Goal: Task Accomplishment & Management: Manage account settings

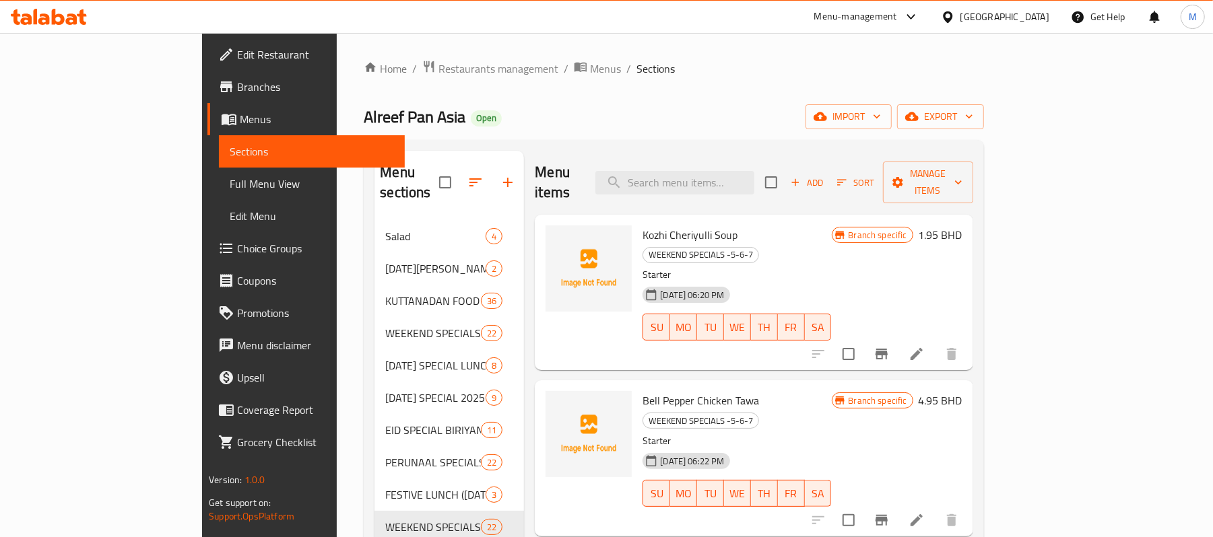
drag, startPoint x: 1029, startPoint y: 4, endPoint x: 1029, endPoint y: 11, distance: 7.4
click at [1029, 4] on div "Bahrain" at bounding box center [995, 17] width 130 height 32
click at [1029, 11] on div "Bahrain" at bounding box center [1004, 16] width 89 height 15
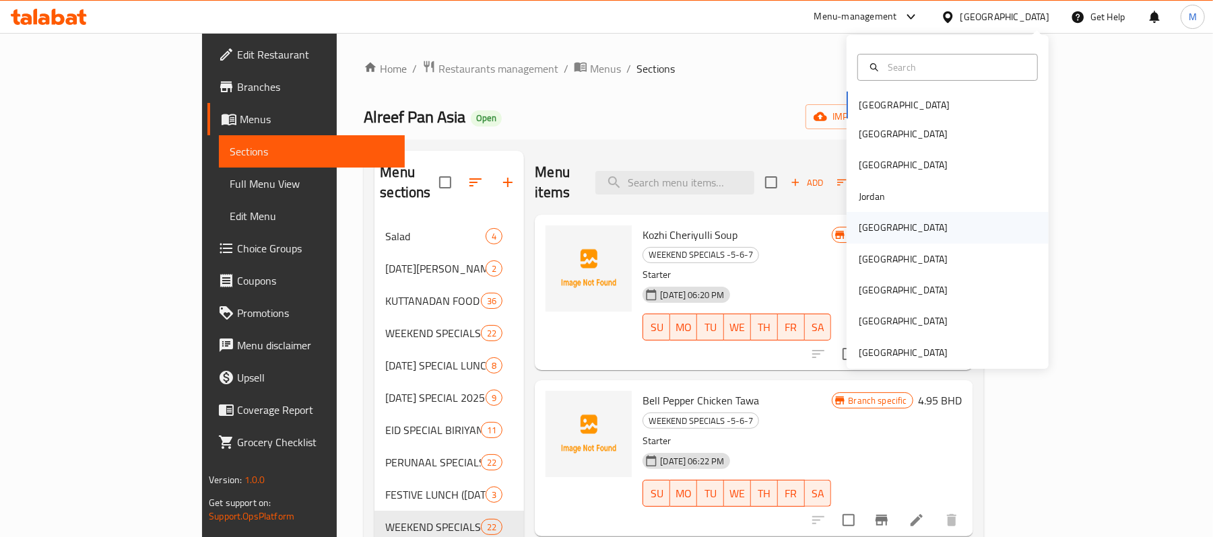
click at [889, 224] on div "[GEOGRAPHIC_DATA]" at bounding box center [947, 227] width 202 height 31
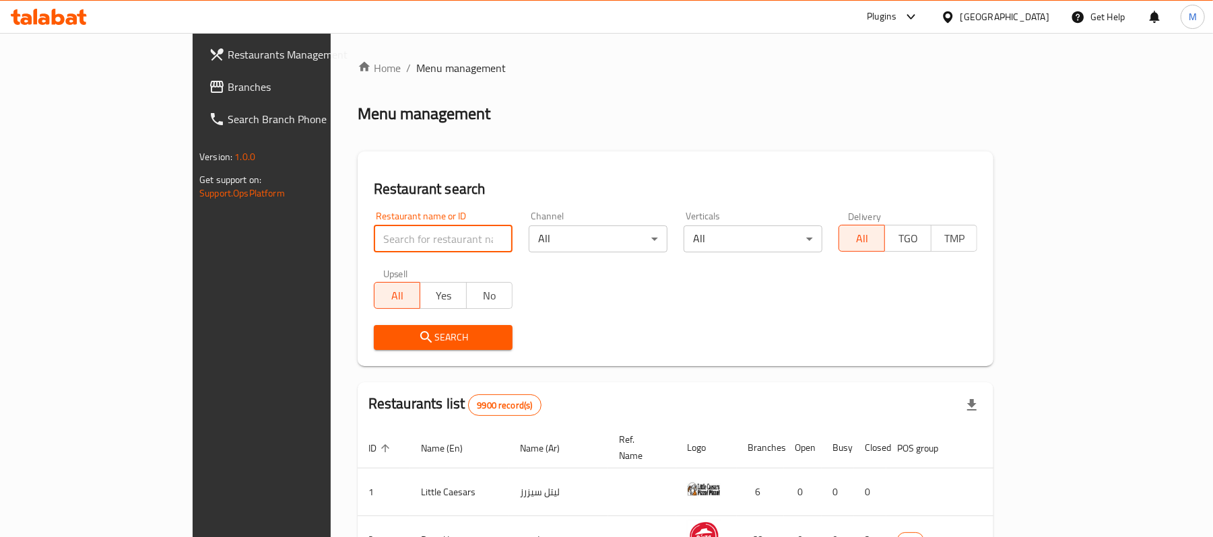
click at [374, 230] on input "search" at bounding box center [443, 239] width 139 height 27
paste input "702294"
type input "702294"
click button "Search" at bounding box center [443, 337] width 139 height 25
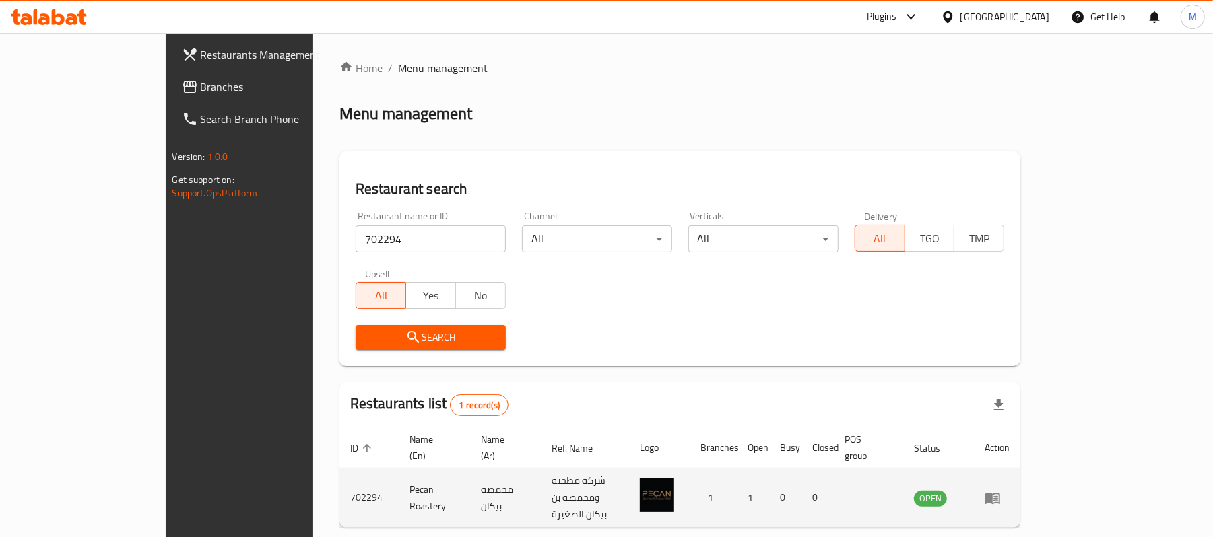
click at [399, 475] on td "Pecan Roastery" at bounding box center [434, 498] width 71 height 59
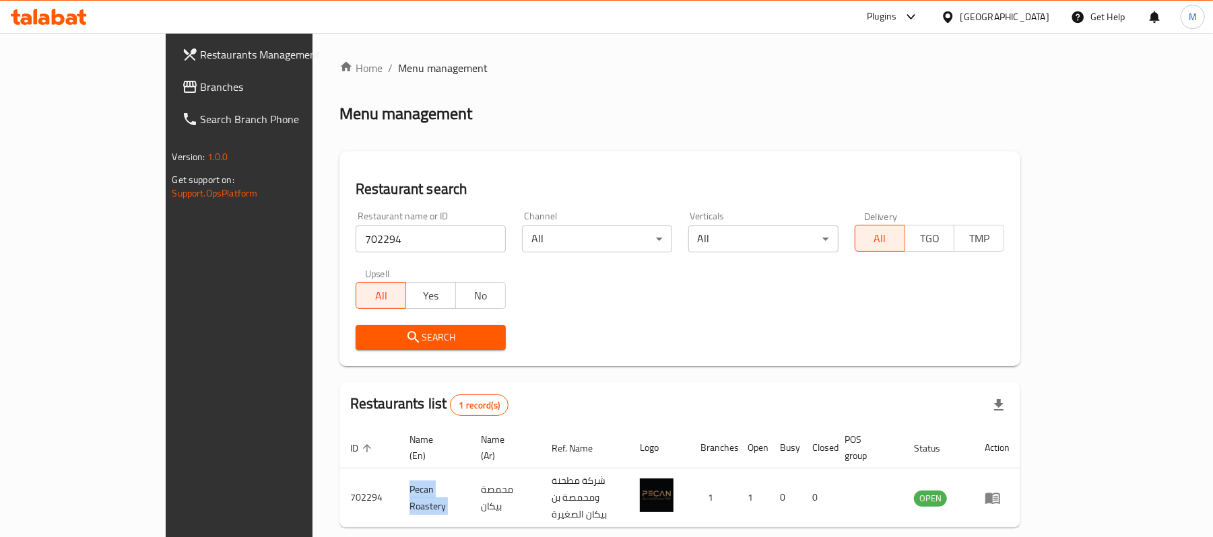
copy td "Pecan Roastery"
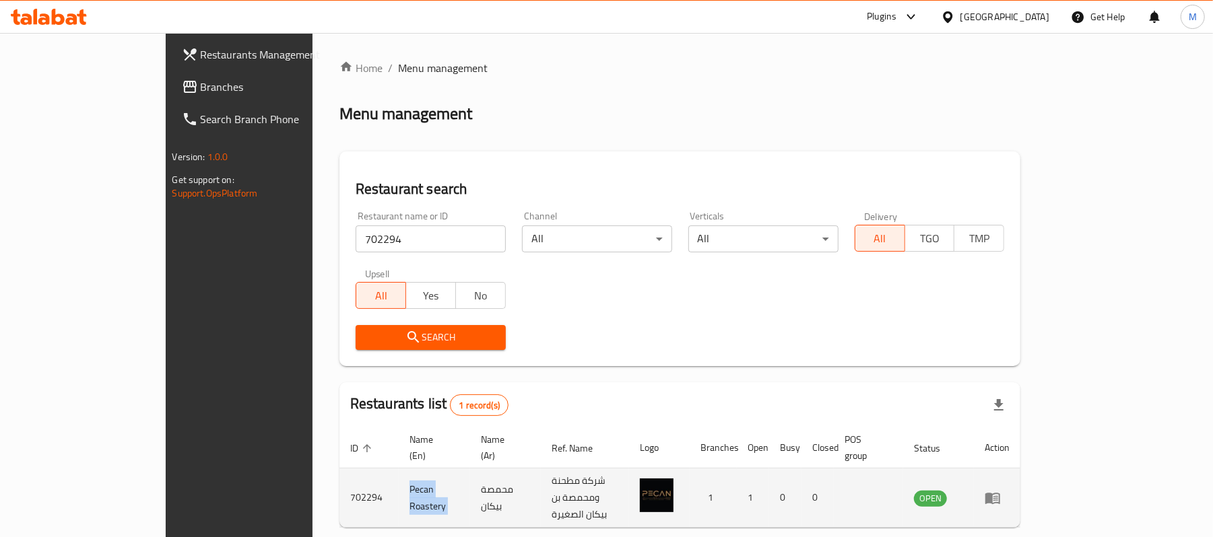
click at [1000, 493] on icon "enhanced table" at bounding box center [992, 498] width 15 height 11
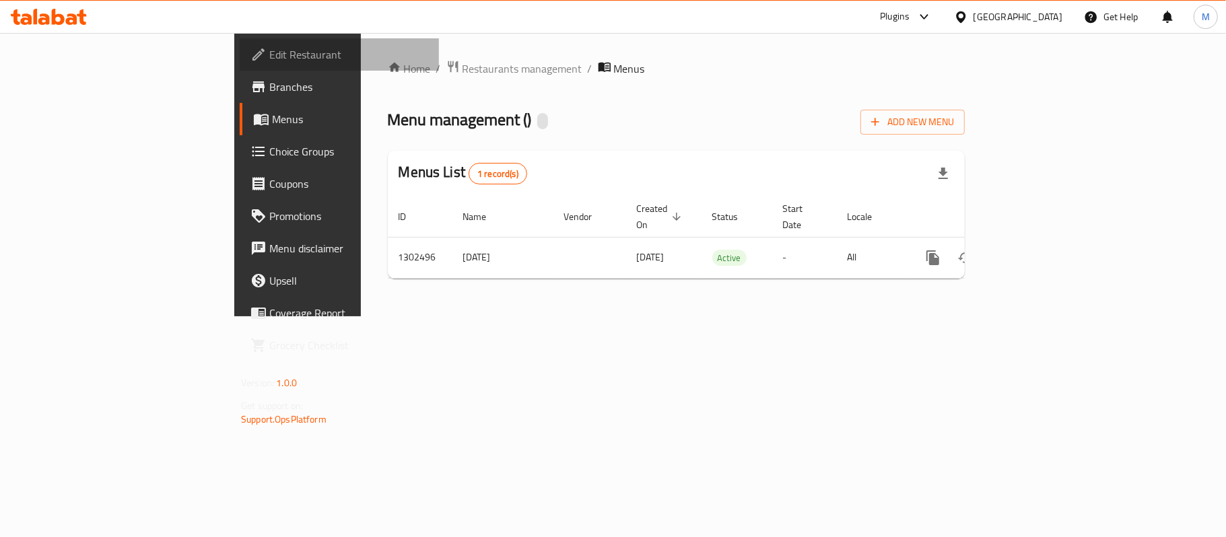
click at [269, 52] on span "Edit Restaurant" at bounding box center [348, 54] width 159 height 16
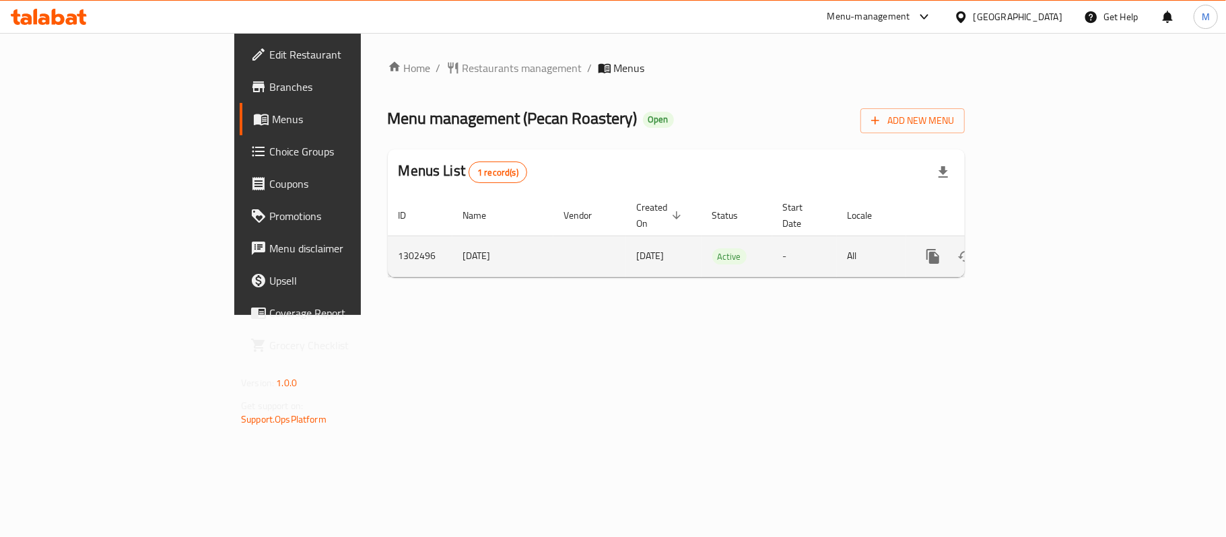
click at [1038, 248] on icon "enhanced table" at bounding box center [1030, 256] width 16 height 16
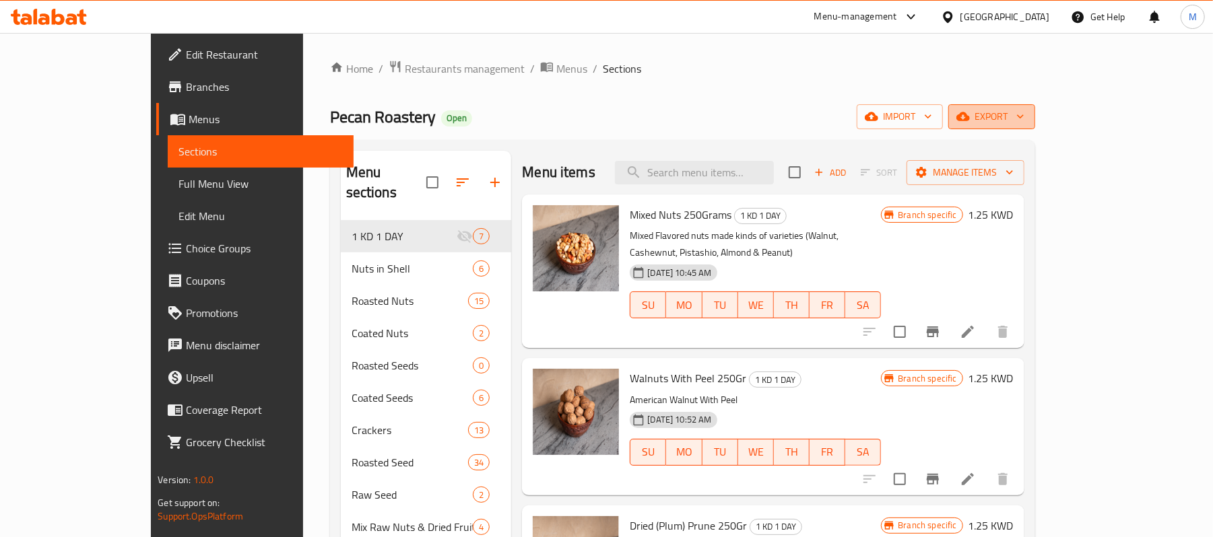
click at [1024, 119] on span "export" at bounding box center [991, 116] width 65 height 17
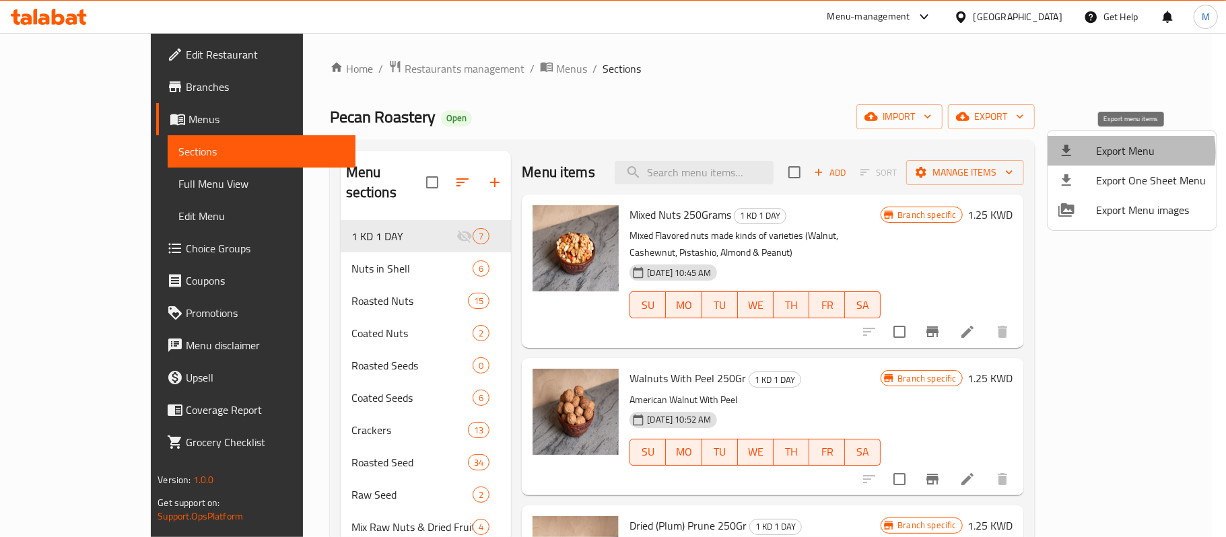
click at [1118, 152] on span "Export Menu" at bounding box center [1151, 151] width 110 height 16
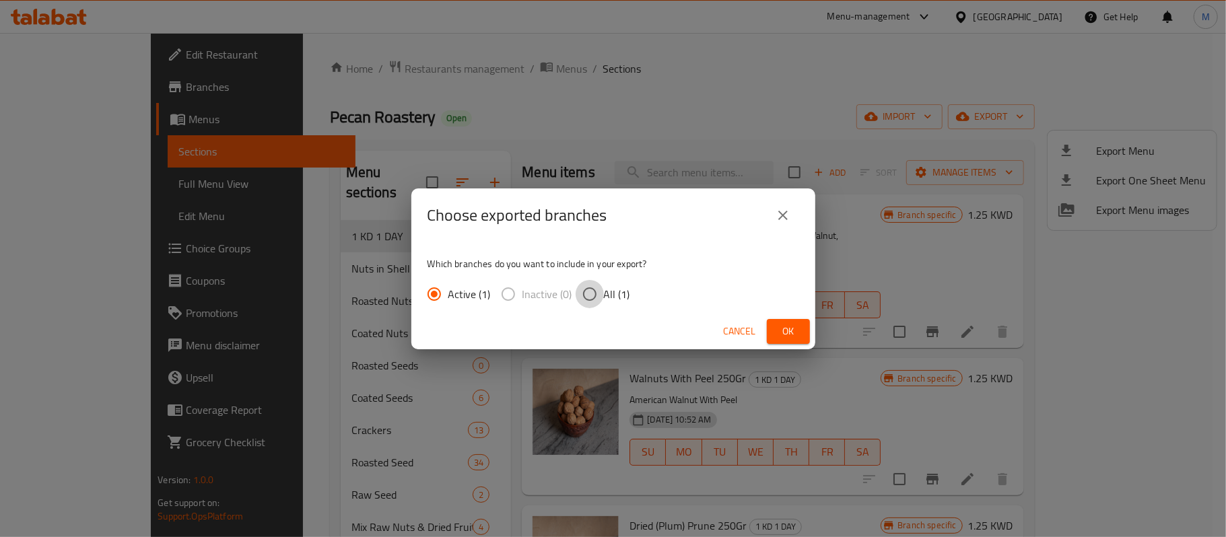
click at [593, 297] on input "All (1)" at bounding box center [590, 294] width 28 height 28
radio input "true"
click at [794, 340] on button "Ok" at bounding box center [788, 331] width 43 height 25
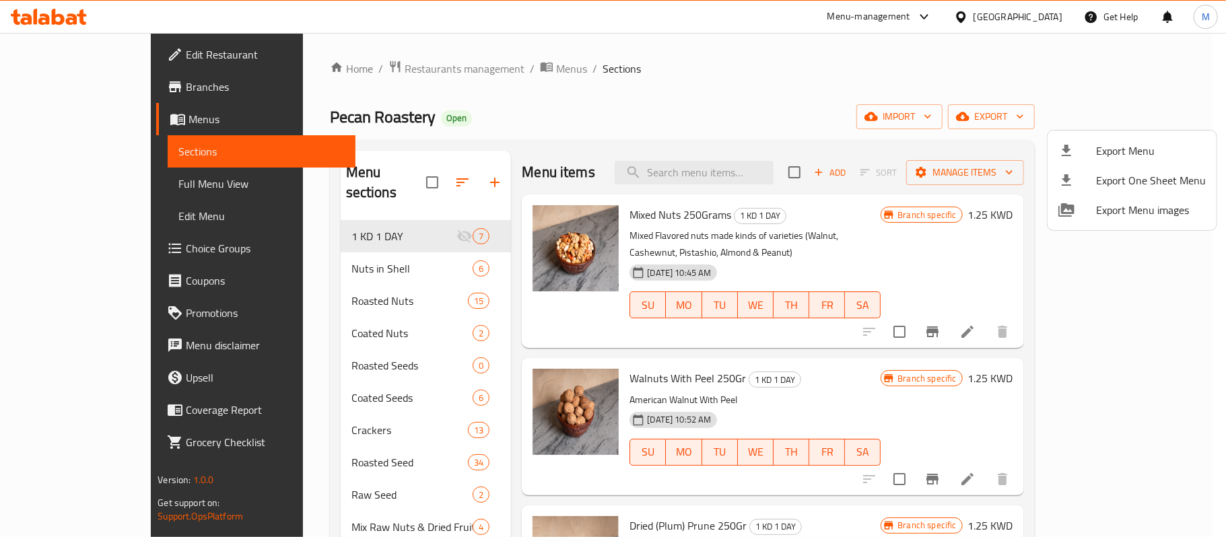
click at [655, 104] on div at bounding box center [613, 268] width 1226 height 537
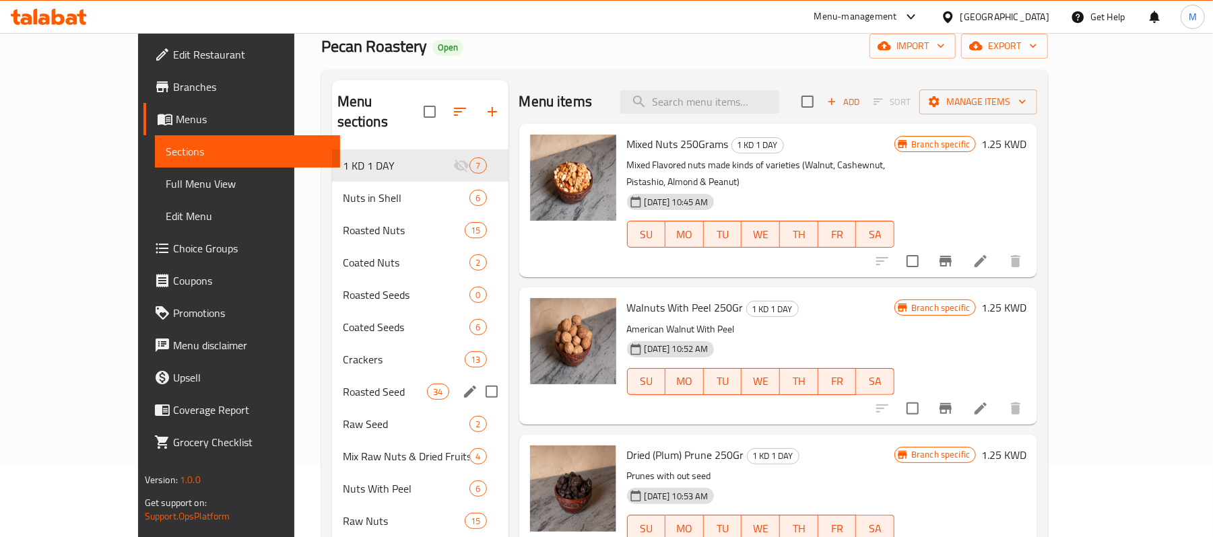
scroll to position [90, 0]
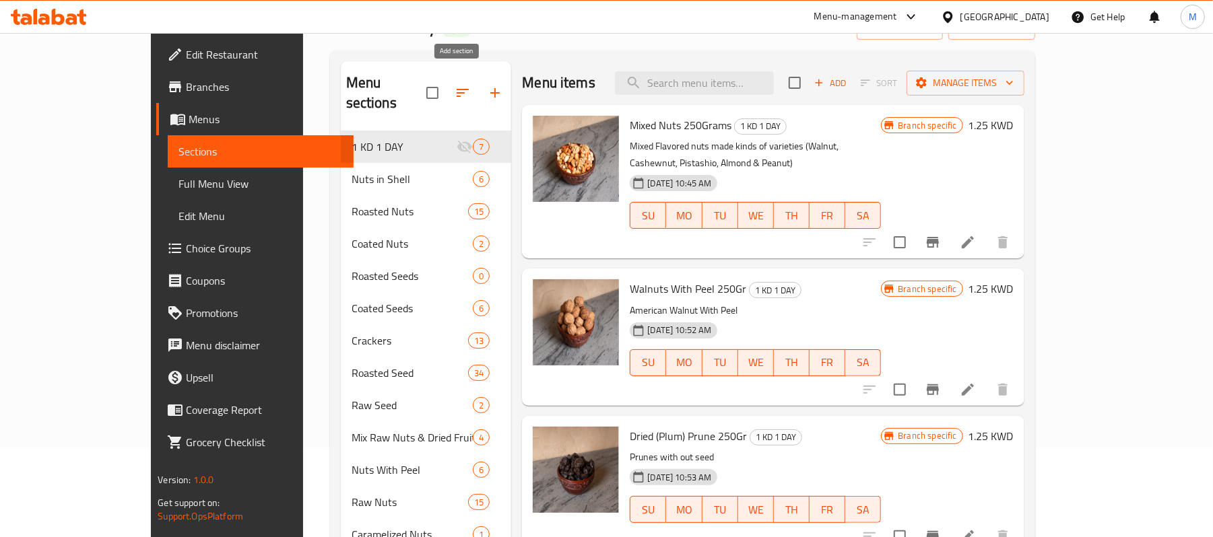
click at [487, 85] on icon "button" at bounding box center [495, 93] width 16 height 16
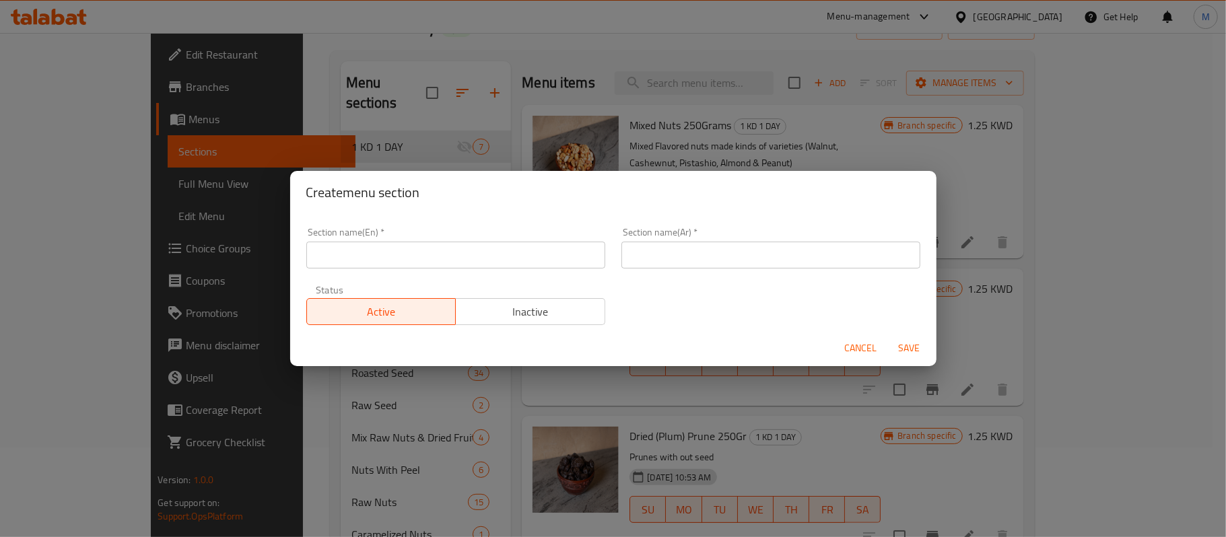
click at [513, 259] on input "text" at bounding box center [455, 255] width 299 height 27
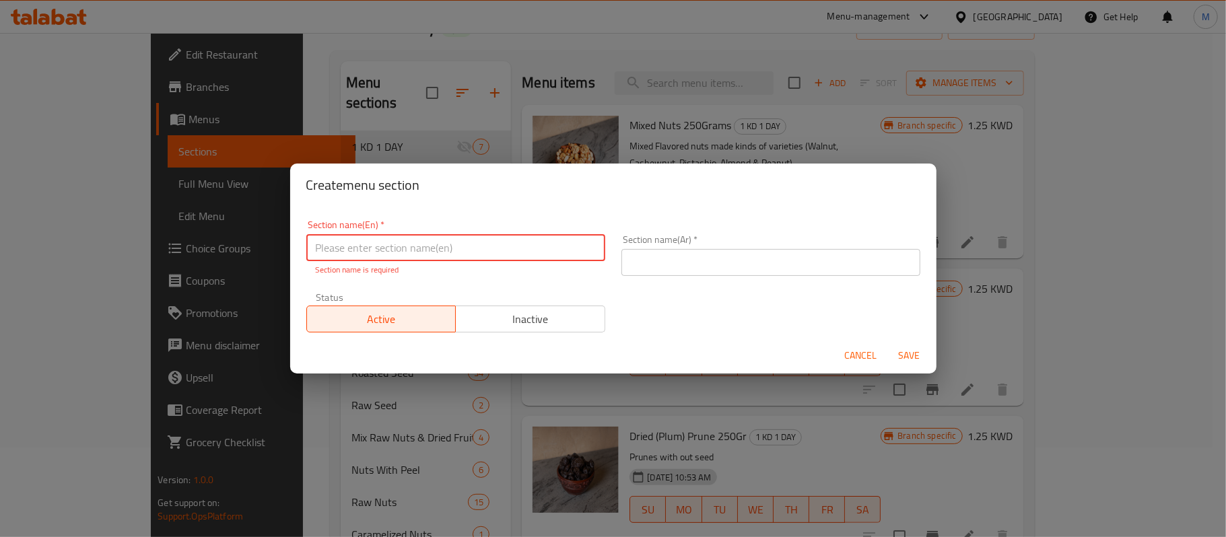
paste input "Chocolate & Sweets"
type input "Chocolate & Sweets"
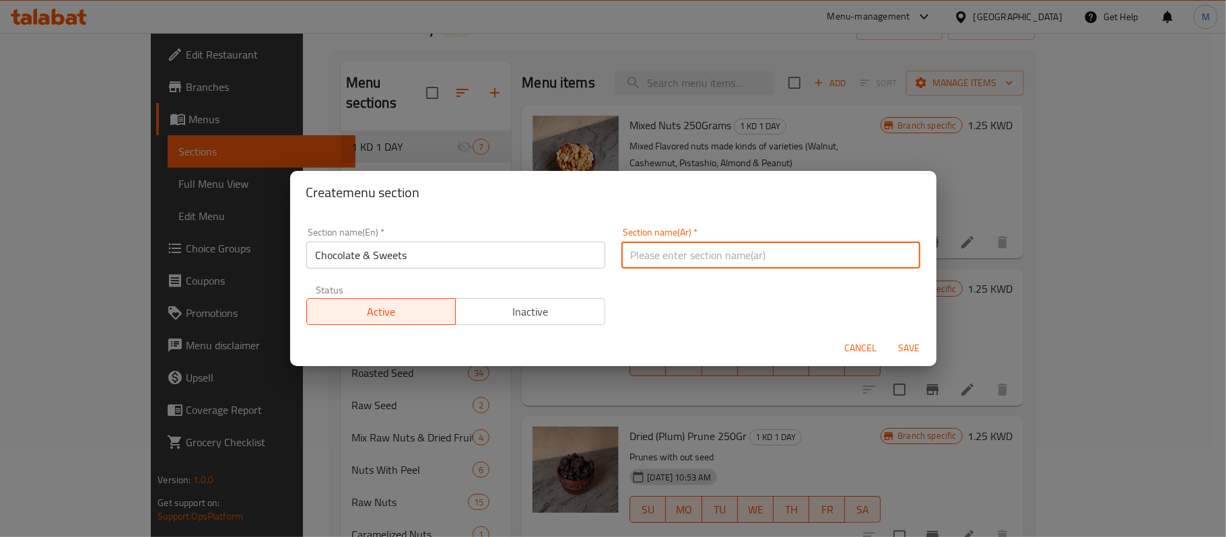
click at [755, 263] on input "text" at bounding box center [770, 255] width 299 height 27
paste input "شوكولاتة و حلوى"
click at [646, 257] on input "شوكولاتة و حلوى" at bounding box center [770, 255] width 299 height 27
type input "شوكولاتة وحلوى"
click at [899, 345] on span "Save" at bounding box center [909, 348] width 32 height 17
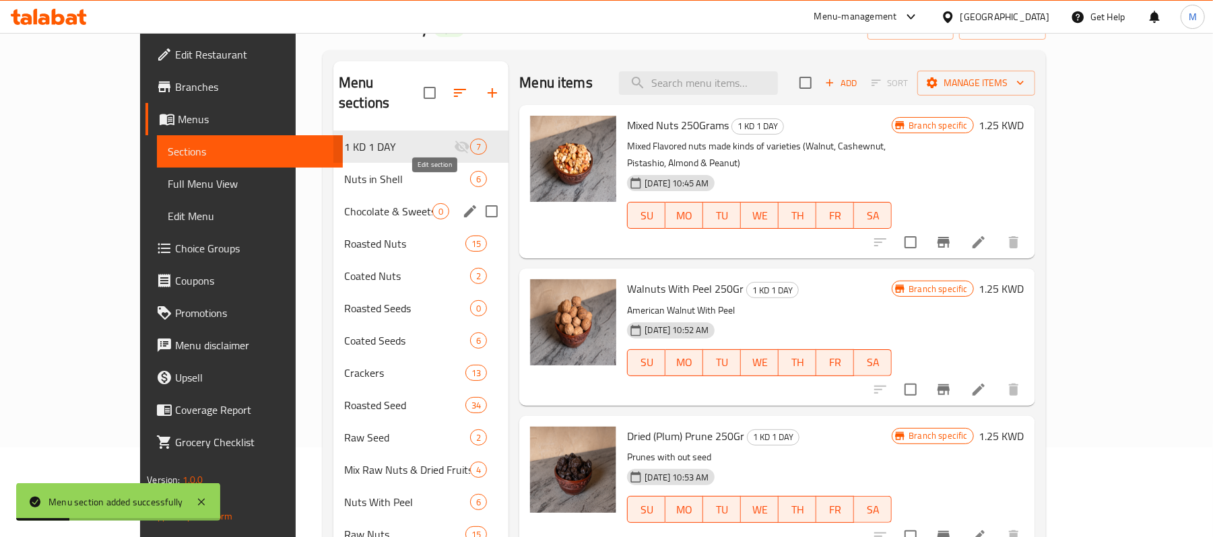
click at [462, 203] on icon "edit" at bounding box center [470, 211] width 16 height 16
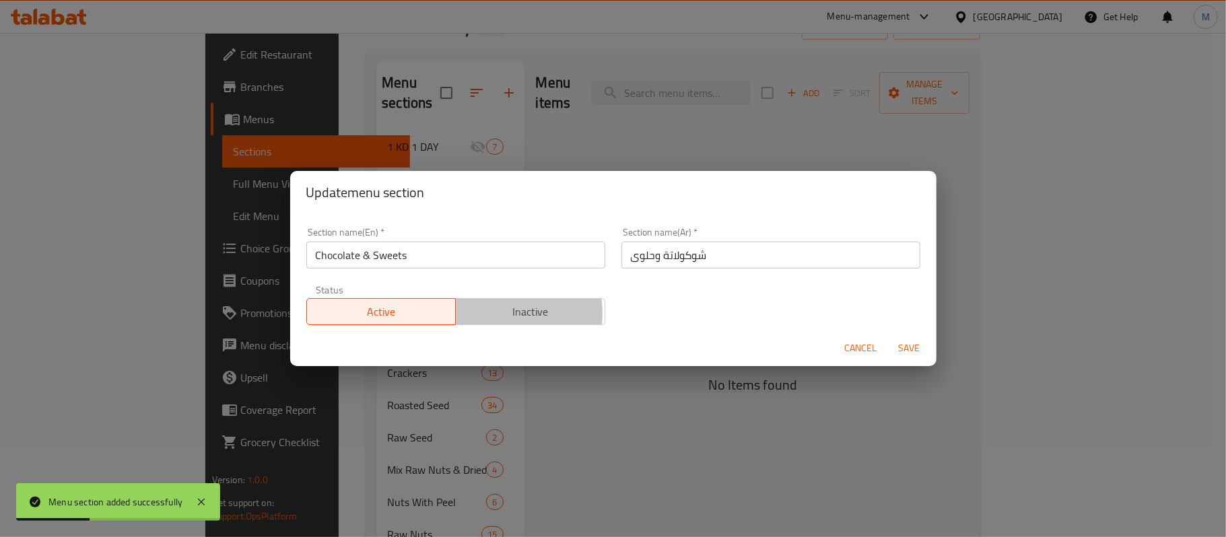
click at [501, 314] on span "Inactive" at bounding box center [530, 312] width 139 height 20
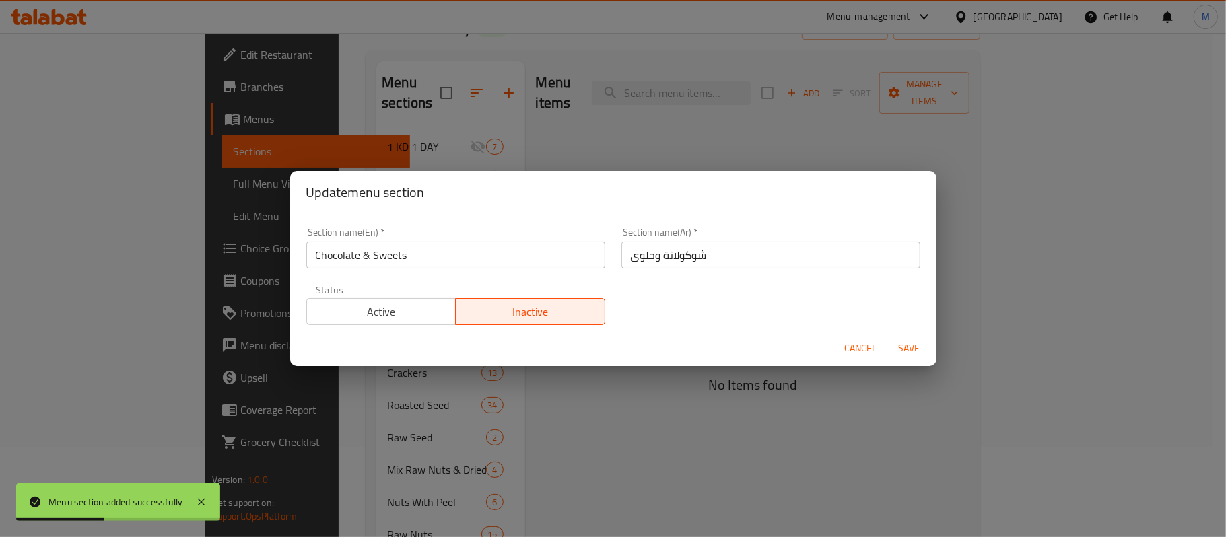
click at [916, 349] on span "Save" at bounding box center [909, 348] width 32 height 17
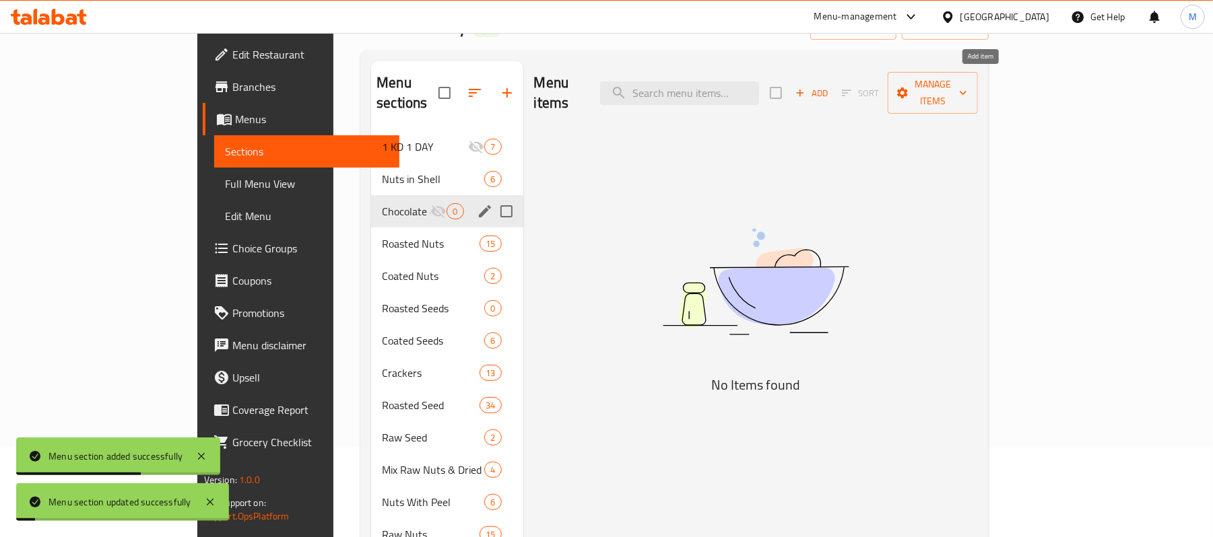
click at [829, 87] on span "Add" at bounding box center [811, 93] width 36 height 15
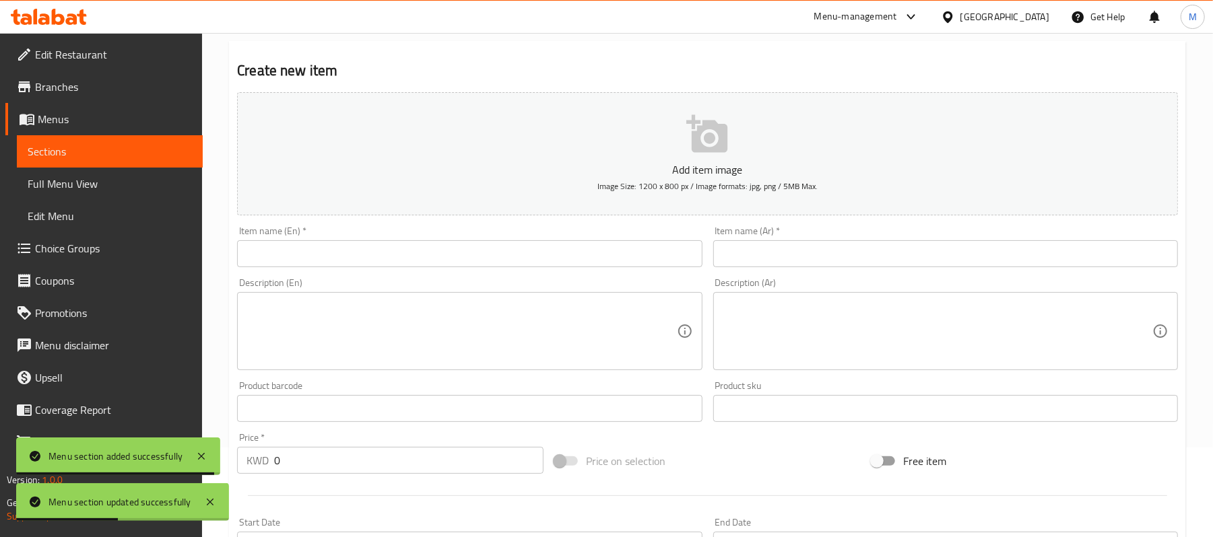
click at [829, 253] on input "text" at bounding box center [945, 253] width 465 height 27
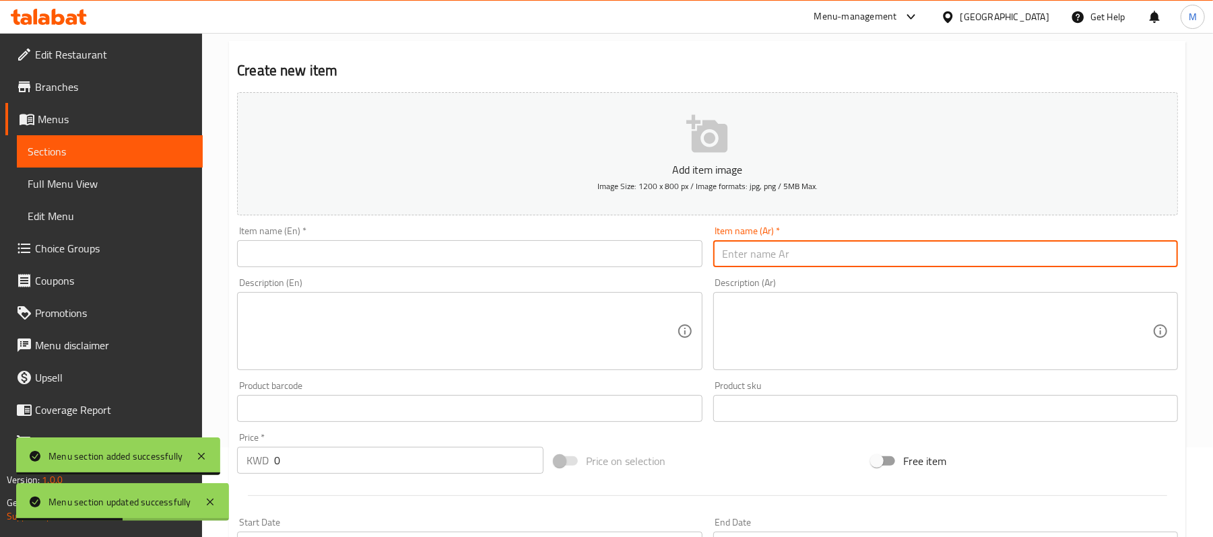
paste input "حمص - قضامة ملونه سكرية"
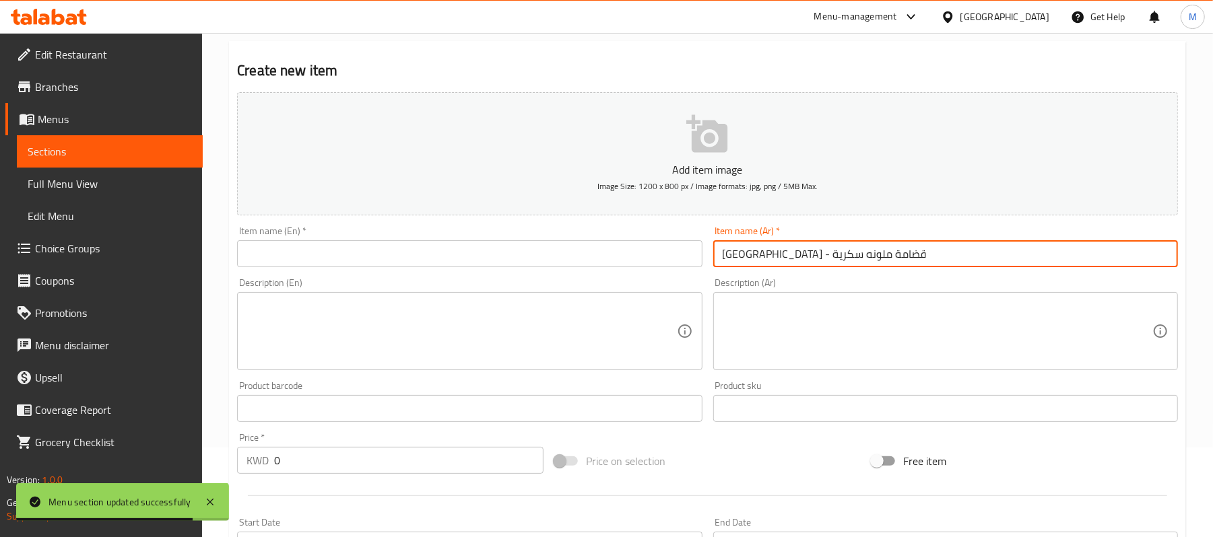
type input "حمص - قضامة ملونه سكرية"
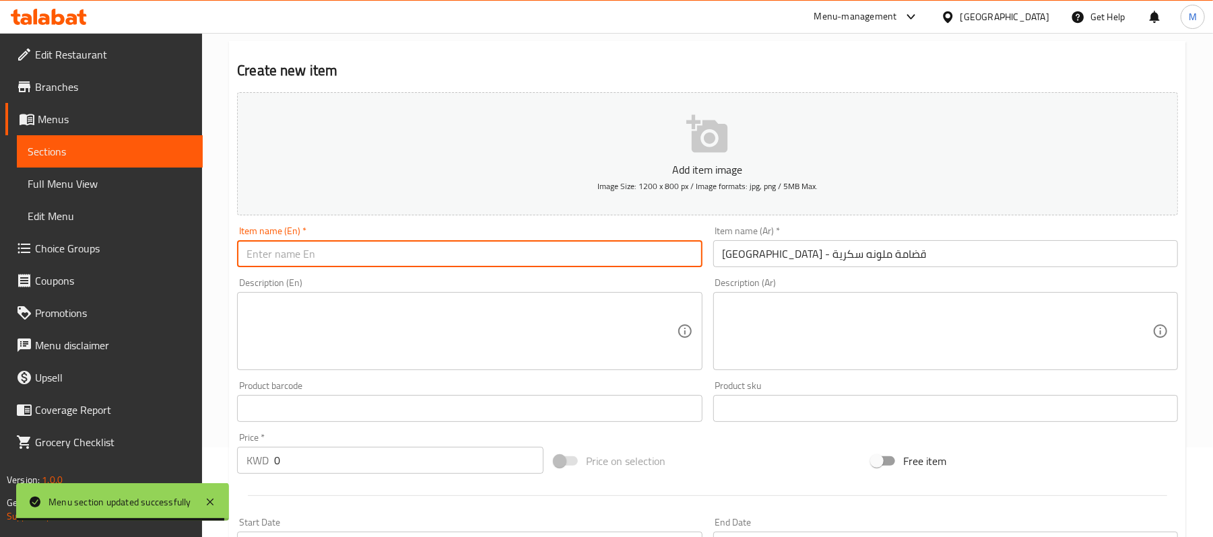
click at [271, 245] on input "text" at bounding box center [469, 253] width 465 height 27
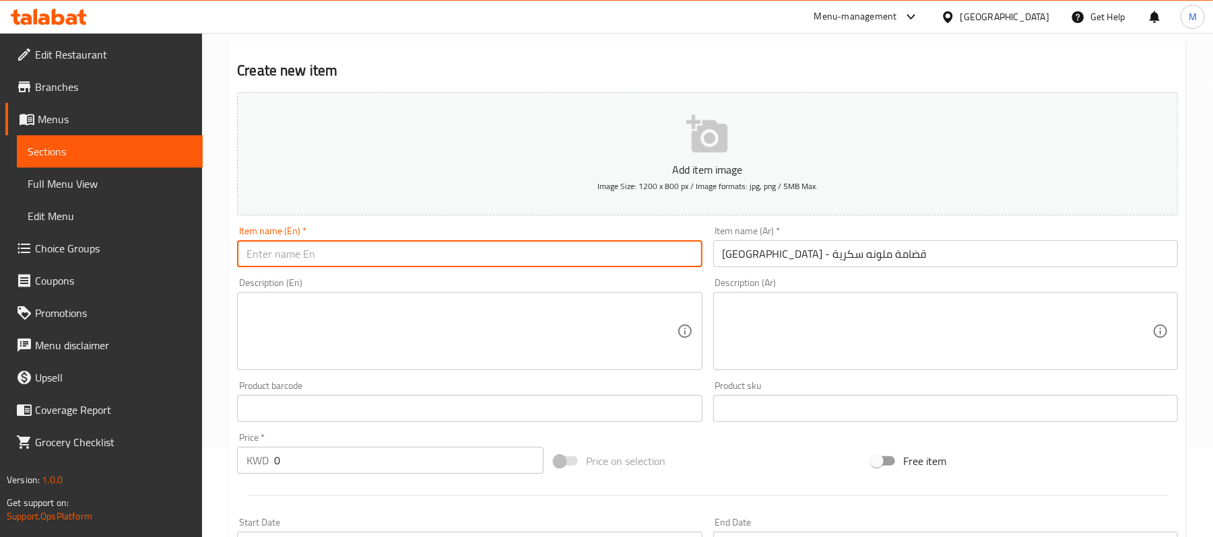
paste input "Chickpea Sugar Coated - Colored"
type input "Chickpea Sugar Coated - Colored"
click at [458, 313] on textarea at bounding box center [461, 332] width 430 height 64
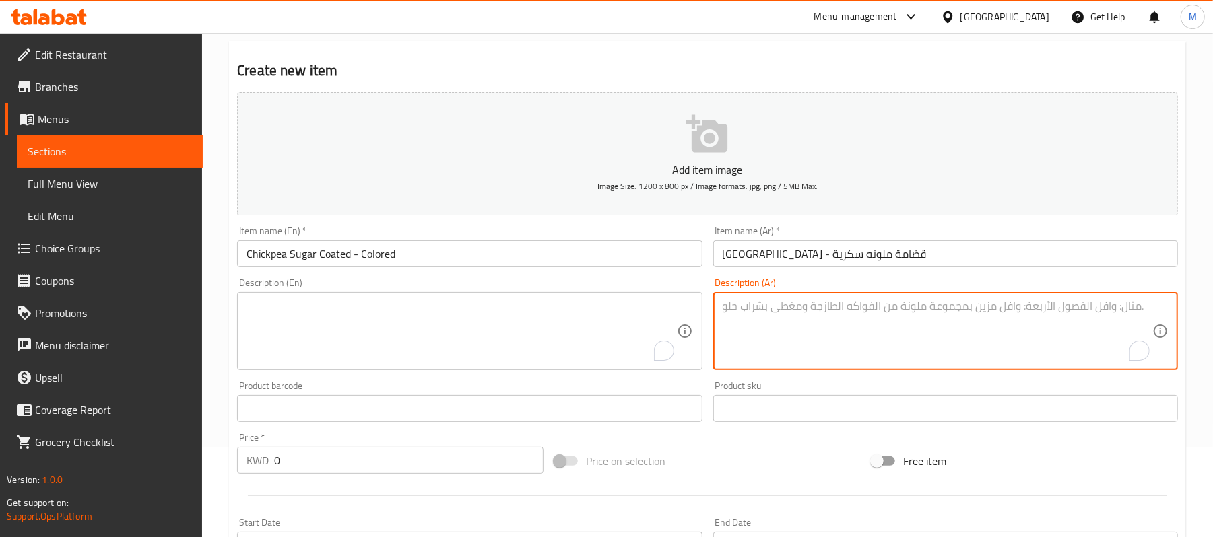
click at [997, 329] on textarea "To enrich screen reader interactions, please activate Accessibility in Grammarl…" at bounding box center [937, 332] width 430 height 64
paste textarea "حمص (نخي) مغطى بطبقة من السكر"
type textarea "حمص (نخي) مغطى بطبقة من السكر"
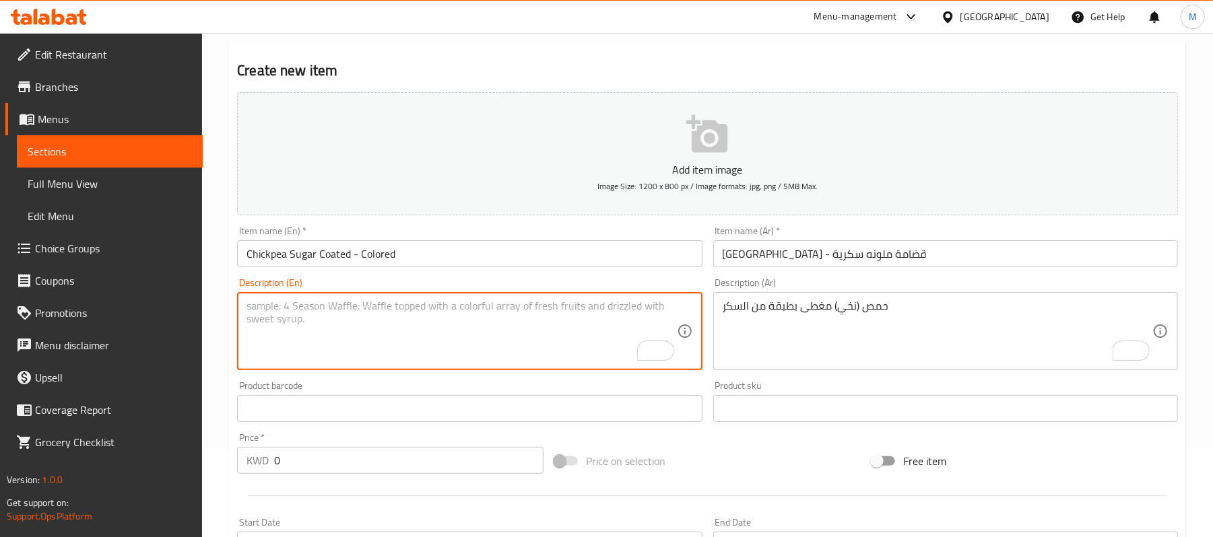
click at [331, 320] on textarea "To enrich screen reader interactions, please activate Accessibility in Grammarl…" at bounding box center [461, 332] width 430 height 64
paste textarea "Chickpea Sugar Coated - Colored"
type textarea "Chickpea Sugar Coated - Colored"
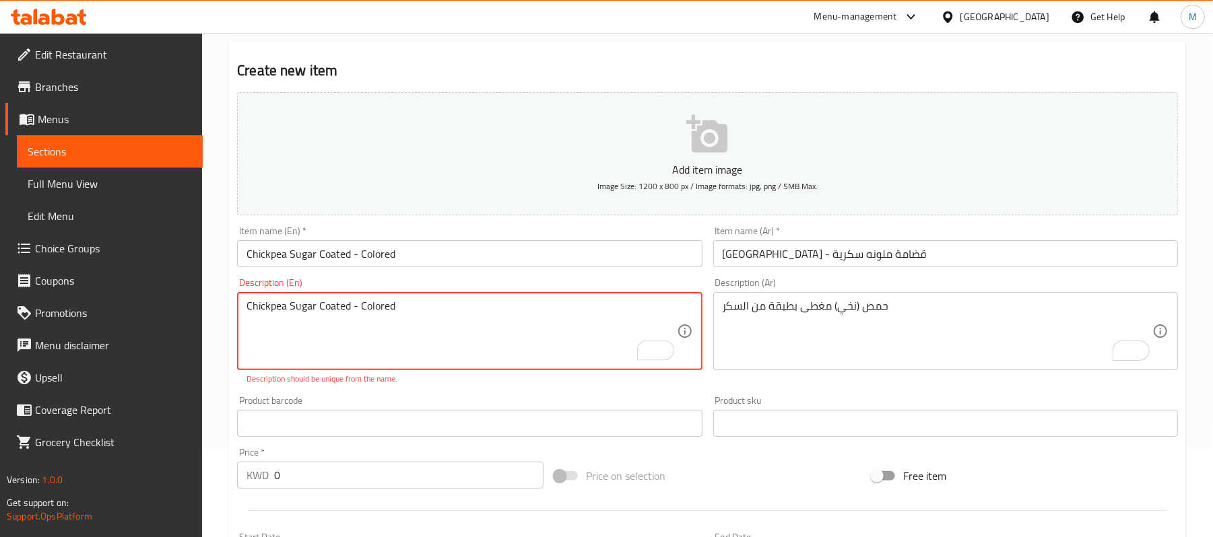
click at [335, 262] on input "Chickpea Sugar Coated - Colored" at bounding box center [469, 253] width 465 height 27
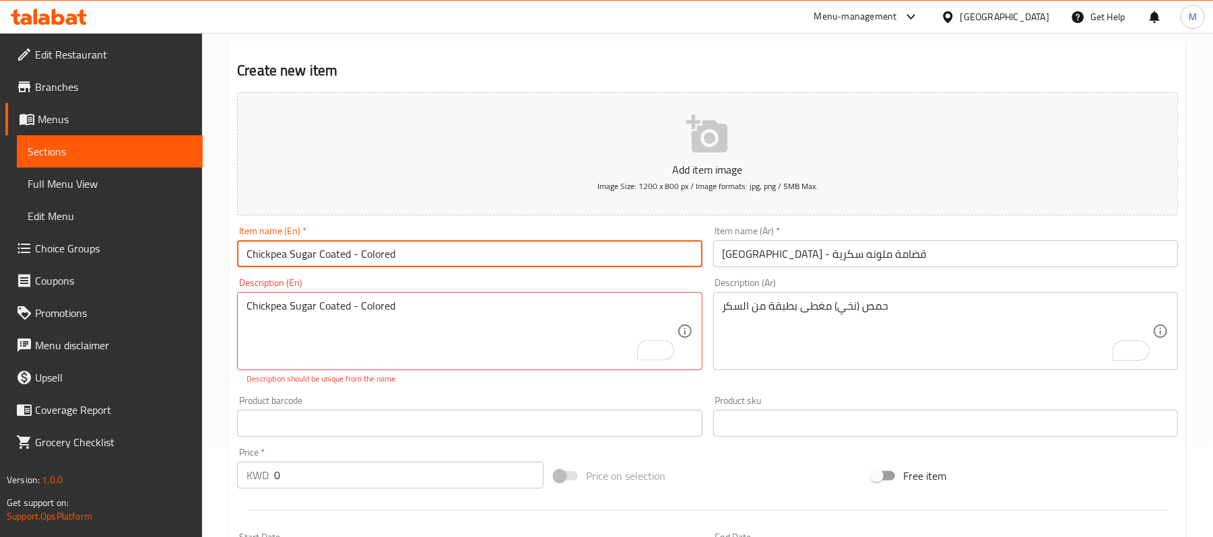
click at [335, 262] on input "Chickpea Sugar Coated - Colored" at bounding box center [469, 253] width 465 height 27
paste input "Sweet Coated Chickpea - Colored"
type input "Sweet Coated Chickpea - Colored"
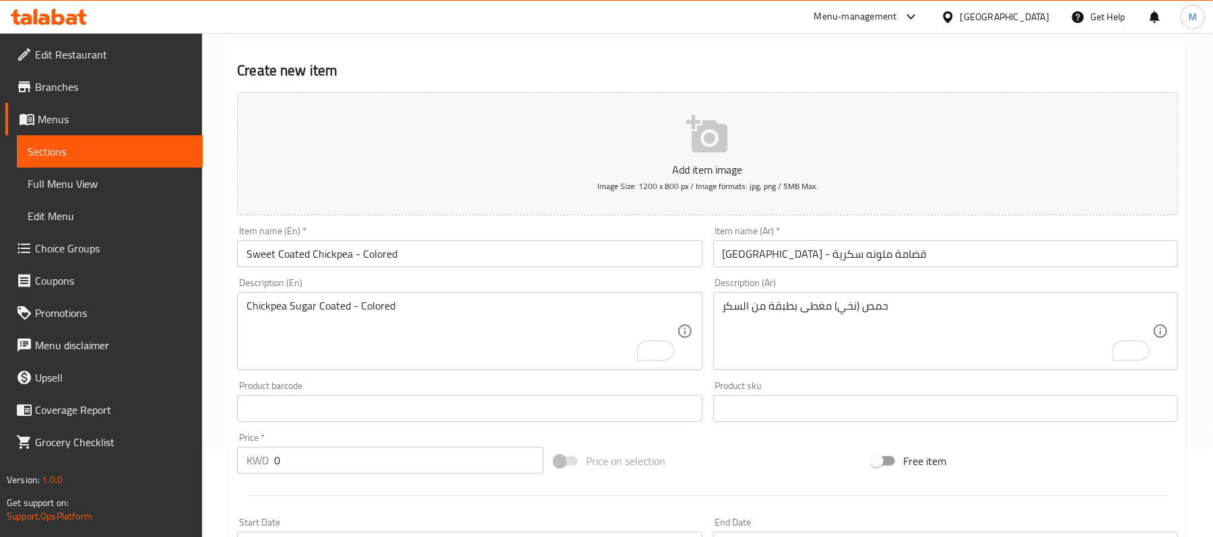
click at [483, 391] on div "Product barcode Product barcode" at bounding box center [469, 402] width 475 height 52
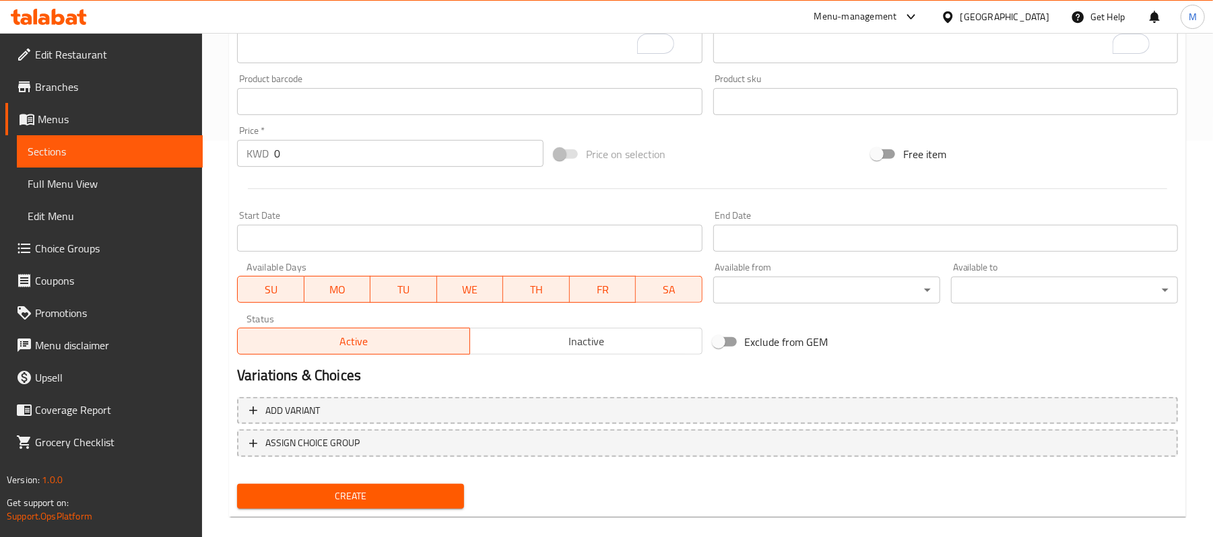
scroll to position [413, 0]
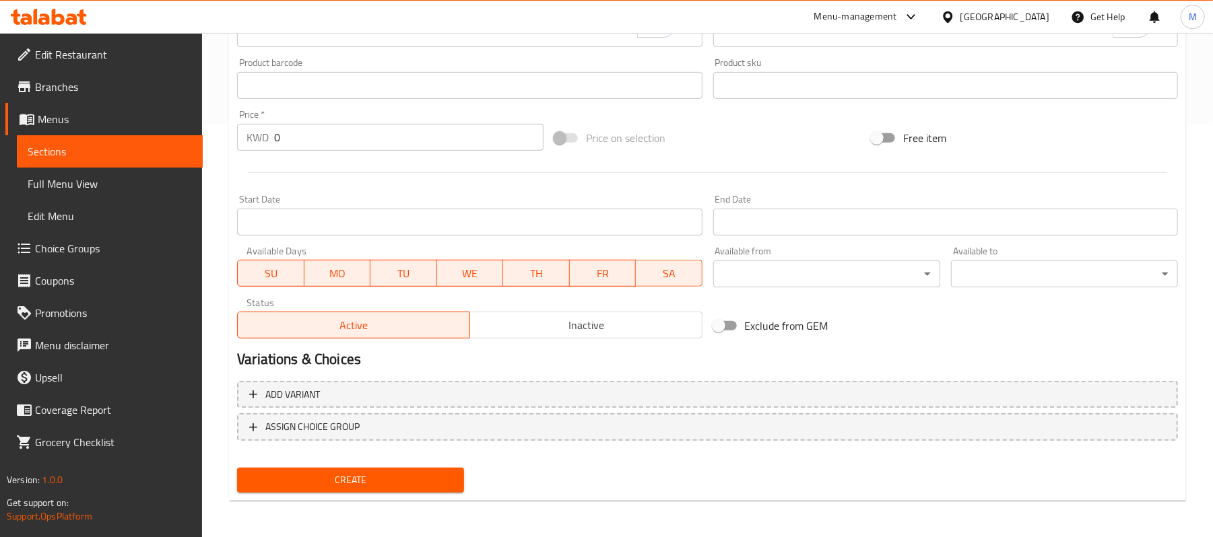
click at [405, 477] on span "Create" at bounding box center [350, 480] width 205 height 17
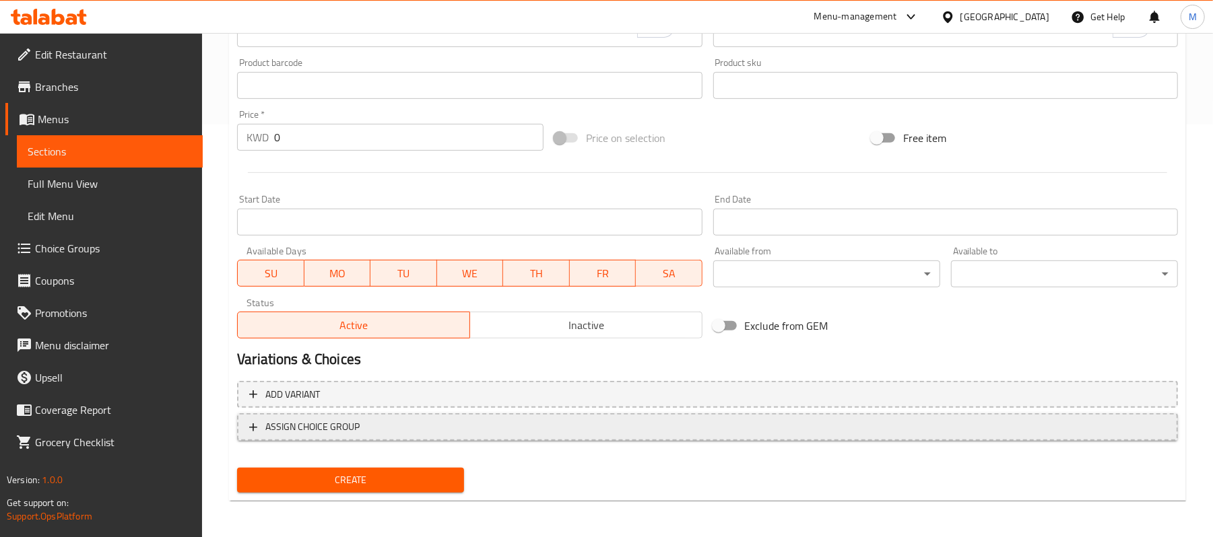
click at [416, 428] on span "ASSIGN CHOICE GROUP" at bounding box center [707, 427] width 916 height 17
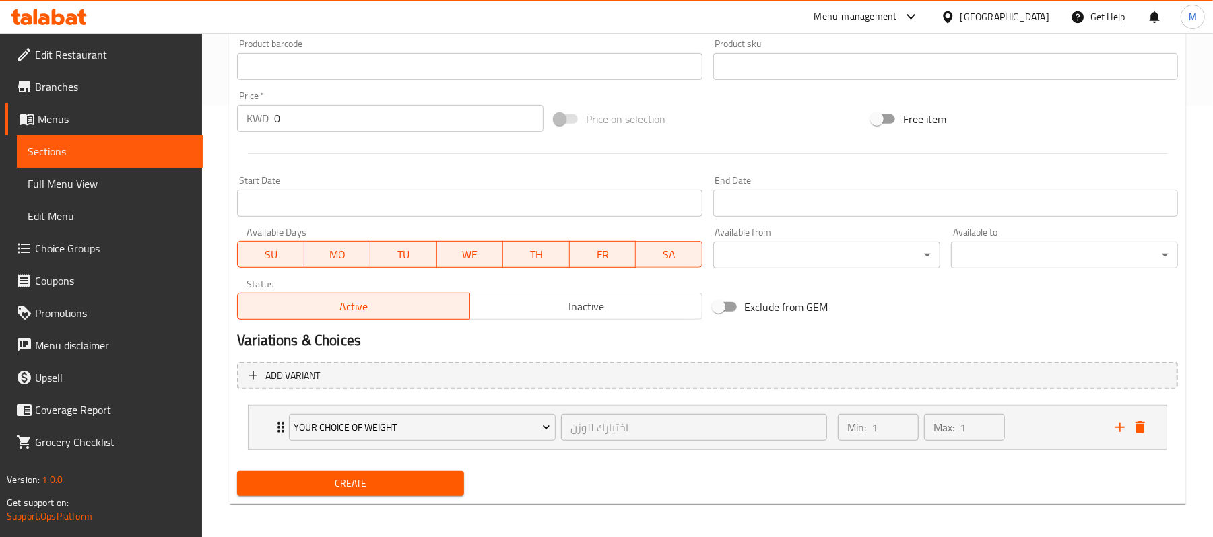
scroll to position [437, 0]
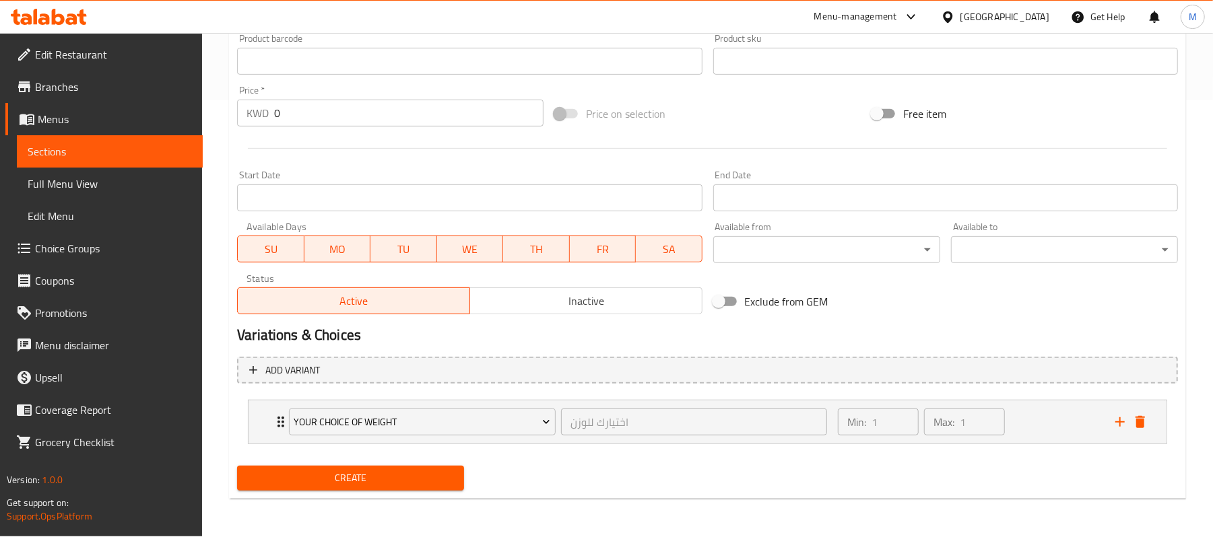
click at [435, 475] on span "Create" at bounding box center [350, 478] width 205 height 17
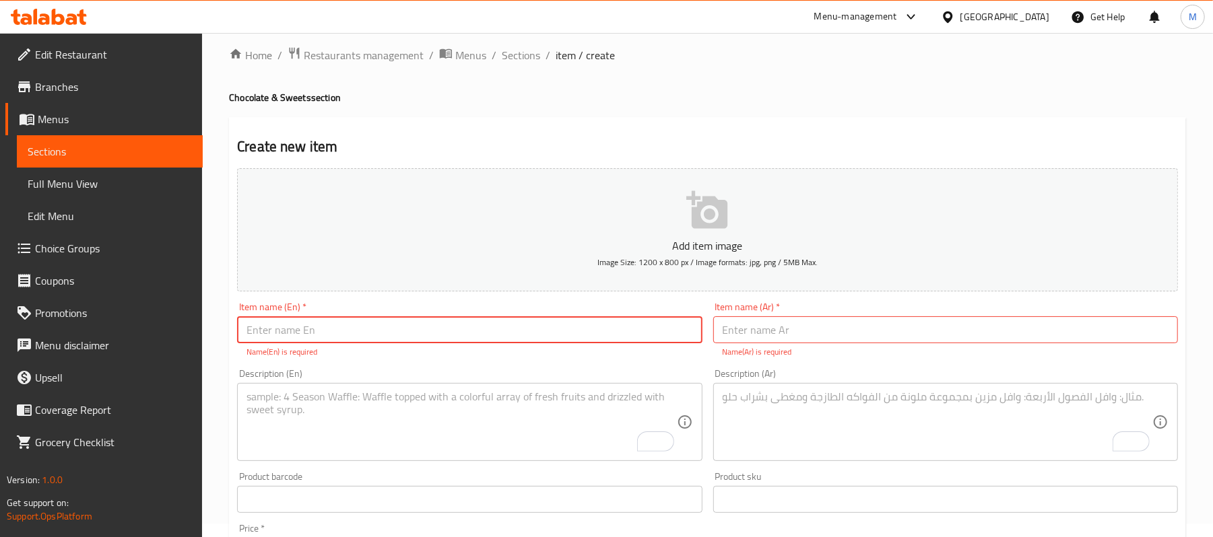
scroll to position [0, 0]
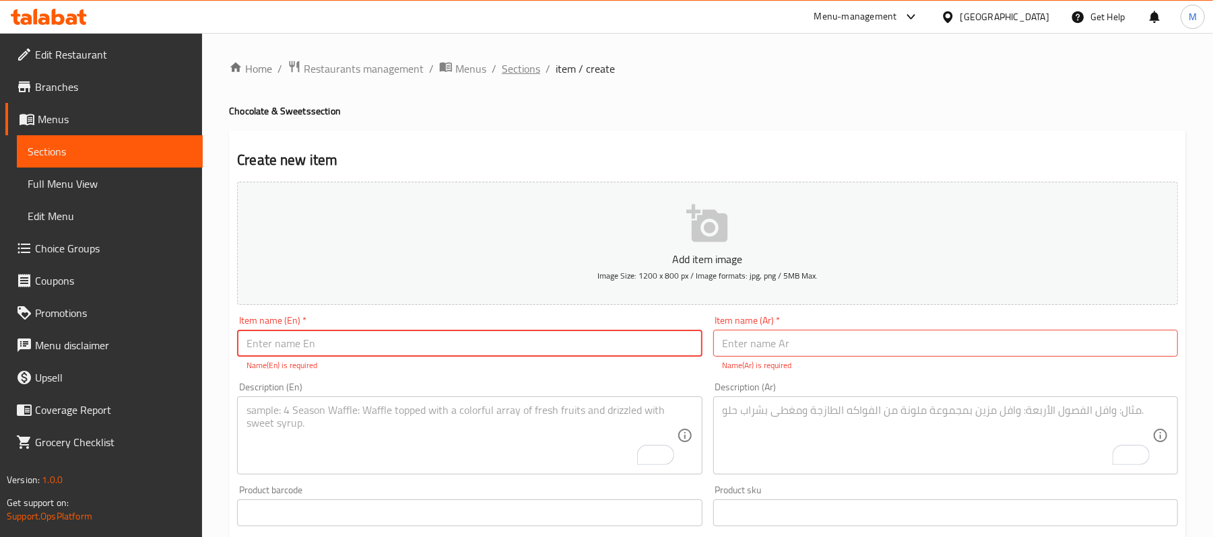
click at [529, 71] on span "Sections" at bounding box center [521, 69] width 38 height 16
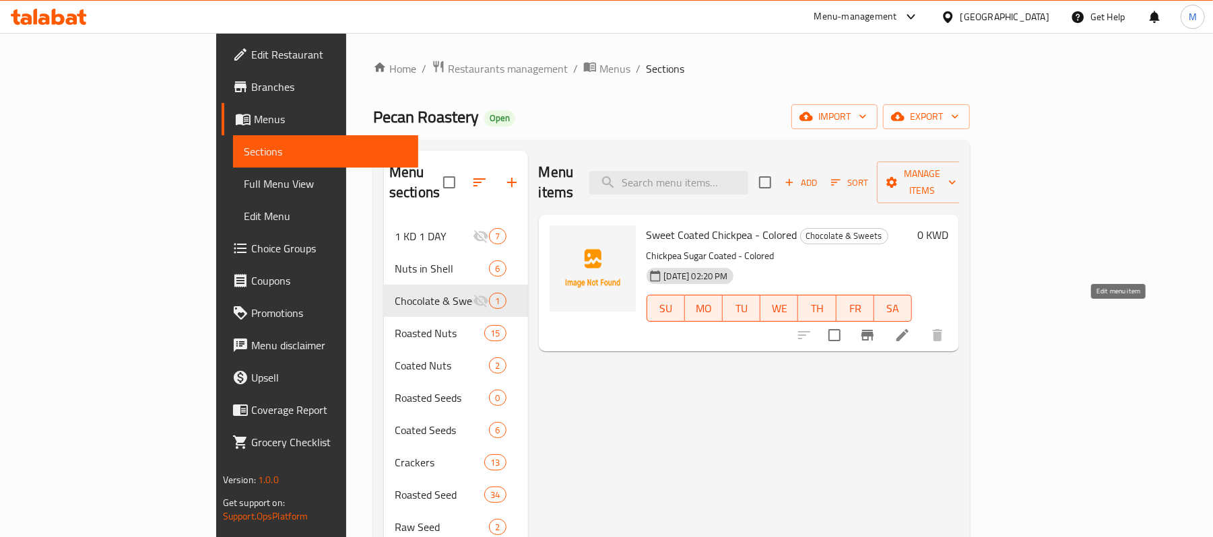
click at [910, 327] on icon at bounding box center [902, 335] width 16 height 16
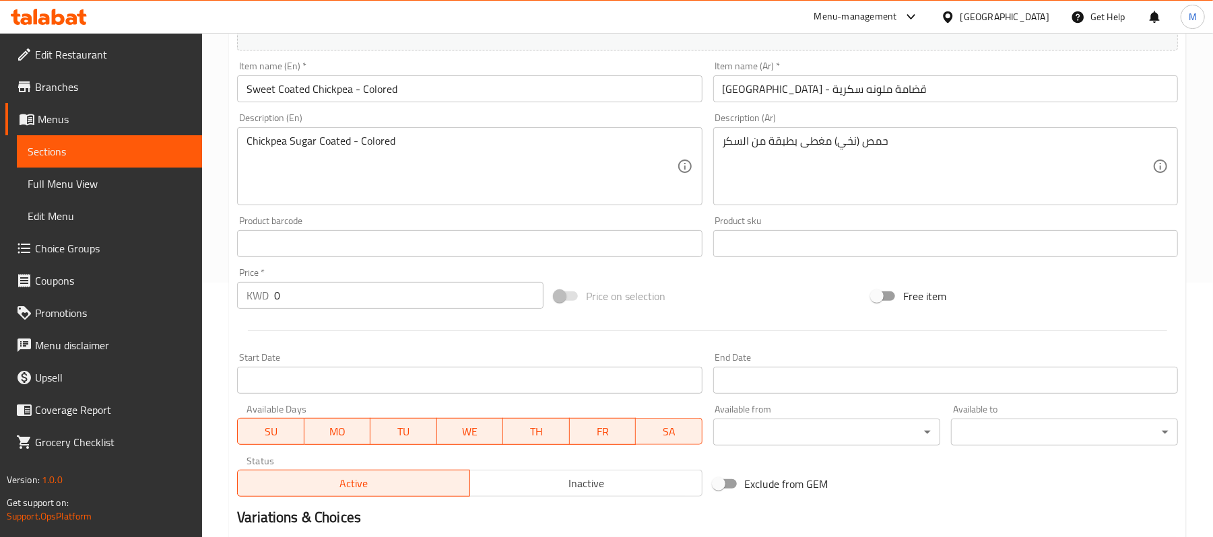
scroll to position [413, 0]
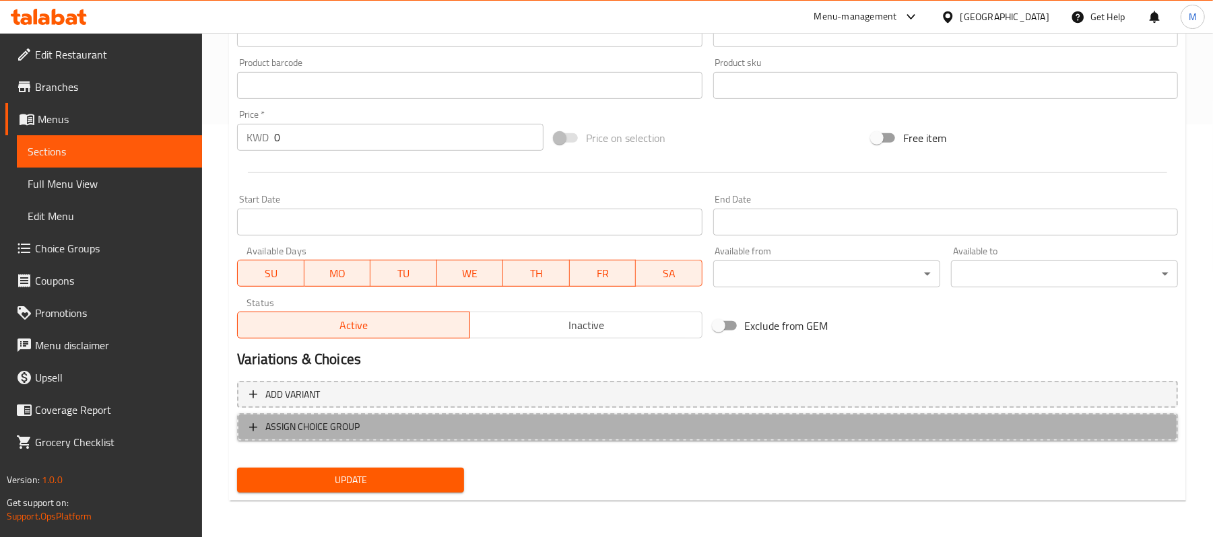
click at [397, 426] on span "ASSIGN CHOICE GROUP" at bounding box center [707, 427] width 916 height 17
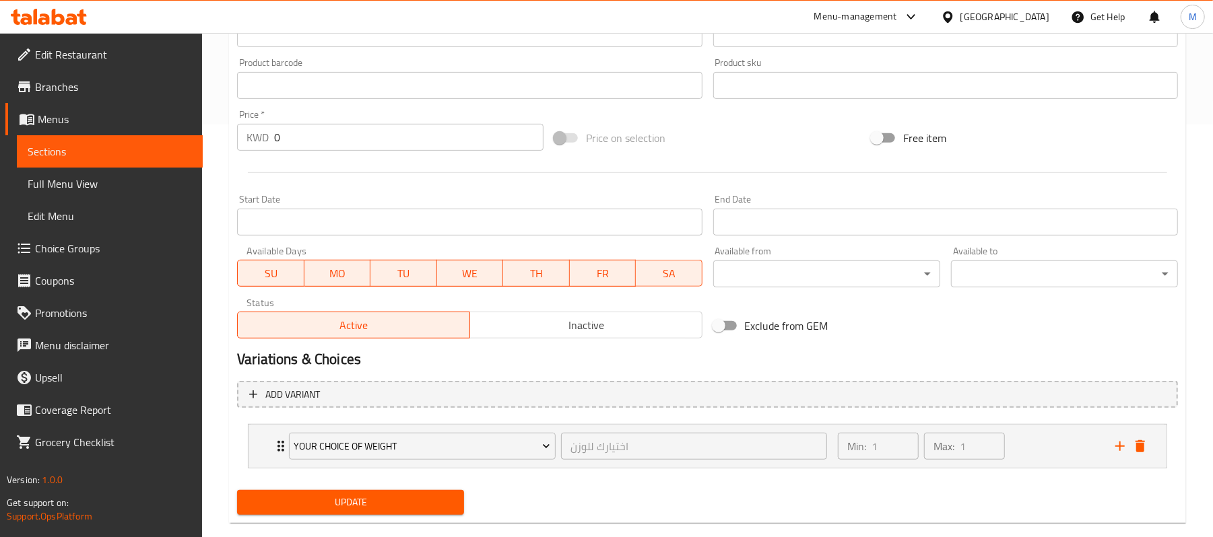
click at [366, 506] on span "Update" at bounding box center [350, 502] width 205 height 17
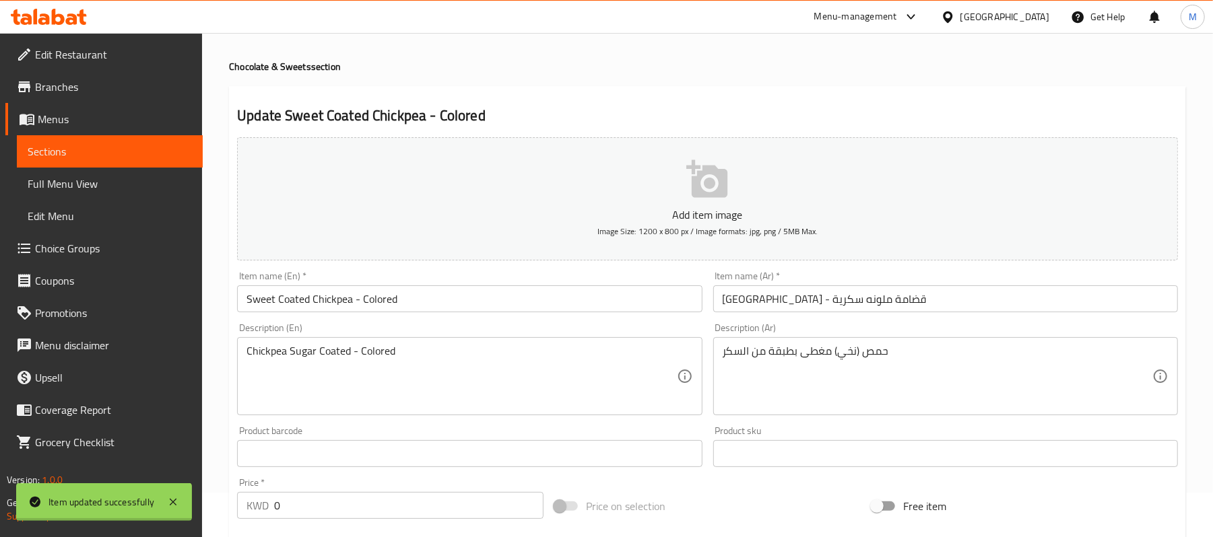
scroll to position [0, 0]
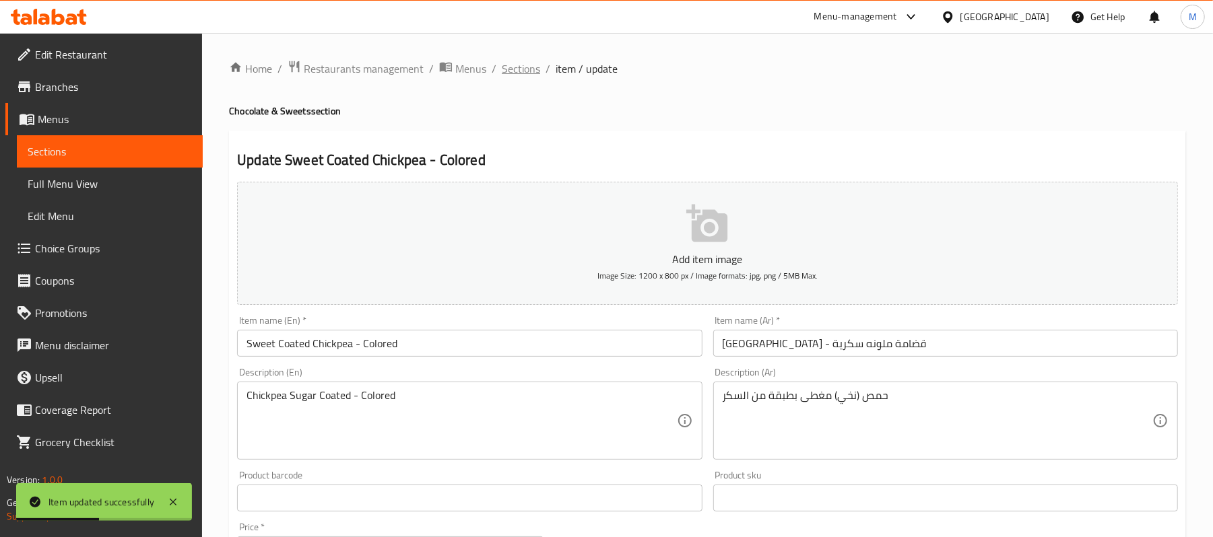
click at [518, 61] on span "Sections" at bounding box center [521, 69] width 38 height 16
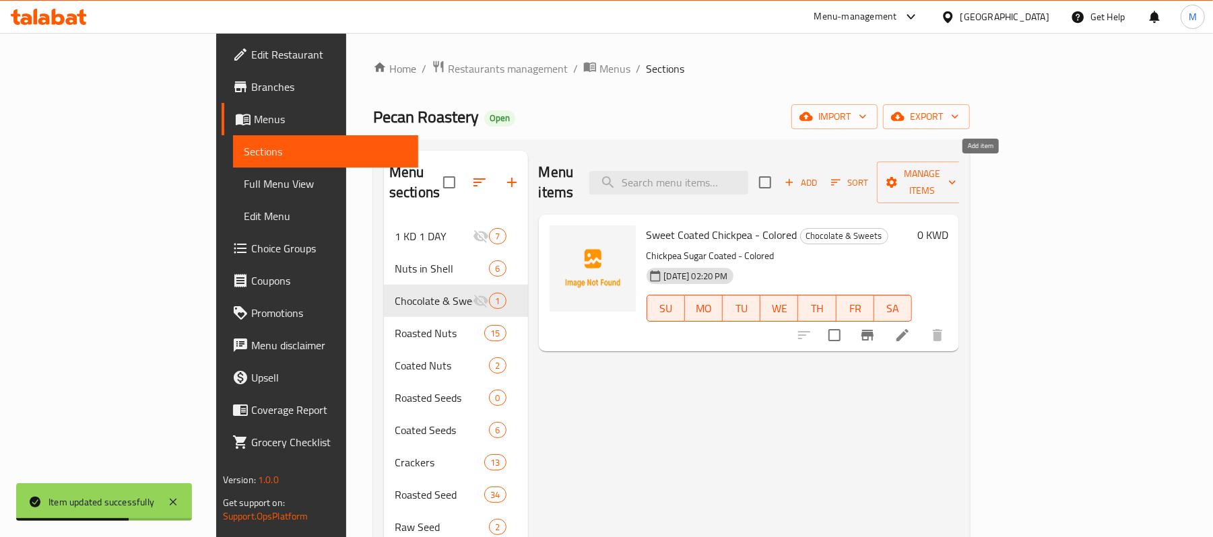
click at [819, 175] on span "Add" at bounding box center [800, 182] width 36 height 15
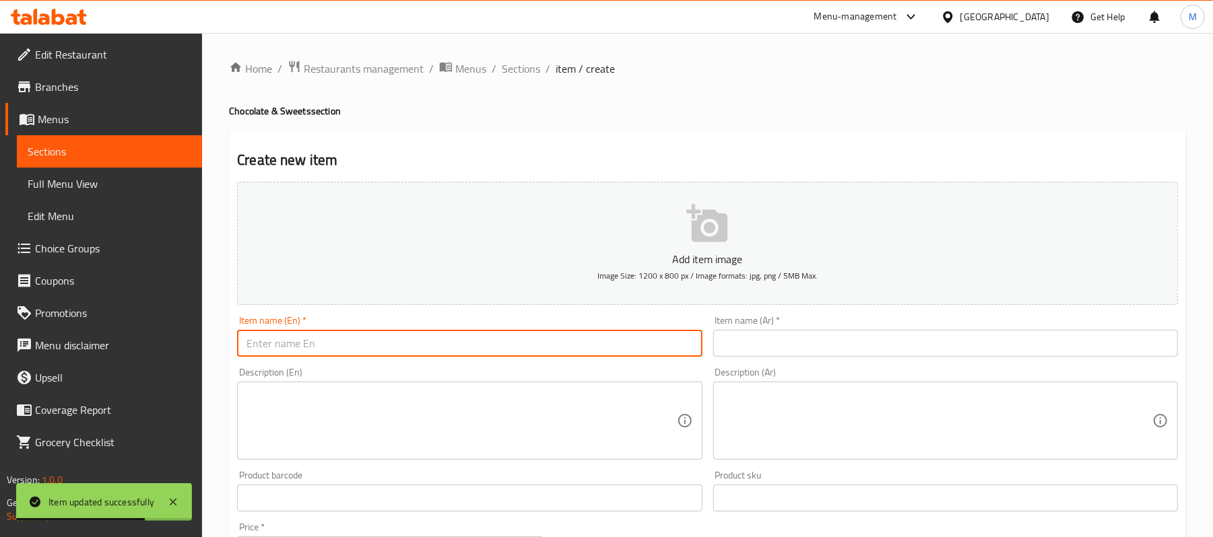
click at [469, 350] on input "text" at bounding box center [469, 343] width 465 height 27
paste input "Sweet Coated Almond - Colored"
type input "Sweet Coated Almond - Colored"
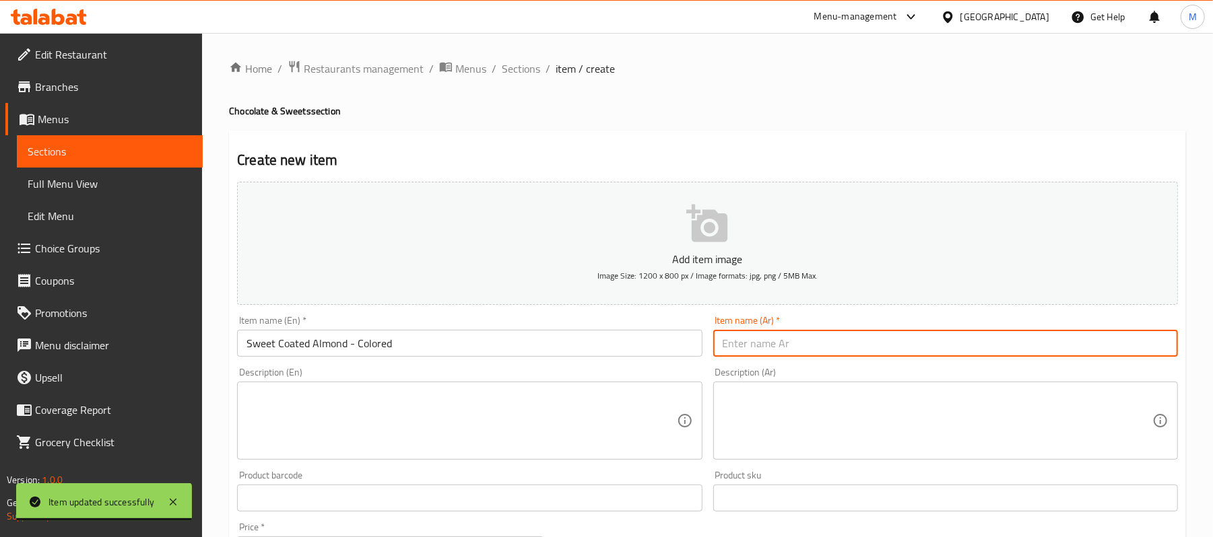
click at [766, 355] on input "text" at bounding box center [945, 343] width 465 height 27
paste input "حمص - قضامة ملونه سكرية"
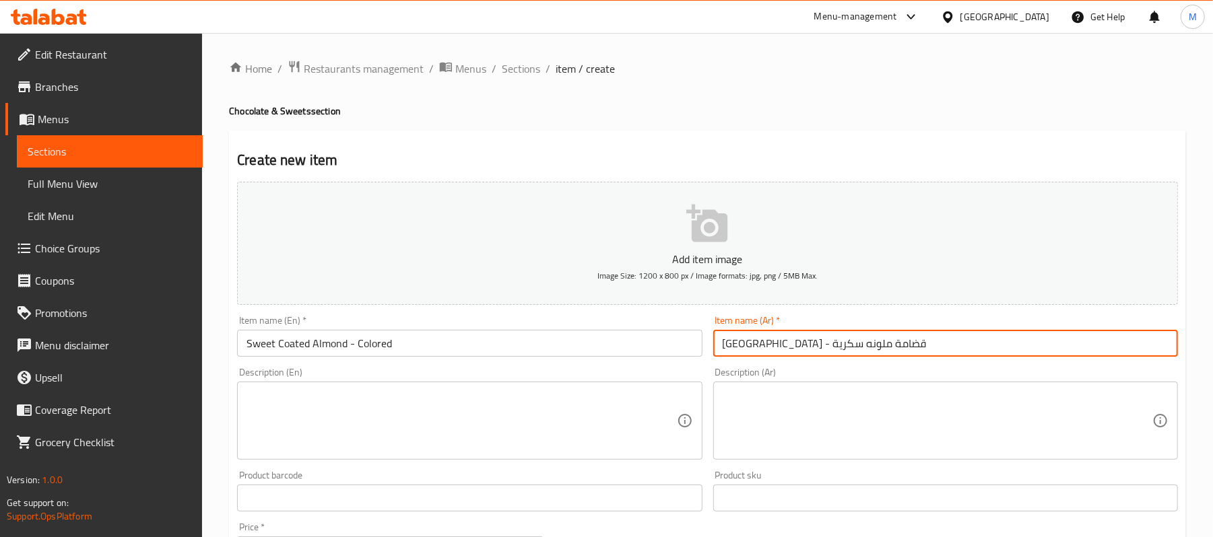
type input "حمص - قضامة ملونه سكرية"
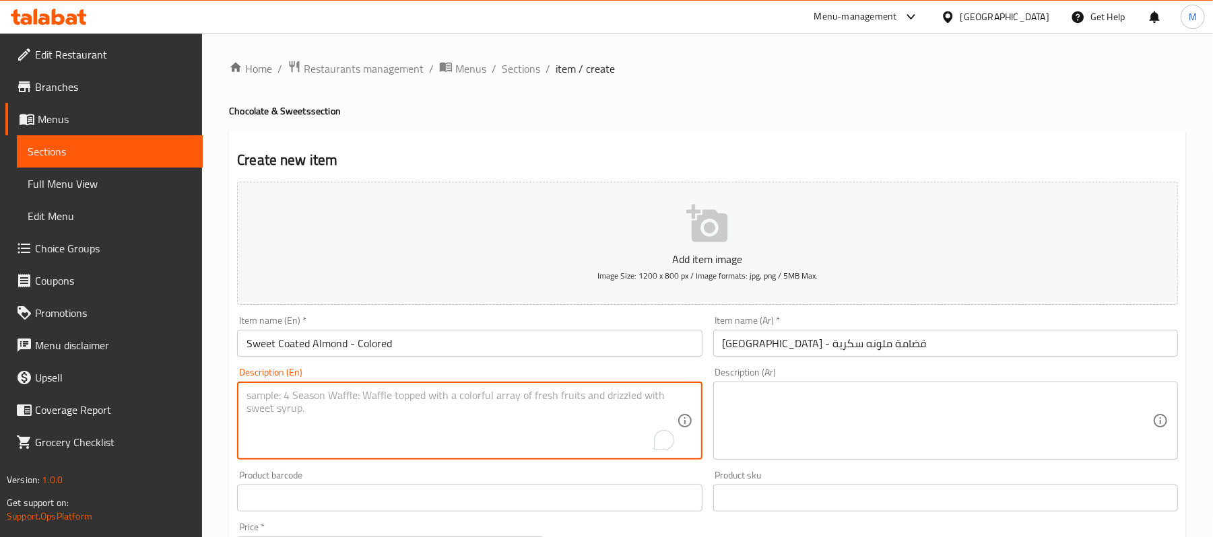
click at [300, 408] on textarea "To enrich screen reader interactions, please activate Accessibility in Grammarl…" at bounding box center [461, 421] width 430 height 64
paste textarea "Almond Sugar Coated - Colored"
type textarea "Almond Sugar Coated - Colored"
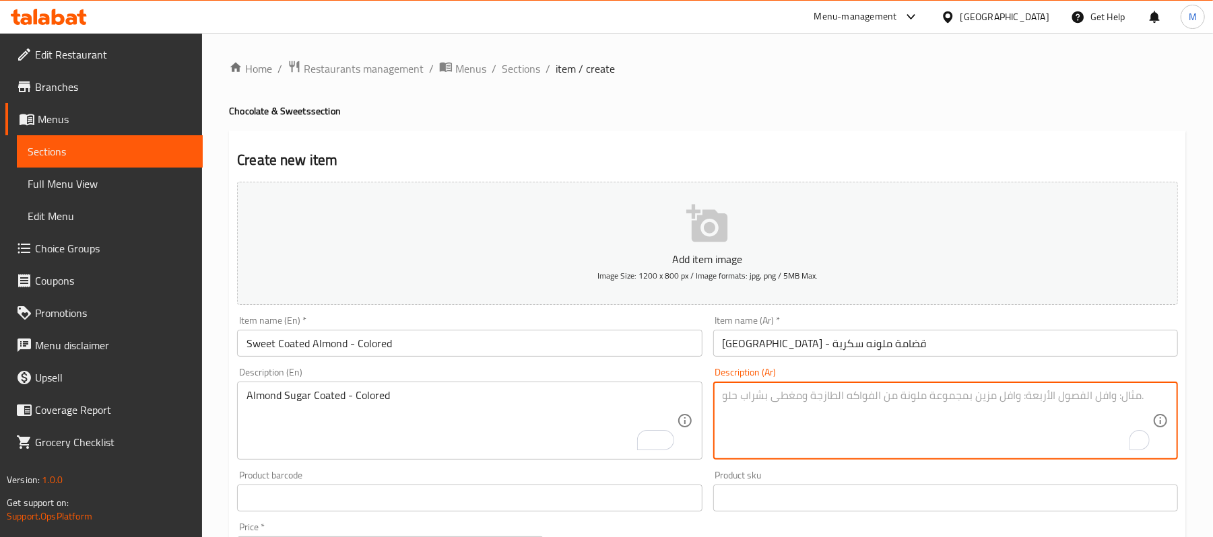
click at [897, 417] on textarea "To enrich screen reader interactions, please activate Accessibility in Grammarl…" at bounding box center [937, 421] width 430 height 64
paste textarea "لوز مغطى بطبقة من السكر"
type textarea "لوز مغطى بطبقة من السكر"
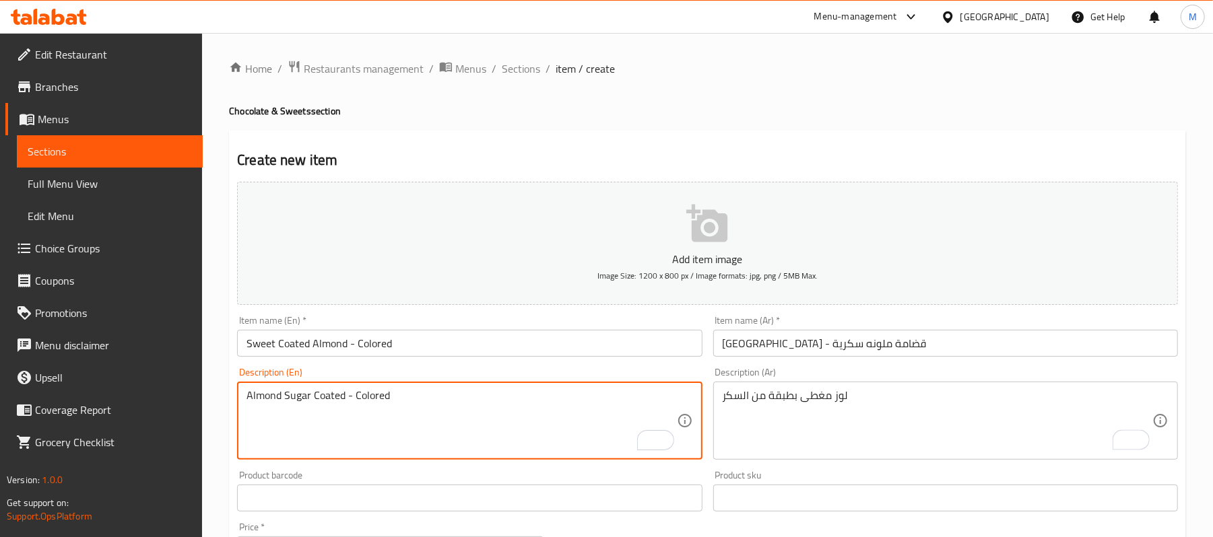
click at [399, 400] on textarea "Almond Sugar Coated - Colored" at bounding box center [461, 421] width 430 height 64
type textarea "Almond sugar coated - colored"
click at [475, 416] on textarea "Almond sugar coated - colored" at bounding box center [461, 421] width 430 height 64
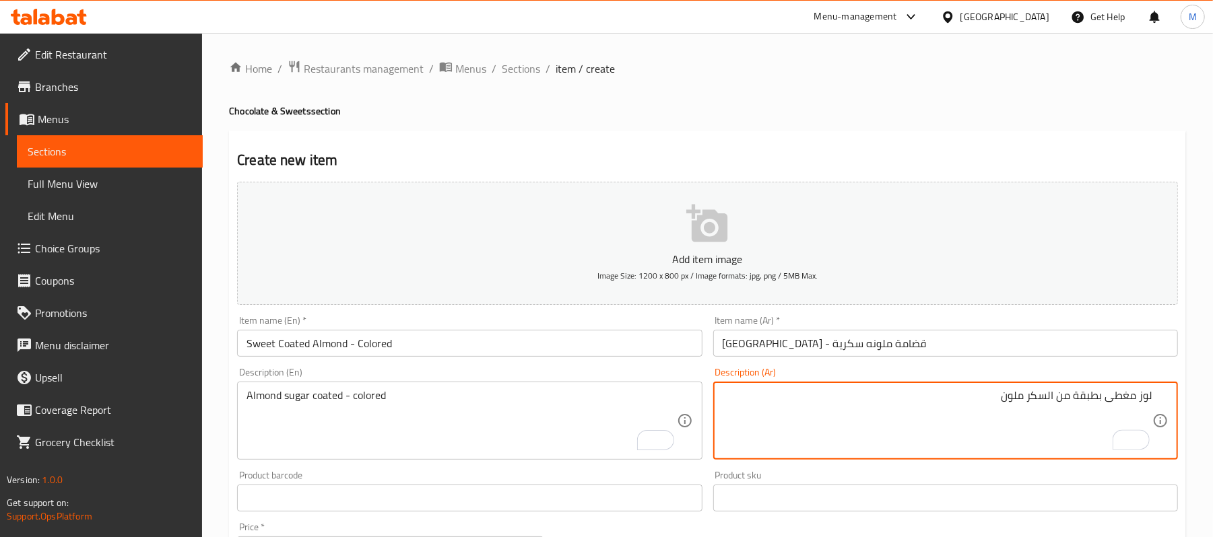
type textarea "لوز مغطى بطبقة من السكر ملون"
click at [878, 340] on input "حمص - قضامة ملونه سكرية" at bounding box center [945, 343] width 465 height 27
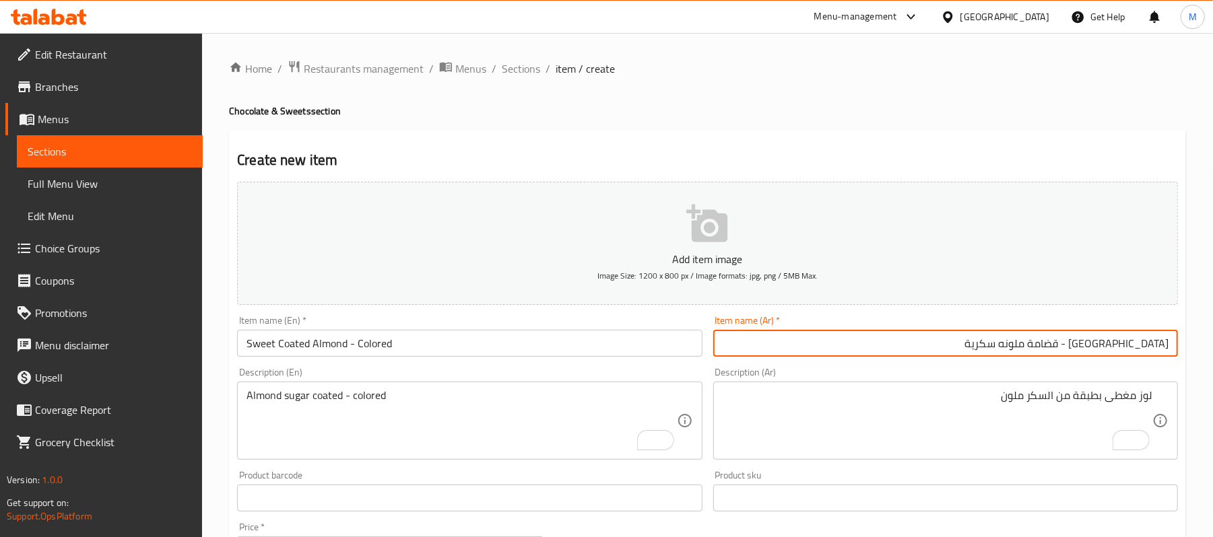
click at [1077, 348] on input "حمص - قضامة ملونه سكرية" at bounding box center [945, 343] width 465 height 27
paste input "لوز مشكل سكري"
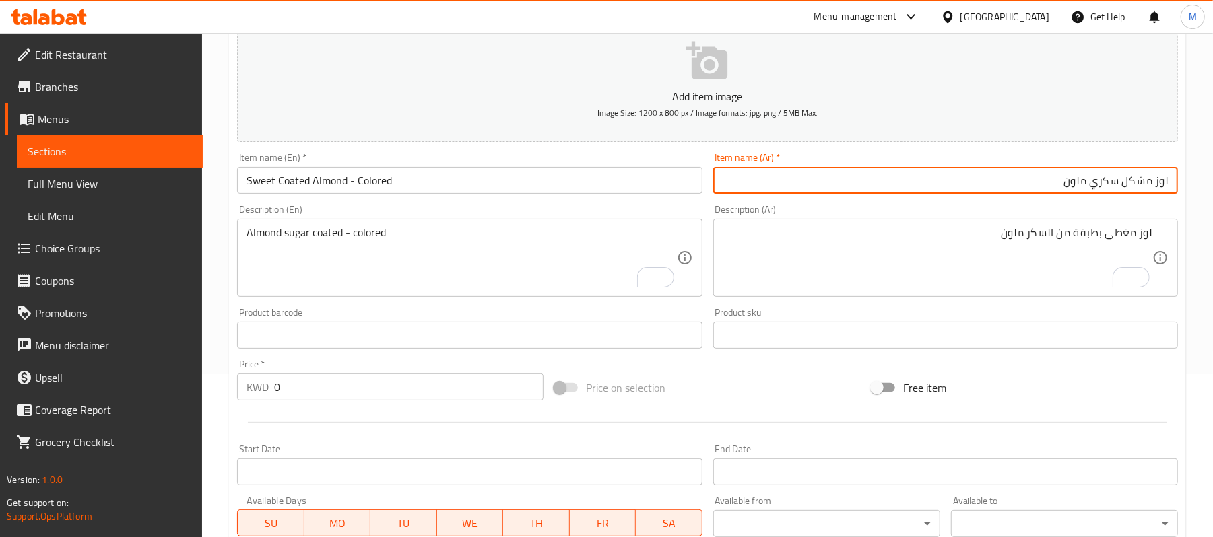
scroll to position [413, 0]
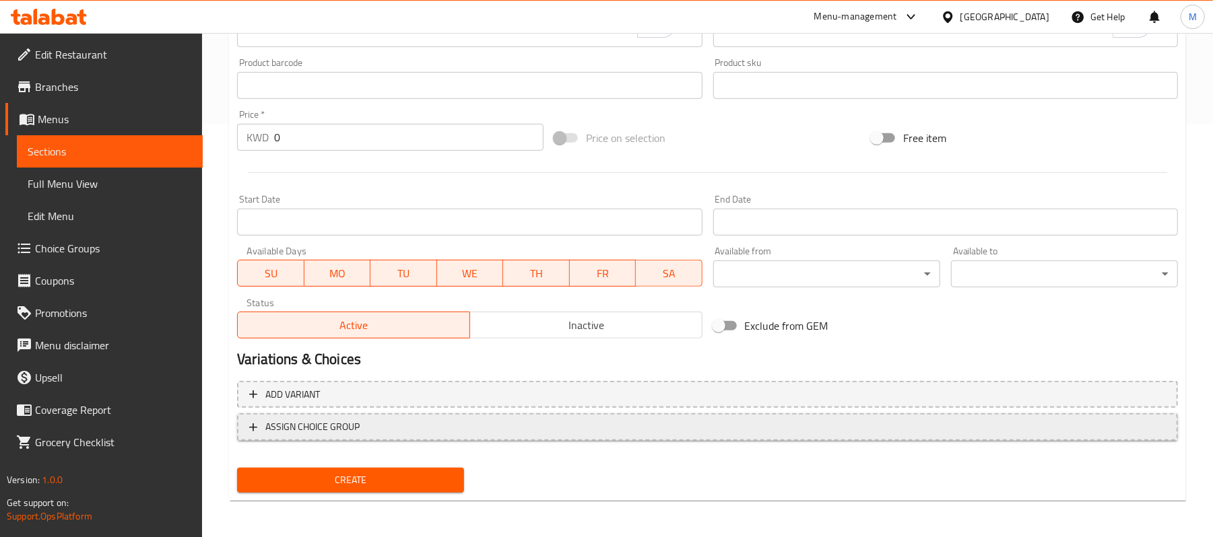
type input "لوز مشكل سكري ملون"
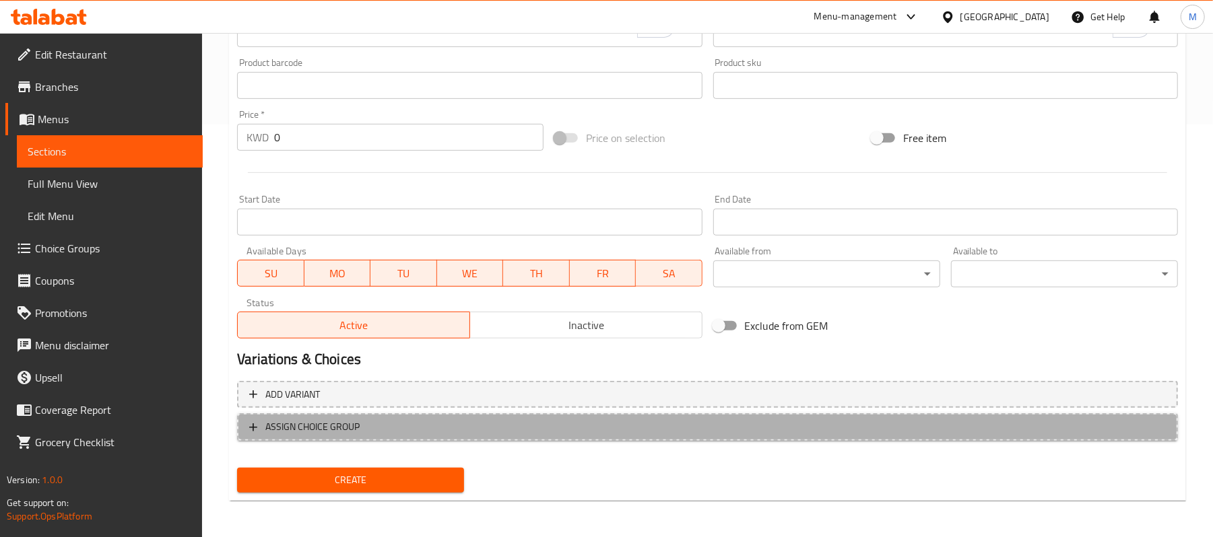
click at [438, 421] on span "ASSIGN CHOICE GROUP" at bounding box center [707, 427] width 916 height 17
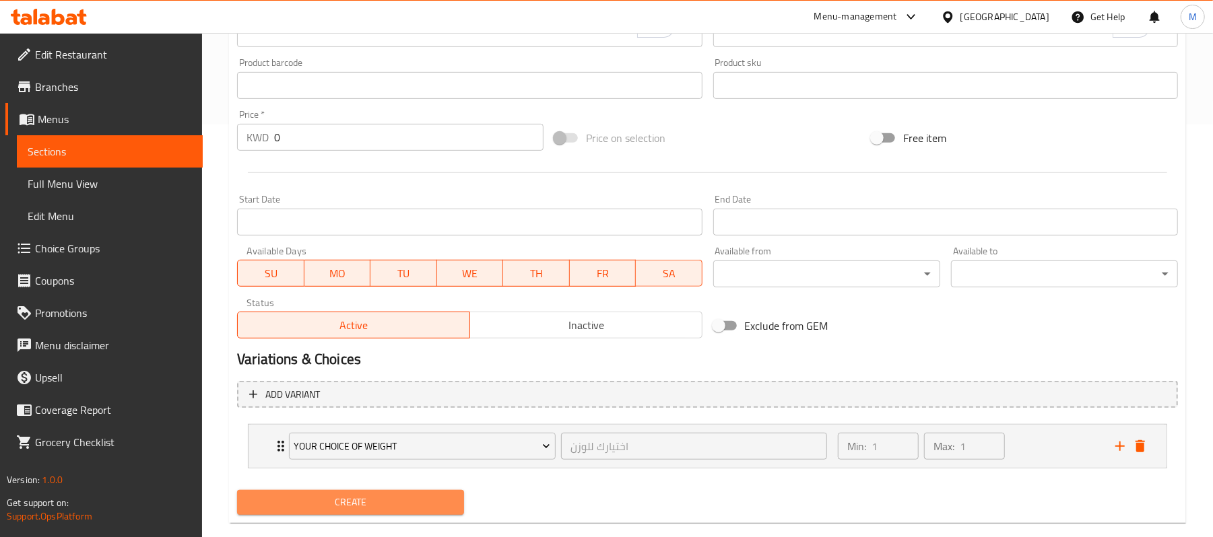
click at [413, 509] on span "Create" at bounding box center [350, 502] width 205 height 17
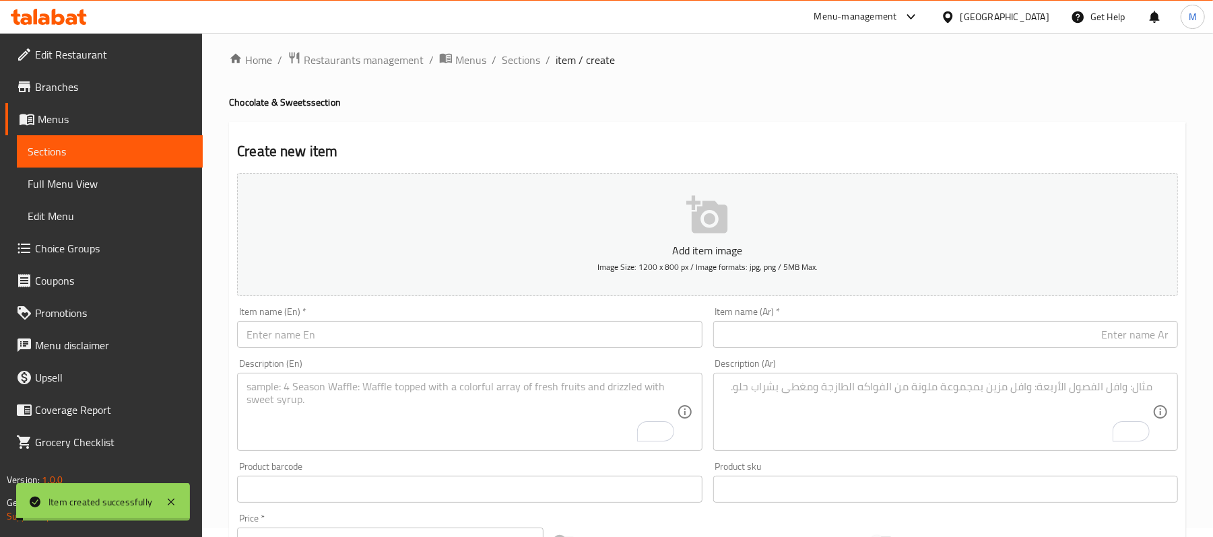
scroll to position [0, 0]
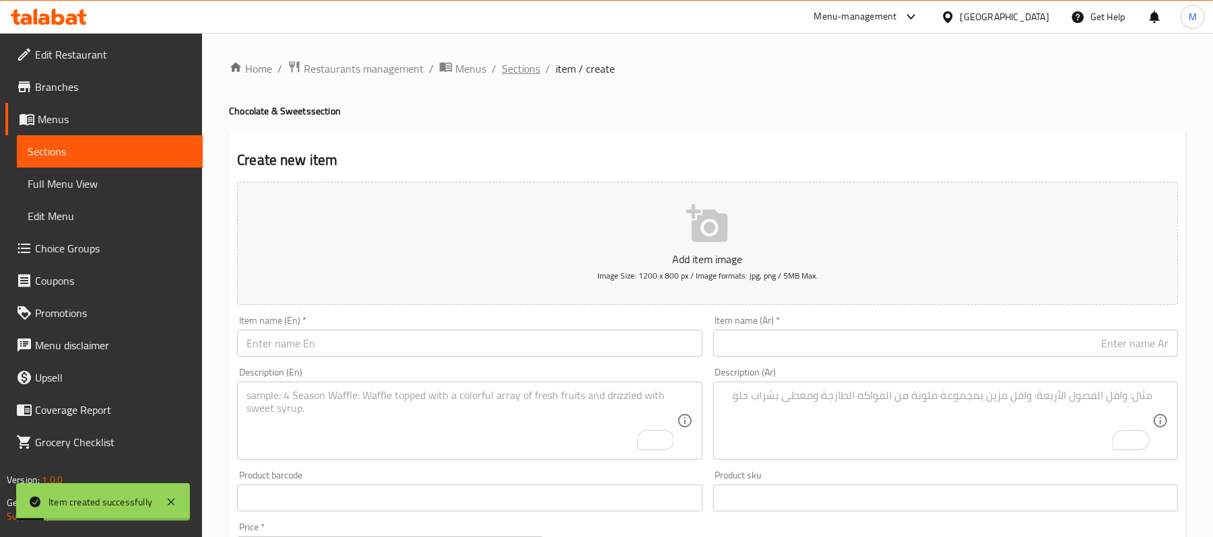
click at [516, 67] on span "Sections" at bounding box center [521, 69] width 38 height 16
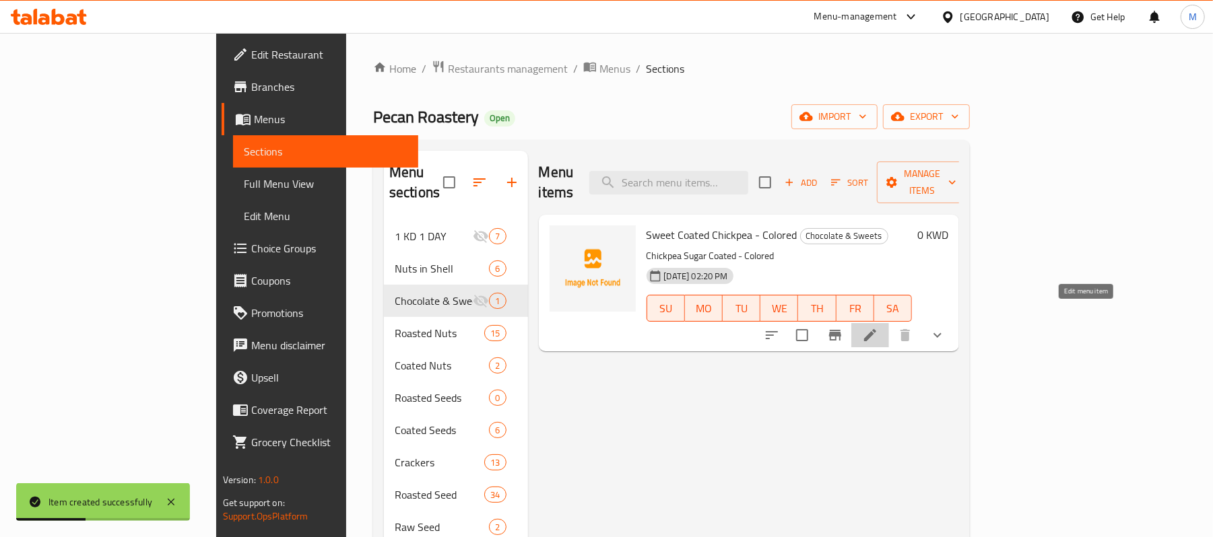
click at [878, 327] on icon at bounding box center [870, 335] width 16 height 16
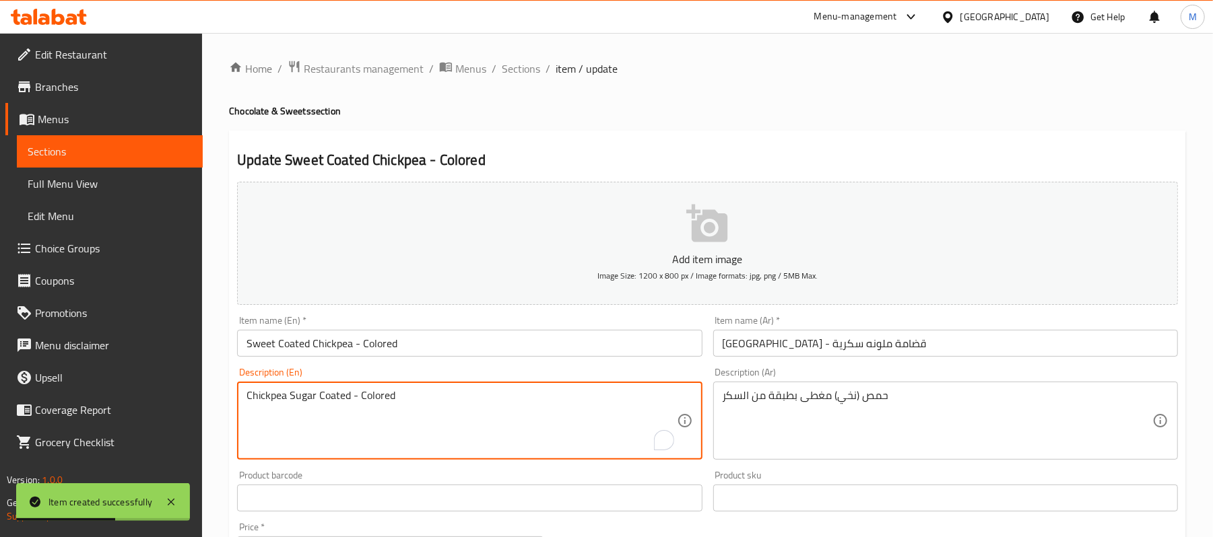
click at [353, 397] on textarea "Chickpea Sugar Coated - Colored" at bounding box center [461, 421] width 430 height 64
type textarea "Chickpea sugar coated - colored"
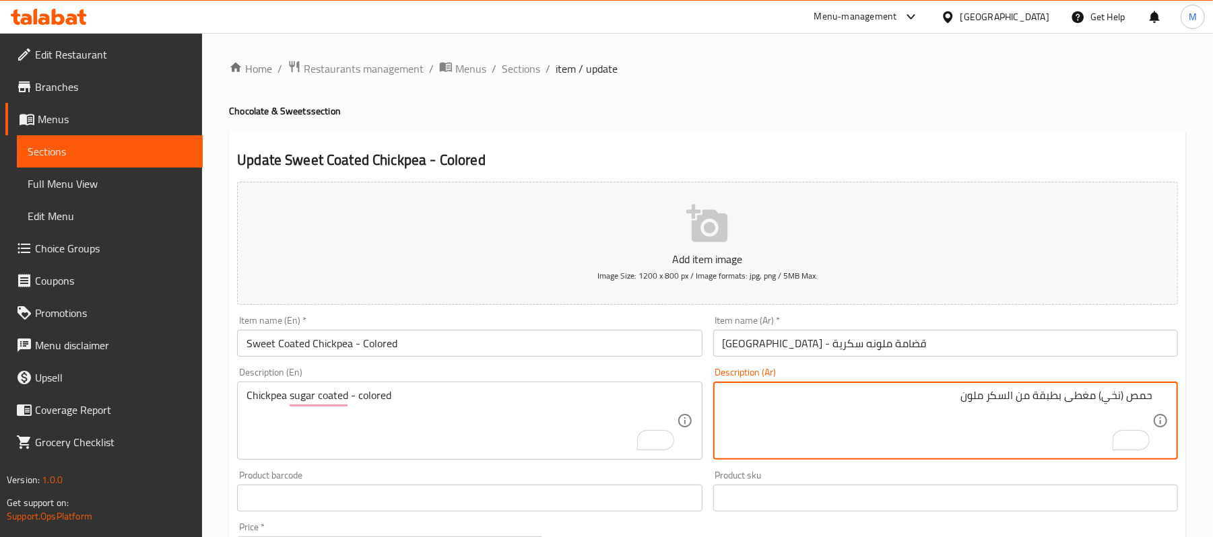
click at [1032, 397] on textarea "حمص (نخي) مغطى بطبقة من السكر ملون" at bounding box center [937, 421] width 430 height 64
click at [1031, 397] on textarea "حمص (نخي) مغطى بطبقة من السكر ملون" at bounding box center [937, 421] width 430 height 64
type textarea "حمص (نخي) مغطى بطبقة من السكر ملون"
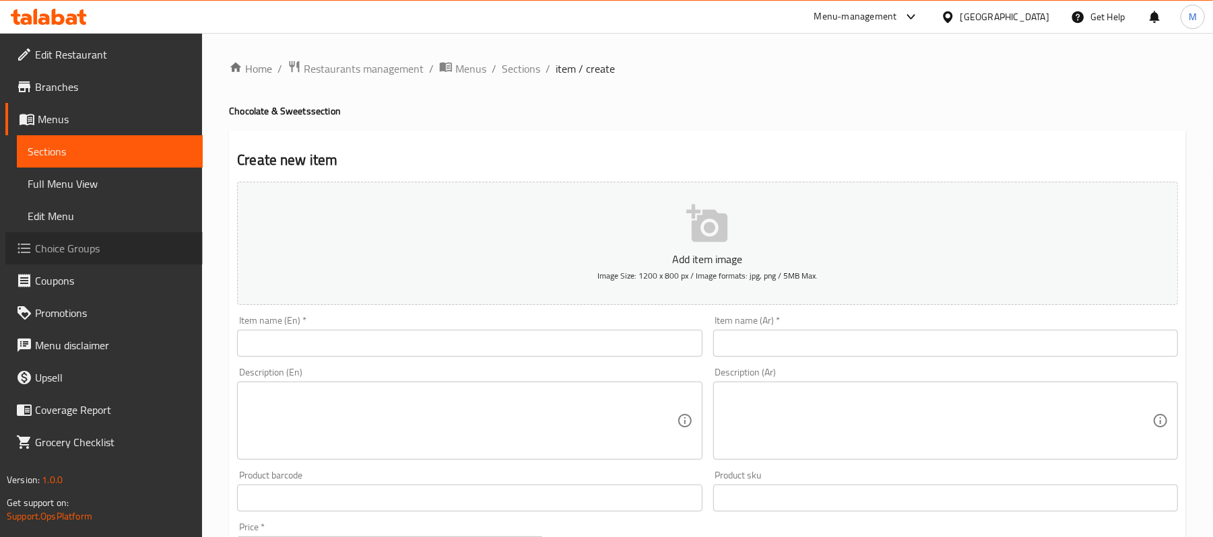
click at [112, 237] on link "Choice Groups" at bounding box center [103, 248] width 197 height 32
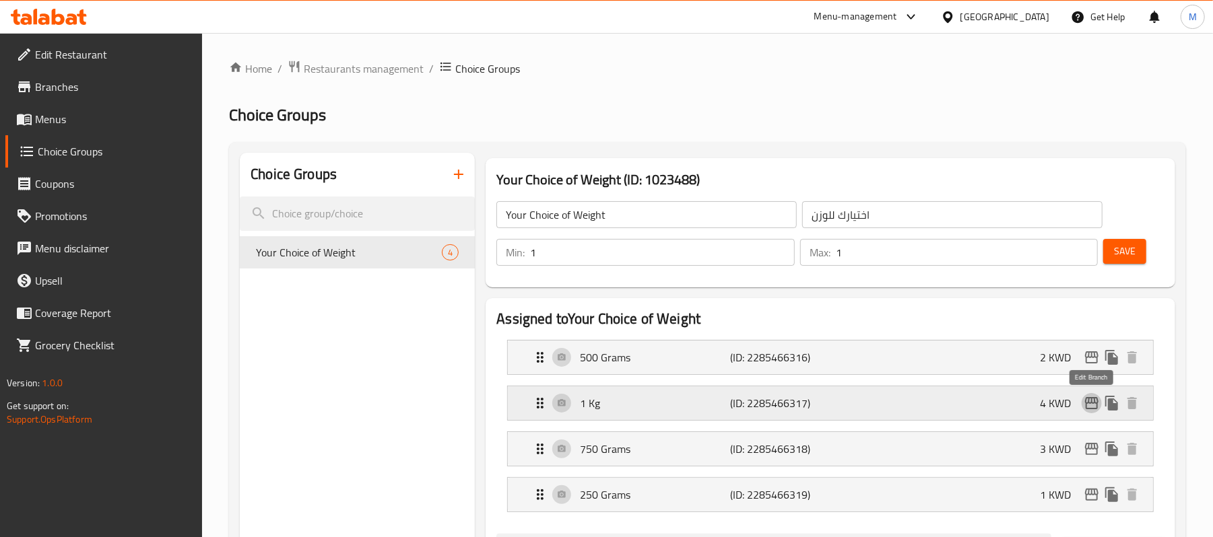
click at [1097, 405] on icon "edit" at bounding box center [1091, 403] width 13 height 12
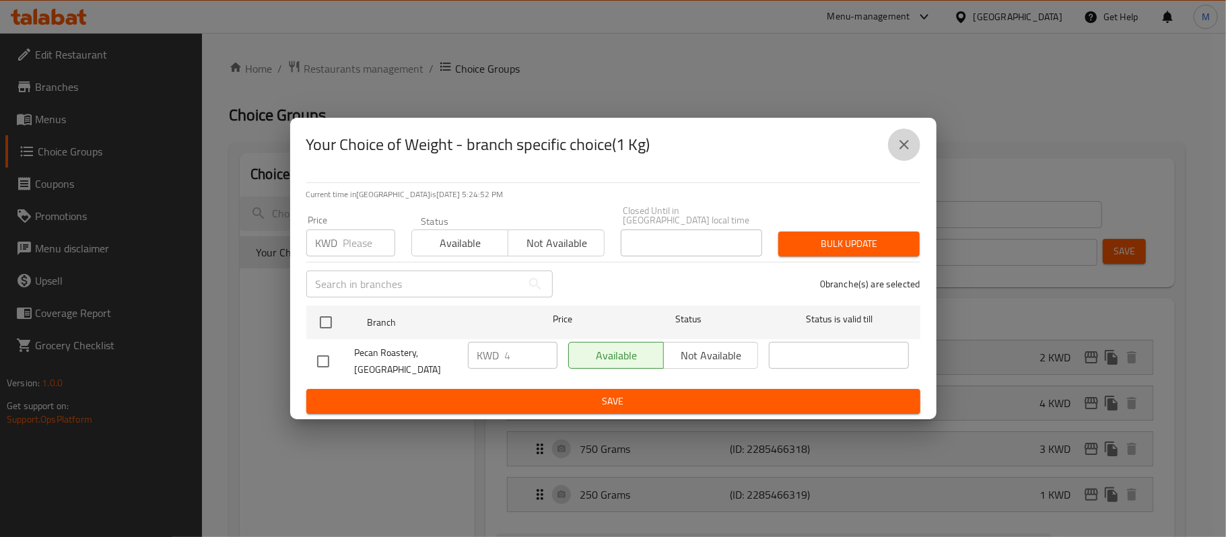
click at [896, 153] on icon "close" at bounding box center [904, 145] width 16 height 16
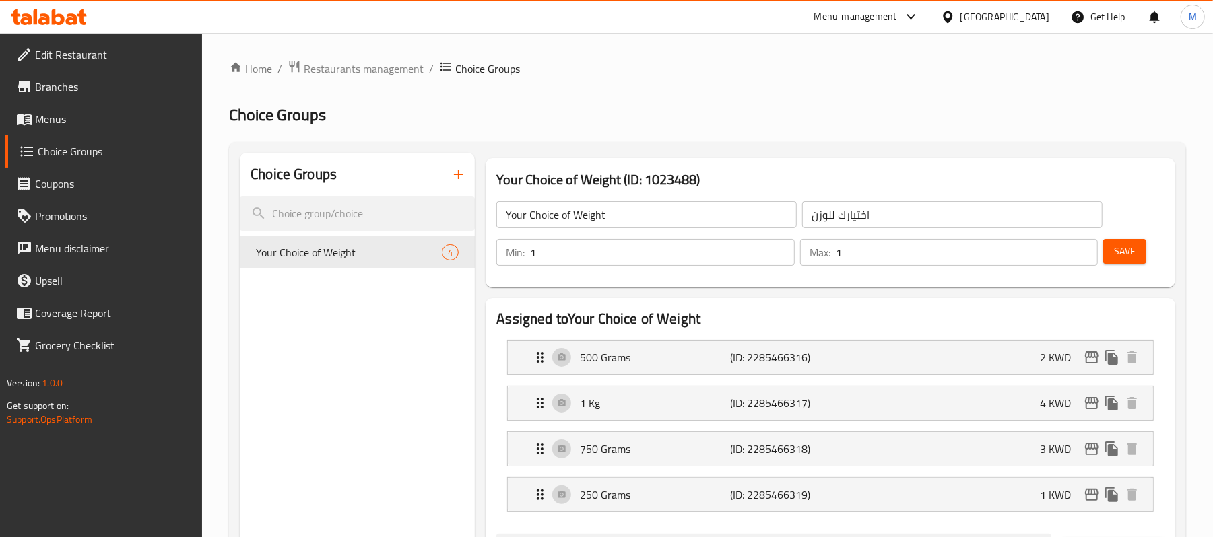
click at [453, 172] on icon "button" at bounding box center [458, 174] width 16 height 16
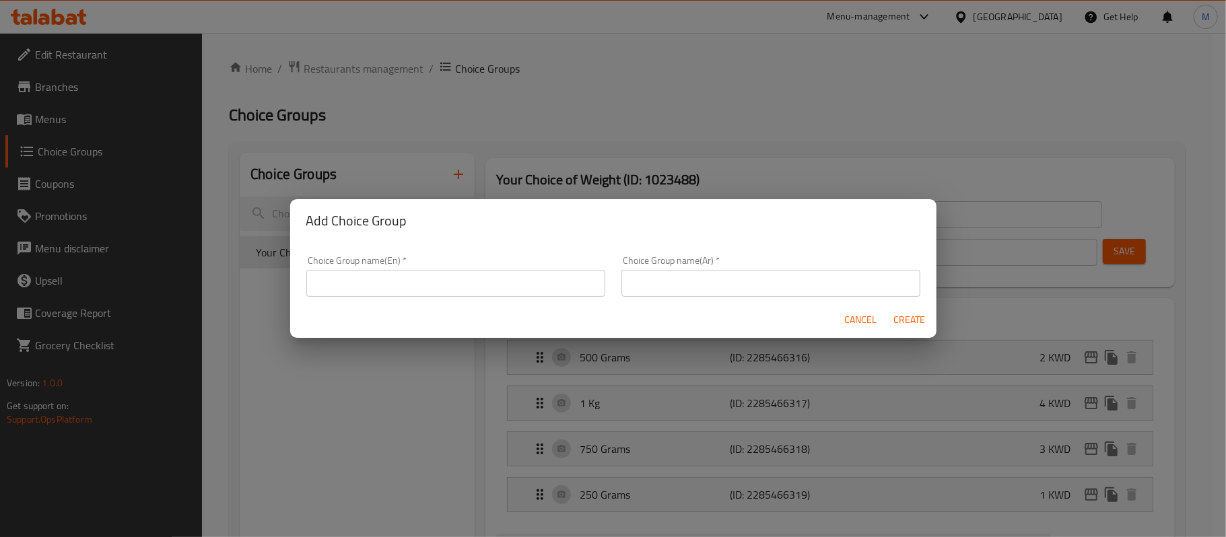
click at [454, 291] on input "text" at bounding box center [455, 283] width 299 height 27
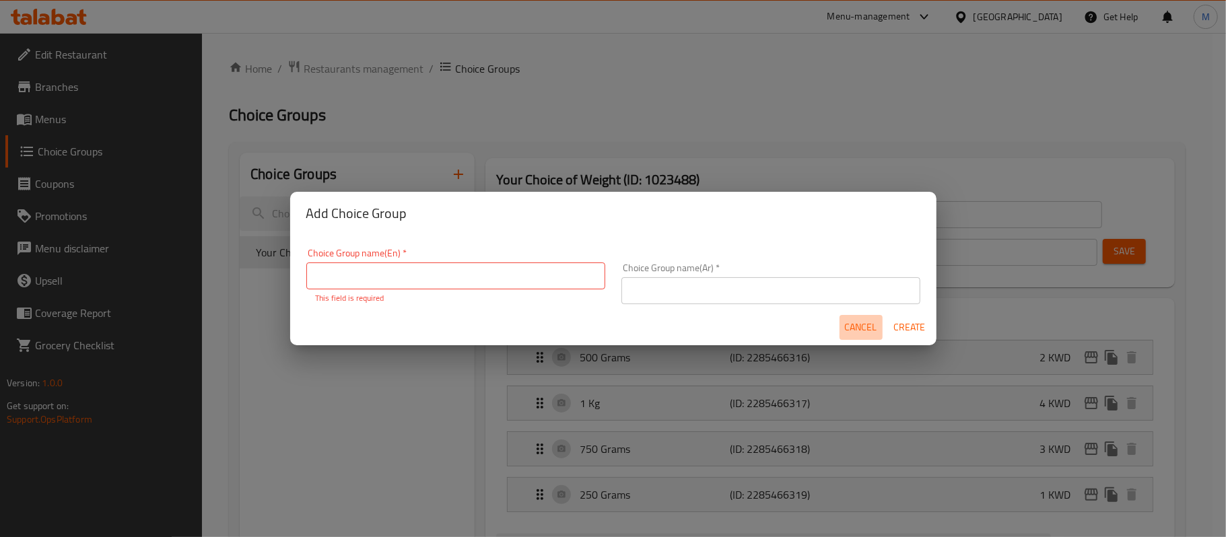
click at [873, 323] on span "Cancel" at bounding box center [861, 327] width 32 height 17
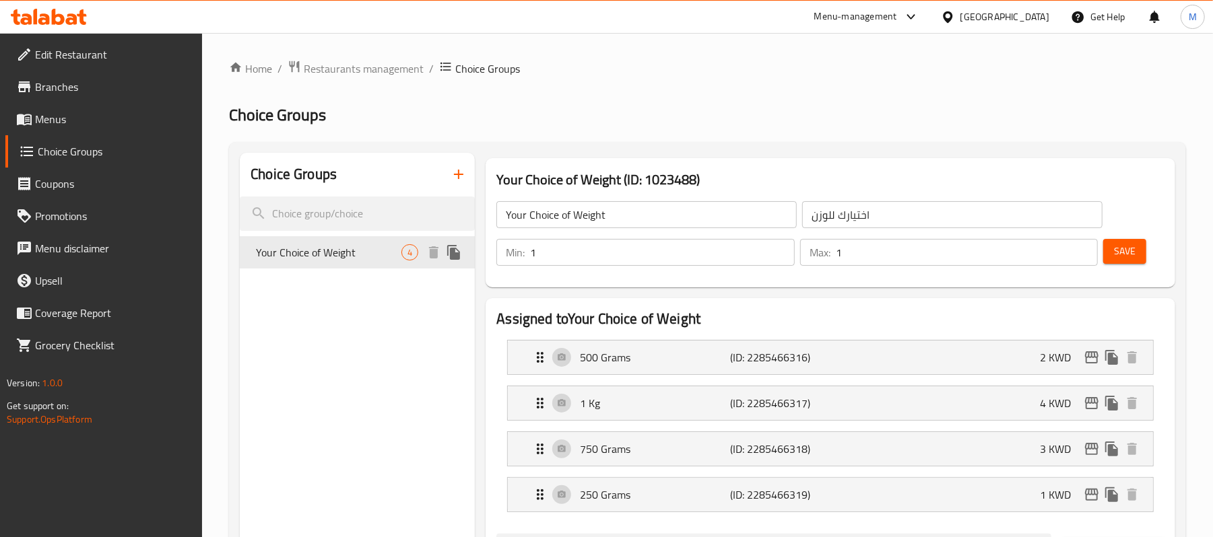
click at [454, 251] on icon "duplicate" at bounding box center [453, 252] width 13 height 15
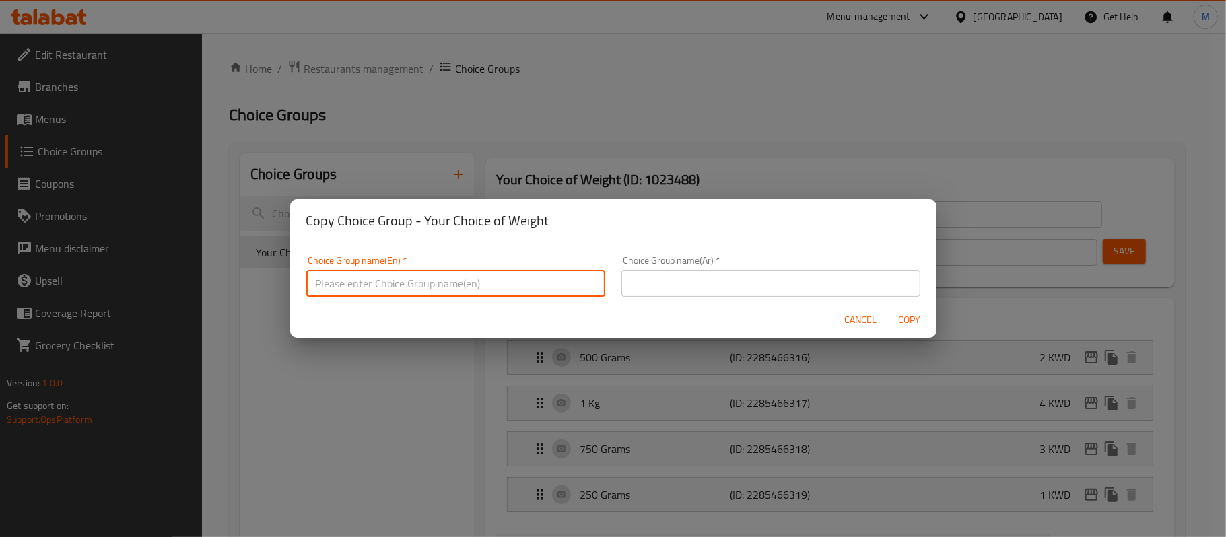
click at [399, 277] on input "text" at bounding box center [455, 283] width 299 height 27
click at [475, 272] on input "Your Choice of Weight:" at bounding box center [455, 283] width 299 height 27
type input "Your Choice of Weight:"
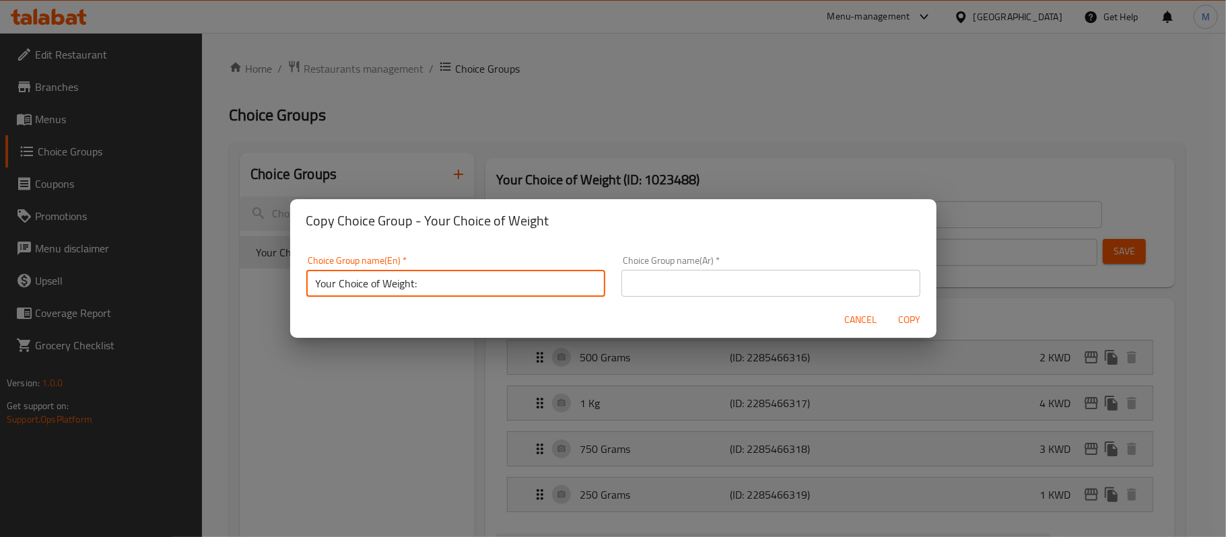
click at [885, 279] on input "text" at bounding box center [770, 283] width 299 height 27
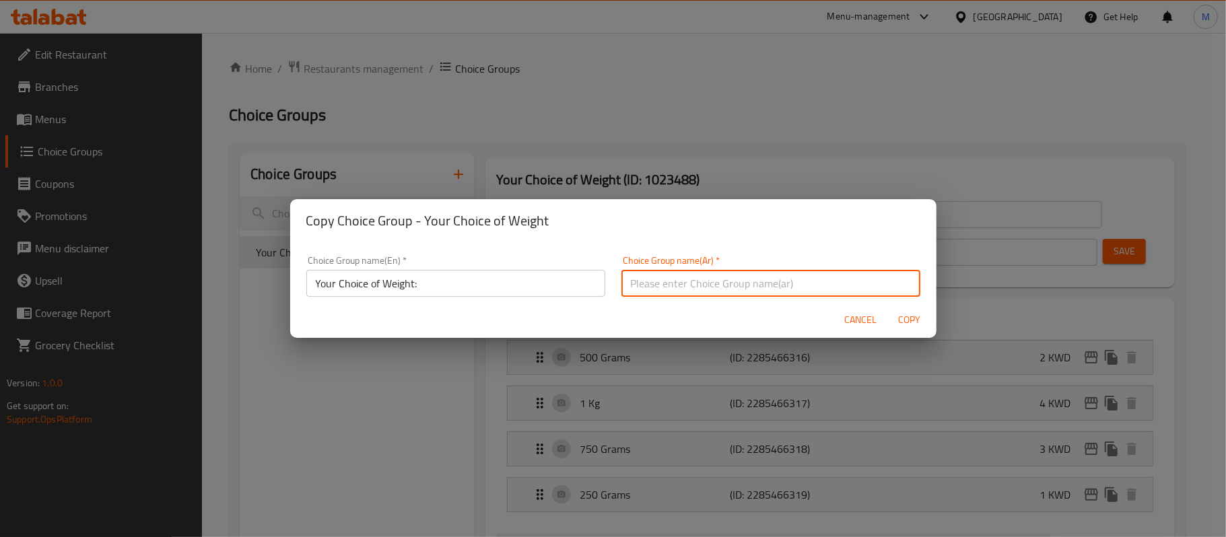
paste input "اختيارك للوزن:"
type input "اختيارك للوزن:"
click at [912, 323] on span "Copy" at bounding box center [909, 320] width 32 height 17
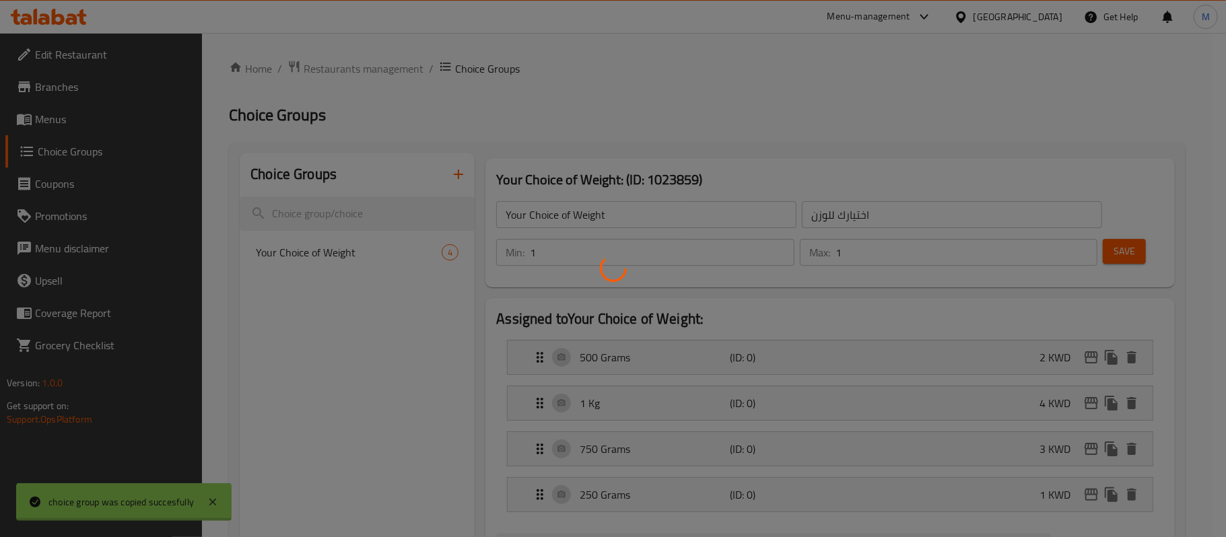
type input "Your Choice of Weight:"
type input "اختيارك للوزن:"
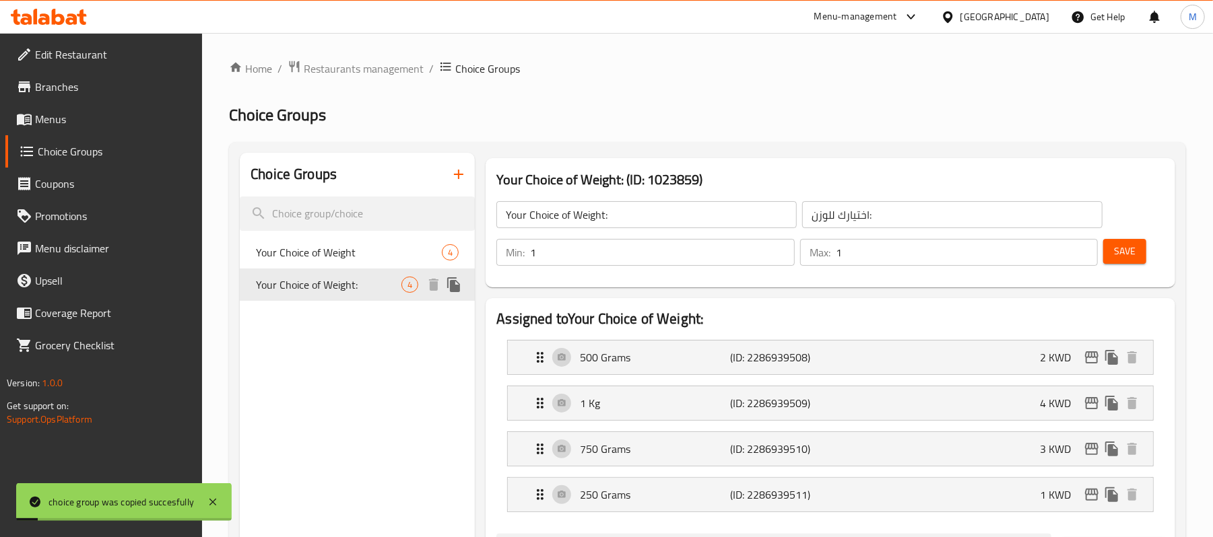
click at [375, 281] on span "Your Choice of Weight:" at bounding box center [328, 285] width 145 height 16
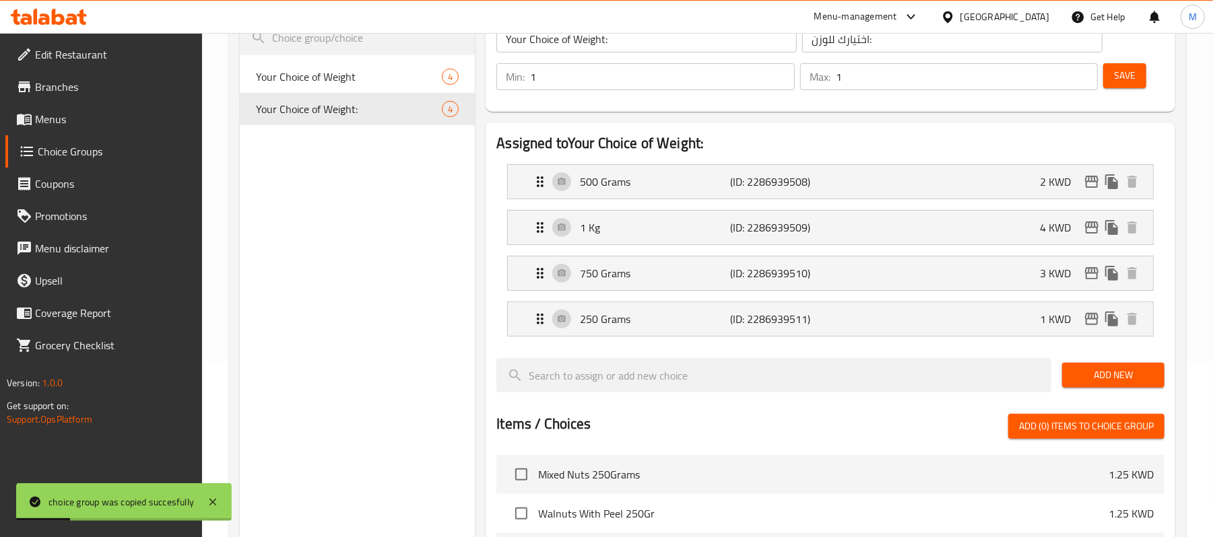
scroll to position [179, 0]
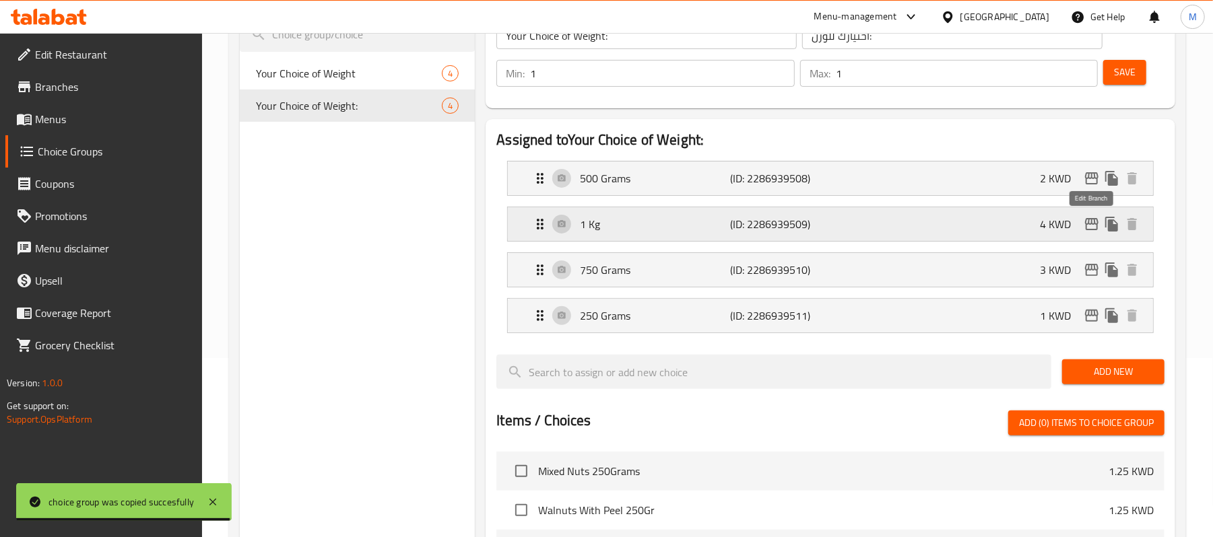
click at [1089, 227] on icon "edit" at bounding box center [1091, 224] width 16 height 16
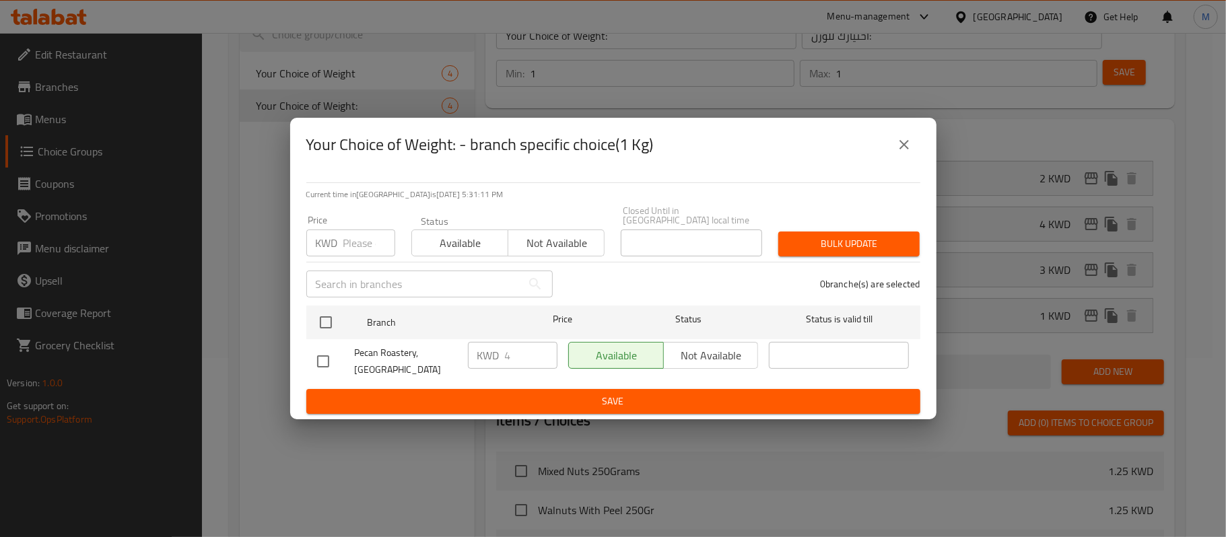
click at [913, 147] on button "close" at bounding box center [904, 145] width 32 height 32
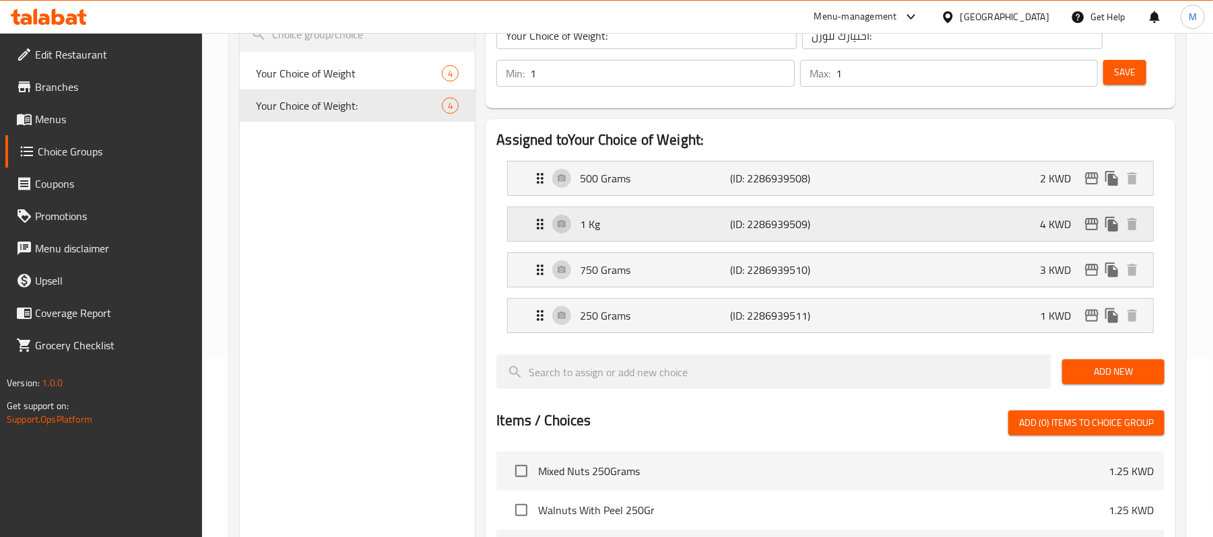
click at [997, 218] on div "1 Kg (ID: 2286939509) 4 KWD" at bounding box center [834, 224] width 605 height 34
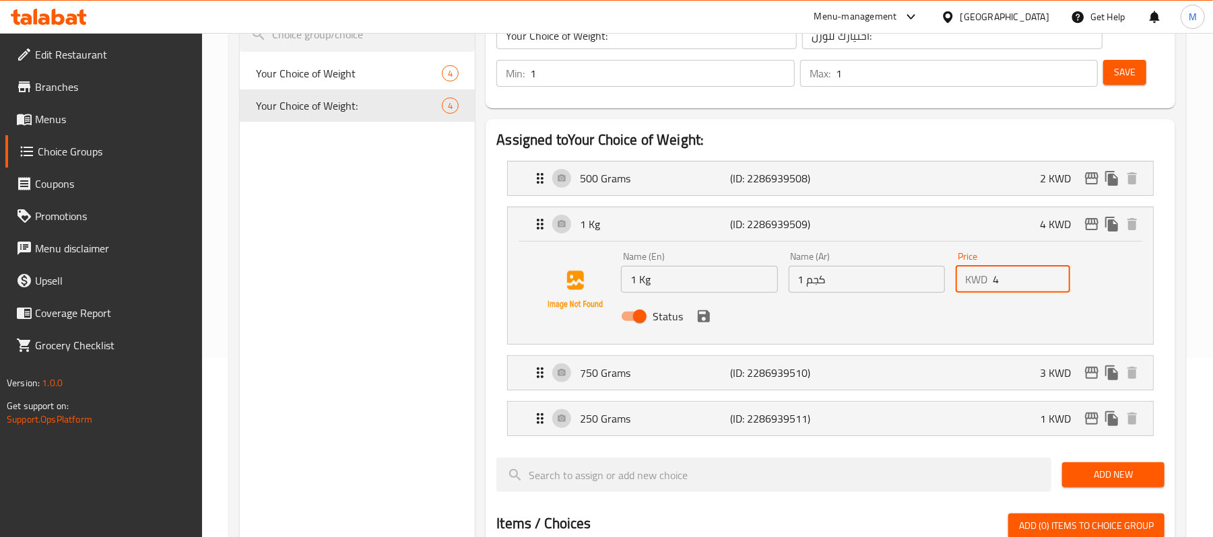
drag, startPoint x: 1003, startPoint y: 280, endPoint x: 982, endPoint y: 281, distance: 21.6
click at [982, 281] on div "KWD 4 Price" at bounding box center [1012, 279] width 114 height 27
click at [695, 310] on icon "save" at bounding box center [703, 316] width 16 height 16
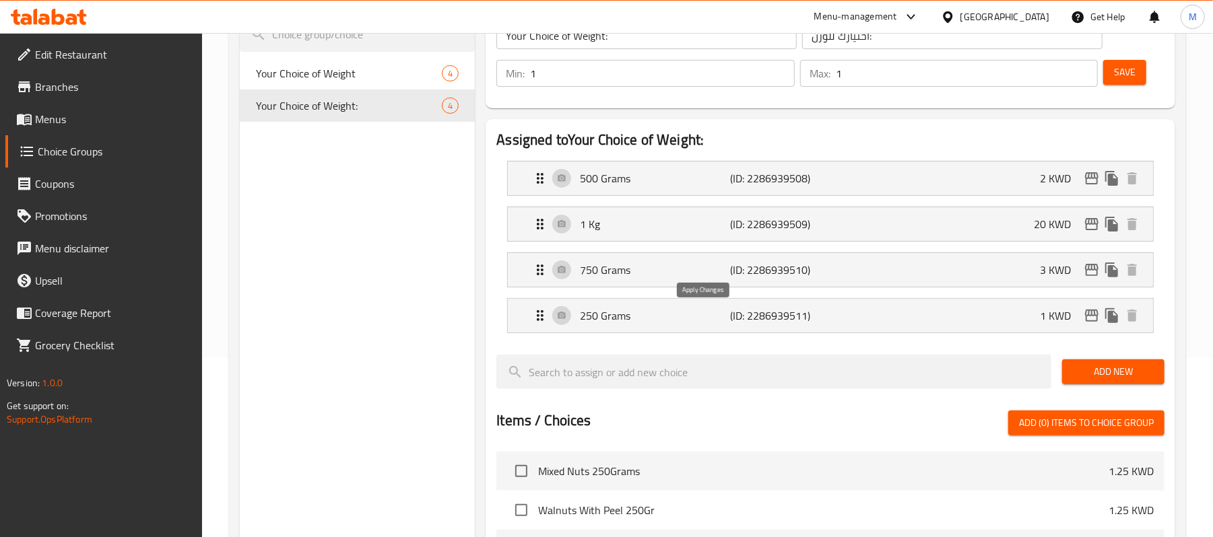
type input "20"
click at [1089, 224] on icon "edit" at bounding box center [1091, 224] width 16 height 16
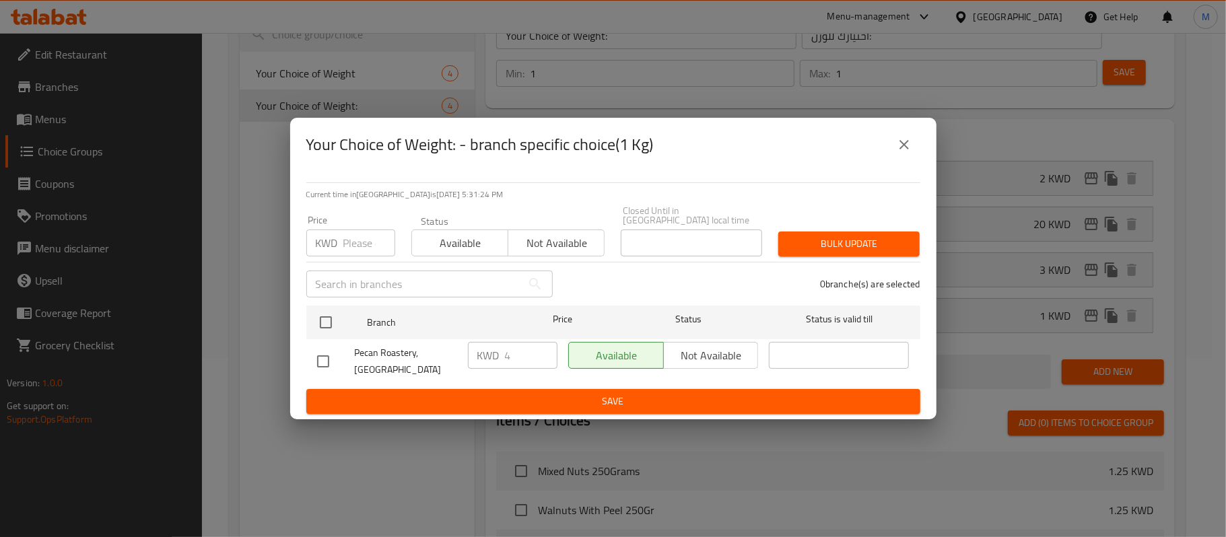
click at [343, 252] on input "number" at bounding box center [369, 243] width 52 height 27
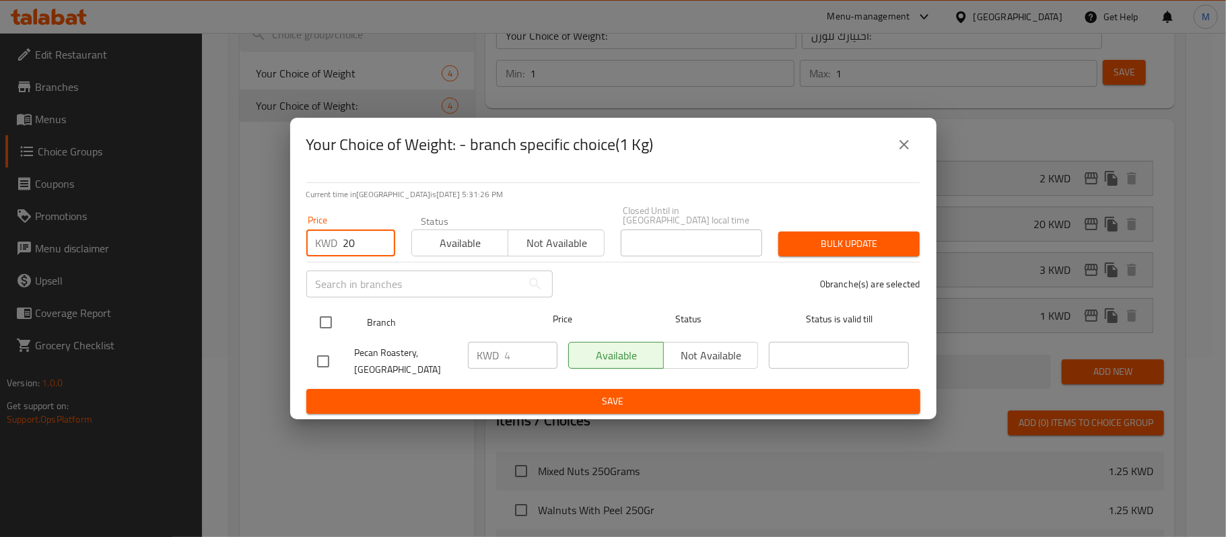
type input "20"
click at [326, 326] on input "checkbox" at bounding box center [326, 322] width 28 height 28
checkbox input "true"
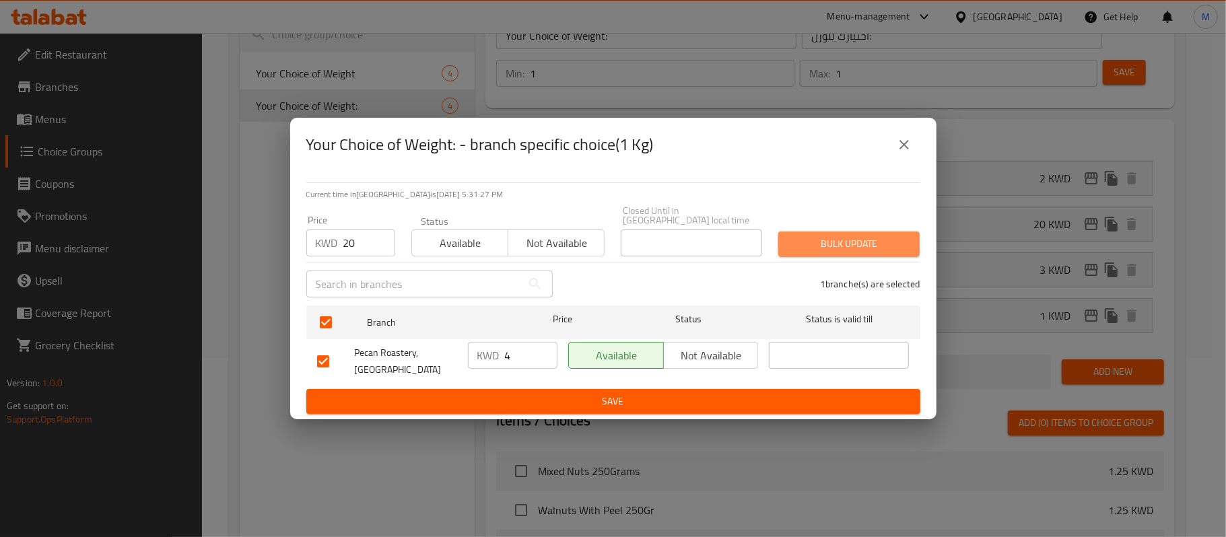
click at [892, 244] on span "Bulk update" at bounding box center [849, 244] width 120 height 17
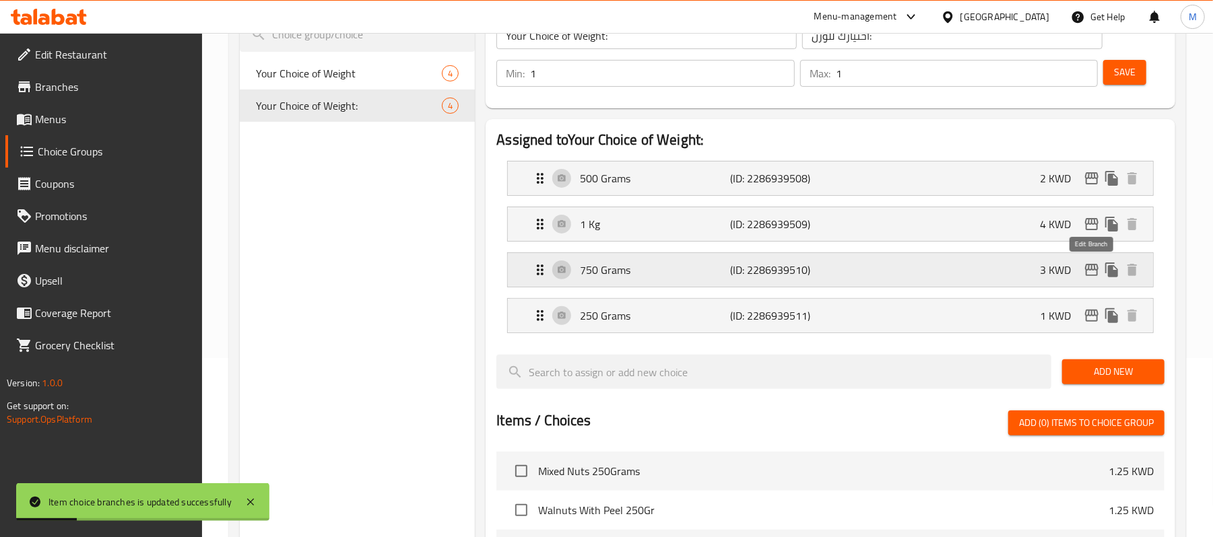
click at [1091, 275] on icon "edit" at bounding box center [1091, 270] width 16 height 16
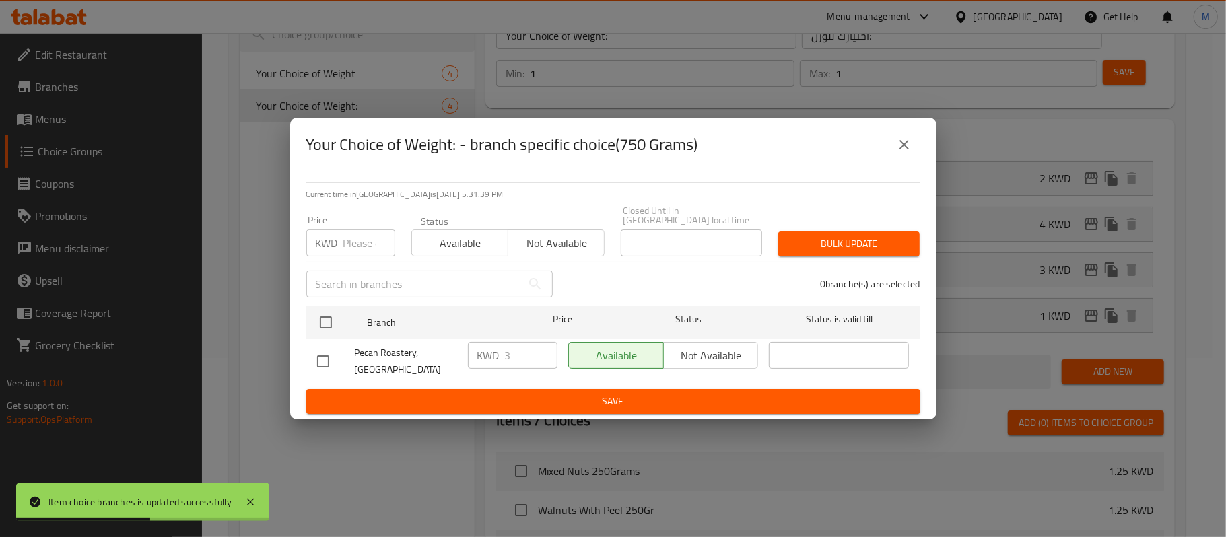
click at [357, 241] on input "number" at bounding box center [369, 243] width 52 height 27
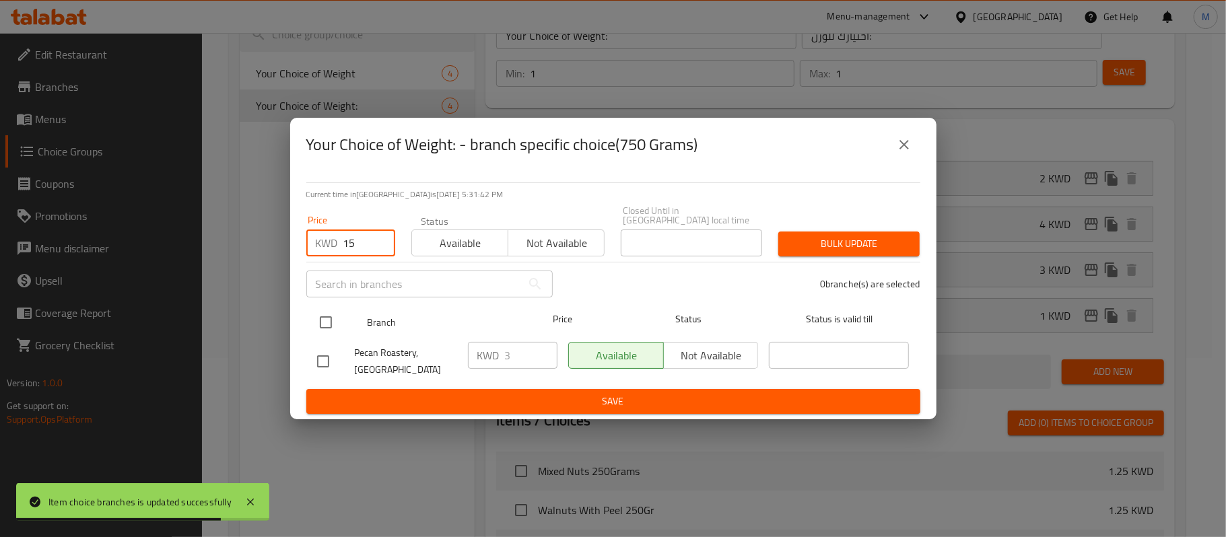
type input "15"
click at [327, 329] on input "checkbox" at bounding box center [326, 322] width 28 height 28
checkbox input "true"
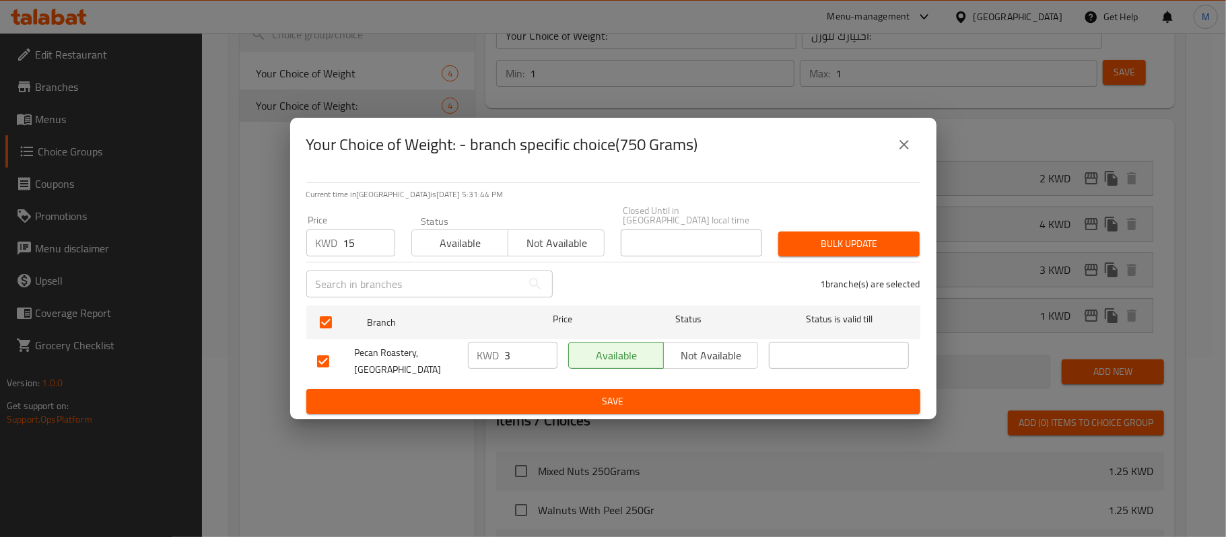
click at [838, 240] on span "Bulk update" at bounding box center [849, 244] width 120 height 17
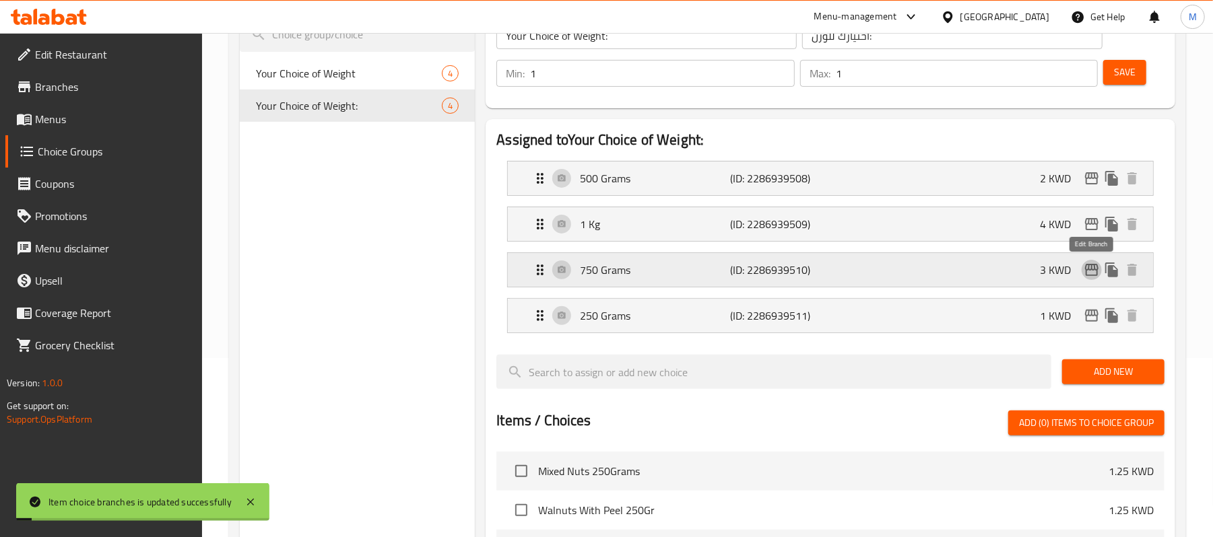
click at [1089, 269] on icon "edit" at bounding box center [1091, 270] width 16 height 16
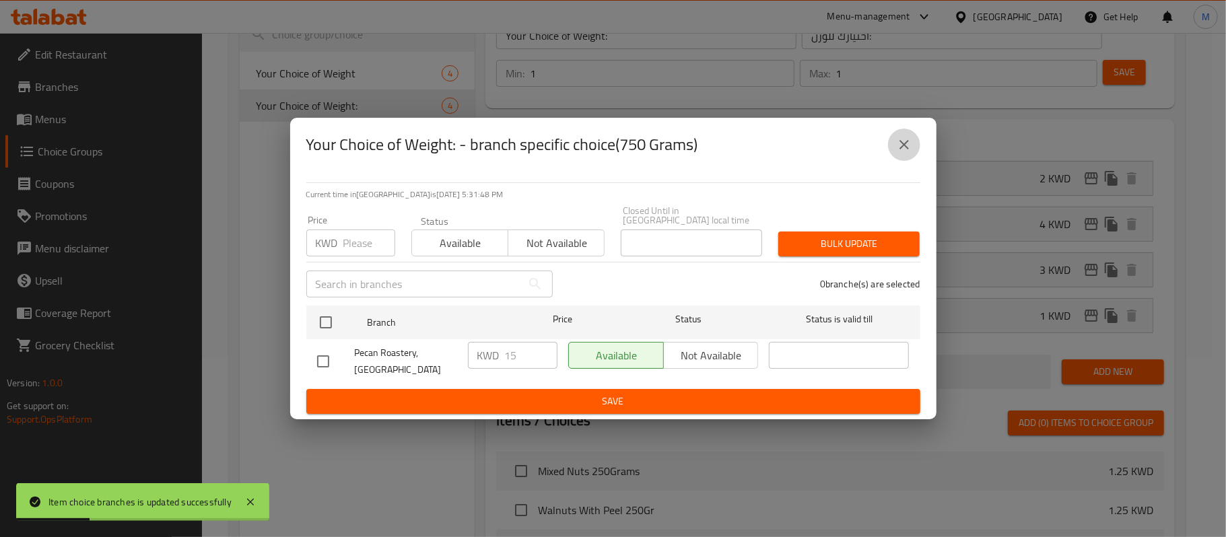
click at [898, 153] on icon "close" at bounding box center [904, 145] width 16 height 16
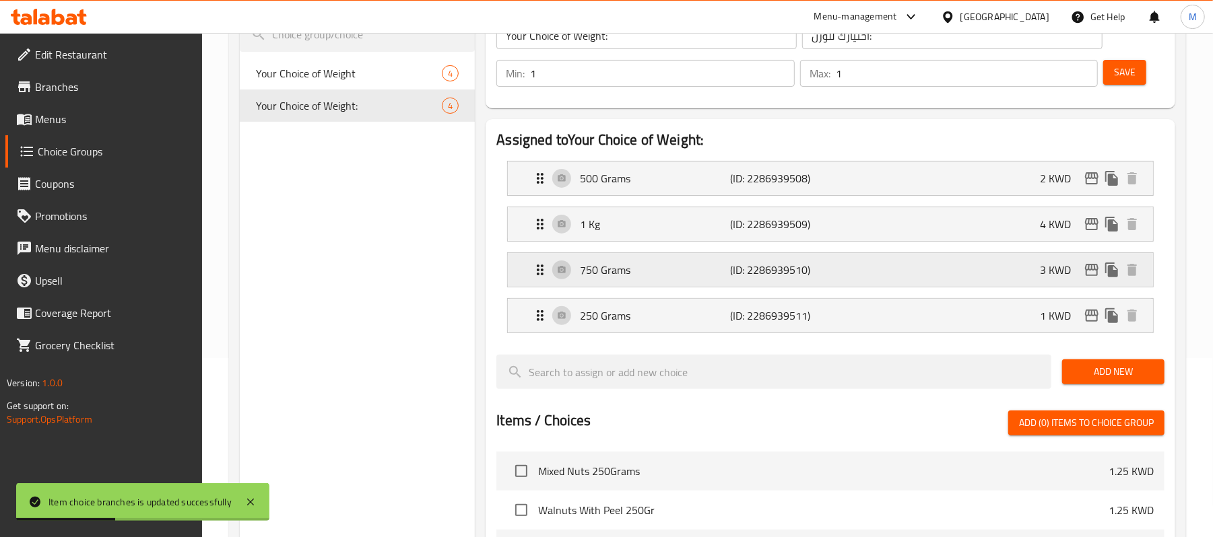
click at [976, 270] on div "750 Grams (ID: 2286939510) 3 KWD" at bounding box center [834, 270] width 605 height 34
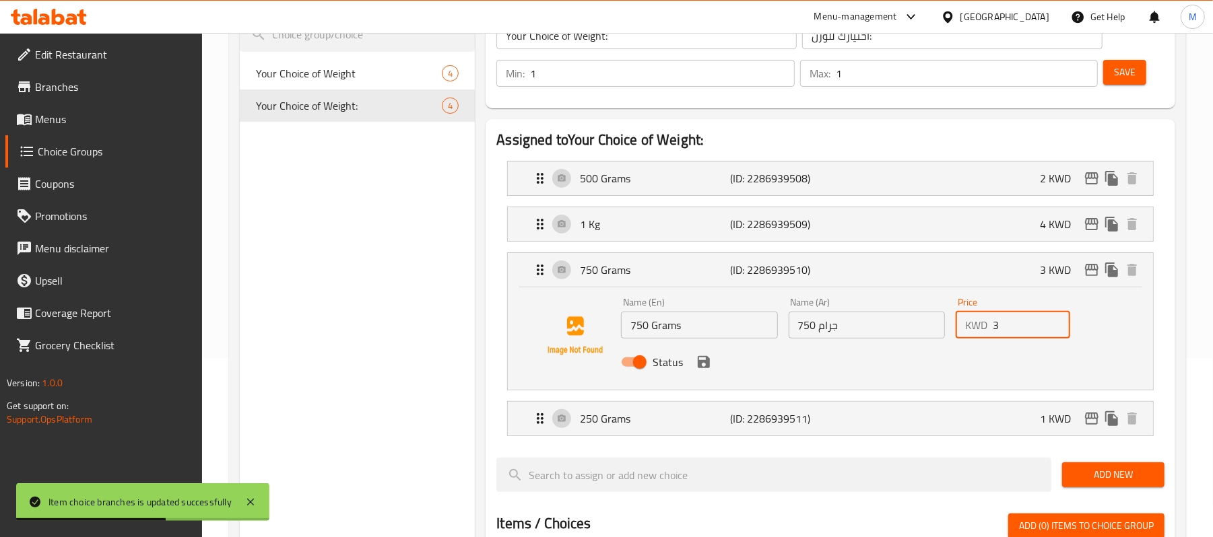
drag, startPoint x: 1000, startPoint y: 329, endPoint x: 976, endPoint y: 331, distance: 24.4
click at [976, 331] on div "KWD 3 Price" at bounding box center [1012, 325] width 114 height 27
click at [706, 361] on icon "save" at bounding box center [704, 362] width 12 height 12
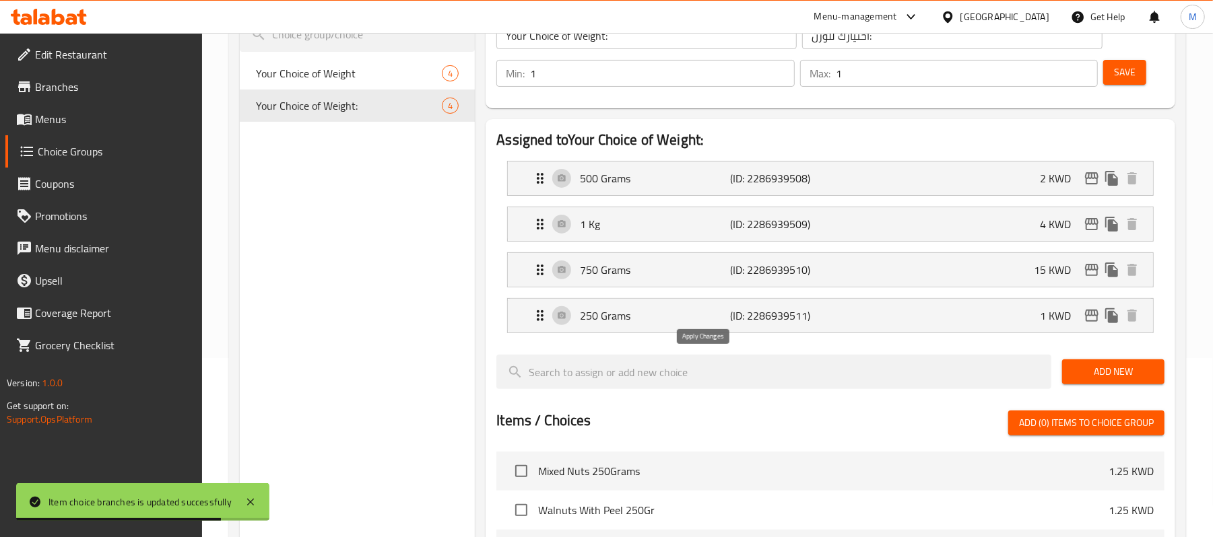
type input "15"
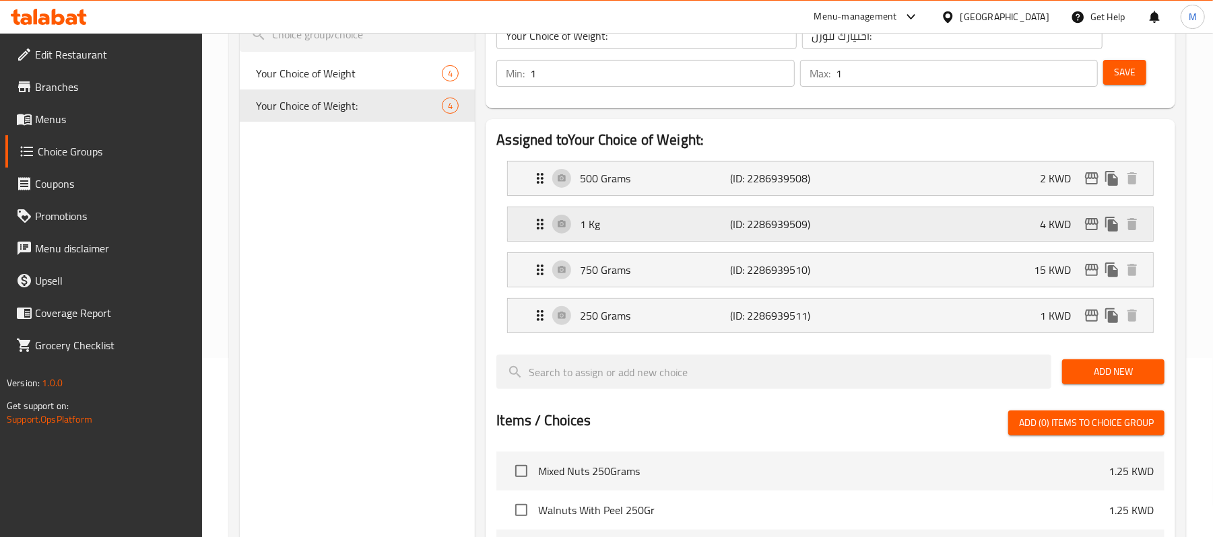
click at [918, 227] on div "1 Kg (ID: 2286939509) 4 KWD" at bounding box center [834, 224] width 605 height 34
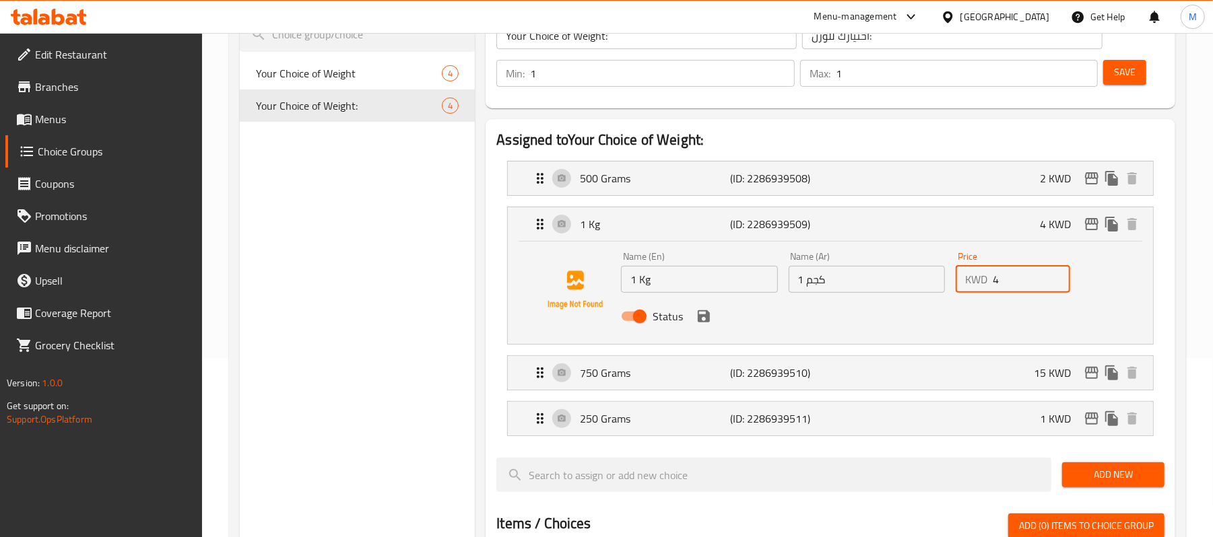
drag, startPoint x: 1002, startPoint y: 291, endPoint x: 992, endPoint y: 286, distance: 11.1
click at [992, 286] on input "4" at bounding box center [1030, 279] width 77 height 27
click at [703, 321] on icon "save" at bounding box center [703, 316] width 16 height 16
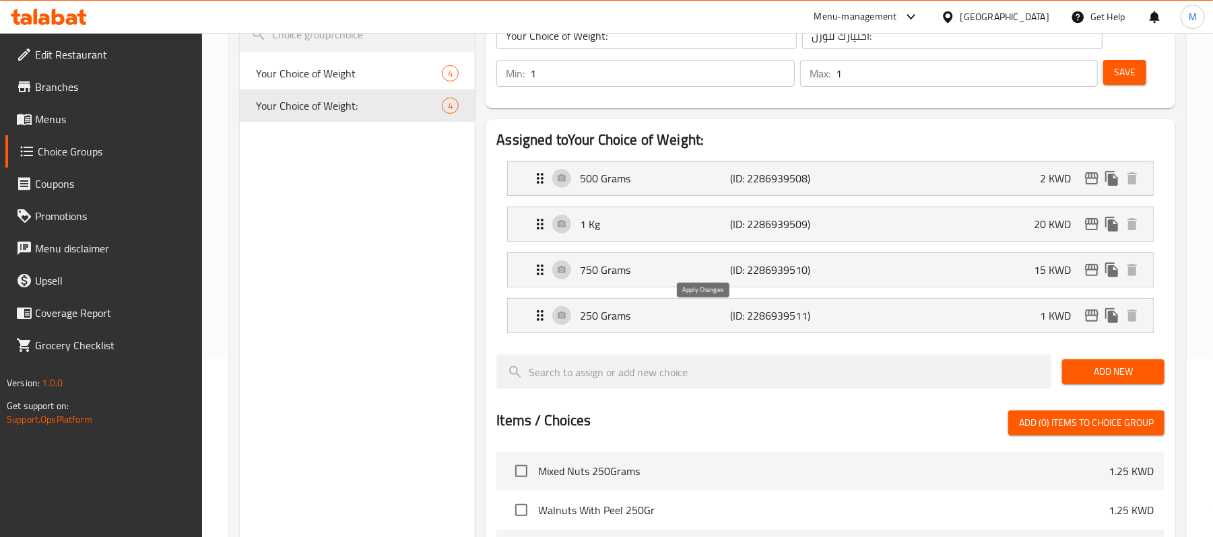
type input "20"
click at [1084, 316] on icon "edit" at bounding box center [1091, 316] width 16 height 16
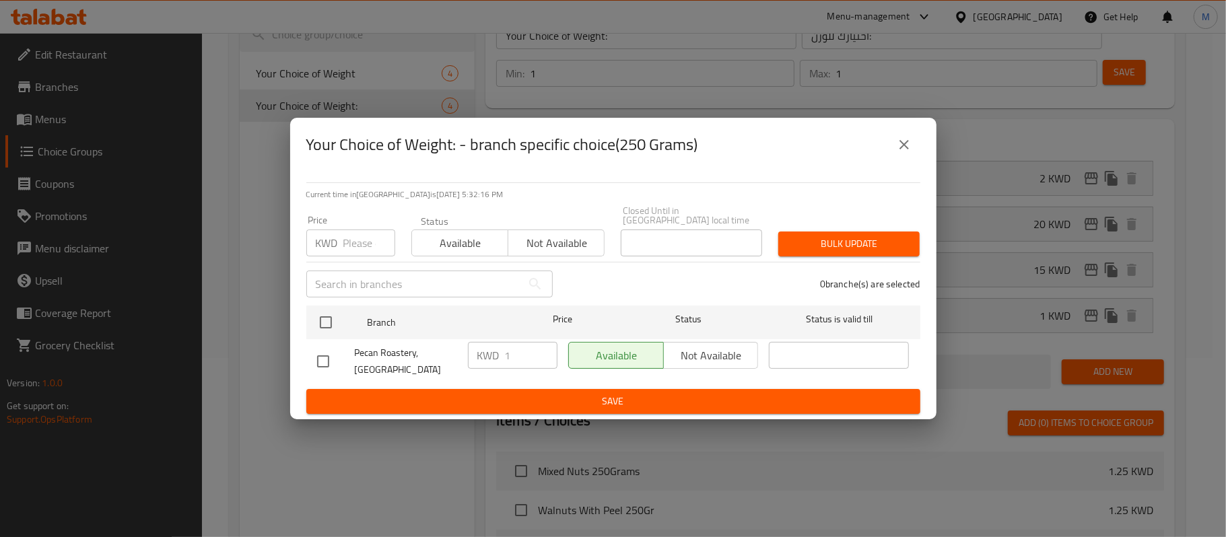
click at [341, 240] on div "KWD Price" at bounding box center [350, 243] width 89 height 27
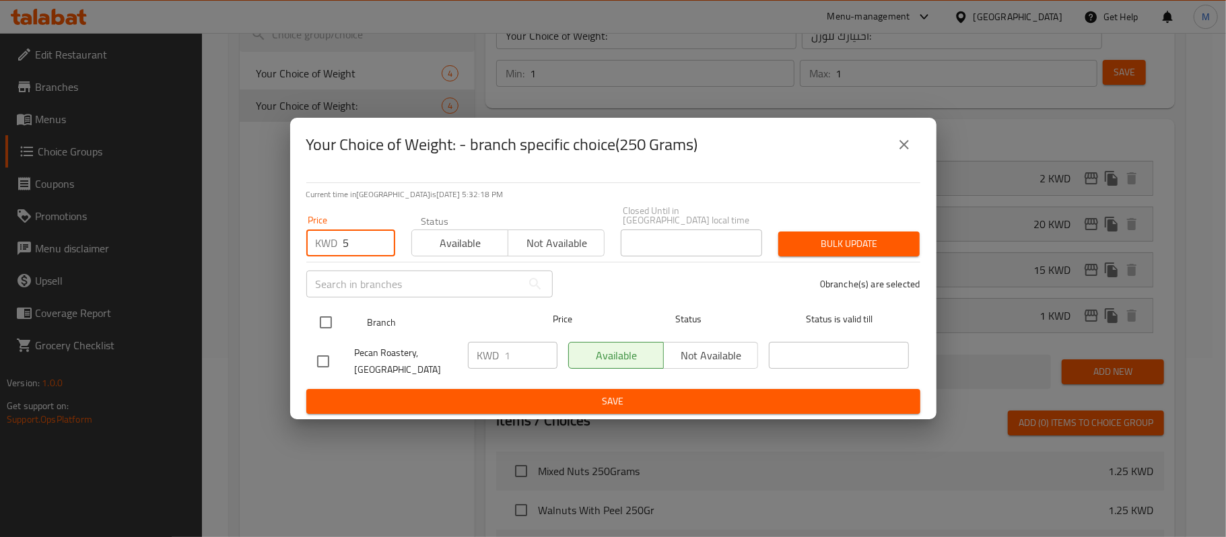
type input "5"
click at [332, 326] on input "checkbox" at bounding box center [326, 322] width 28 height 28
checkbox input "true"
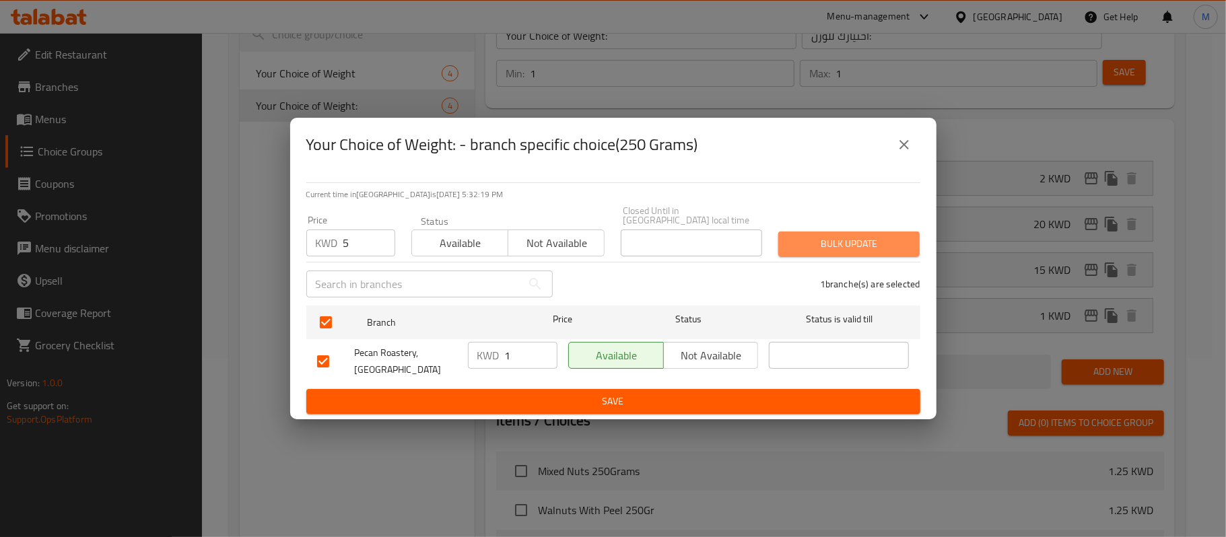
click at [881, 249] on span "Bulk update" at bounding box center [849, 244] width 120 height 17
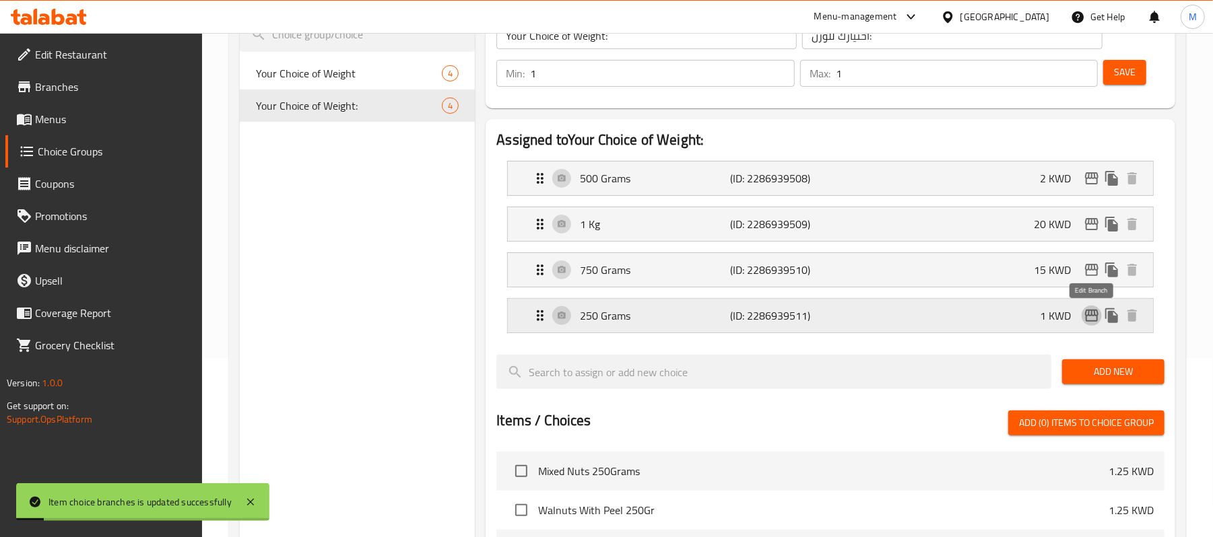
click at [1091, 318] on icon "edit" at bounding box center [1091, 316] width 16 height 16
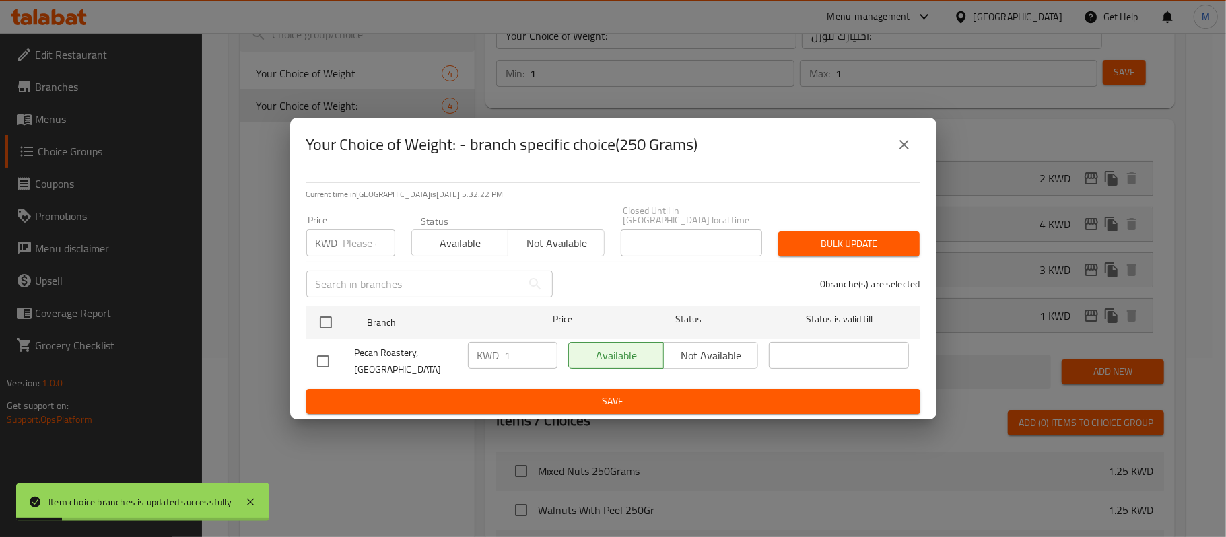
click at [895, 160] on button "close" at bounding box center [904, 145] width 32 height 32
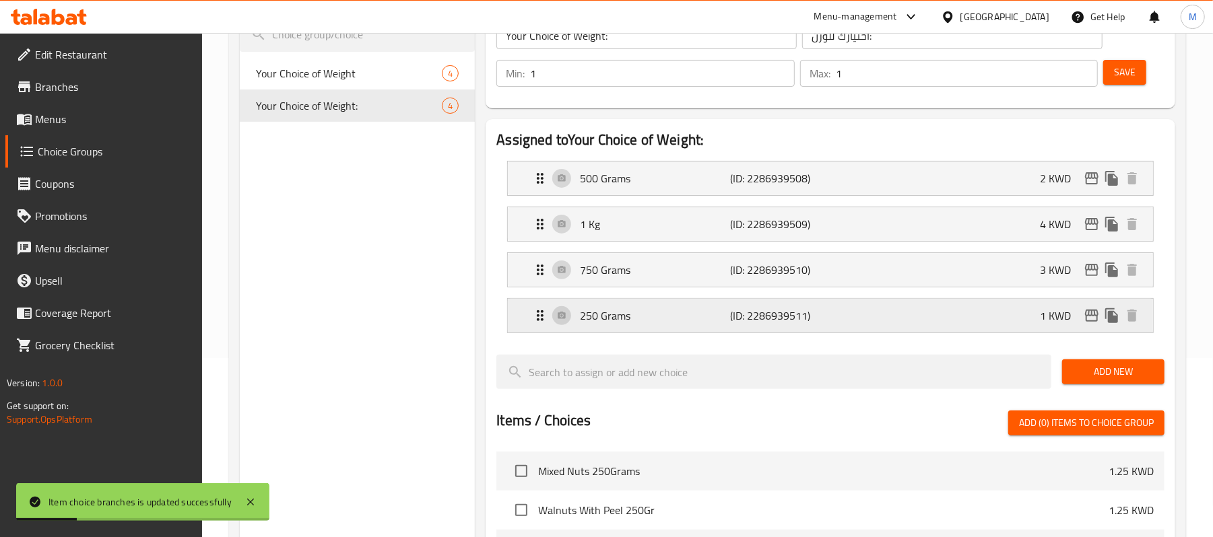
click at [914, 306] on div "250 Grams (ID: 2286939511) 1 KWD" at bounding box center [834, 316] width 605 height 34
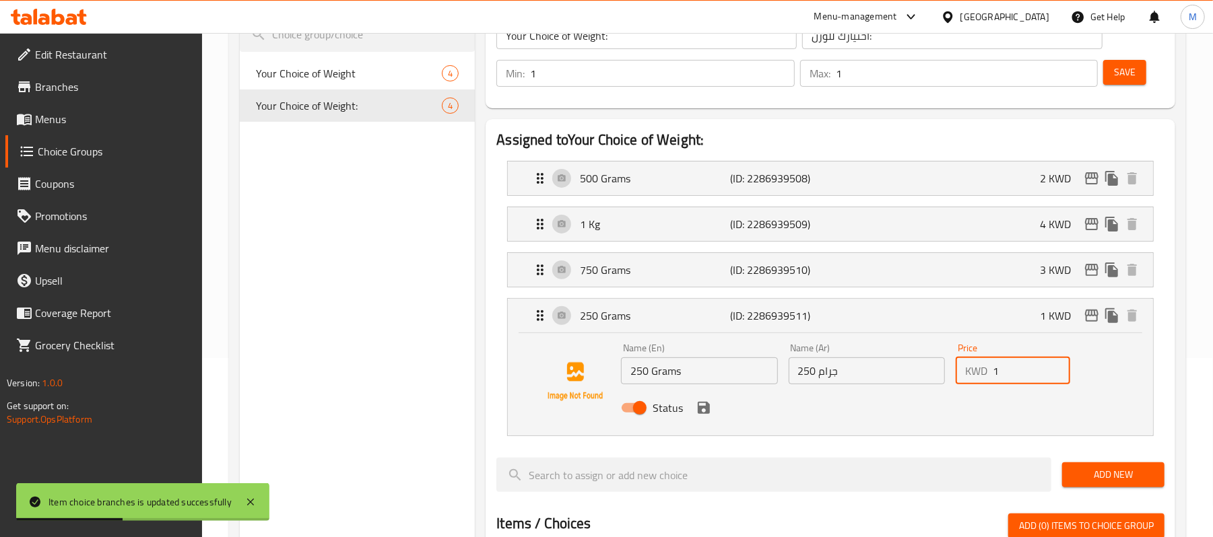
drag, startPoint x: 1005, startPoint y: 375, endPoint x: 971, endPoint y: 376, distance: 34.3
click at [971, 376] on div "KWD 1 Price" at bounding box center [1012, 371] width 114 height 27
click at [703, 413] on icon "save" at bounding box center [703, 408] width 16 height 16
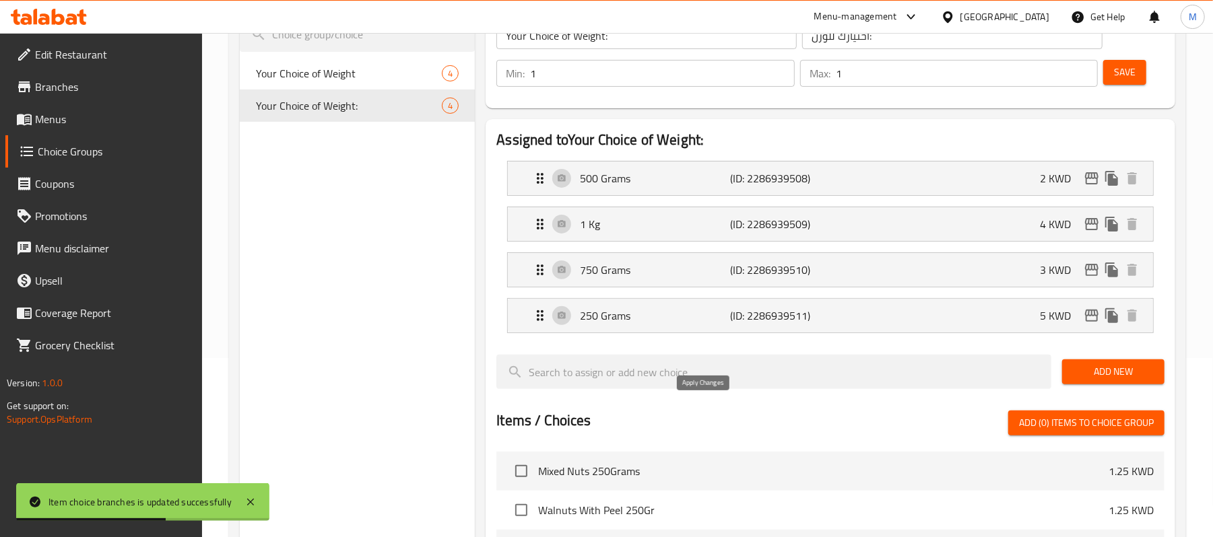
type input "5"
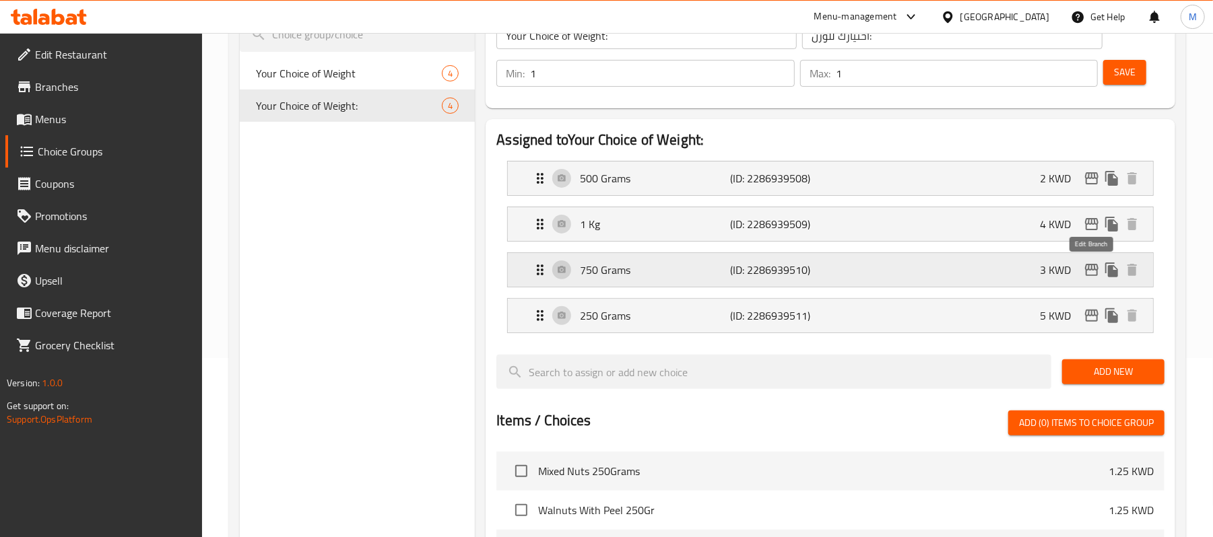
click at [1093, 267] on icon "edit" at bounding box center [1091, 270] width 16 height 16
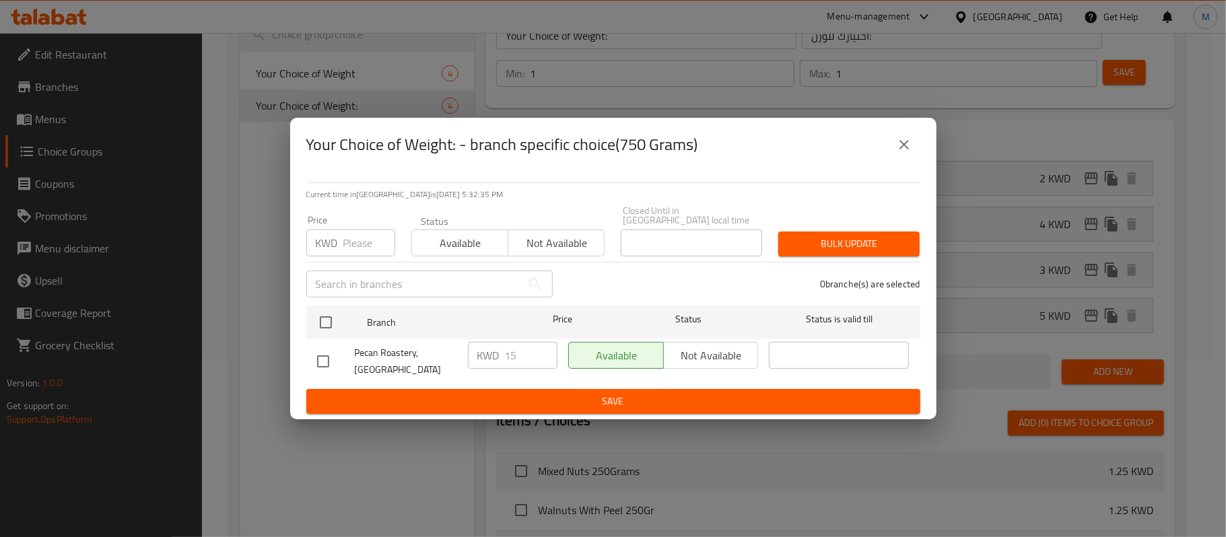
click at [903, 152] on icon "close" at bounding box center [904, 145] width 16 height 16
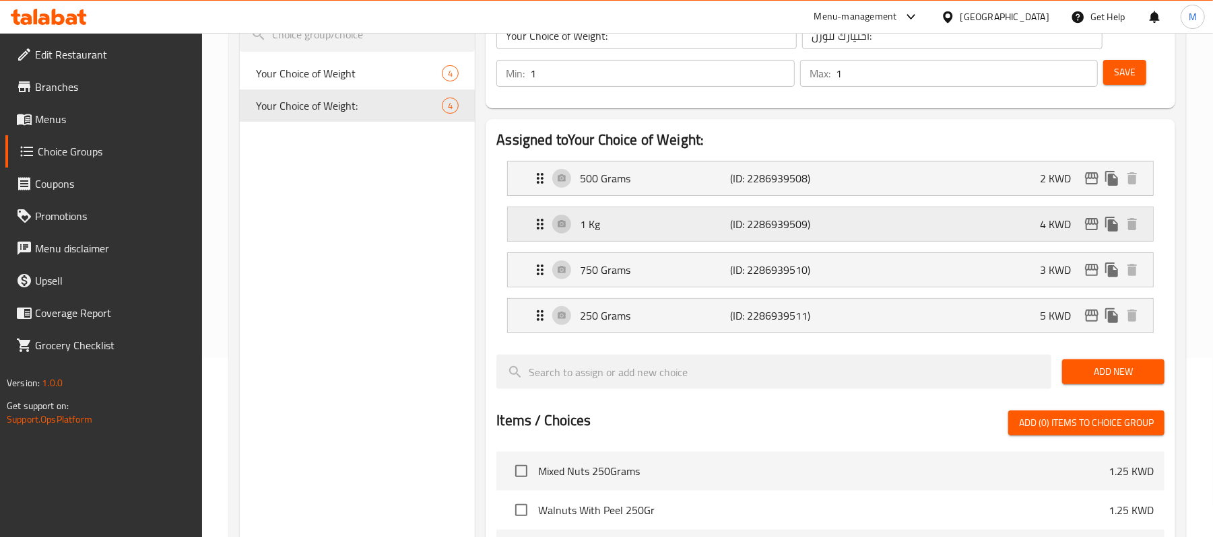
click at [959, 219] on div "1 Kg (ID: 2286939509) 4 KWD" at bounding box center [834, 224] width 605 height 34
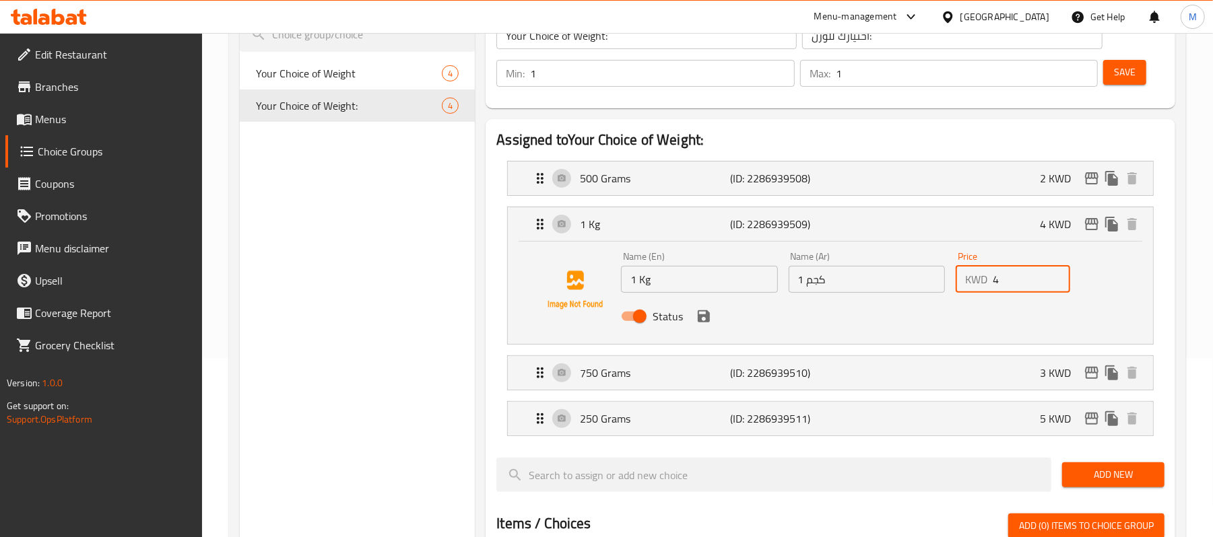
drag, startPoint x: 1011, startPoint y: 278, endPoint x: 986, endPoint y: 279, distance: 24.2
click at [986, 279] on div "KWD 4 Price" at bounding box center [1012, 279] width 114 height 27
click at [701, 321] on icon "save" at bounding box center [704, 316] width 12 height 12
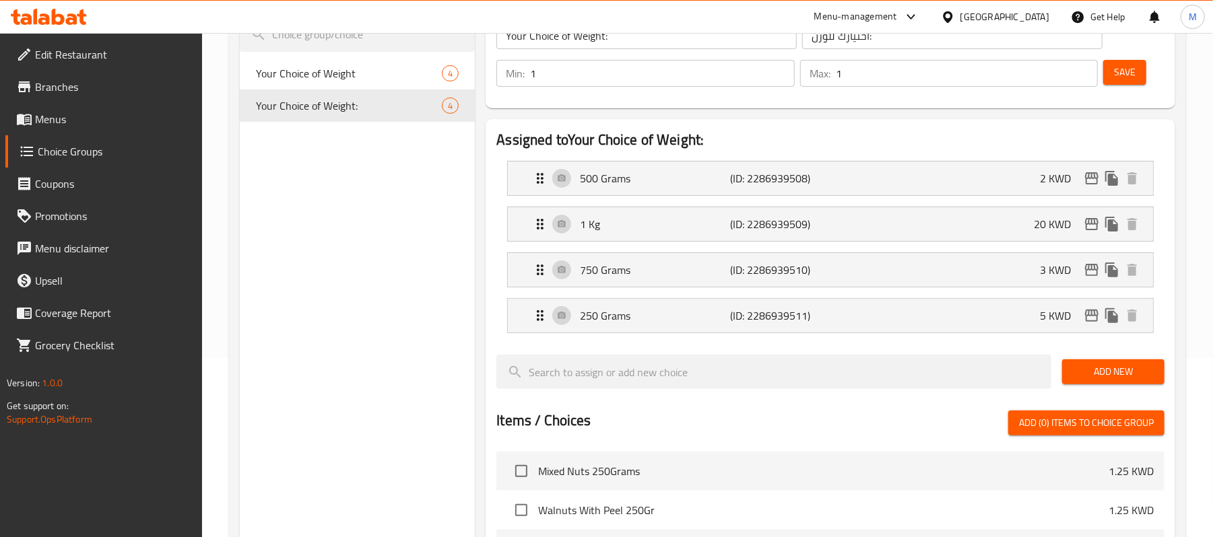
type input "20"
click at [1132, 73] on span "Save" at bounding box center [1125, 72] width 22 height 17
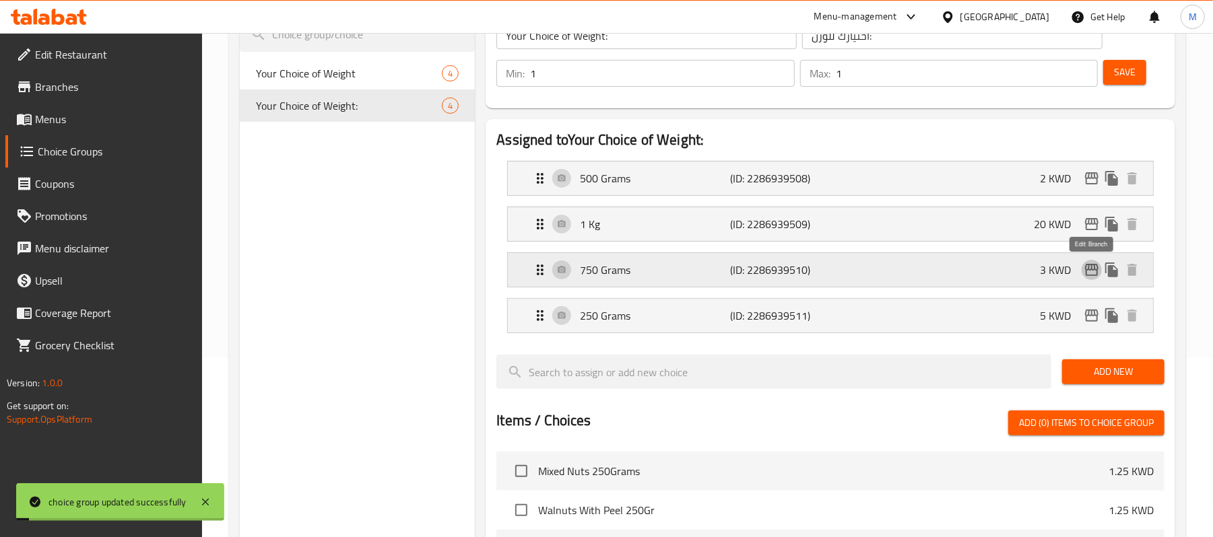
click at [1093, 264] on icon "edit" at bounding box center [1091, 270] width 16 height 16
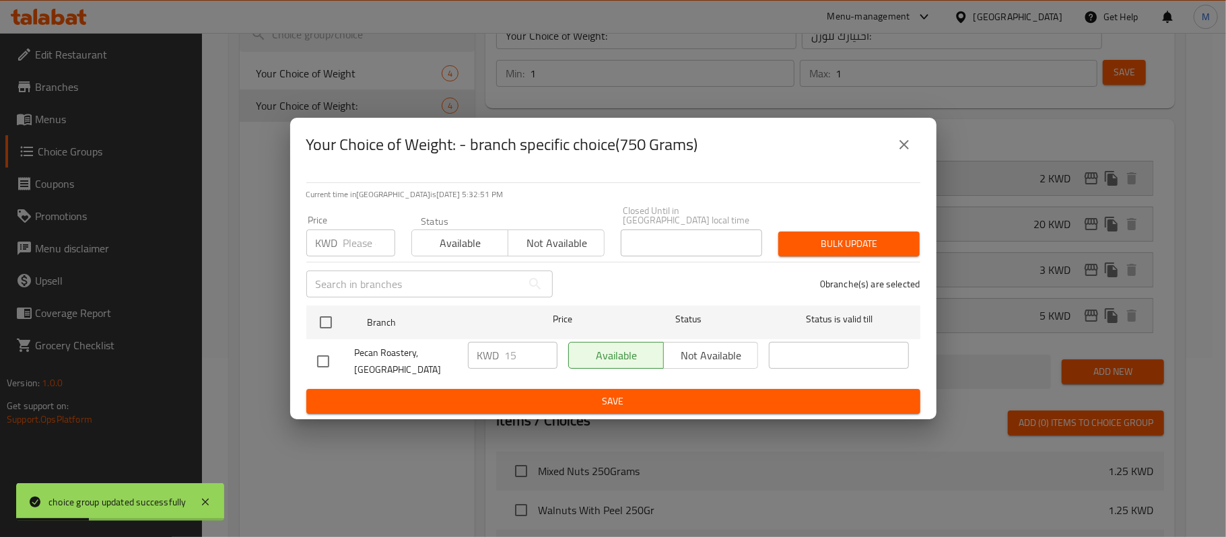
click at [897, 153] on icon "close" at bounding box center [904, 145] width 16 height 16
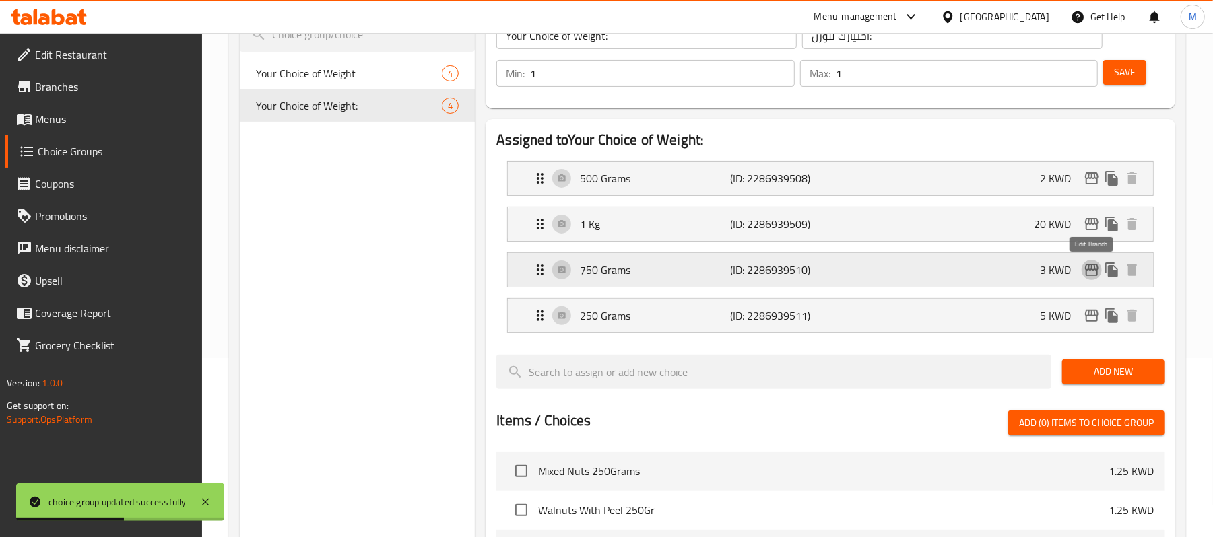
click at [1089, 268] on icon "edit" at bounding box center [1091, 270] width 13 height 12
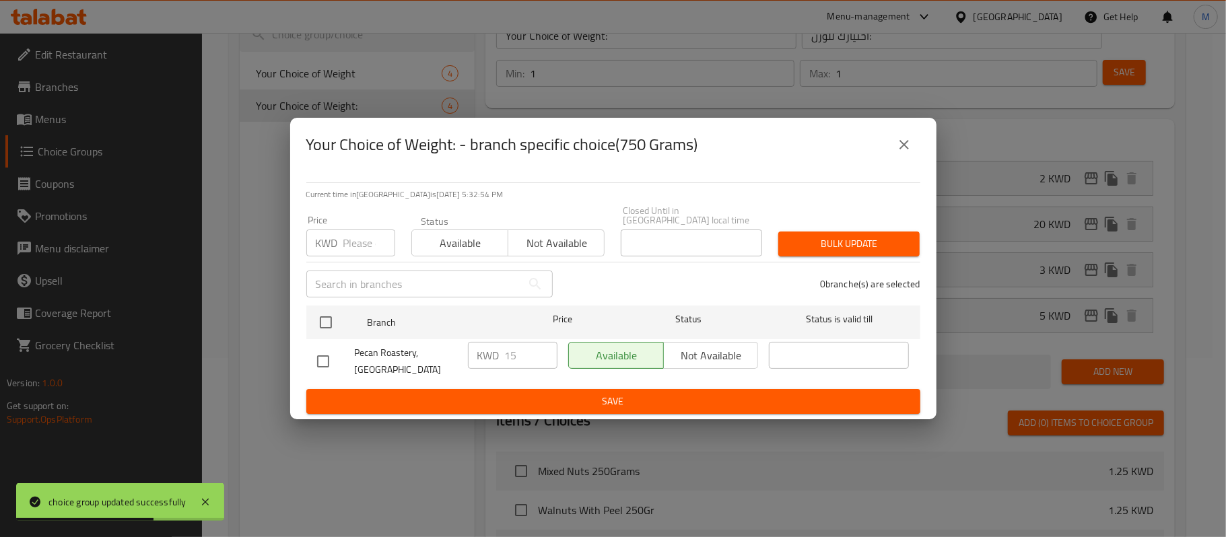
click at [906, 143] on button "close" at bounding box center [904, 145] width 32 height 32
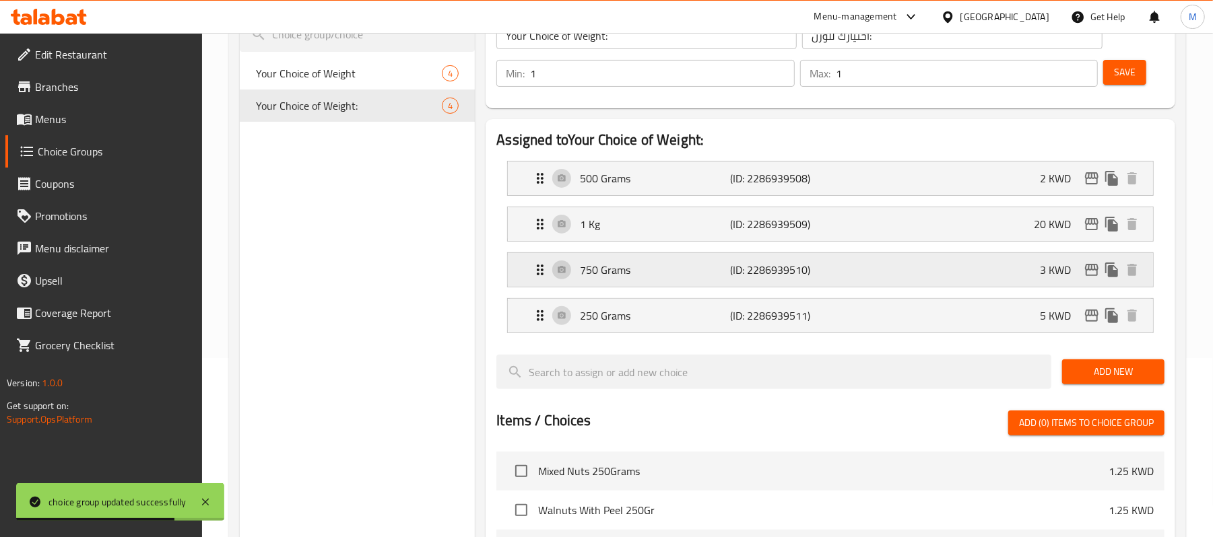
click at [964, 264] on div "750 Grams (ID: 2286939510) 3 KWD" at bounding box center [834, 270] width 605 height 34
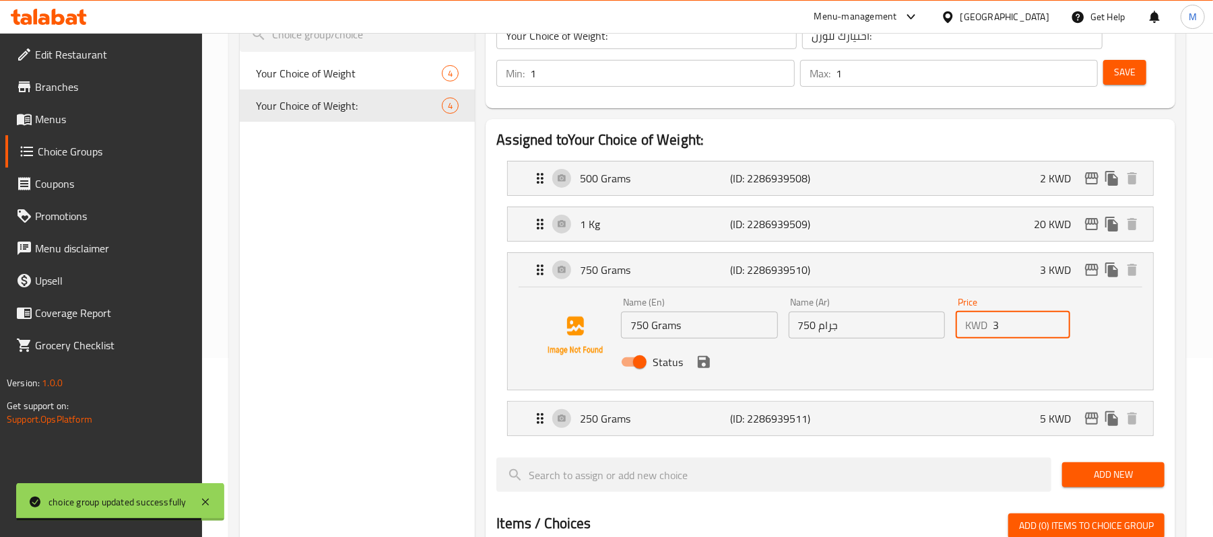
drag, startPoint x: 997, startPoint y: 333, endPoint x: 984, endPoint y: 329, distance: 14.1
click at [984, 329] on div "KWD 3 Price" at bounding box center [1012, 325] width 114 height 27
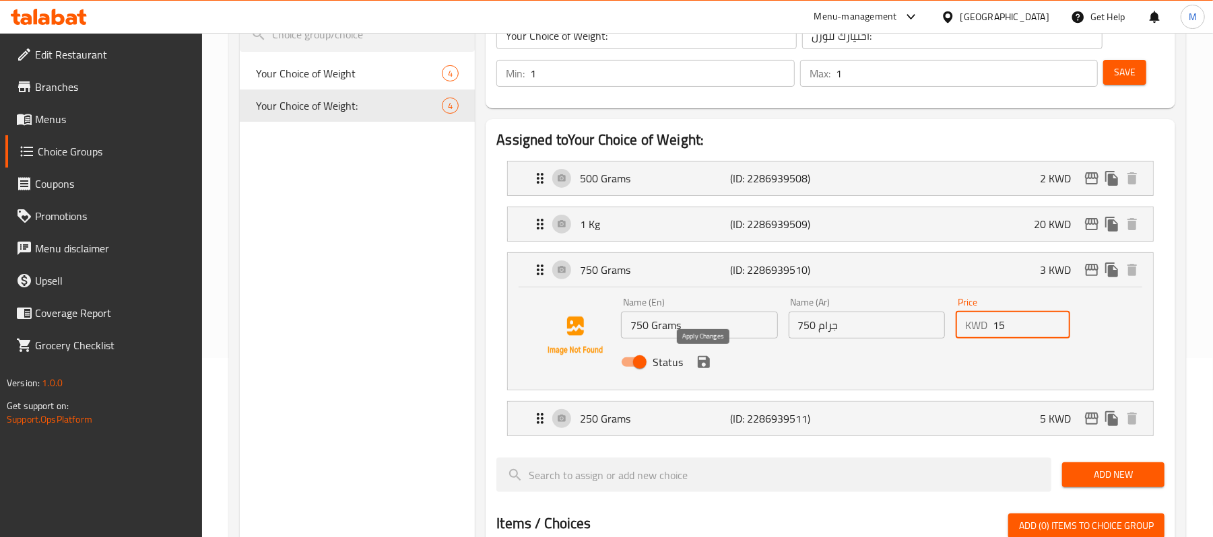
click at [708, 365] on icon "save" at bounding box center [704, 362] width 12 height 12
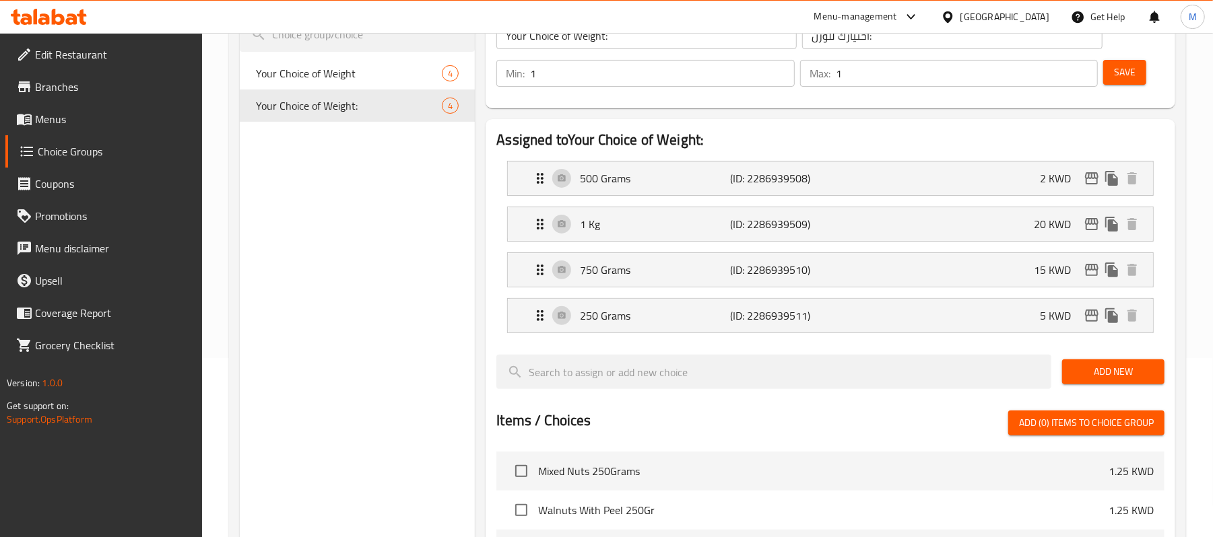
type input "15"
click at [1116, 73] on span "Save" at bounding box center [1125, 72] width 22 height 17
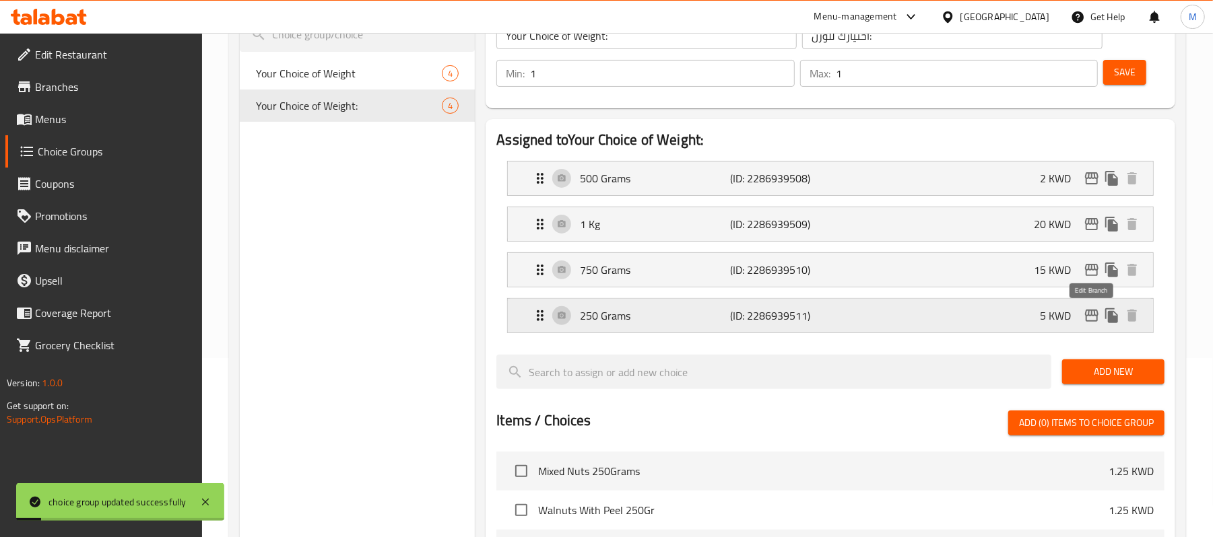
click at [1092, 319] on icon "edit" at bounding box center [1091, 316] width 16 height 16
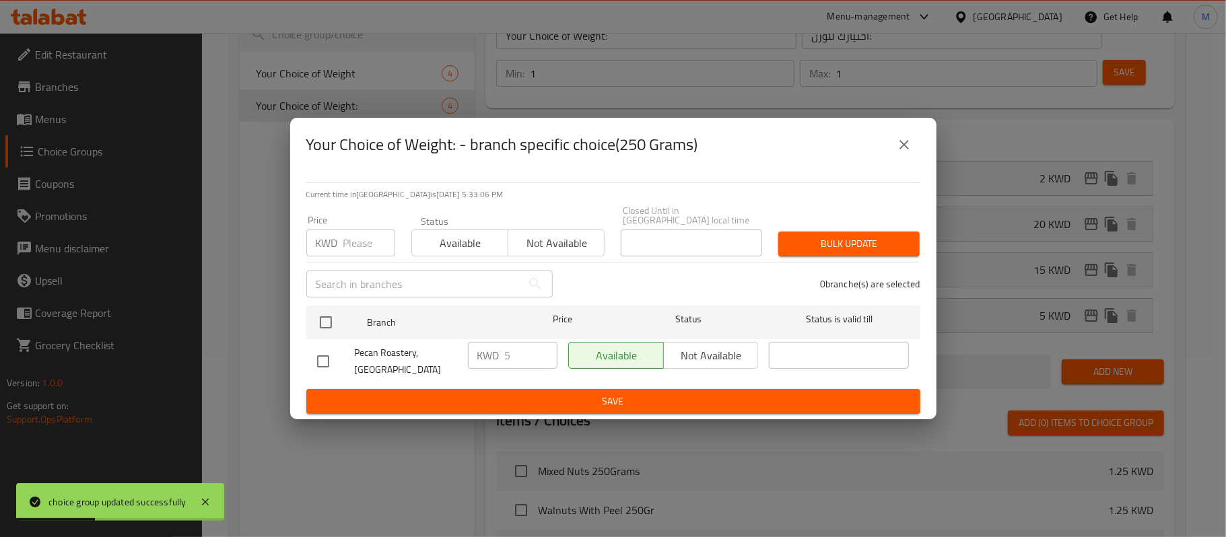
click at [904, 153] on icon "close" at bounding box center [904, 145] width 16 height 16
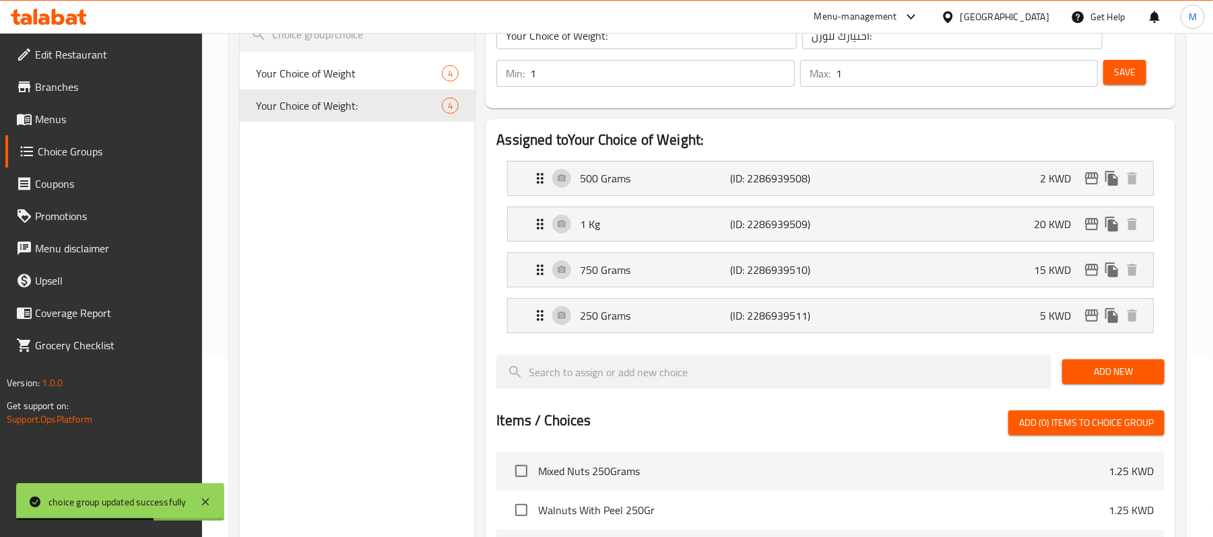
click at [1122, 79] on span "Save" at bounding box center [1125, 72] width 22 height 17
click at [1091, 173] on icon "edit" at bounding box center [1091, 178] width 13 height 12
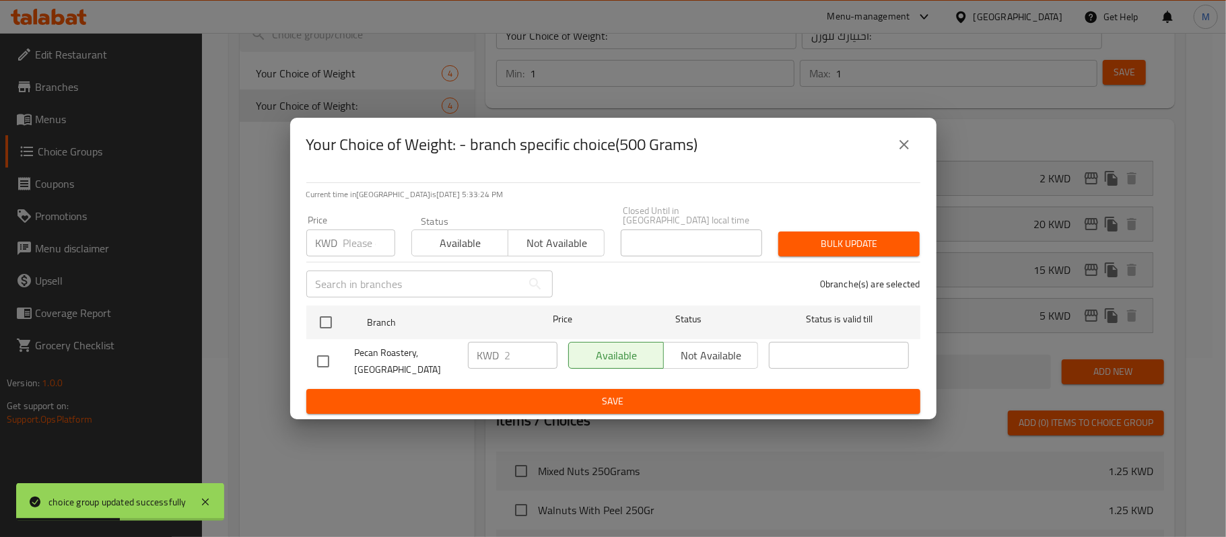
click at [353, 240] on input "number" at bounding box center [369, 243] width 52 height 27
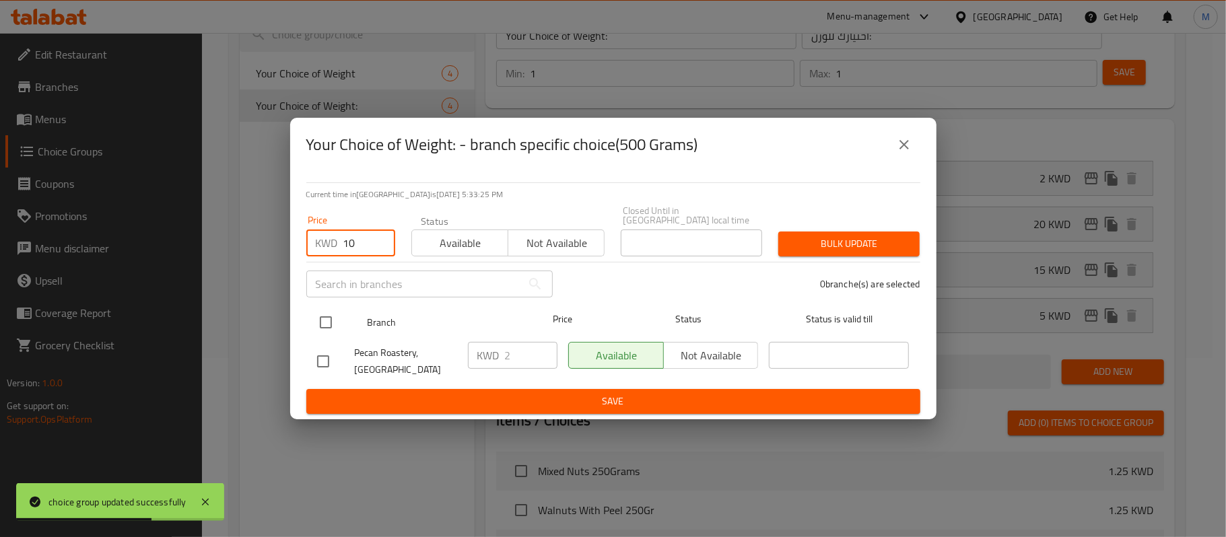
type input "10"
click at [319, 322] on input "checkbox" at bounding box center [326, 322] width 28 height 28
checkbox input "true"
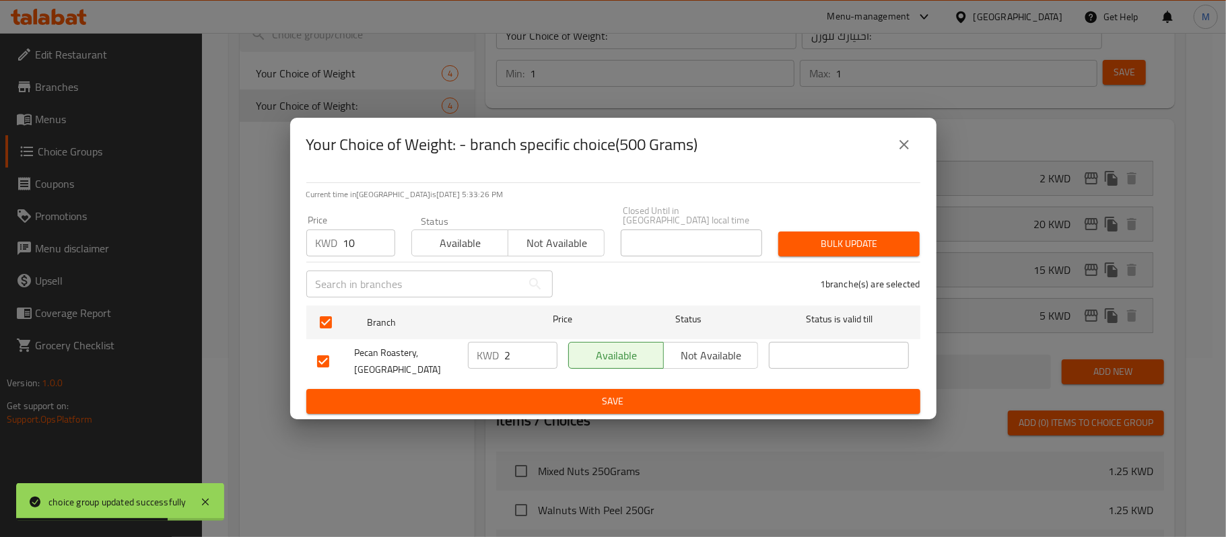
click at [839, 245] on span "Bulk update" at bounding box center [849, 244] width 120 height 17
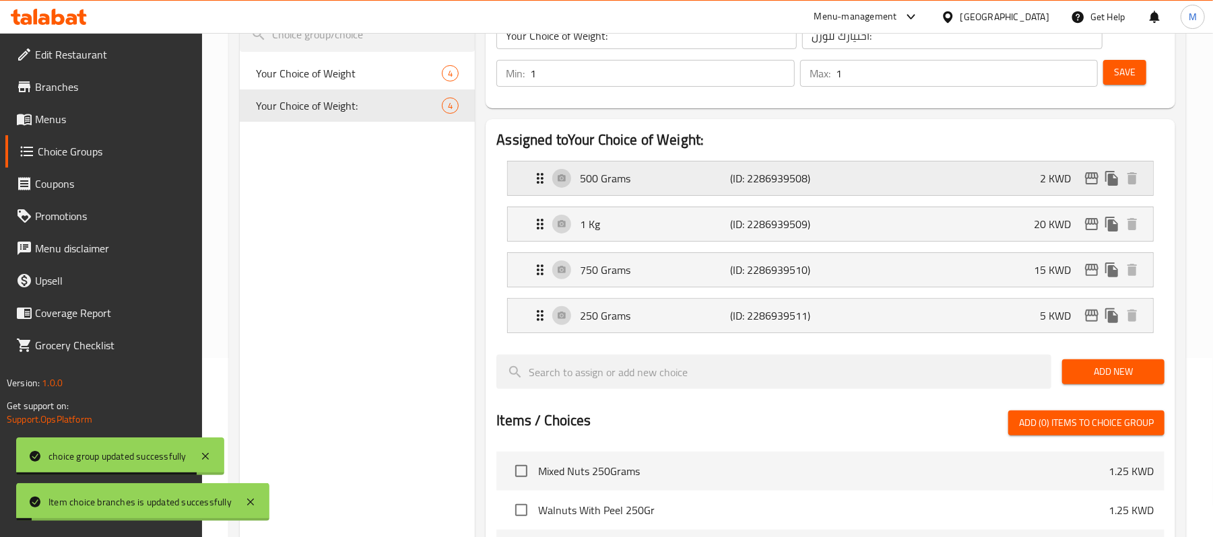
click at [965, 175] on div "500 Grams (ID: 2286939508) 2 KWD" at bounding box center [834, 179] width 605 height 34
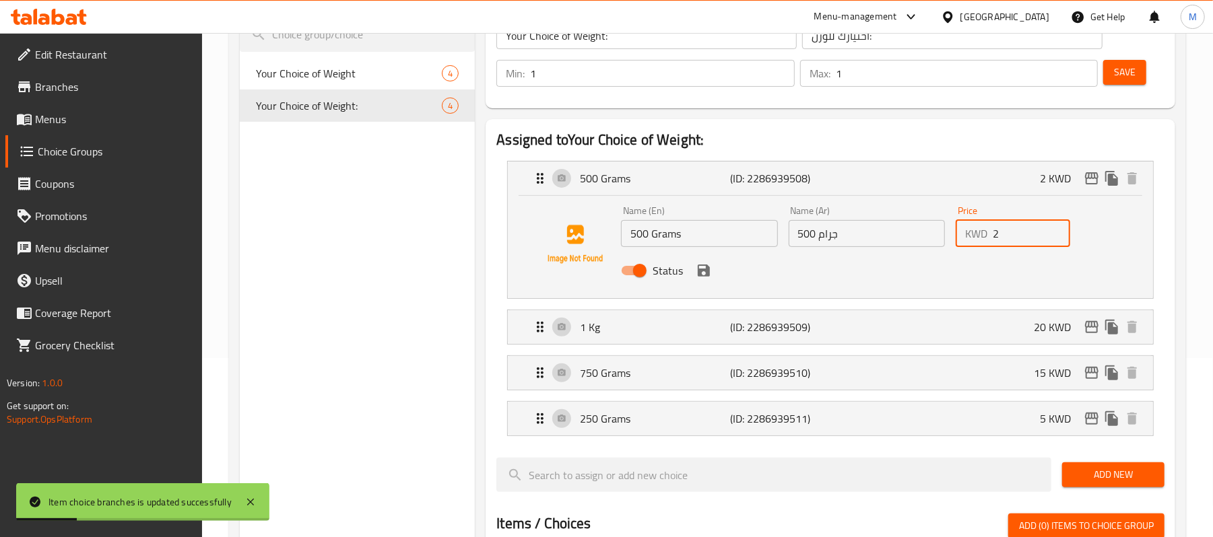
drag, startPoint x: 1005, startPoint y: 242, endPoint x: 987, endPoint y: 241, distance: 18.2
click at [987, 241] on div "KWD 2 Price" at bounding box center [1012, 233] width 114 height 27
click at [707, 272] on icon "save" at bounding box center [704, 271] width 12 height 12
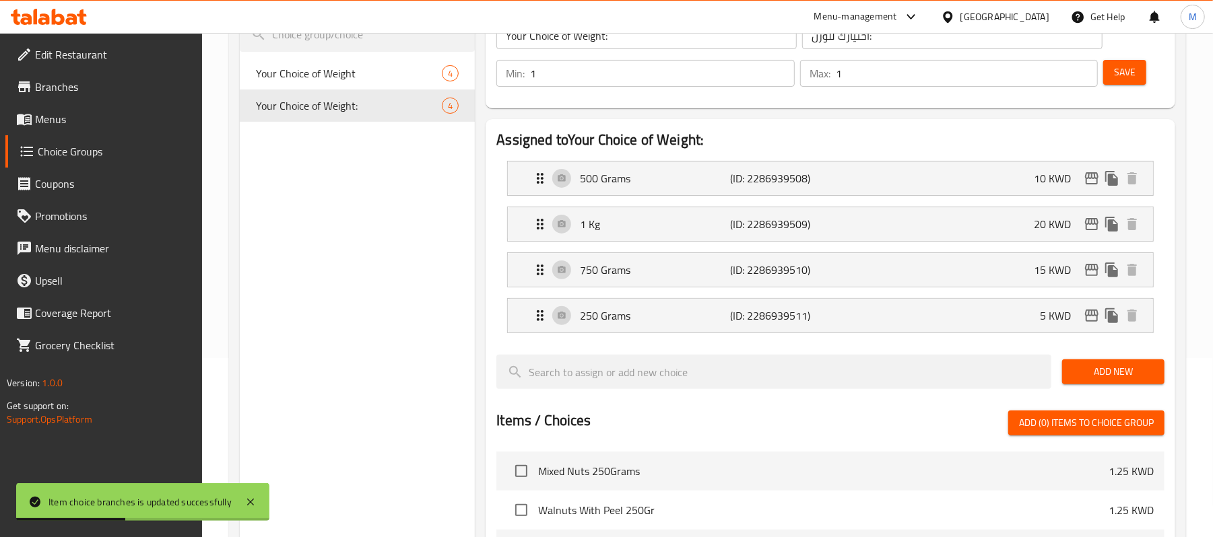
type input "10"
click at [1116, 85] on div "Save" at bounding box center [1128, 73] width 56 height 32
click at [1119, 78] on span "Save" at bounding box center [1125, 72] width 22 height 17
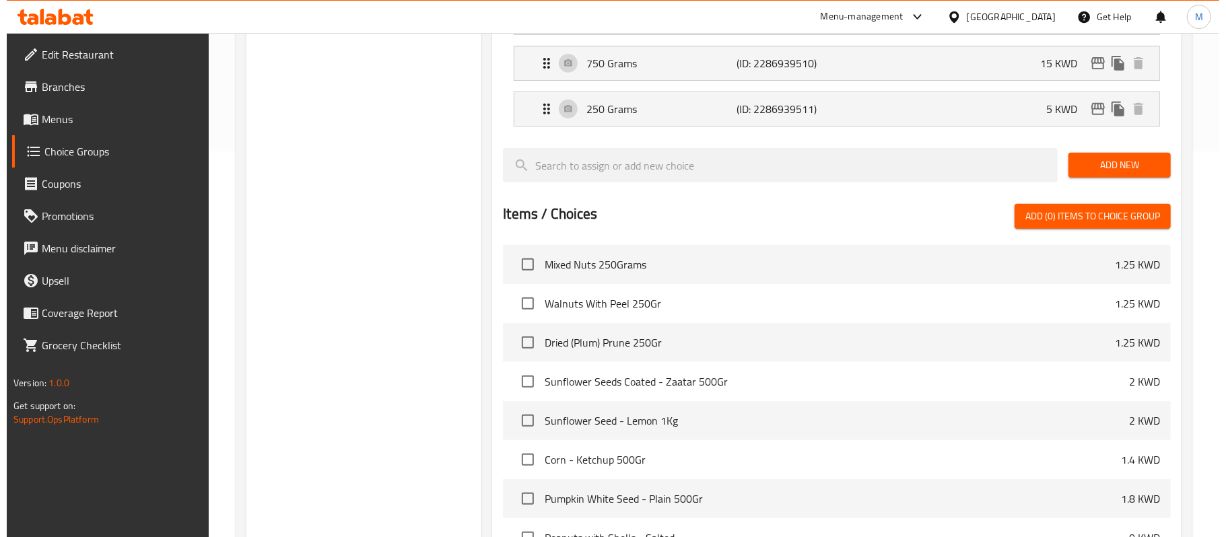
scroll to position [539, 0]
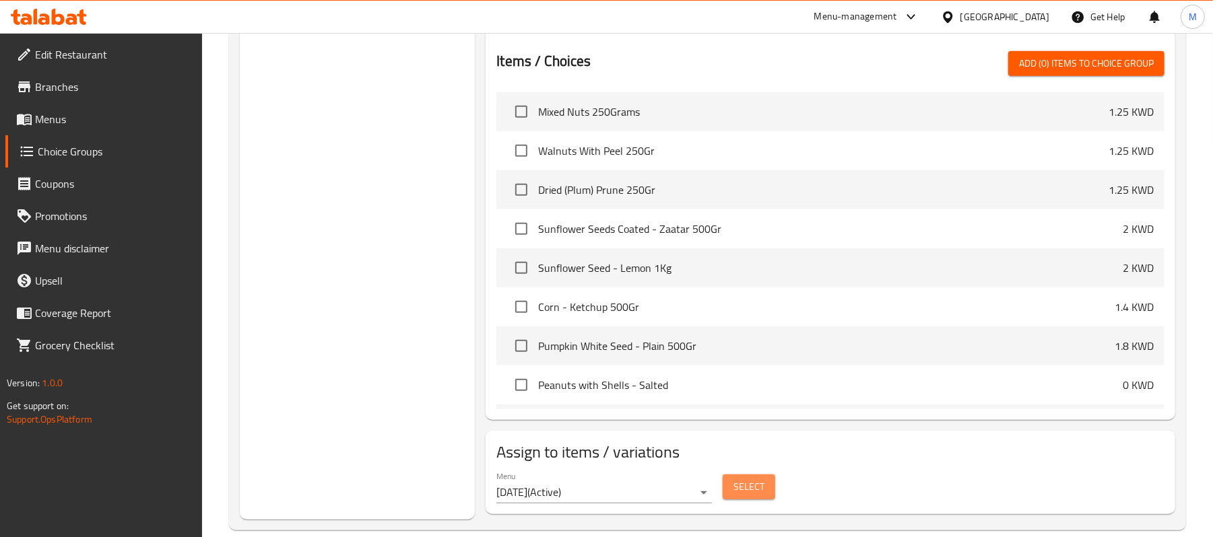
click at [735, 485] on span "Select" at bounding box center [748, 487] width 31 height 17
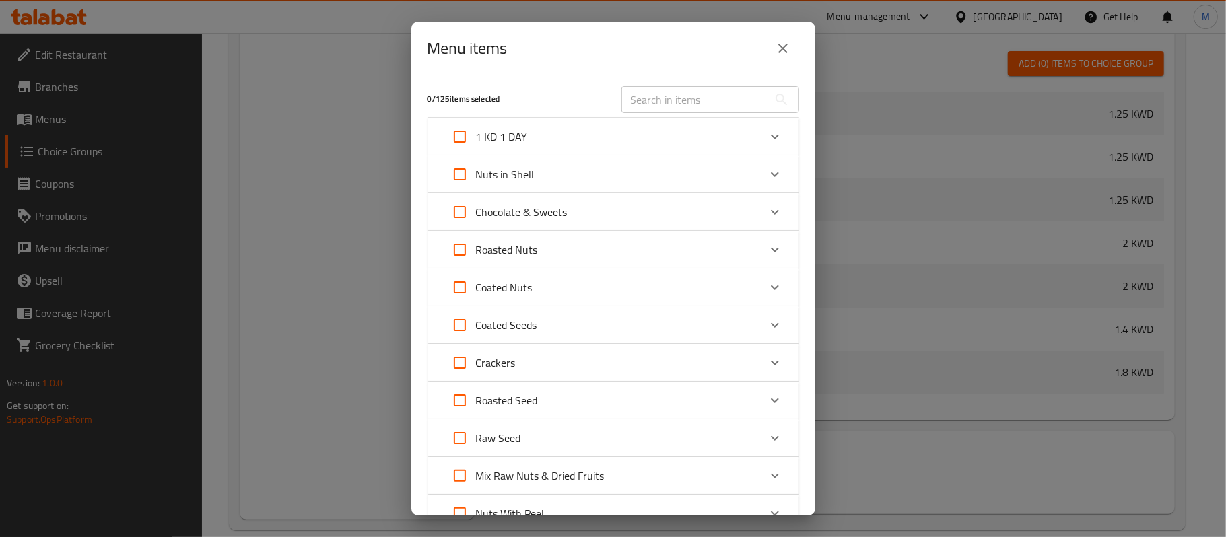
click at [687, 213] on div "Chocolate & Sweets" at bounding box center [601, 212] width 315 height 32
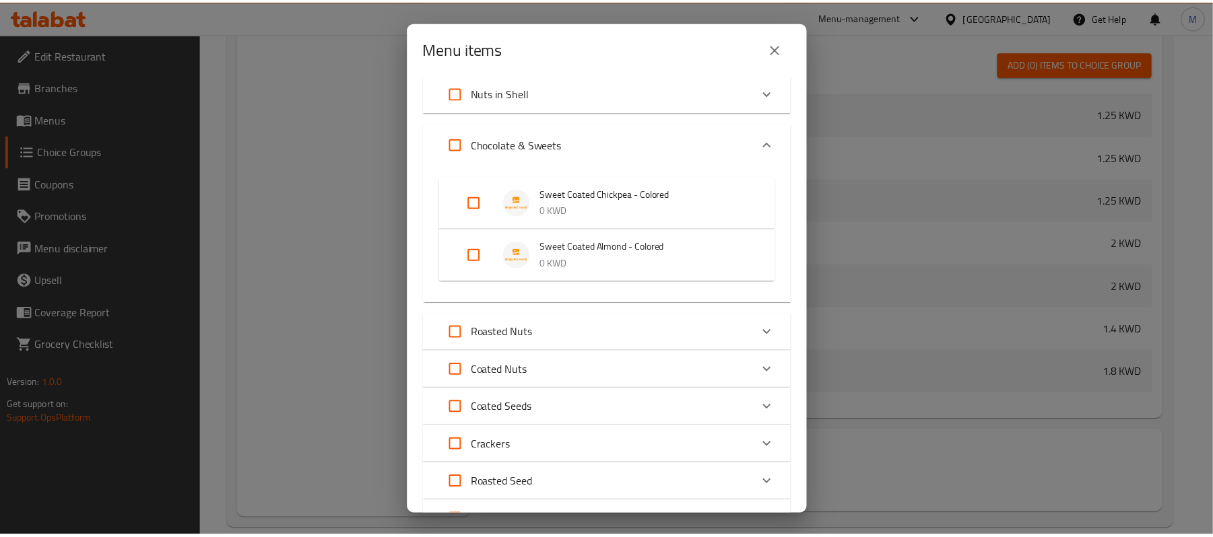
scroll to position [0, 0]
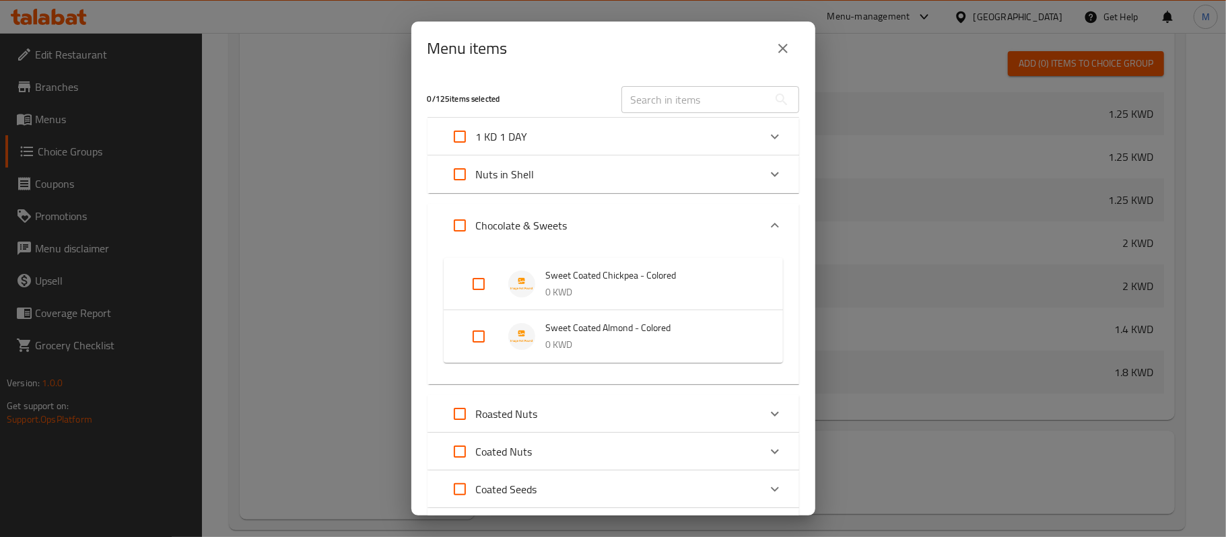
click at [785, 44] on icon "close" at bounding box center [782, 48] width 9 height 9
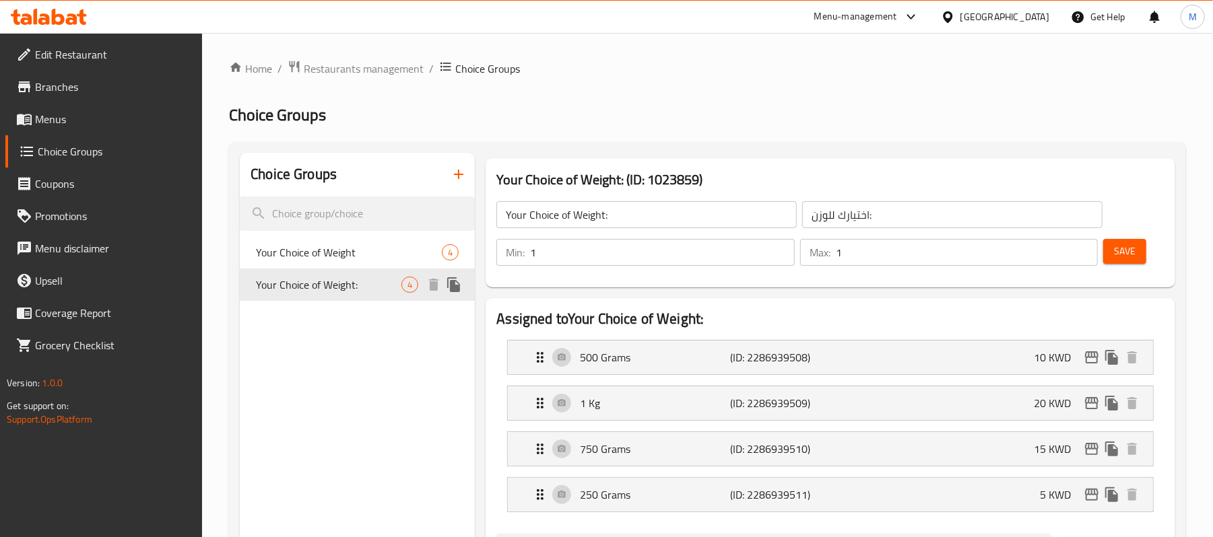
click at [451, 287] on icon "duplicate" at bounding box center [453, 284] width 13 height 15
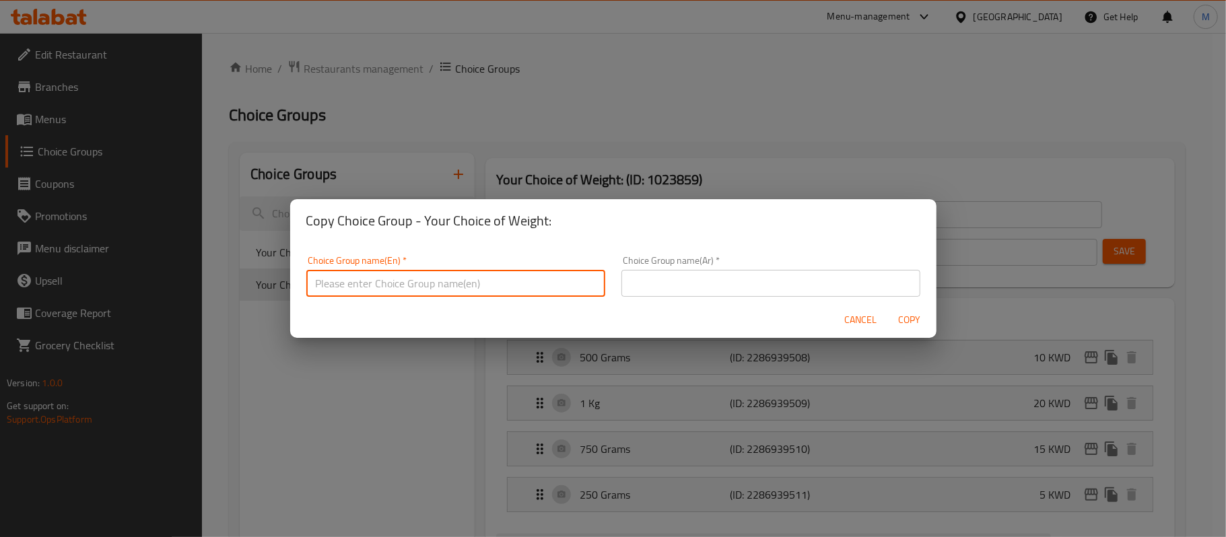
click at [447, 275] on input "text" at bounding box center [455, 283] width 299 height 27
click at [380, 287] on input "Your Choice of :" at bounding box center [455, 283] width 299 height 27
type input "Your Choice of Weight :"
click at [881, 281] on input "text" at bounding box center [770, 283] width 299 height 27
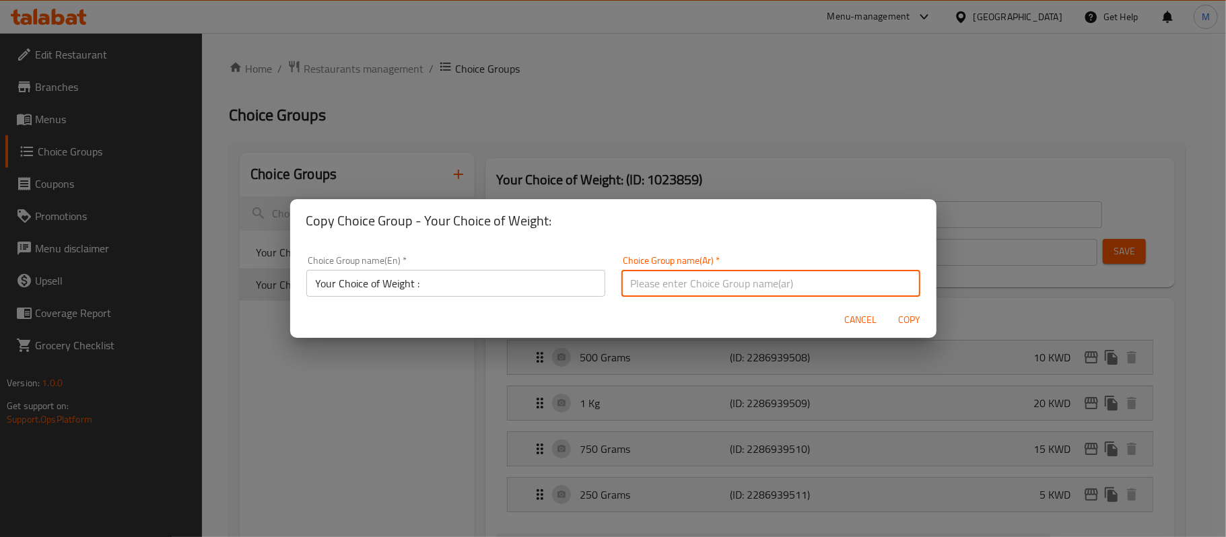
paste input "اختيارك للوزن:"
type input "اختيارك للوزن:"
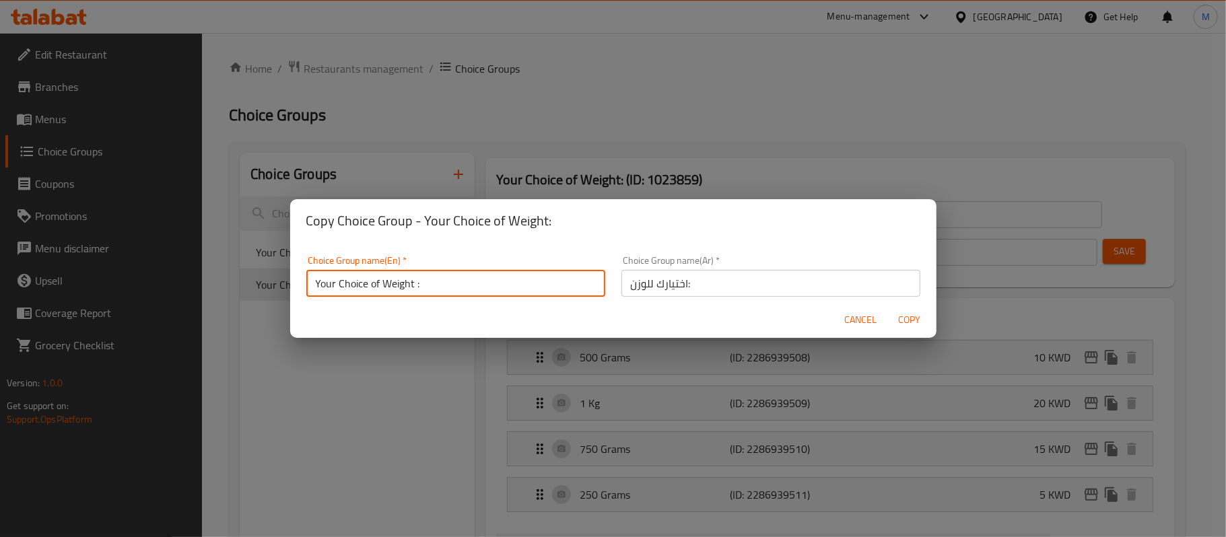
click at [439, 286] on input "Your Choice of Weight :" at bounding box center [455, 283] width 299 height 27
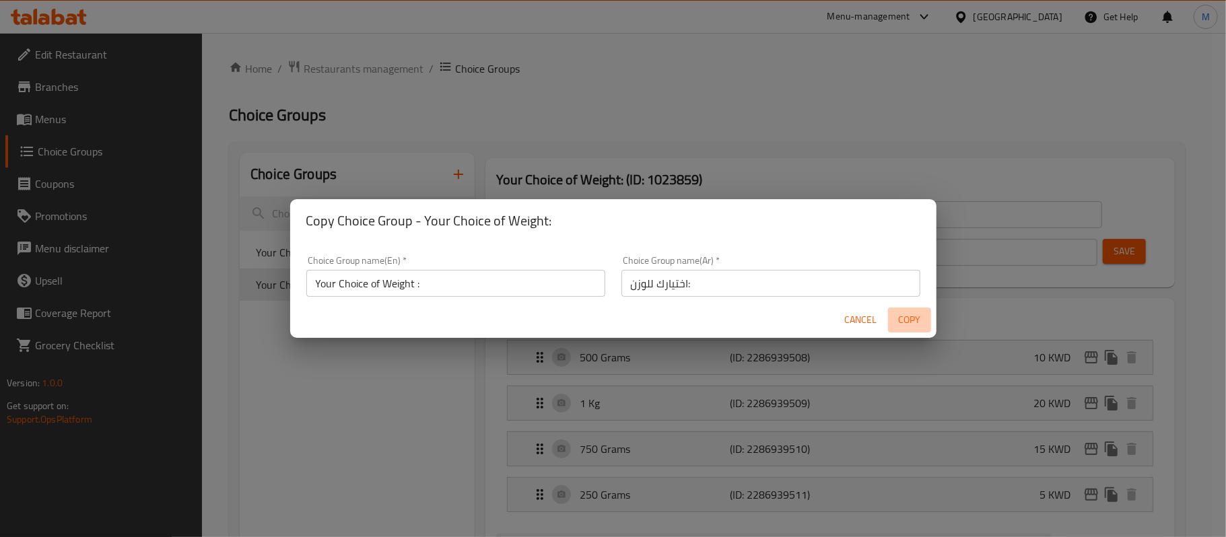
click at [913, 316] on span "Copy" at bounding box center [909, 320] width 32 height 17
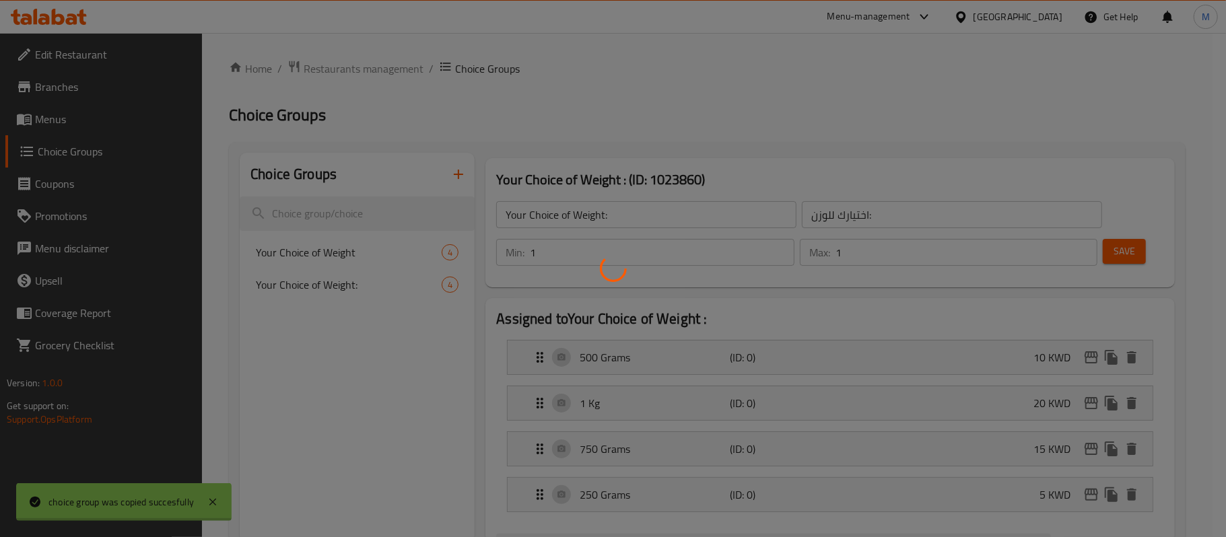
type input "Your Choice of Weight :"
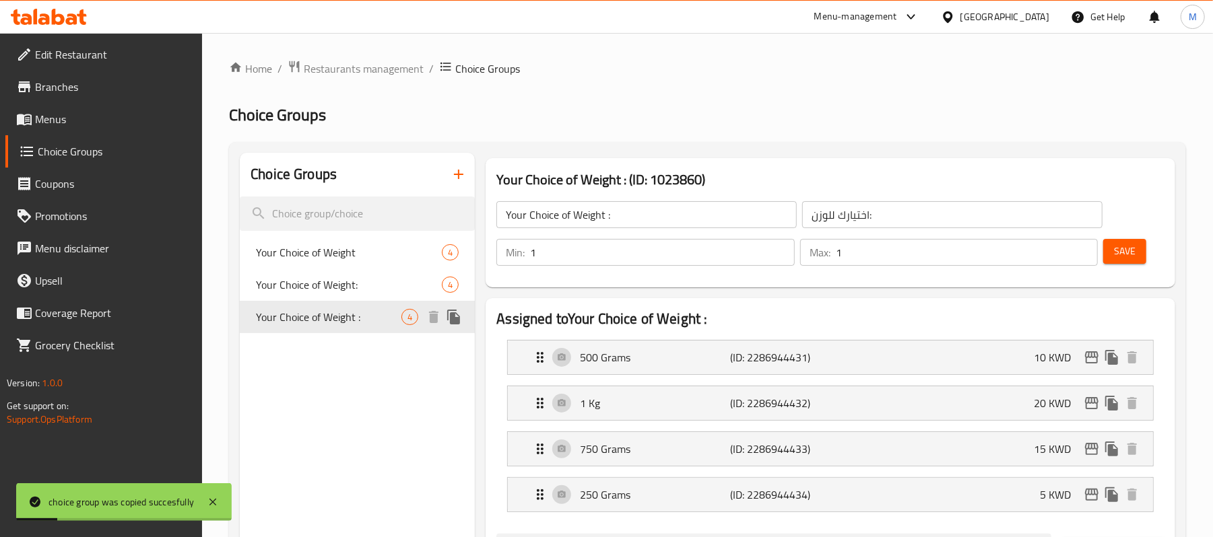
click at [381, 315] on span "Your Choice of Weight :" at bounding box center [328, 317] width 145 height 16
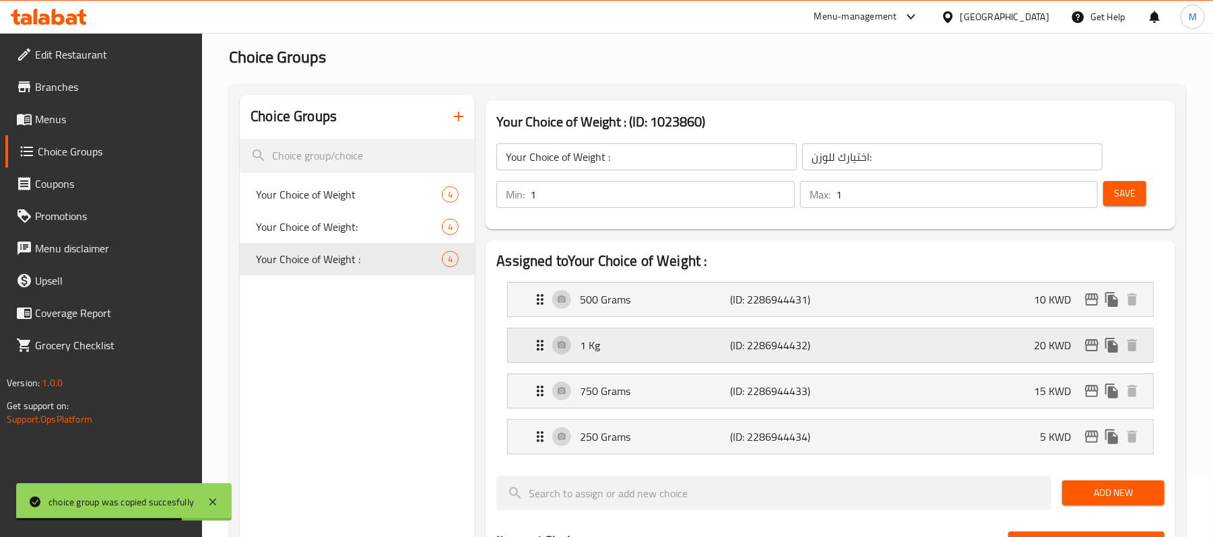
scroll to position [90, 0]
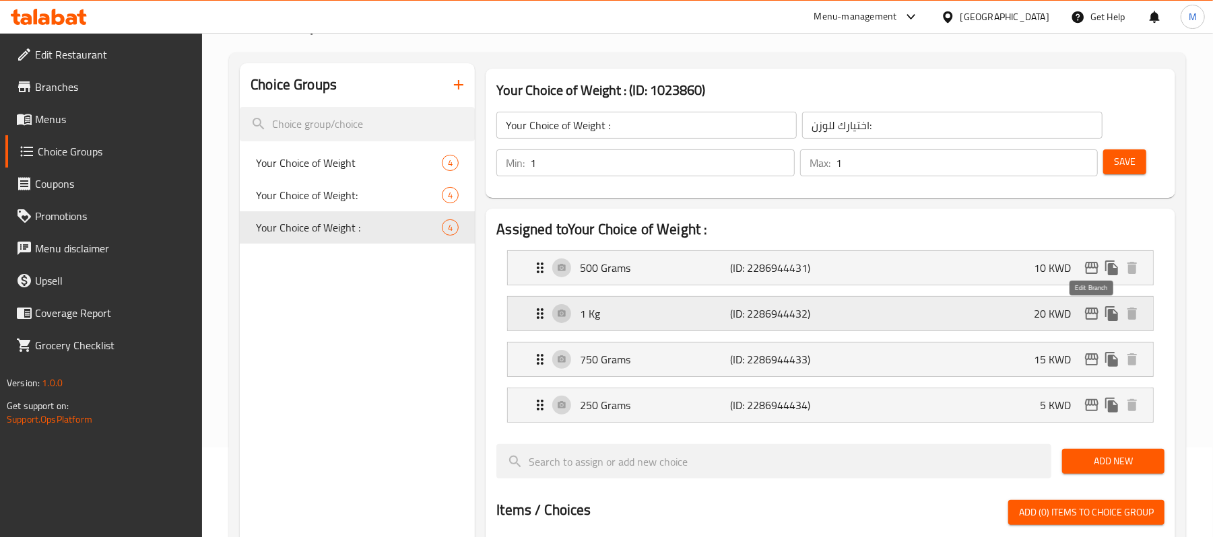
click at [1091, 314] on icon "edit" at bounding box center [1091, 314] width 13 height 12
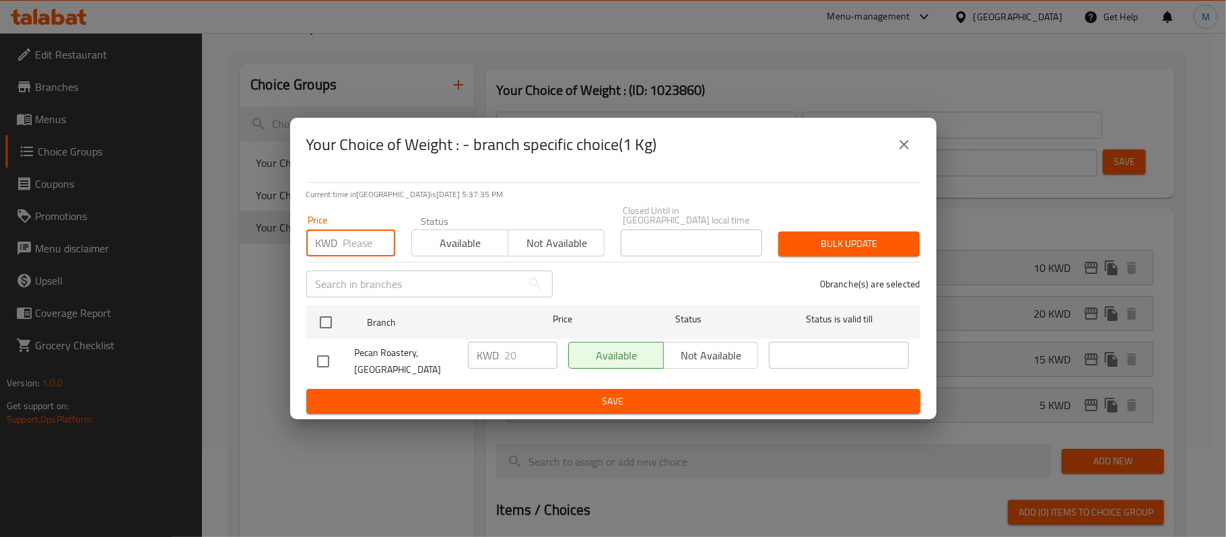
click at [353, 253] on input "number" at bounding box center [369, 243] width 52 height 27
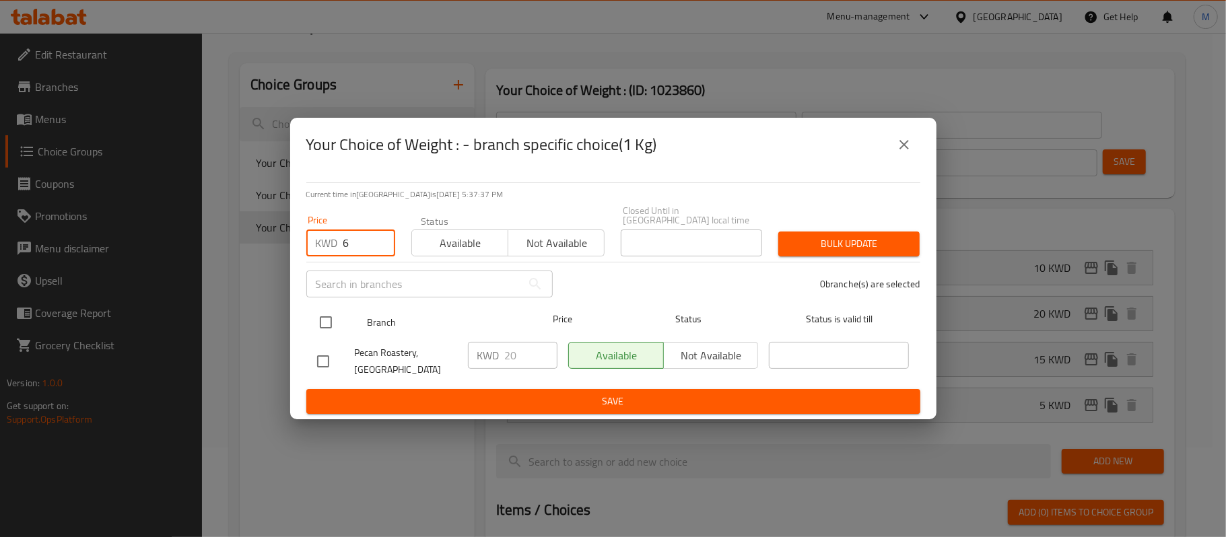
type input "6"
click at [330, 326] on input "checkbox" at bounding box center [326, 322] width 28 height 28
checkbox input "true"
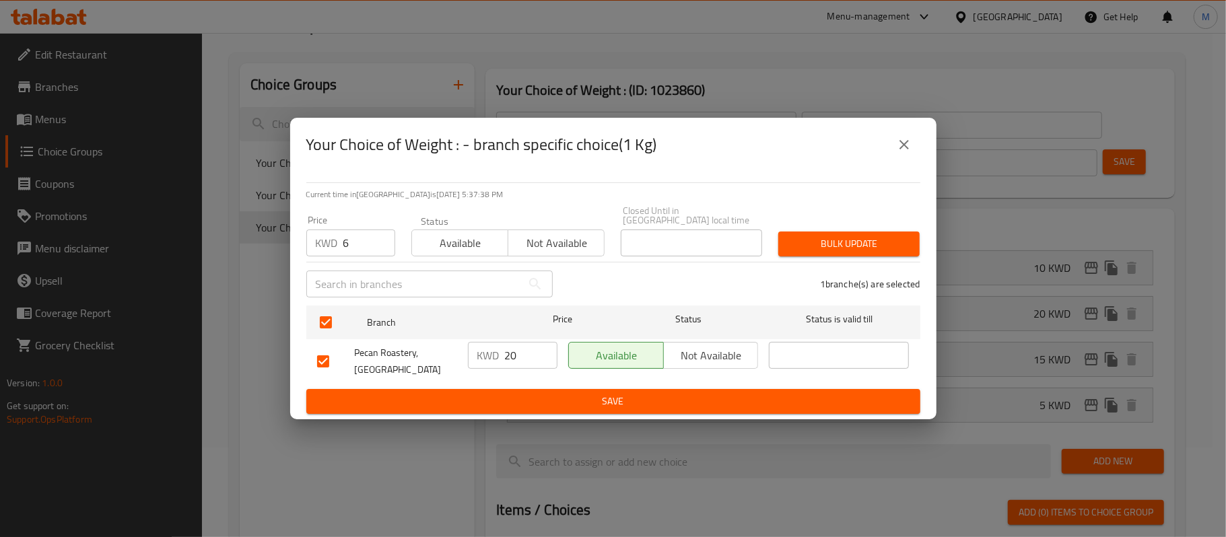
click at [889, 244] on span "Bulk update" at bounding box center [849, 244] width 120 height 17
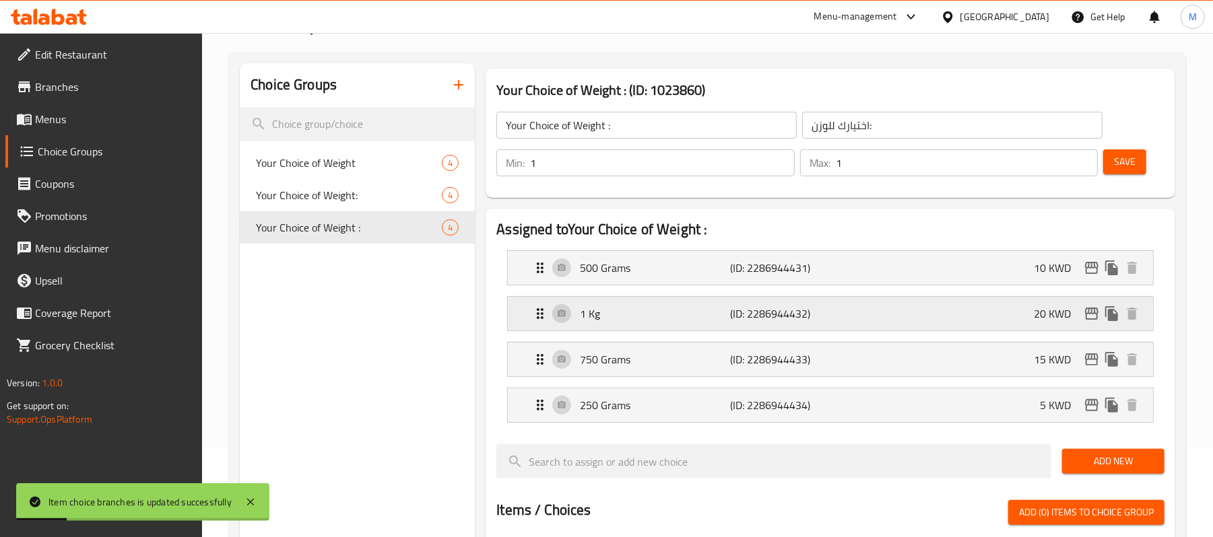
click at [965, 310] on div "1 Kg (ID: 2286944432) 20 KWD" at bounding box center [834, 314] width 605 height 34
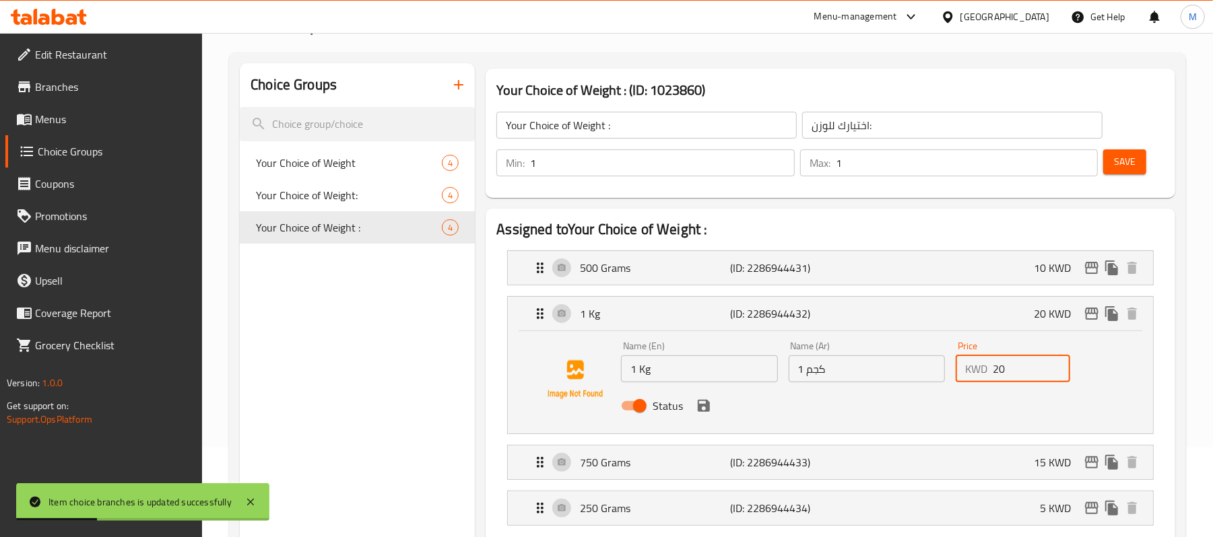
click at [983, 369] on div "KWD 20 Price" at bounding box center [1012, 368] width 114 height 27
click at [701, 408] on icon "save" at bounding box center [704, 406] width 12 height 12
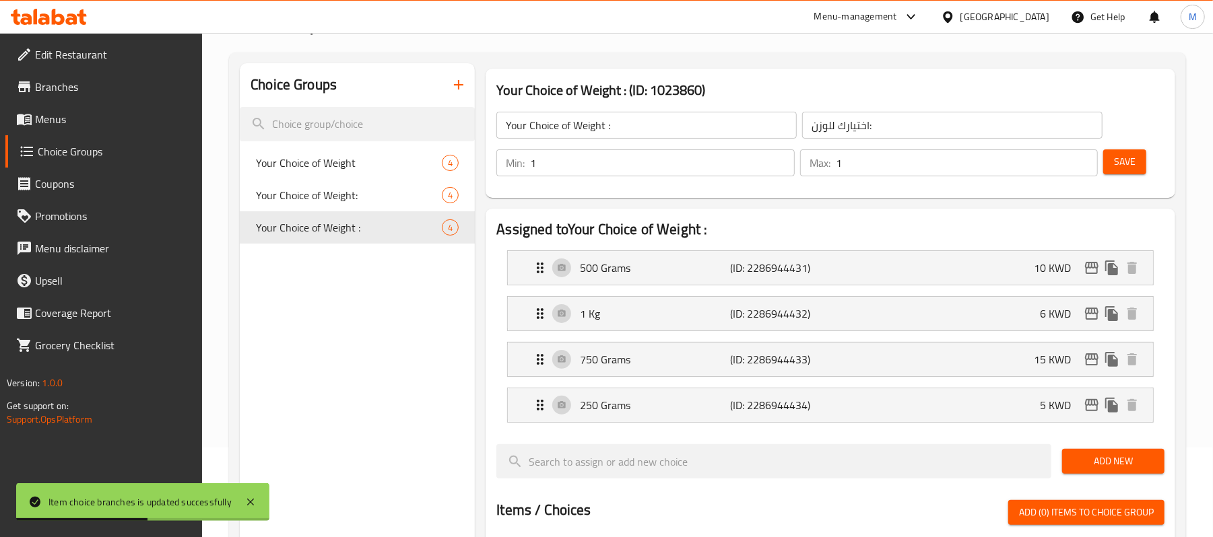
type input "6"
click at [1131, 155] on span "Save" at bounding box center [1125, 162] width 22 height 17
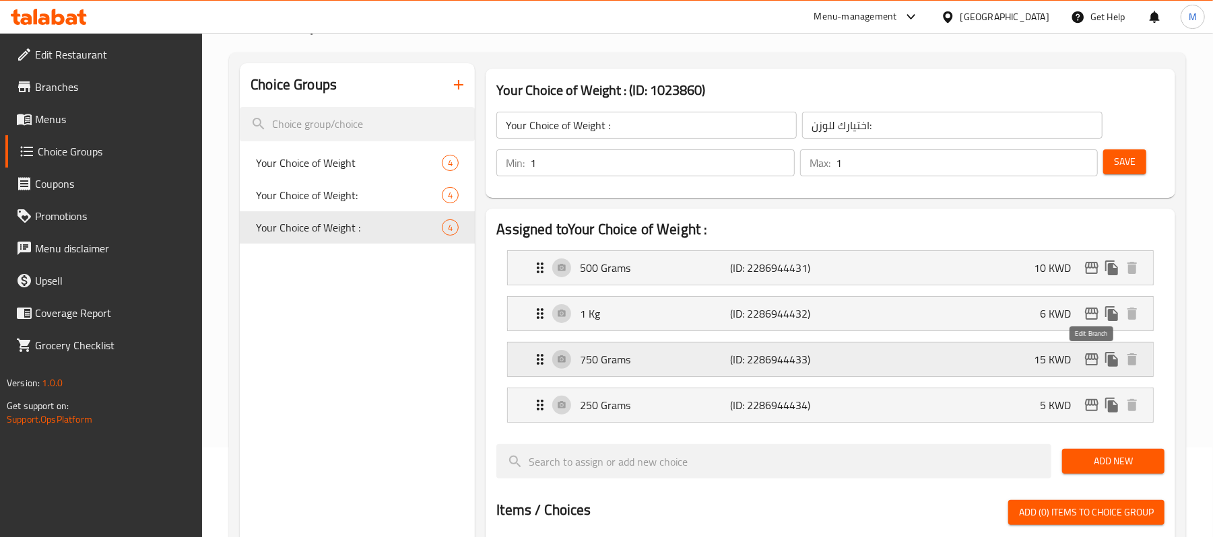
click at [1092, 367] on icon "edit" at bounding box center [1091, 359] width 16 height 16
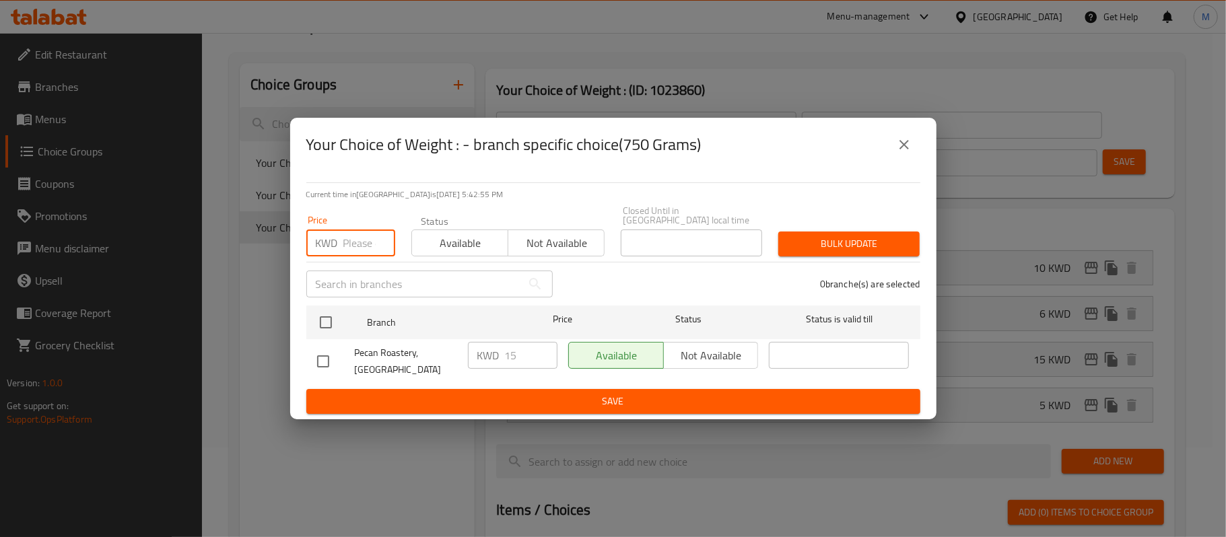
click at [357, 238] on input "number" at bounding box center [369, 243] width 52 height 27
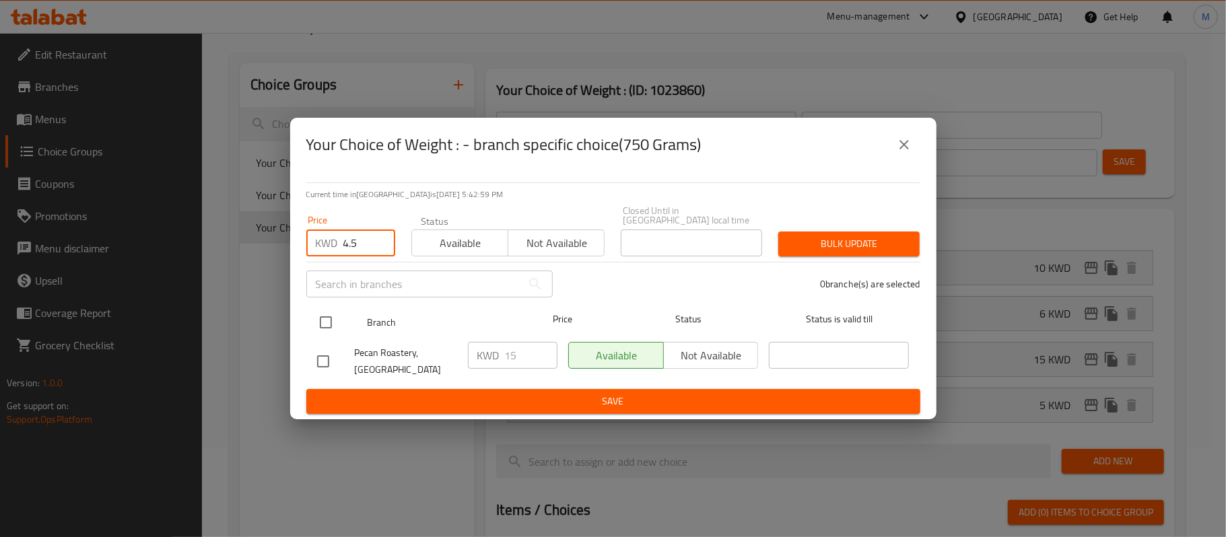
type input "4.5"
click at [322, 319] on input "checkbox" at bounding box center [326, 322] width 28 height 28
checkbox input "true"
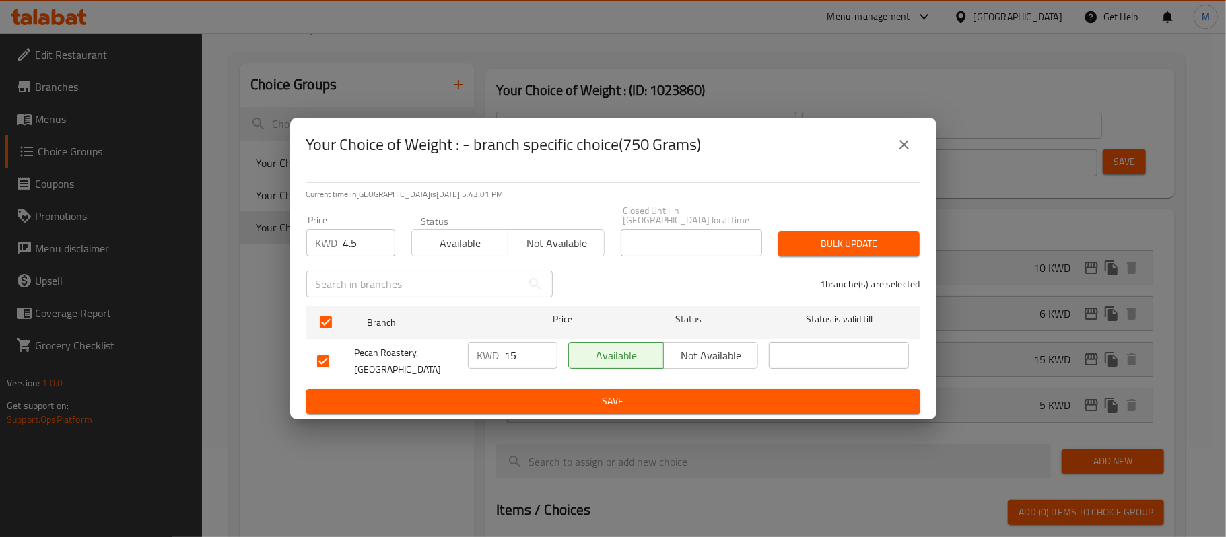
click at [349, 246] on input "4.5" at bounding box center [369, 243] width 52 height 27
click at [876, 235] on button "Bulk update" at bounding box center [848, 244] width 141 height 25
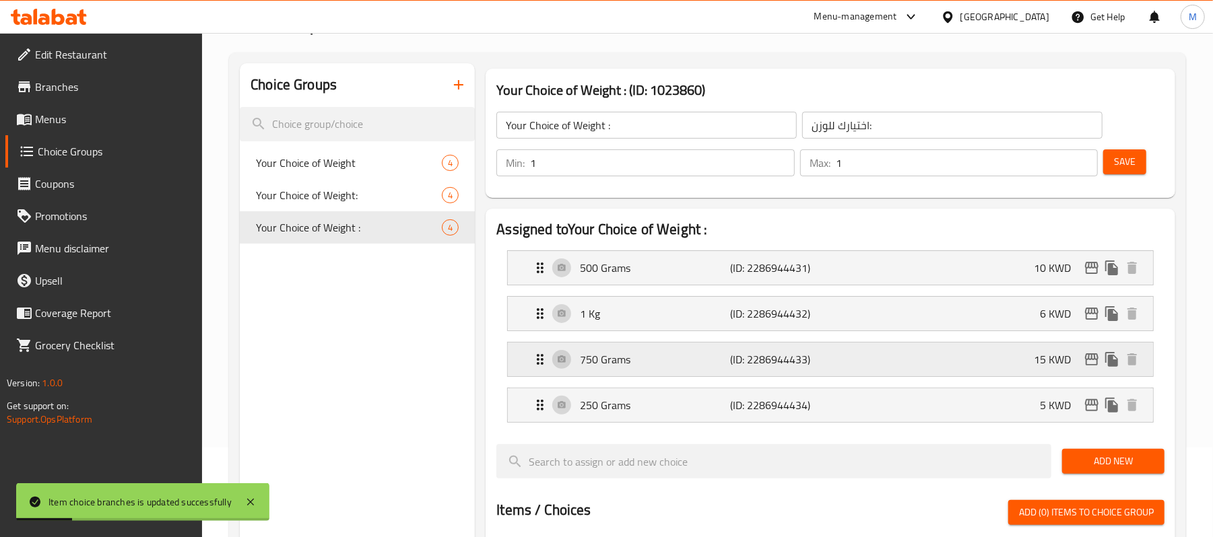
click at [992, 359] on div "750 Grams (ID: 2286944433) 15 KWD" at bounding box center [834, 360] width 605 height 34
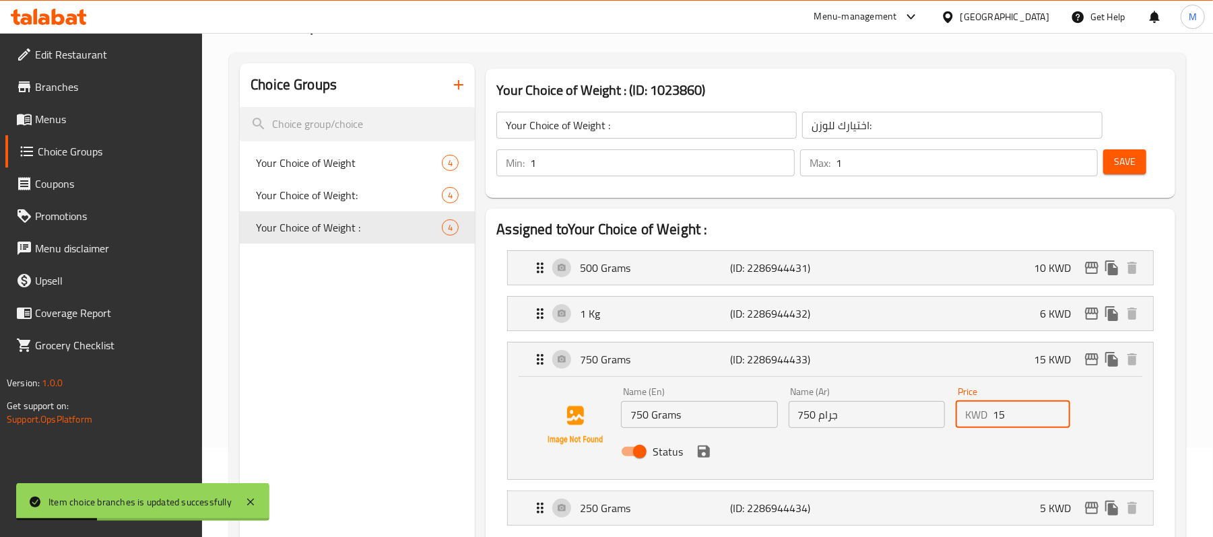
click at [1000, 417] on input "15" at bounding box center [1030, 414] width 77 height 27
paste input "4."
click at [700, 456] on icon "save" at bounding box center [704, 452] width 12 height 12
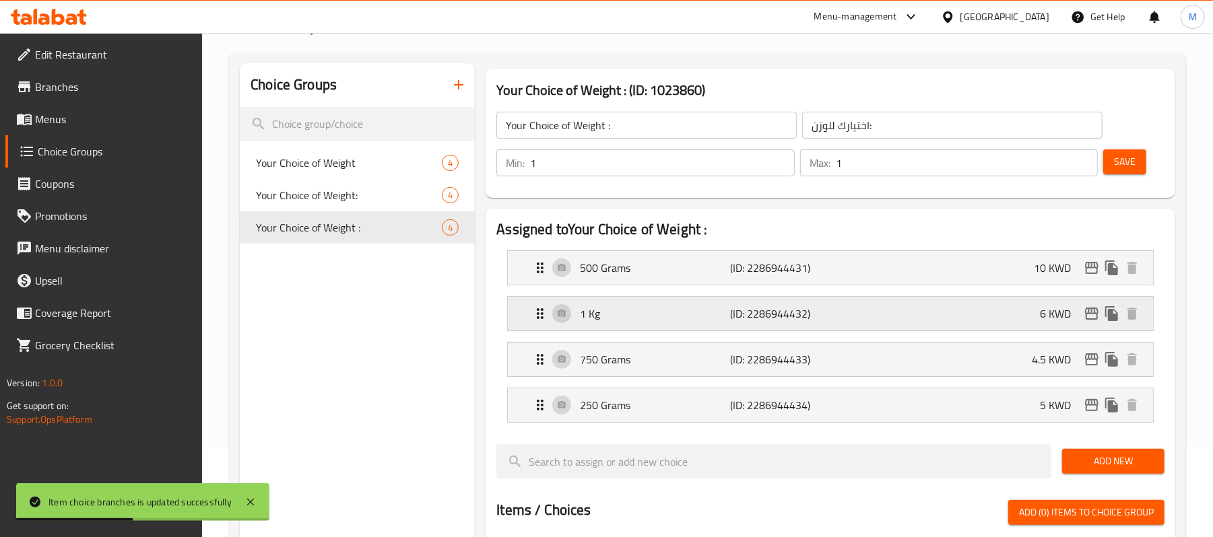
type input "4.5"
click at [1114, 162] on span "Save" at bounding box center [1125, 162] width 22 height 17
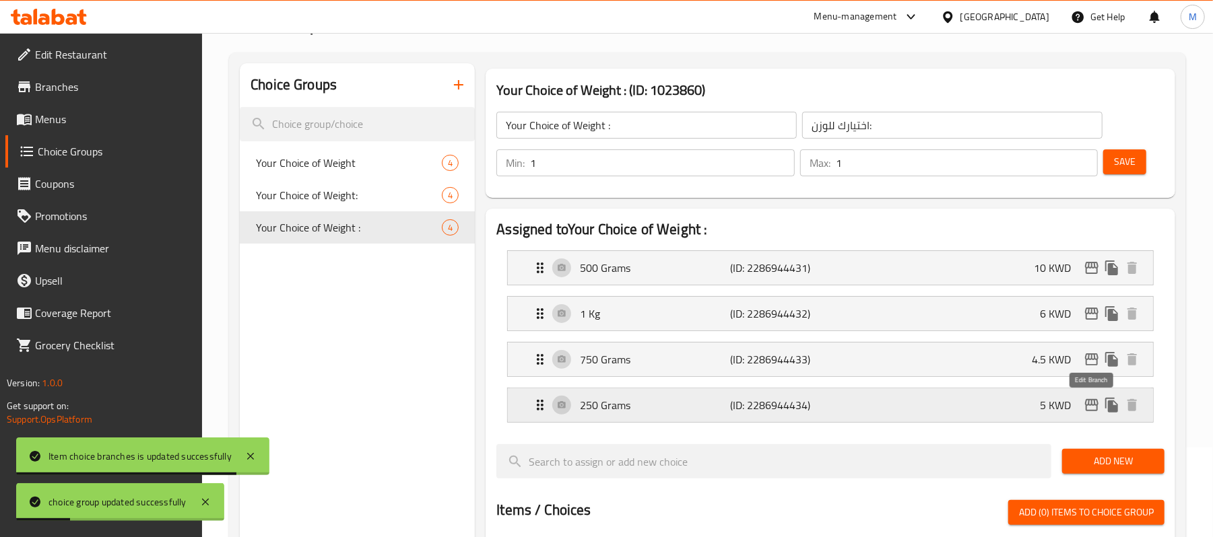
click at [1086, 405] on icon "edit" at bounding box center [1091, 405] width 16 height 16
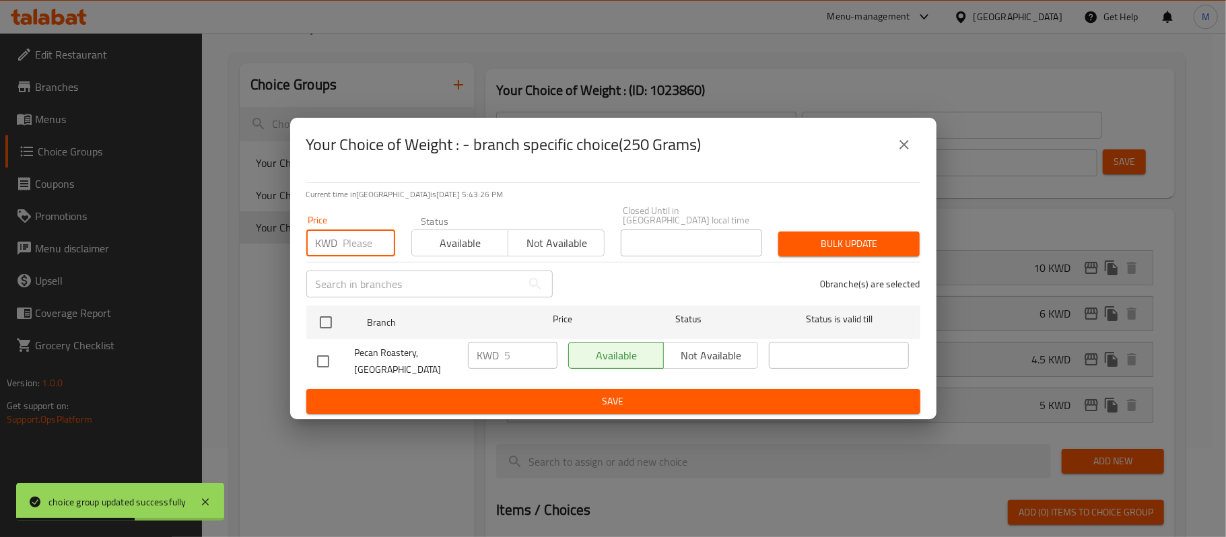
click at [360, 235] on input "number" at bounding box center [369, 243] width 52 height 27
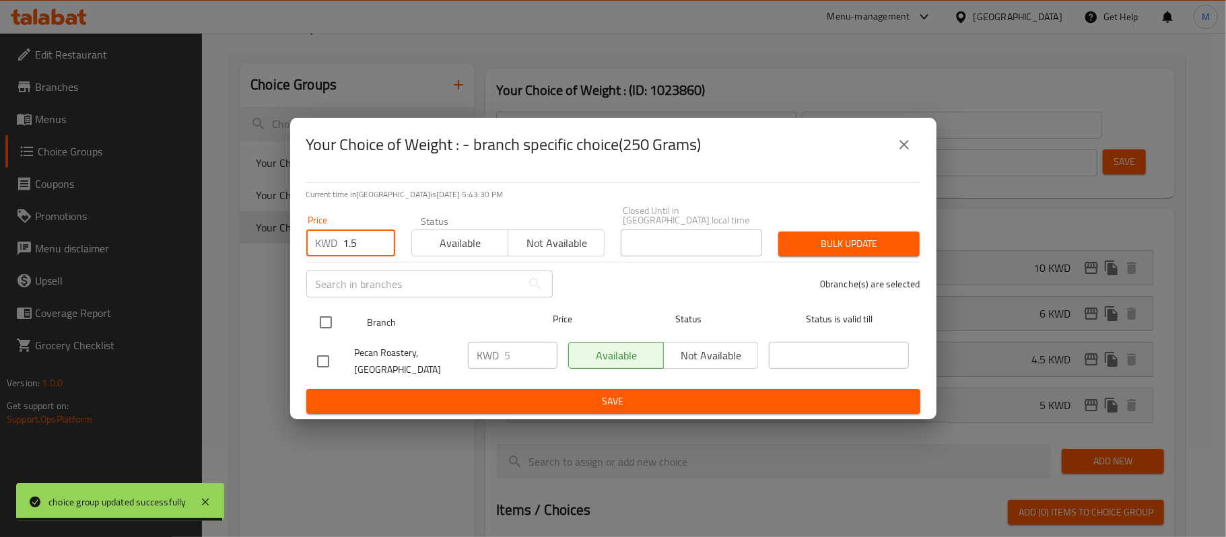
type input "1.5"
click at [319, 318] on input "checkbox" at bounding box center [326, 322] width 28 height 28
checkbox input "true"
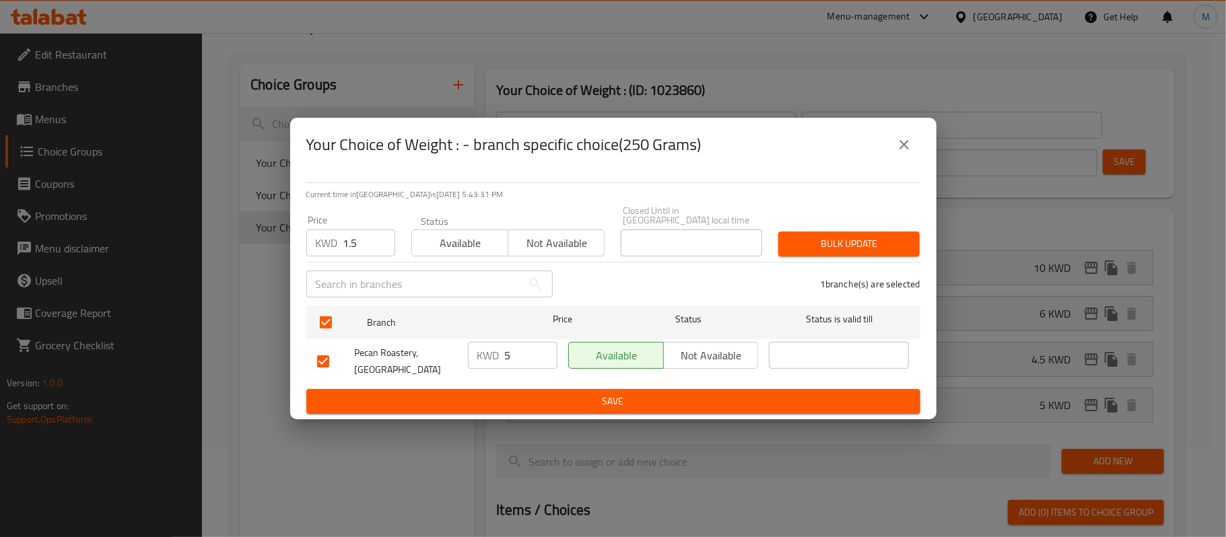
click at [790, 249] on span "Bulk update" at bounding box center [849, 244] width 120 height 17
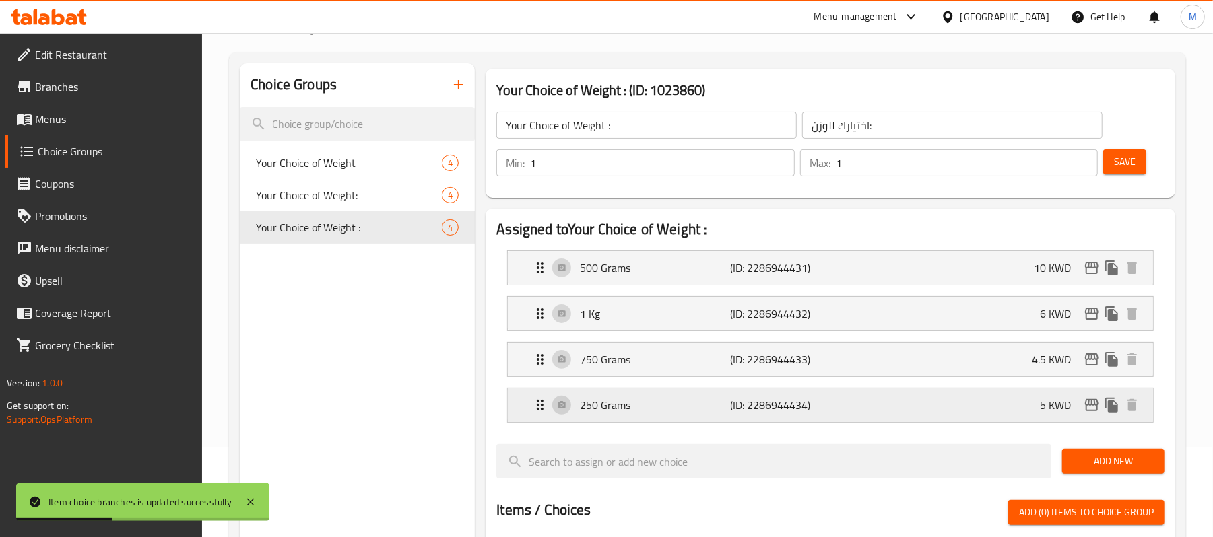
click at [984, 405] on div "250 Grams (ID: 2286944434) 5 KWD" at bounding box center [834, 405] width 605 height 34
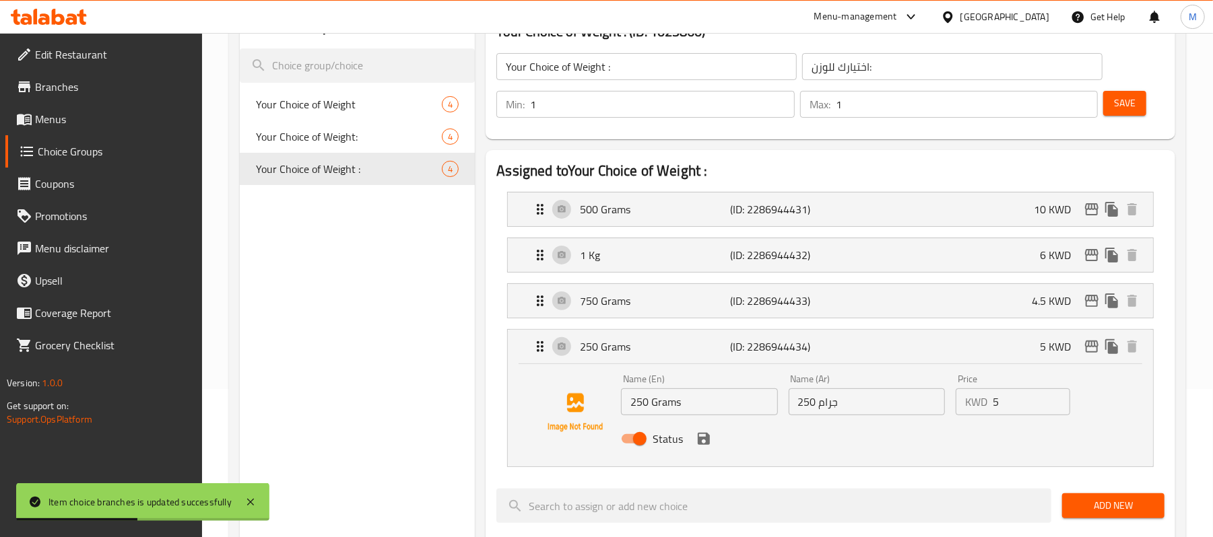
scroll to position [179, 0]
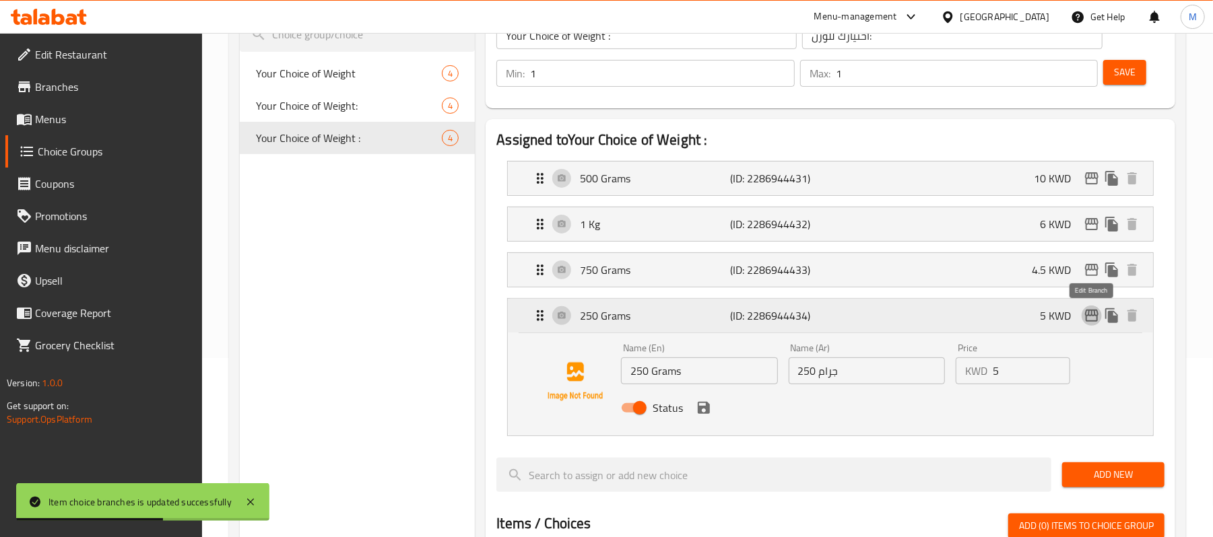
click at [1085, 320] on icon "edit" at bounding box center [1091, 316] width 16 height 16
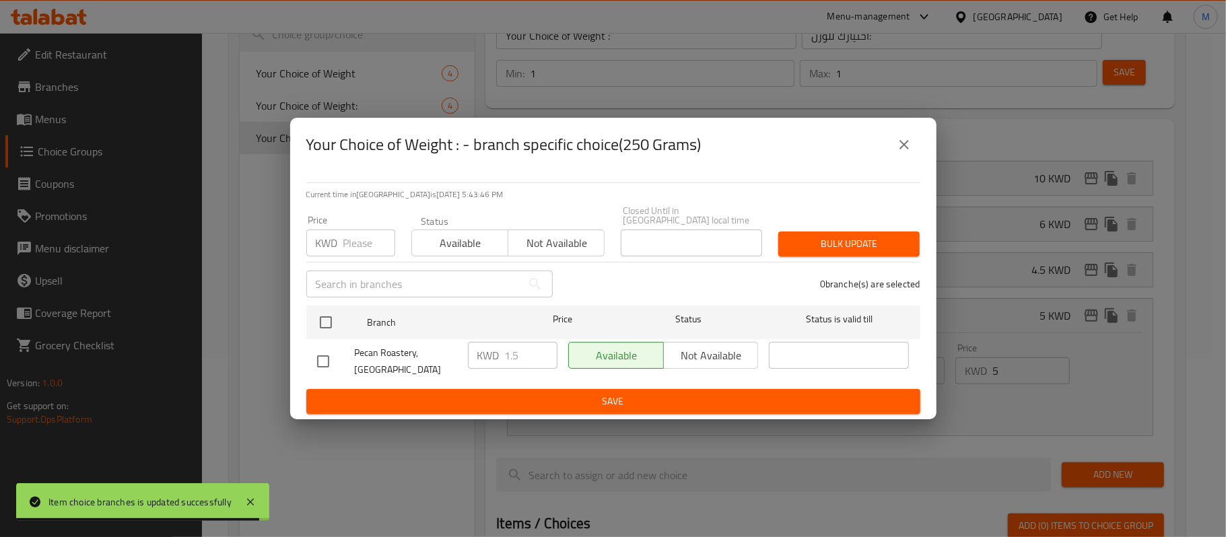
click at [899, 153] on icon "close" at bounding box center [904, 145] width 16 height 16
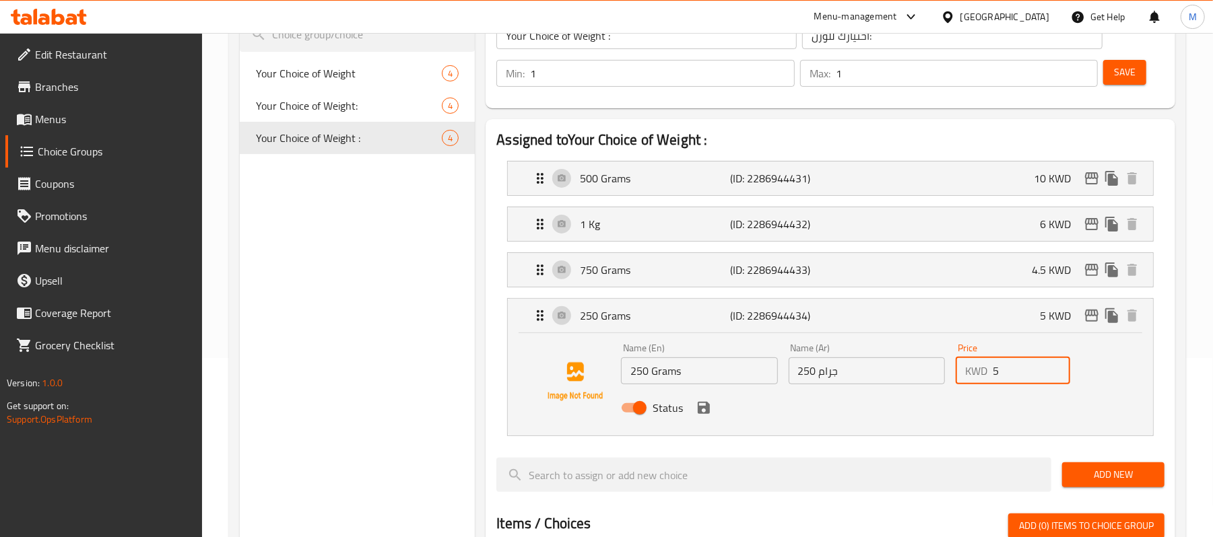
drag, startPoint x: 1002, startPoint y: 380, endPoint x: 978, endPoint y: 386, distance: 25.0
click at [978, 386] on div "Price KWD 5 Price" at bounding box center [1012, 364] width 125 height 52
paste input "1."
type input "1.5"
click at [707, 417] on button "save" at bounding box center [703, 408] width 20 height 20
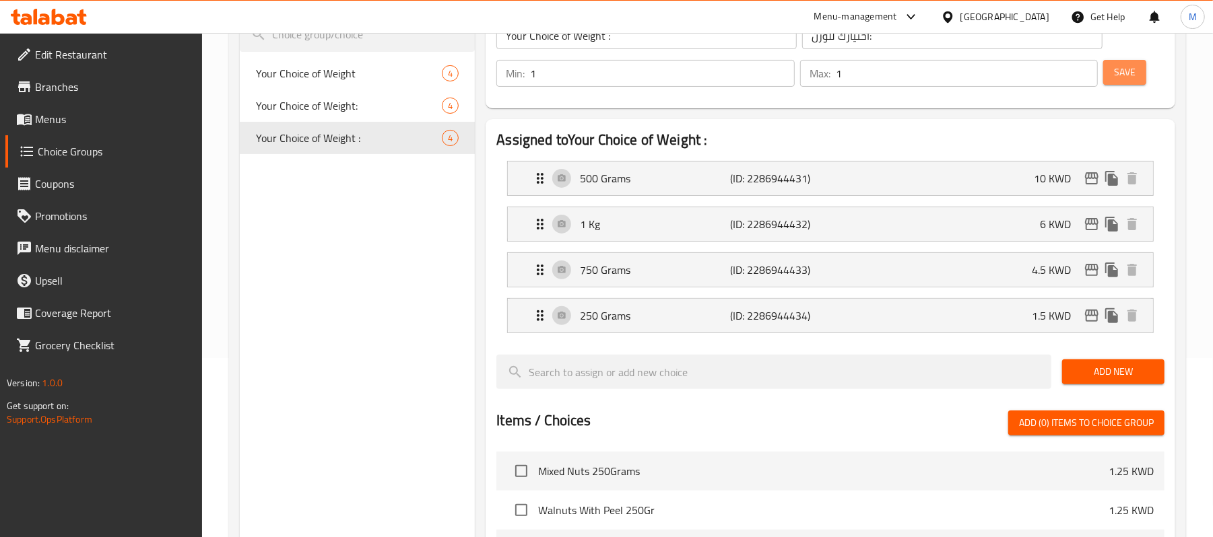
drag, startPoint x: 1132, startPoint y: 66, endPoint x: 1054, endPoint y: 299, distance: 245.7
click at [1134, 69] on span "Save" at bounding box center [1125, 72] width 22 height 17
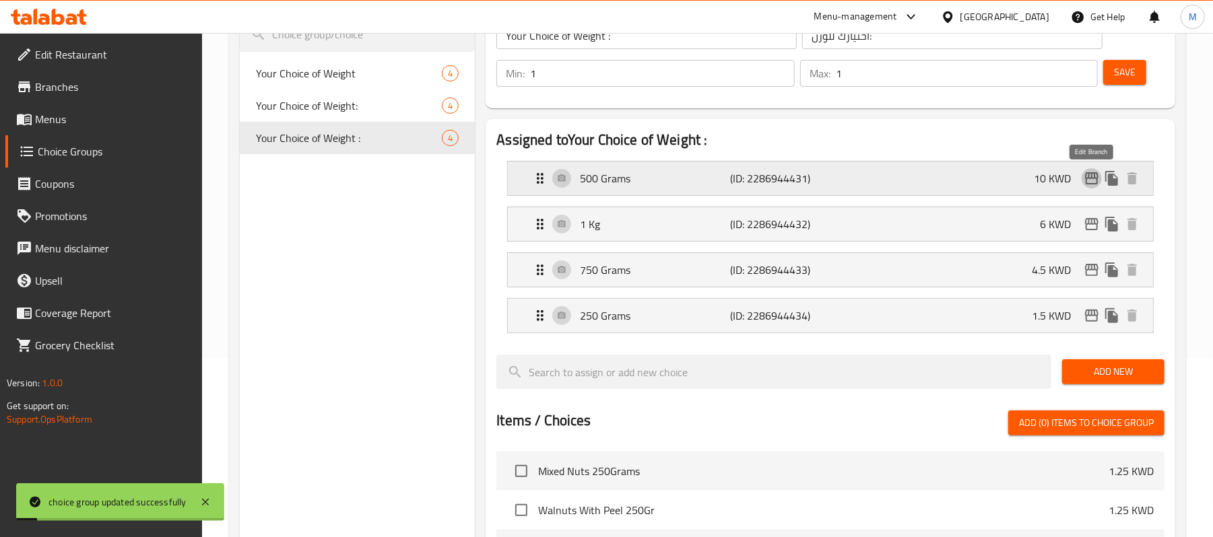
click at [1087, 176] on icon "edit" at bounding box center [1091, 178] width 16 height 16
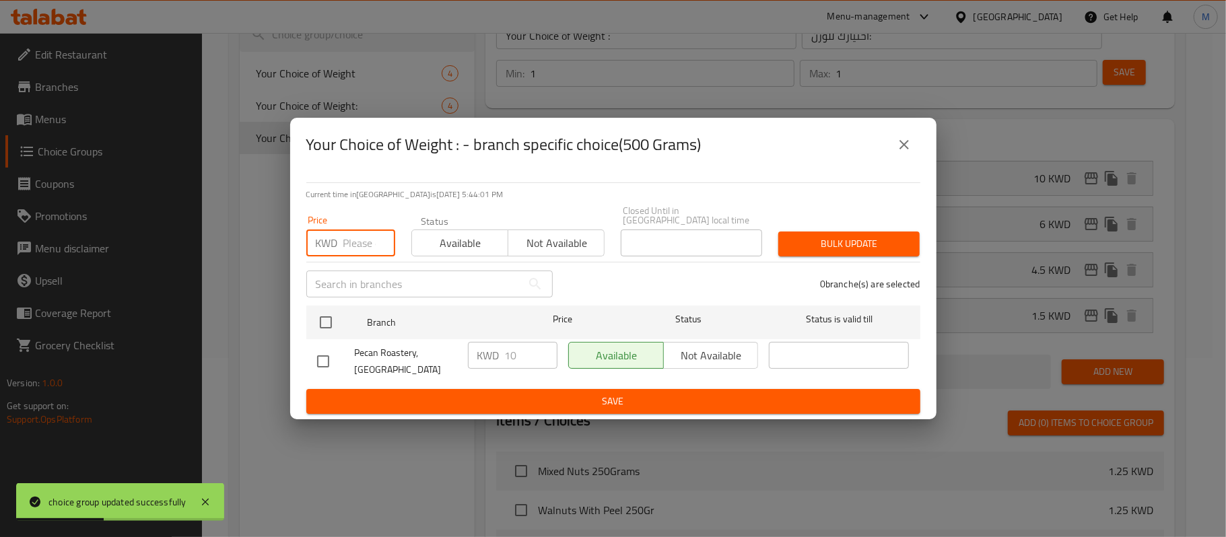
click at [362, 241] on input "number" at bounding box center [369, 243] width 52 height 27
type input "9"
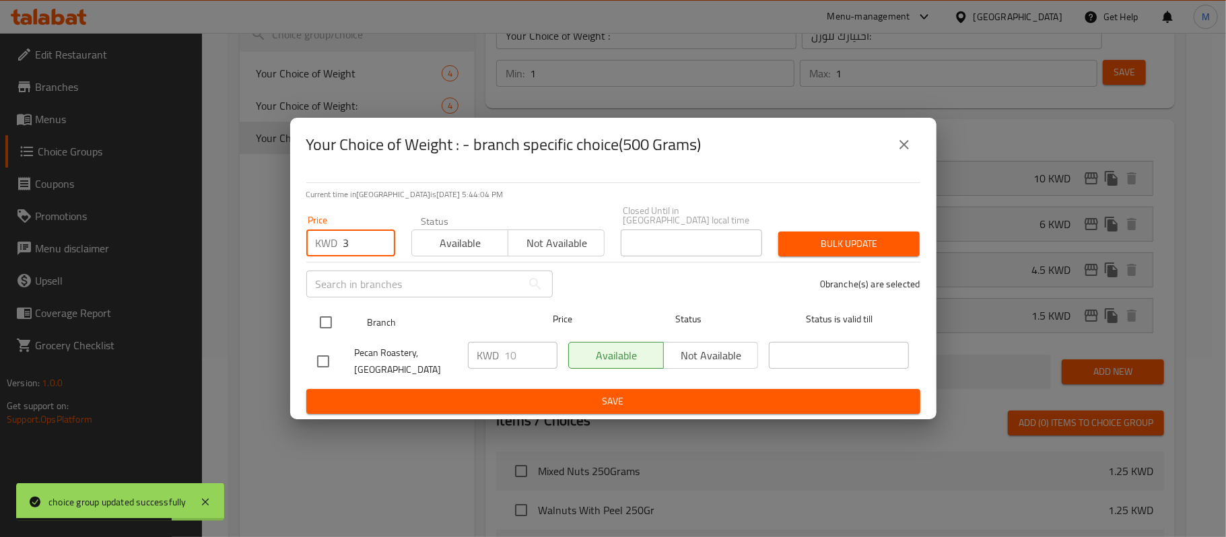
type input "3"
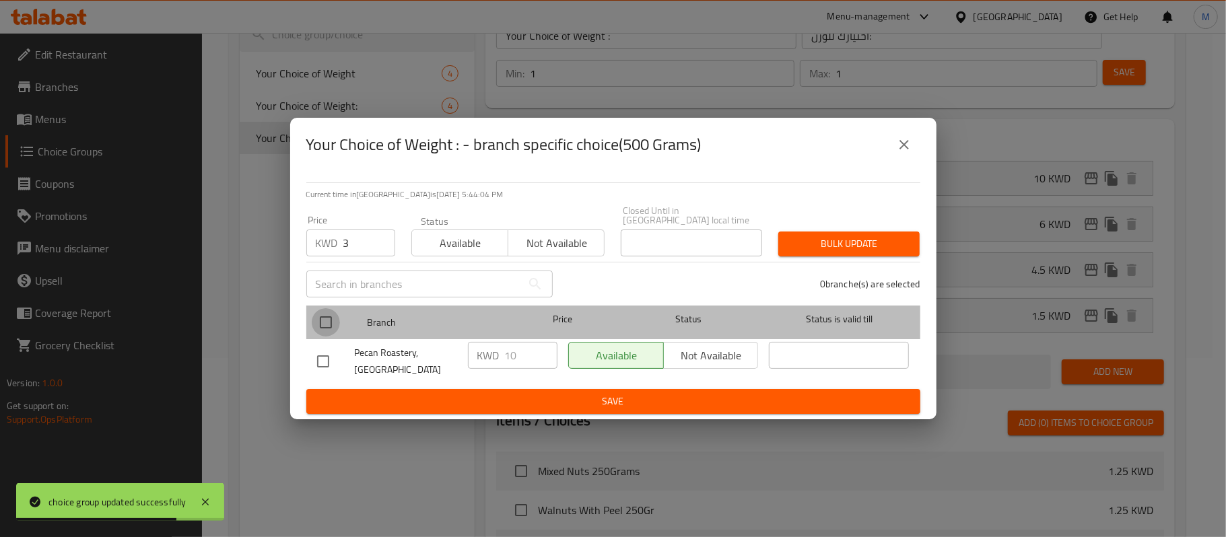
click at [327, 318] on input "checkbox" at bounding box center [326, 322] width 28 height 28
checkbox input "true"
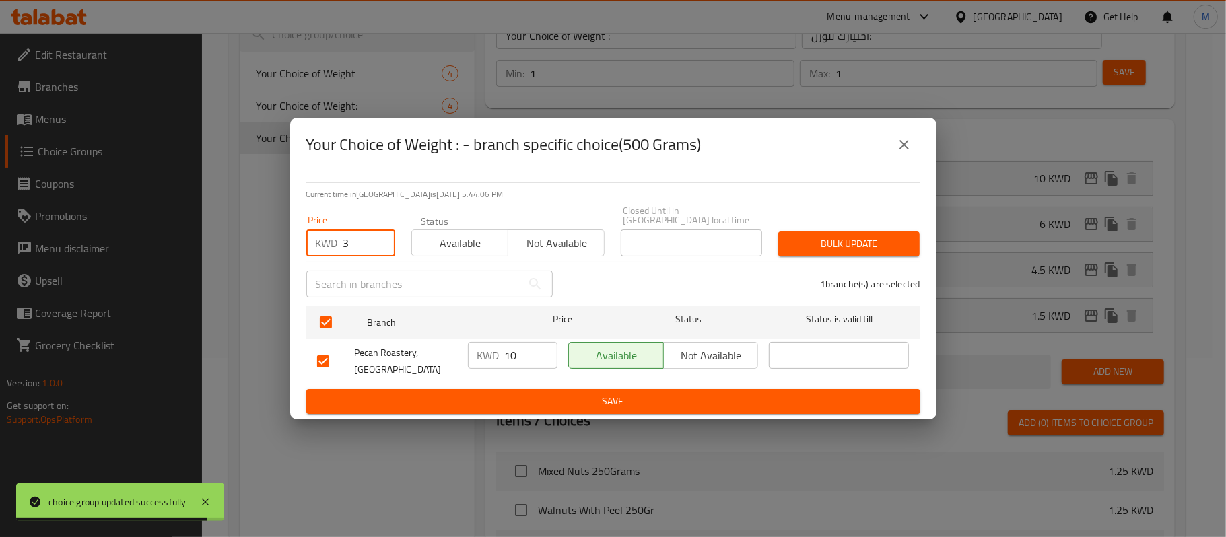
drag, startPoint x: 353, startPoint y: 241, endPoint x: 341, endPoint y: 245, distance: 12.8
click at [341, 245] on div "KWD 3 Price" at bounding box center [350, 243] width 89 height 27
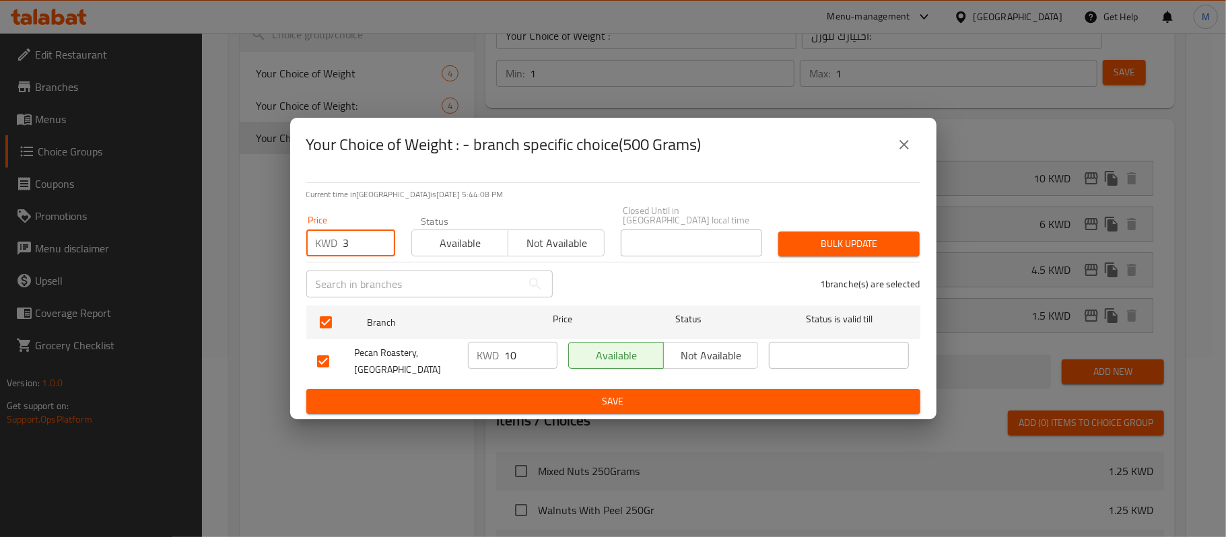
click at [801, 242] on span "Bulk update" at bounding box center [849, 244] width 120 height 17
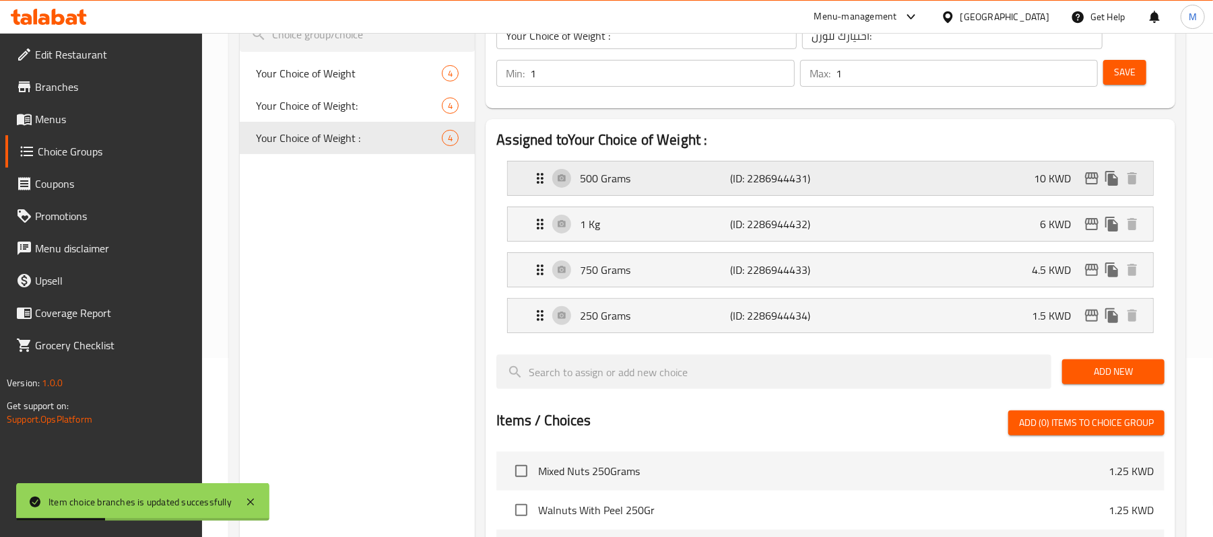
click at [998, 176] on div "500 Grams (ID: 2286944431) 10 KWD" at bounding box center [834, 179] width 605 height 34
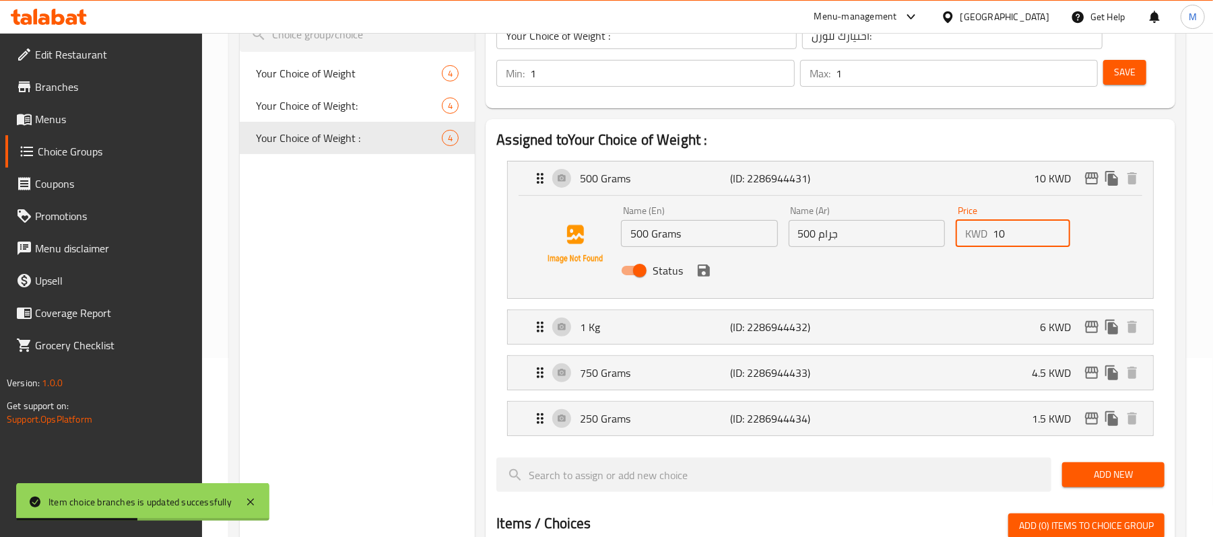
drag, startPoint x: 1022, startPoint y: 226, endPoint x: 978, endPoint y: 241, distance: 46.2
click at [991, 235] on div "KWD 10 Price" at bounding box center [1012, 233] width 114 height 27
paste input "3"
click at [706, 273] on icon "save" at bounding box center [704, 271] width 12 height 12
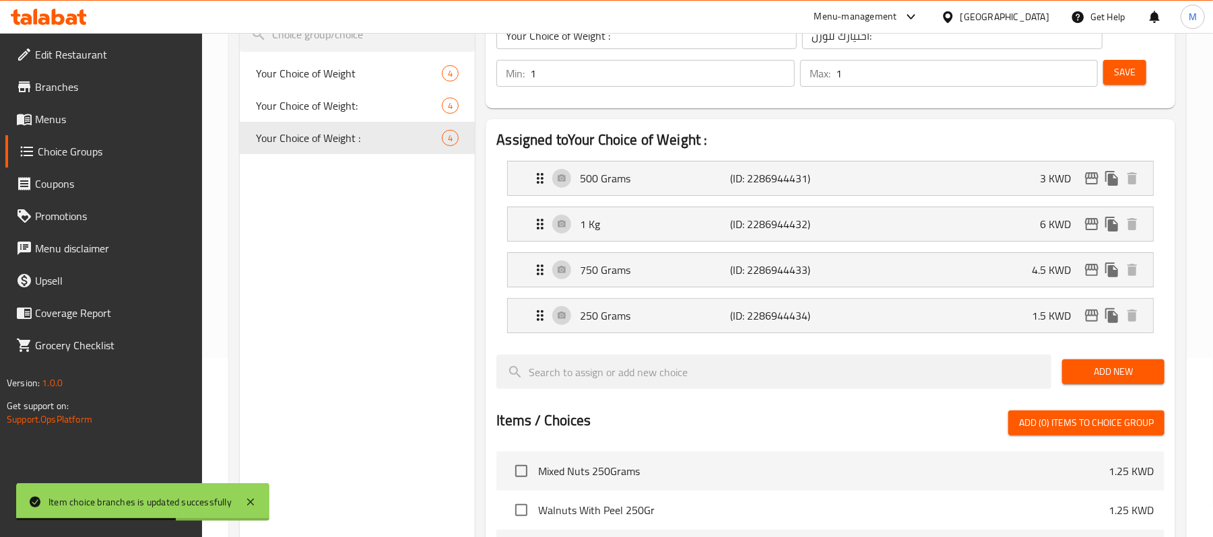
type input "3"
click at [1119, 76] on span "Save" at bounding box center [1125, 72] width 22 height 17
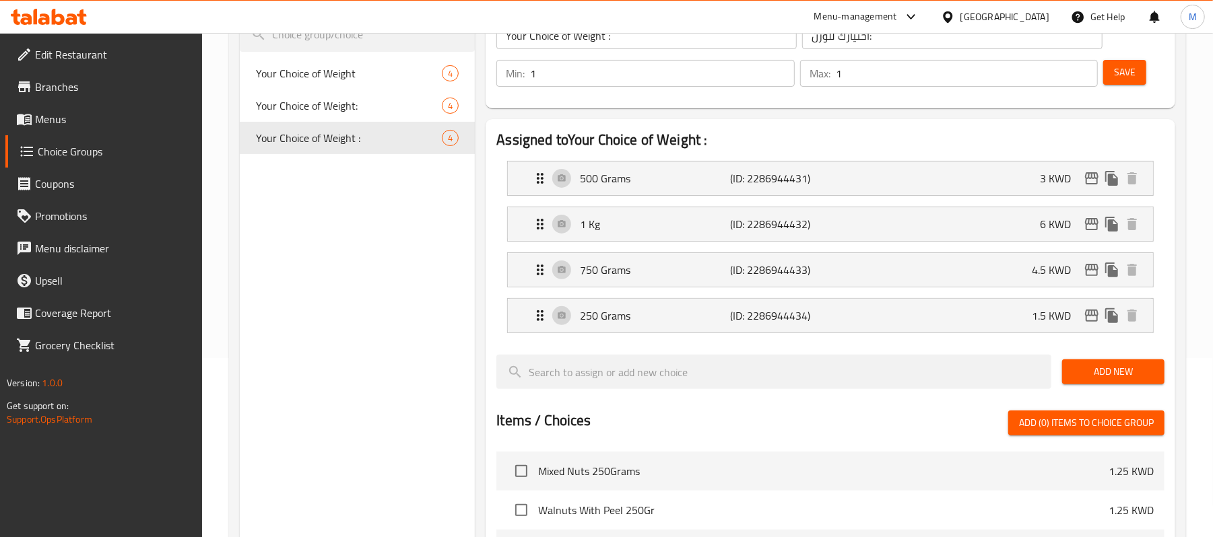
drag, startPoint x: 1118, startPoint y: 73, endPoint x: 0, endPoint y: 9, distance: 1119.5
click at [1118, 73] on span "Save" at bounding box center [1125, 72] width 22 height 17
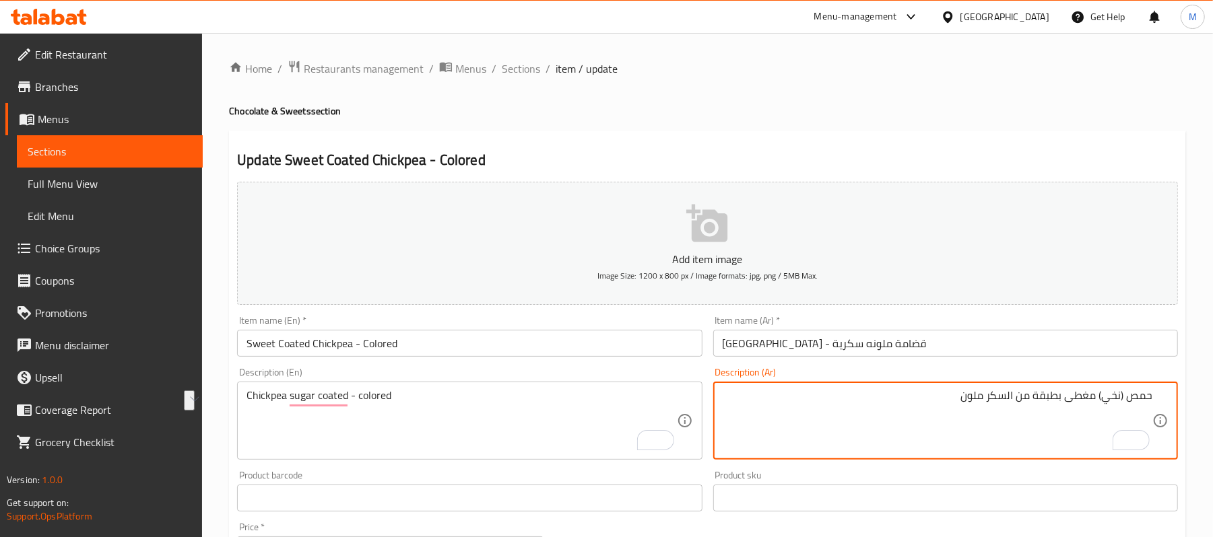
click at [979, 432] on textarea "حمص (نخي) مغطى بطبقة من السكر ملون" at bounding box center [937, 421] width 430 height 64
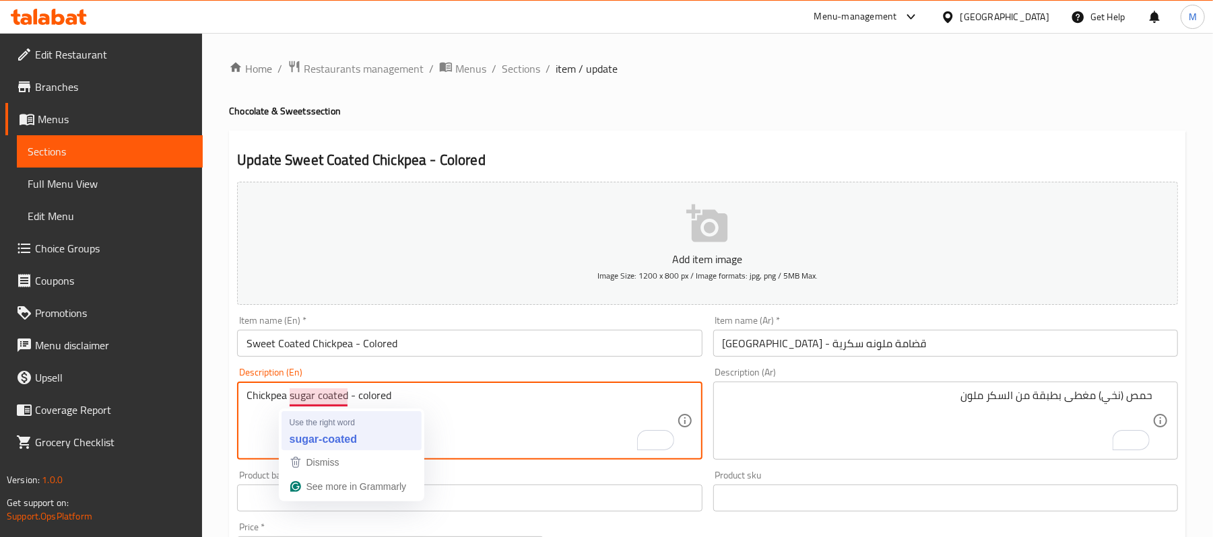
paste textarea "(nakhi)"
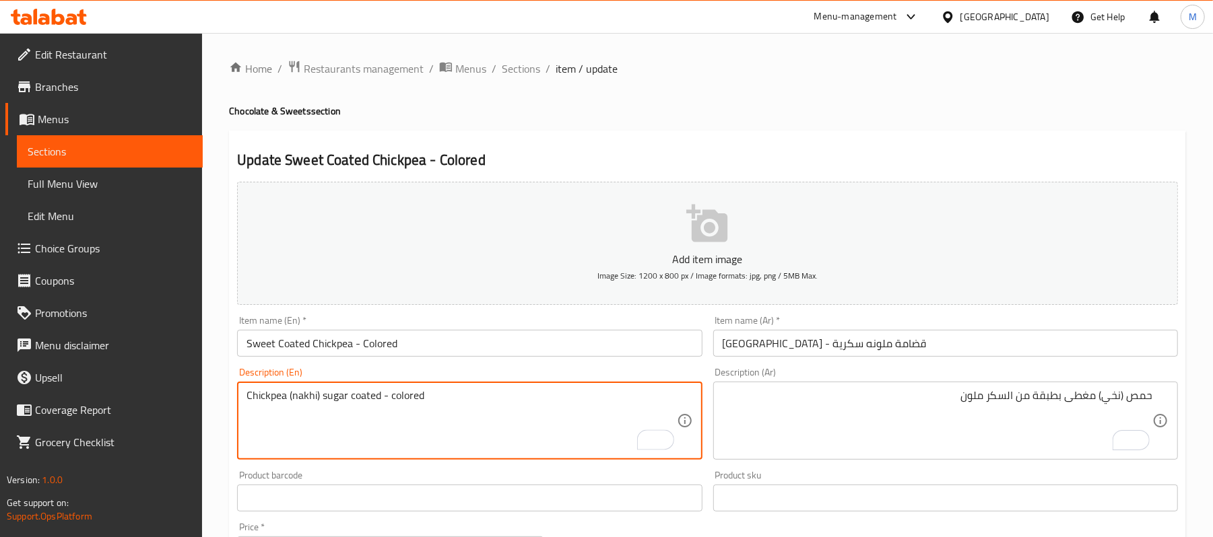
click at [294, 434] on textarea "Chickpea (nakhi) sugar coated - colored" at bounding box center [461, 421] width 430 height 64
click at [532, 402] on textarea "Chickpea (nakhi) sugar coated - colored" at bounding box center [461, 421] width 430 height 64
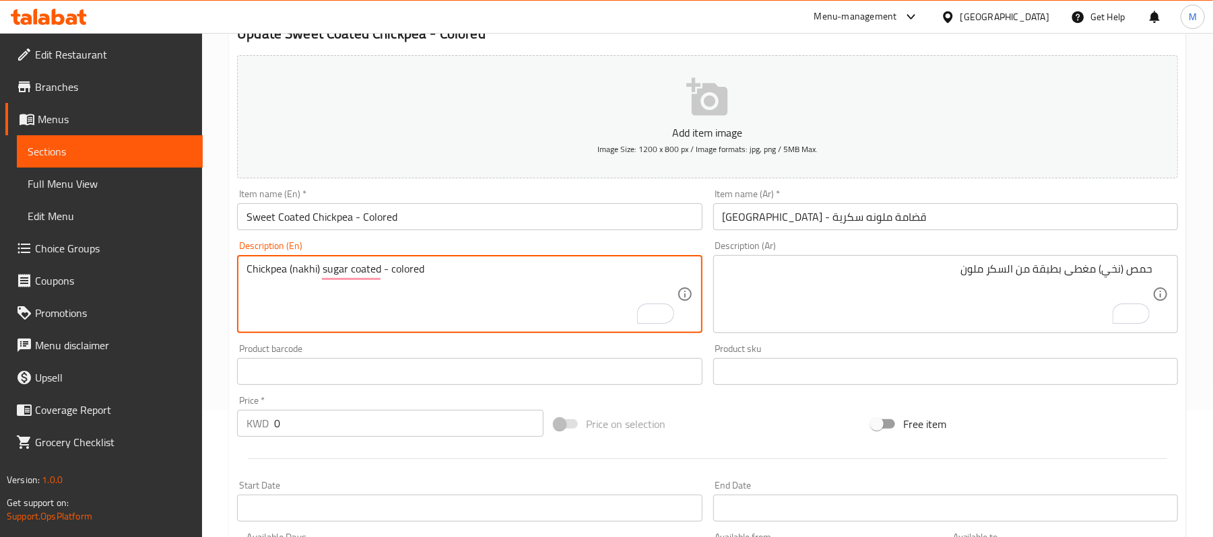
scroll to position [135, 0]
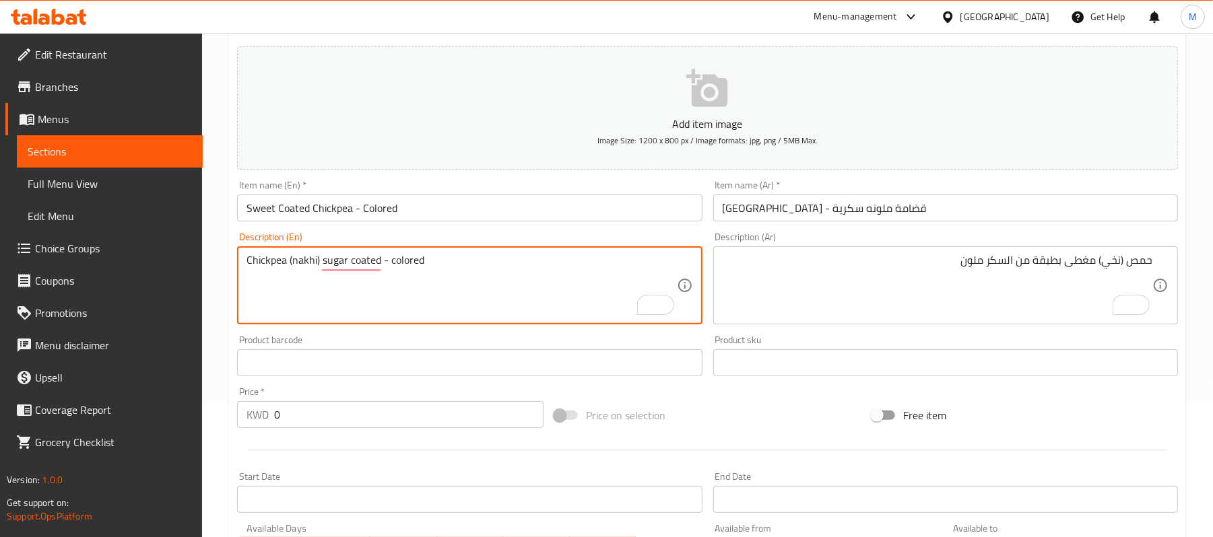
type textarea "Chickpea (nakhi) sugar coated - colored"
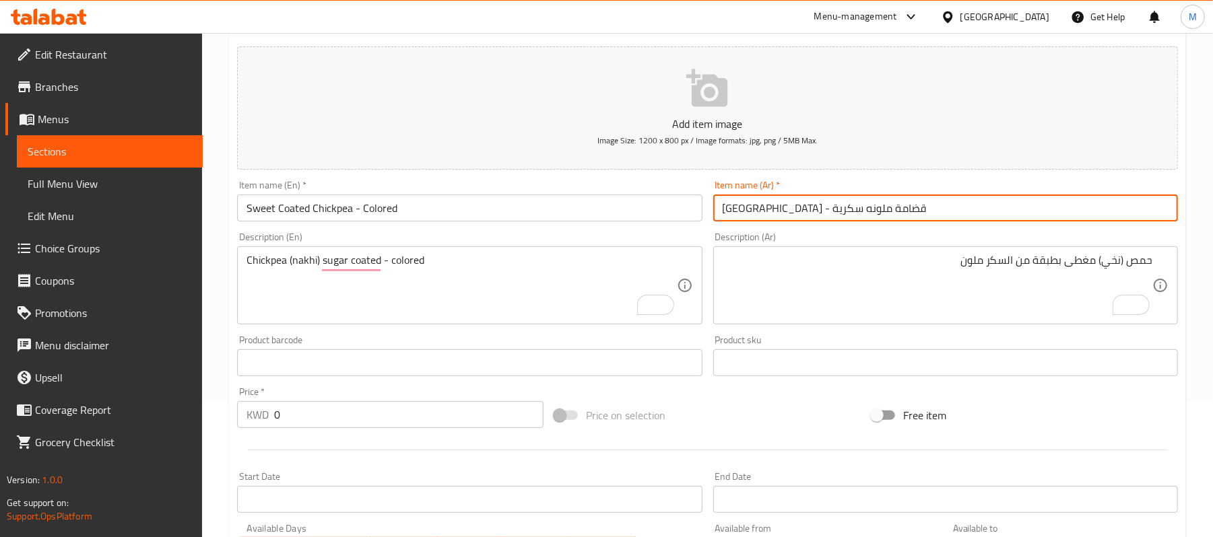
drag, startPoint x: 763, startPoint y: 207, endPoint x: 757, endPoint y: 206, distance: 6.9
click at [757, 206] on input "[GEOGRAPHIC_DATA] - قضامة ملونه سكرية" at bounding box center [945, 208] width 465 height 27
click at [728, 210] on input "حمص - قضامة ملون سكرية" at bounding box center [945, 208] width 465 height 27
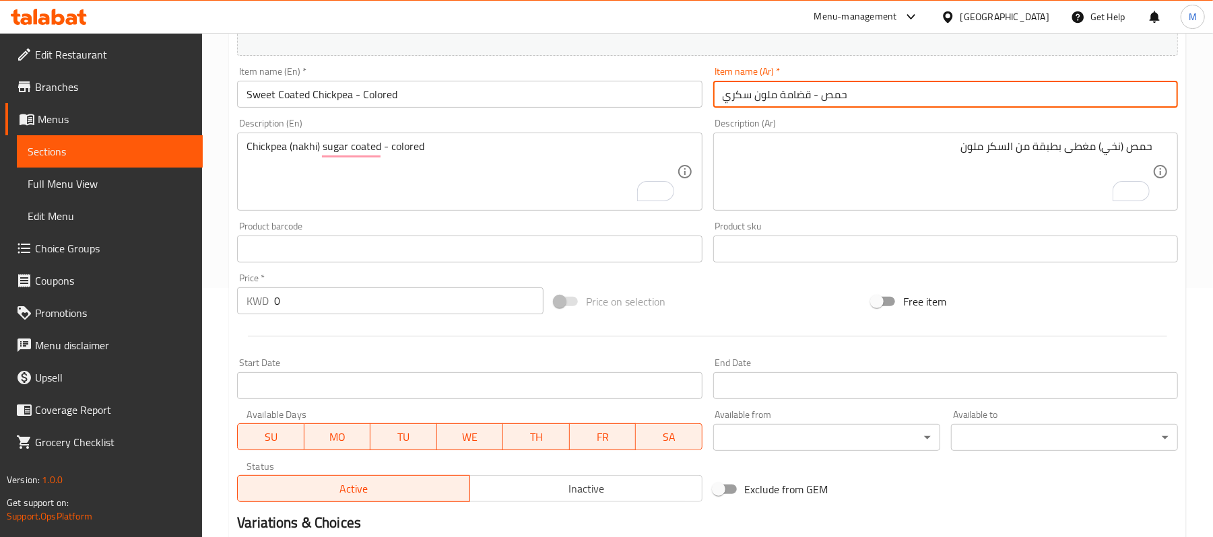
scroll to position [437, 0]
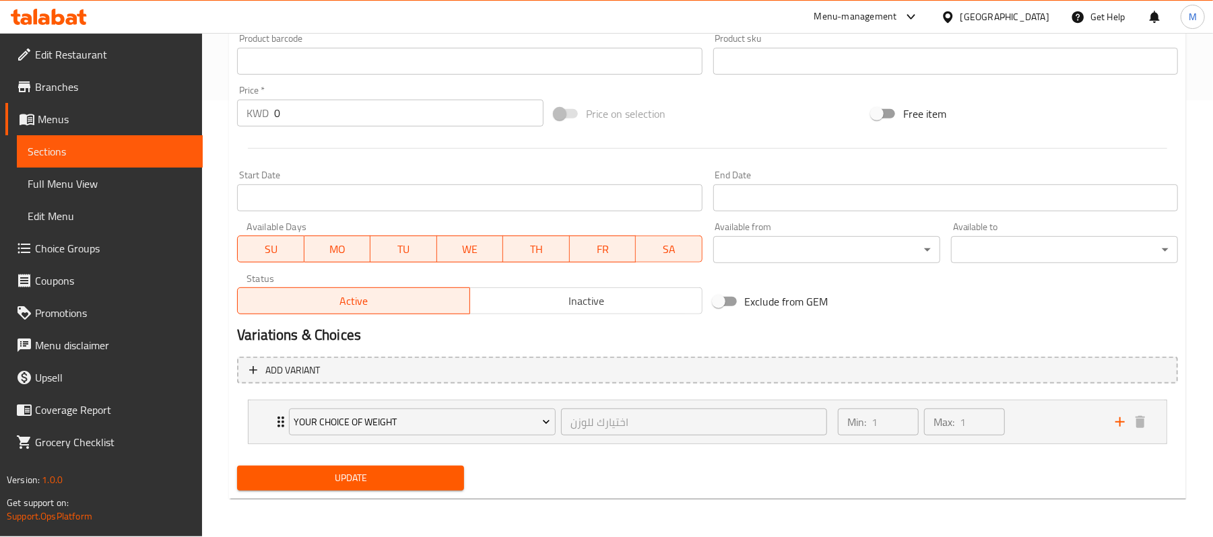
type input "حمص - قضامة ملون سكري"
click at [432, 483] on span "Update" at bounding box center [350, 478] width 205 height 17
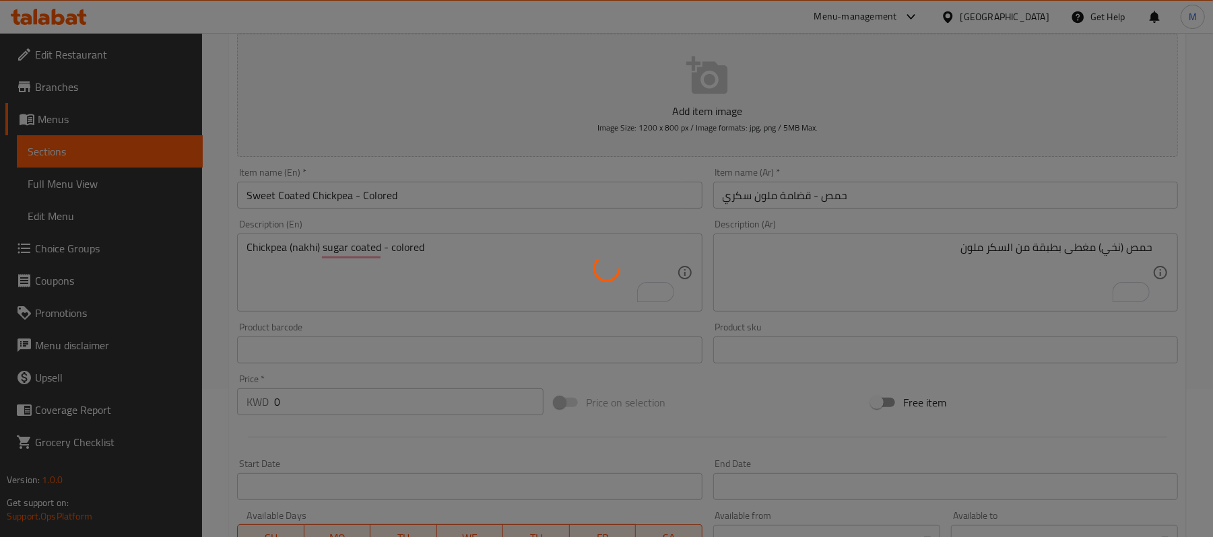
scroll to position [0, 0]
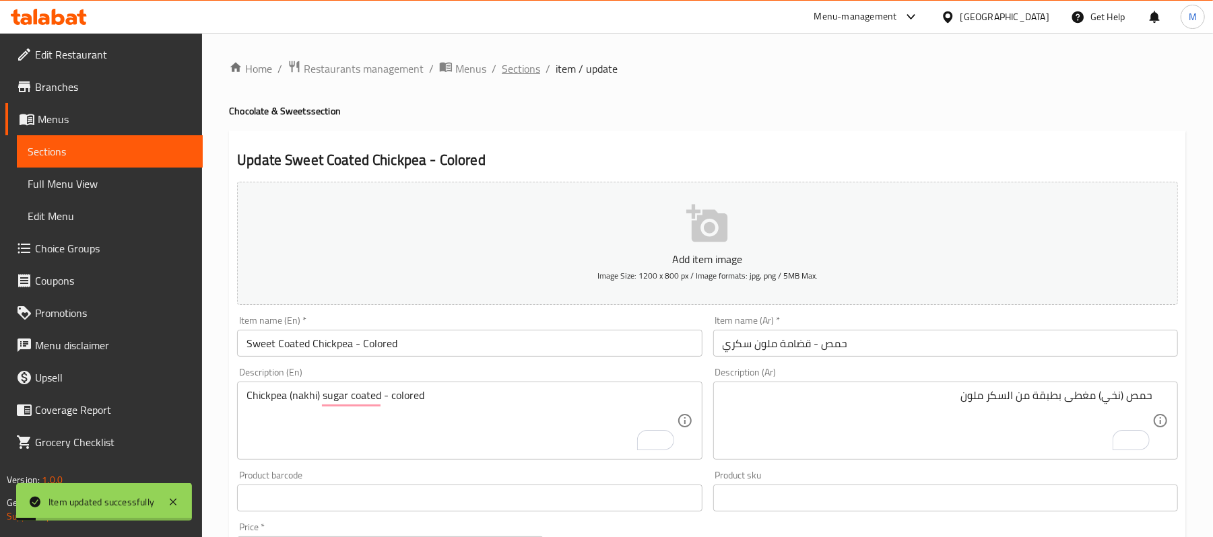
click at [520, 61] on span "Sections" at bounding box center [521, 69] width 38 height 16
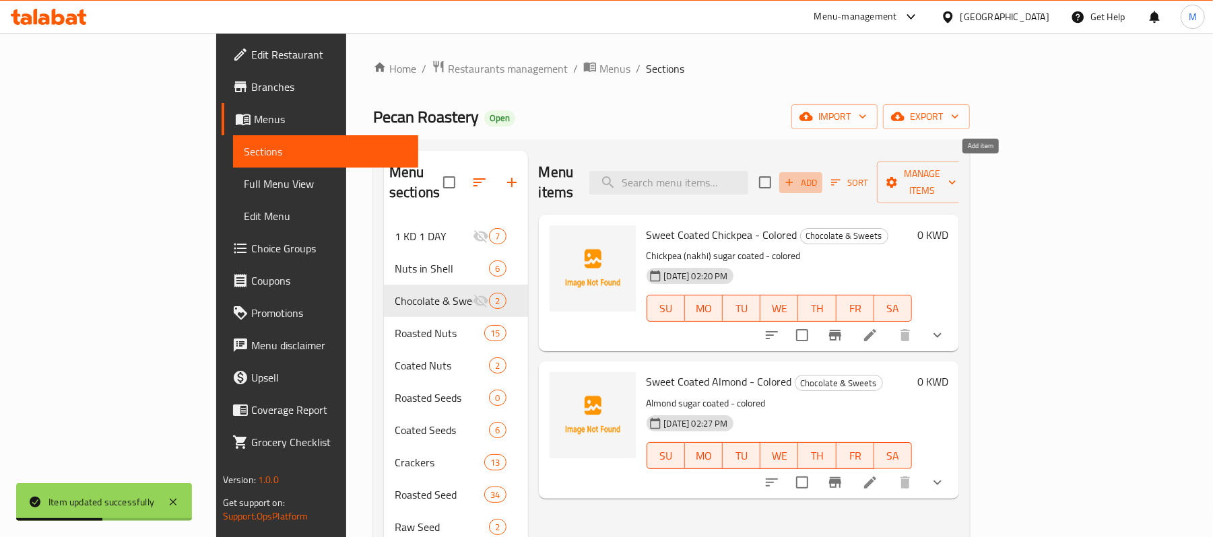
click at [819, 176] on span "Add" at bounding box center [800, 182] width 36 height 15
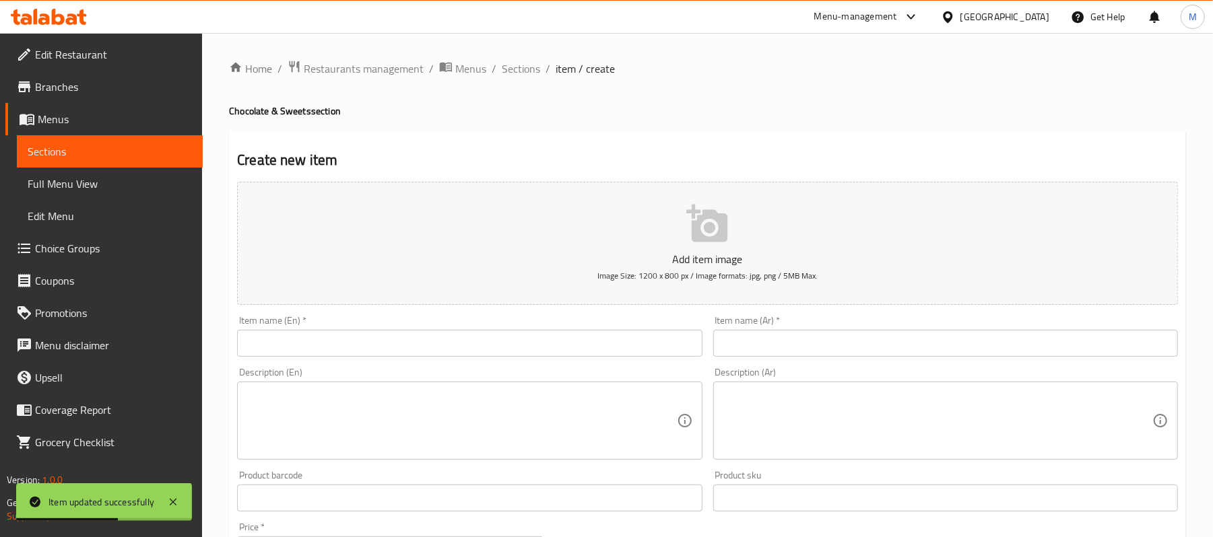
click at [491, 343] on input "text" at bounding box center [469, 343] width 465 height 27
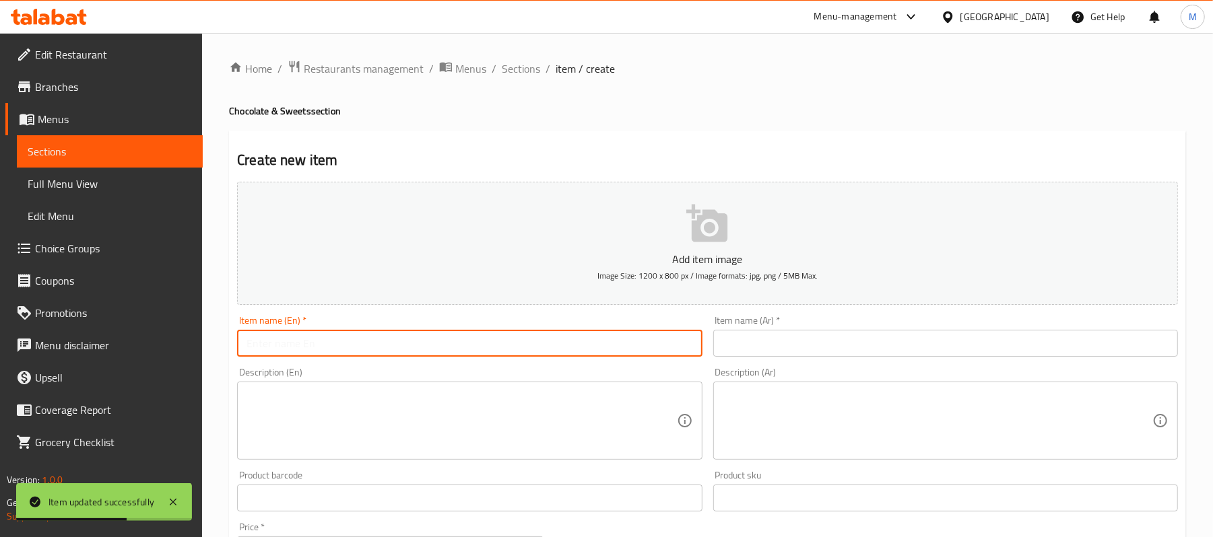
paste input "Dubai Chocolate - Kunafah"
type input "Dubai Chocolate - Kunafah"
click at [916, 353] on input "text" at bounding box center [945, 343] width 465 height 27
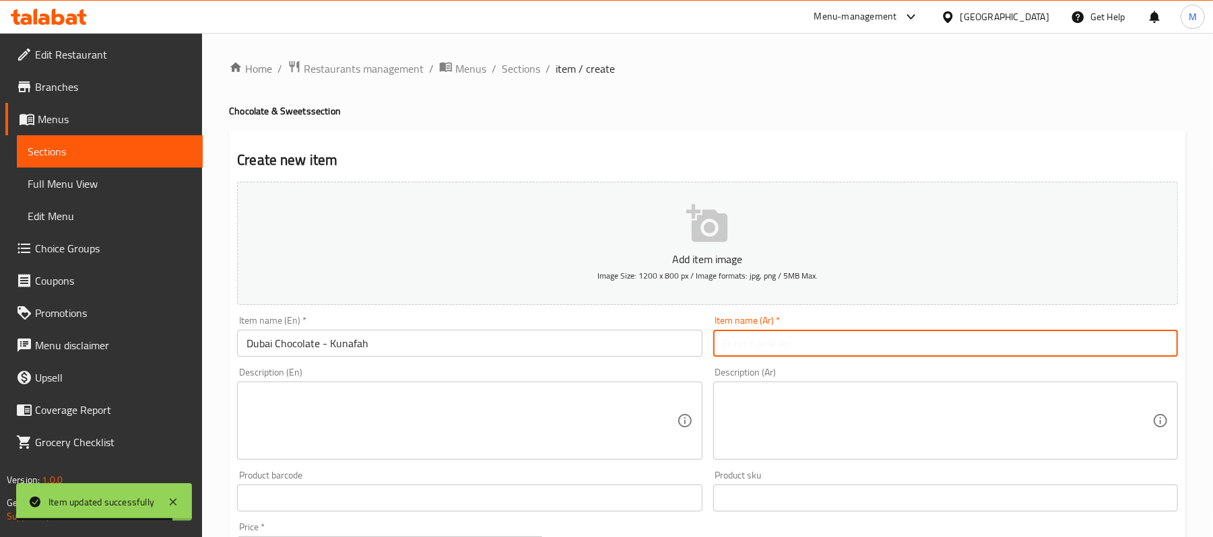
paste input "شوكولاته دبي - كنافة"
type input "شوكولاته دبي - كنافة"
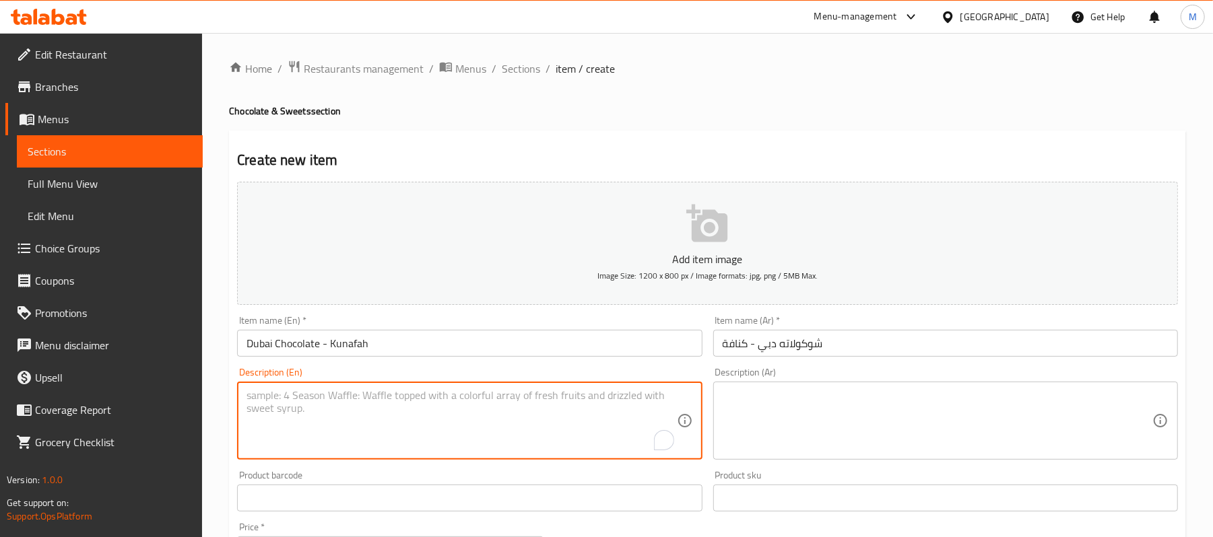
click at [281, 416] on textarea "To enrich screen reader interactions, please activate Accessibility in Grammarl…" at bounding box center [461, 421] width 430 height 64
paste textarea "Belgian Chocolate filled with Pistachio and Kunafah"
type textarea "Belgian Chocolate filled with Pistachio and Kunafah"
click at [924, 423] on textarea at bounding box center [937, 421] width 430 height 64
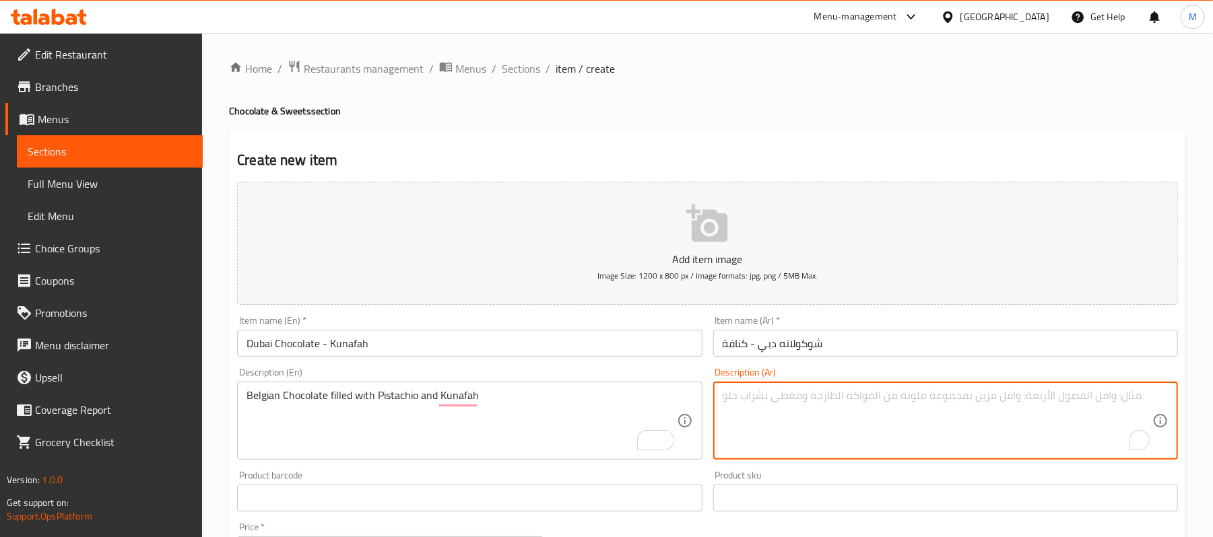
paste textarea "شوكولاتة محشية بعجينة الكنافة و الفستق"
type textarea "شوكولاتة محشية بعجينة الكنافة و الفستق"
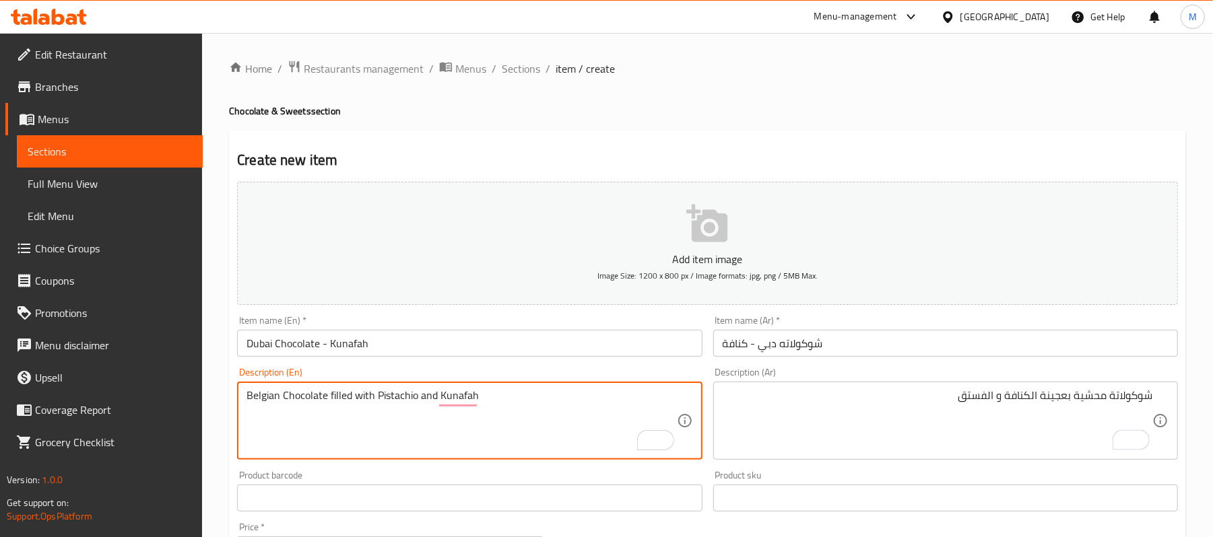
click at [283, 407] on textarea "Belgian Chocolate filled with Pistachio and Kunafah" at bounding box center [461, 421] width 430 height 64
click at [386, 393] on textarea "Belgian Chocolate filled with Pistachio and Kunafah" at bounding box center [461, 421] width 430 height 64
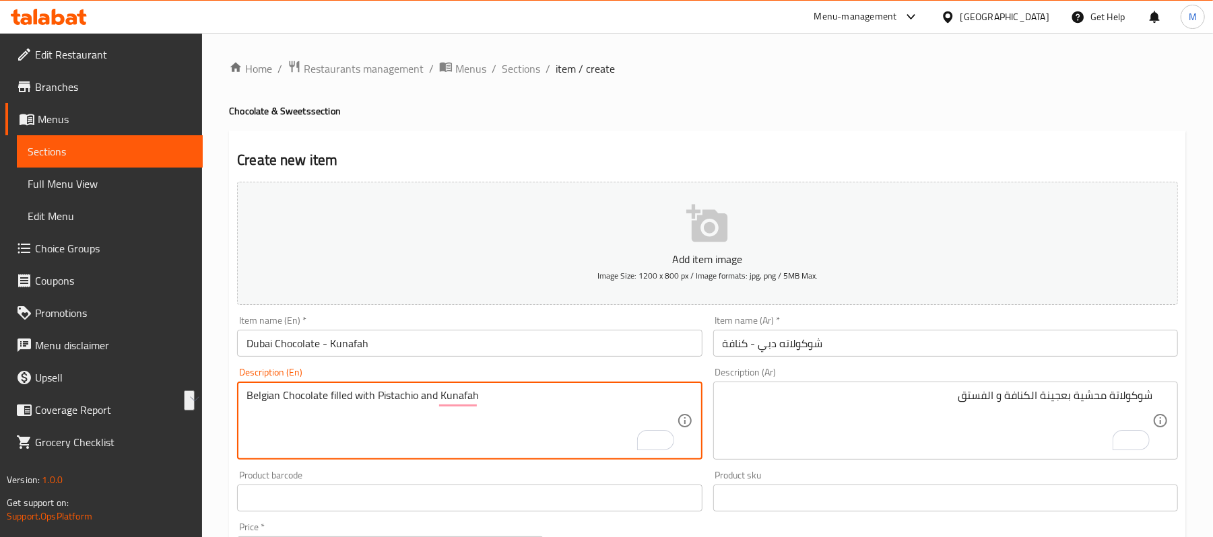
type textarea "Belgian chocolate filled with pistachio and kunafah"
click at [491, 429] on textarea "Belgian chocolate filled with pistachio and kunafah" at bounding box center [461, 421] width 430 height 64
click at [435, 393] on textarea "Belgian chocolate filled with pistachio and kunafah" at bounding box center [461, 421] width 430 height 64
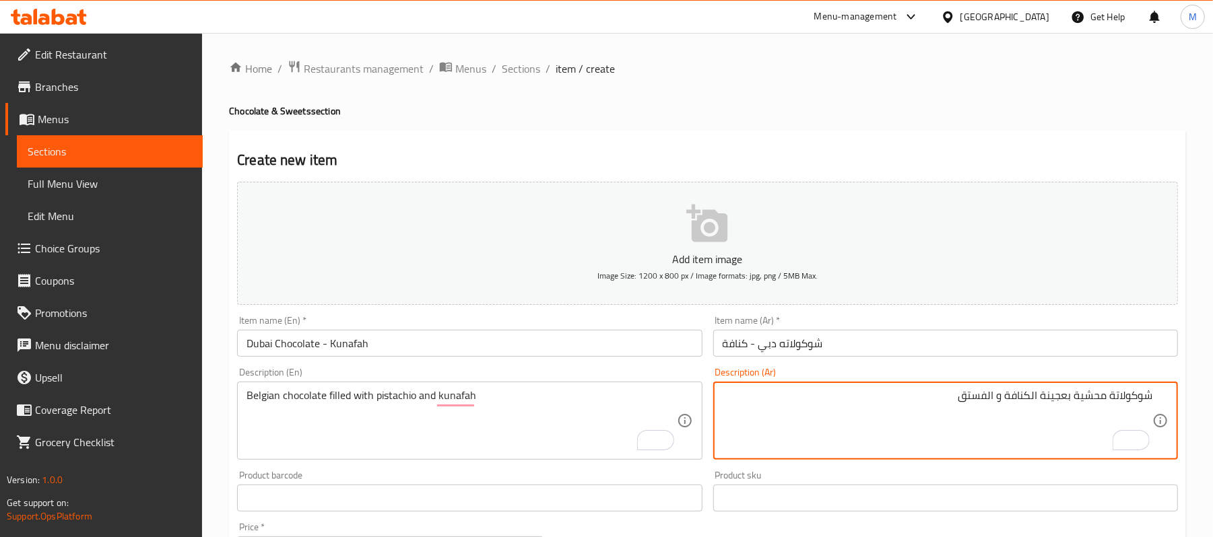
click at [1134, 402] on textarea "شوكولاتة محشية بعجينة الكنافة و الفستق" at bounding box center [937, 421] width 430 height 64
paste textarea "بلجيكية محشوة بالفستق والكنافة"
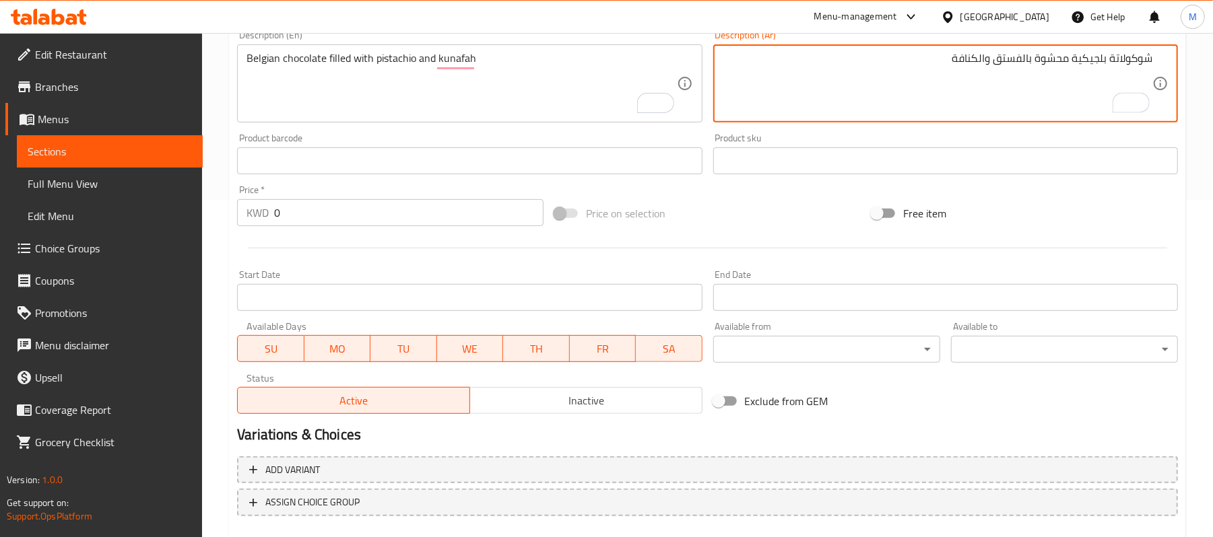
scroll to position [405, 0]
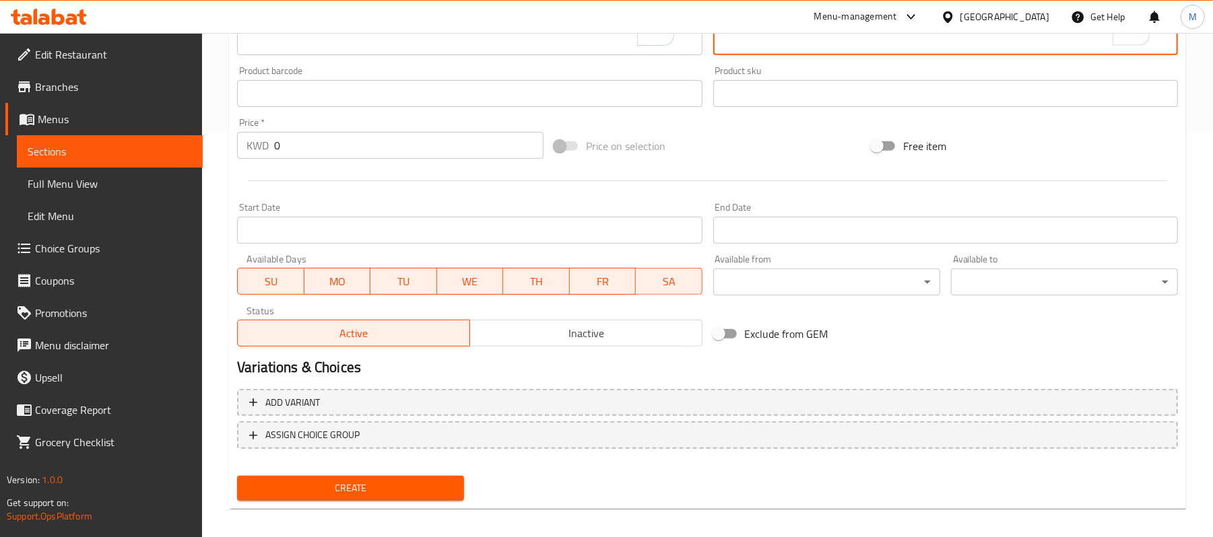
type textarea "شوكولاتة بلجيكية محشوة بالفستق والكنافة"
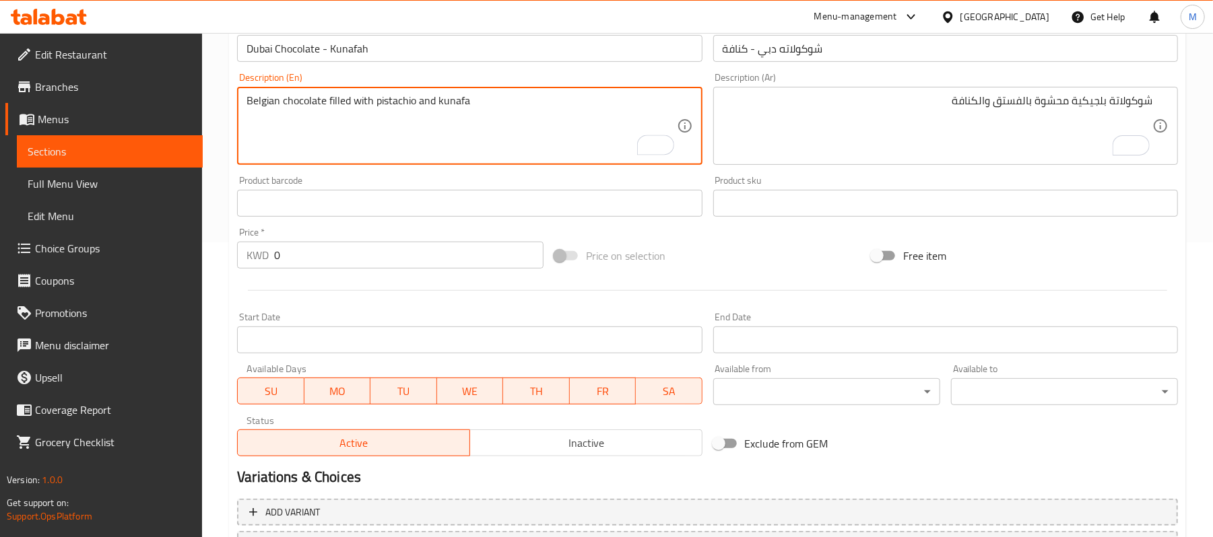
scroll to position [413, 0]
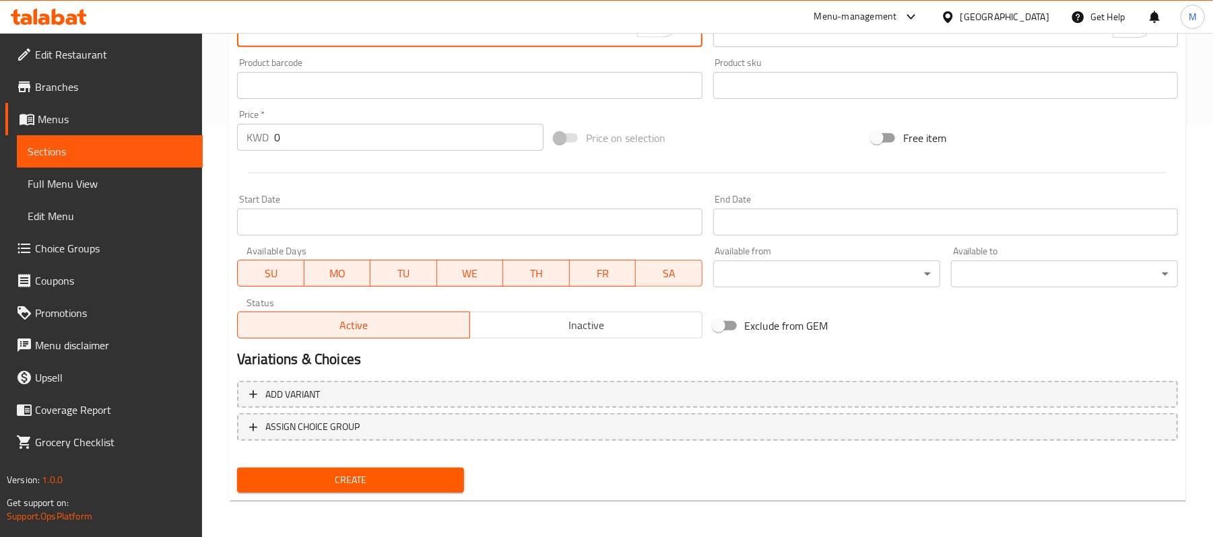
type textarea "Belgian chocolate filled with pistachio and kunafa"
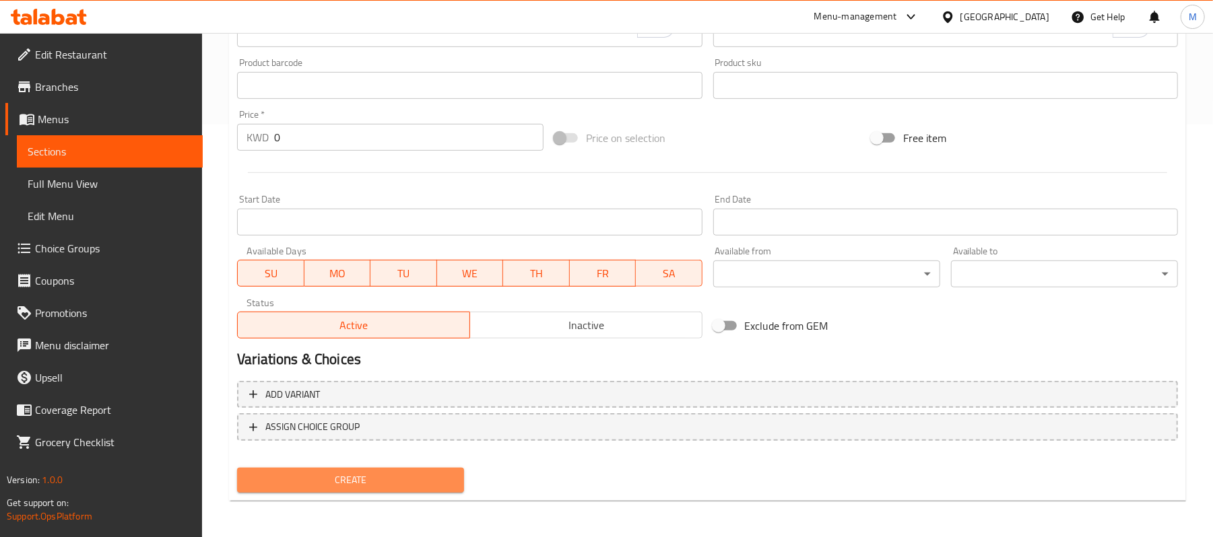
click at [375, 486] on span "Create" at bounding box center [350, 480] width 205 height 17
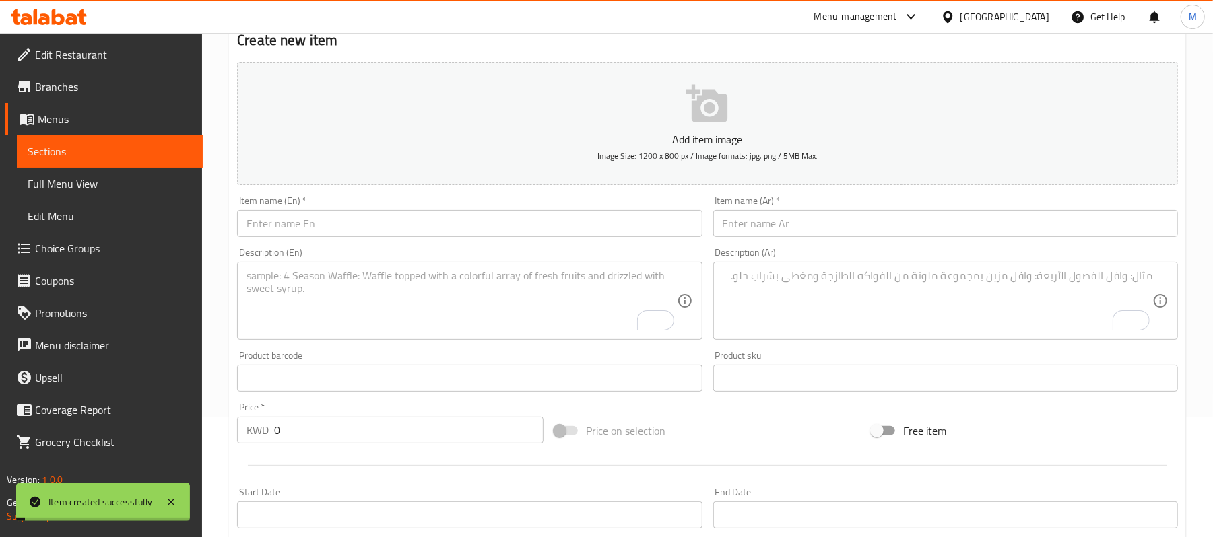
scroll to position [0, 0]
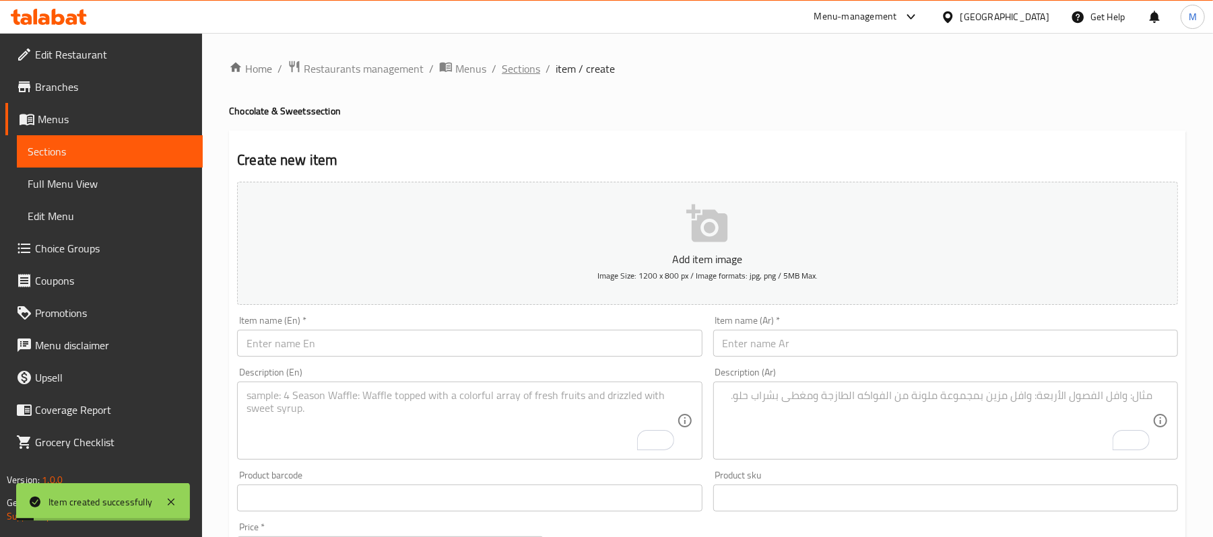
click at [508, 66] on span "Sections" at bounding box center [521, 69] width 38 height 16
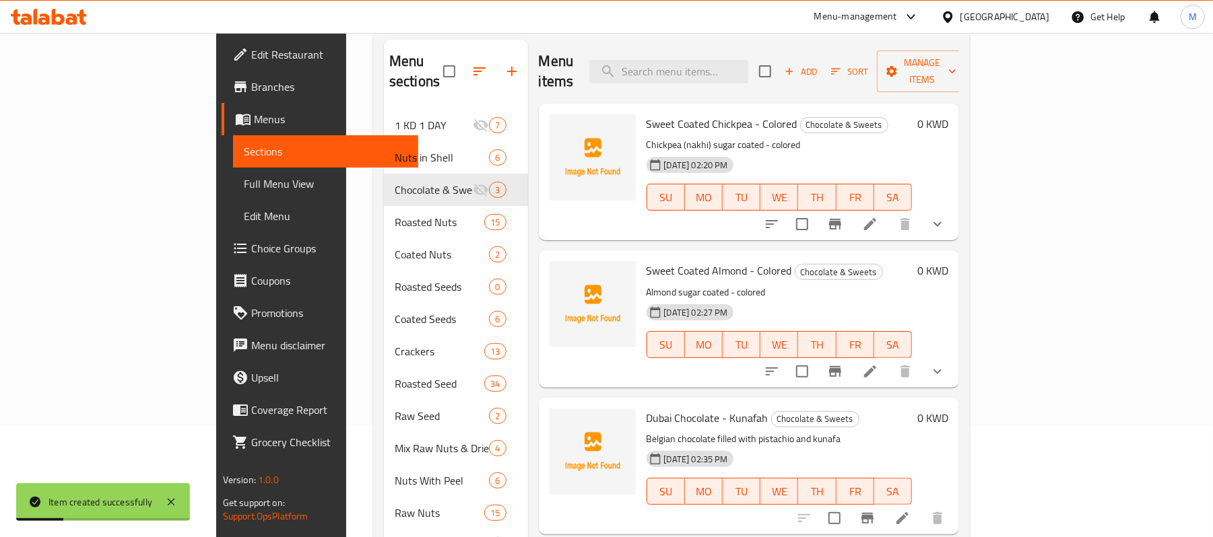
scroll to position [224, 0]
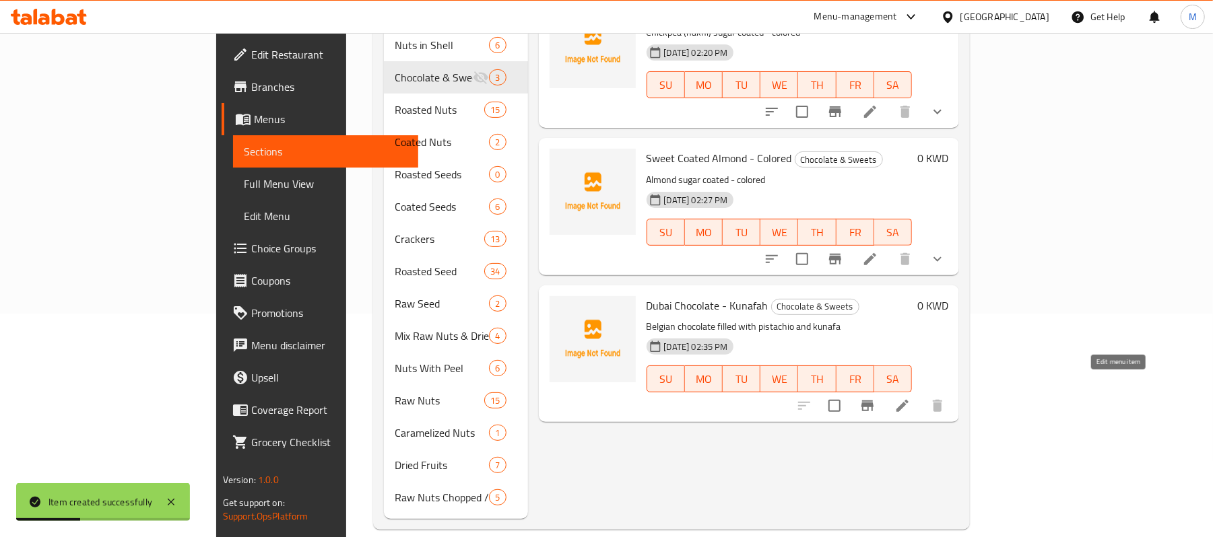
click at [910, 398] on icon at bounding box center [902, 406] width 16 height 16
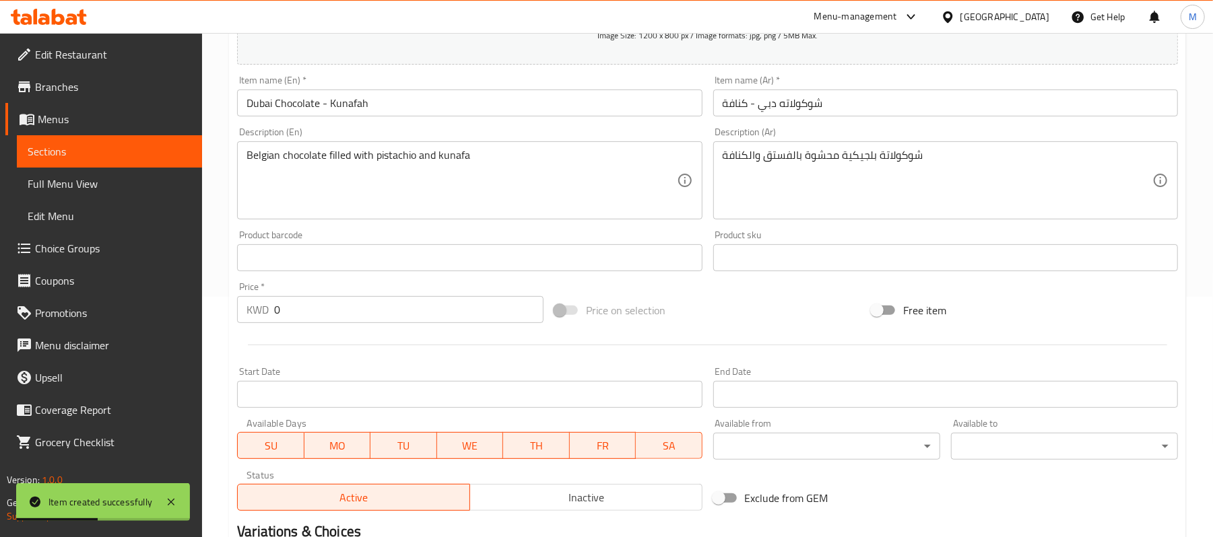
scroll to position [413, 0]
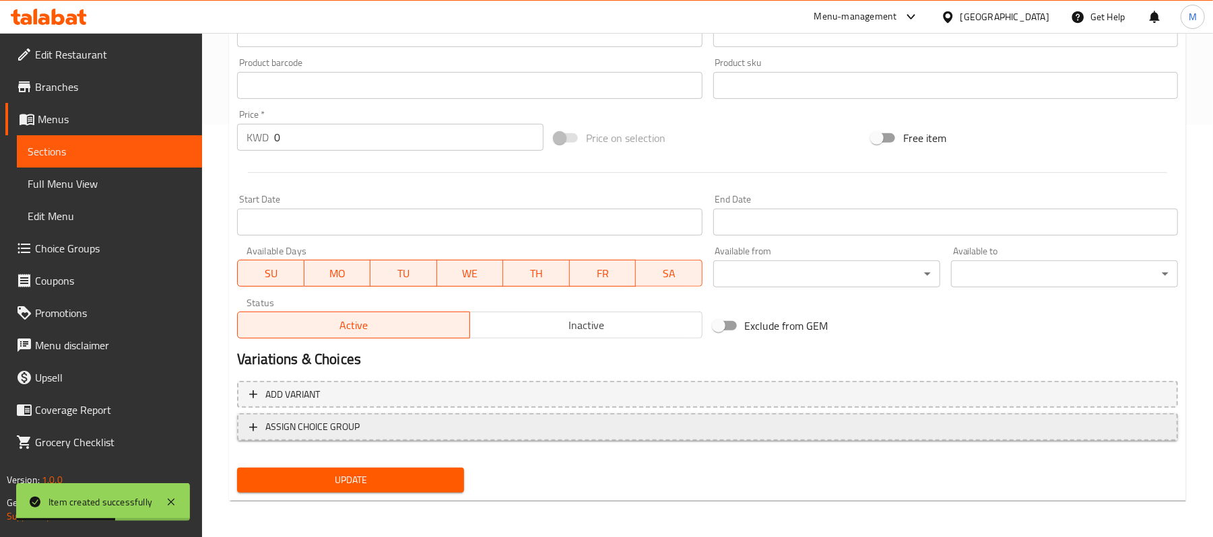
click at [463, 432] on span "ASSIGN CHOICE GROUP" at bounding box center [707, 427] width 916 height 17
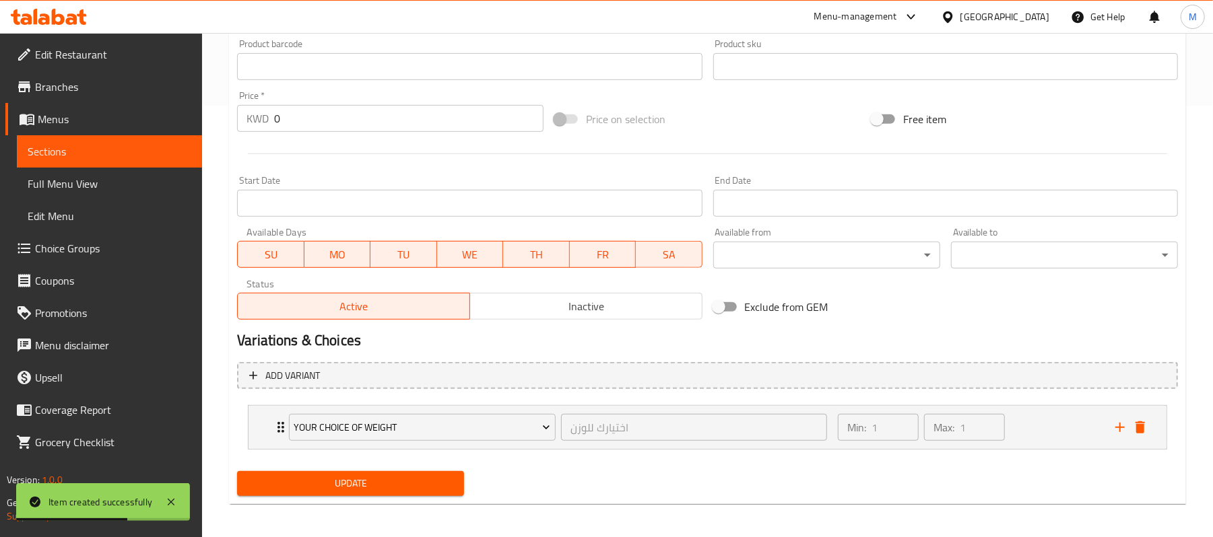
scroll to position [437, 0]
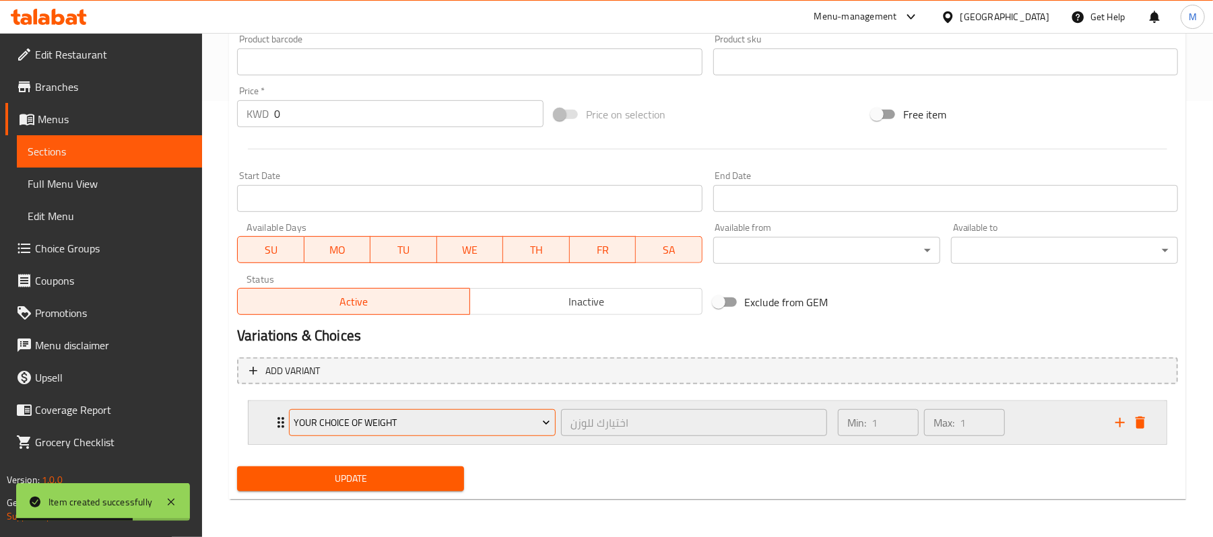
click at [462, 427] on span "Your Choice of Weight" at bounding box center [422, 423] width 257 height 17
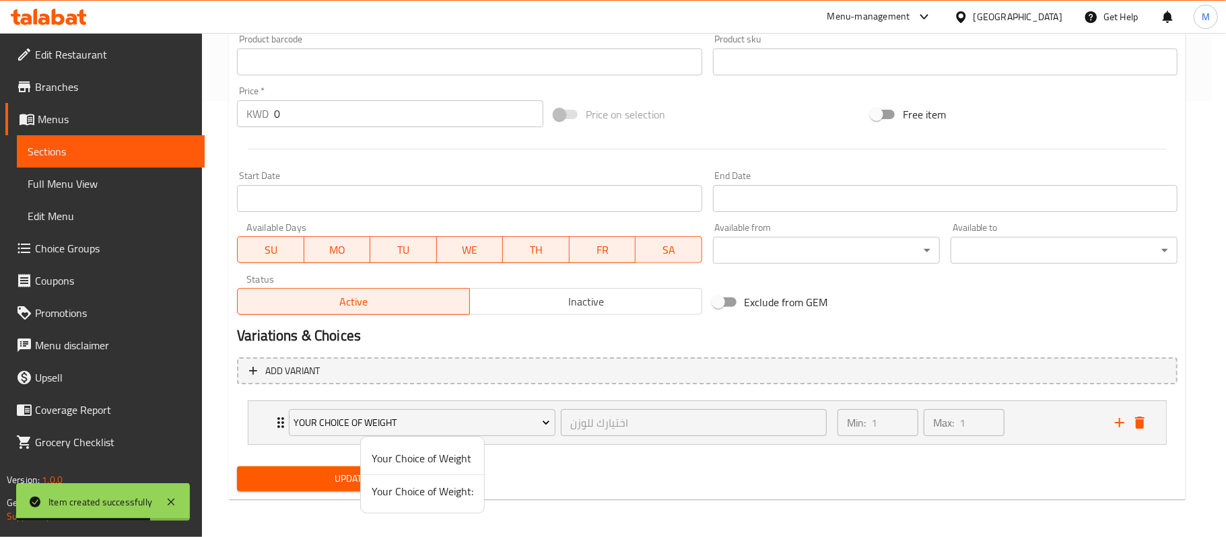
click at [440, 490] on span "Your Choice of Weight:" at bounding box center [423, 491] width 102 height 16
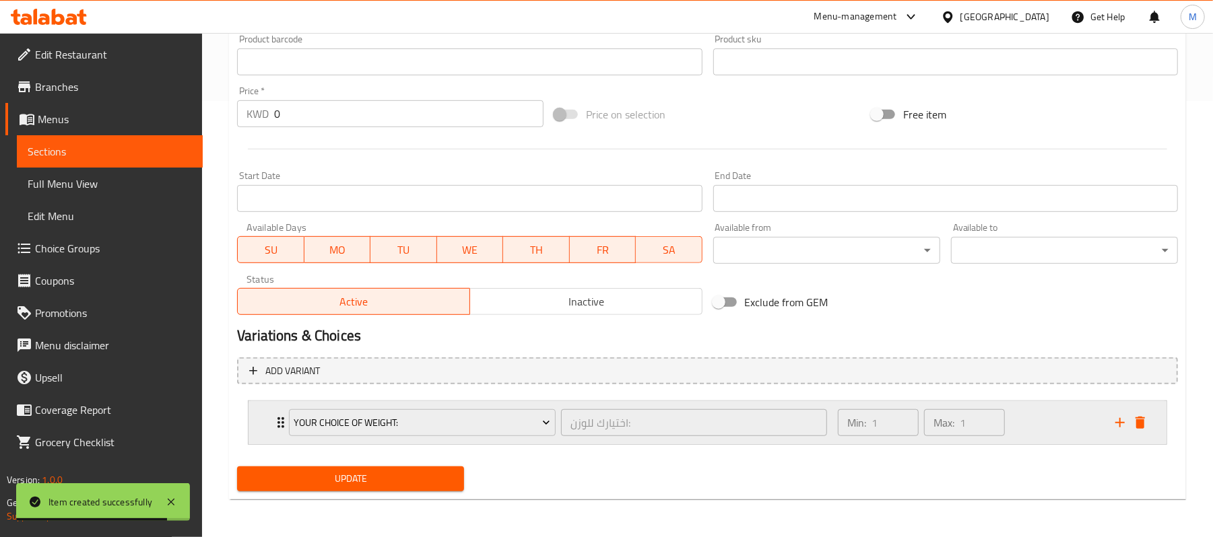
click at [265, 426] on div "Your Choice of Weight: اختيارك للوزن: ​ Min: 1 ​ Max: 1 ​" at bounding box center [707, 422] width 918 height 43
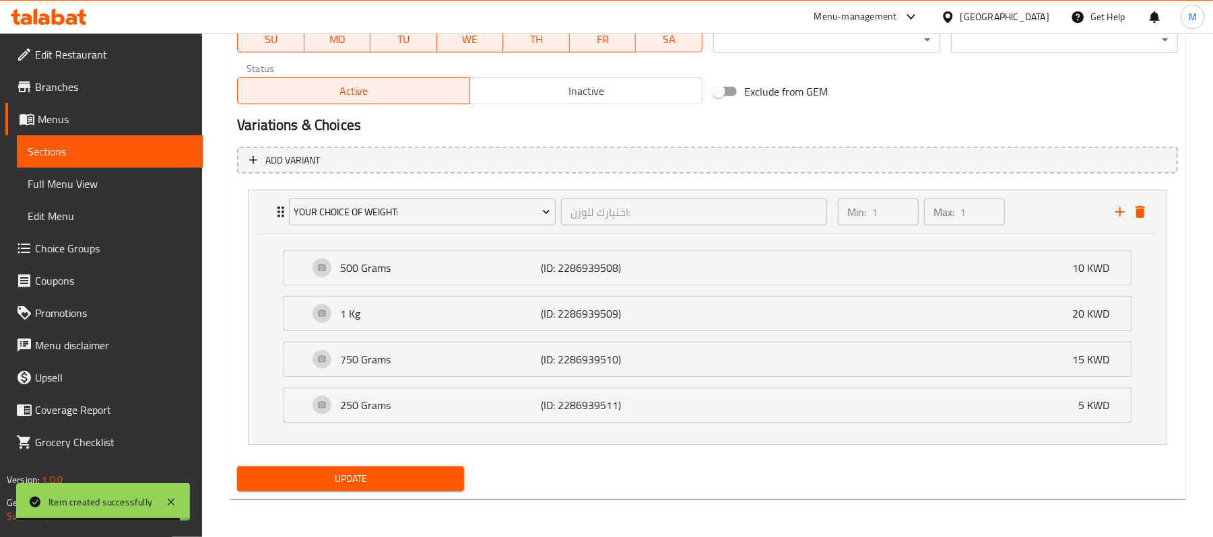
scroll to position [650, 0]
click at [399, 479] on span "Update" at bounding box center [350, 479] width 205 height 17
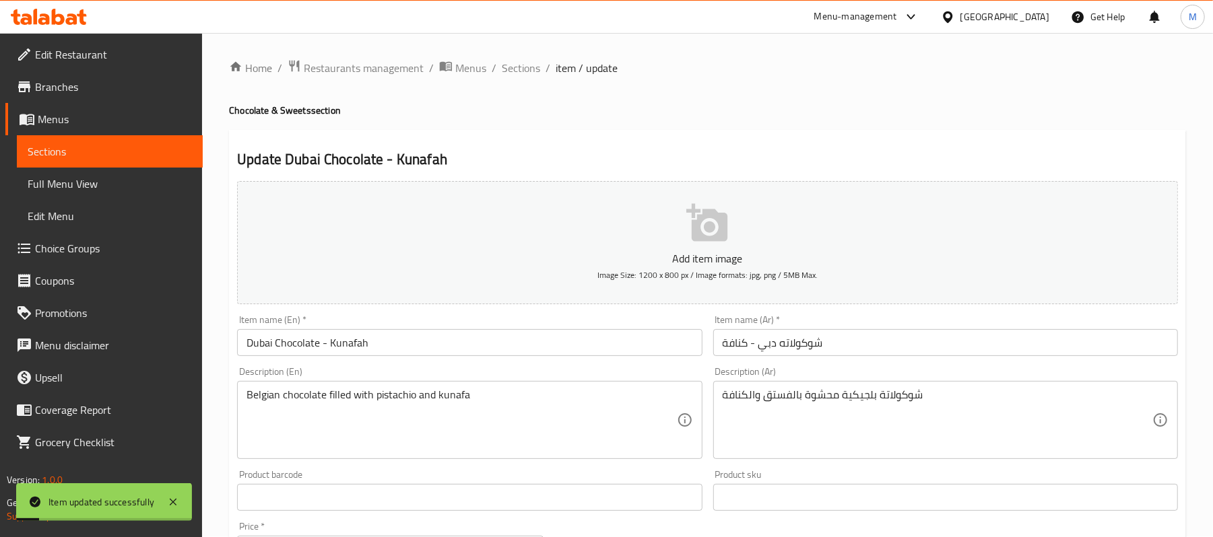
scroll to position [0, 0]
click at [517, 70] on span "Sections" at bounding box center [521, 69] width 38 height 16
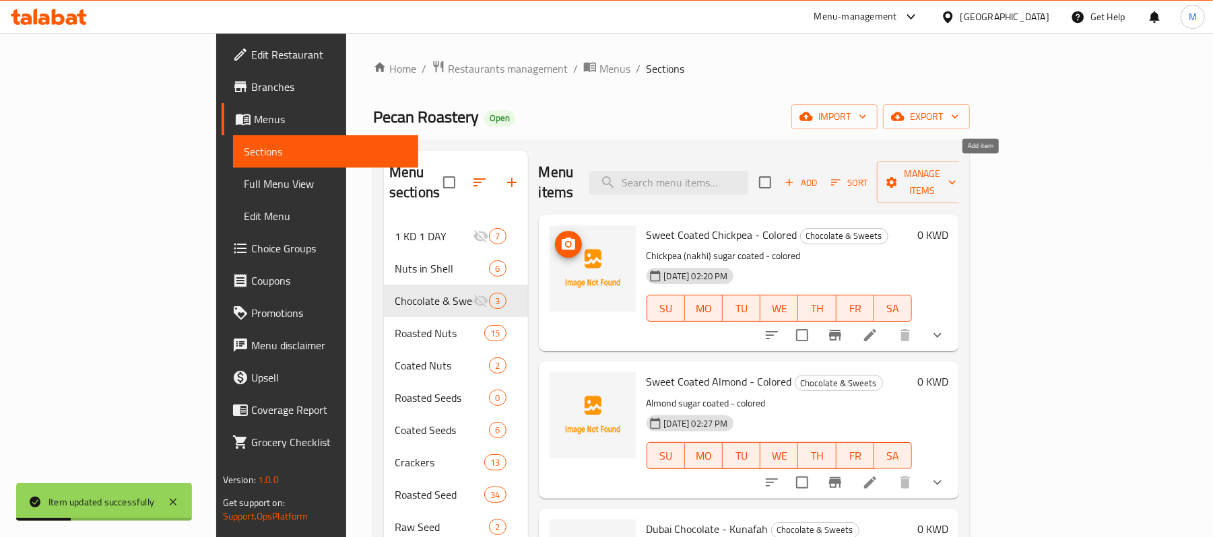
click at [819, 175] on span "Add" at bounding box center [800, 182] width 36 height 15
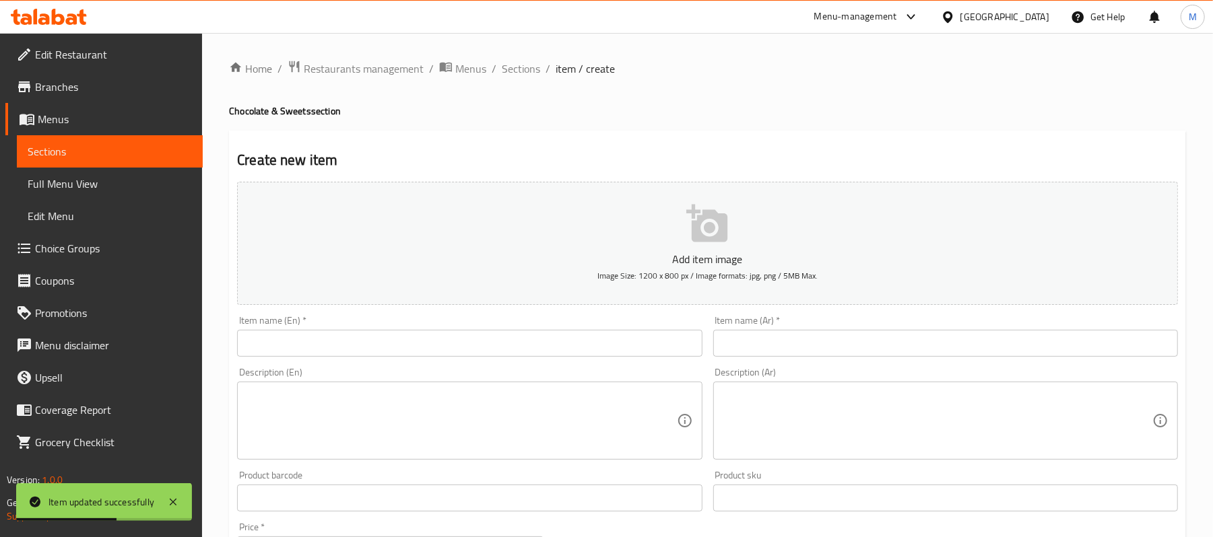
click at [361, 362] on div "Item name (En)   * Item name (En) *" at bounding box center [469, 336] width 475 height 52
click at [351, 351] on input "text" at bounding box center [469, 343] width 465 height 27
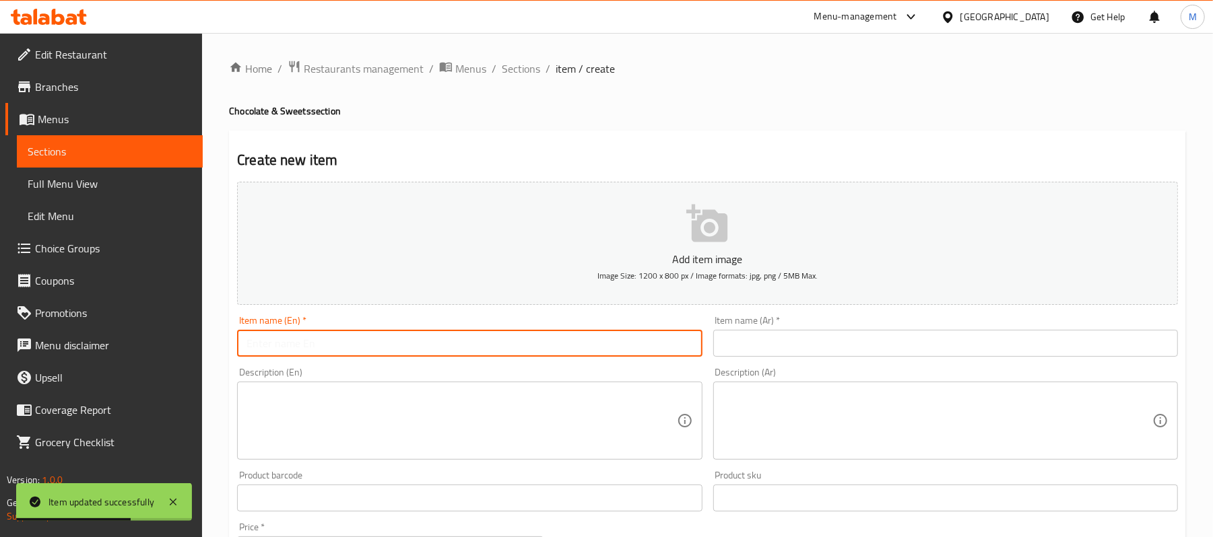
paste input "Noga Qamar AlDeen-Square"
type input "Noga Qamar AlDeen-Square"
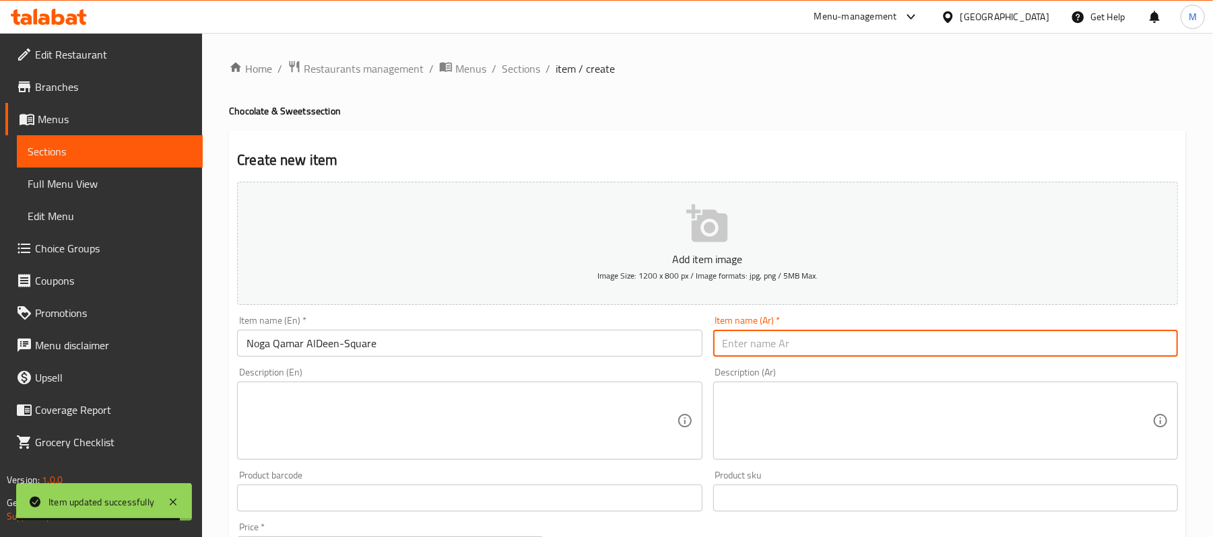
click at [864, 342] on input "text" at bounding box center [945, 343] width 465 height 27
paste input "نوكا قمر الدين مربعة"
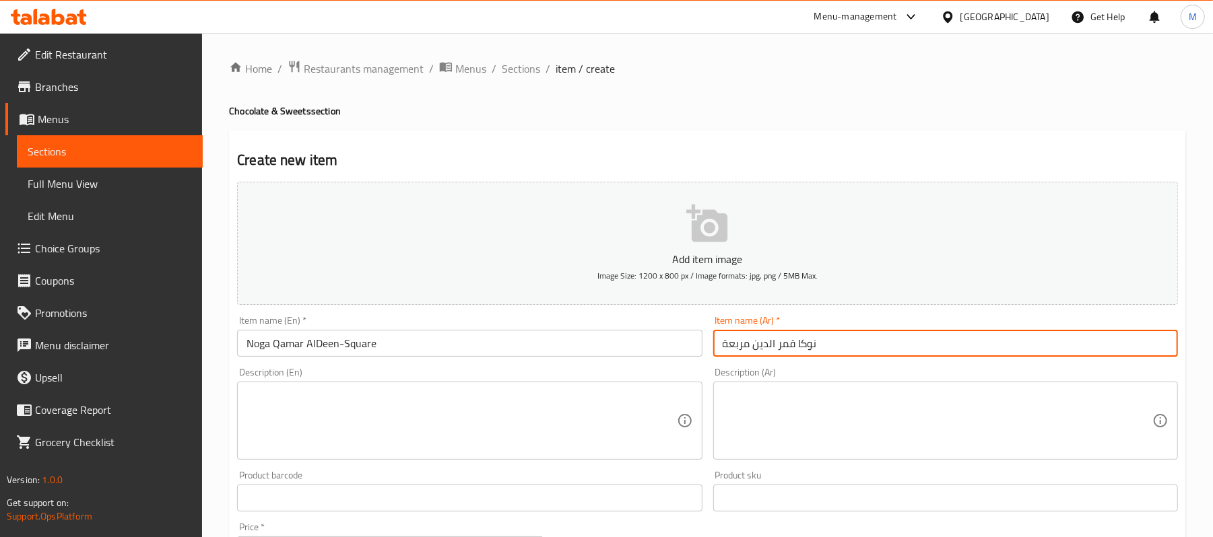
type input "نوكا قمر الدين مربعة"
click at [325, 390] on textarea at bounding box center [461, 421] width 430 height 64
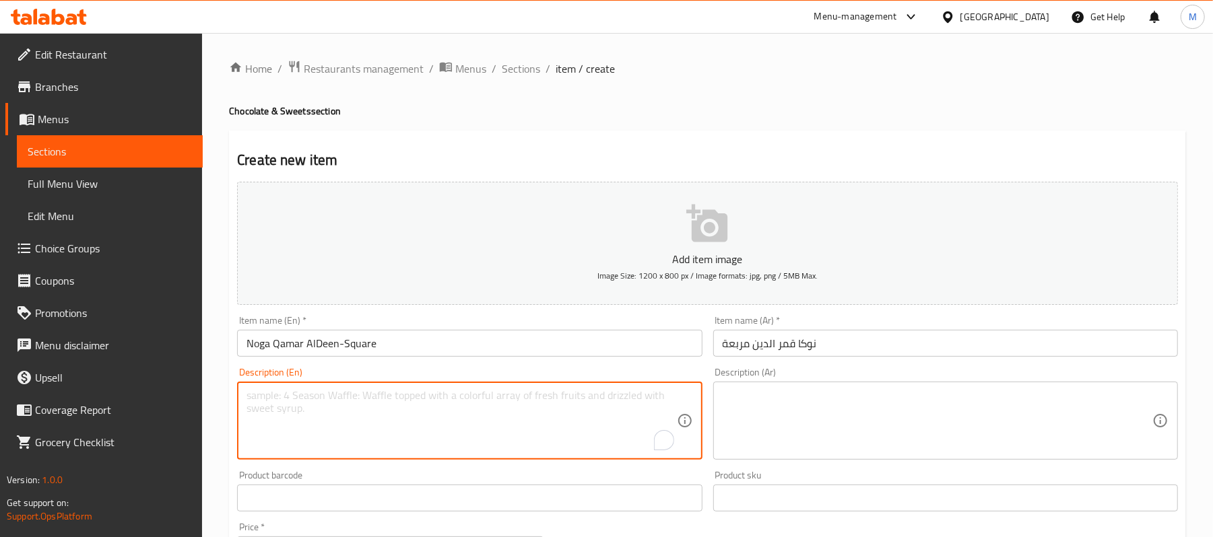
paste textarea "Noga Overlayed with Qamar Al-Deen"
click at [325, 397] on textarea "Noga Overlayed with Qamar Al-Deen" at bounding box center [461, 421] width 430 height 64
click at [504, 421] on textarea "[PERSON_NAME] overlayed with [PERSON_NAME]" at bounding box center [461, 421] width 430 height 64
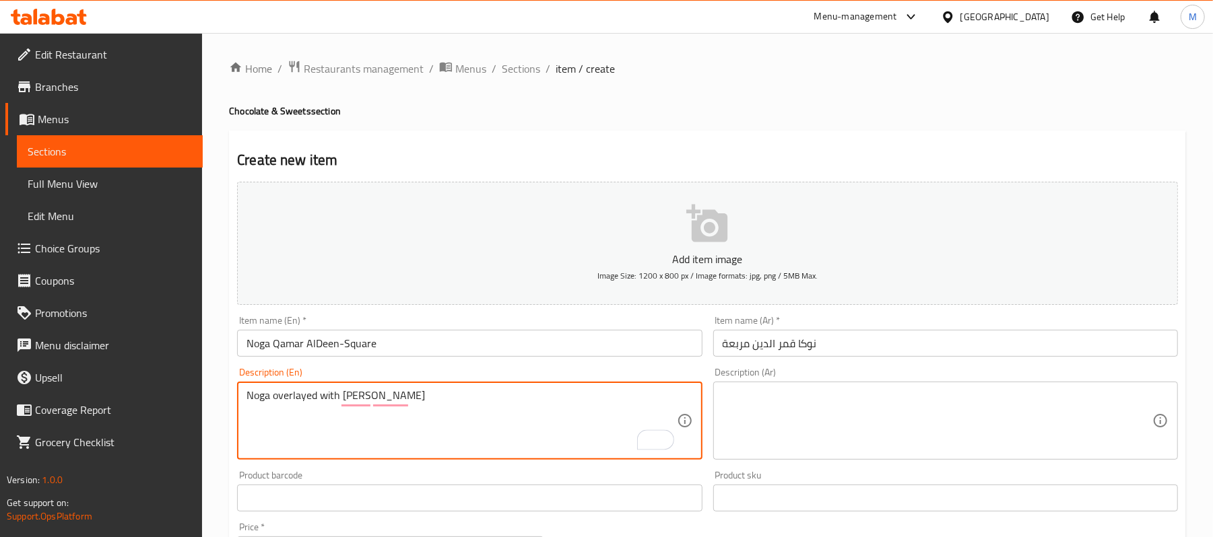
type textarea "[PERSON_NAME] overlayed with [PERSON_NAME]"
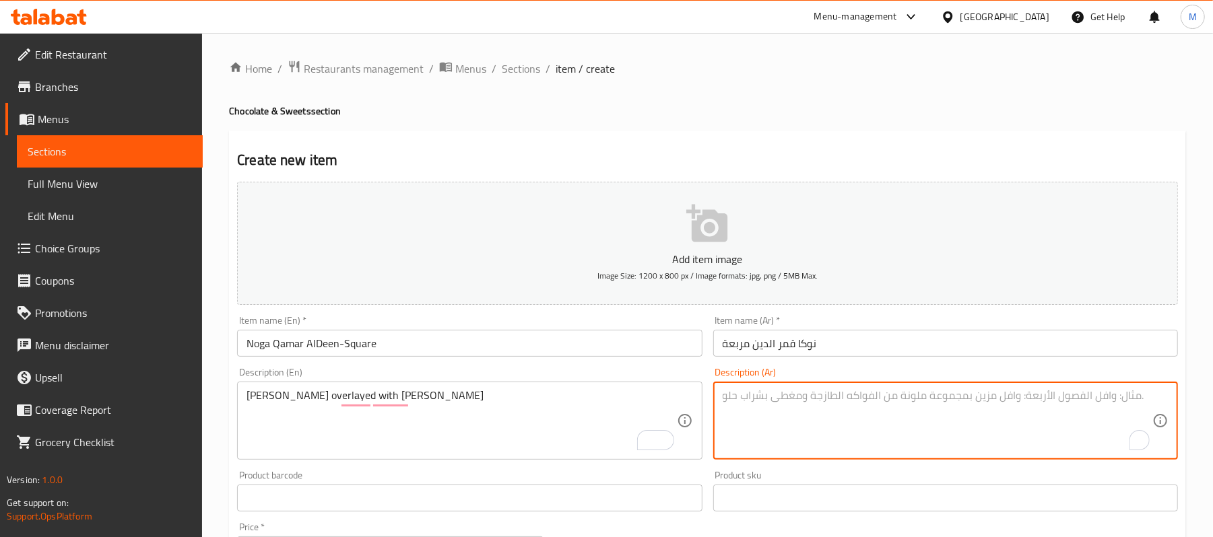
click at [904, 390] on textarea "To enrich screen reader interactions, please activate Accessibility in Grammarl…" at bounding box center [937, 421] width 430 height 64
paste textarea "نوغا مغطى بطبقة من القمر الدين"
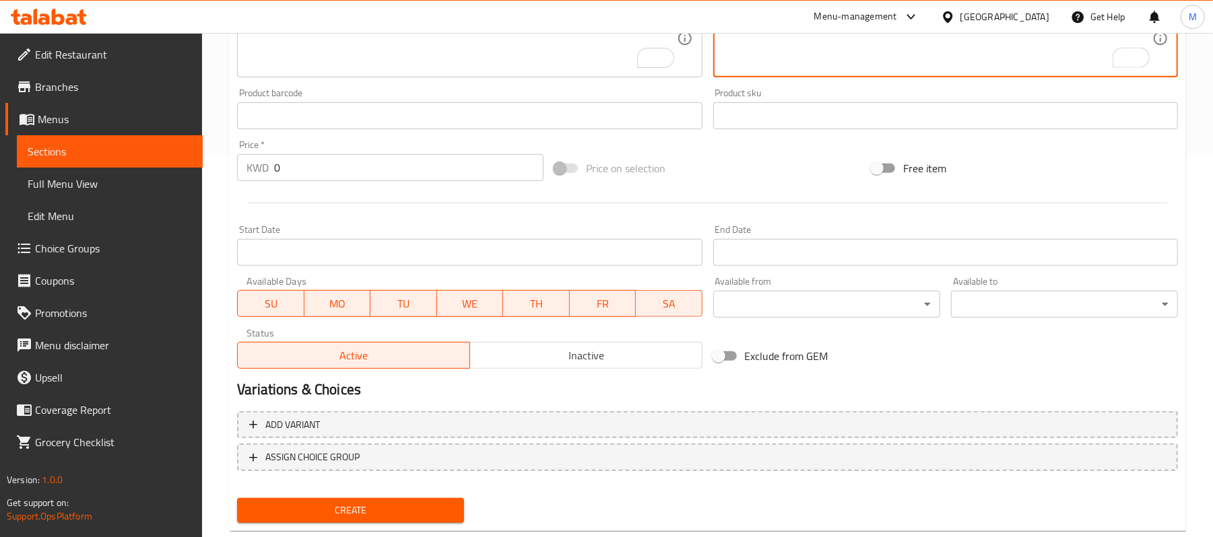
scroll to position [413, 0]
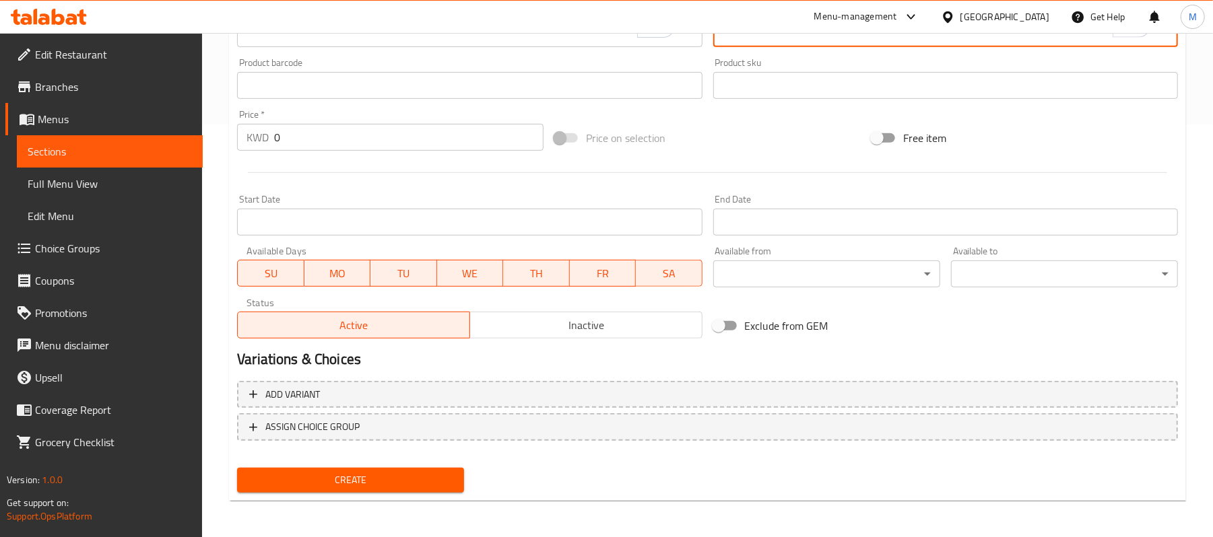
type textarea "نوغا مغطى بطبقة من القمر الدين"
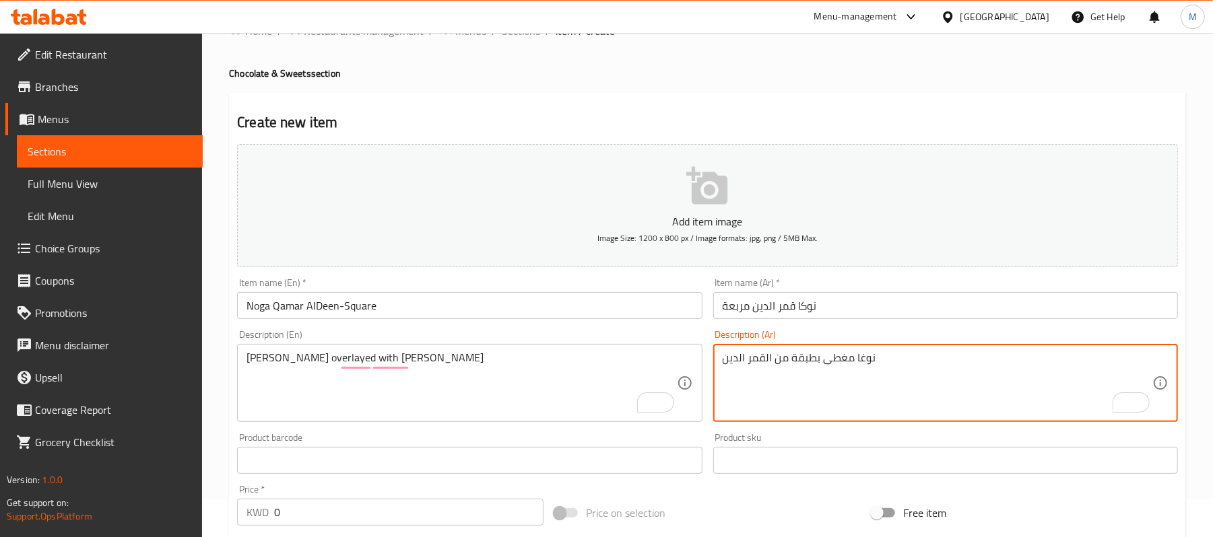
scroll to position [0, 0]
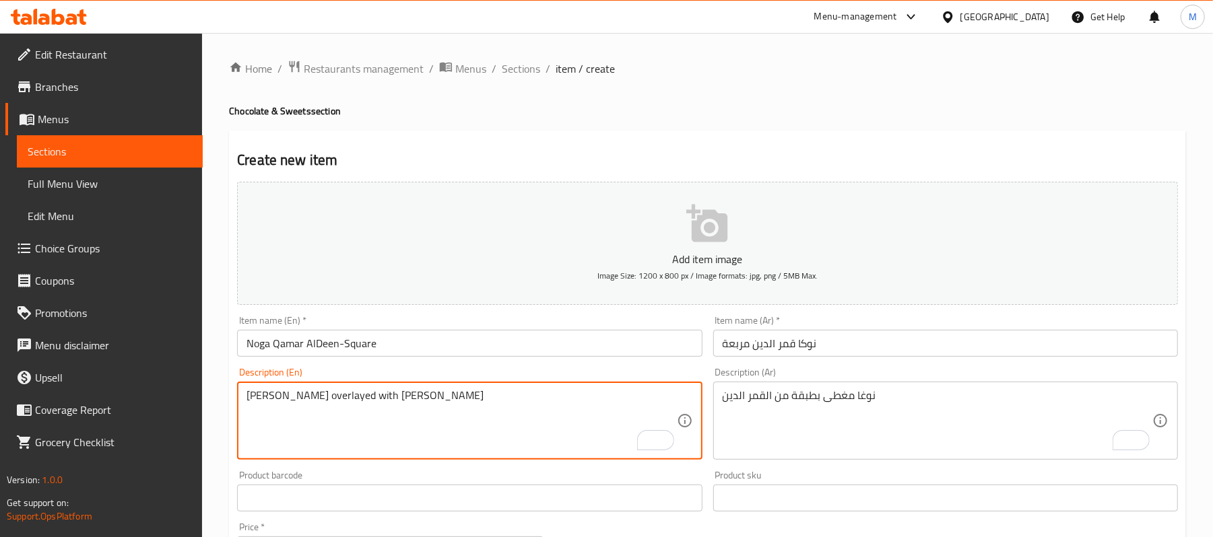
drag, startPoint x: 389, startPoint y: 401, endPoint x: 393, endPoint y: 408, distance: 7.9
click at [393, 401] on textarea "[PERSON_NAME] overlayed with [PERSON_NAME]" at bounding box center [461, 421] width 430 height 64
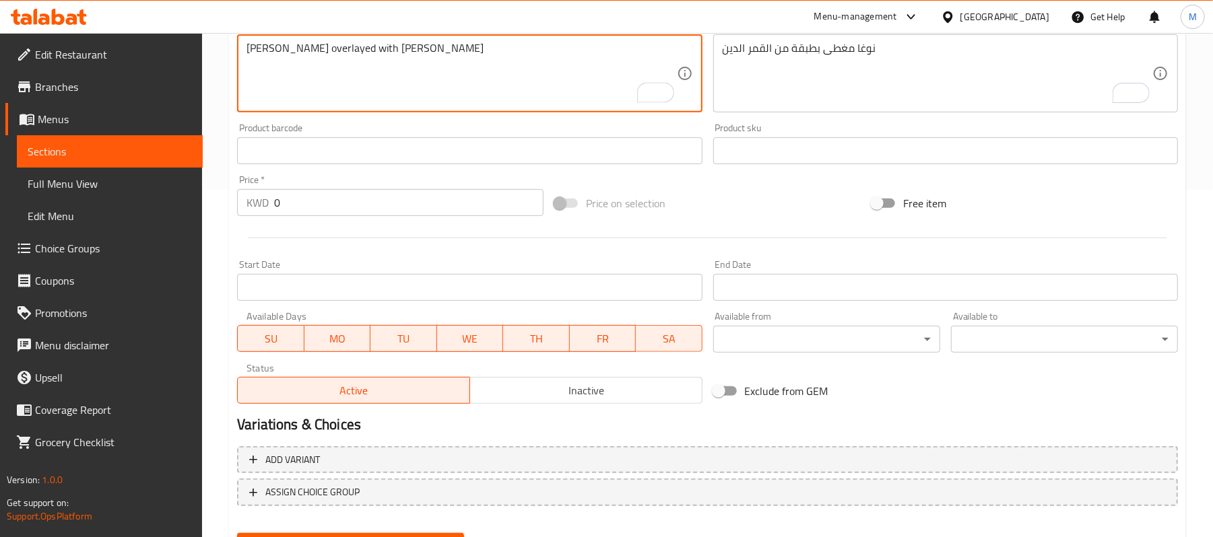
scroll to position [413, 0]
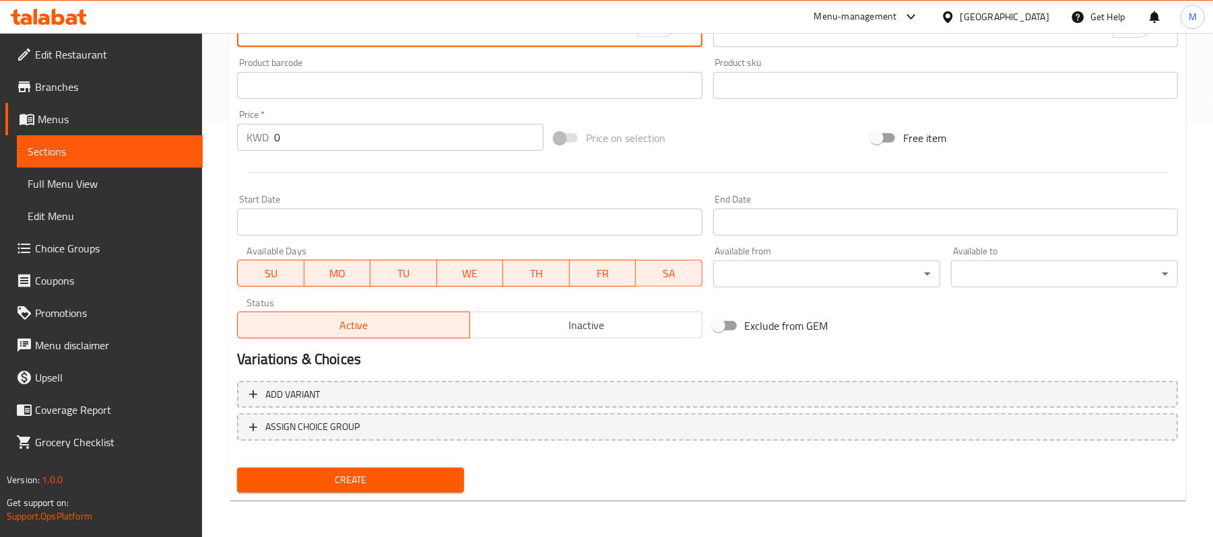
type textarea "[PERSON_NAME] overlayed with [PERSON_NAME]"
click at [357, 485] on span "Create" at bounding box center [350, 480] width 205 height 17
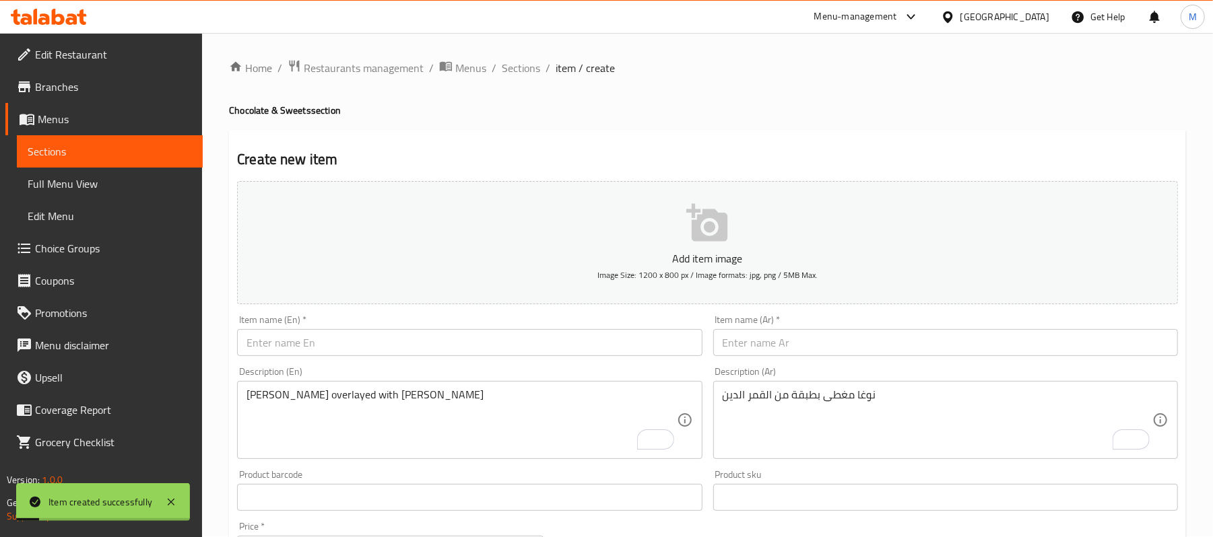
scroll to position [0, 0]
click at [510, 68] on span "Sections" at bounding box center [521, 69] width 38 height 16
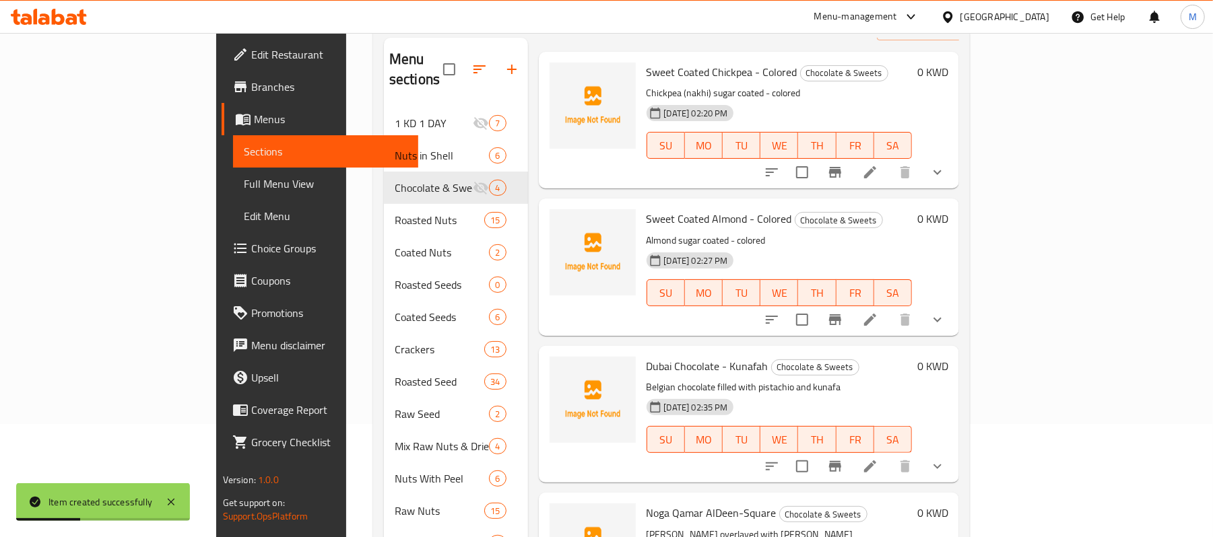
scroll to position [224, 0]
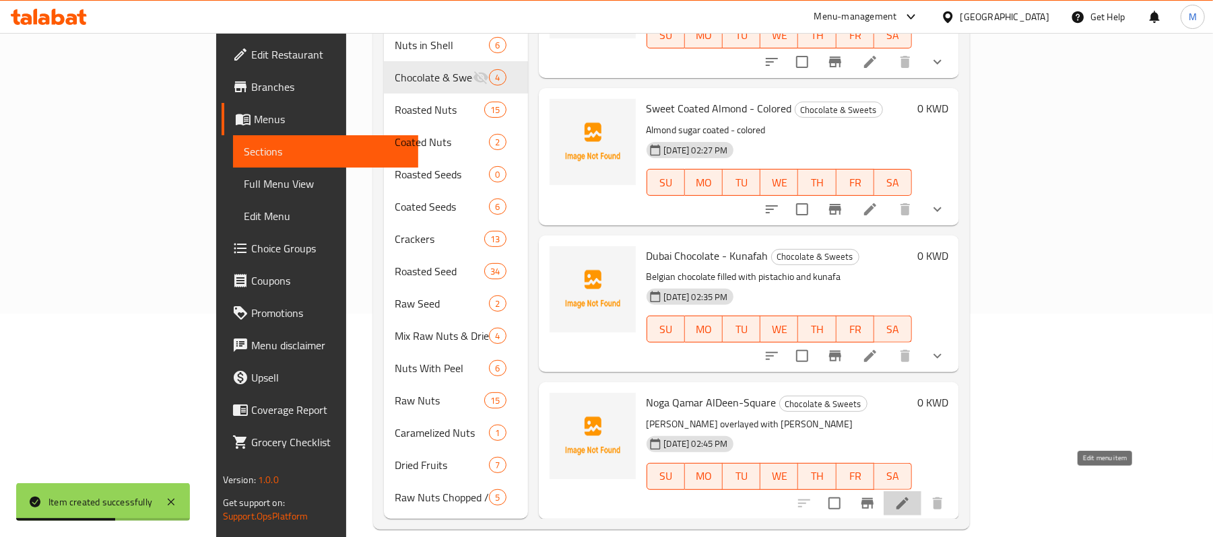
click at [910, 496] on icon at bounding box center [902, 504] width 16 height 16
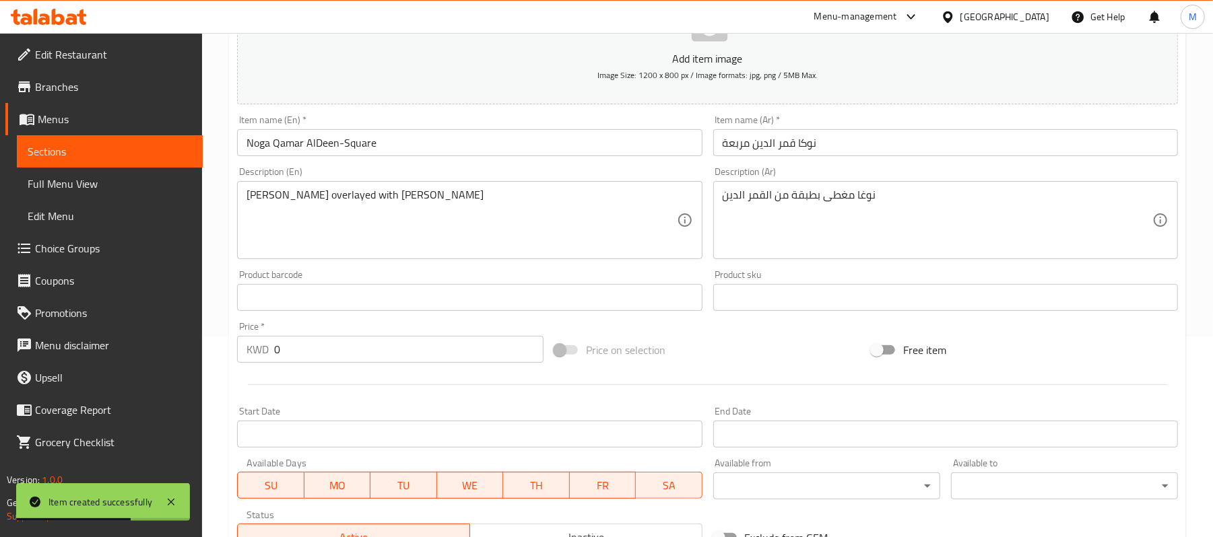
scroll to position [413, 0]
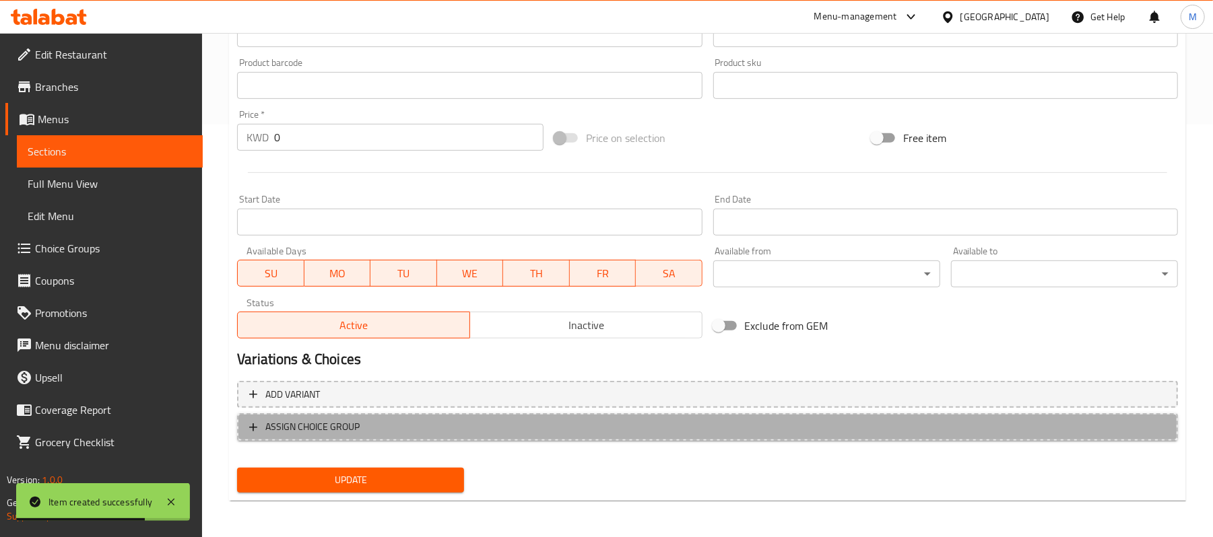
click at [458, 431] on span "ASSIGN CHOICE GROUP" at bounding box center [707, 427] width 916 height 17
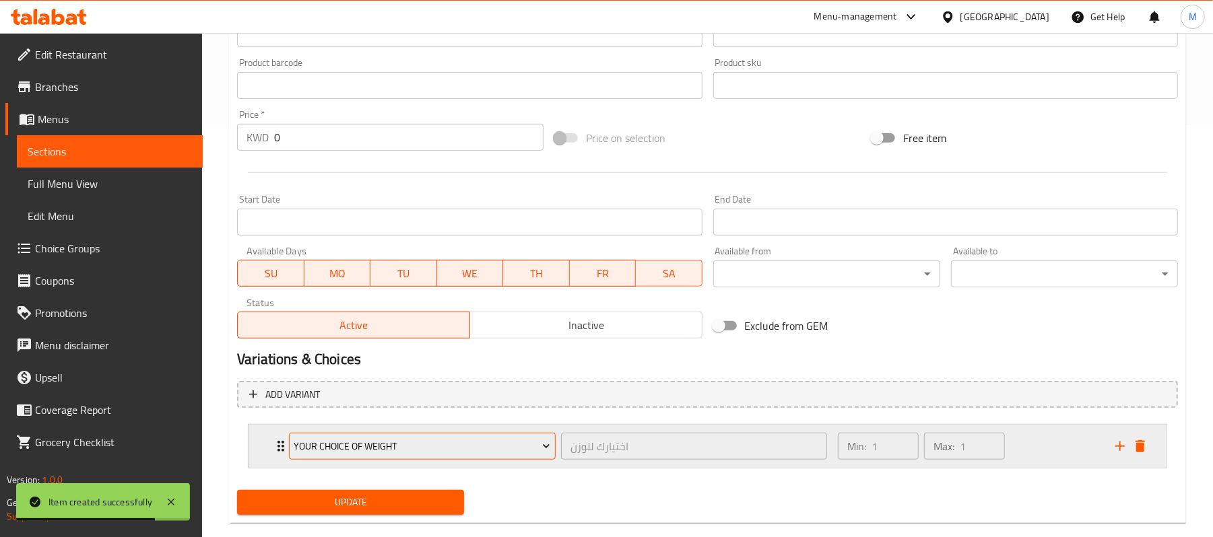
click at [461, 448] on span "Your Choice of Weight" at bounding box center [422, 446] width 257 height 17
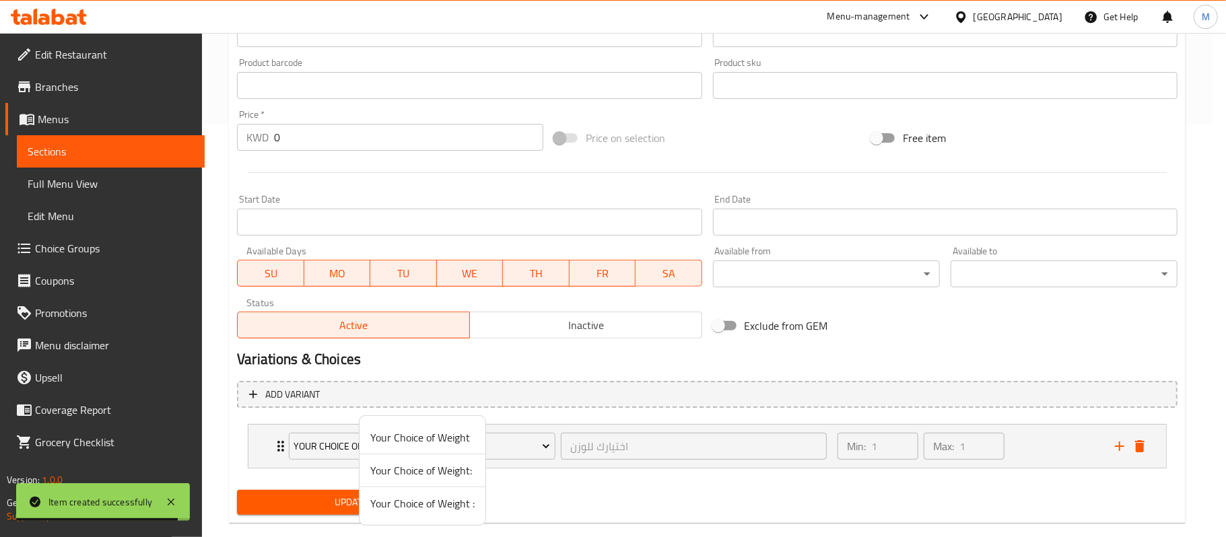
click at [395, 509] on span "Your Choice of Weight :" at bounding box center [422, 504] width 104 height 16
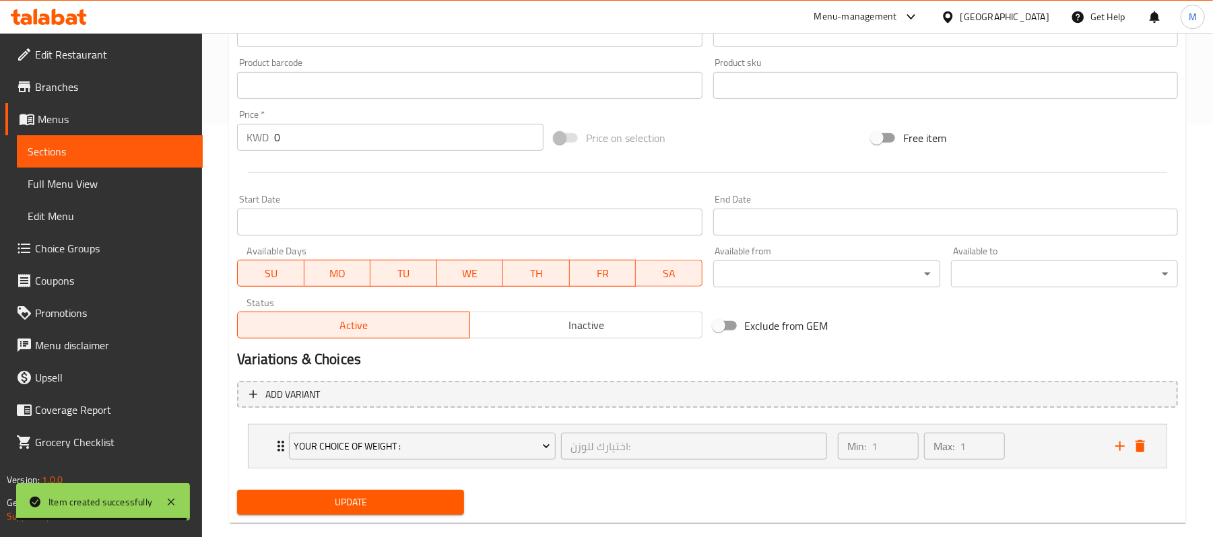
click at [299, 507] on span "Update" at bounding box center [350, 502] width 205 height 17
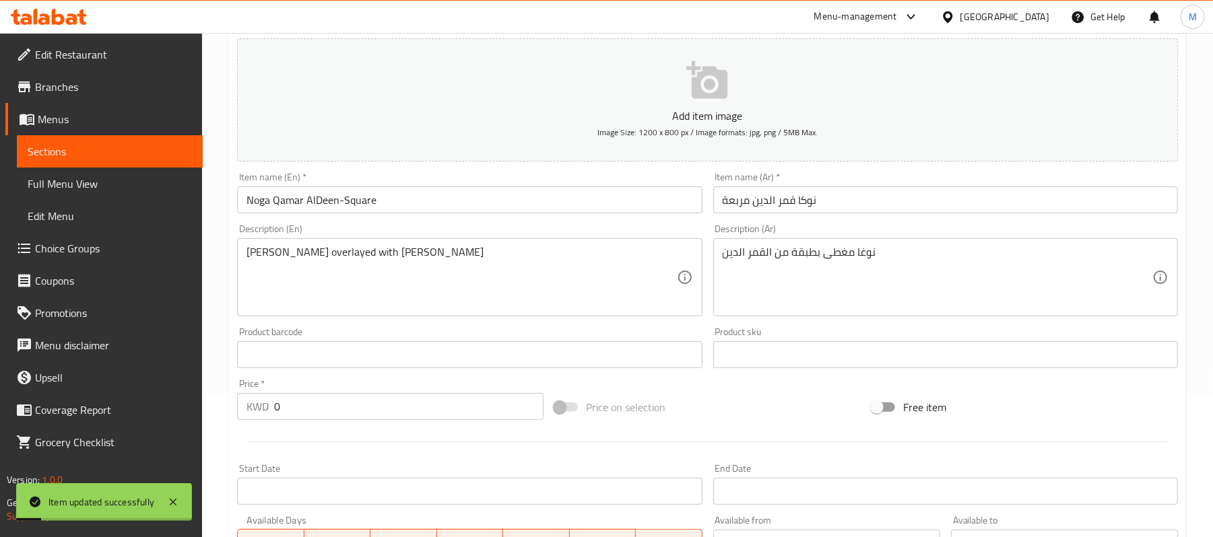
scroll to position [437, 0]
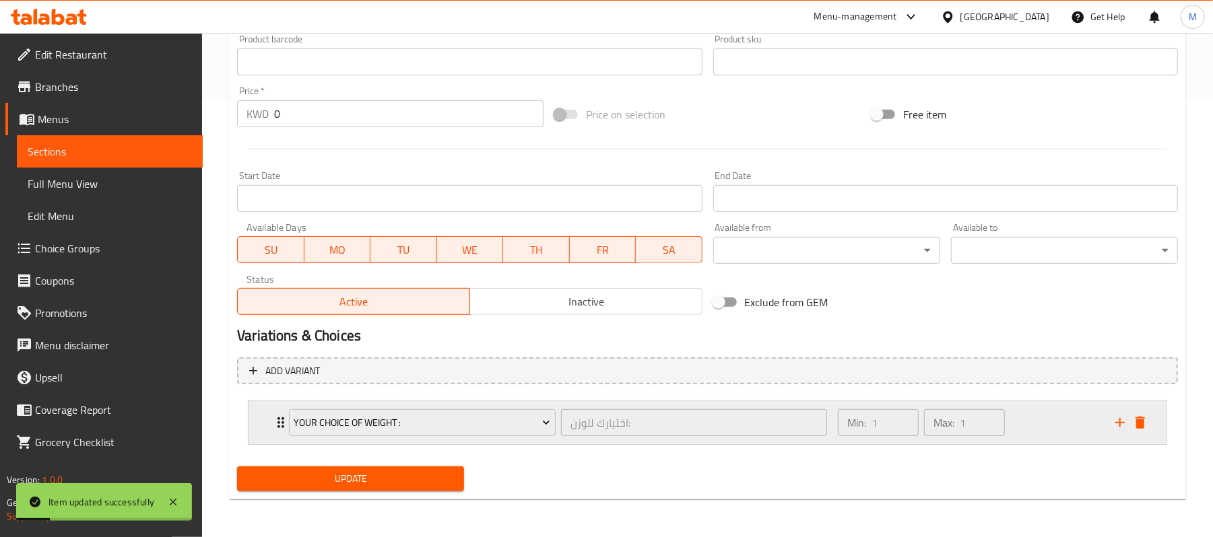
click at [263, 420] on div "Your Choice of Weight : اختيارك للوزن: ​ Min: 1 ​ Max: 1 ​" at bounding box center [707, 422] width 918 height 43
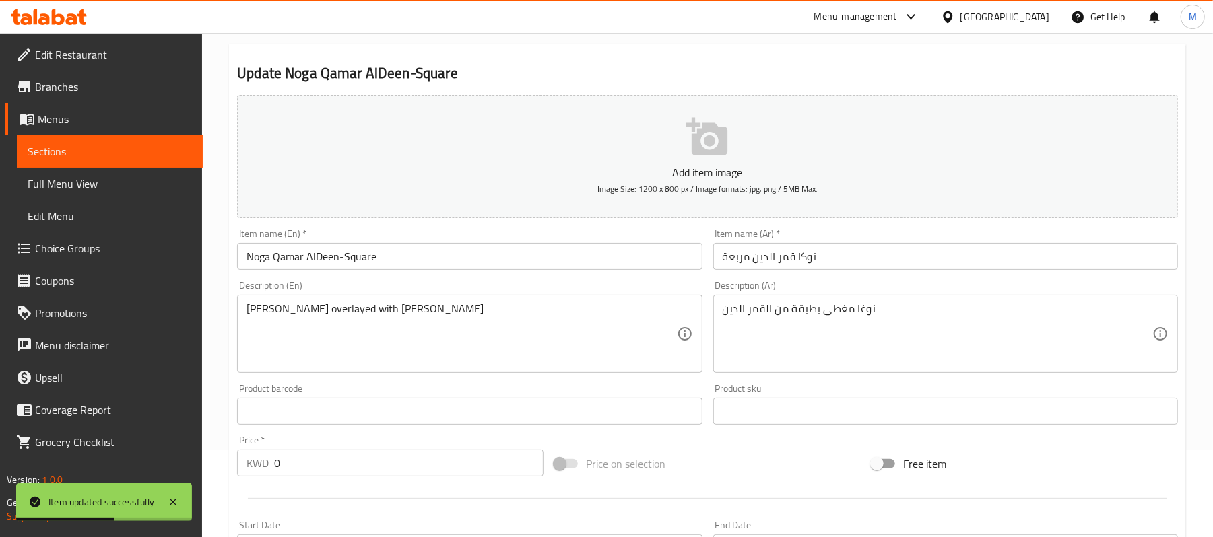
scroll to position [0, 0]
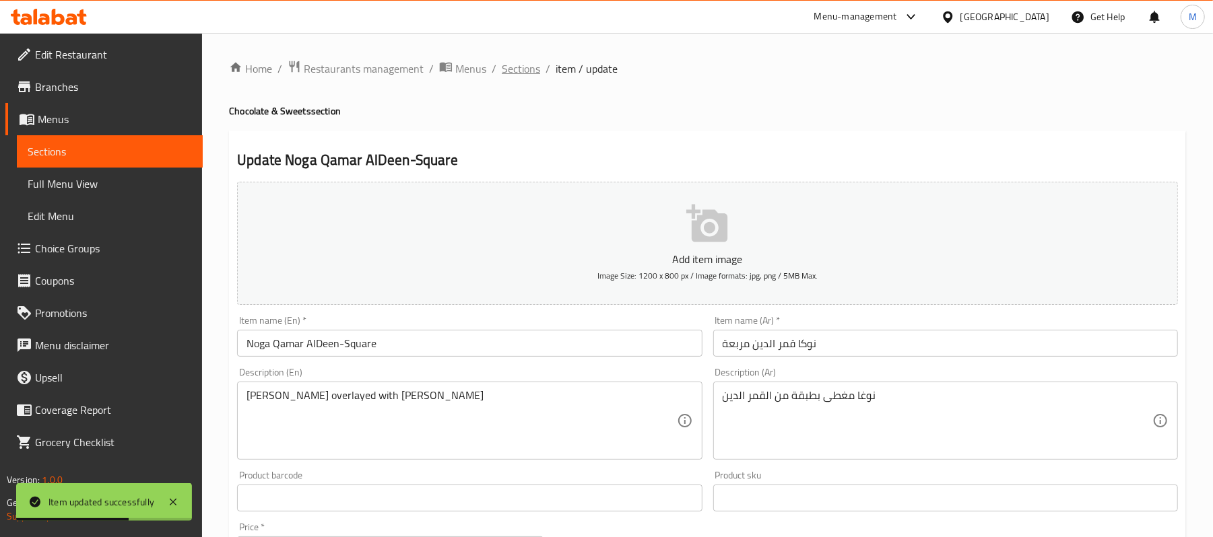
click at [512, 70] on span "Sections" at bounding box center [521, 69] width 38 height 16
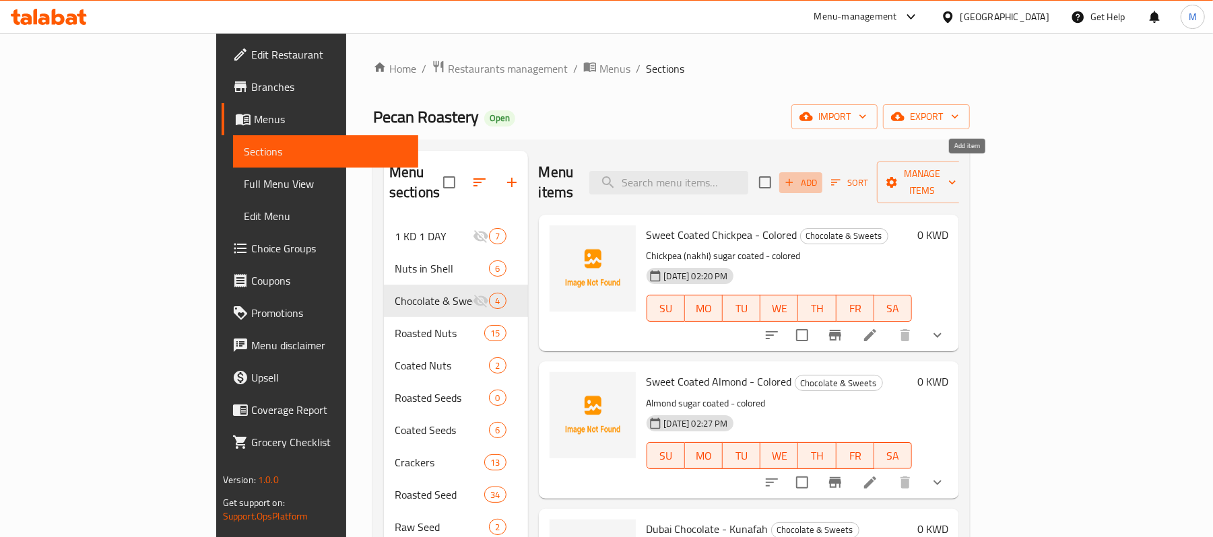
click at [819, 175] on span "Add" at bounding box center [800, 182] width 36 height 15
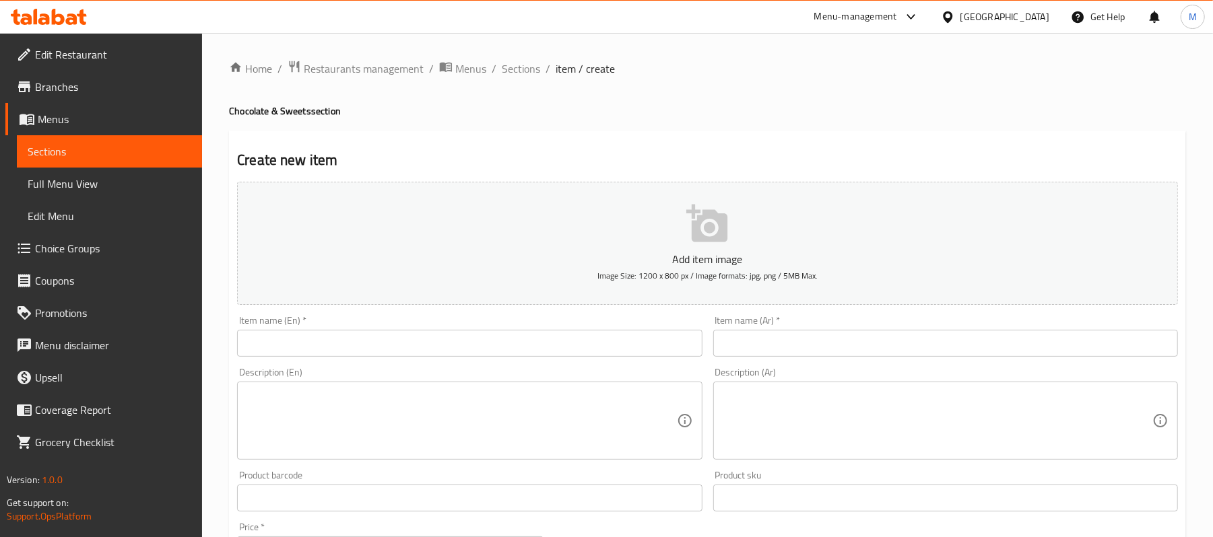
click at [512, 357] on input "text" at bounding box center [469, 343] width 465 height 27
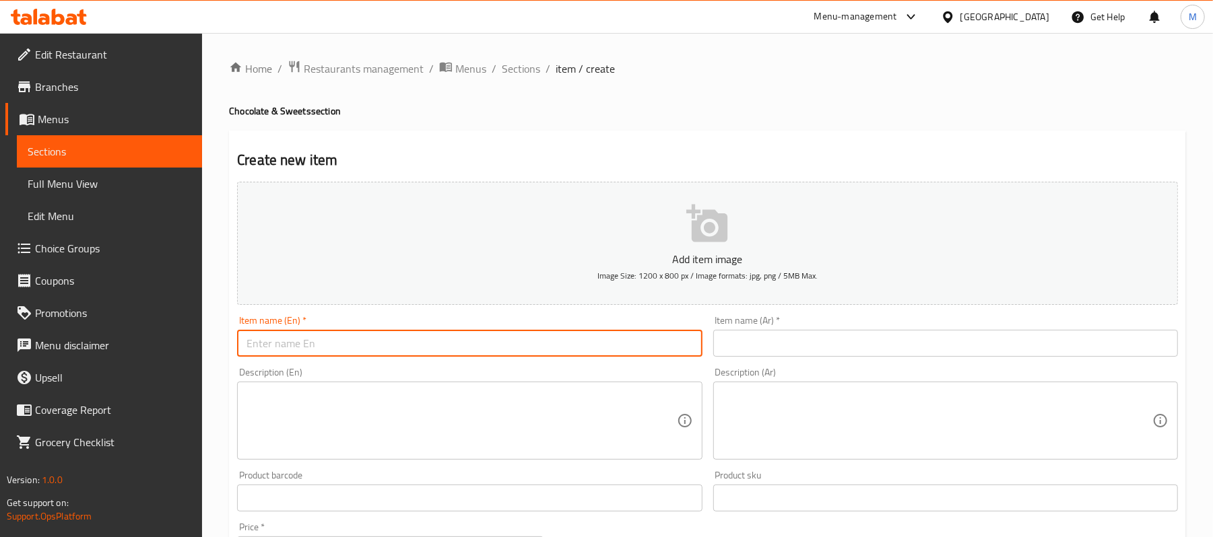
paste input "Noga Layer - Lilek"
type input "Noga Layer - Lilek"
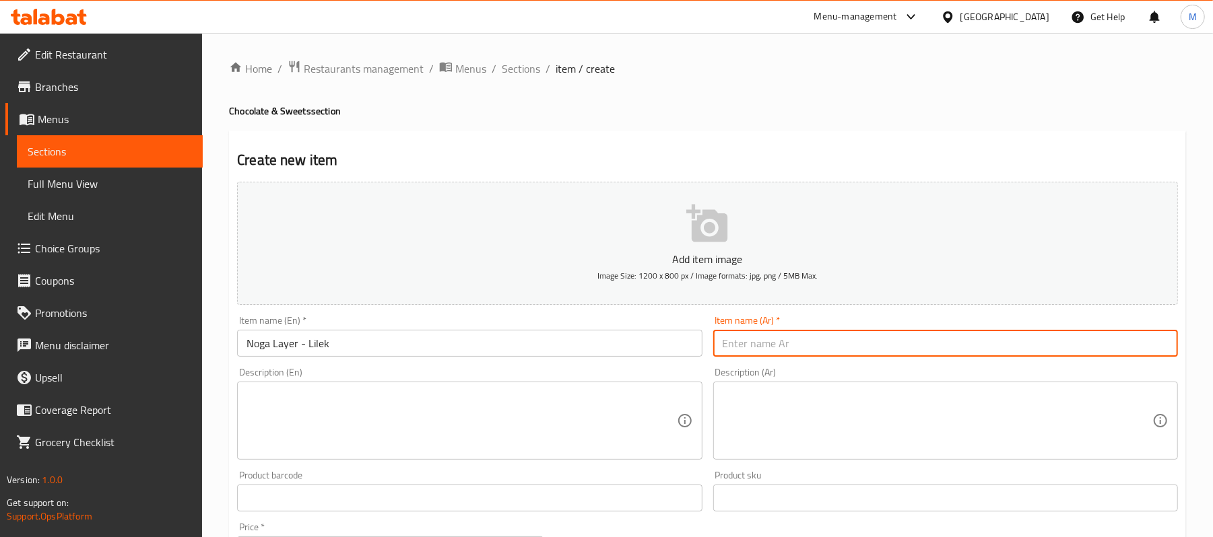
click at [772, 350] on input "text" at bounding box center [945, 343] width 465 height 27
paste input "نوكا طبقات - ليلك"
type input "نوكا طبقات - ليلك"
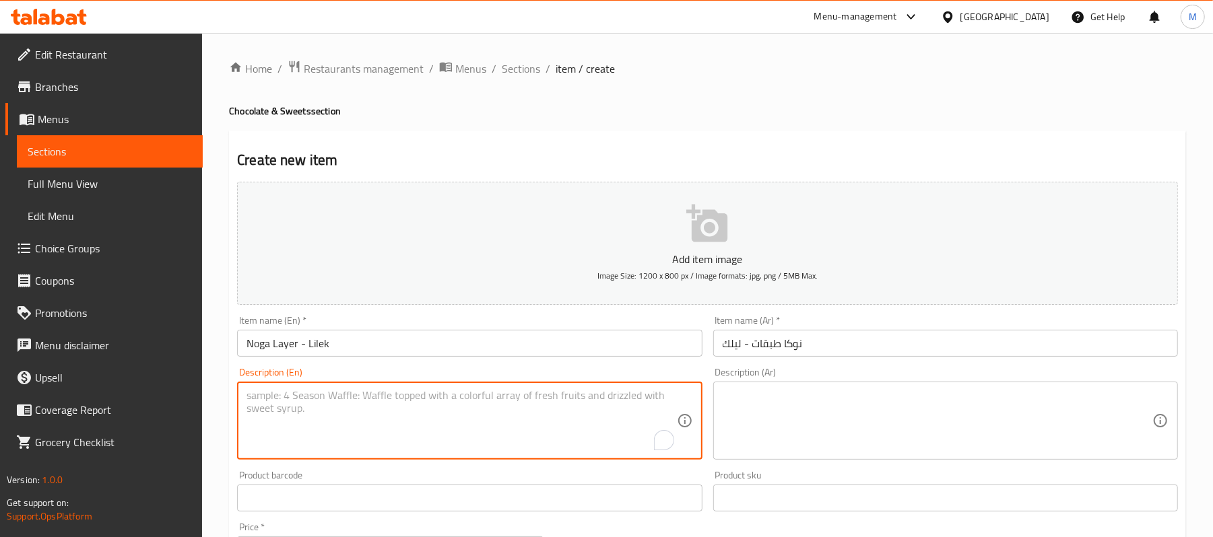
click at [394, 395] on textarea "To enrich screen reader interactions, please activate Accessibility in Grammarl…" at bounding box center [461, 421] width 430 height 64
paste textarea "Noga, Pistachio & Qamar Al-Deen"
click at [389, 396] on textarea "Noga, Pistachio & Qamar Al-Deen" at bounding box center [461, 421] width 430 height 64
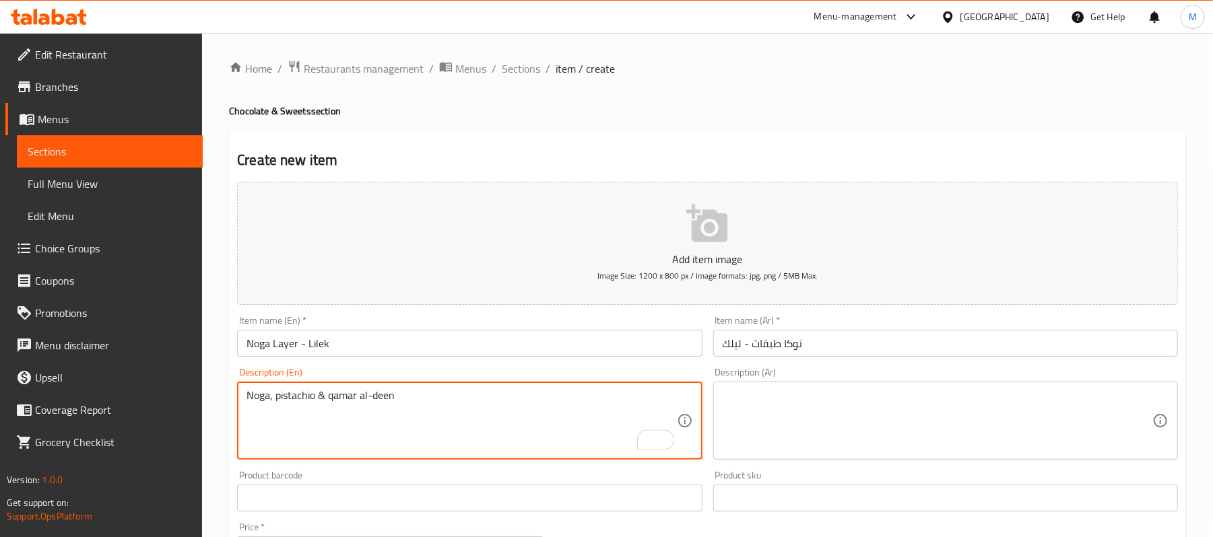
type textarea "Noga, pistachio & qamar al-deen"
click at [787, 410] on textarea at bounding box center [937, 421] width 430 height 64
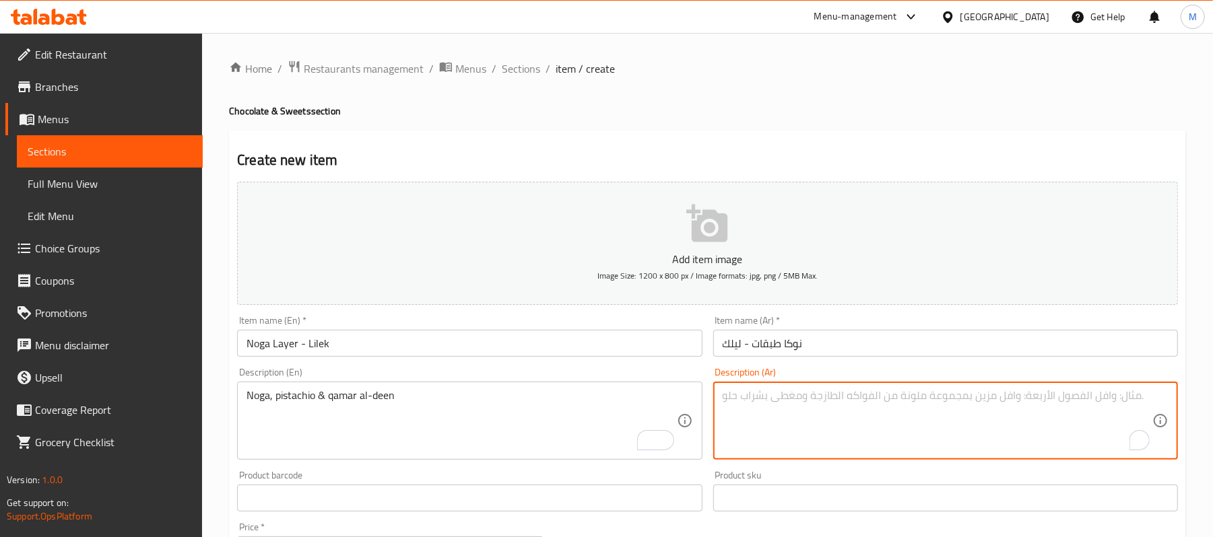
paste textarea "طبقات من النوغا و العجينة الفستق و القمر الدين"
drag, startPoint x: 843, startPoint y: 397, endPoint x: 859, endPoint y: 401, distance: 16.8
click at [859, 401] on textarea "طبقات من النوغا و العجينة الفستق و القمر الدين" at bounding box center [937, 421] width 430 height 64
click at [848, 397] on textarea "طبقات من النوغا و العجينة الفستق و القمر الدين" at bounding box center [937, 421] width 430 height 64
click at [875, 394] on textarea "طبقات من النوغا و العجينة الفستق و القمر الدين" at bounding box center [937, 421] width 430 height 64
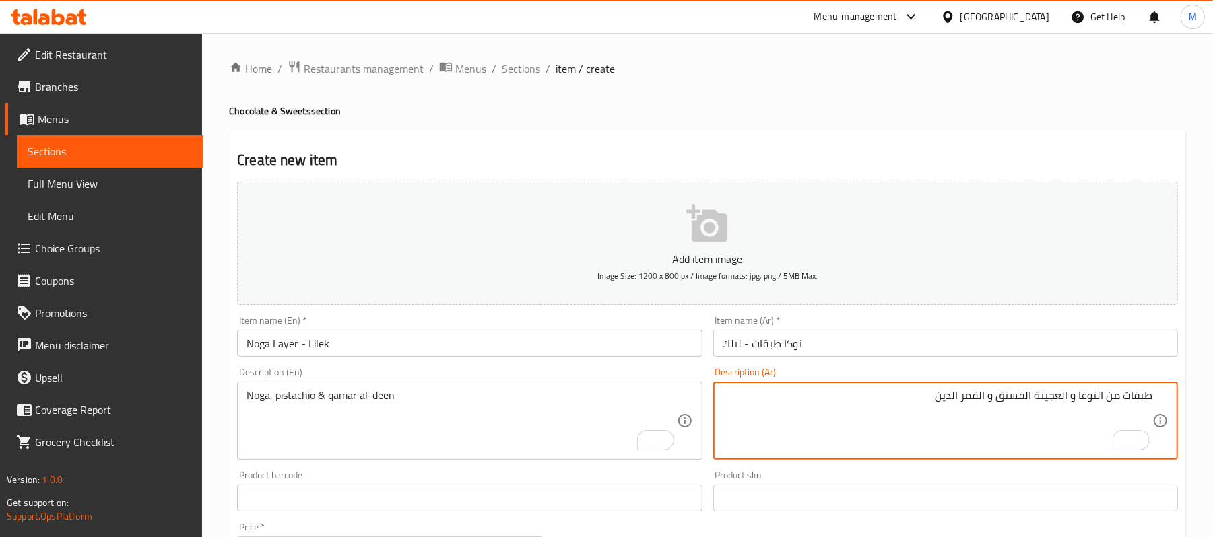
click at [1079, 405] on textarea "طبقات من النوغا و العجينة الفستق و القمر الدين" at bounding box center [937, 421] width 430 height 64
drag, startPoint x: 1057, startPoint y: 396, endPoint x: 1073, endPoint y: 394, distance: 15.6
click at [1073, 394] on textarea "طبقات من النوغا، و العجينة الفستق و القمر الدين" at bounding box center [937, 421] width 430 height 64
click at [998, 400] on textarea "طبقات من النوغا، عجينة الفستق و القمر الدين" at bounding box center [937, 421] width 430 height 64
click at [994, 402] on textarea "طبقات من النوغا، عجينة الفستق والقمر الدين" at bounding box center [937, 421] width 430 height 64
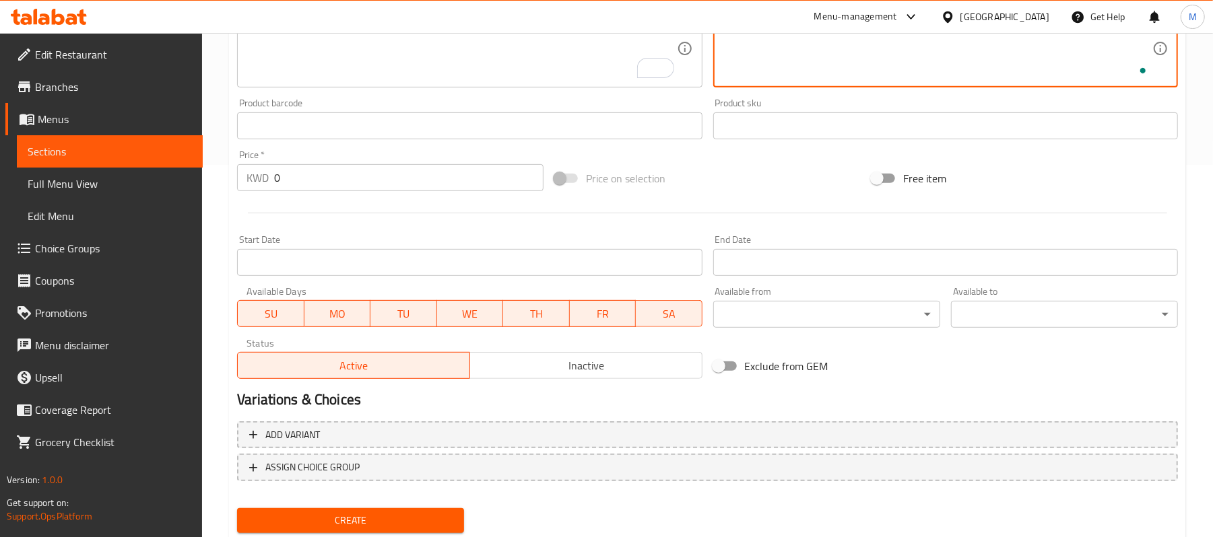
scroll to position [405, 0]
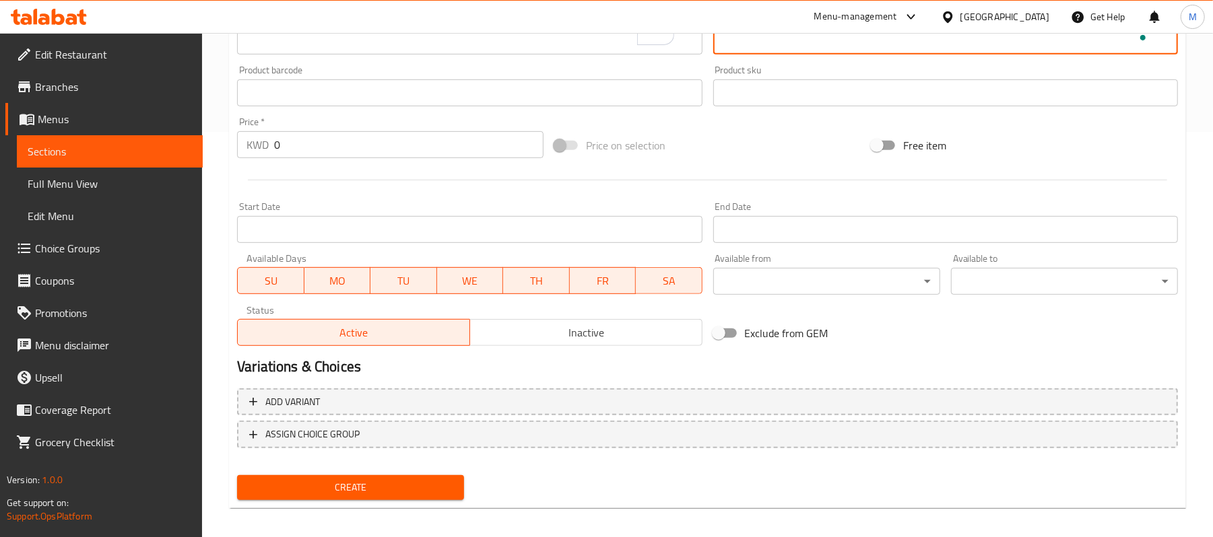
type textarea "طبقات من النوغا، عجينة الفستق وقمر الدين"
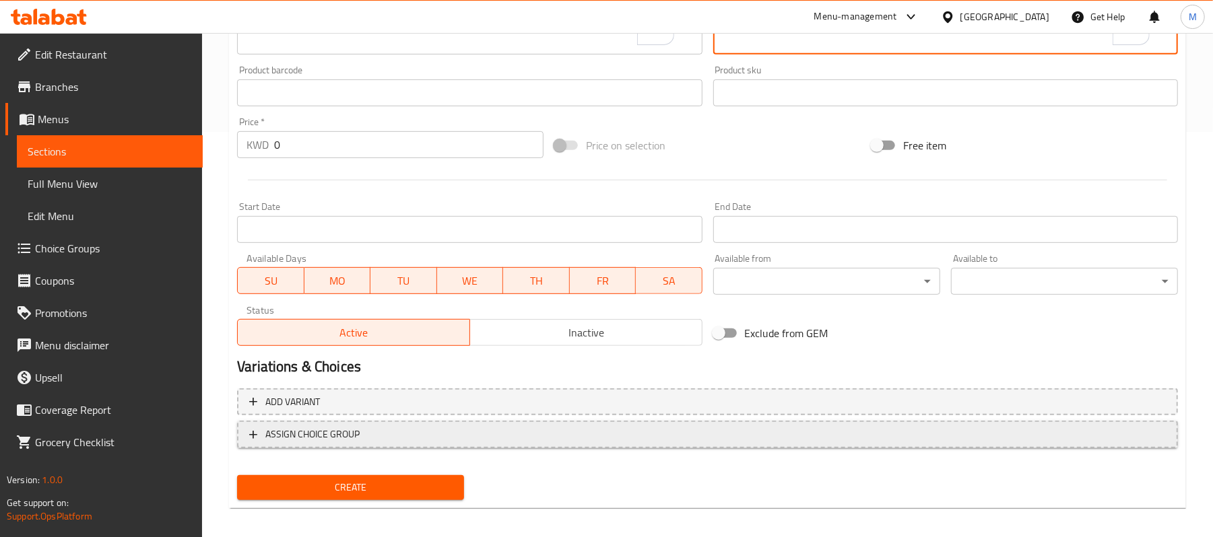
click at [330, 429] on span "ASSIGN CHOICE GROUP" at bounding box center [312, 434] width 94 height 17
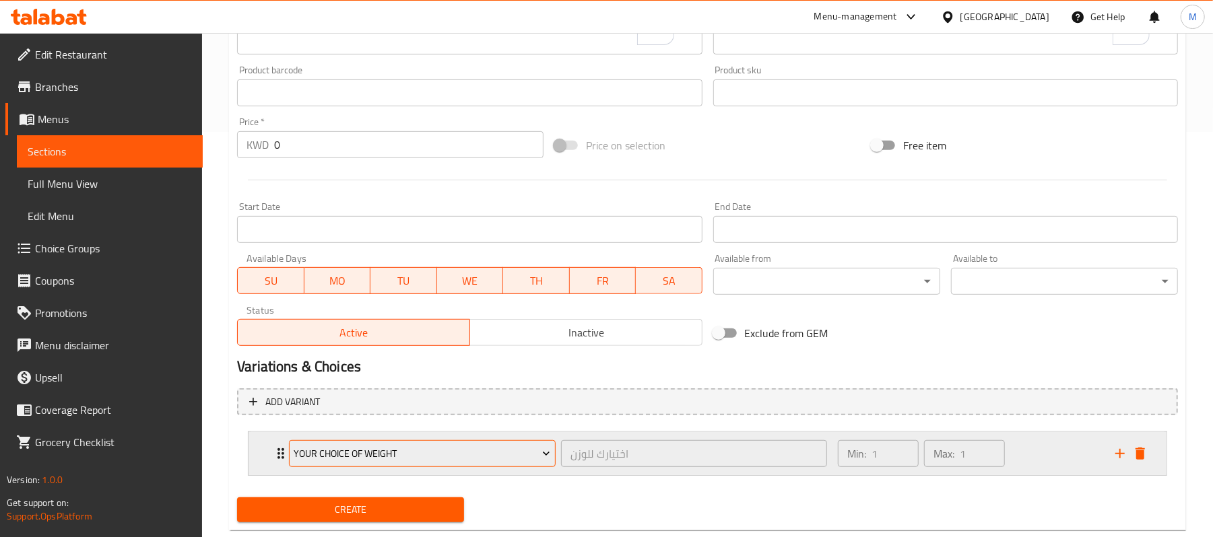
click at [478, 459] on span "Your Choice of Weight" at bounding box center [422, 454] width 257 height 17
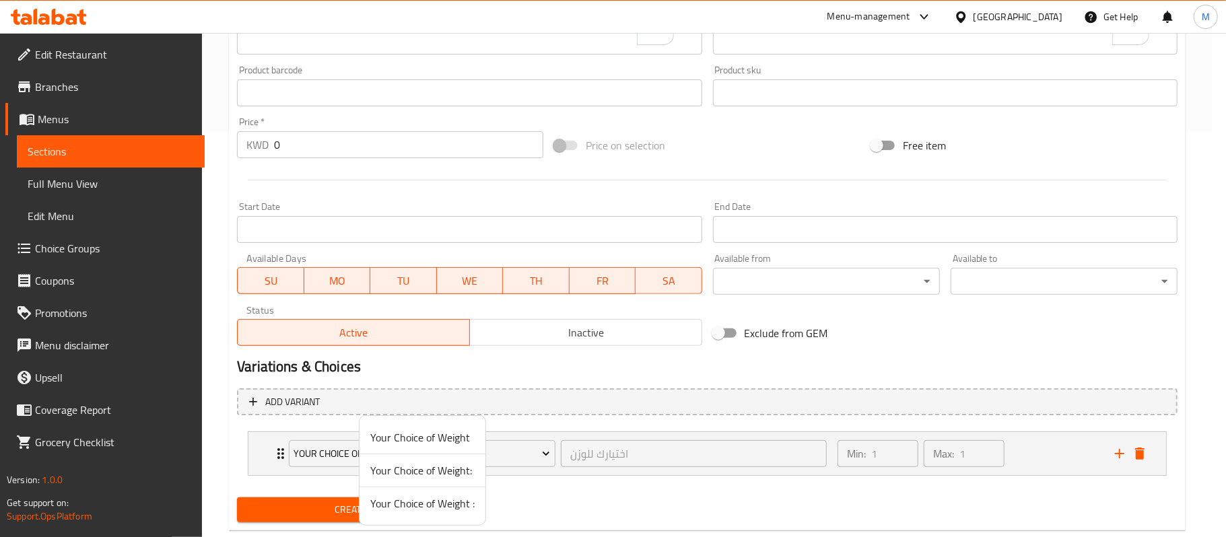
click at [442, 506] on span "Your Choice of Weight :" at bounding box center [422, 504] width 104 height 16
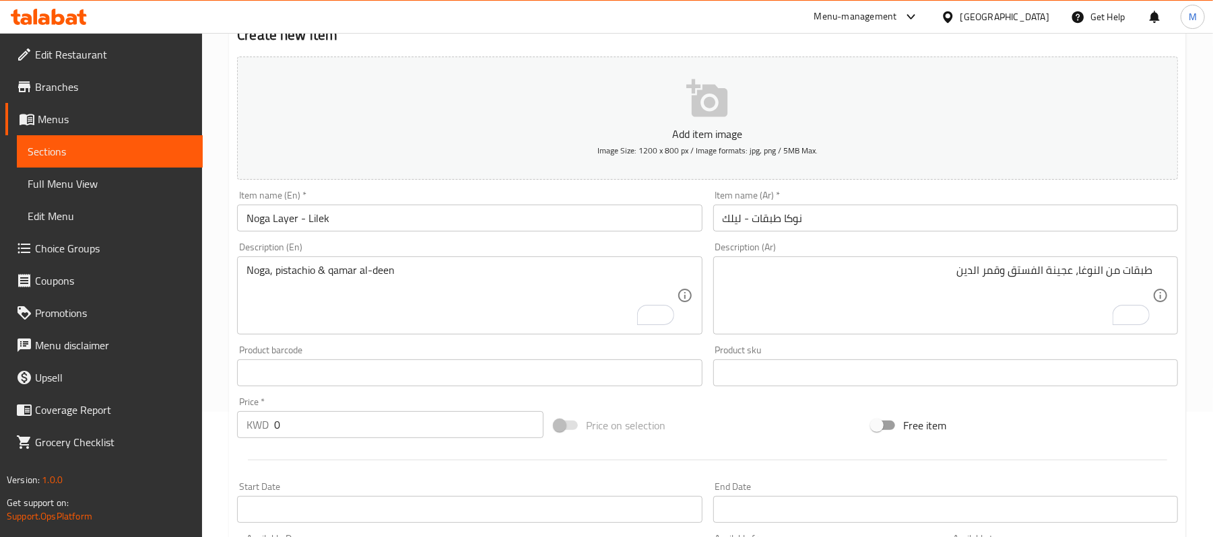
scroll to position [0, 0]
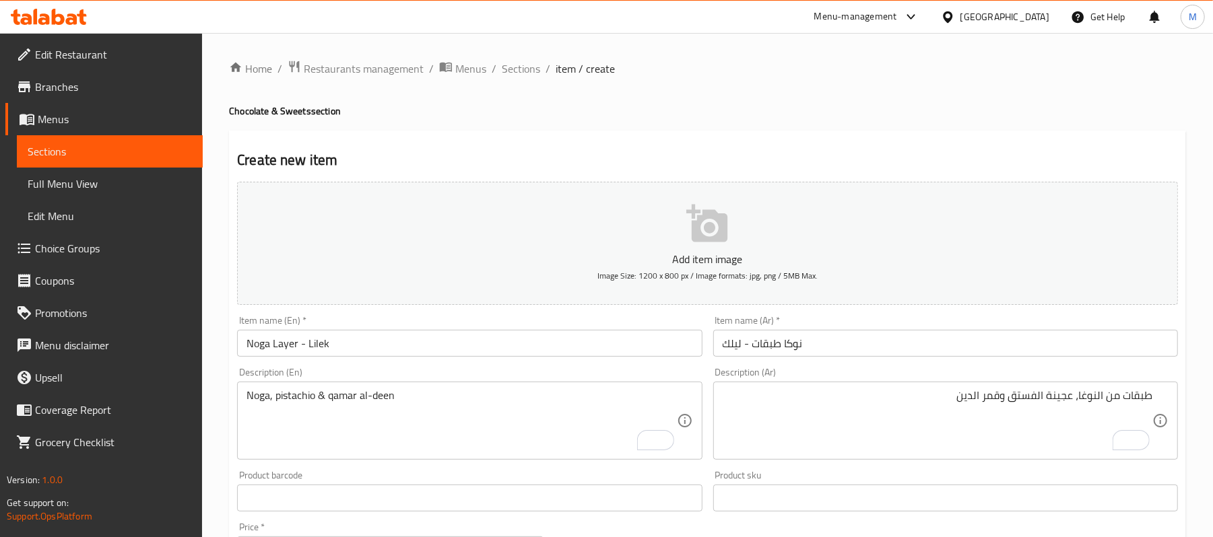
click at [895, 345] on input "نوكا طبقات - ليلك" at bounding box center [945, 343] width 465 height 27
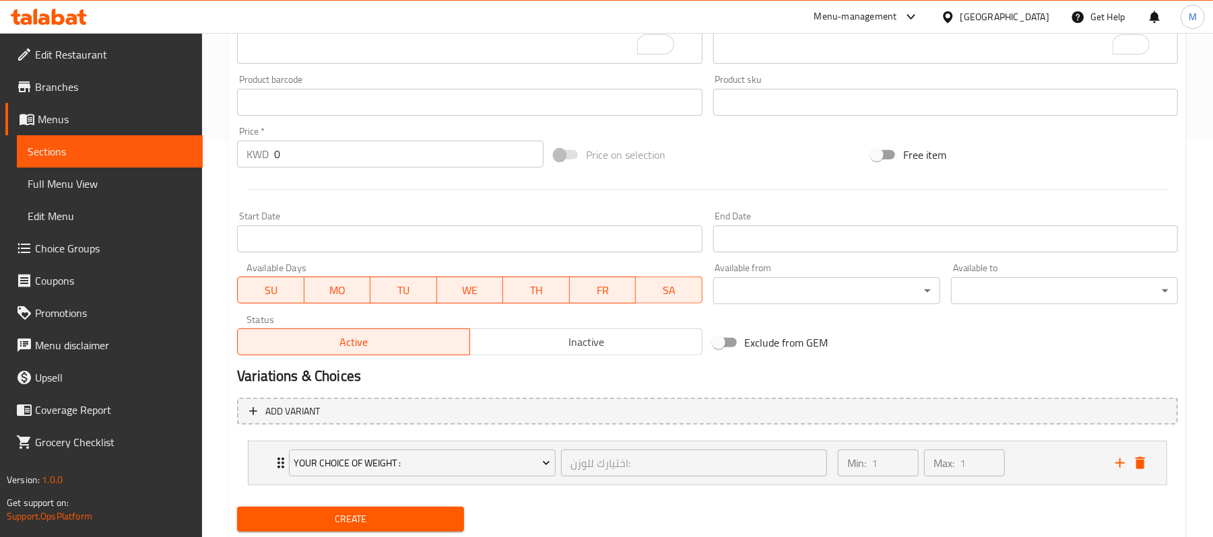
scroll to position [437, 0]
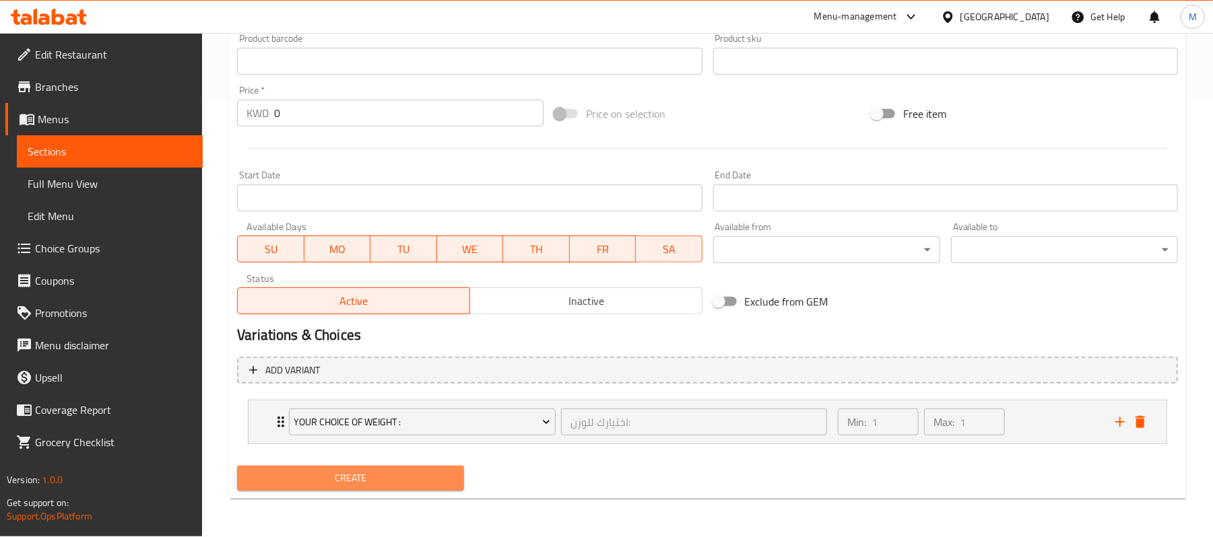
click at [390, 485] on span "Create" at bounding box center [350, 478] width 205 height 17
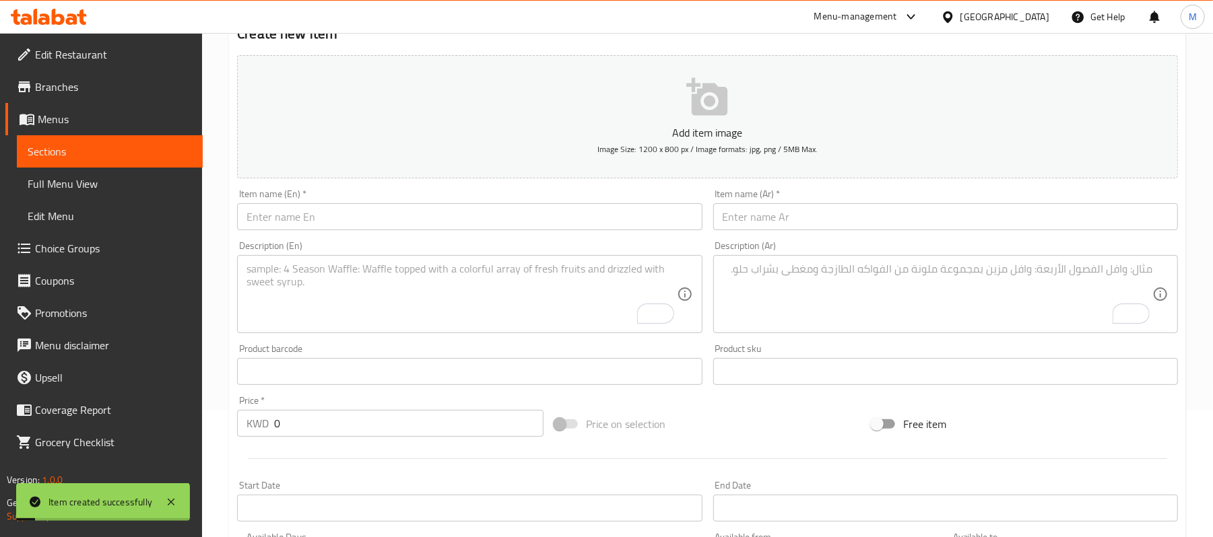
scroll to position [0, 0]
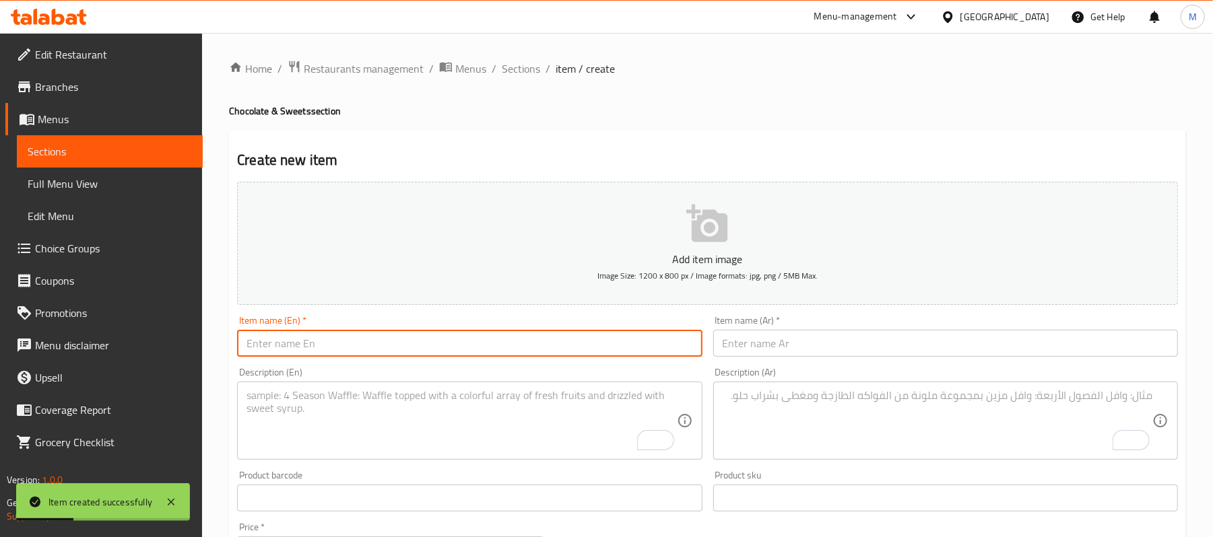
click at [390, 341] on input "text" at bounding box center [469, 343] width 465 height 27
paste input "White Noga Pistachio"
type input "White Noga Pistachio"
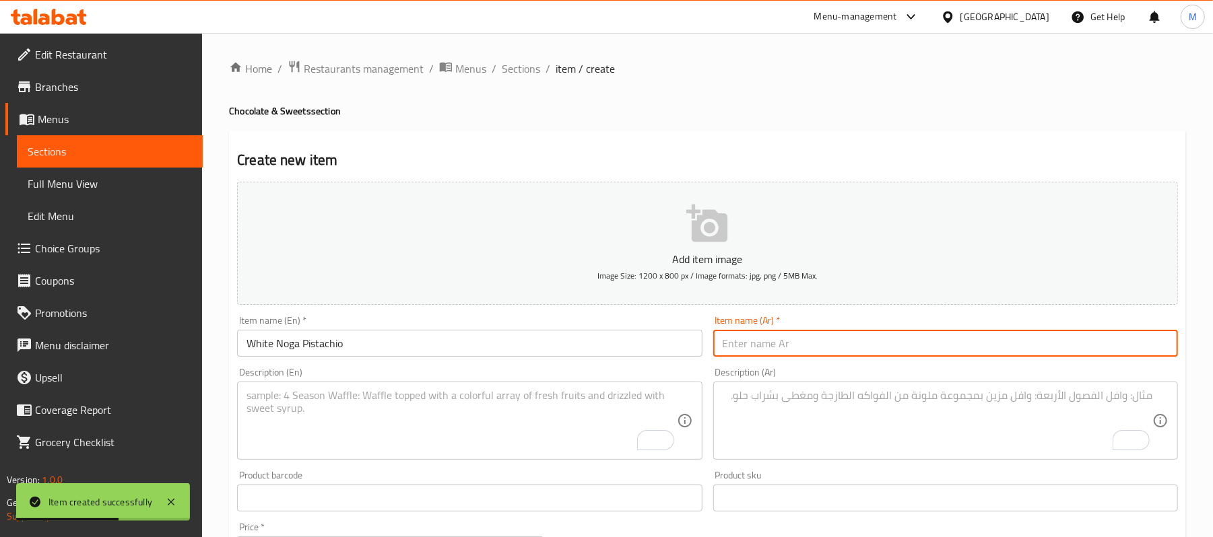
click at [897, 343] on input "text" at bounding box center [945, 343] width 465 height 27
paste input "نوكا أبيض فستق"
type input "نوكا أبيض فستق"
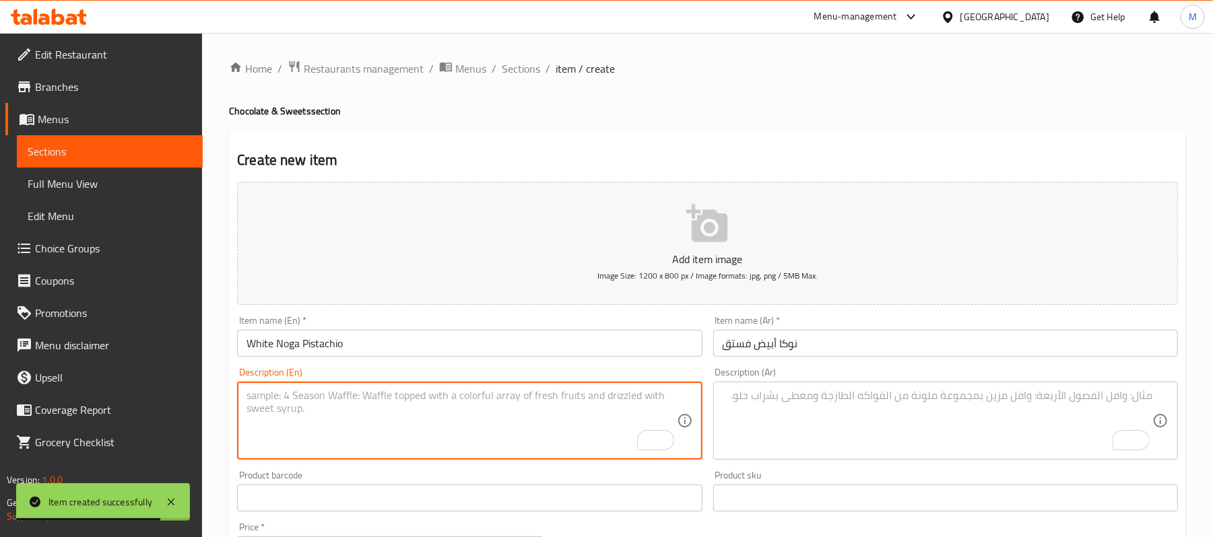
click at [318, 399] on textarea "To enrich screen reader interactions, please activate Accessibility in Grammarl…" at bounding box center [461, 421] width 430 height 64
paste textarea "Noga filled with Pistachio"
click at [319, 401] on textarea "Noga filled with Pistachio" at bounding box center [461, 421] width 430 height 64
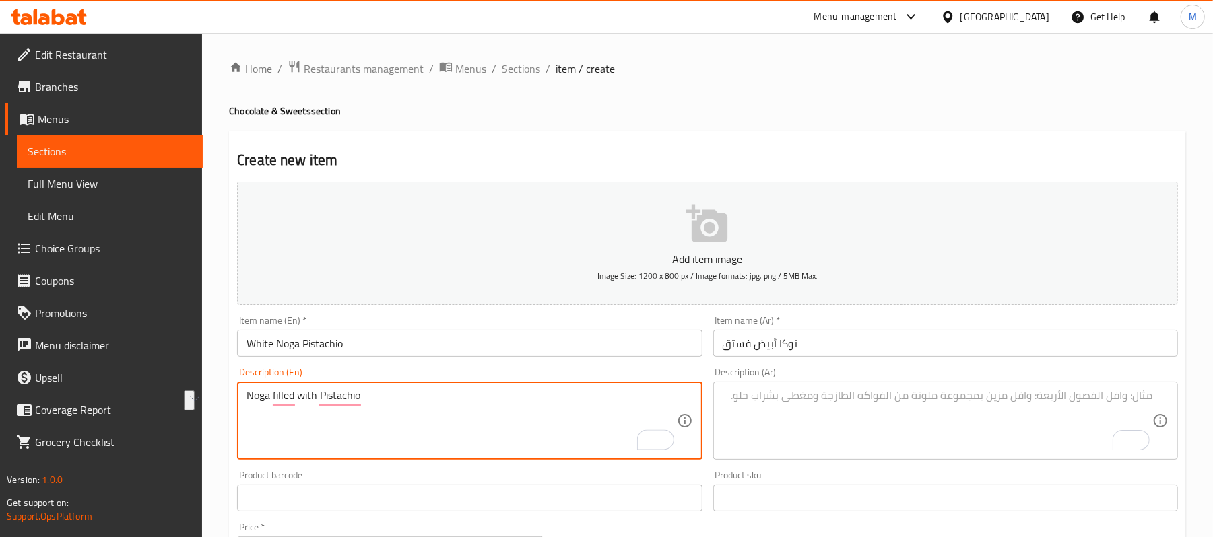
type textarea "Noga filled with pistachio"
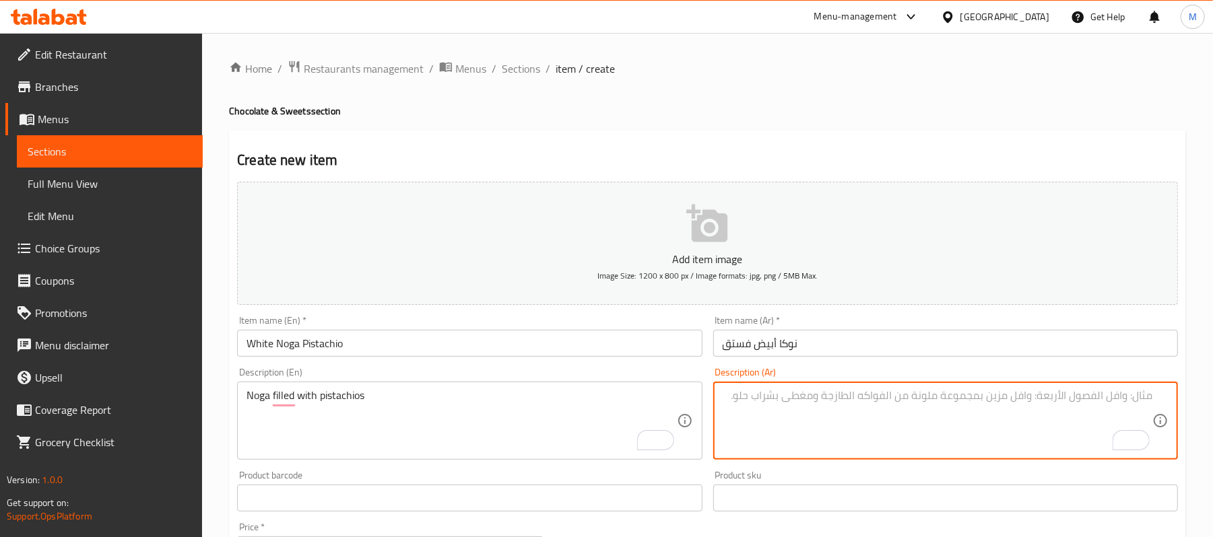
click at [893, 399] on textarea "To enrich screen reader interactions, please activate Accessibility in Grammarl…" at bounding box center [937, 421] width 430 height 64
paste textarea "نوغا محشوة بالفستق"
type textarea "نوغا محشوة بالفستق"
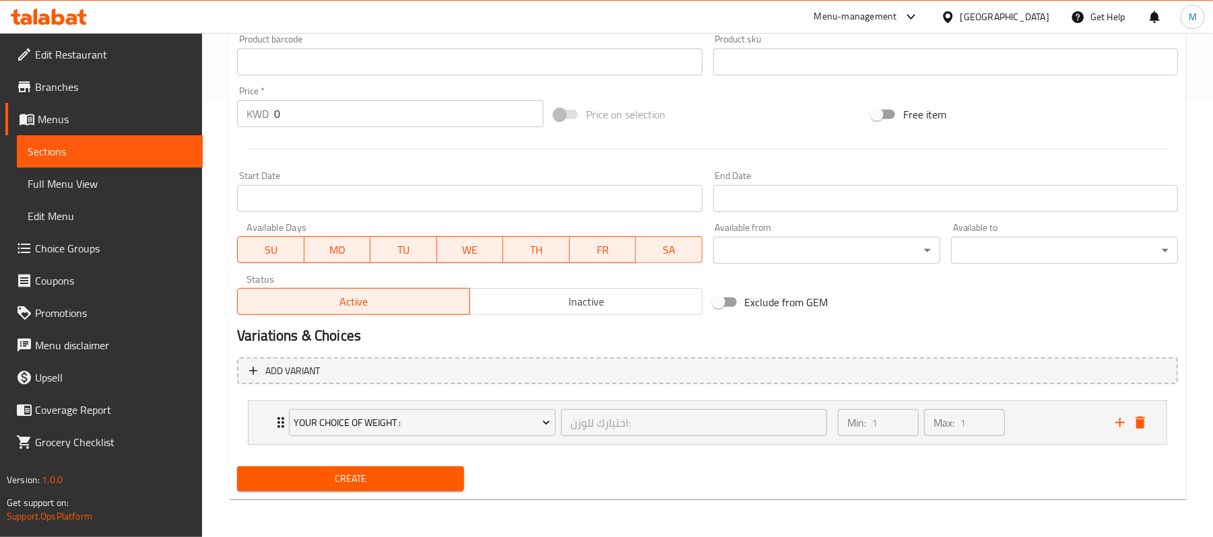
scroll to position [437, 0]
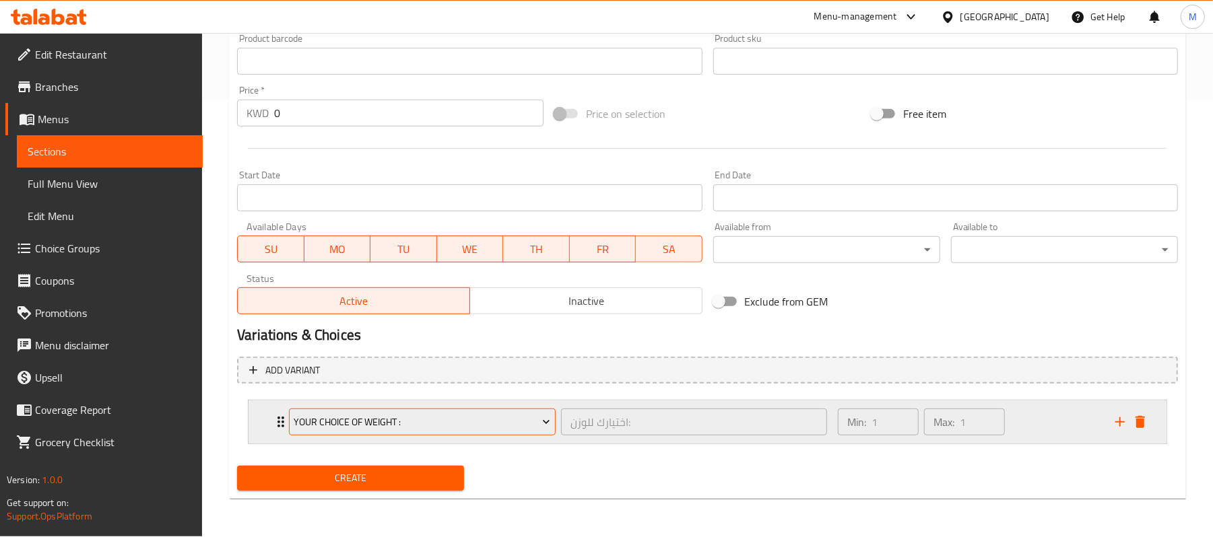
click at [327, 418] on span "Your Choice of Weight :" at bounding box center [422, 422] width 257 height 17
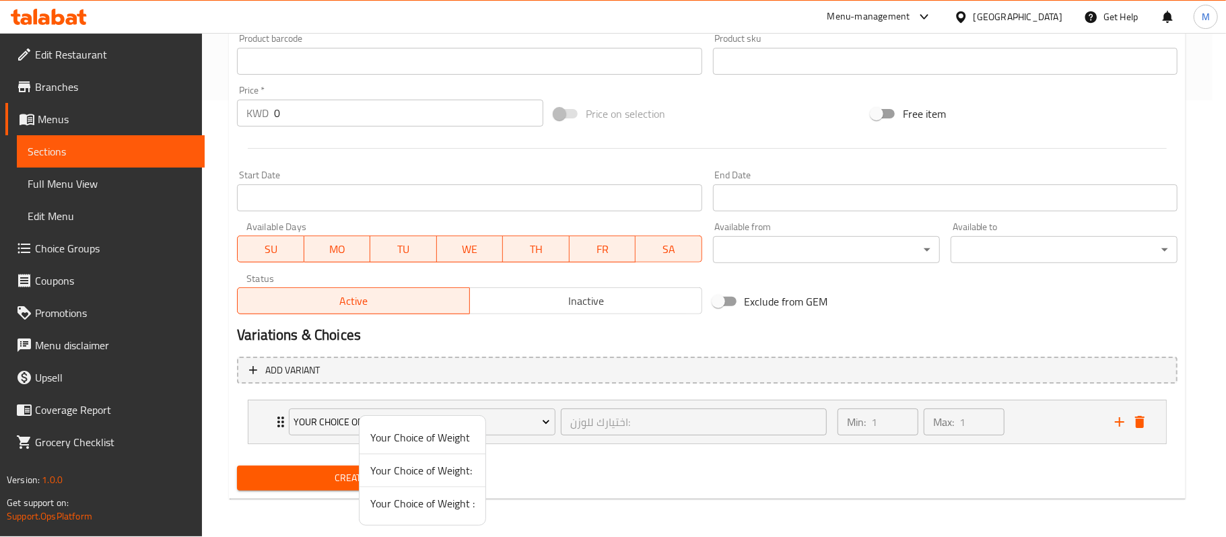
click at [400, 504] on span "Your Choice of Weight :" at bounding box center [422, 504] width 104 height 16
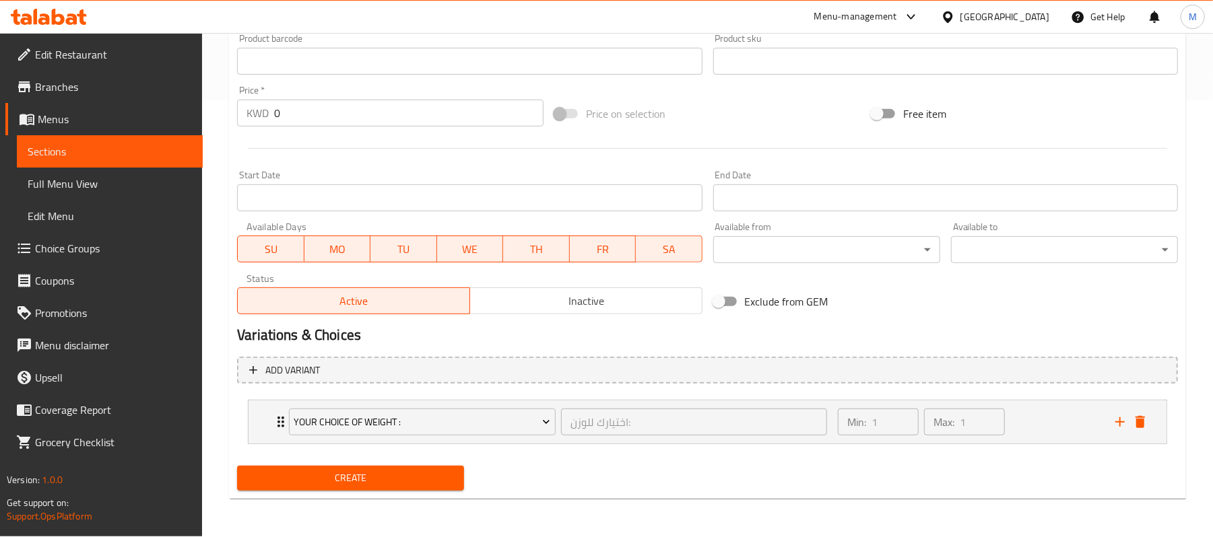
click at [362, 482] on span "Create" at bounding box center [350, 478] width 205 height 17
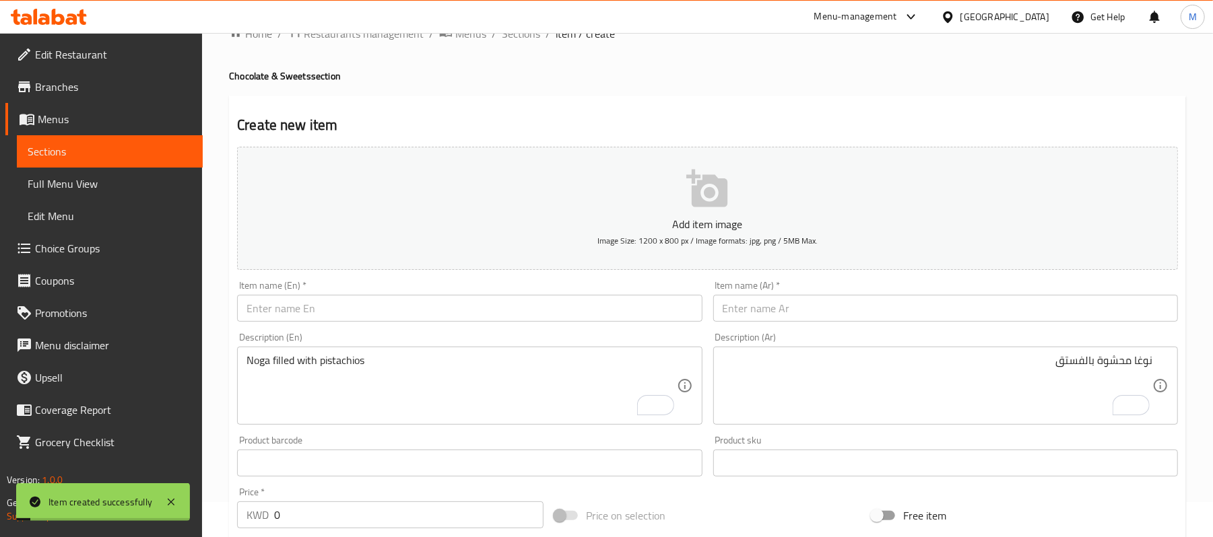
scroll to position [0, 0]
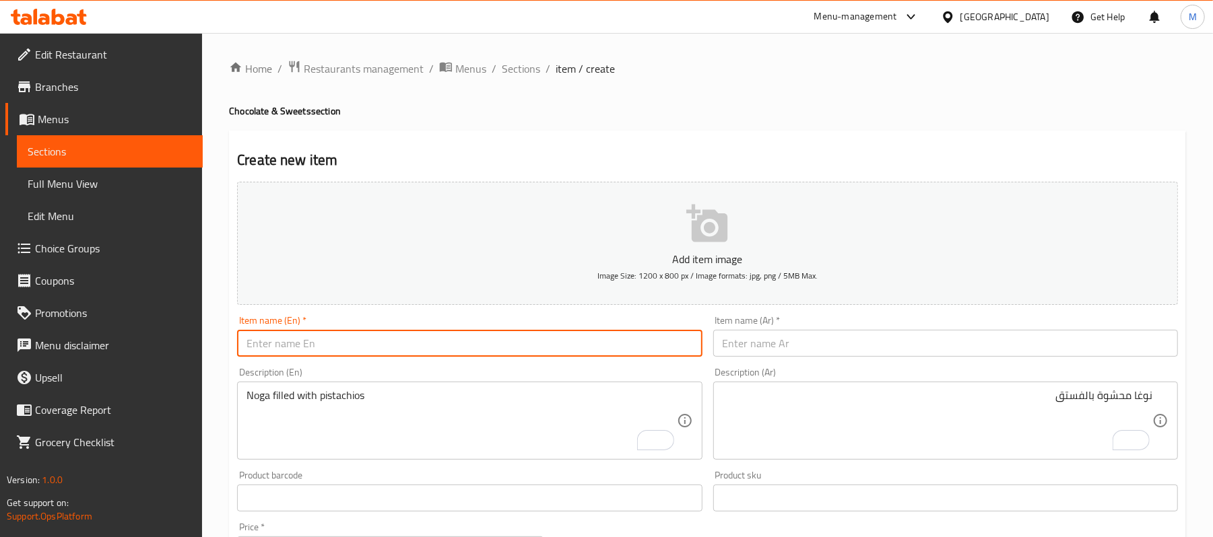
click at [296, 351] on input "text" at bounding box center [469, 343] width 465 height 27
paste input "Soft Cocounut"
type input "Soft Cocoanut"
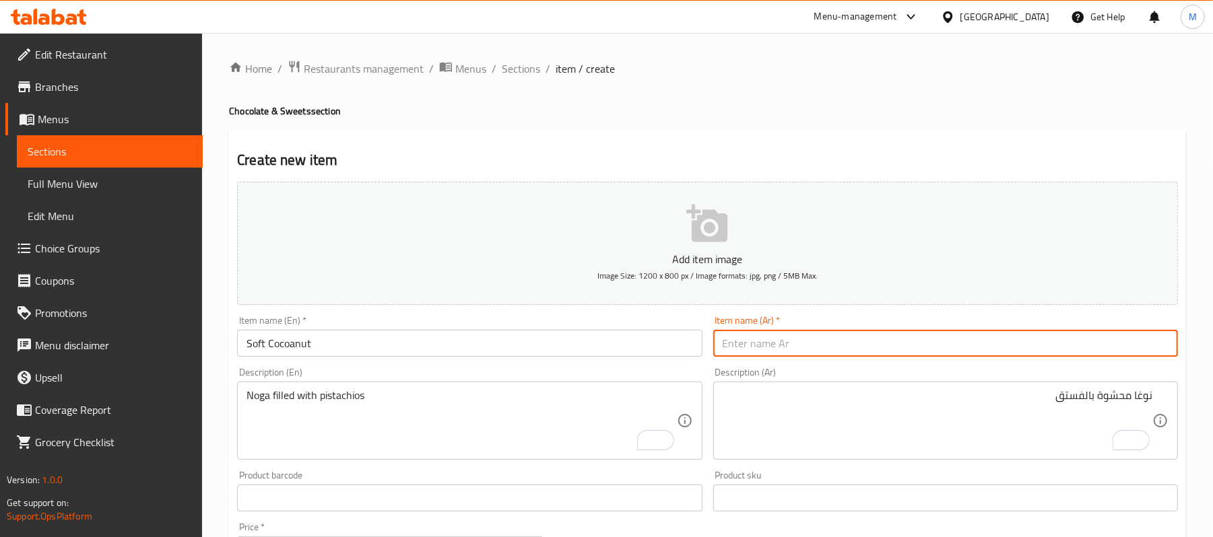
click at [804, 342] on input "text" at bounding box center [945, 343] width 465 height 27
paste input "جوز هند طرية"
click at [726, 349] on input "جوز هند طرية" at bounding box center [945, 343] width 465 height 27
type input "جوز هند طري"
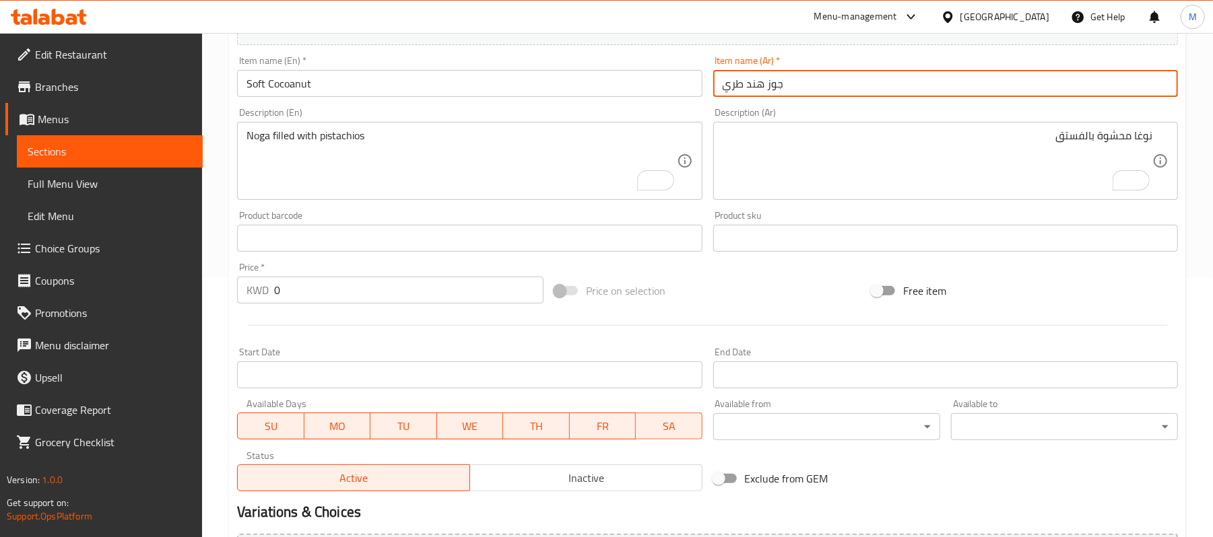
scroll to position [437, 0]
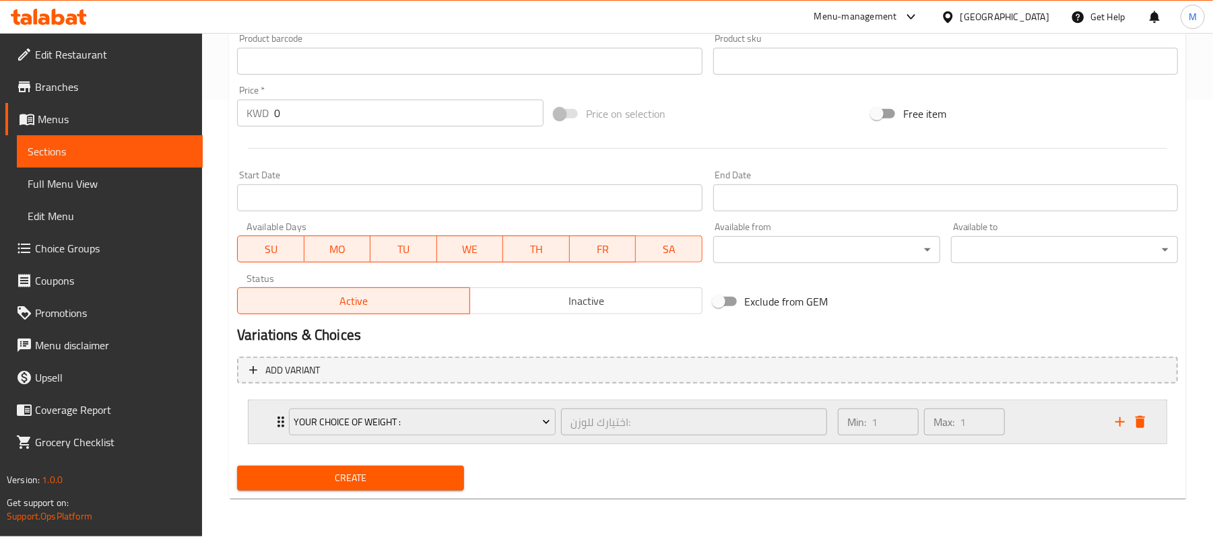
click at [269, 420] on div "Your Choice of Weight : اختيارك للوزن: ​ Min: 1 ​ Max: 1 ​" at bounding box center [707, 422] width 918 height 43
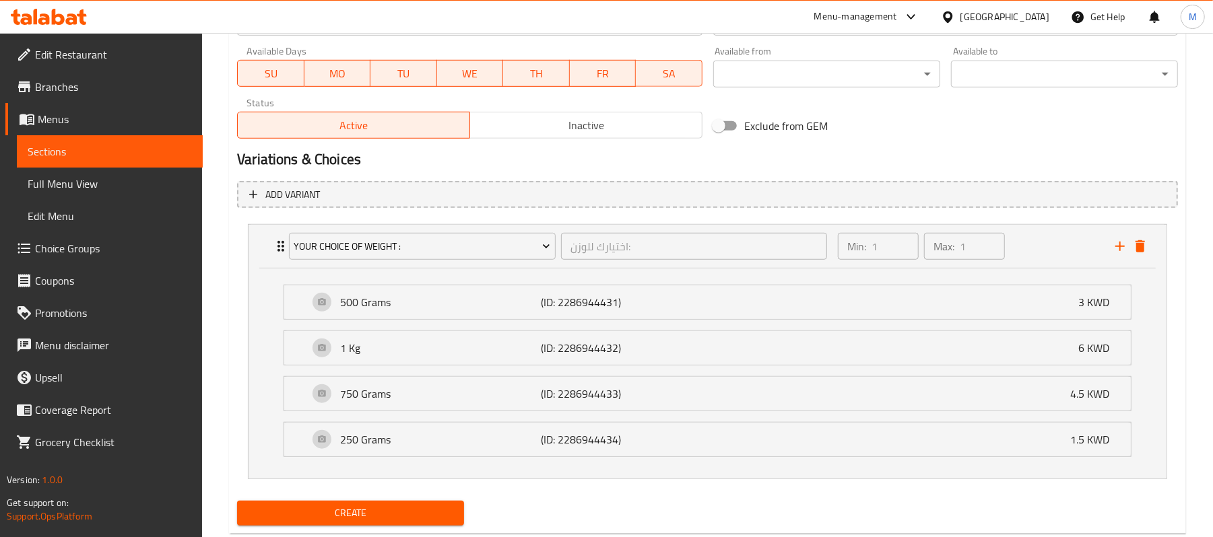
scroll to position [650, 0]
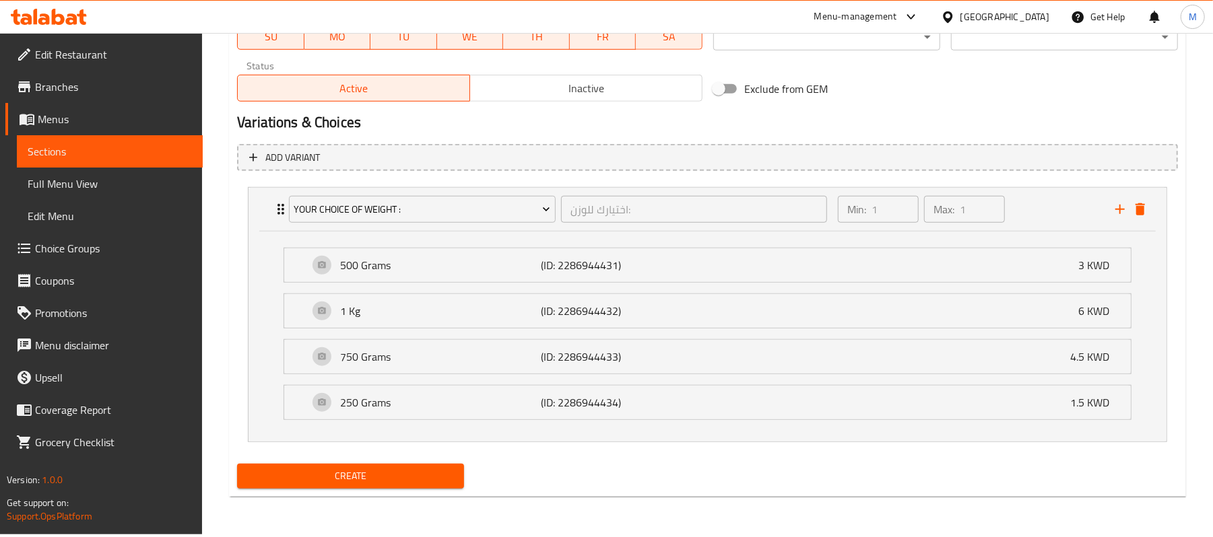
click at [347, 467] on button "Create" at bounding box center [350, 476] width 227 height 25
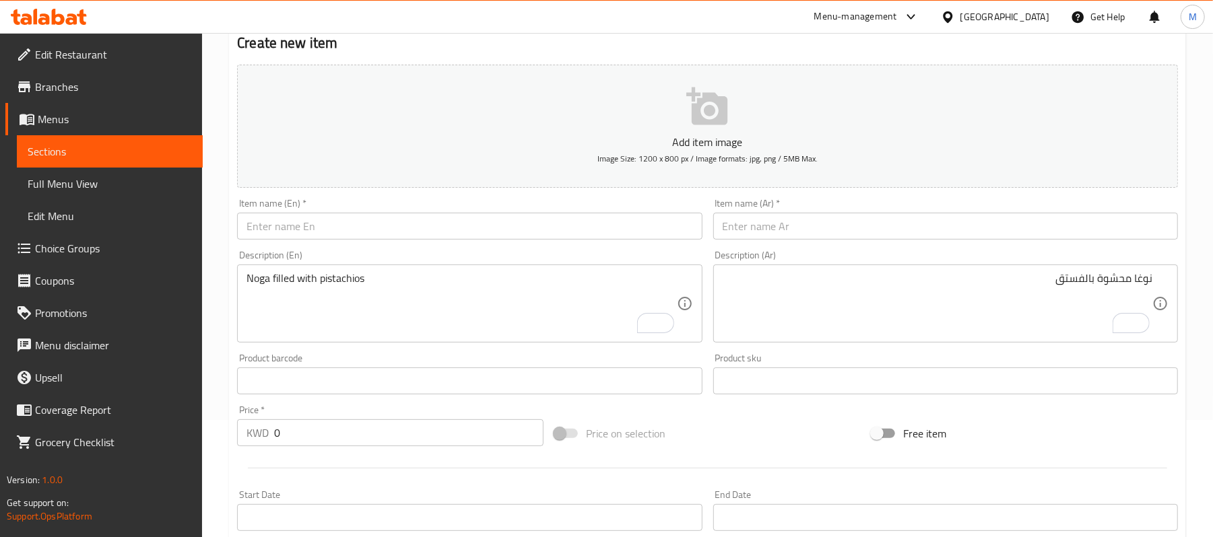
scroll to position [0, 0]
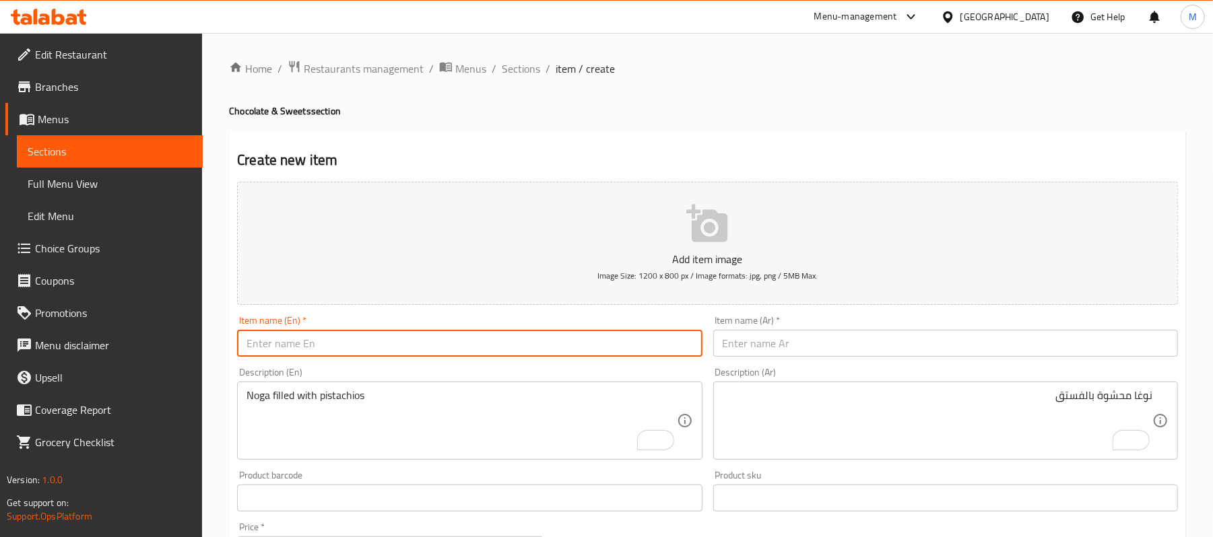
click at [292, 346] on input "text" at bounding box center [469, 343] width 465 height 27
paste input "Soft Peanuts"
type input "Soft Peanuts"
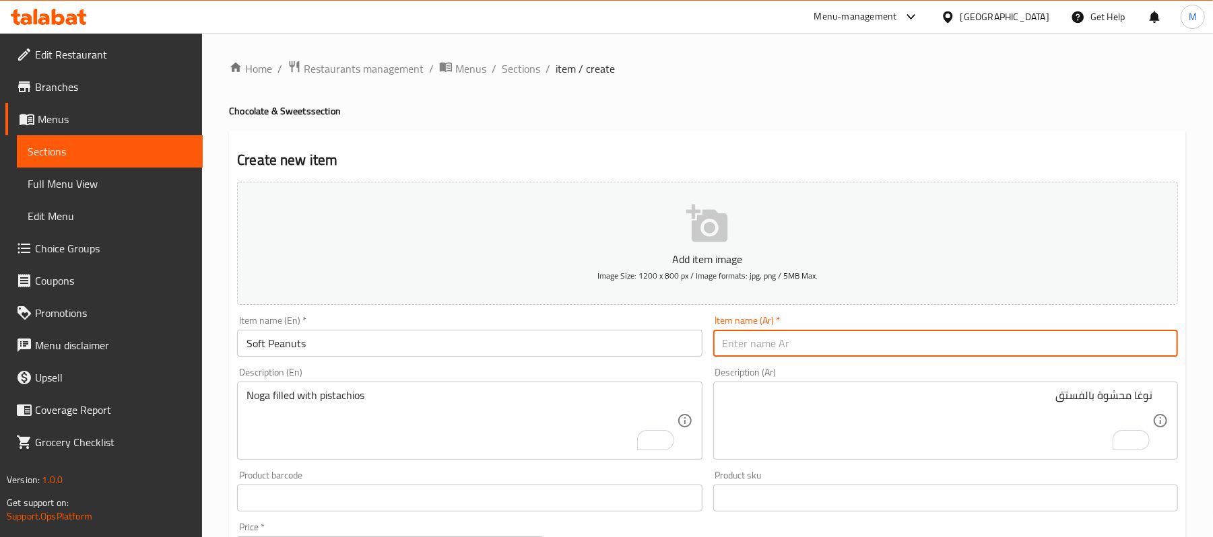
click at [881, 334] on input "text" at bounding box center [945, 343] width 465 height 27
paste input "فول سوداني طري"
type input "فول سوداني طري"
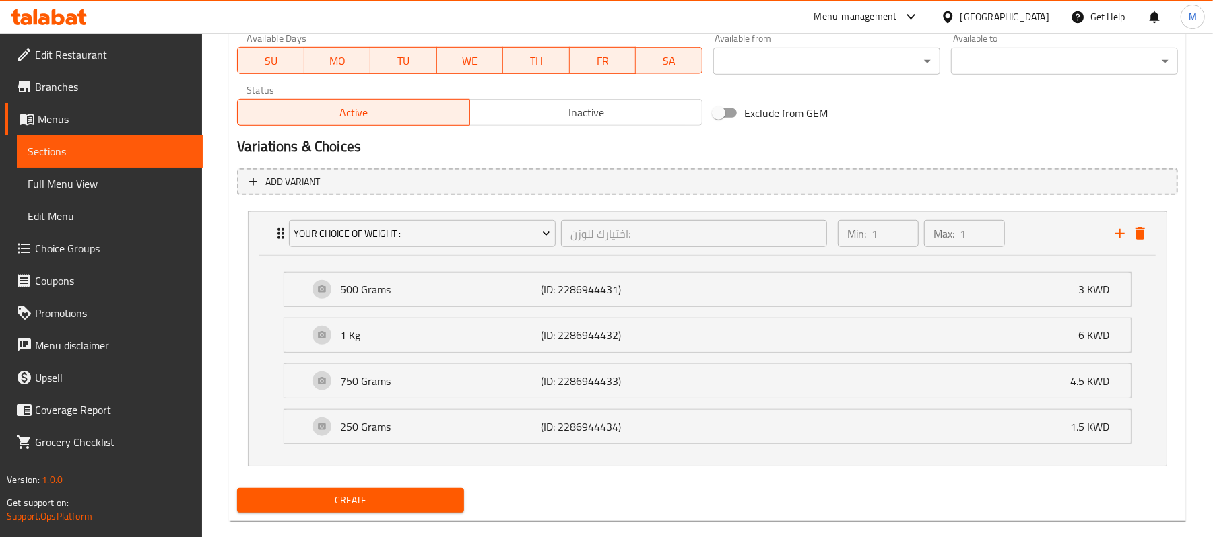
scroll to position [650, 0]
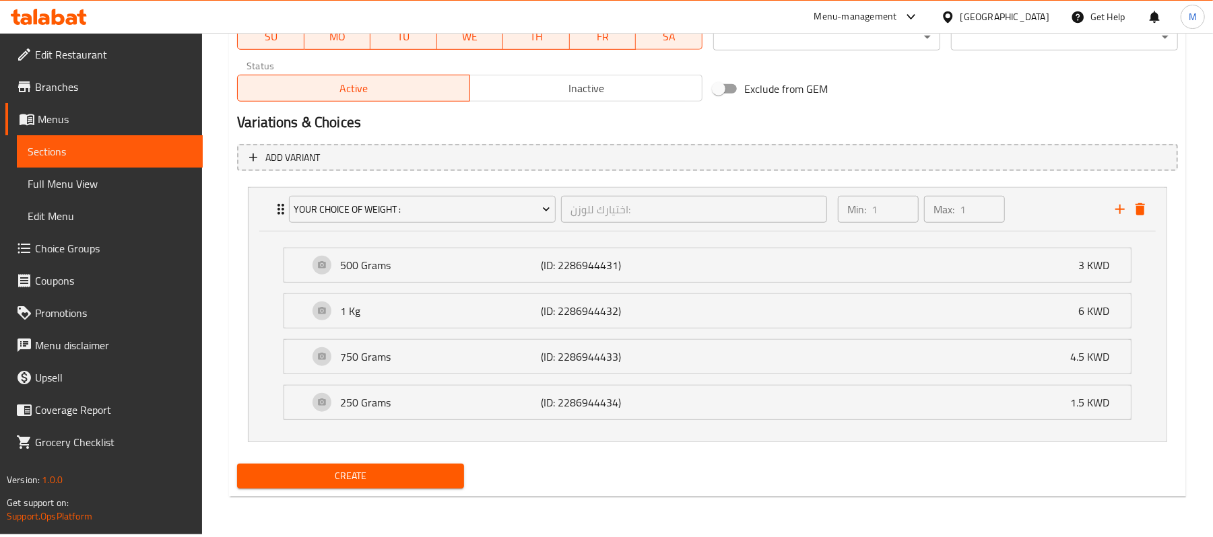
click at [440, 478] on span "Create" at bounding box center [350, 476] width 205 height 17
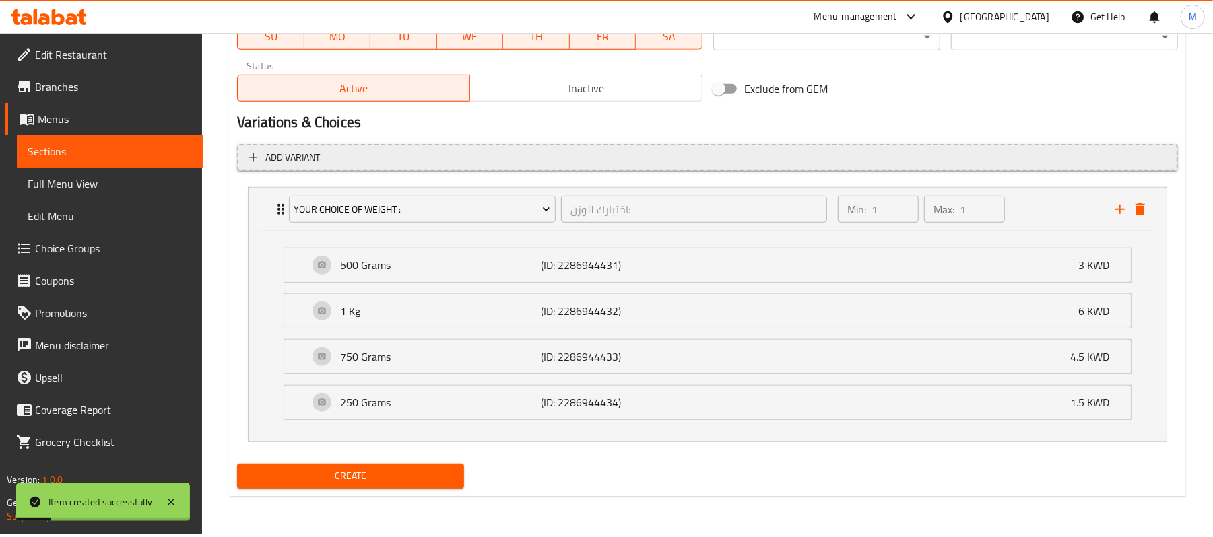
scroll to position [291, 0]
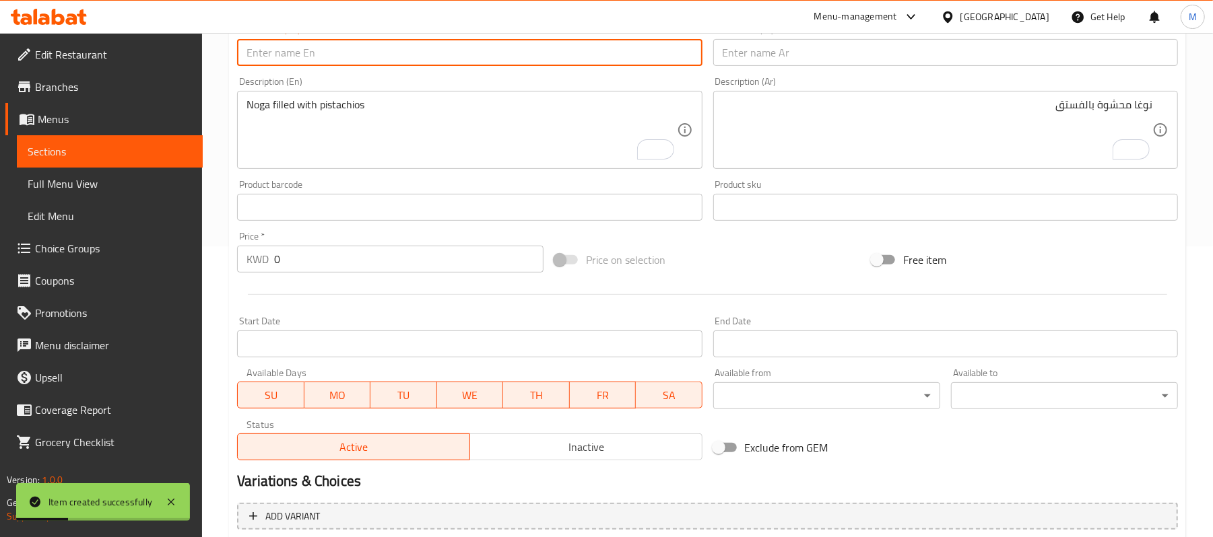
click at [345, 66] on input "text" at bounding box center [469, 52] width 465 height 27
paste input "Rahash Biscuit - Milk"
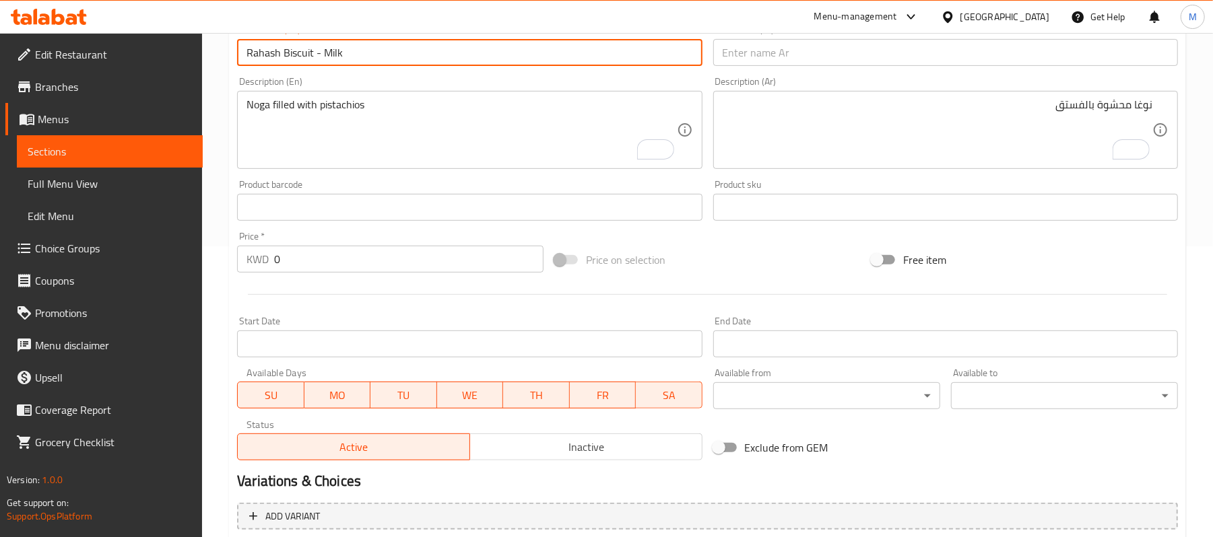
type input "Rahash Biscuit - Milk"
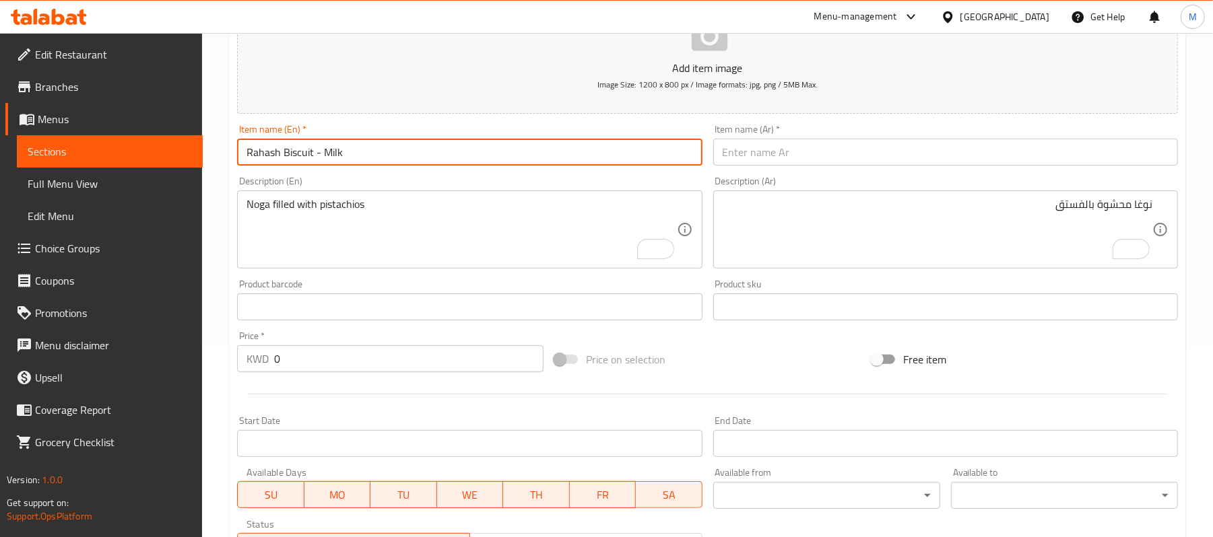
scroll to position [22, 0]
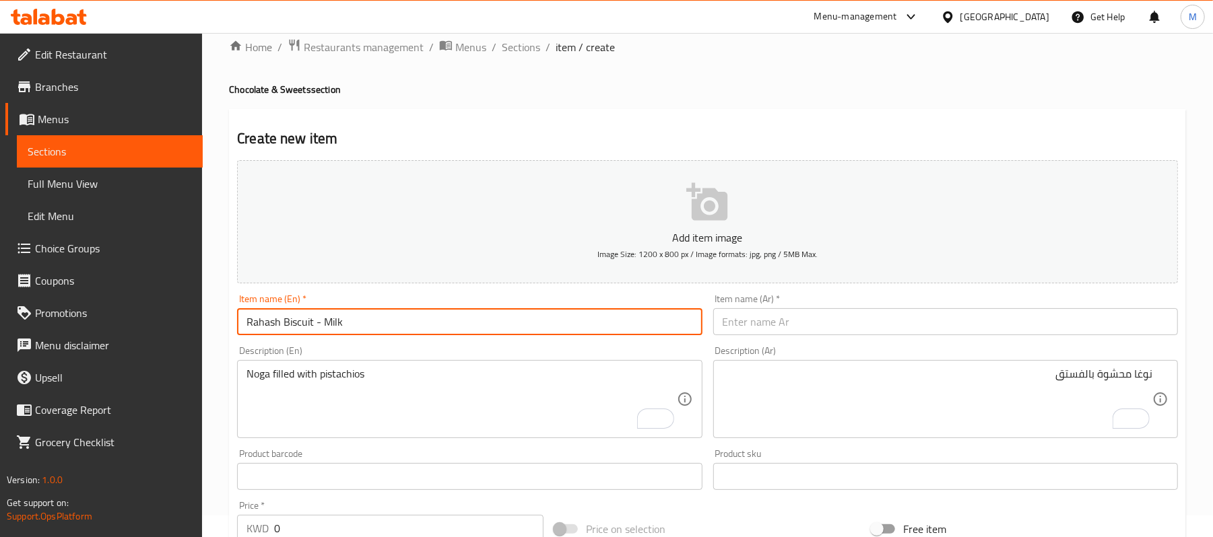
click at [1011, 322] on input "text" at bounding box center [945, 321] width 465 height 27
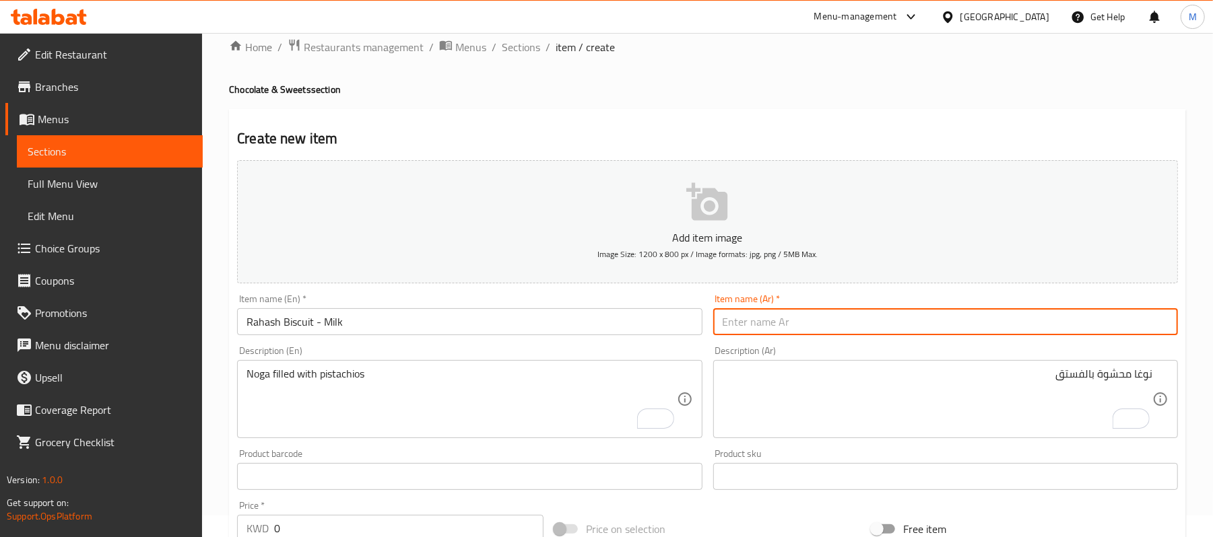
paste input "رهش بسكوت - حليب"
type input "رهش بسكوت - حليب"
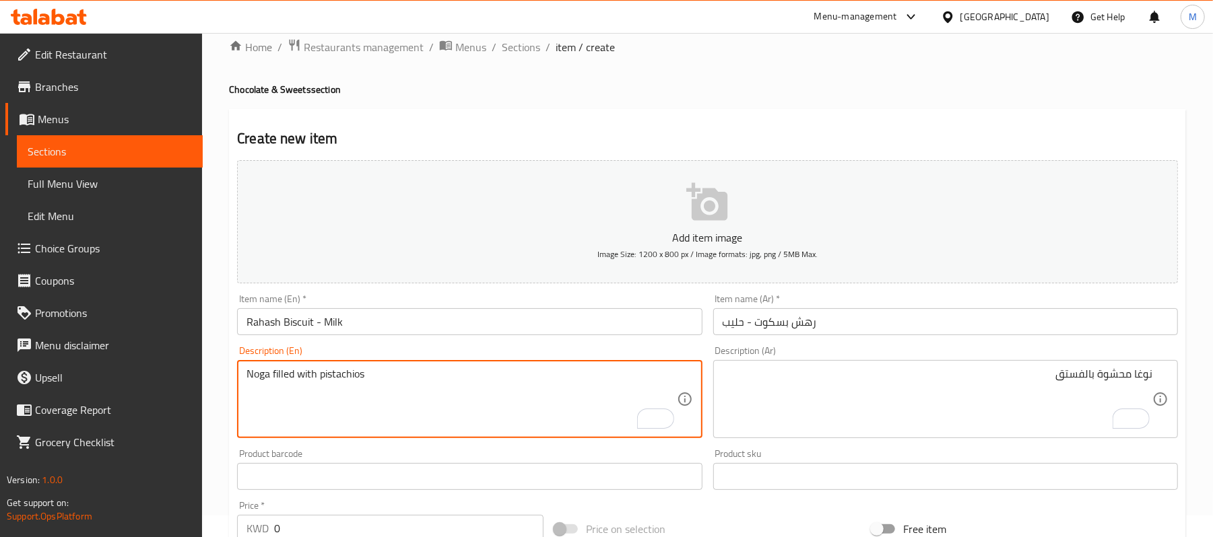
click at [324, 391] on textarea "Noga filled with pistachios" at bounding box center [461, 400] width 430 height 64
paste textarea "Rahash Covered with Milk Biscuits"
click at [310, 373] on textarea "Rahash Covered with Milk Biscuits" at bounding box center [461, 400] width 430 height 64
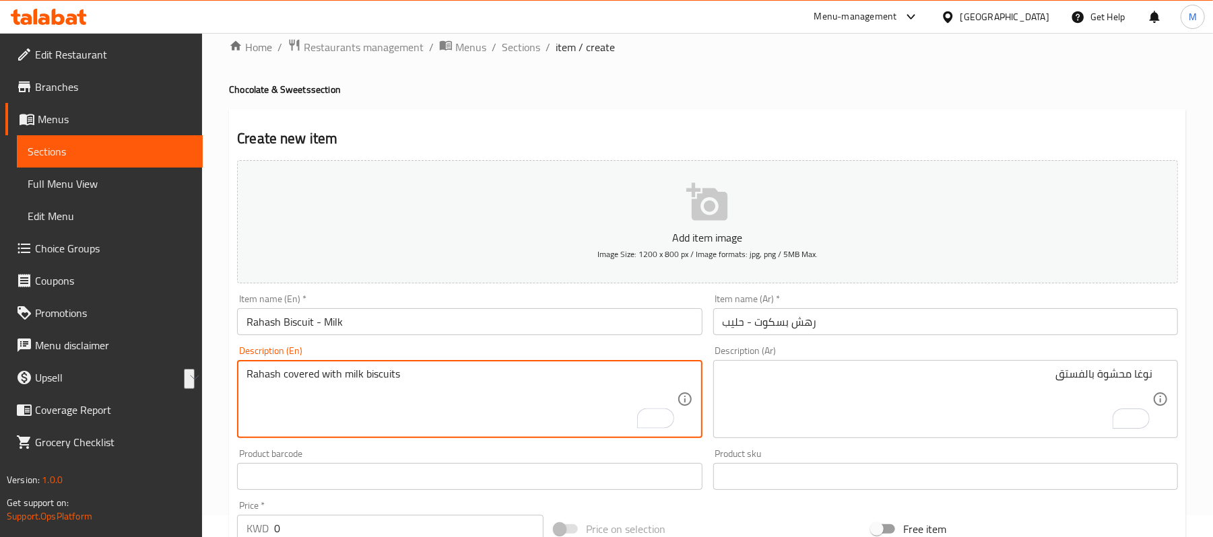
type textarea "Rahash covered with milk biscuits"
click at [750, 385] on textarea "نوغا محشوة بالفستق" at bounding box center [937, 400] width 430 height 64
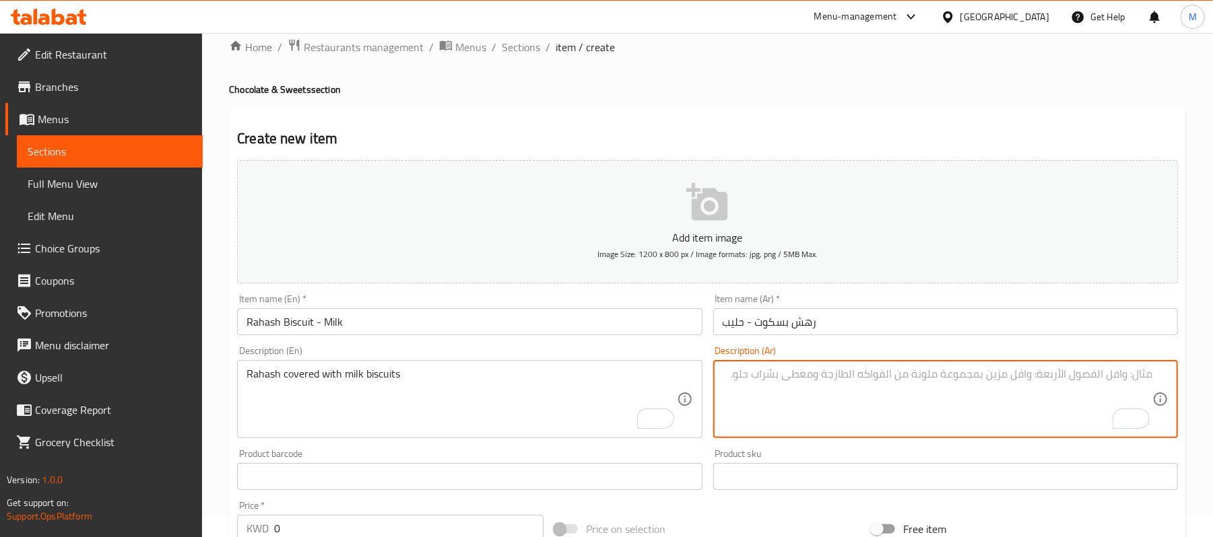
paste textarea "رهش مغطى بقطع البسكويت الحليب"
type textarea "رهش مغطى بقطع البسكويت الحليب"
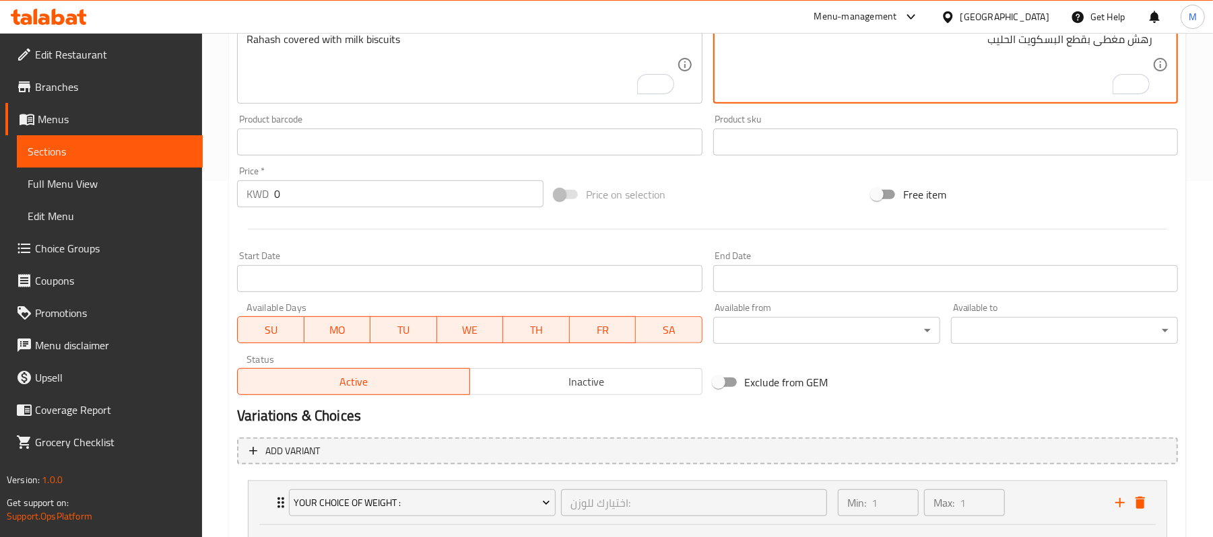
scroll to position [650, 0]
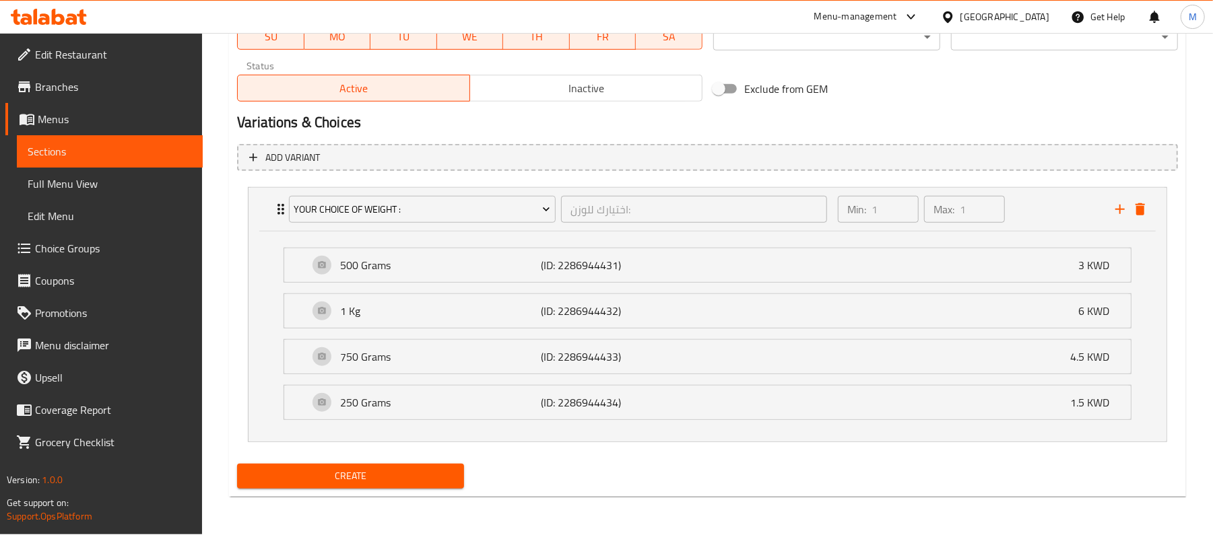
click at [384, 472] on span "Create" at bounding box center [350, 476] width 205 height 17
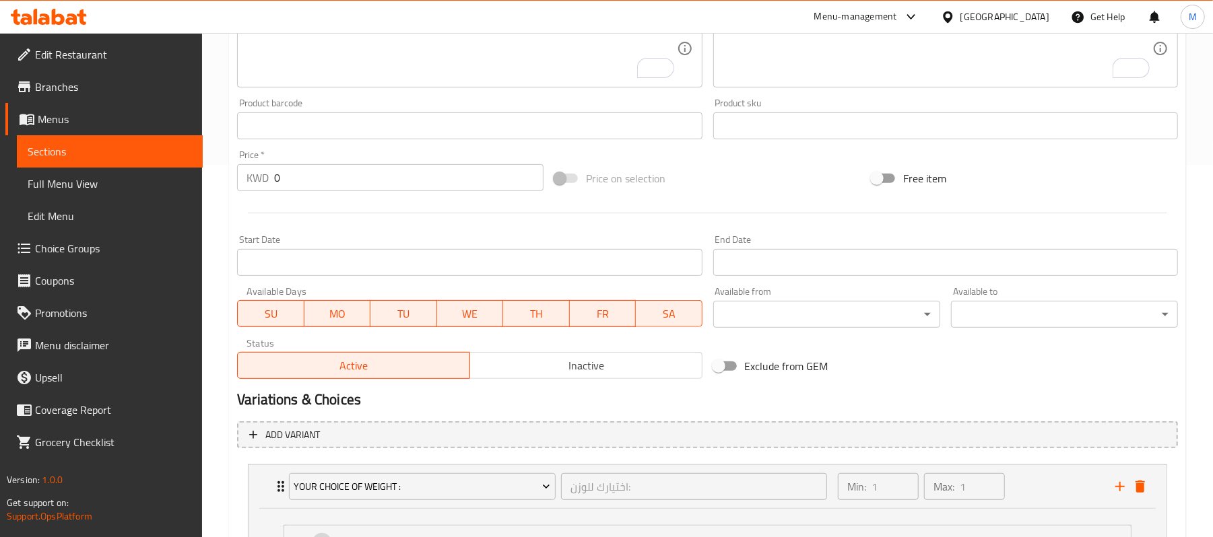
scroll to position [201, 0]
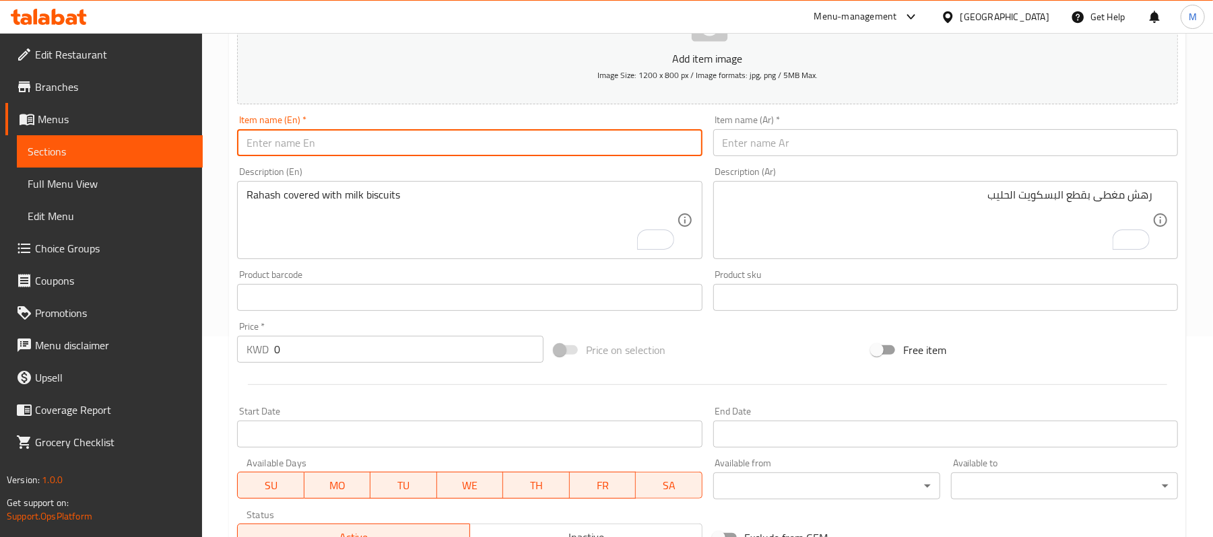
click at [346, 143] on input "text" at bounding box center [469, 142] width 465 height 27
paste input "Rahash Chocolate Biscuit"
click at [304, 141] on input "Rahash Chocolate Biscuit" at bounding box center [469, 142] width 465 height 27
click at [370, 148] on input "Rahash Biscuit" at bounding box center [469, 142] width 465 height 27
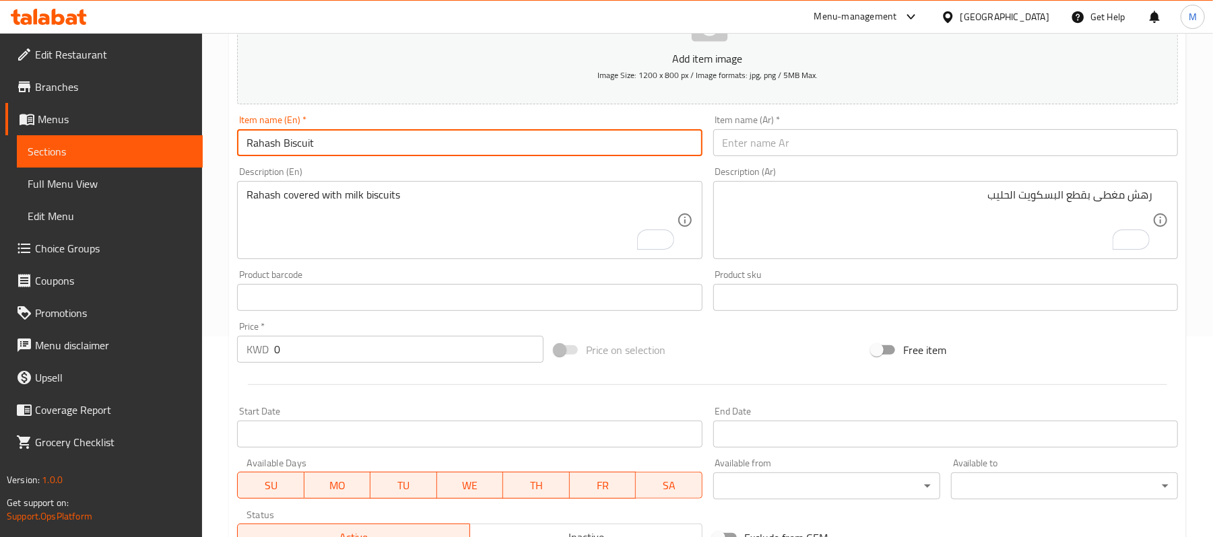
type input "Rahash Biscuit-"
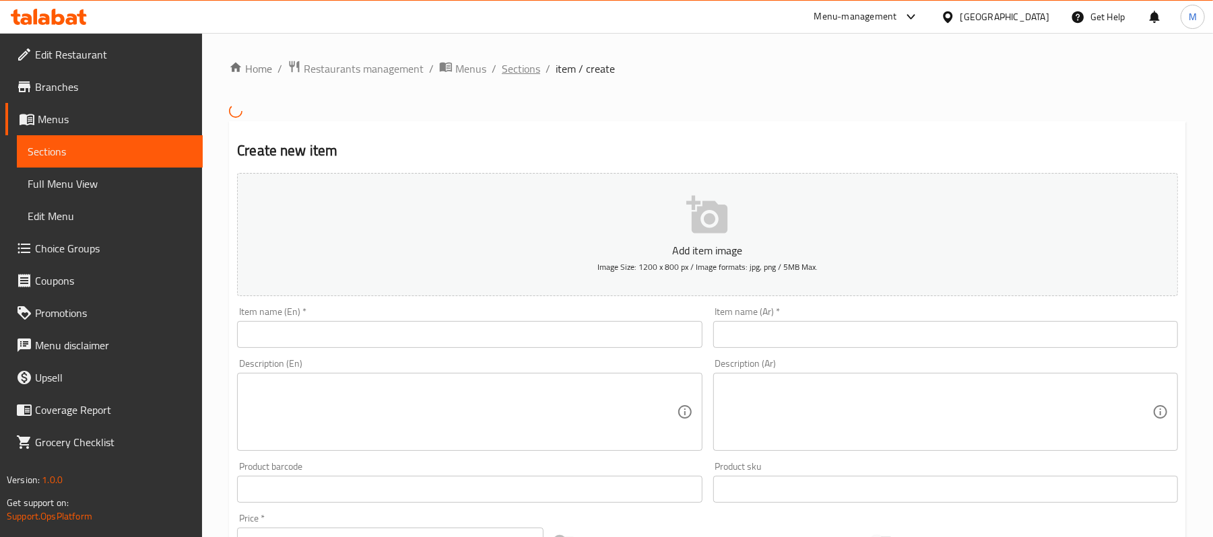
click at [513, 61] on span "Sections" at bounding box center [521, 69] width 38 height 16
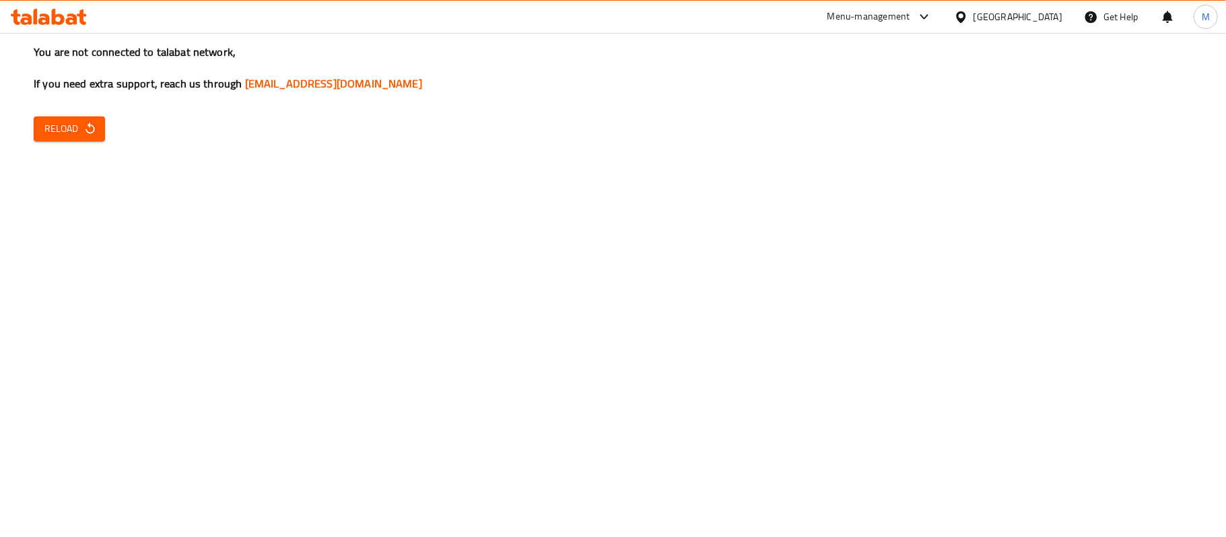
click at [66, 133] on span "Reload" at bounding box center [69, 129] width 50 height 17
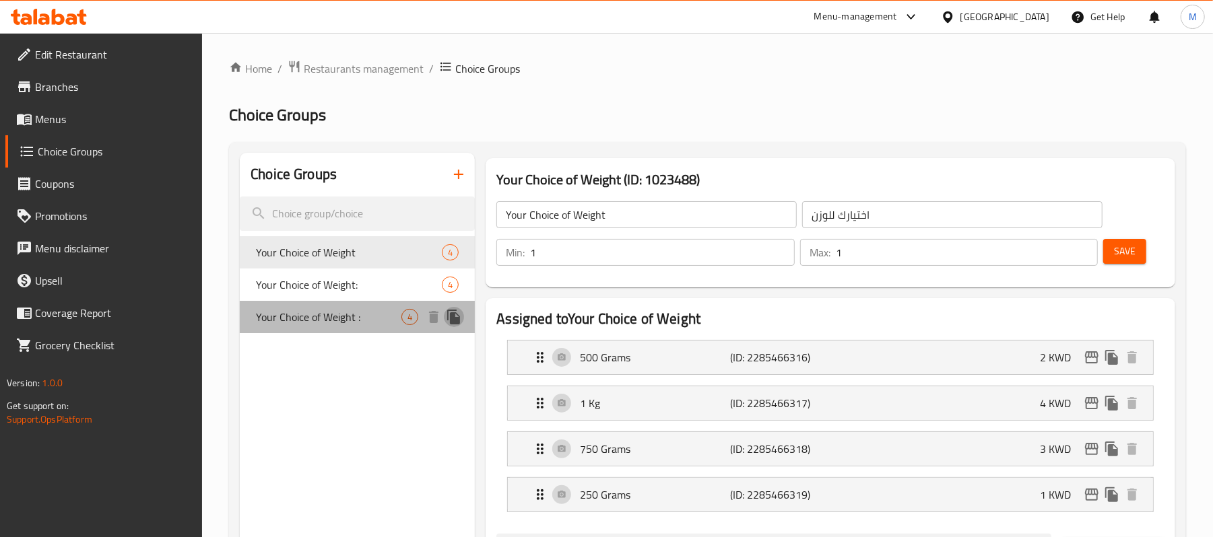
click at [454, 320] on icon "duplicate" at bounding box center [453, 317] width 13 height 15
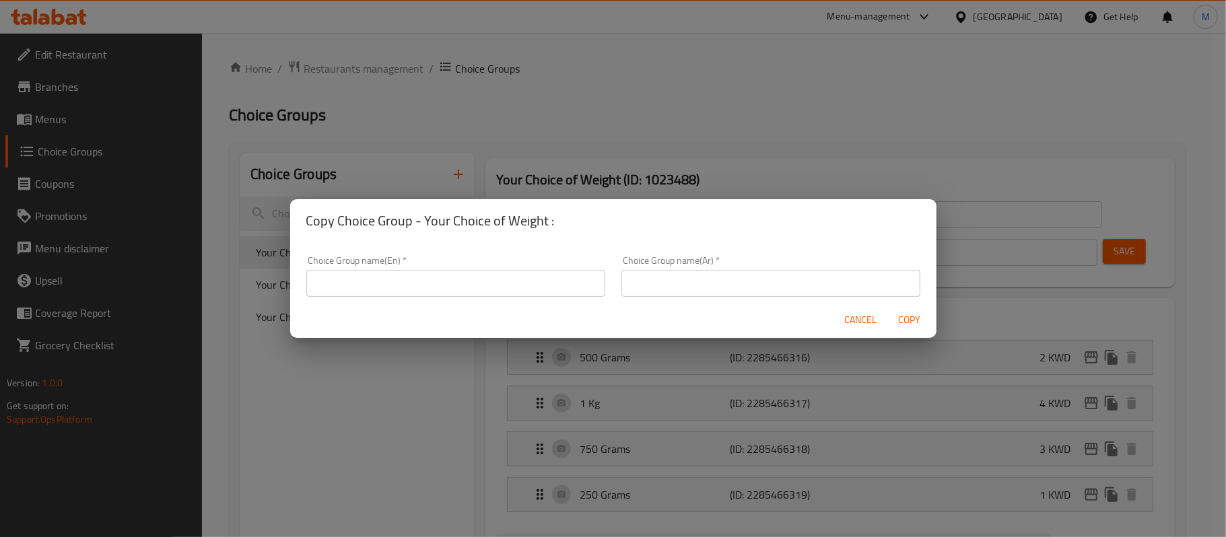
click at [421, 277] on input "text" at bounding box center [455, 283] width 299 height 27
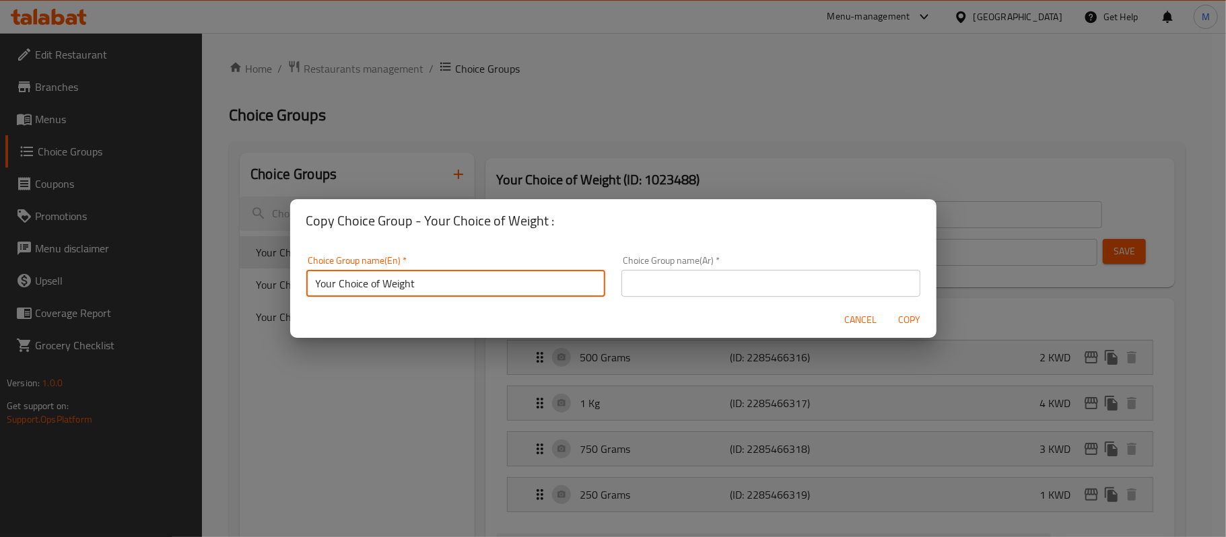
click at [434, 288] on input "Your Choice of Weight" at bounding box center [455, 283] width 299 height 27
type input "Your Choice of Weight"
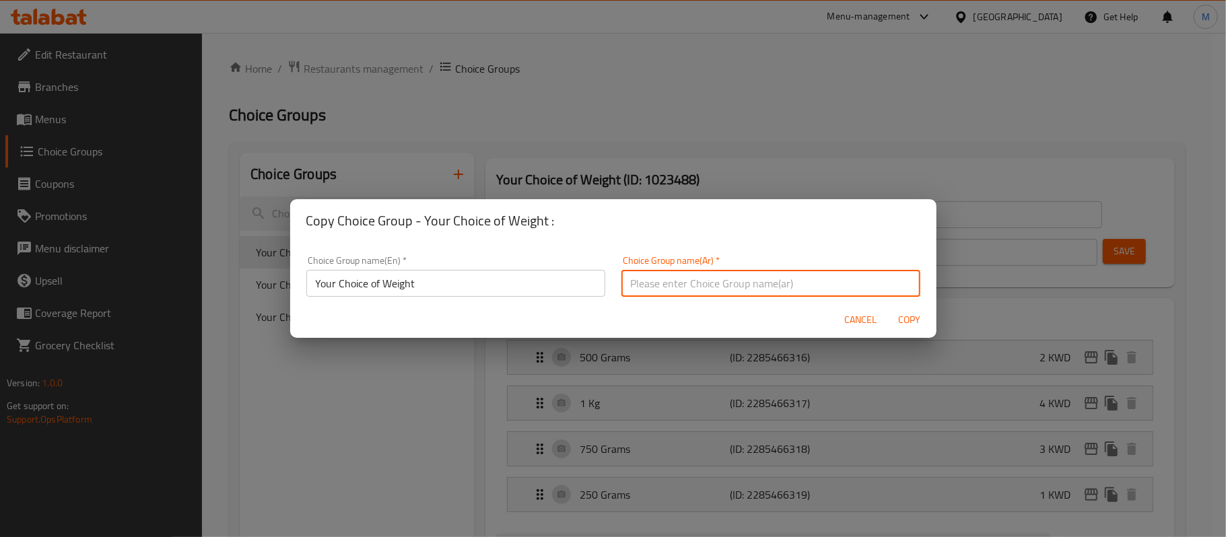
click at [825, 290] on input "text" at bounding box center [770, 283] width 299 height 27
paste input "اختيارك للوزن:"
type input "اختيارك للوزن"
click at [906, 319] on span "Copy" at bounding box center [909, 320] width 32 height 17
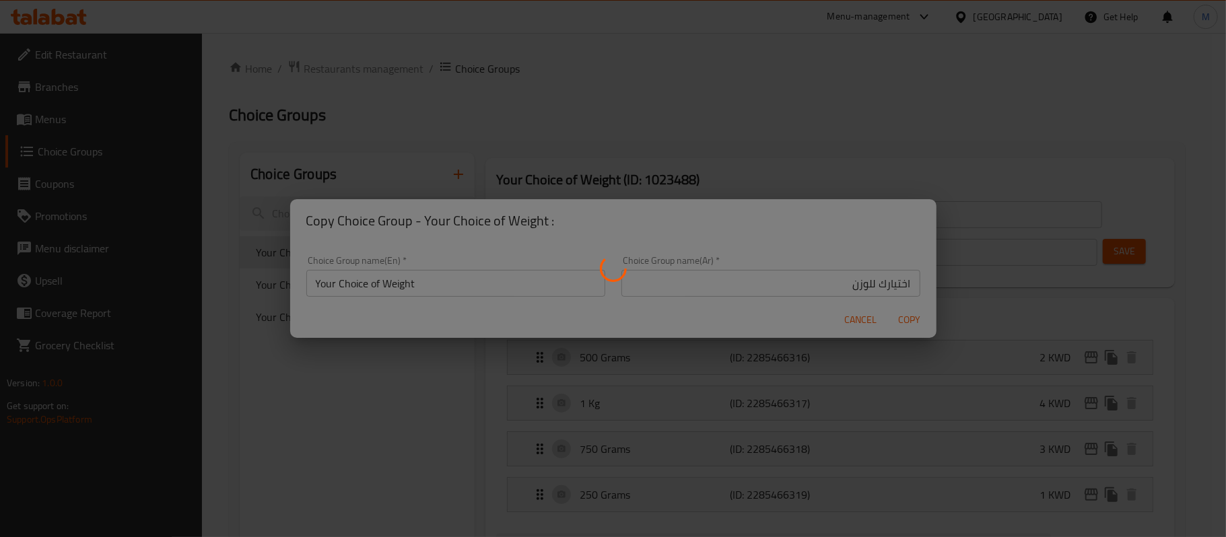
type input "Your Choice of Weight"
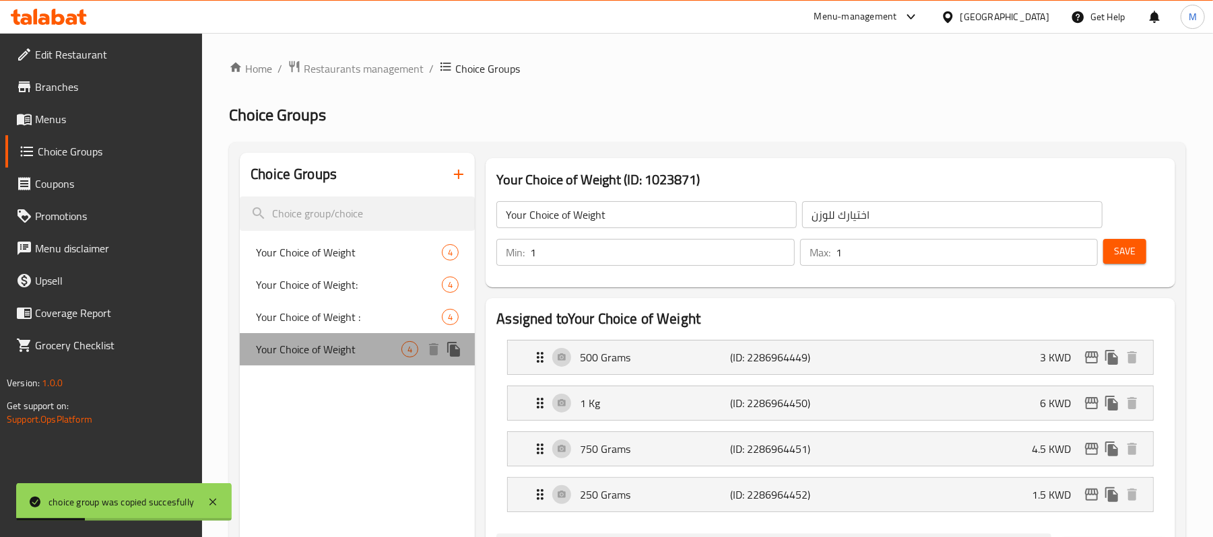
click at [358, 353] on span "Your Choice of Weight" at bounding box center [328, 349] width 145 height 16
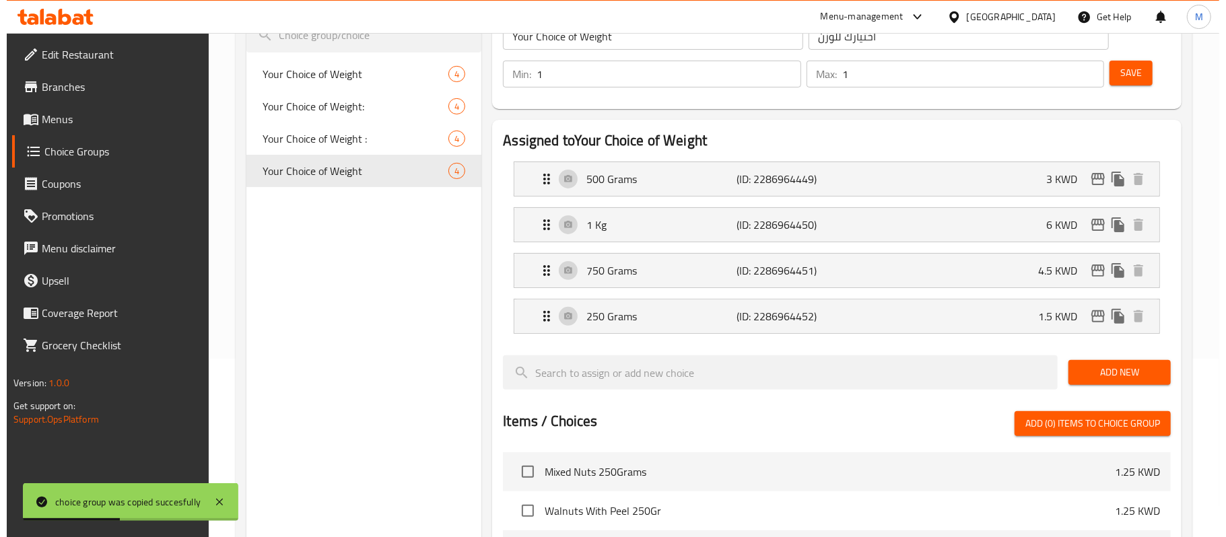
scroll to position [179, 0]
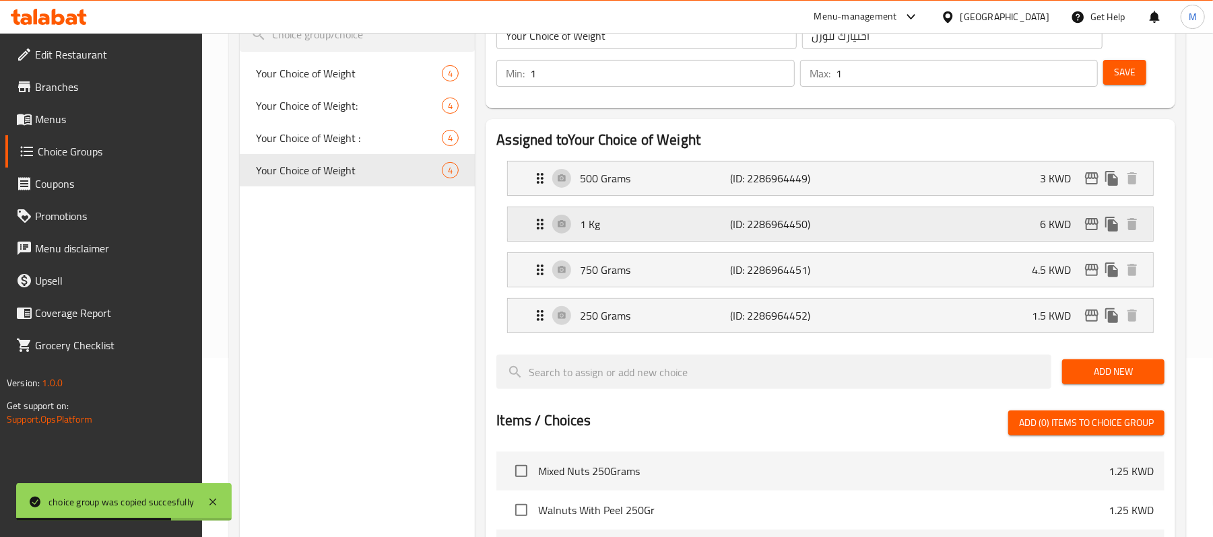
click at [1025, 219] on div "1 Kg (ID: 2286964450) 6 KWD" at bounding box center [834, 224] width 605 height 34
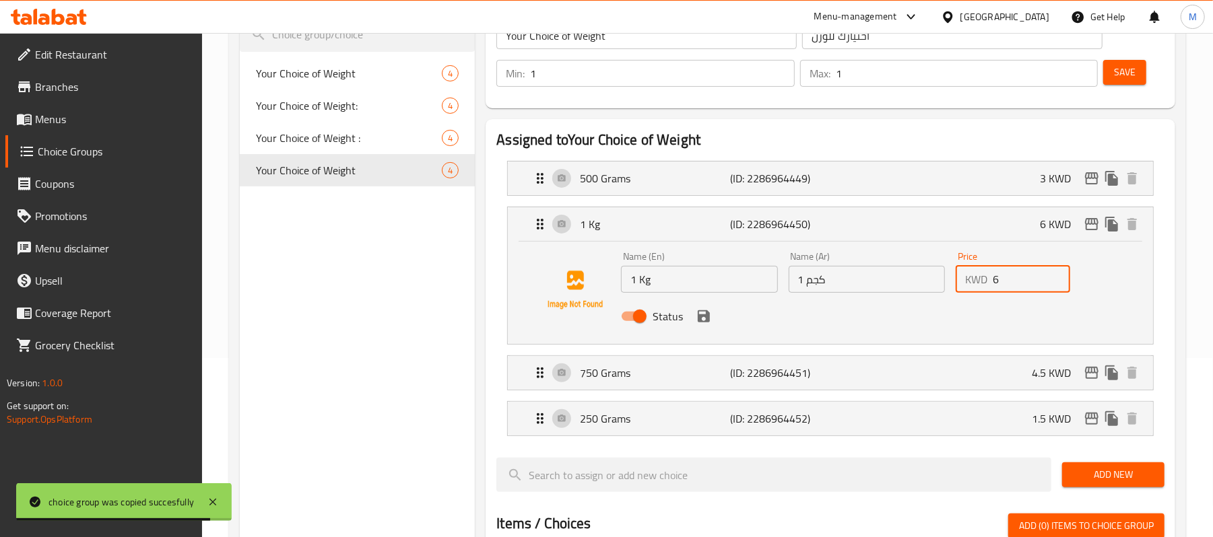
drag, startPoint x: 1007, startPoint y: 278, endPoint x: 988, endPoint y: 280, distance: 19.0
click at [988, 280] on div "KWD 6 Price" at bounding box center [1012, 279] width 114 height 27
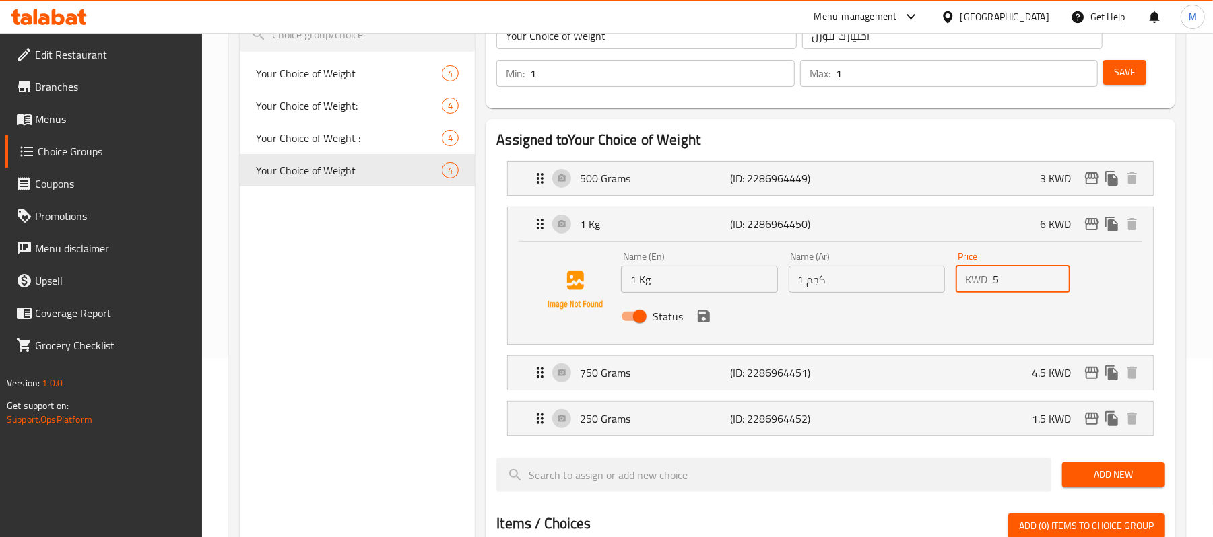
type input "5"
click at [703, 316] on icon "save" at bounding box center [704, 316] width 12 height 12
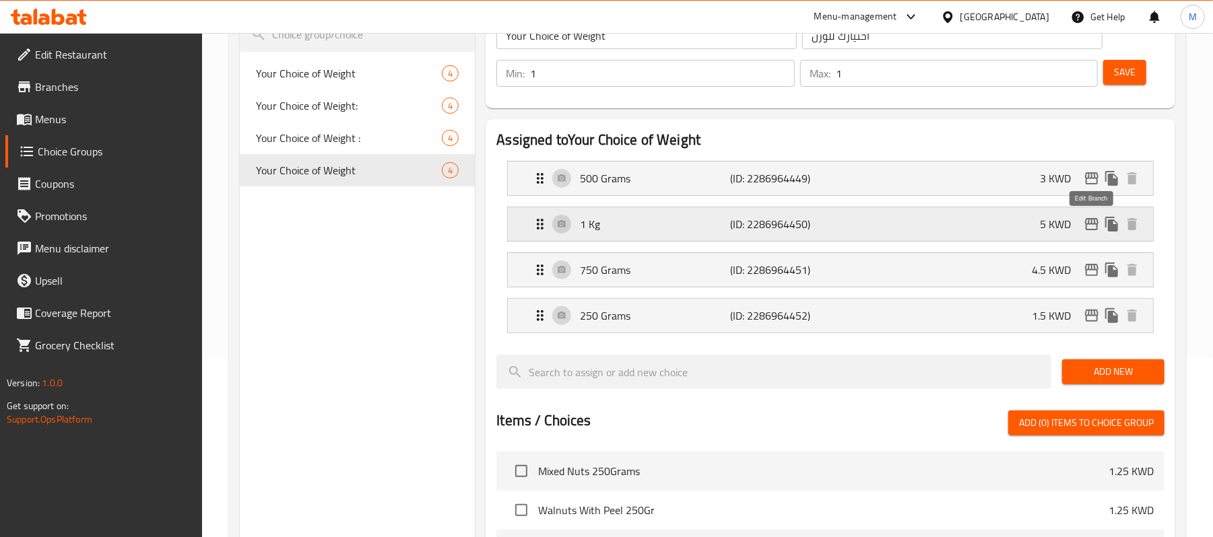
click at [1092, 221] on icon "edit" at bounding box center [1091, 224] width 16 height 16
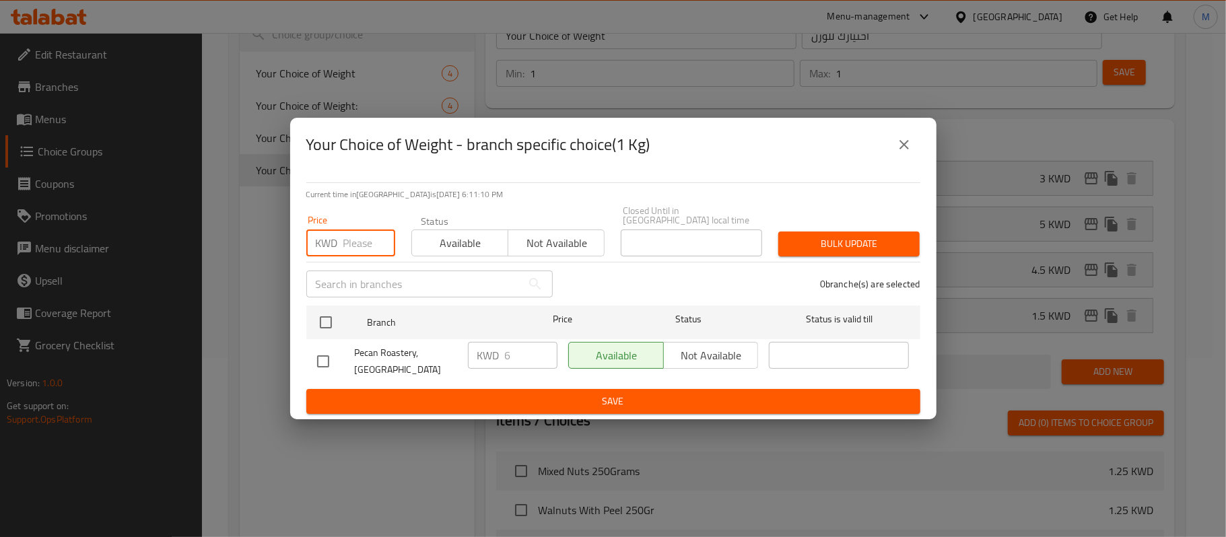
click at [354, 240] on input "number" at bounding box center [369, 243] width 52 height 27
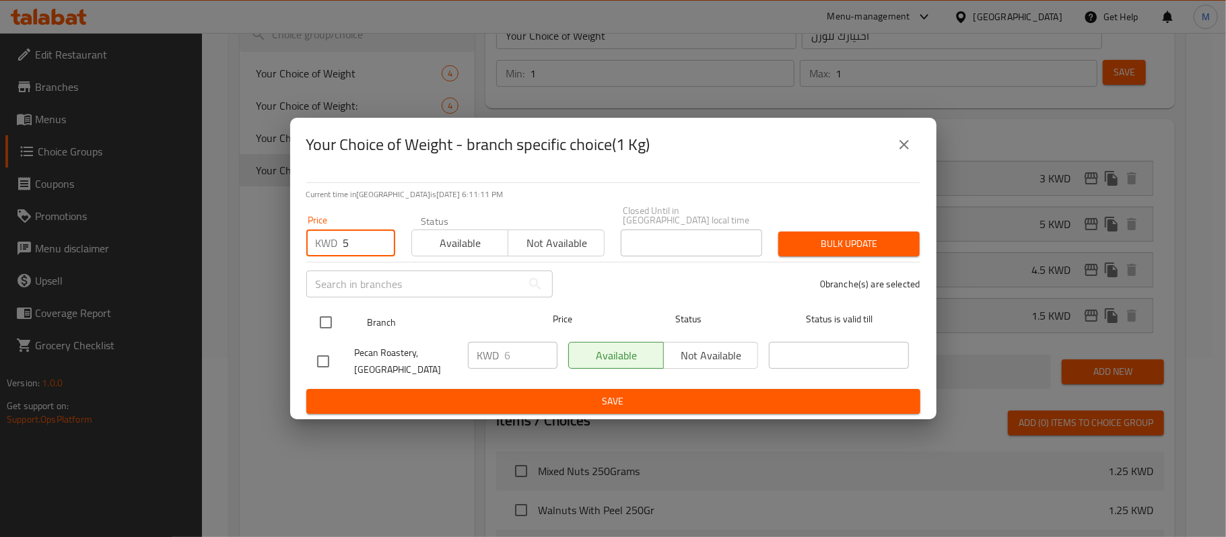
type input "5"
click at [320, 316] on input "checkbox" at bounding box center [326, 322] width 28 height 28
checkbox input "true"
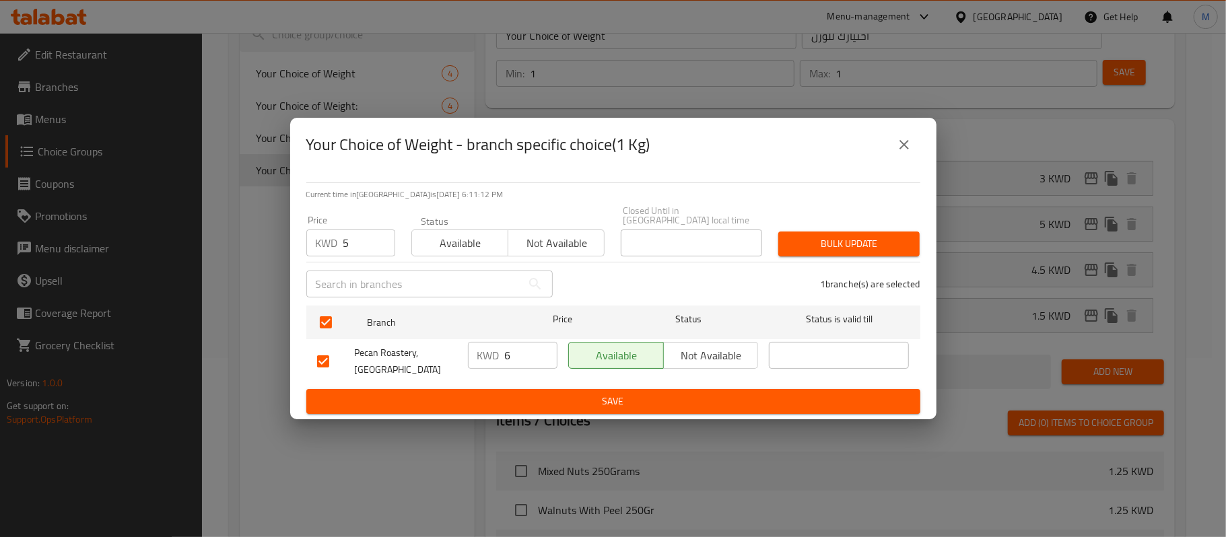
click at [843, 249] on span "Bulk update" at bounding box center [849, 244] width 120 height 17
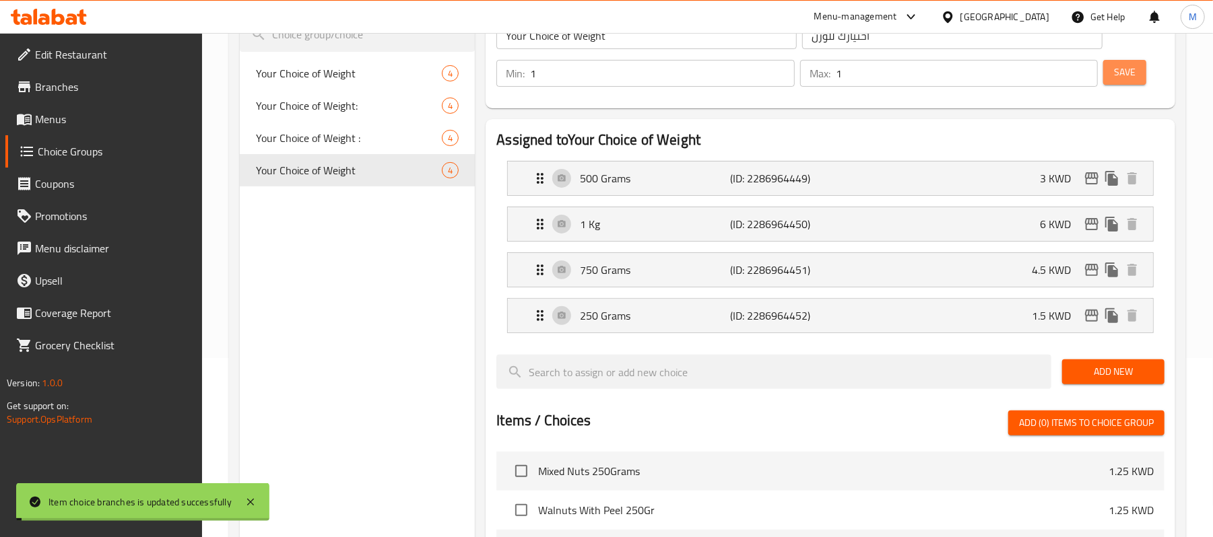
click at [1130, 76] on span "Save" at bounding box center [1125, 72] width 22 height 17
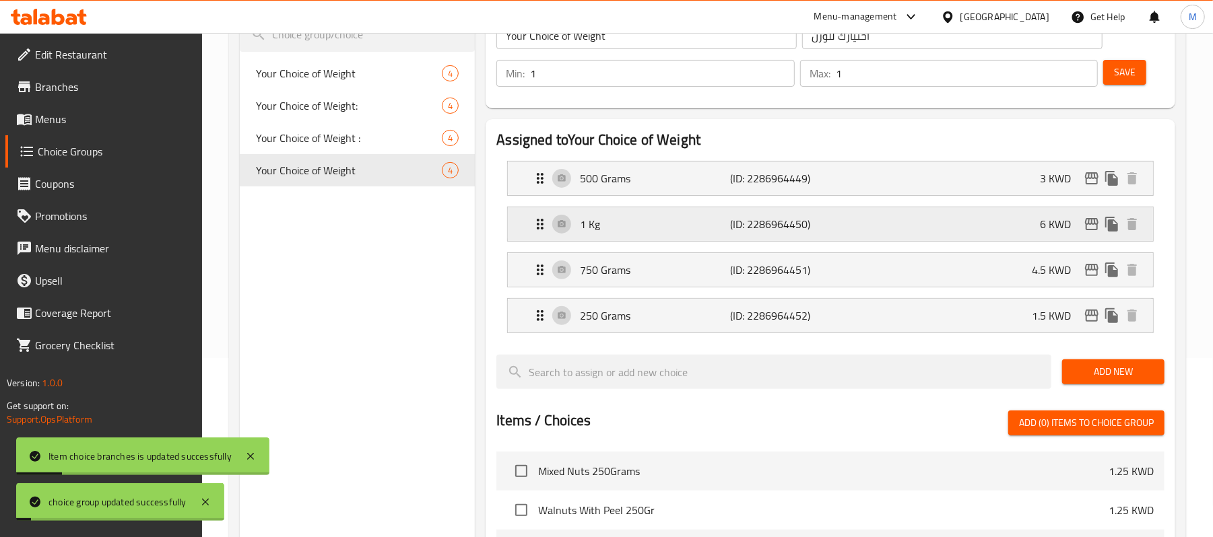
click at [1006, 224] on div "1 Kg (ID: 2286964450) 6 KWD" at bounding box center [834, 224] width 605 height 34
click at [996, 232] on div "1 Kg (ID: 2286964450) 6 KWD" at bounding box center [834, 224] width 605 height 34
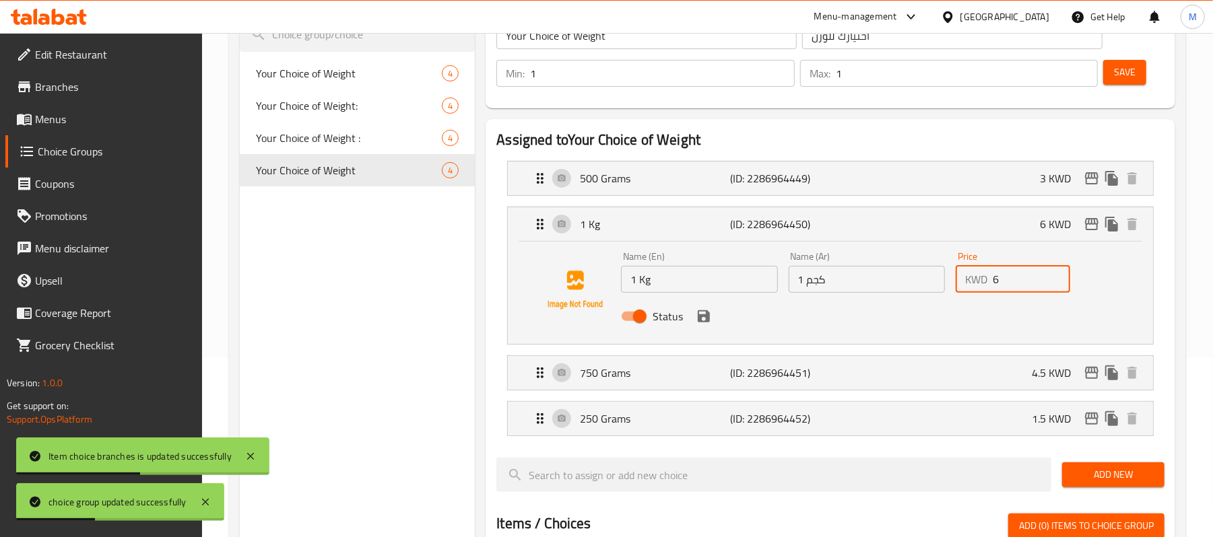
click at [983, 279] on div "KWD 6 Price" at bounding box center [1012, 279] width 114 height 27
click at [702, 321] on icon "save" at bounding box center [704, 316] width 12 height 12
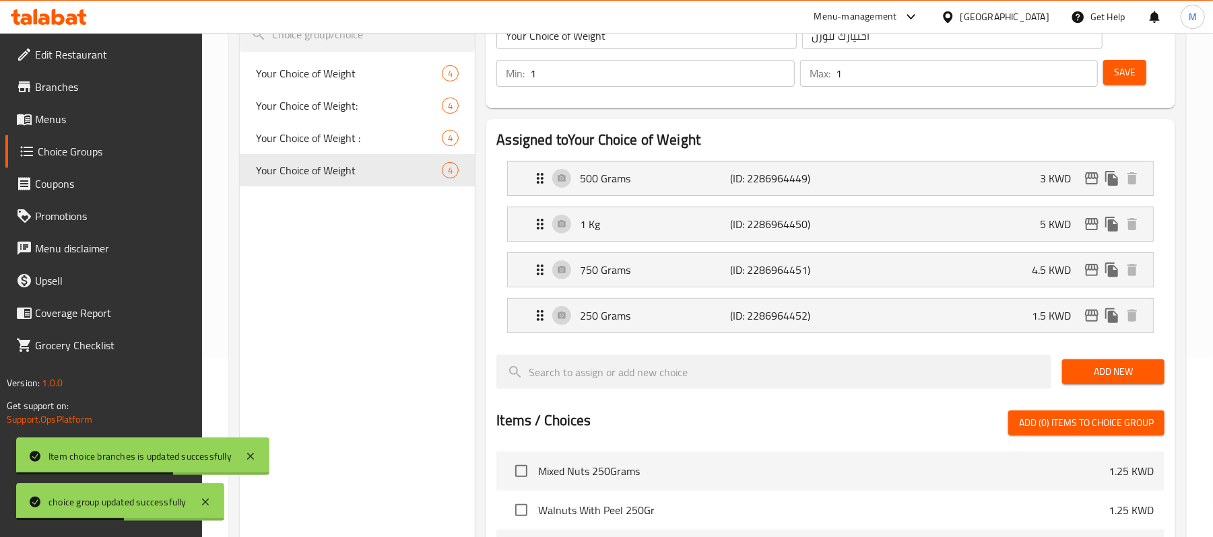
type input "5"
click at [1122, 79] on span "Save" at bounding box center [1125, 72] width 22 height 17
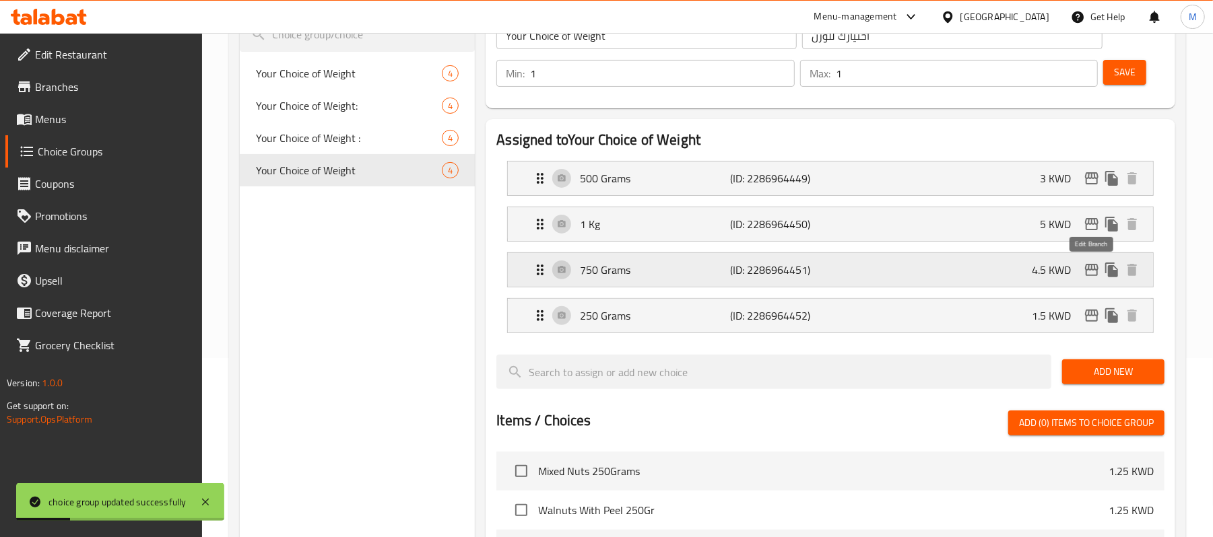
click at [1089, 267] on icon "edit" at bounding box center [1091, 270] width 16 height 16
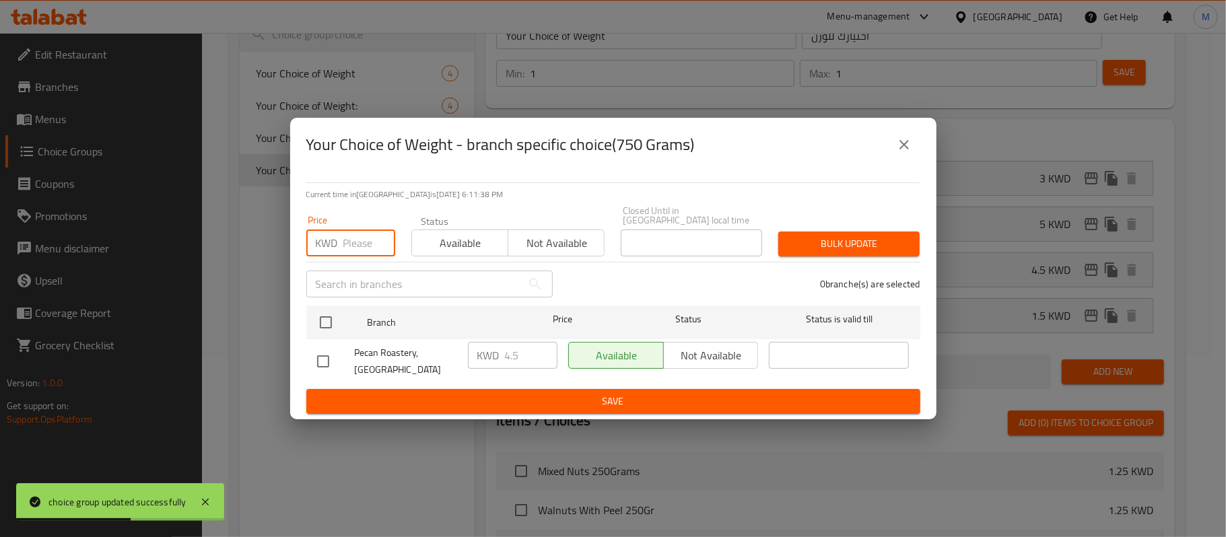
click at [349, 245] on input "number" at bounding box center [369, 243] width 52 height 27
click at [356, 240] on input "3.75" at bounding box center [369, 243] width 52 height 27
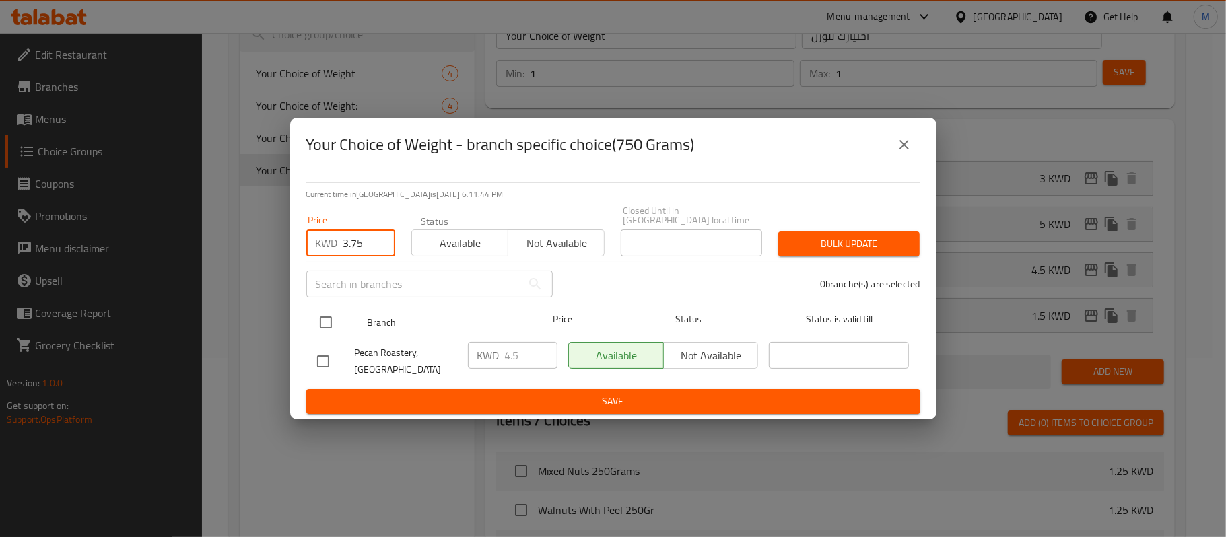
type input "3.75"
click at [323, 323] on input "checkbox" at bounding box center [326, 322] width 28 height 28
checkbox input "true"
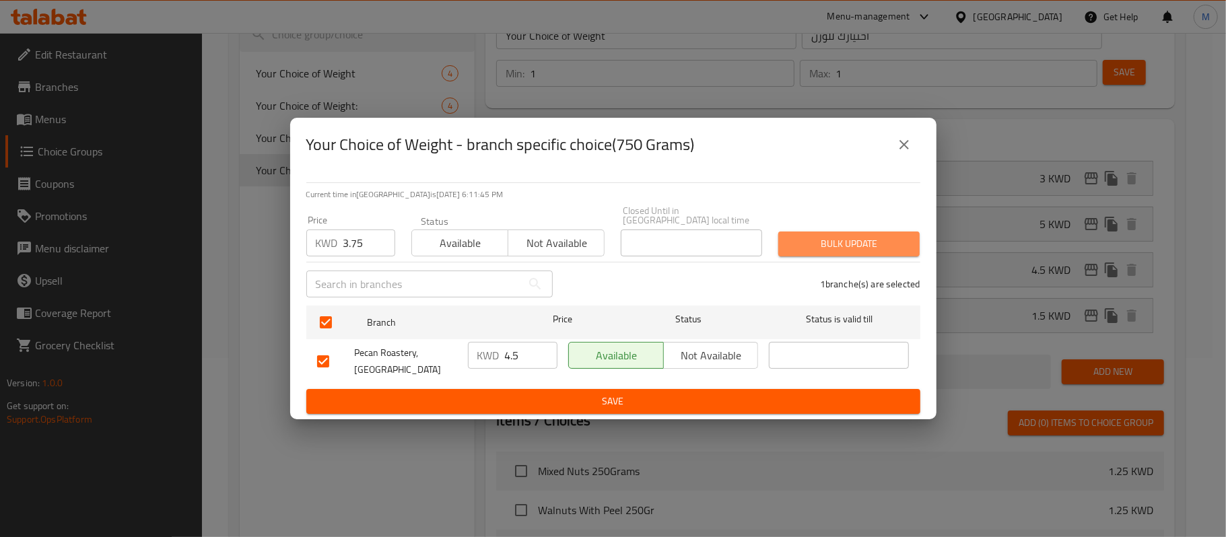
click at [846, 248] on span "Bulk update" at bounding box center [849, 244] width 120 height 17
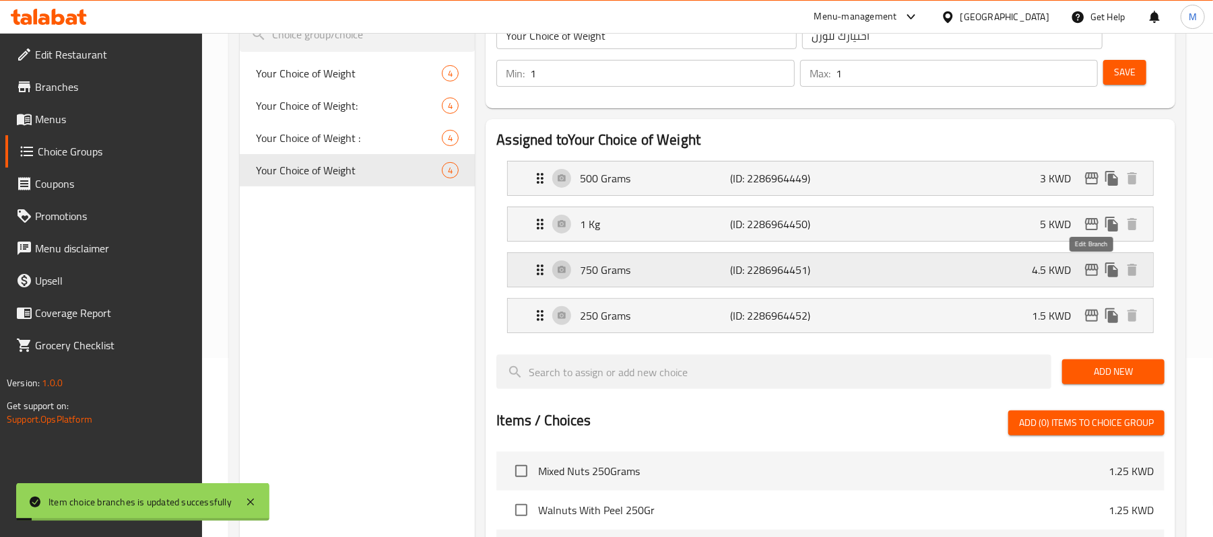
click at [1088, 273] on icon "edit" at bounding box center [1091, 270] width 16 height 16
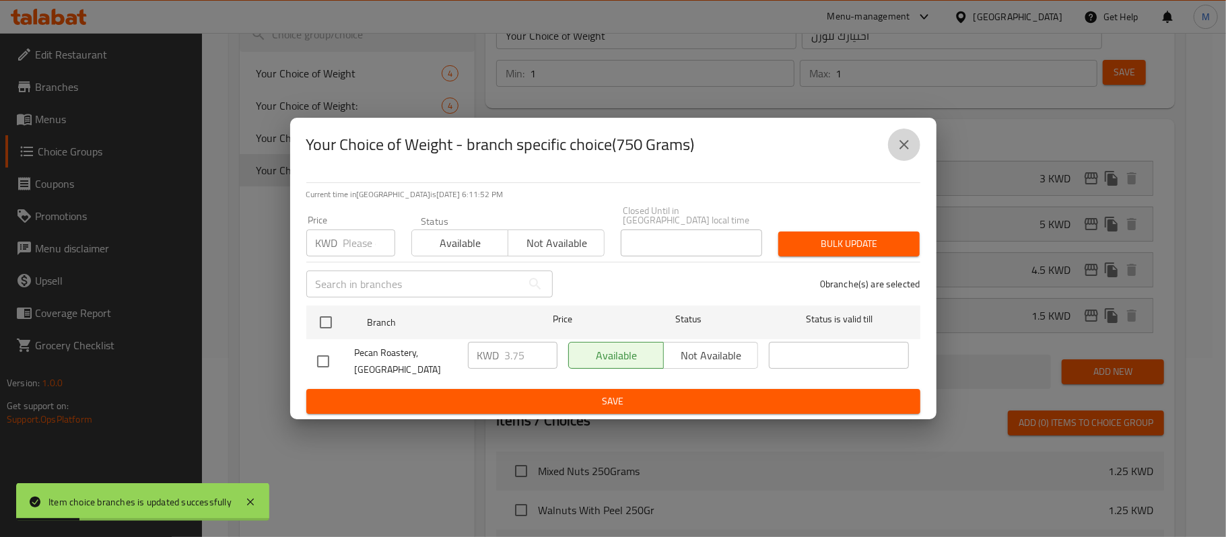
click at [892, 157] on button "close" at bounding box center [904, 145] width 32 height 32
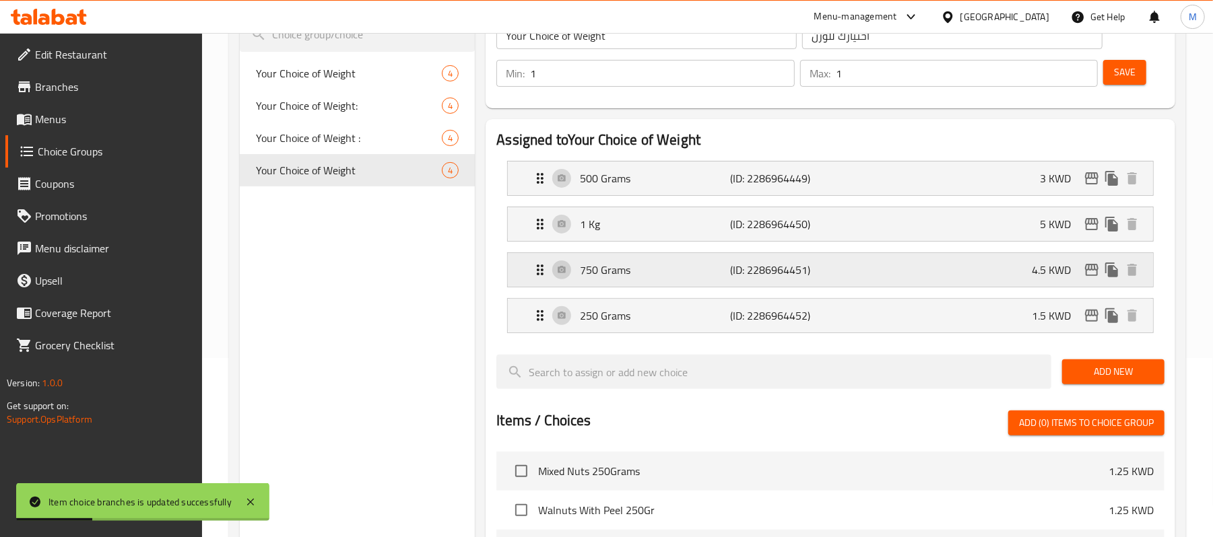
click at [965, 267] on div "750 Grams (ID: 2286964451) 4.5 KWD" at bounding box center [834, 270] width 605 height 34
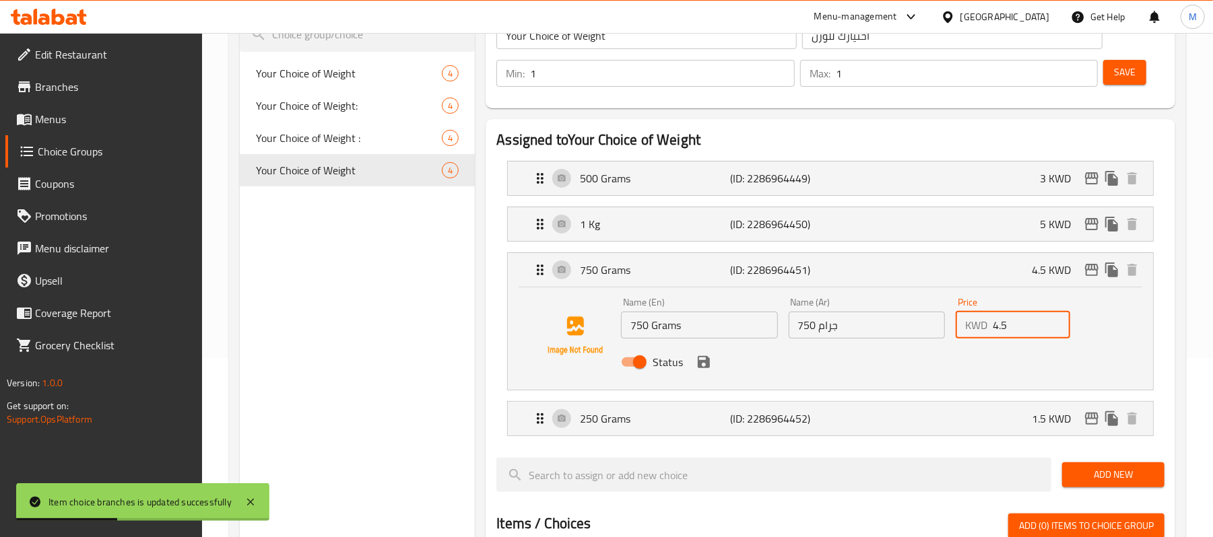
drag, startPoint x: 1021, startPoint y: 334, endPoint x: 965, endPoint y: 335, distance: 55.9
click at [965, 335] on div "KWD 4.5 Price" at bounding box center [1012, 325] width 114 height 27
paste input "3.7"
click at [708, 360] on icon "save" at bounding box center [704, 362] width 12 height 12
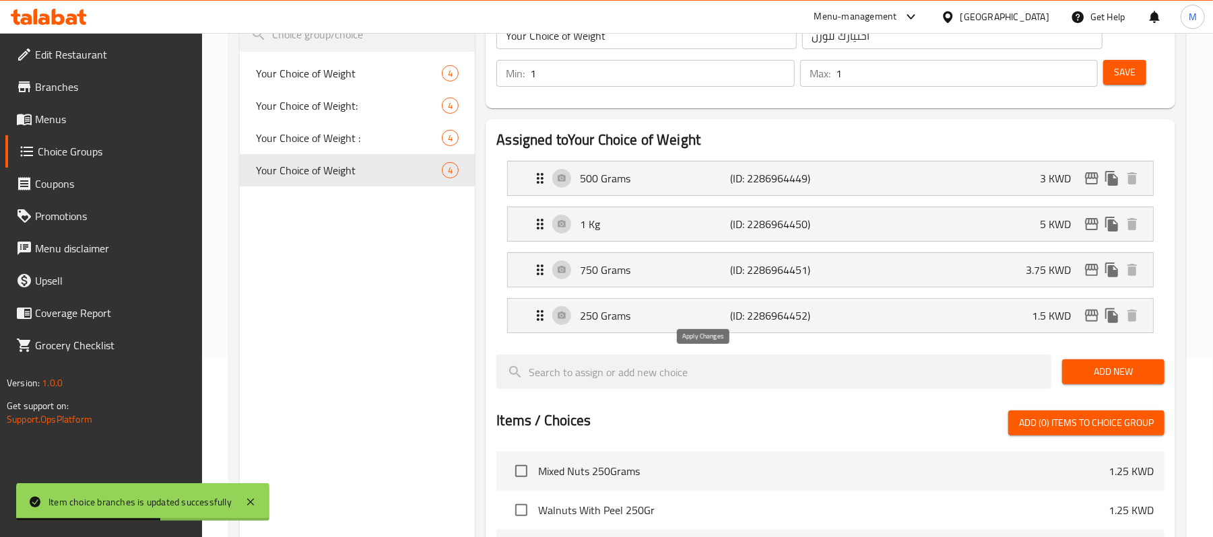
type input "3.75"
click at [1122, 79] on span "Save" at bounding box center [1125, 72] width 22 height 17
click at [1019, 179] on div "500 Grams (ID: 2286964449) 3 KWD" at bounding box center [834, 179] width 605 height 34
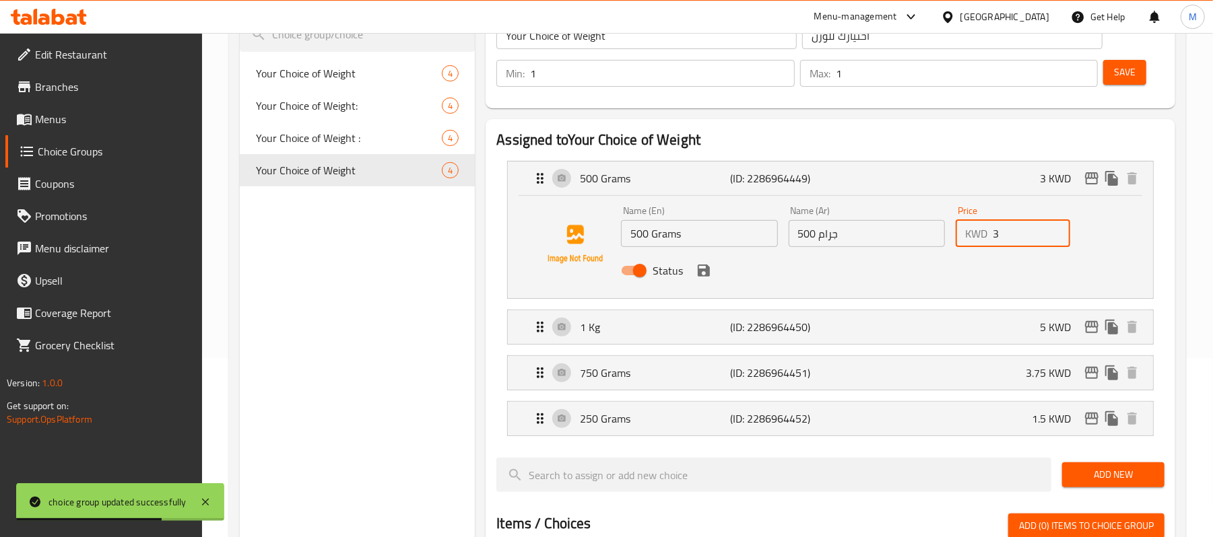
drag, startPoint x: 1005, startPoint y: 237, endPoint x: 986, endPoint y: 238, distance: 18.9
click at [986, 238] on div "KWD 3 Price" at bounding box center [1012, 233] width 114 height 27
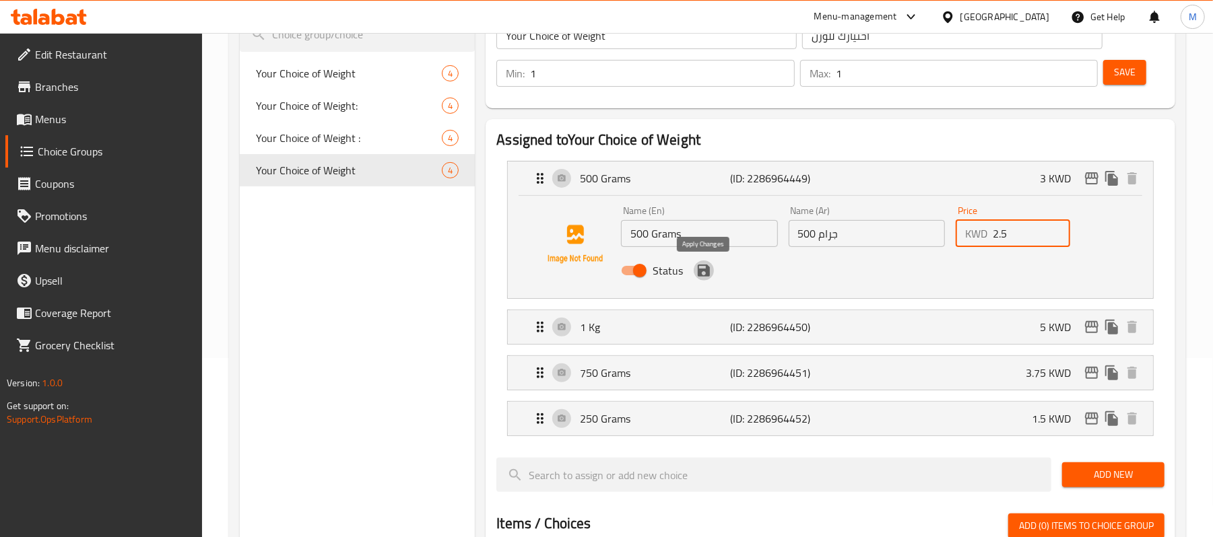
click at [701, 275] on icon "save" at bounding box center [704, 271] width 12 height 12
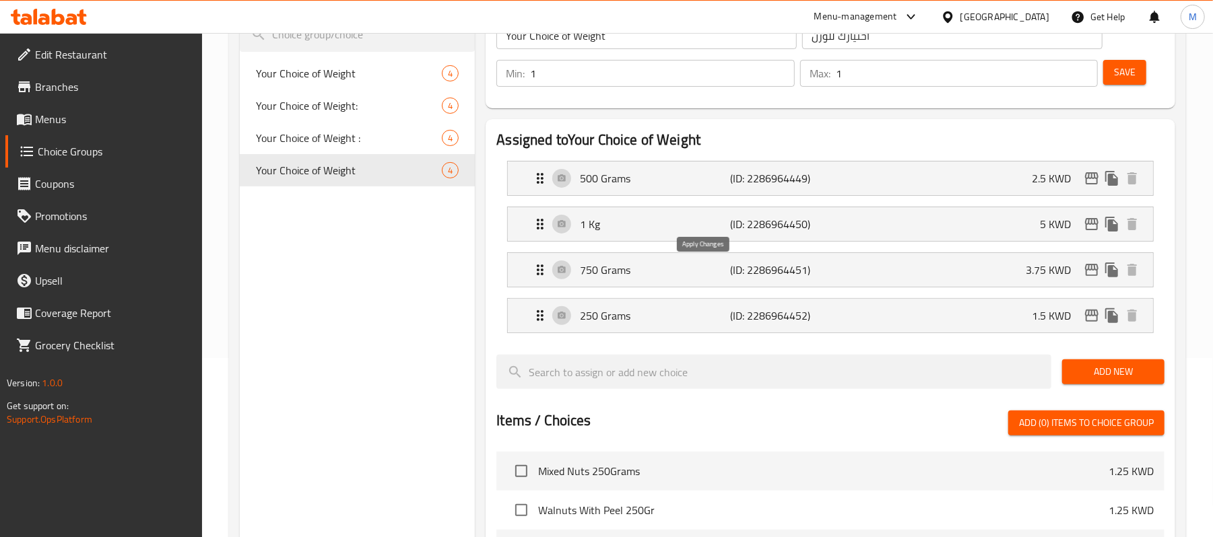
type input "2.5"
click at [946, 176] on div "500 Grams (ID: 2286964449) 2.5 KWD" at bounding box center [834, 179] width 605 height 34
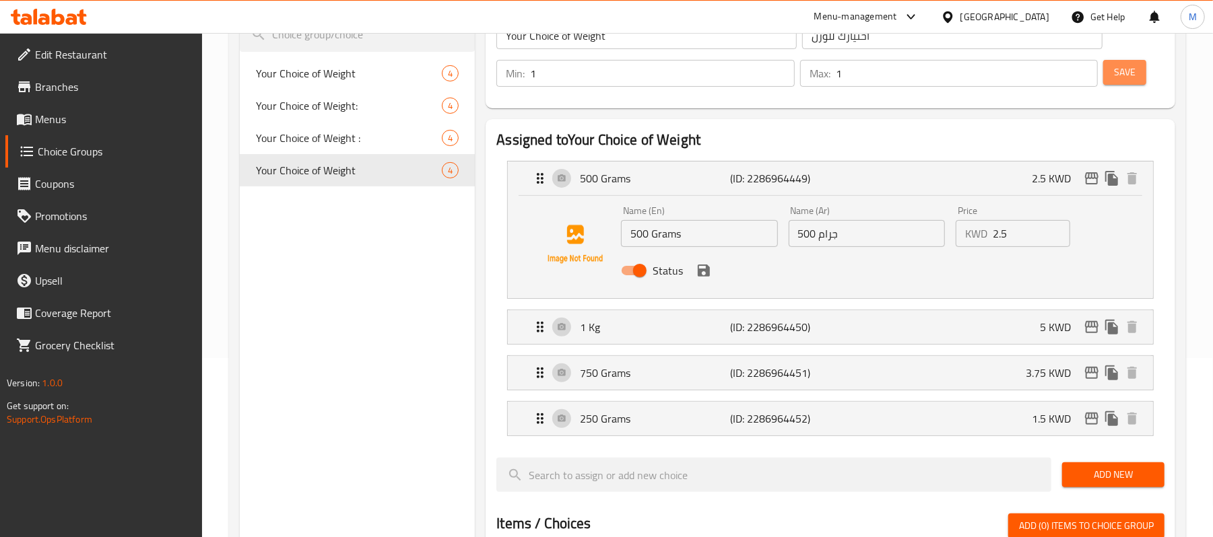
click at [1118, 70] on span "Save" at bounding box center [1125, 72] width 22 height 17
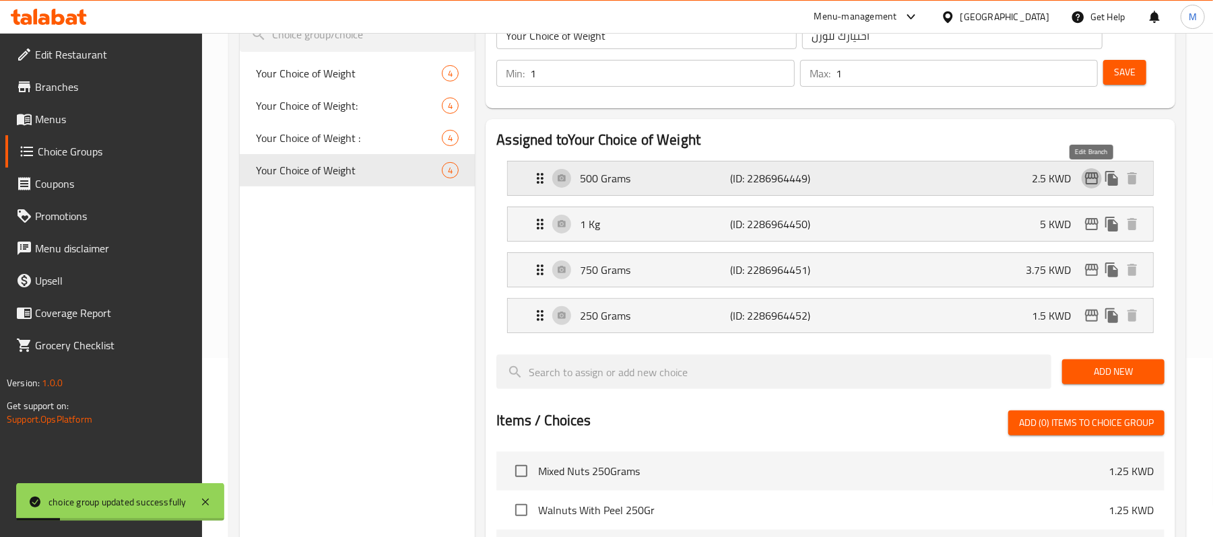
click at [1085, 179] on icon "edit" at bounding box center [1091, 178] width 13 height 12
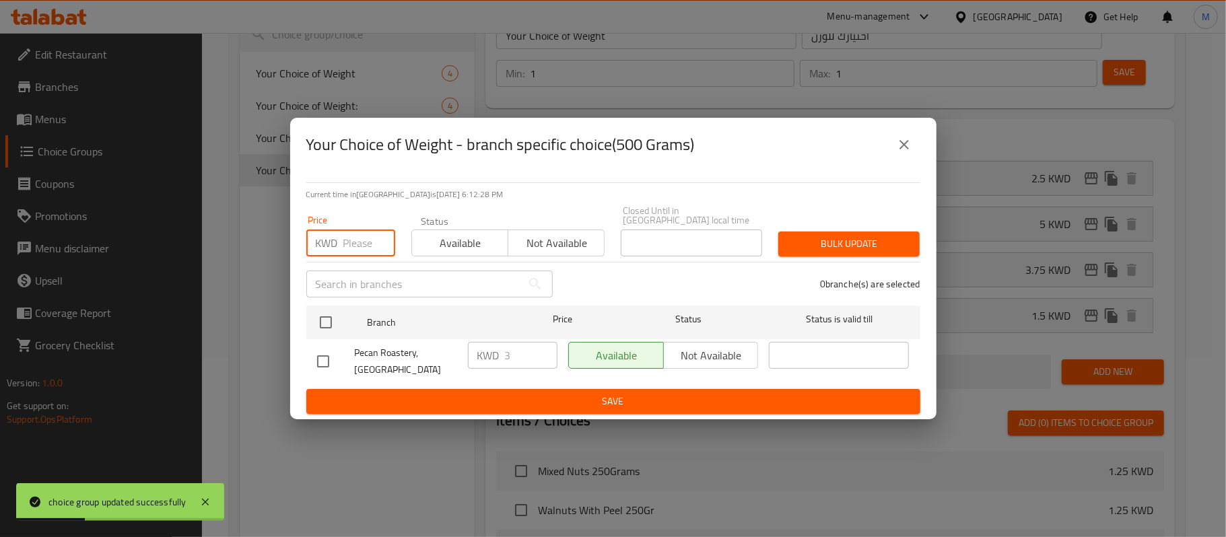
click at [362, 243] on input "number" at bounding box center [369, 243] width 52 height 27
paste input "3.75"
click at [357, 246] on input "3.75" at bounding box center [369, 243] width 52 height 27
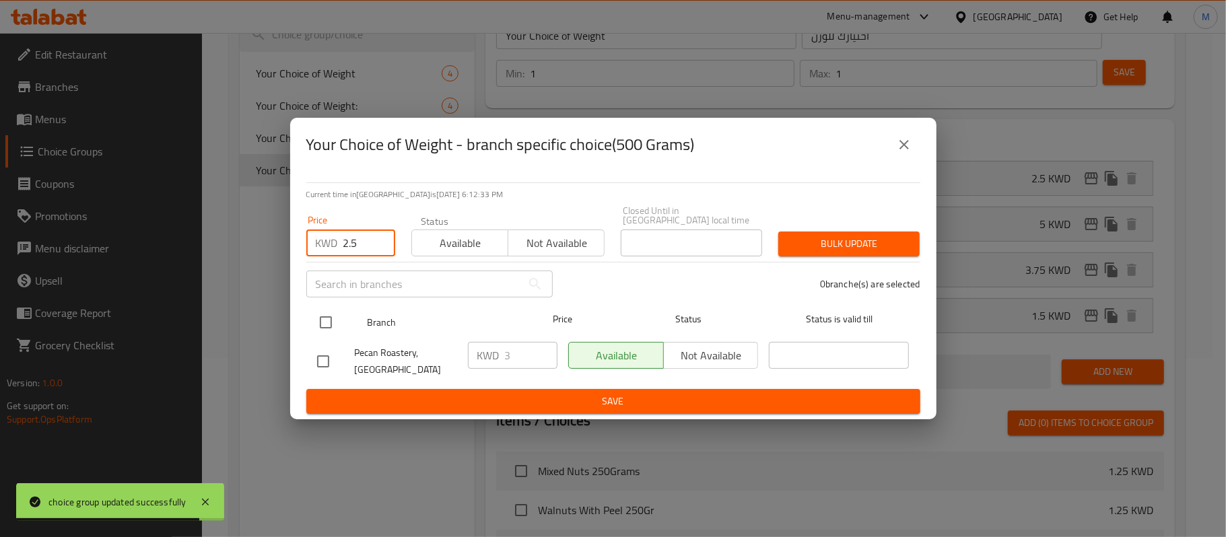
type input "2.5"
click at [318, 321] on input "checkbox" at bounding box center [326, 322] width 28 height 28
checkbox input "true"
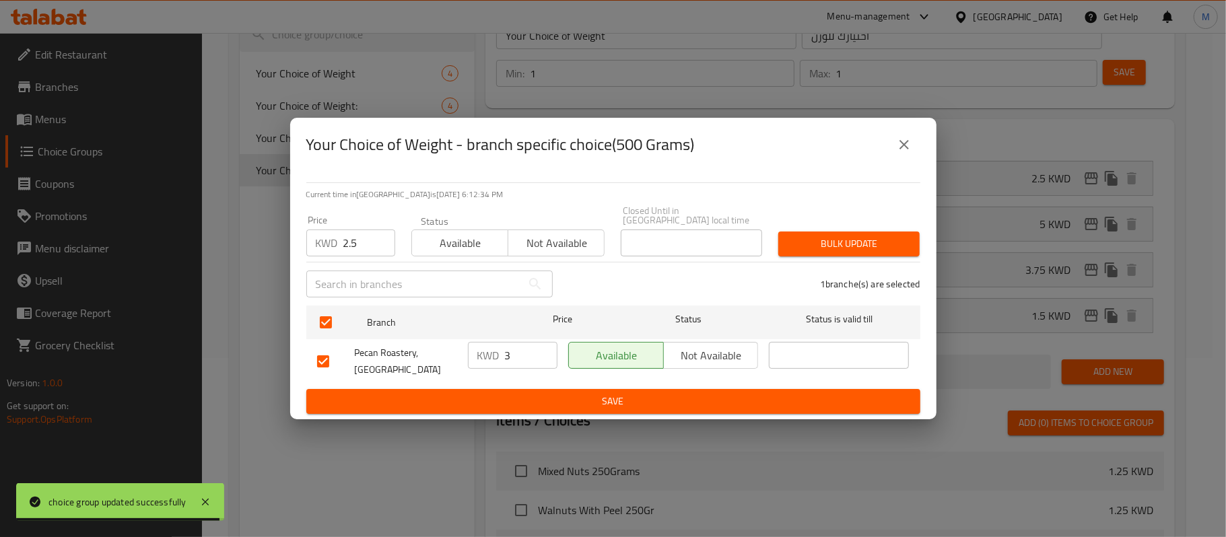
click at [893, 240] on span "Bulk update" at bounding box center [849, 244] width 120 height 17
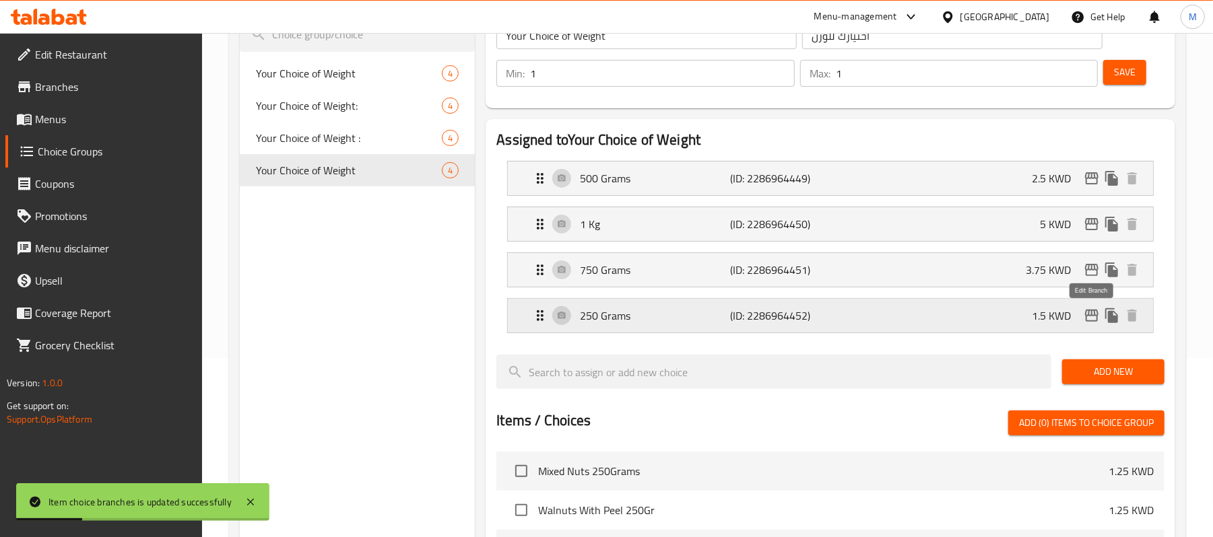
click at [1087, 320] on icon "edit" at bounding box center [1091, 316] width 16 height 16
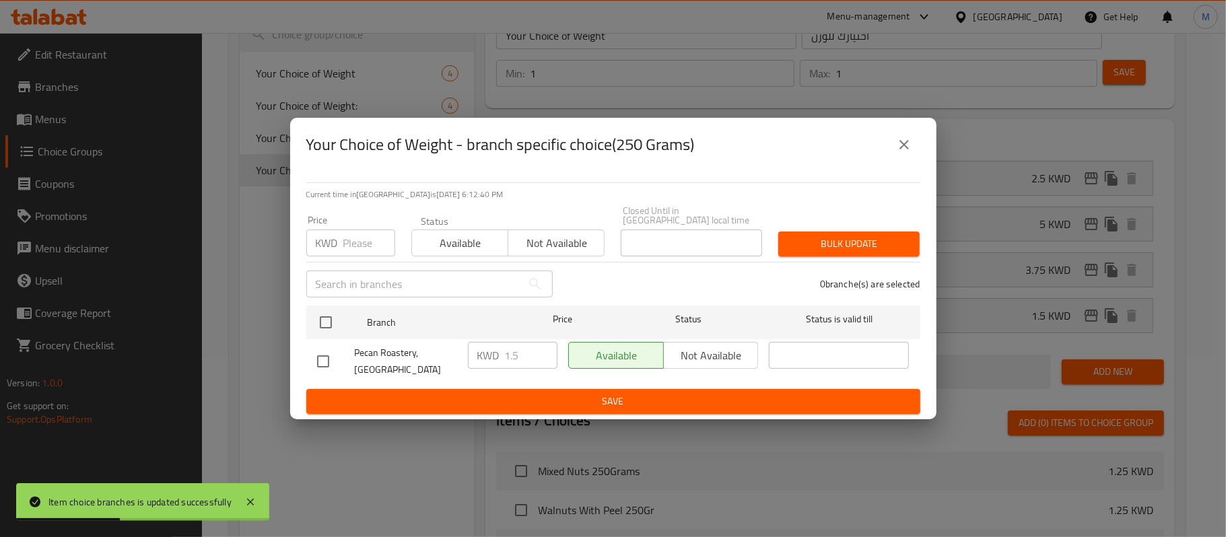
click at [353, 245] on input "number" at bounding box center [369, 243] width 52 height 27
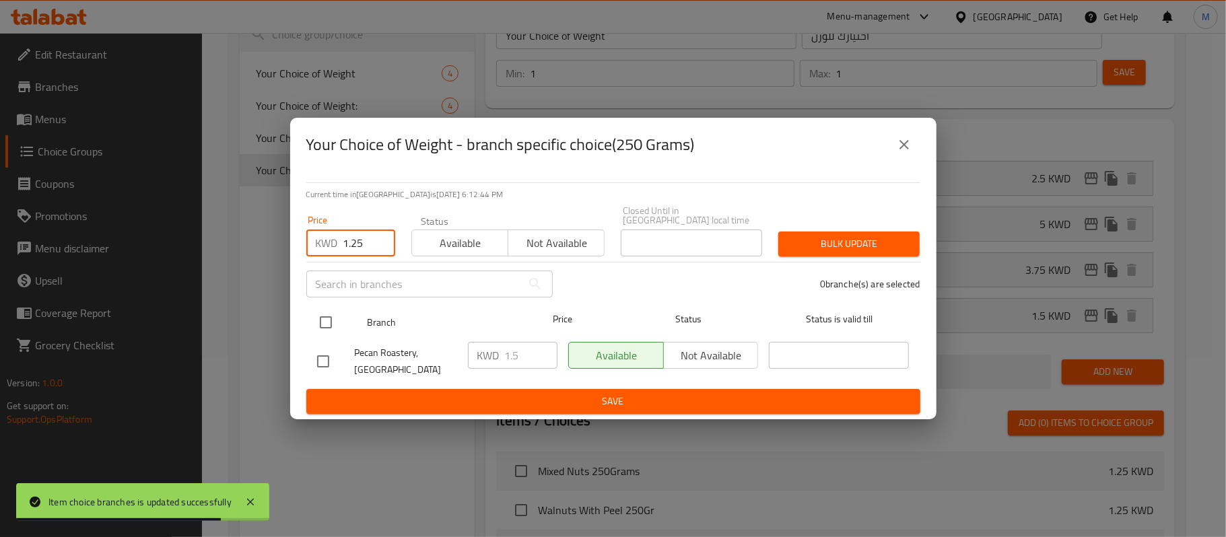
type input "1.25"
click at [327, 316] on input "checkbox" at bounding box center [326, 322] width 28 height 28
checkbox input "true"
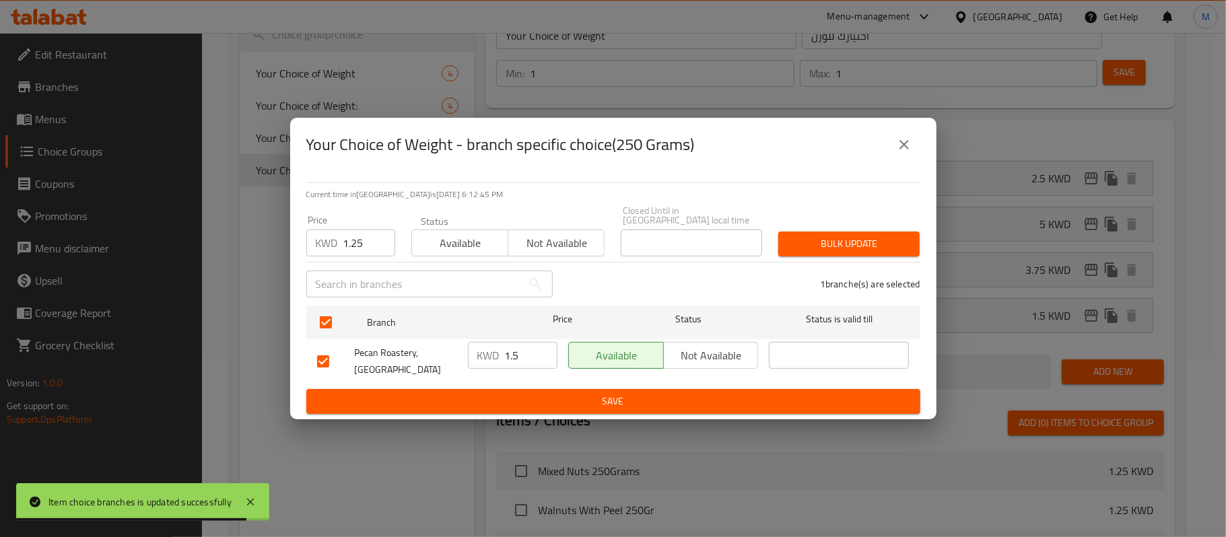
click at [887, 248] on span "Bulk update" at bounding box center [849, 244] width 120 height 17
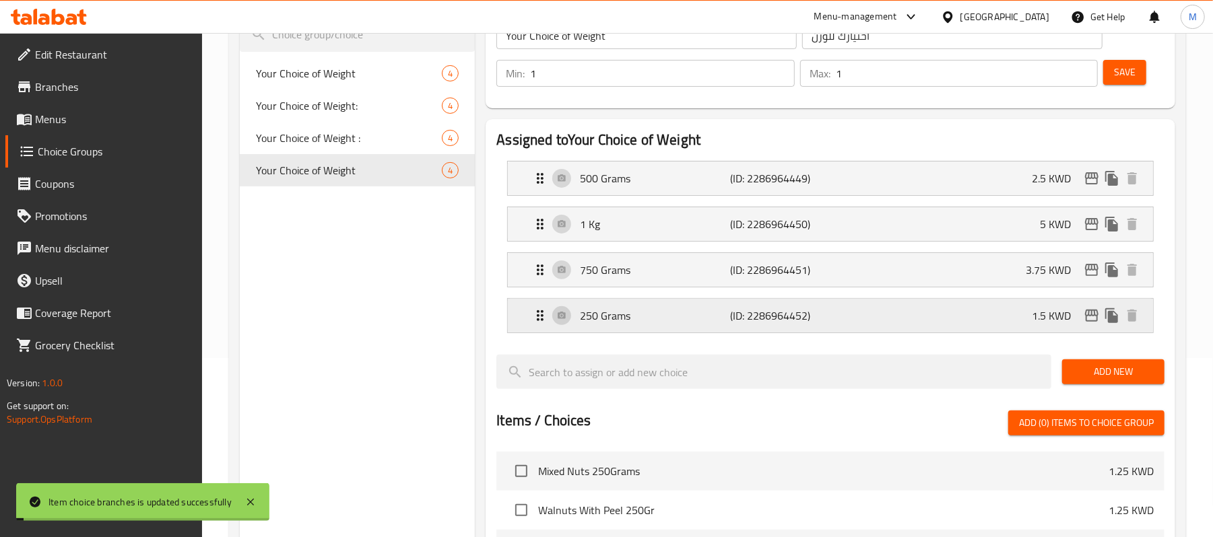
click at [996, 316] on div "250 Grams (ID: 2286964452) 1.5 KWD" at bounding box center [834, 316] width 605 height 34
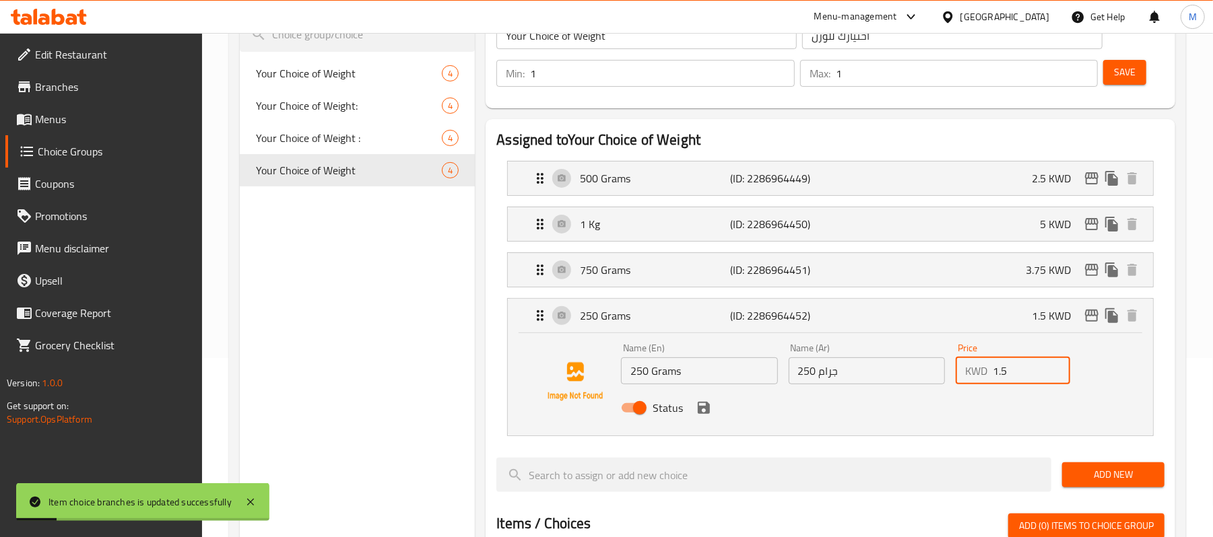
drag, startPoint x: 1032, startPoint y: 367, endPoint x: 992, endPoint y: 372, distance: 40.0
click at [992, 372] on input "1.5" at bounding box center [1030, 371] width 77 height 27
click at [708, 405] on icon "save" at bounding box center [704, 408] width 12 height 12
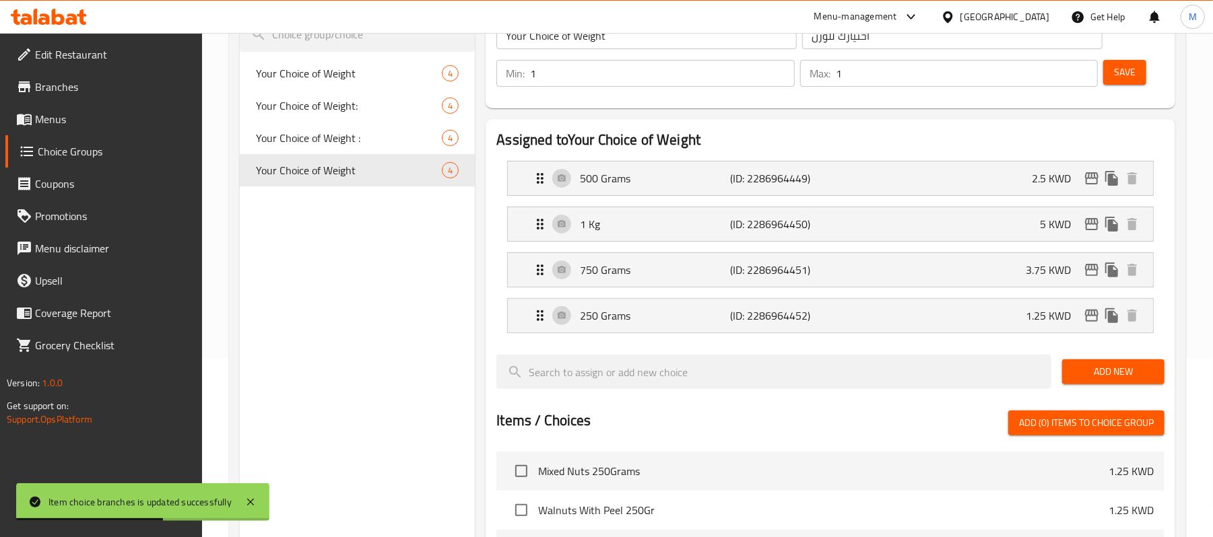
type input "1.25"
click at [1136, 73] on button "Save" at bounding box center [1124, 72] width 43 height 25
click at [1114, 69] on span "Save" at bounding box center [1125, 72] width 22 height 17
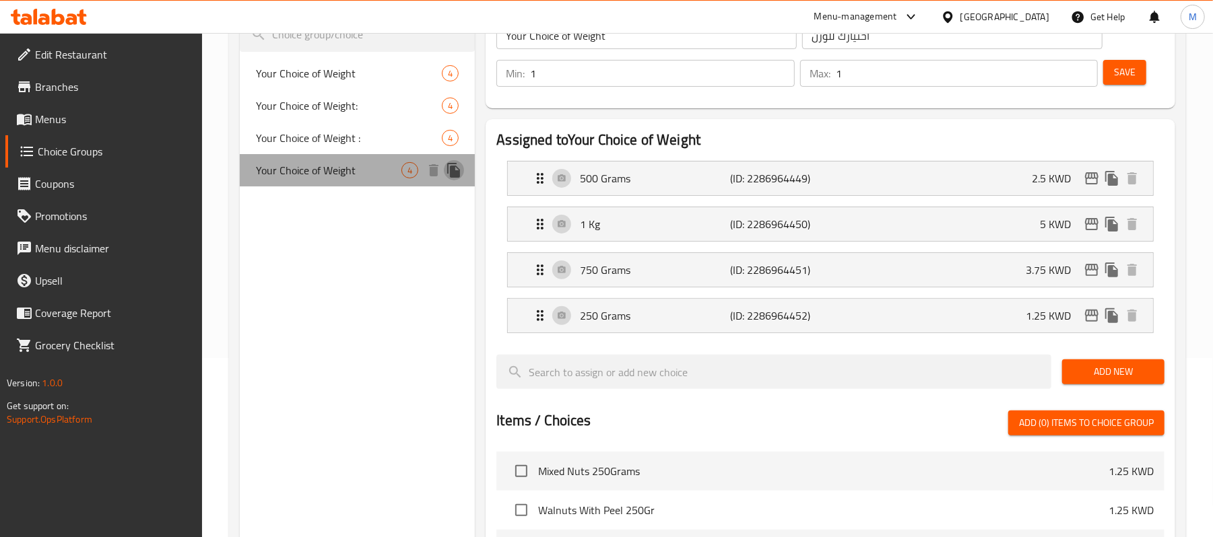
click at [454, 172] on icon "duplicate" at bounding box center [453, 170] width 13 height 15
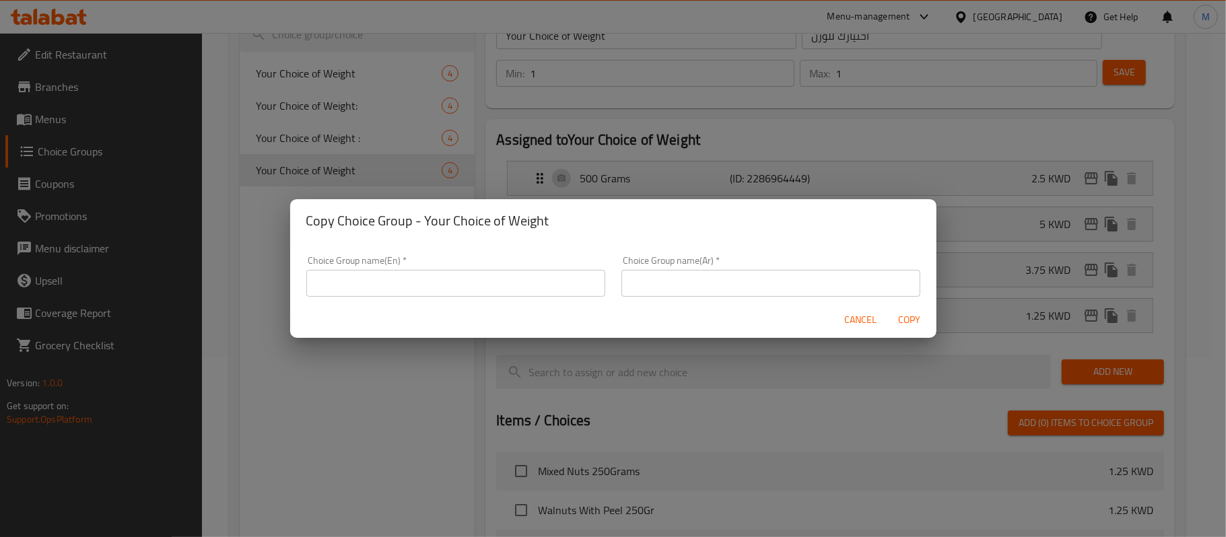
click at [456, 281] on input "text" at bounding box center [455, 283] width 299 height 27
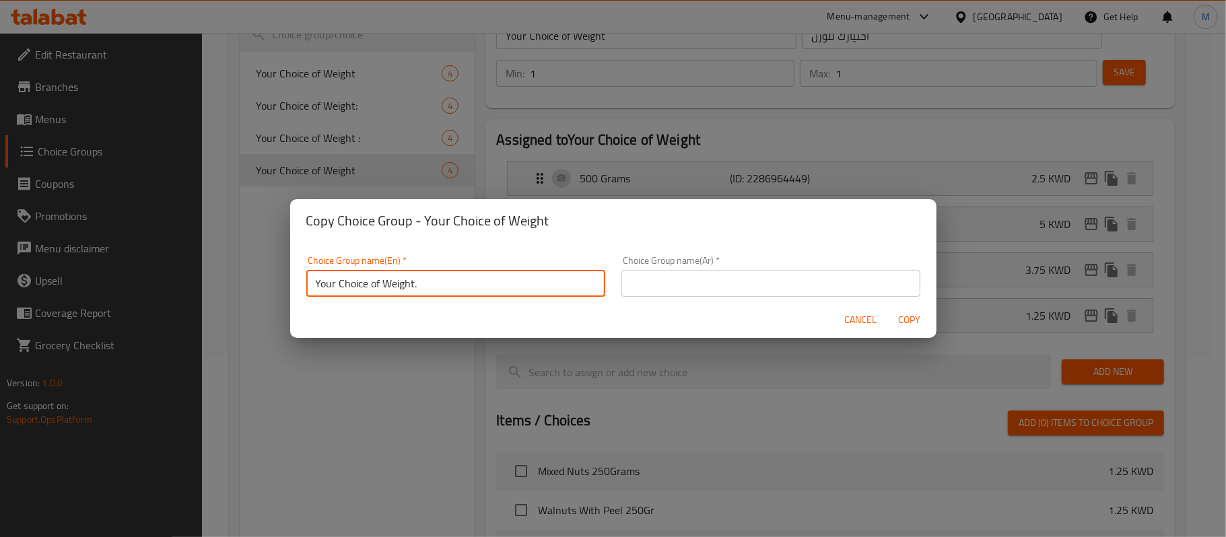
type input "Your Choice of Weight."
click at [648, 278] on input "text" at bounding box center [770, 283] width 299 height 27
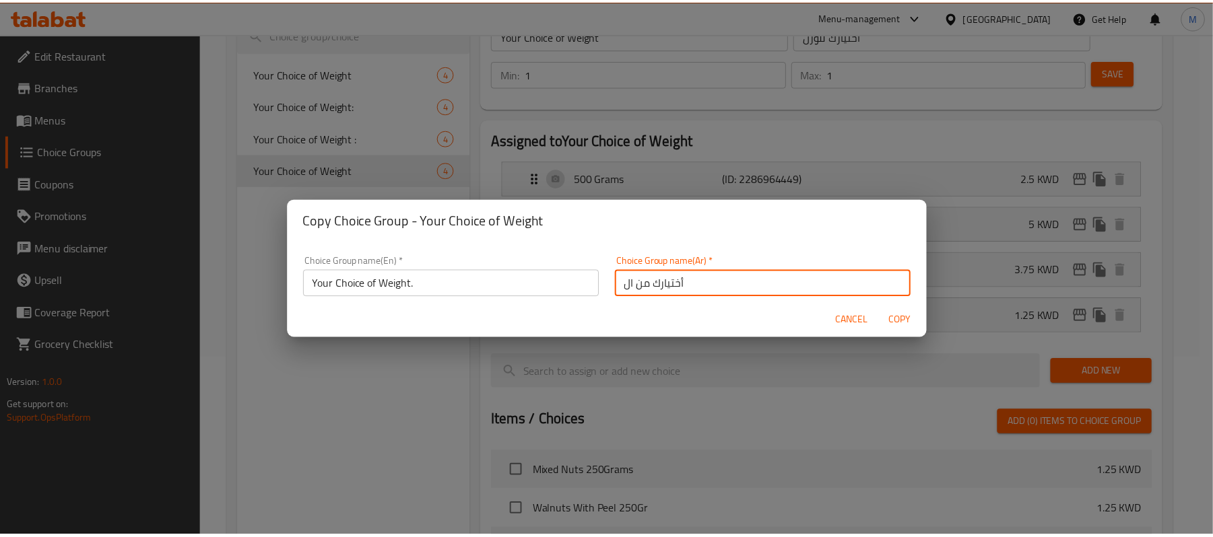
scroll to position [3, 0]
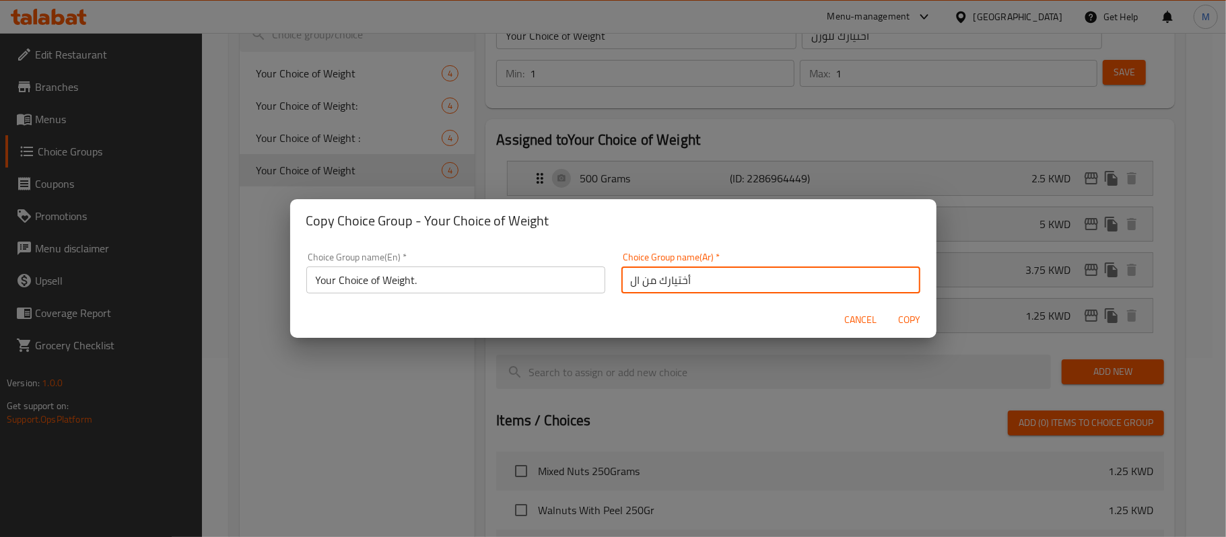
drag, startPoint x: 649, startPoint y: 286, endPoint x: 607, endPoint y: 294, distance: 42.5
click at [613, 294] on div "Choice Group name(Ar)   * أختيارك من ال Choice Group name(Ar) *" at bounding box center [770, 272] width 315 height 57
type input "أختيارك للوزن:"
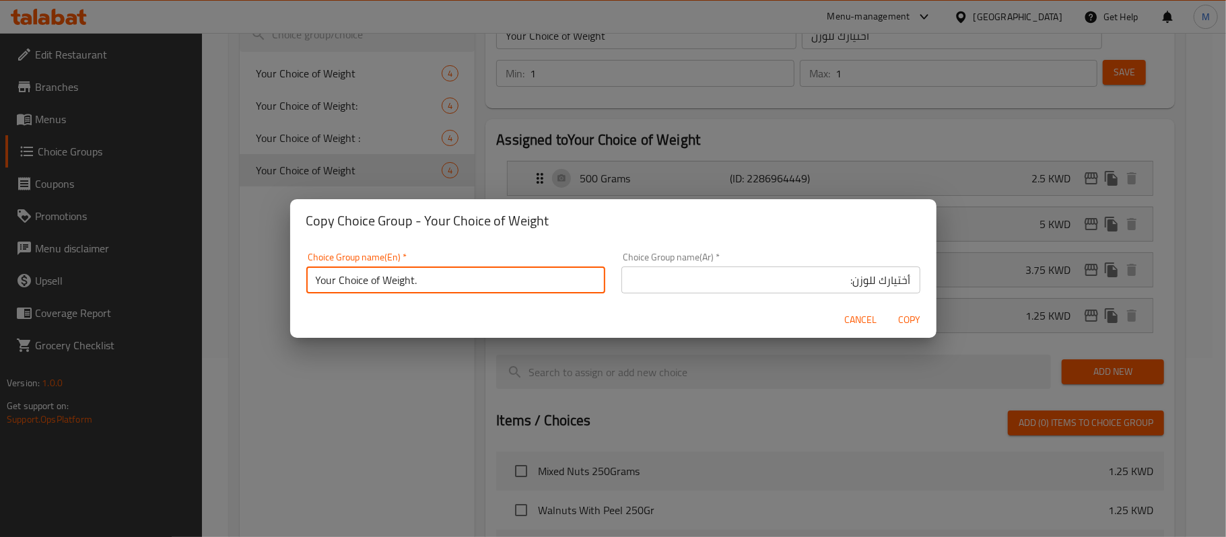
click at [348, 278] on input "Your Choice of Weight." at bounding box center [455, 280] width 299 height 27
click at [908, 323] on span "Copy" at bounding box center [909, 320] width 32 height 17
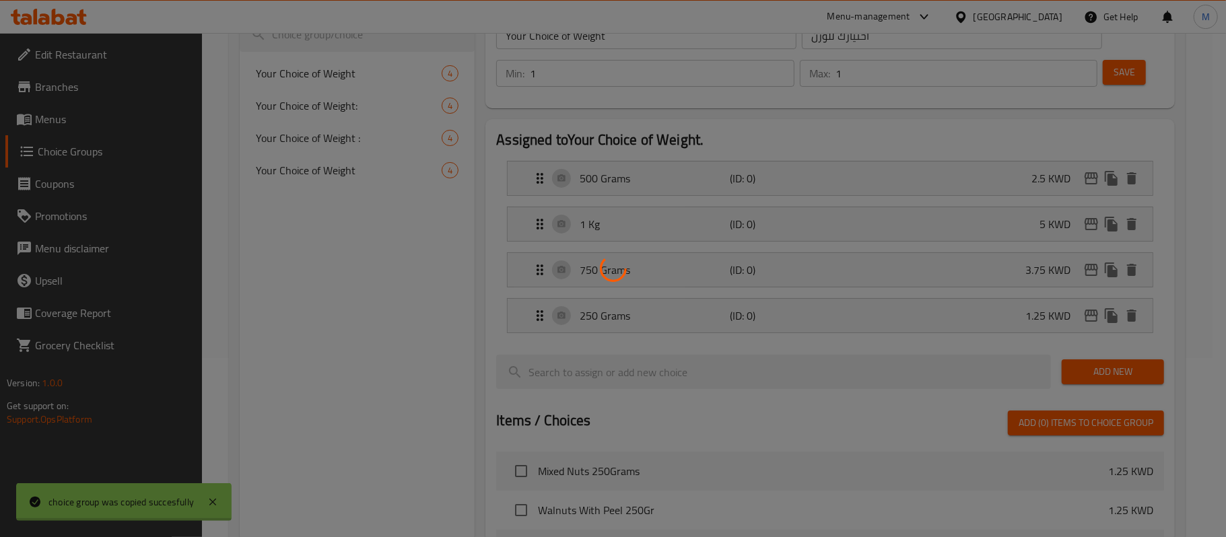
type input "Your Choice of Weight."
type input "أختيارك للوزن:"
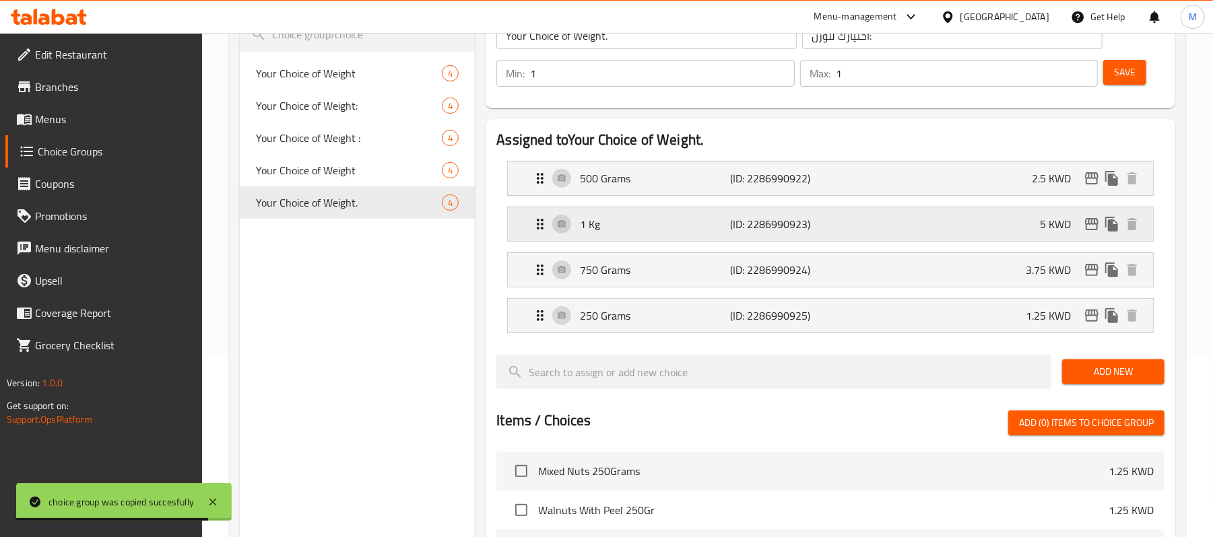
click at [1041, 224] on p "5 KWD" at bounding box center [1061, 224] width 42 height 16
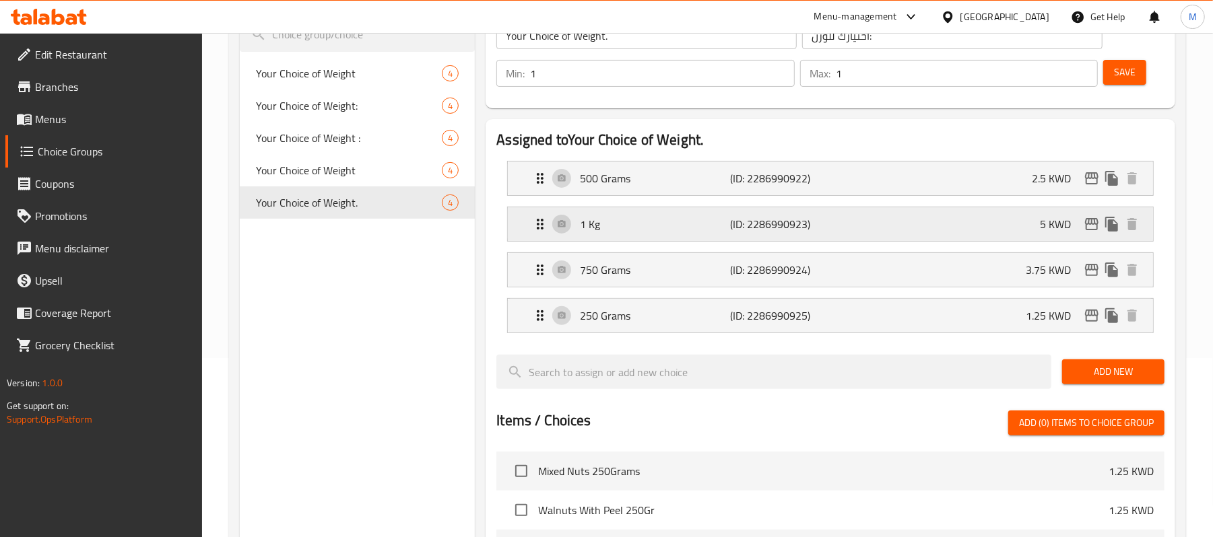
click at [1009, 228] on div "1 Kg (ID: 2286990923) 5 KWD" at bounding box center [834, 224] width 605 height 34
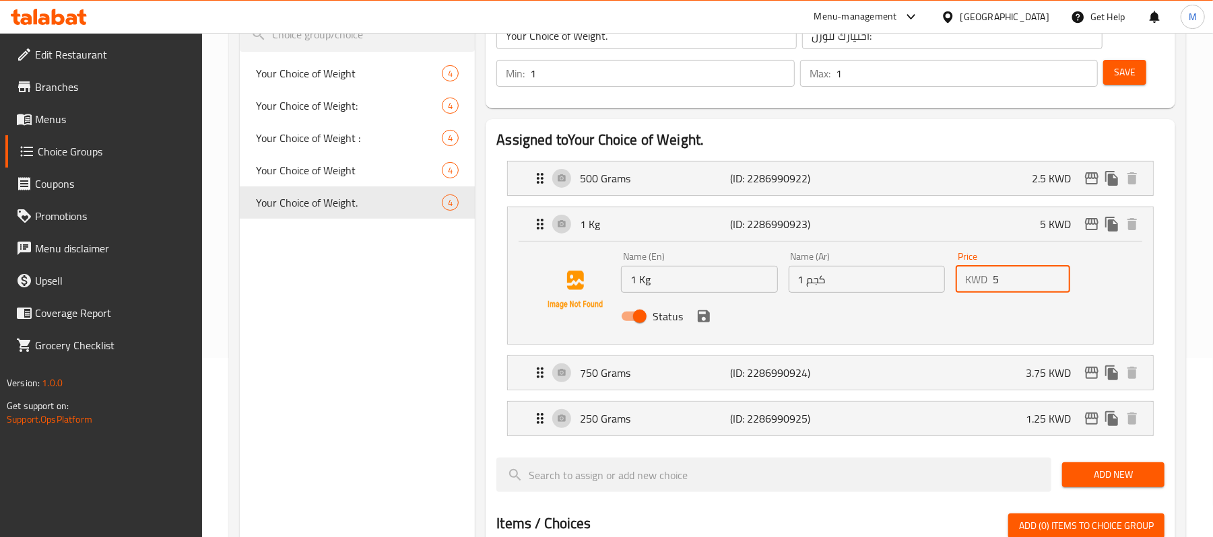
drag, startPoint x: 1002, startPoint y: 275, endPoint x: 979, endPoint y: 281, distance: 23.5
click at [979, 281] on div "KWD 5 Price" at bounding box center [1012, 279] width 114 height 27
click at [701, 322] on icon "save" at bounding box center [704, 316] width 12 height 12
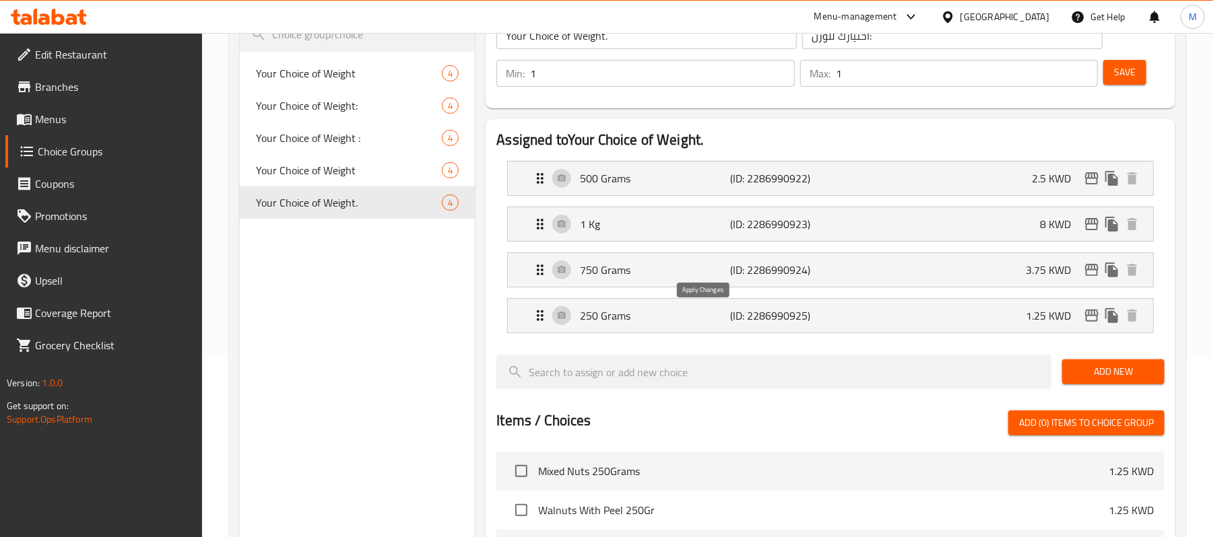
type input "8"
click at [1145, 66] on button "Save" at bounding box center [1124, 72] width 43 height 25
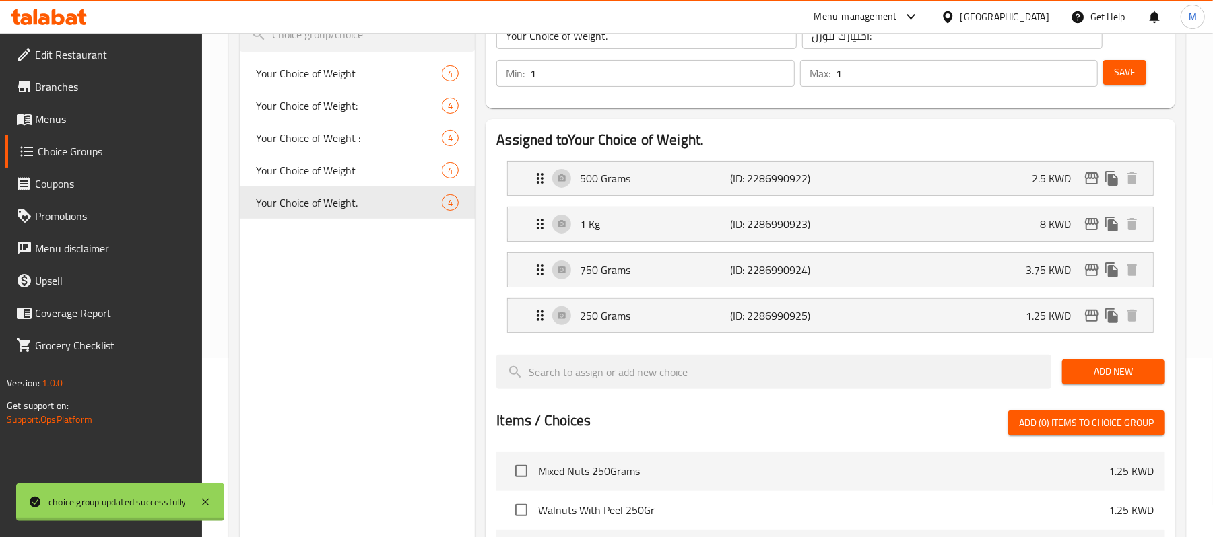
click at [1088, 224] on div at bounding box center [606, 268] width 1213 height 537
click at [1087, 229] on icon "edit" at bounding box center [1091, 224] width 16 height 16
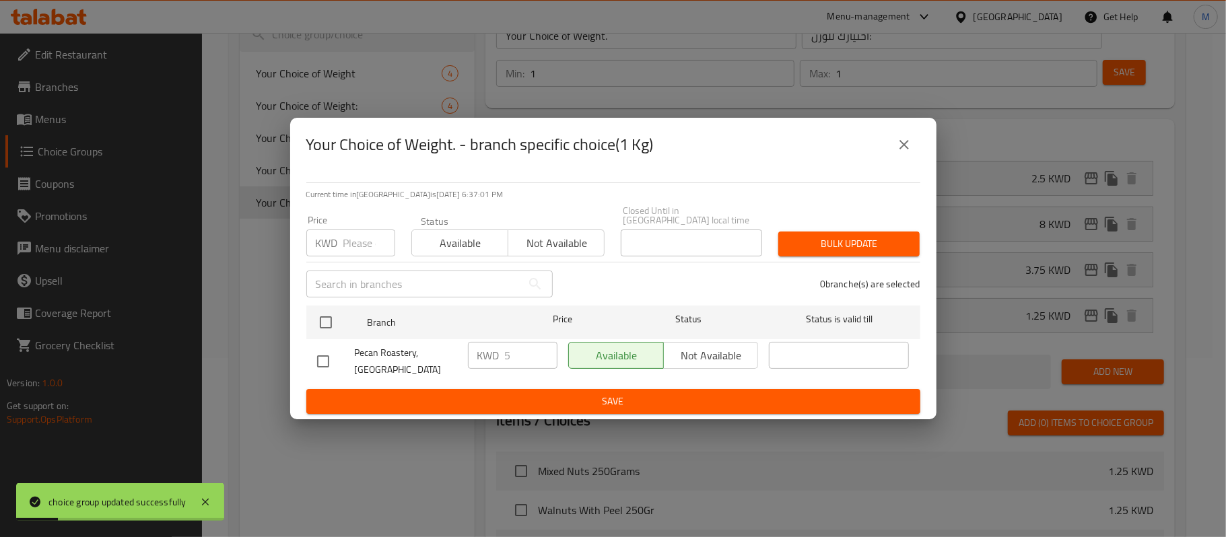
click at [347, 246] on input "number" at bounding box center [369, 243] width 52 height 27
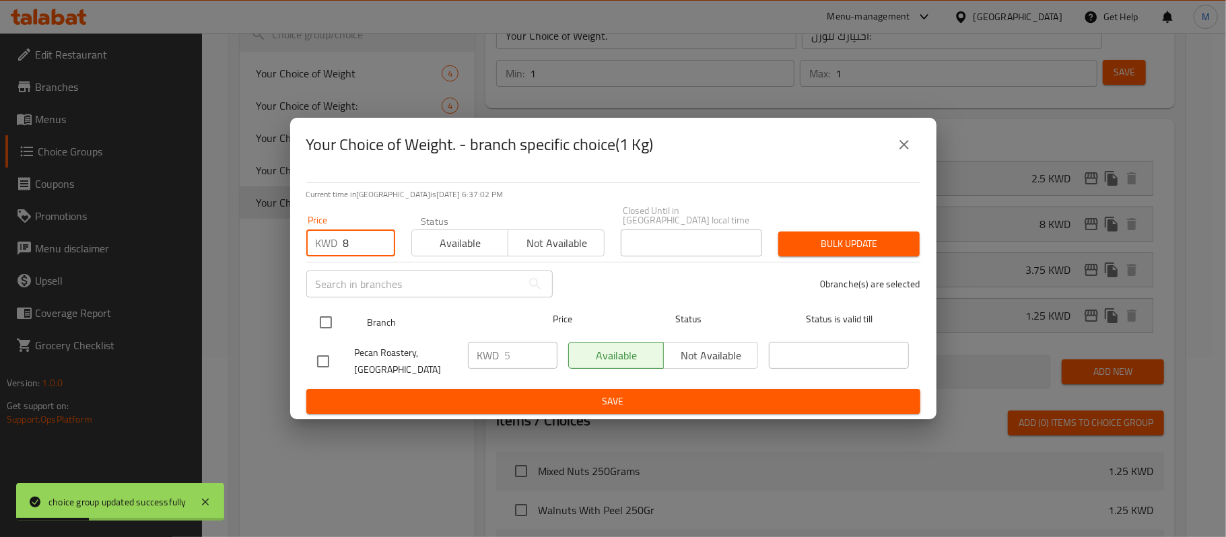
type input "8"
click at [327, 318] on input "checkbox" at bounding box center [326, 322] width 28 height 28
checkbox input "true"
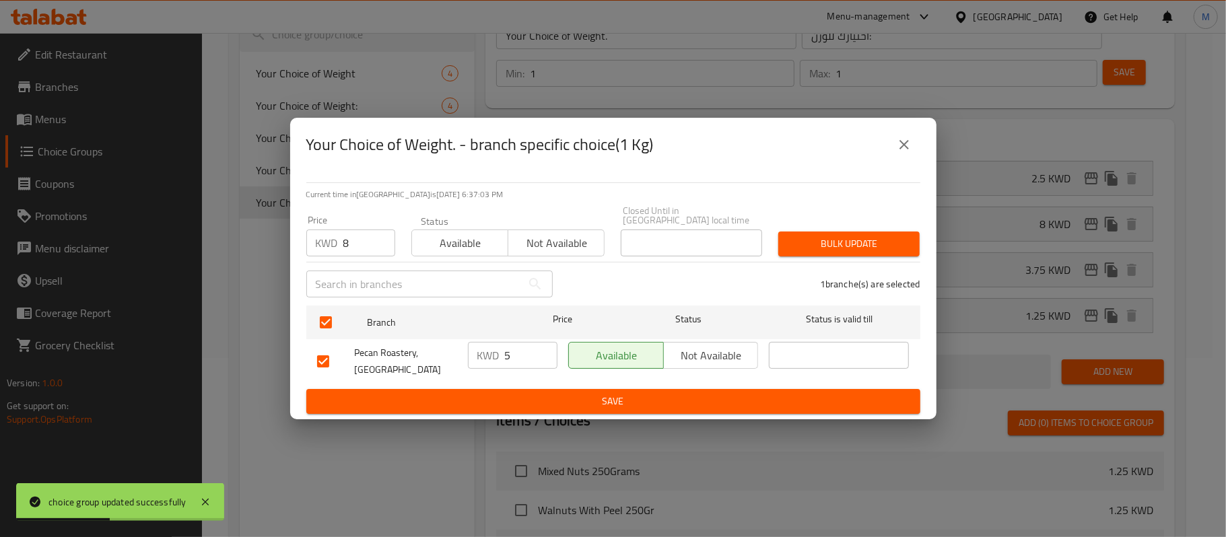
click at [859, 240] on span "Bulk update" at bounding box center [849, 244] width 120 height 17
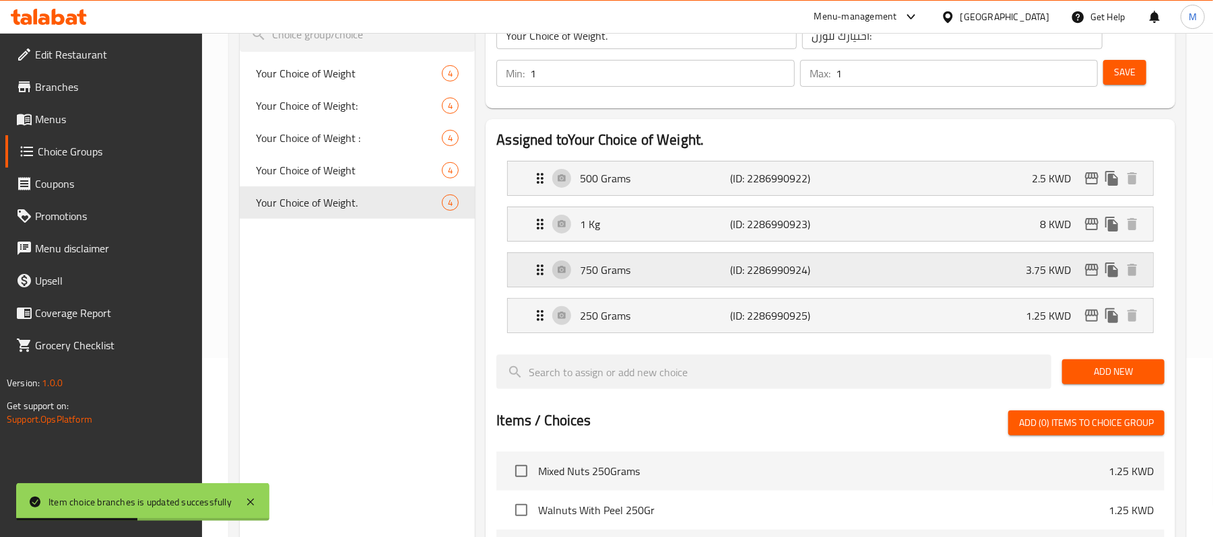
click at [990, 265] on div "750 Grams (ID: 2286990924) 3.75 KWD" at bounding box center [834, 270] width 605 height 34
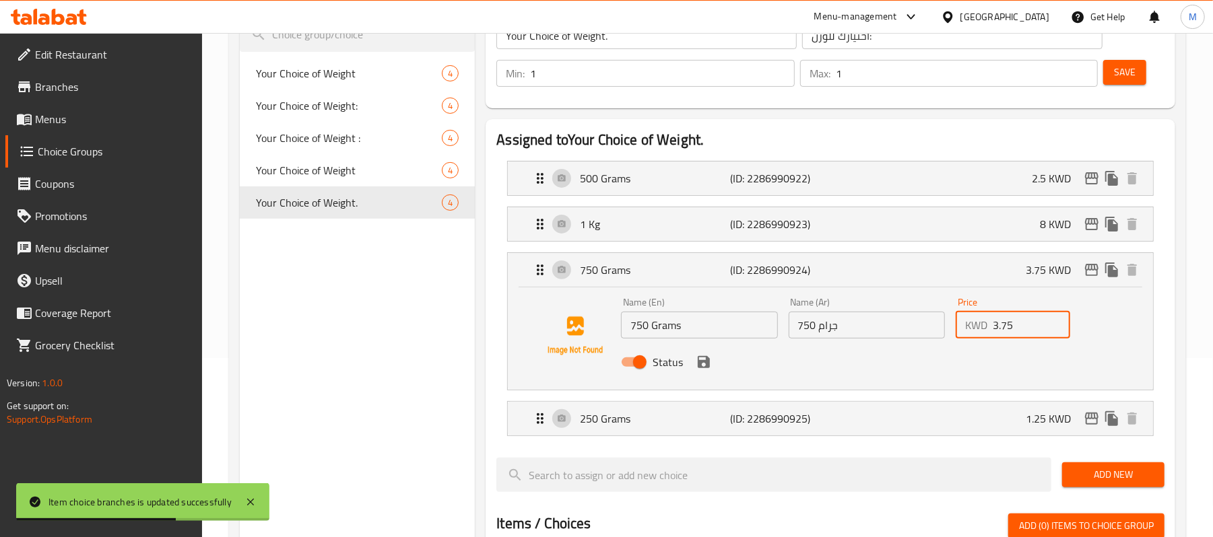
drag, startPoint x: 1016, startPoint y: 335, endPoint x: 989, endPoint y: 327, distance: 28.1
click at [989, 327] on div "KWD 3.75 Price" at bounding box center [1012, 325] width 114 height 27
type input "6"
click at [698, 372] on button "save" at bounding box center [703, 362] width 20 height 20
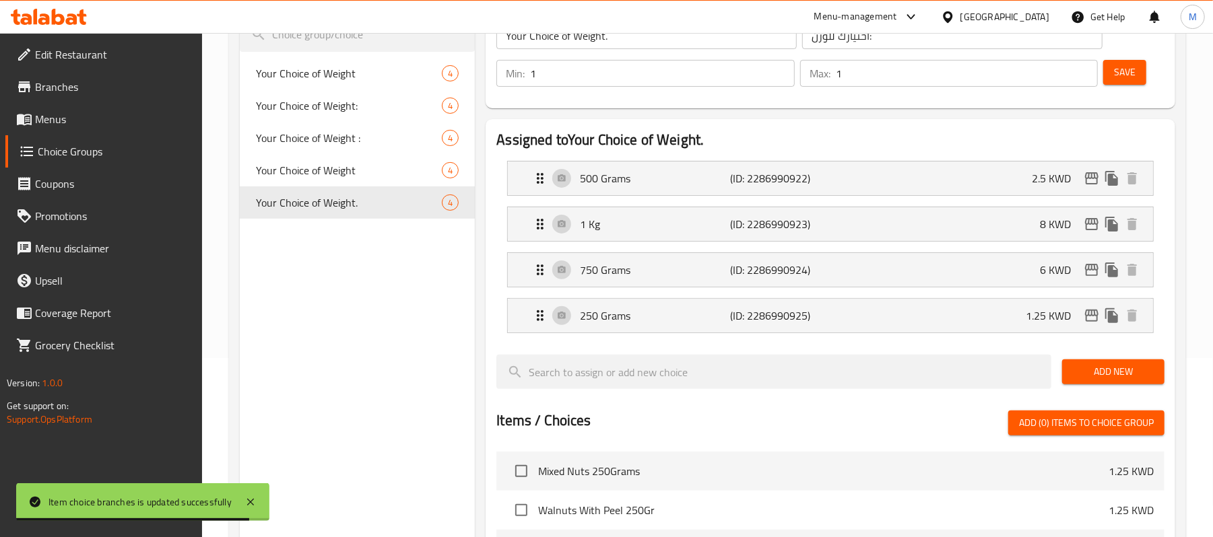
click at [1123, 75] on span "Save" at bounding box center [1125, 72] width 22 height 17
click at [1092, 268] on icon "edit" at bounding box center [1091, 270] width 16 height 16
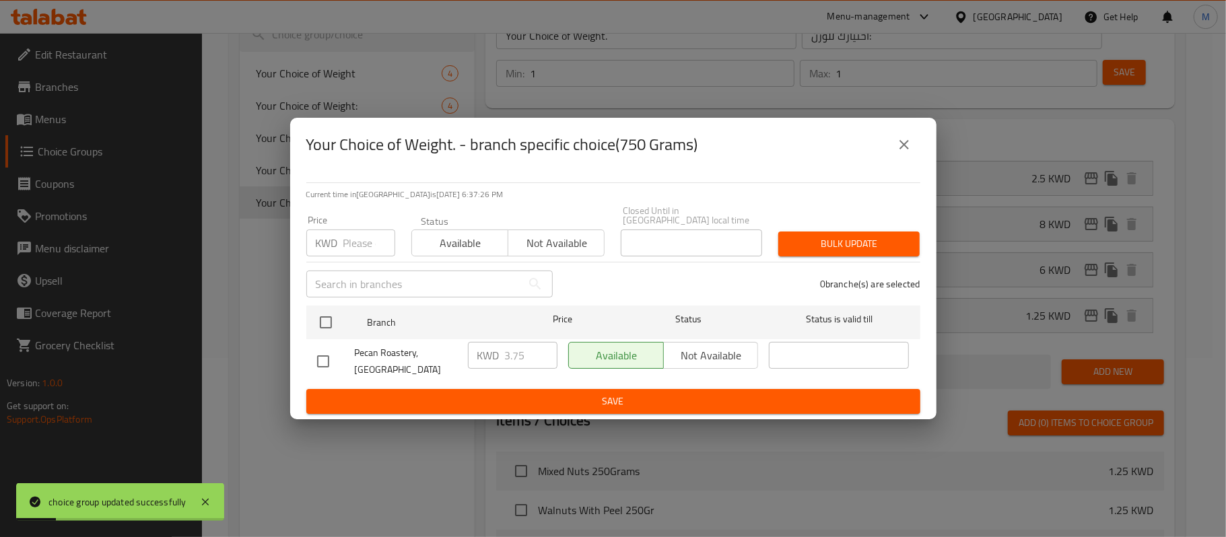
click at [360, 246] on input "number" at bounding box center [369, 243] width 52 height 27
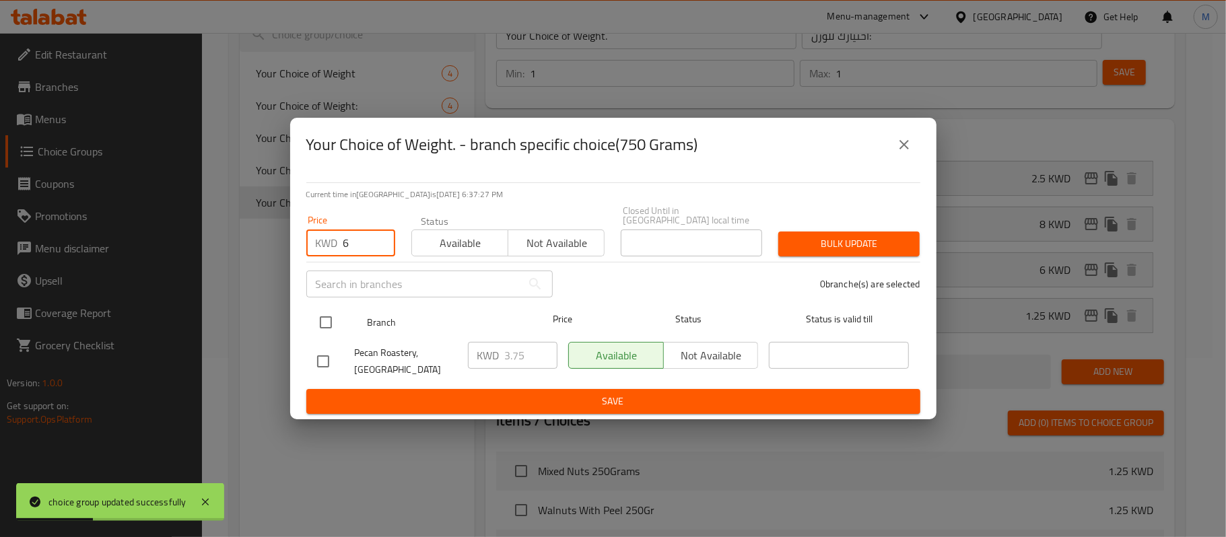
type input "6"
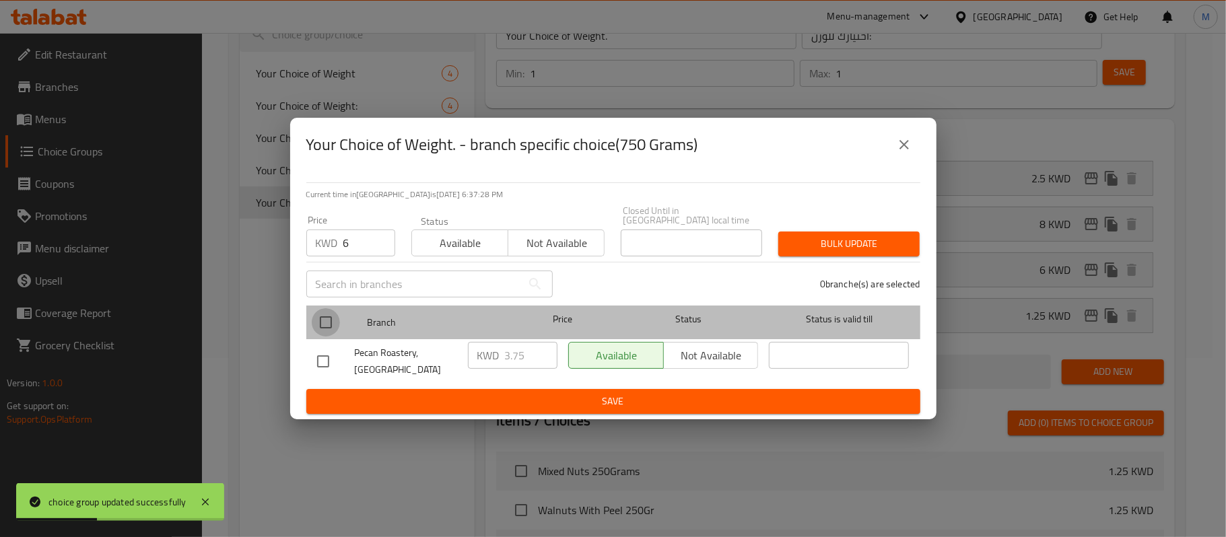
click at [322, 322] on input "checkbox" at bounding box center [326, 322] width 28 height 28
checkbox input "true"
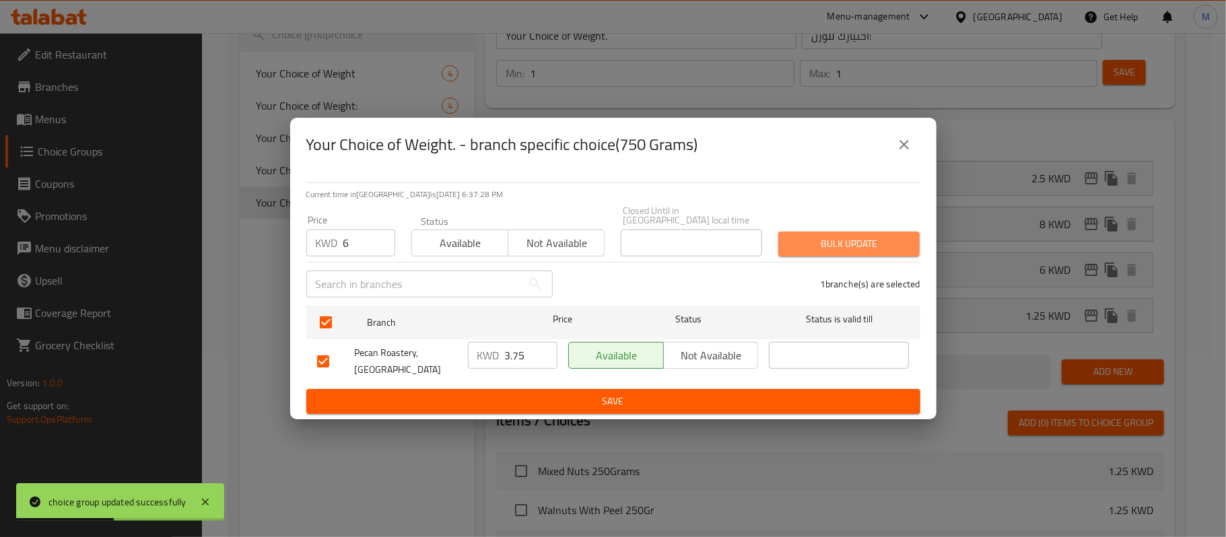
click at [792, 241] on span "Bulk update" at bounding box center [849, 244] width 120 height 17
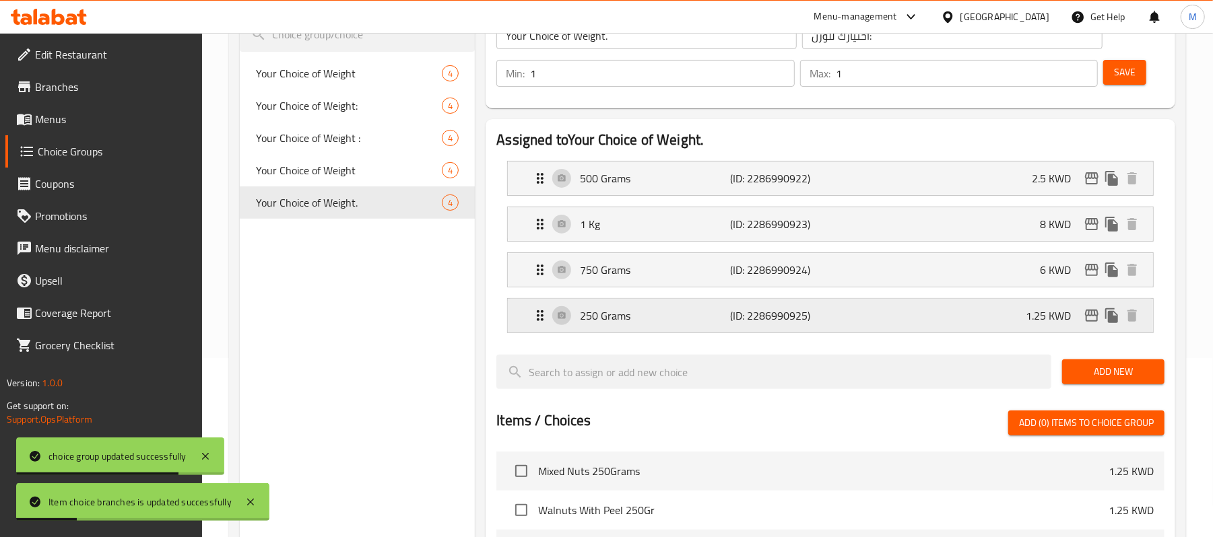
click at [1066, 313] on p "1.25 KWD" at bounding box center [1053, 316] width 56 height 16
click at [943, 315] on div "250 Grams (ID: 2286990925) 1.25 KWD" at bounding box center [834, 316] width 605 height 34
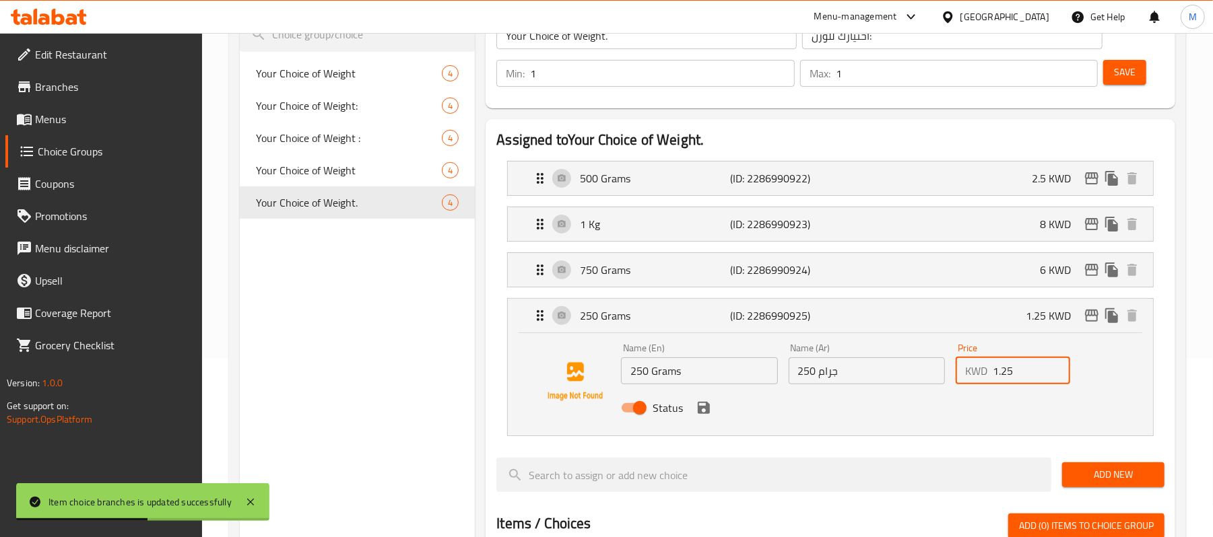
drag, startPoint x: 1013, startPoint y: 374, endPoint x: 971, endPoint y: 380, distance: 42.8
click at [971, 380] on div "KWD 1.25 Price" at bounding box center [1012, 371] width 114 height 27
type input "5"
click at [700, 412] on icon "save" at bounding box center [704, 408] width 12 height 12
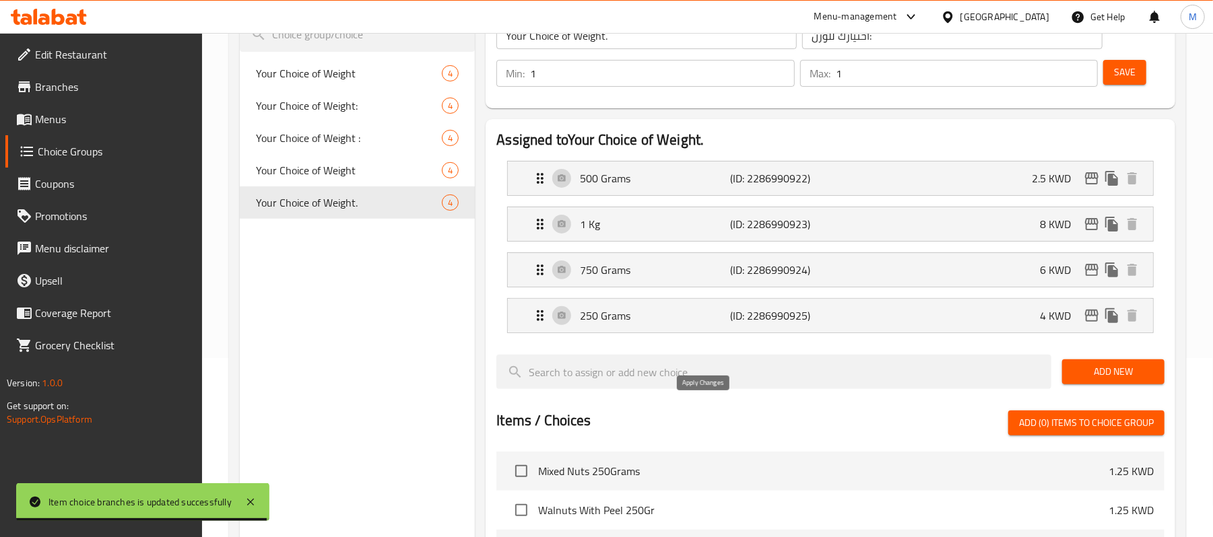
type input "4"
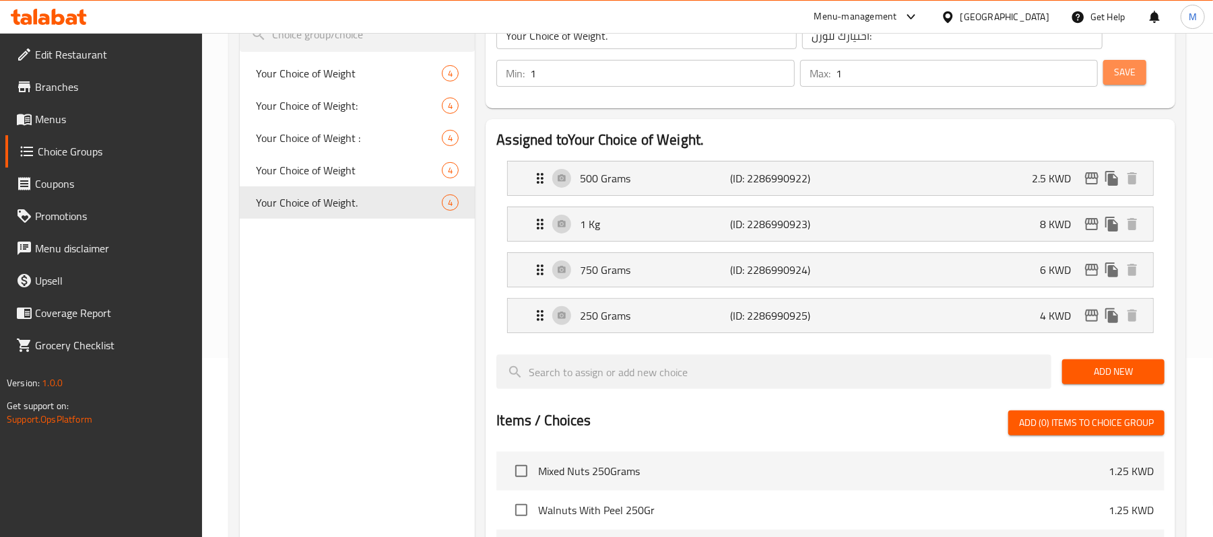
click at [1126, 76] on span "Save" at bounding box center [1125, 72] width 22 height 17
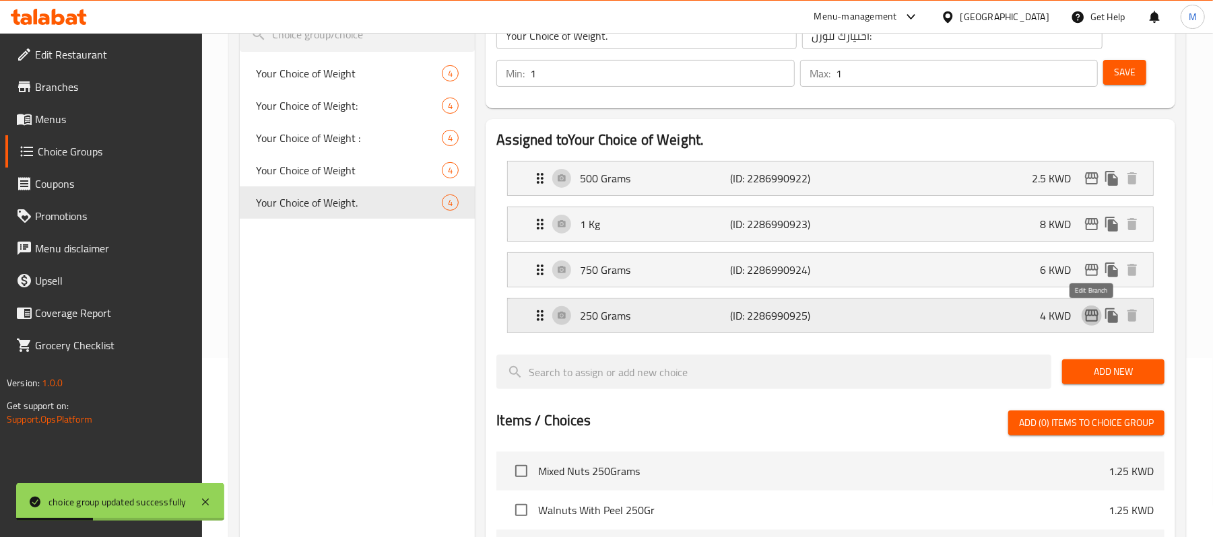
click at [1087, 319] on icon "edit" at bounding box center [1091, 316] width 16 height 16
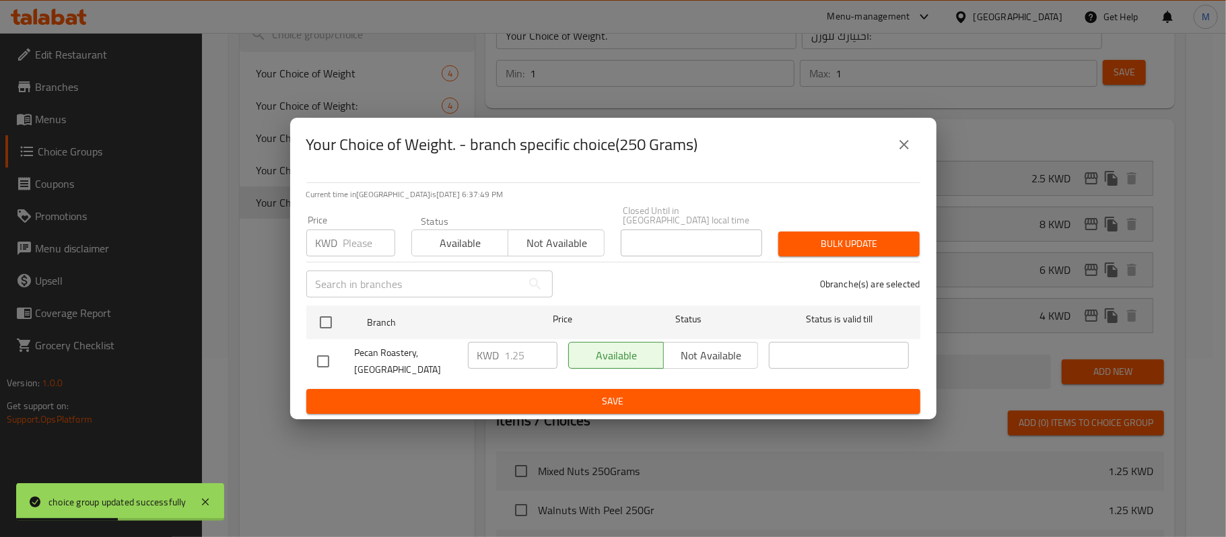
click at [370, 240] on input "number" at bounding box center [369, 243] width 52 height 27
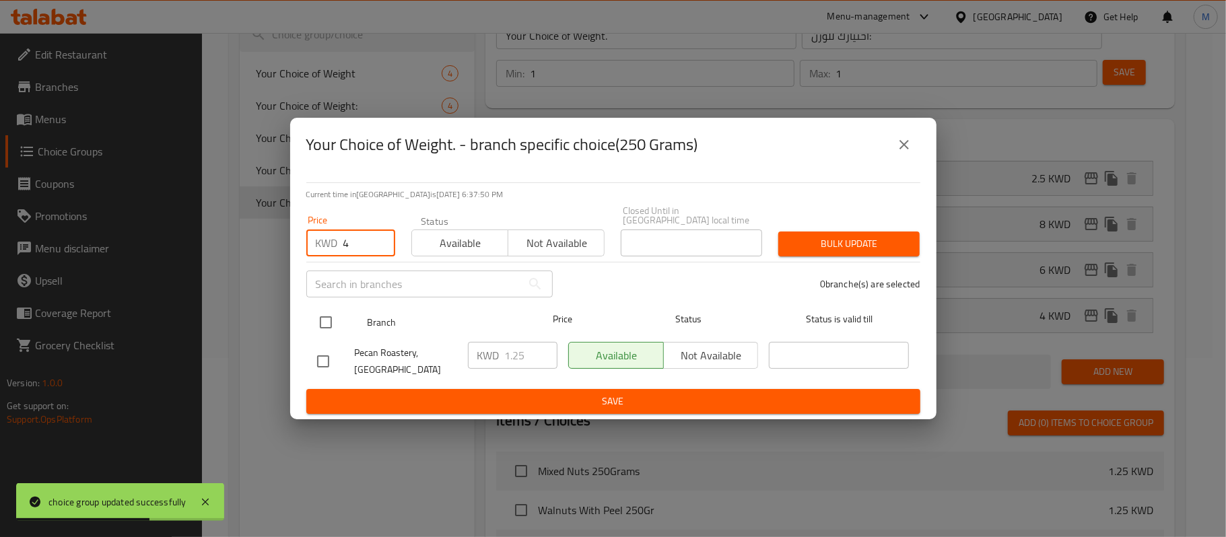
type input "4"
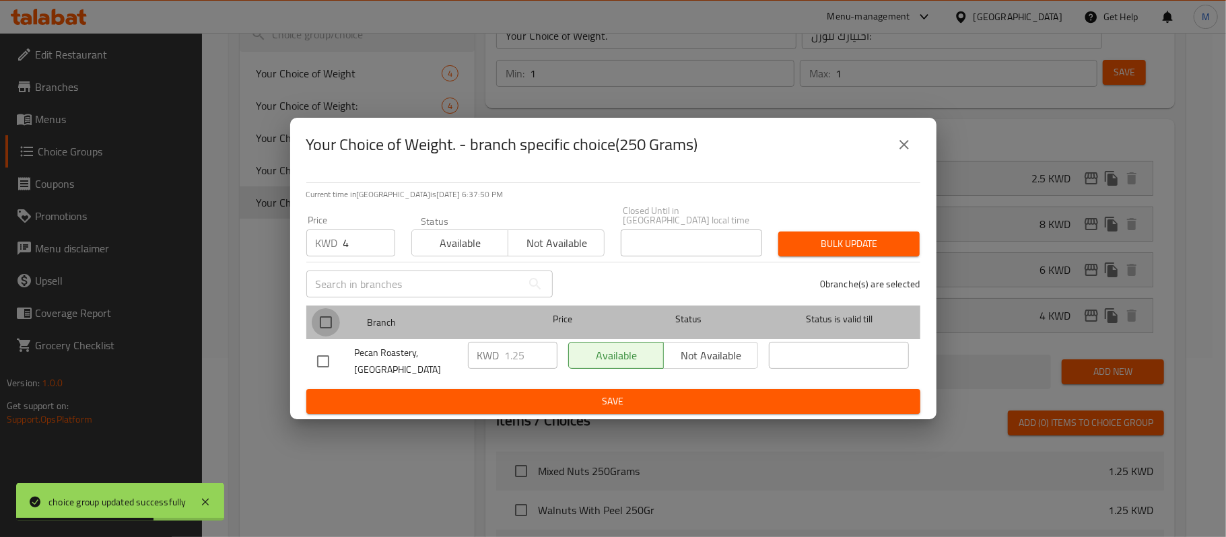
click at [327, 324] on input "checkbox" at bounding box center [326, 322] width 28 height 28
checkbox input "true"
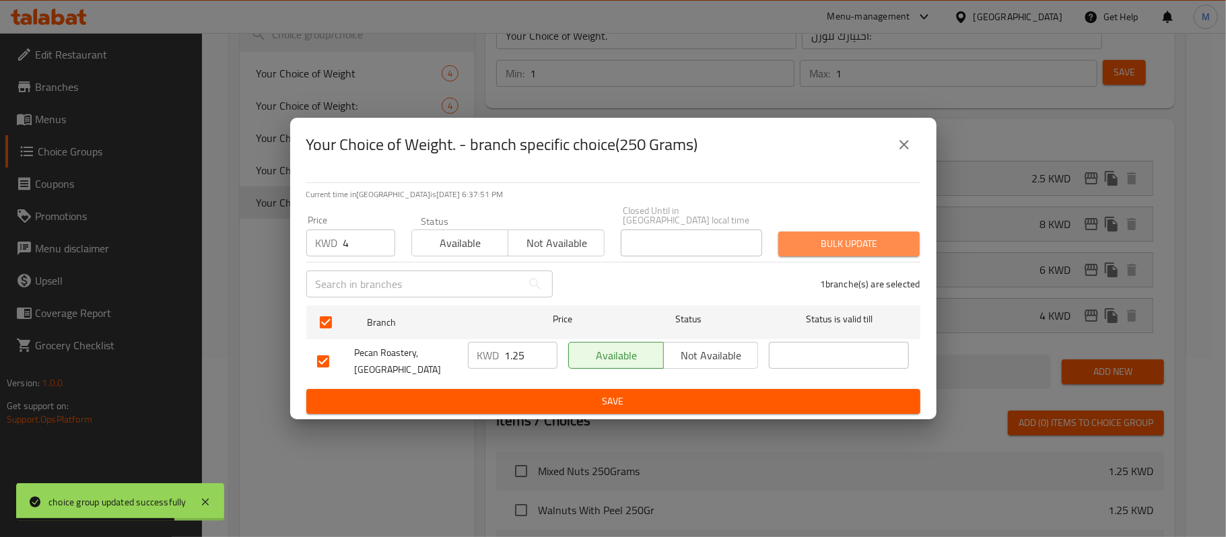
click at [817, 246] on span "Bulk update" at bounding box center [849, 244] width 120 height 17
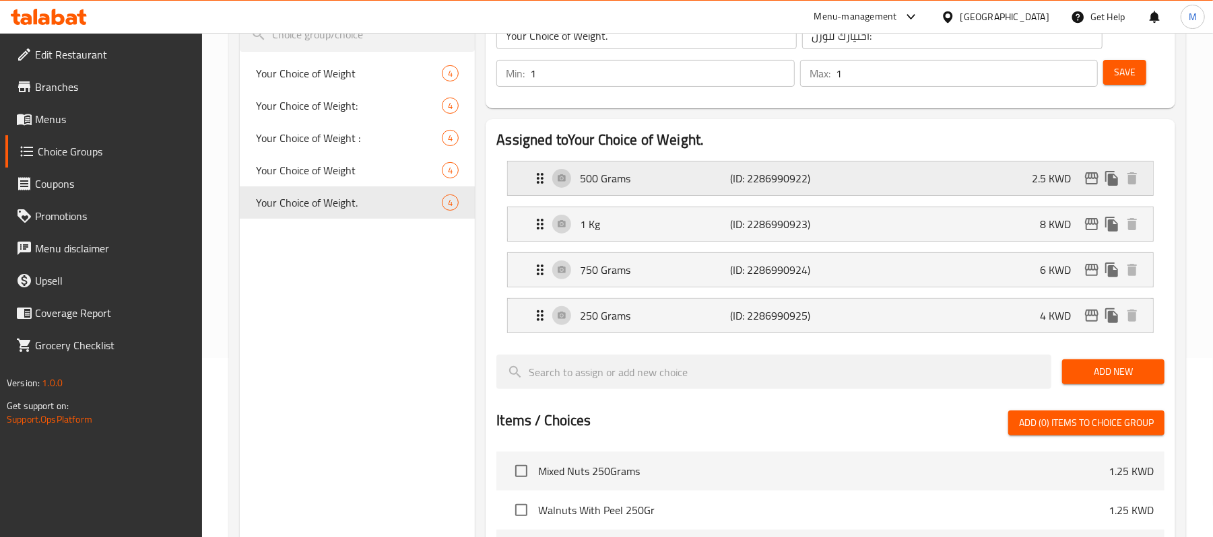
click at [1049, 182] on p "2.5 KWD" at bounding box center [1056, 178] width 50 height 16
click at [1031, 172] on p "2.5 KWD" at bounding box center [1056, 178] width 50 height 16
click at [1089, 178] on icon "edit" at bounding box center [1091, 178] width 16 height 16
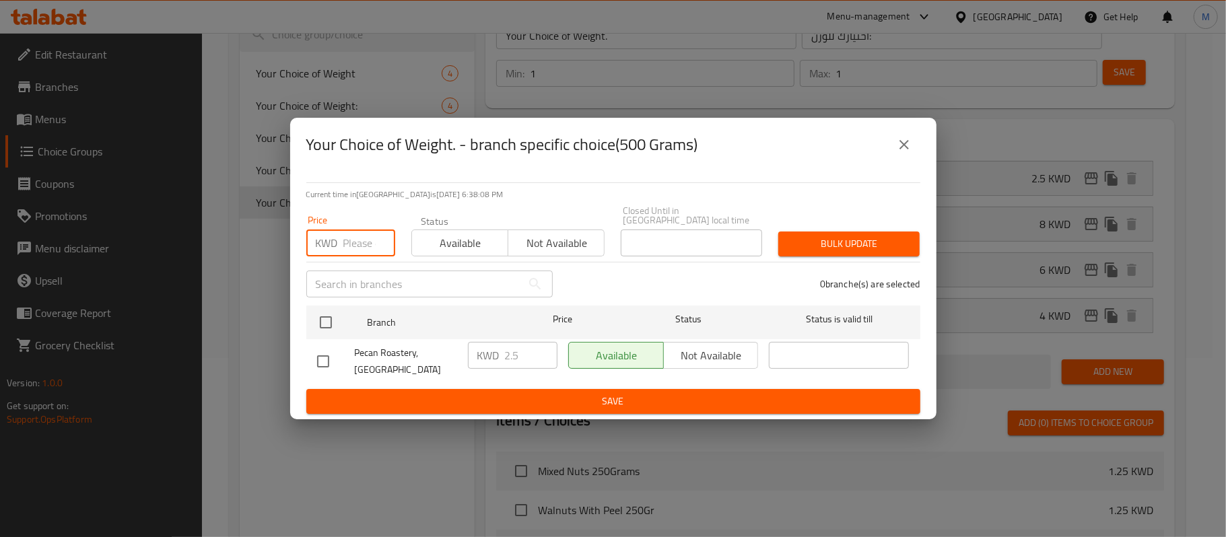
click at [351, 240] on input "number" at bounding box center [369, 243] width 52 height 27
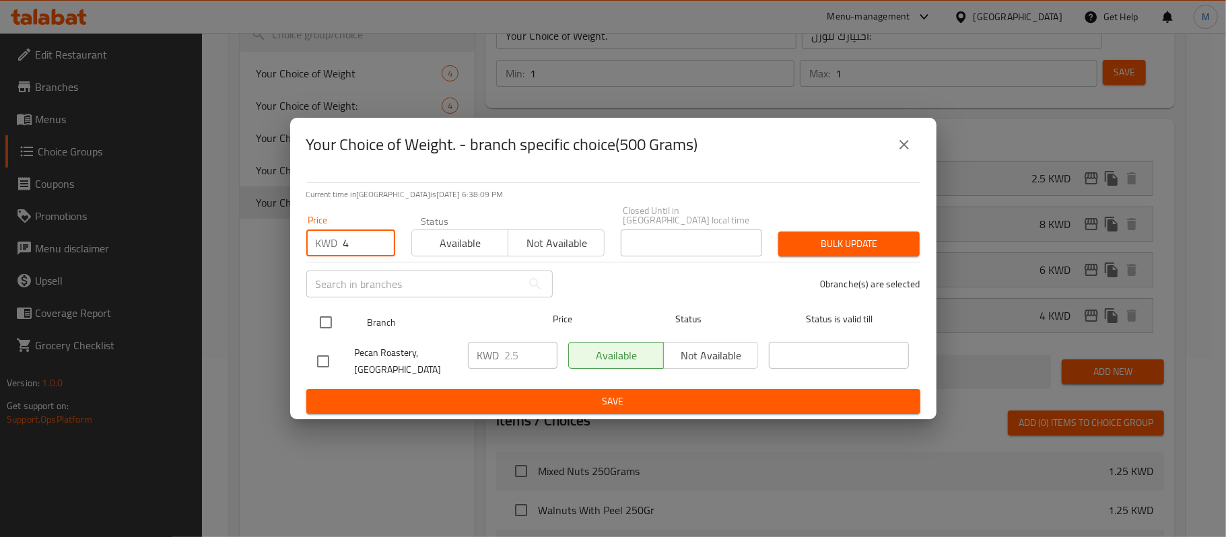
type input "4"
click at [320, 324] on input "checkbox" at bounding box center [326, 322] width 28 height 28
checkbox input "true"
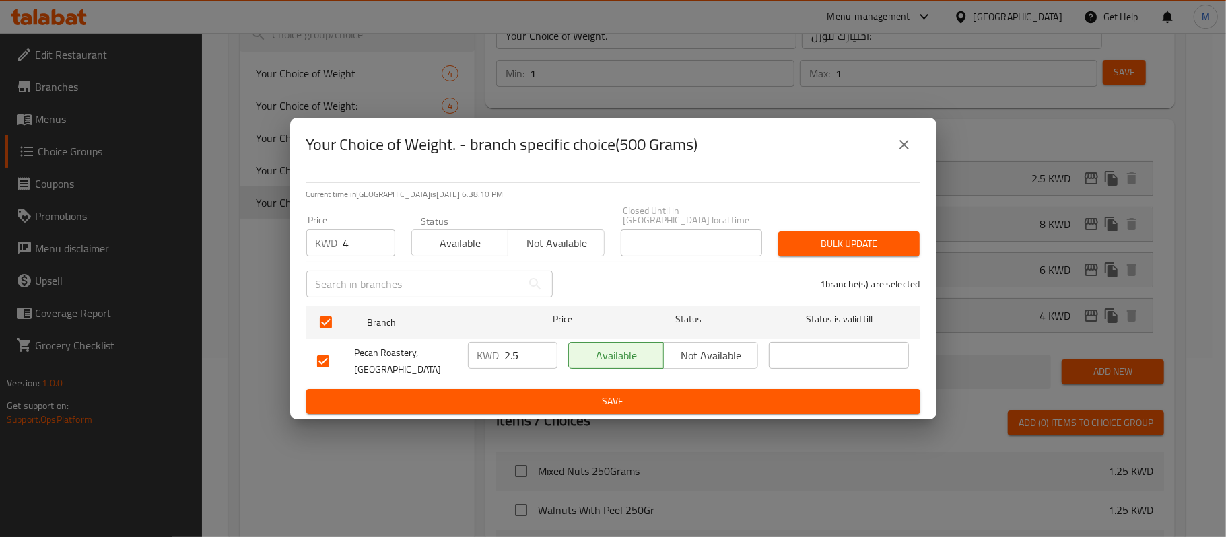
click at [814, 230] on div "Bulk update" at bounding box center [849, 244] width 158 height 41
click at [820, 243] on span "Bulk update" at bounding box center [849, 244] width 120 height 17
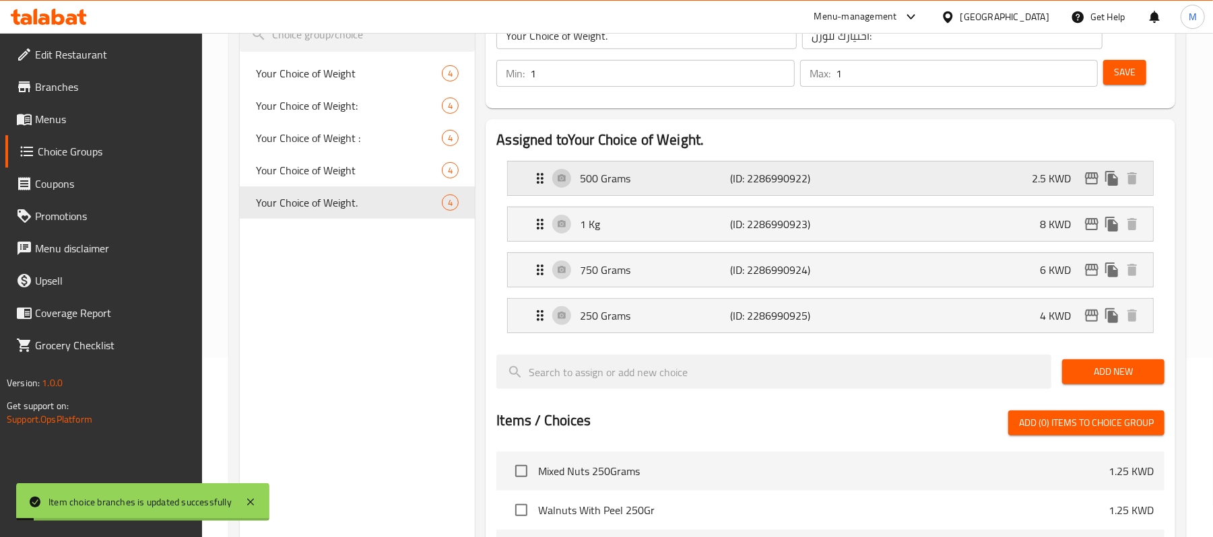
click at [1025, 182] on div "500 Grams (ID: 2286990922) 2.5 KWD" at bounding box center [834, 179] width 605 height 34
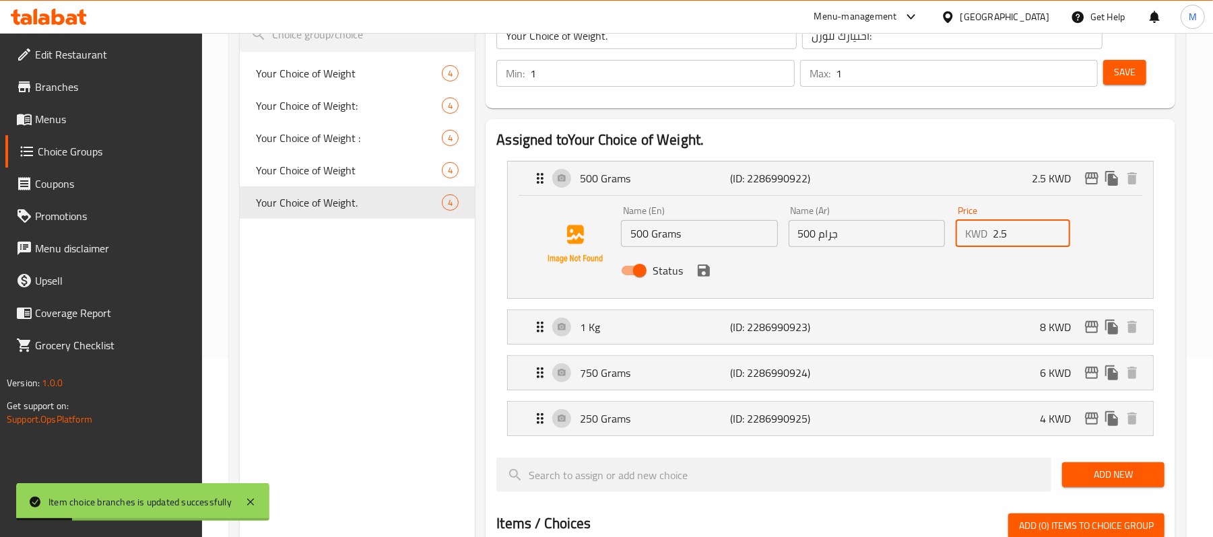
drag, startPoint x: 1024, startPoint y: 235, endPoint x: 990, endPoint y: 237, distance: 34.4
click at [990, 237] on div "KWD 2.5 Price" at bounding box center [1012, 233] width 114 height 27
click at [703, 281] on div "Status" at bounding box center [866, 270] width 502 height 36
click at [701, 273] on icon "save" at bounding box center [704, 271] width 12 height 12
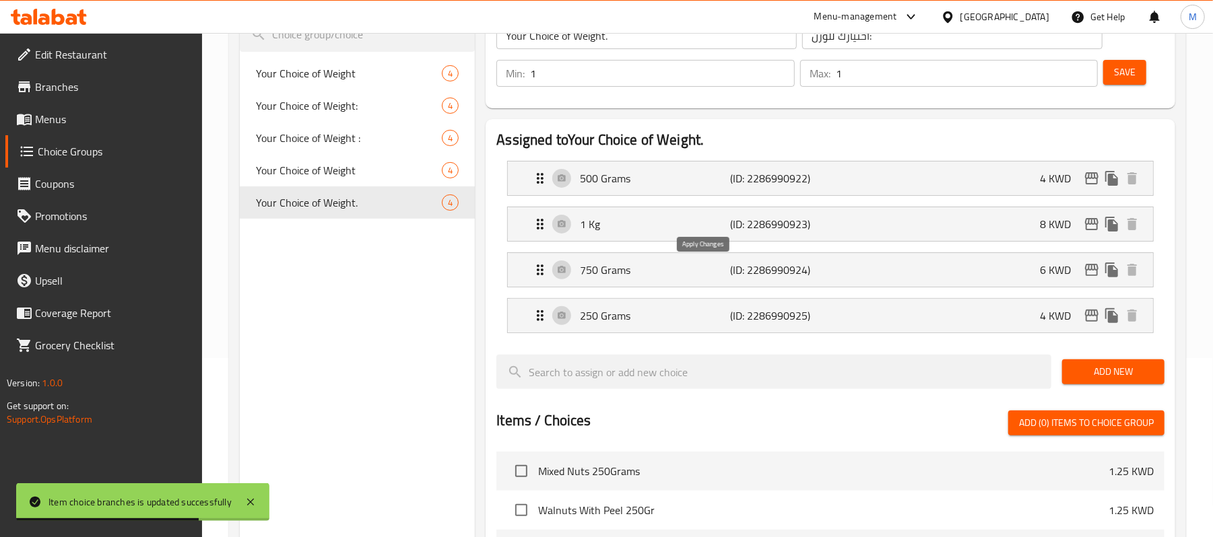
type input "4"
click at [1112, 73] on button "Save" at bounding box center [1124, 72] width 43 height 25
click at [1092, 319] on icon "edit" at bounding box center [1091, 316] width 16 height 16
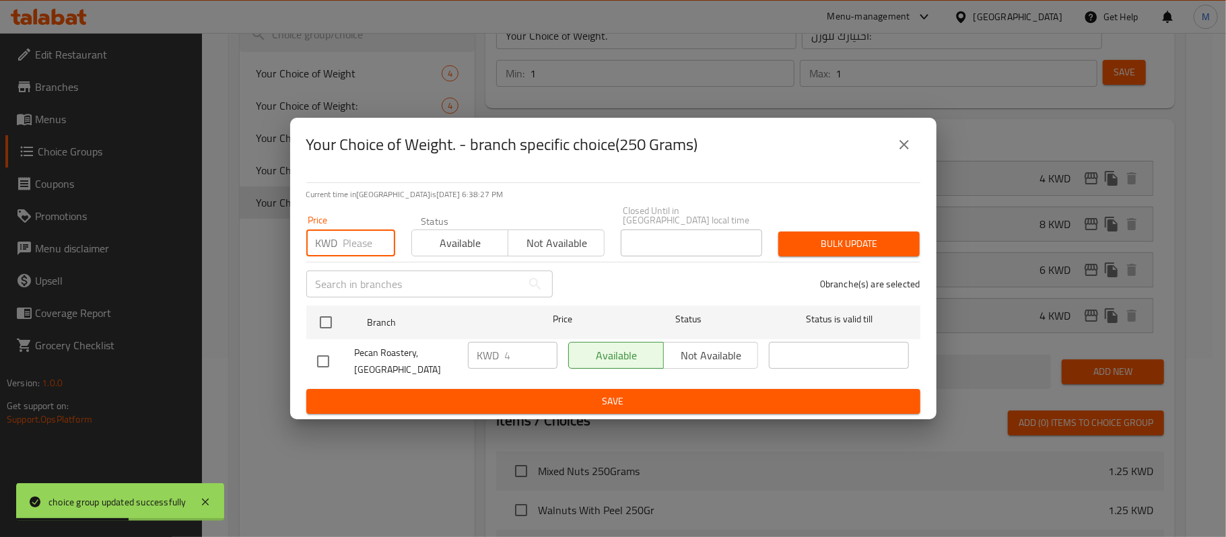
click at [353, 250] on input "number" at bounding box center [369, 243] width 52 height 27
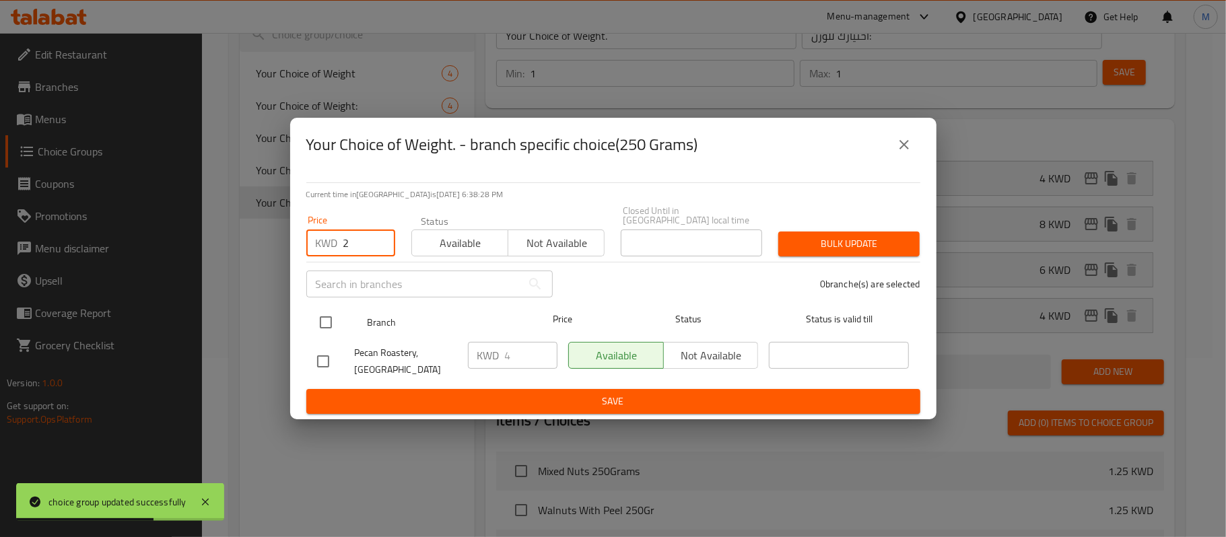
type input "2"
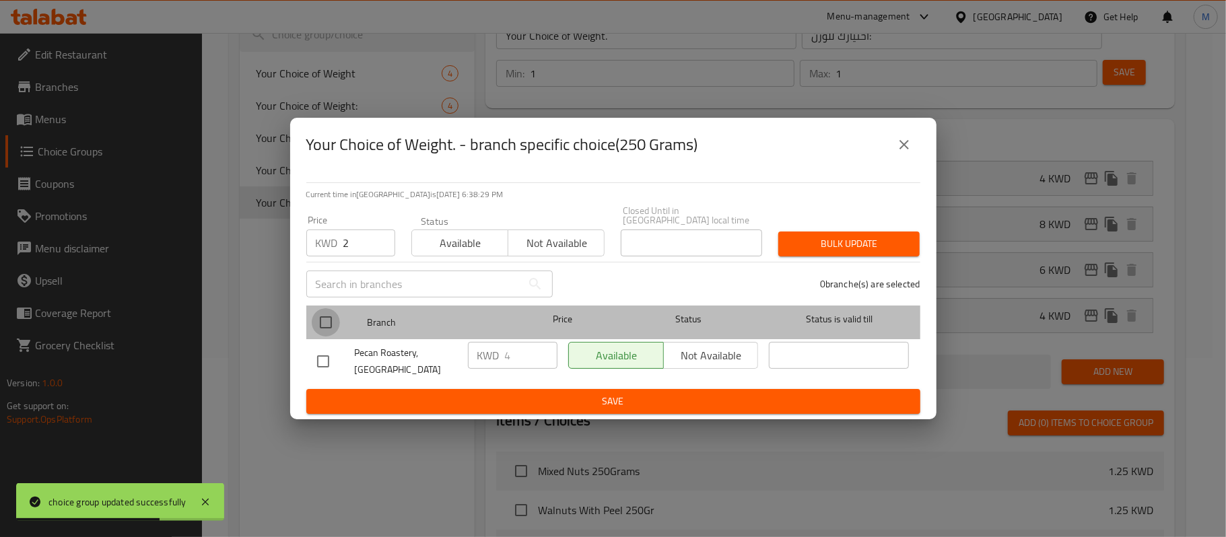
click at [332, 310] on input "checkbox" at bounding box center [326, 322] width 28 height 28
checkbox input "true"
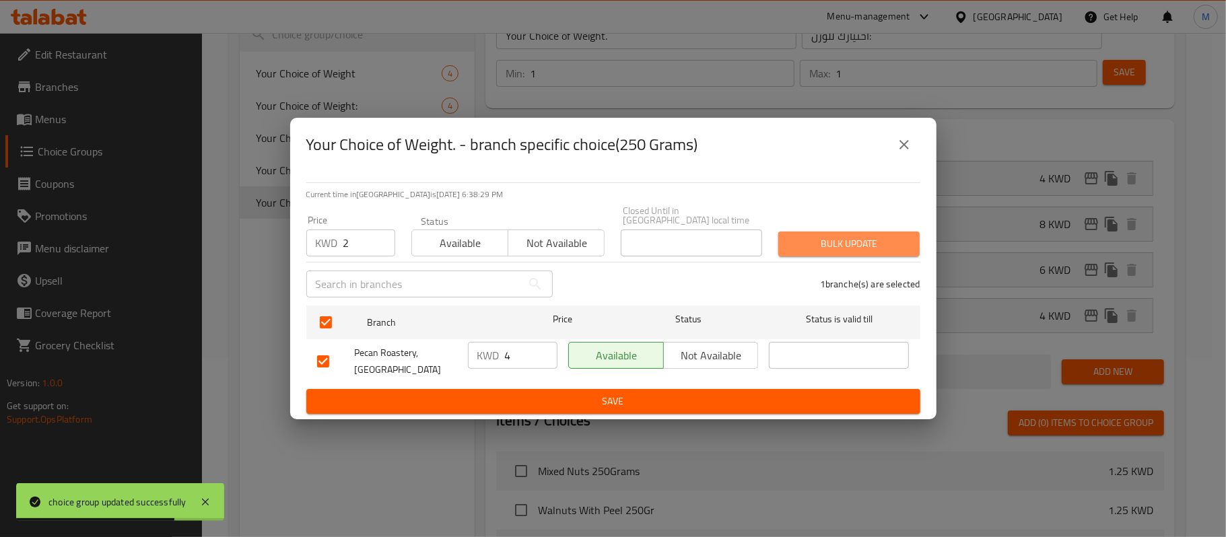
click at [838, 246] on span "Bulk update" at bounding box center [849, 244] width 120 height 17
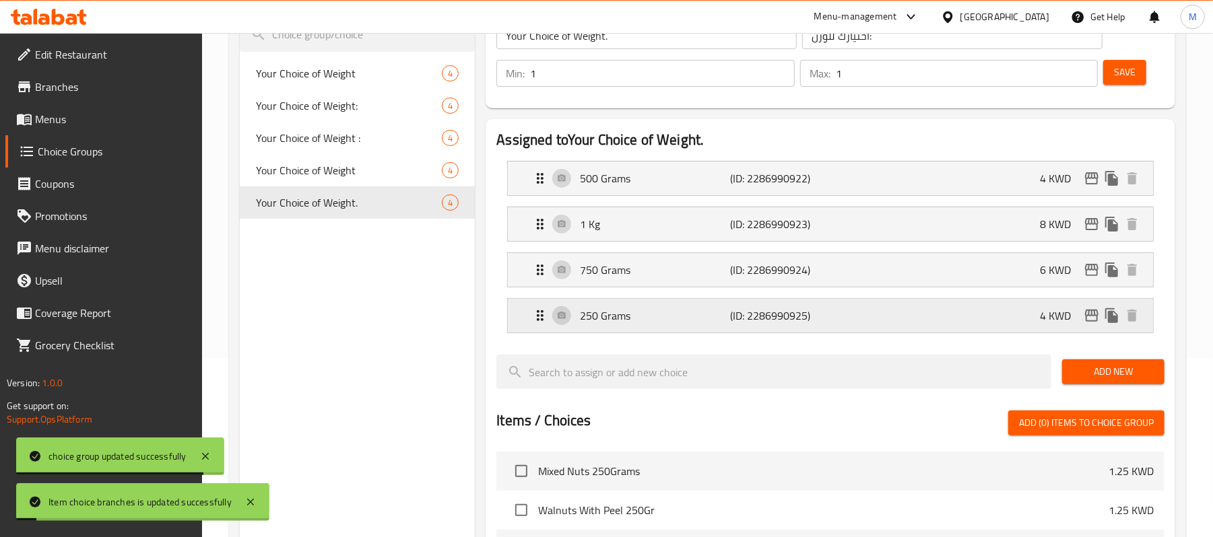
click at [995, 325] on div "250 Grams (ID: 2286990925) 4 KWD" at bounding box center [834, 316] width 605 height 34
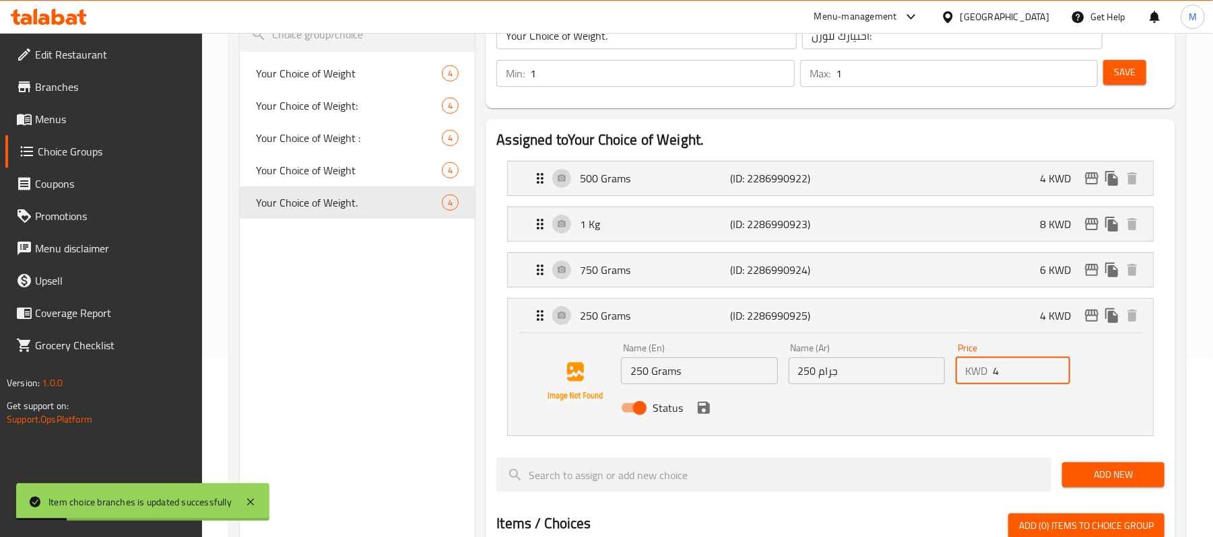
drag, startPoint x: 1006, startPoint y: 377, endPoint x: 991, endPoint y: 374, distance: 15.1
click at [991, 374] on div "KWD 4 Price" at bounding box center [1012, 371] width 114 height 27
type input "2"
click at [702, 417] on button "save" at bounding box center [703, 408] width 20 height 20
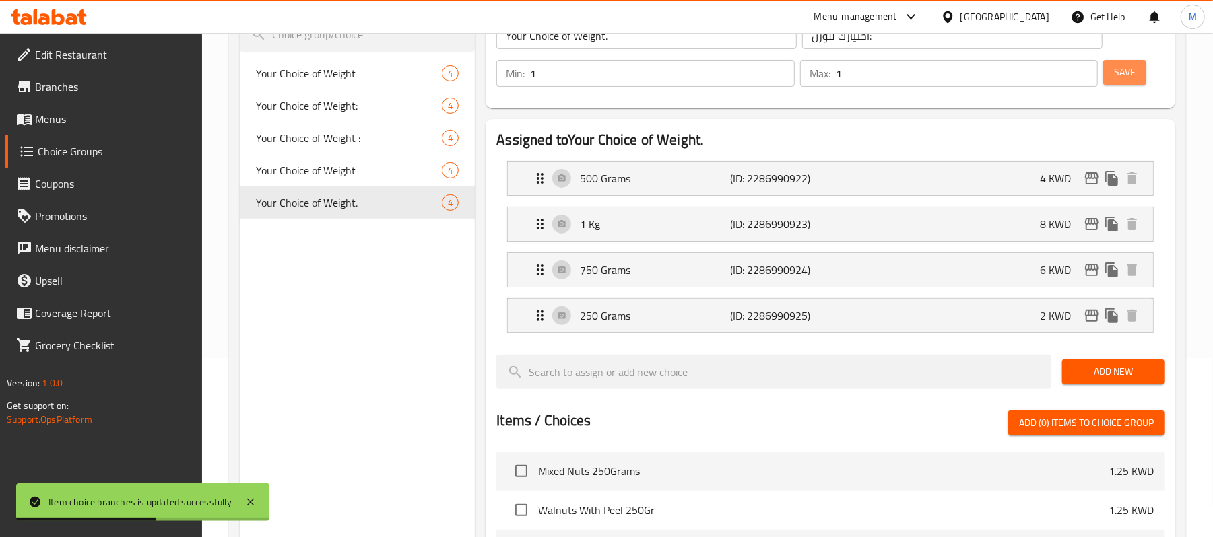
click at [1132, 77] on span "Save" at bounding box center [1125, 72] width 22 height 17
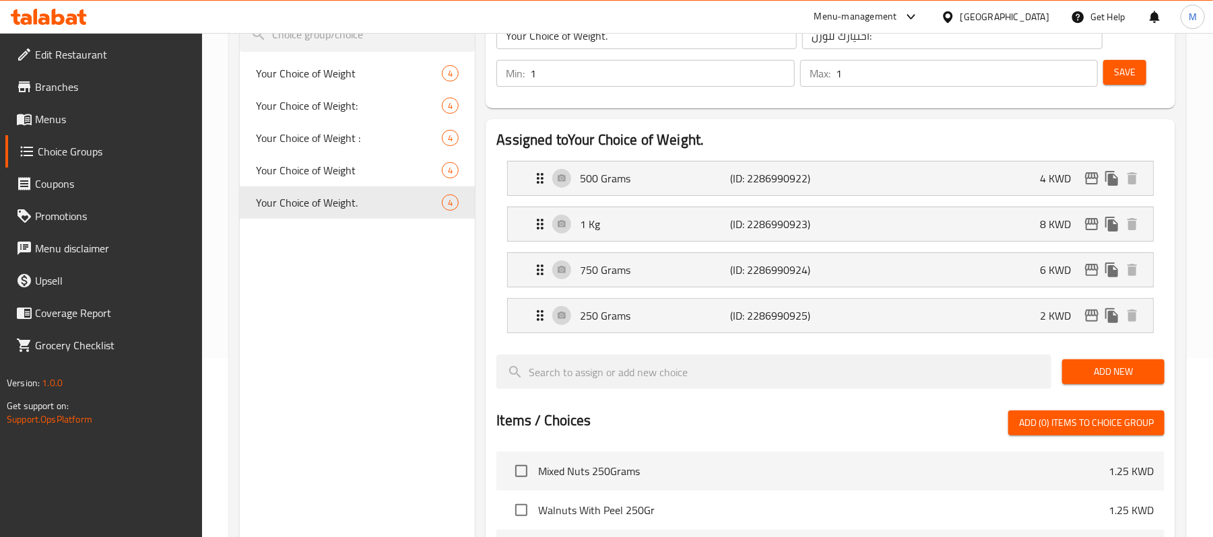
drag, startPoint x: 1122, startPoint y: 71, endPoint x: 244, endPoint y: 22, distance: 879.4
click at [1122, 75] on span "Save" at bounding box center [1125, 72] width 22 height 17
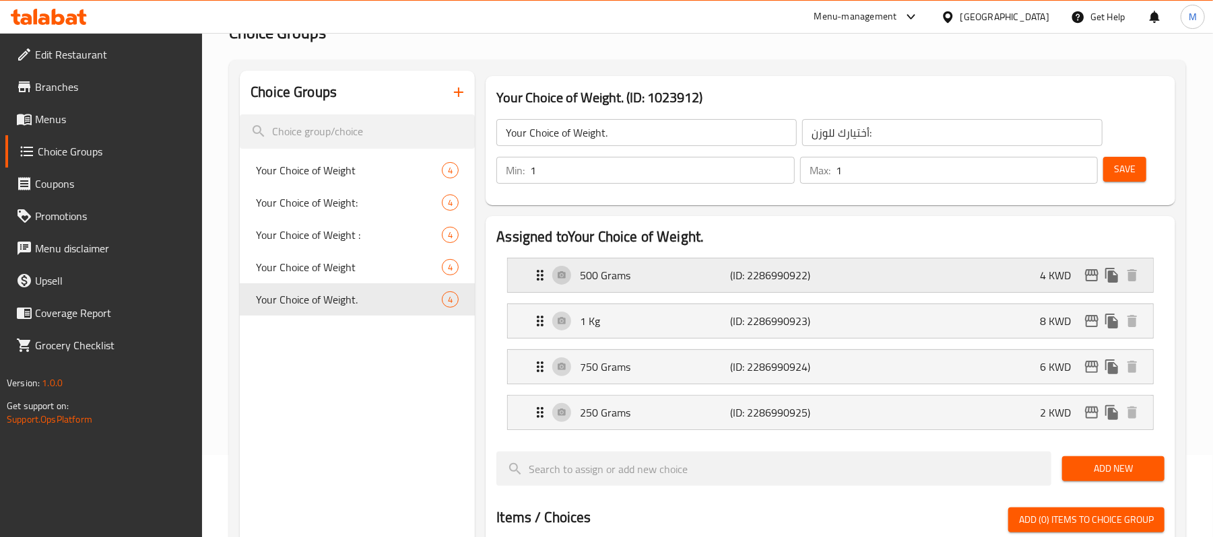
scroll to position [0, 0]
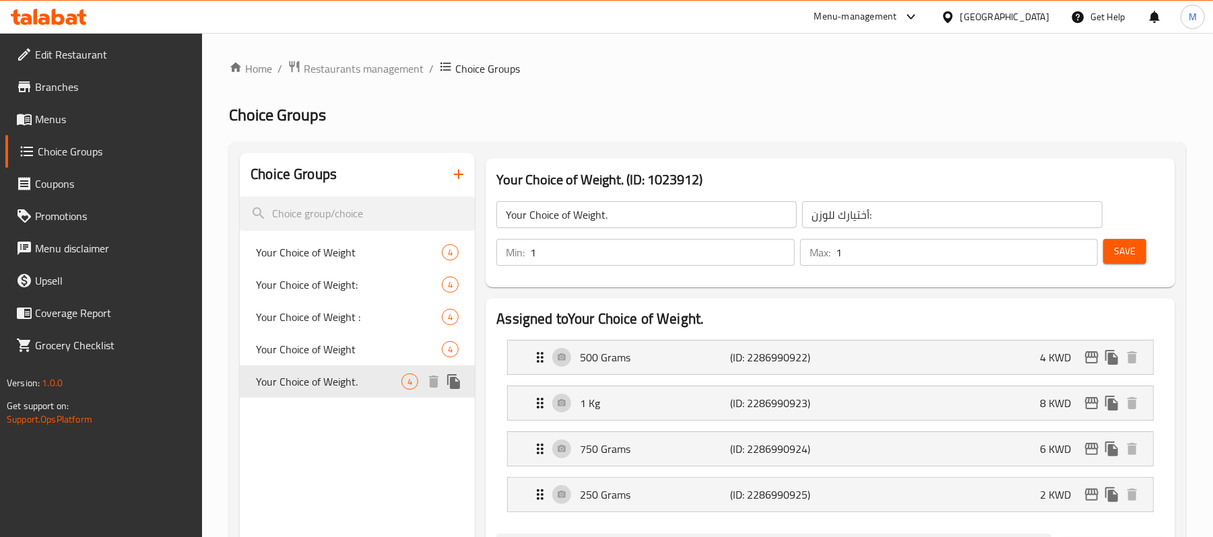
click at [455, 386] on icon "duplicate" at bounding box center [453, 381] width 13 height 15
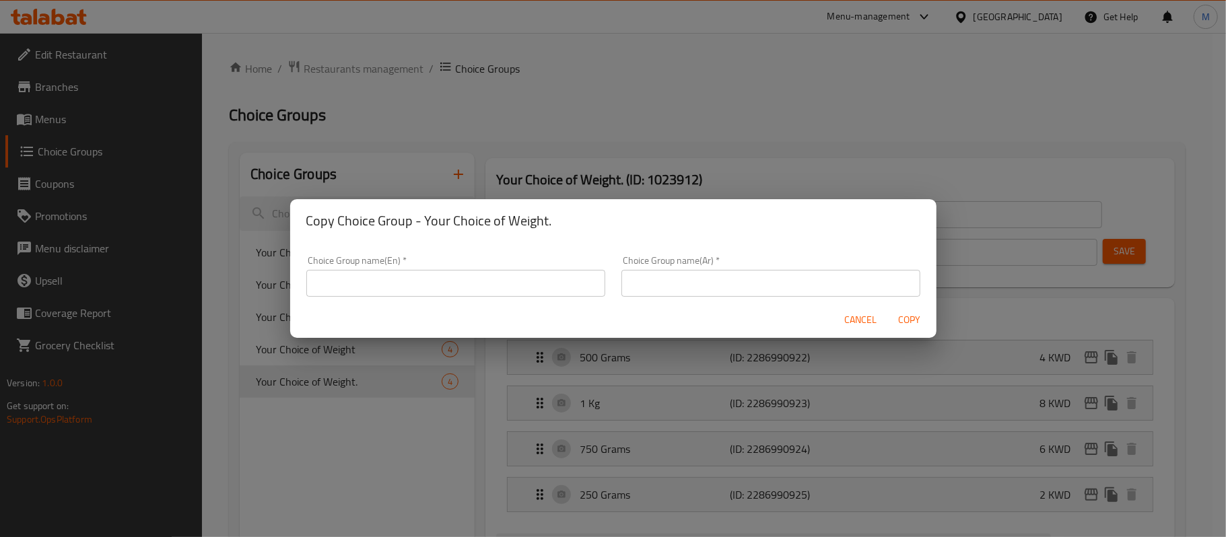
click at [556, 284] on input "text" at bounding box center [455, 283] width 299 height 27
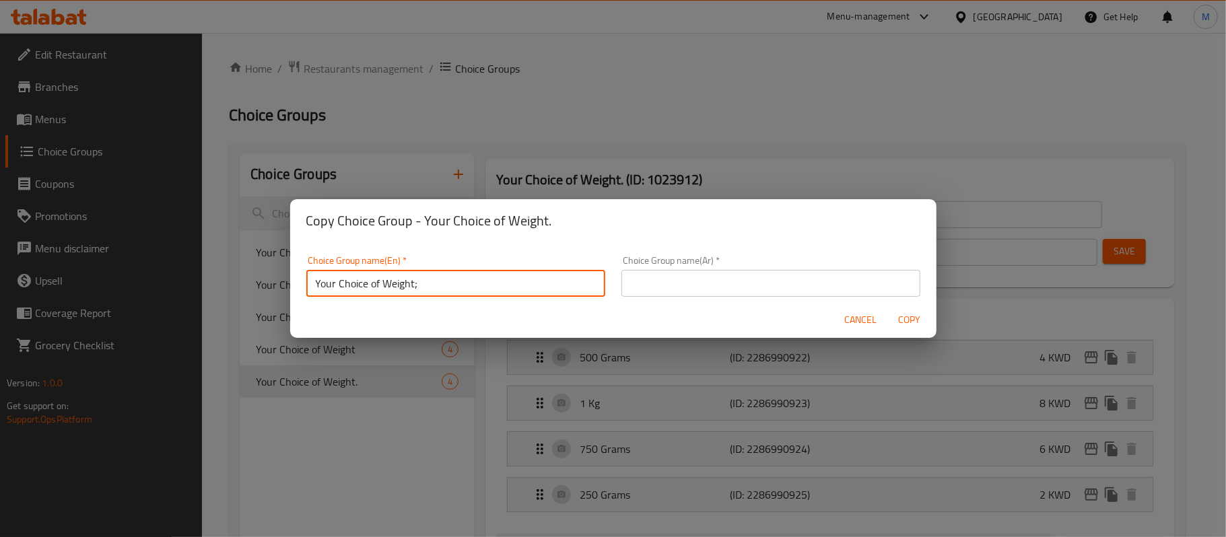
type input "Your Choice of Weight;"
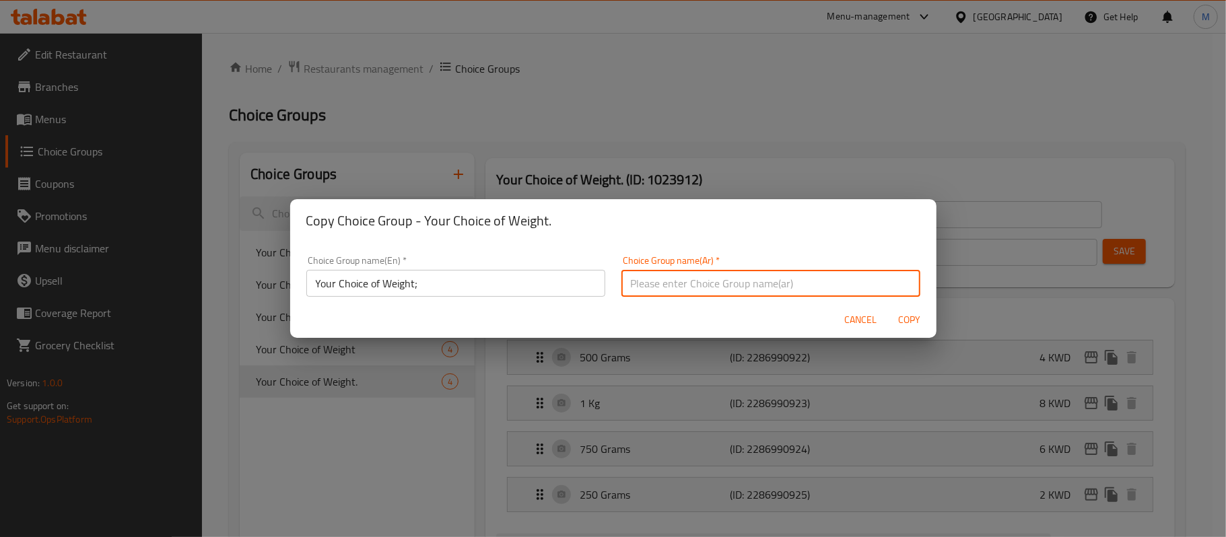
click at [692, 295] on input "text" at bounding box center [770, 283] width 299 height 27
type input "أختيارك للوزن:"
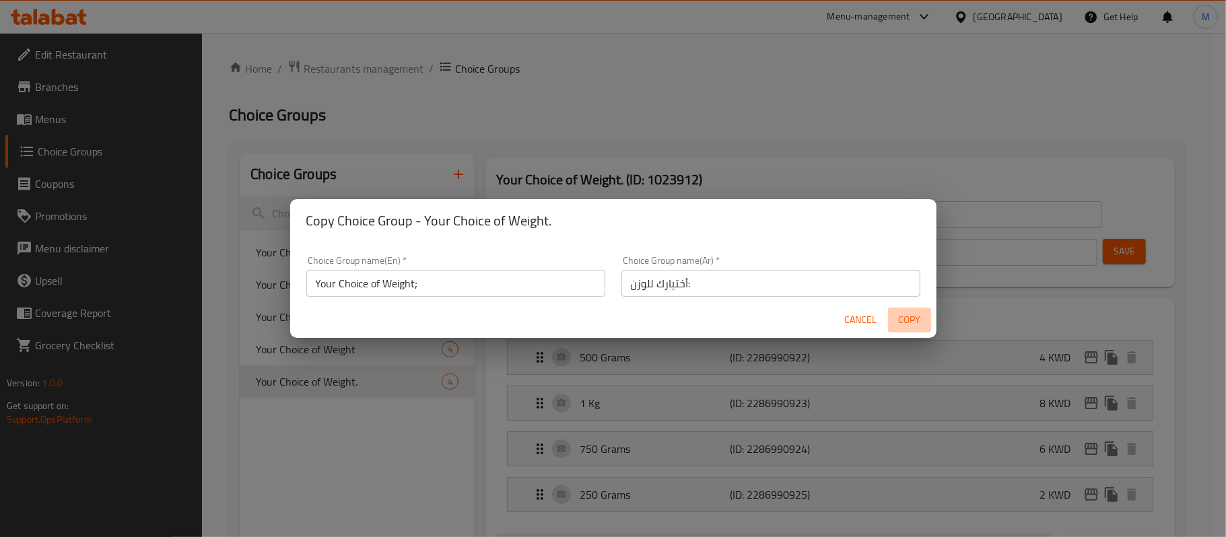
click at [900, 316] on span "Copy" at bounding box center [909, 320] width 32 height 17
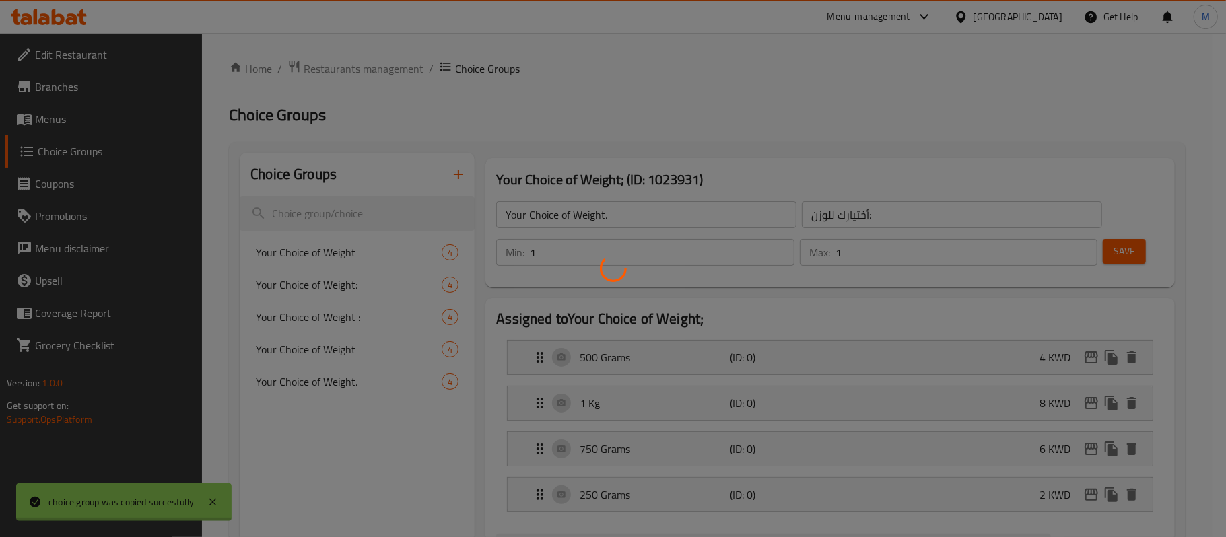
type input "Your Choice of Weight;"
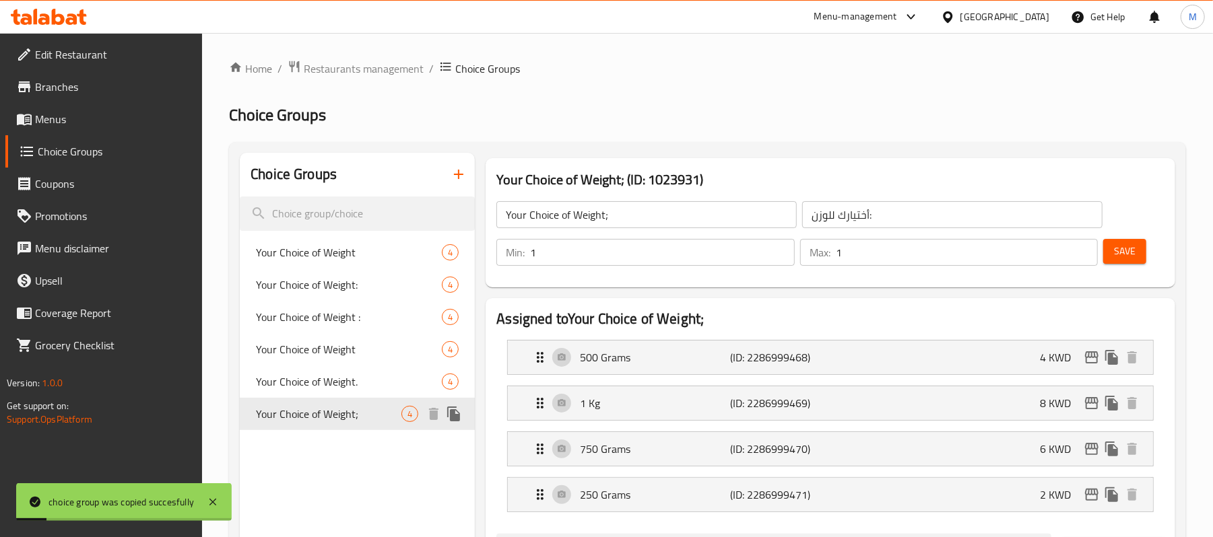
click at [349, 417] on span "Your Choice of Weight;" at bounding box center [328, 414] width 145 height 16
click at [968, 413] on div "1 Kg (ID: 2286999469) 8 KWD" at bounding box center [834, 403] width 605 height 34
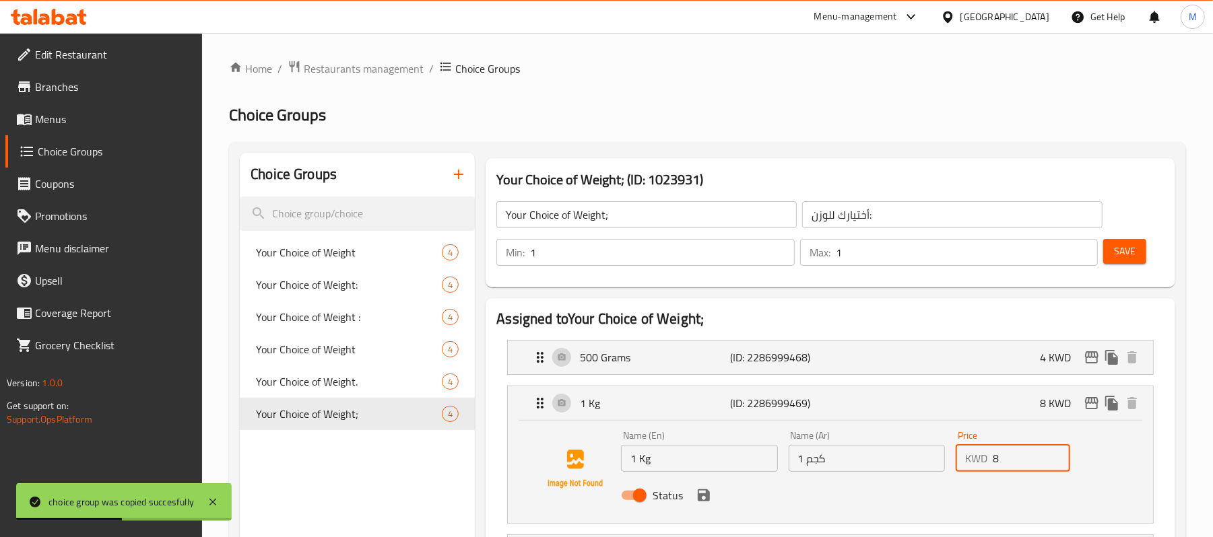
drag, startPoint x: 997, startPoint y: 458, endPoint x: 990, endPoint y: 464, distance: 9.2
click at [990, 464] on div "KWD 8 Price" at bounding box center [1012, 458] width 114 height 27
click at [710, 504] on icon "save" at bounding box center [703, 495] width 16 height 16
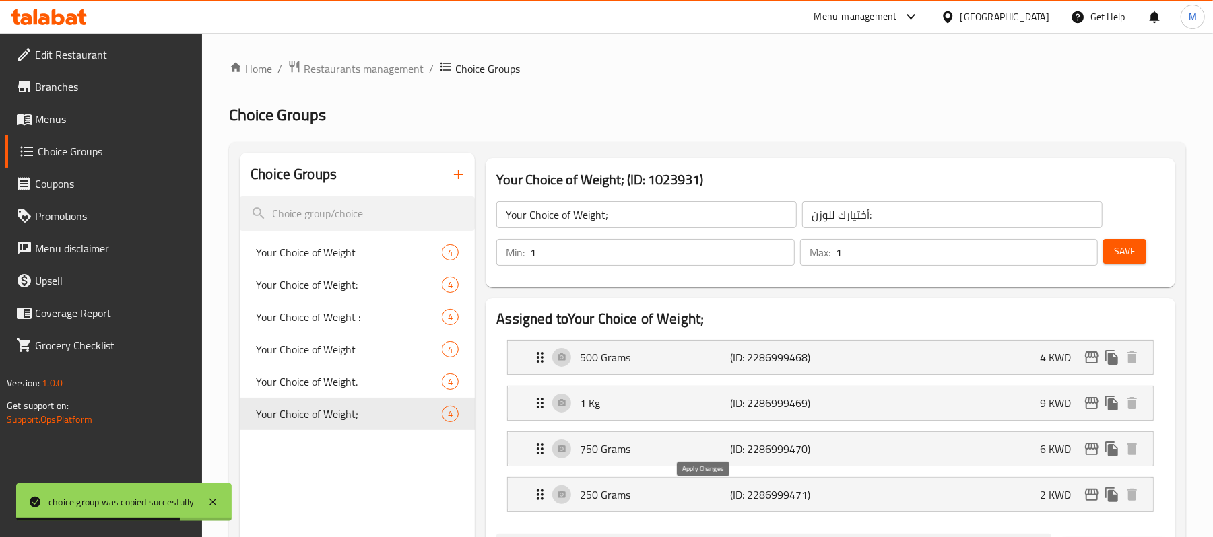
type input "9"
click at [1112, 257] on button "Save" at bounding box center [1124, 251] width 43 height 25
click at [1091, 407] on icon "edit" at bounding box center [1091, 403] width 16 height 16
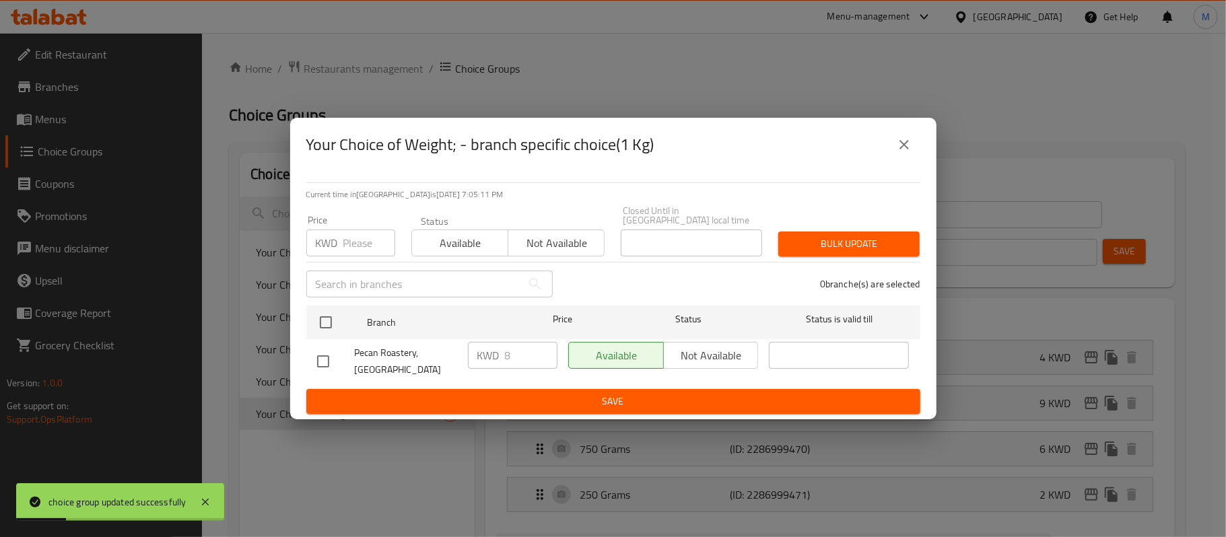
click at [351, 240] on input "number" at bounding box center [369, 243] width 52 height 27
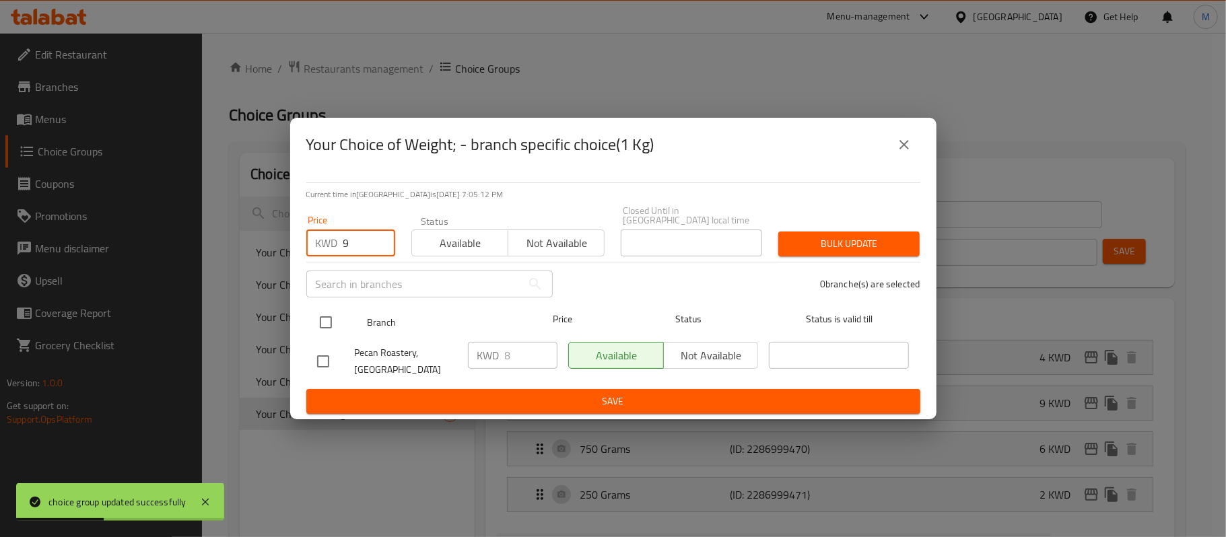
type input "9"
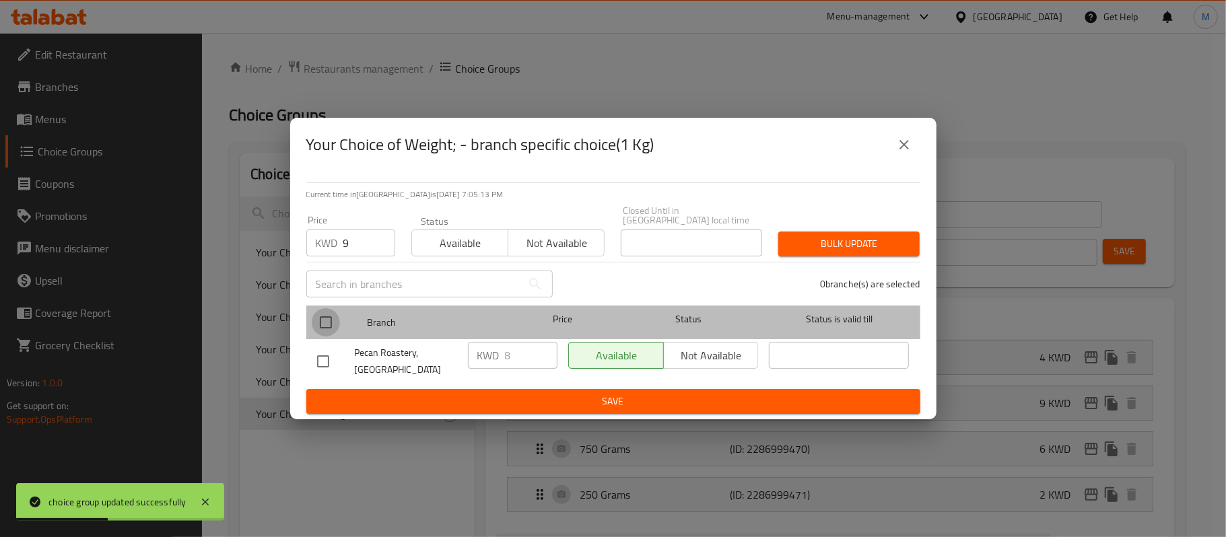
click at [322, 319] on input "checkbox" at bounding box center [326, 322] width 28 height 28
checkbox input "true"
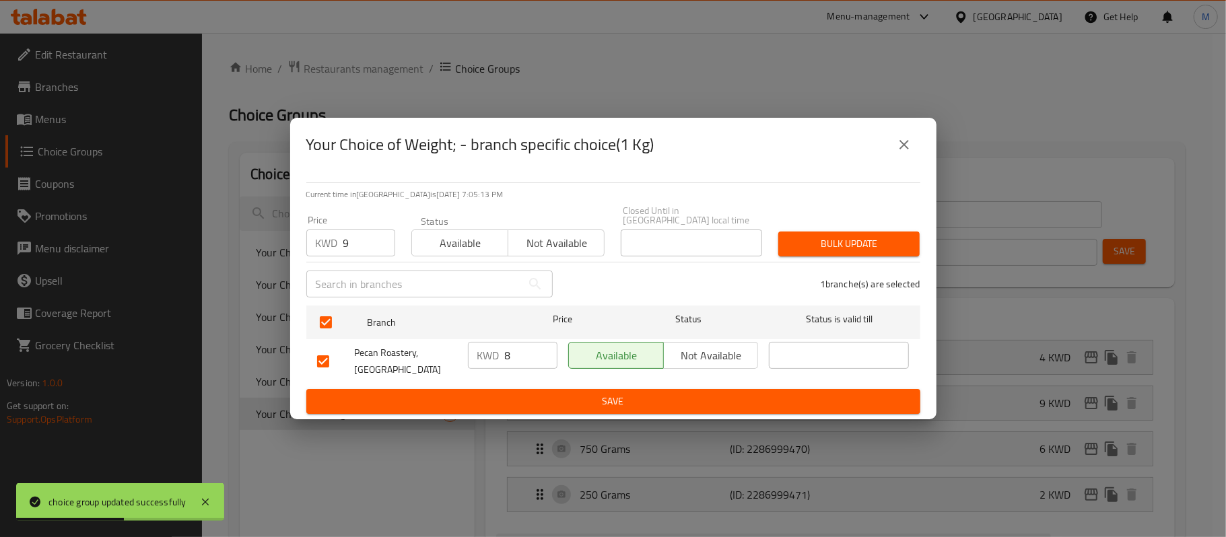
click at [817, 242] on span "Bulk update" at bounding box center [849, 244] width 120 height 17
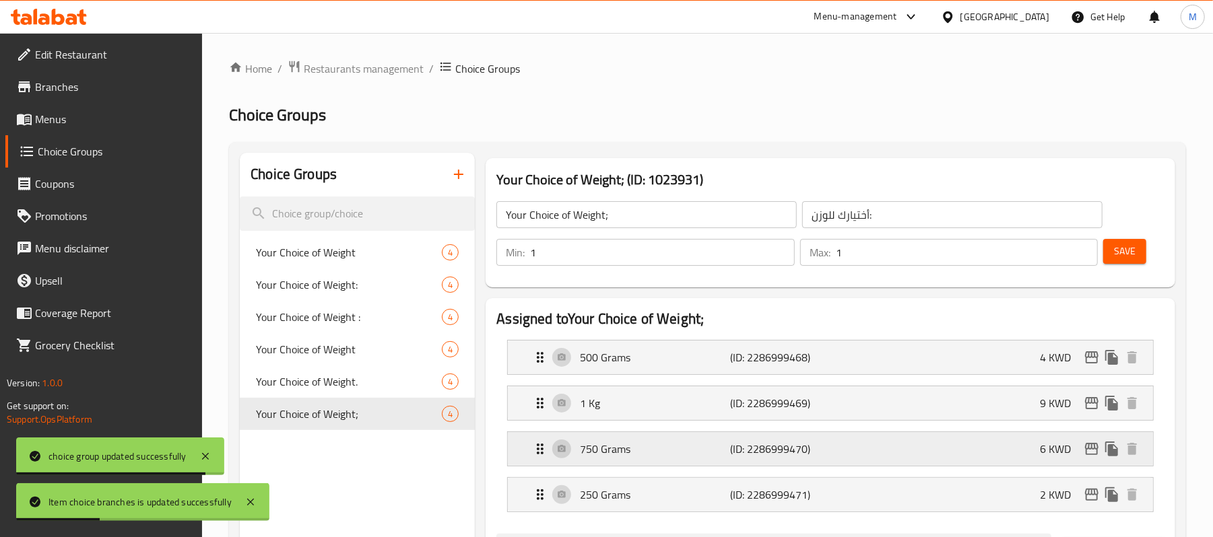
click at [1049, 445] on p "6 KWD" at bounding box center [1061, 449] width 42 height 16
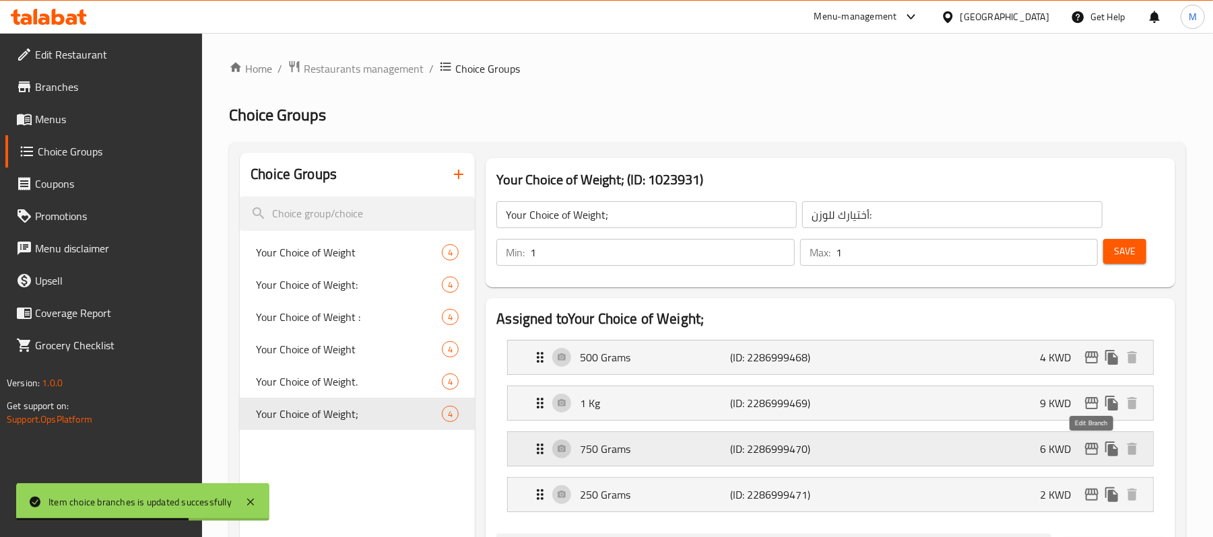
click at [1081, 450] on button "edit" at bounding box center [1091, 449] width 20 height 20
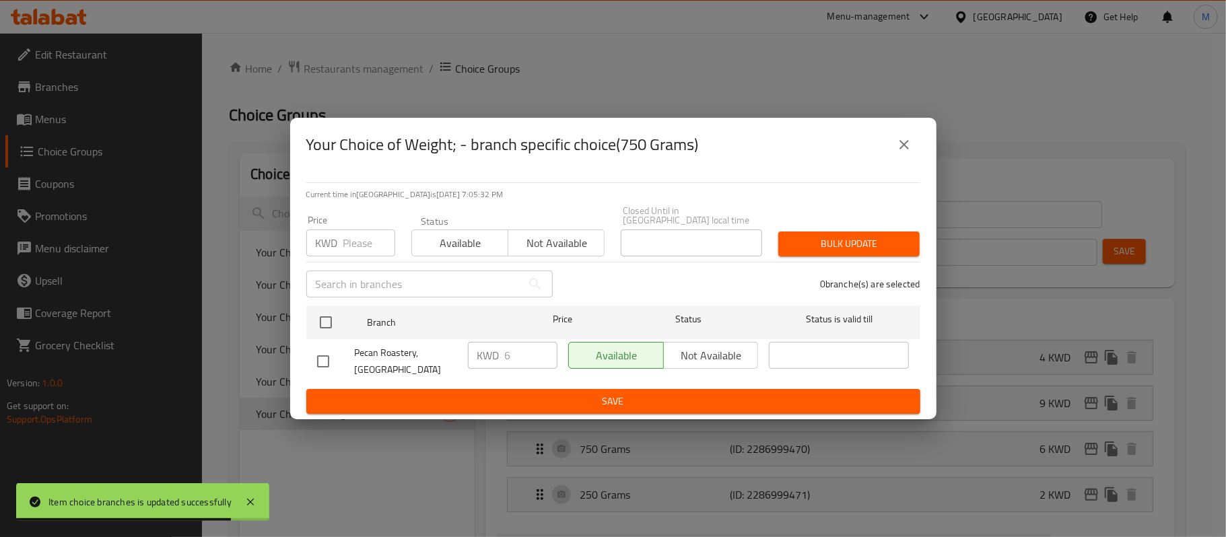
click at [337, 257] on div "KWD Price" at bounding box center [350, 243] width 89 height 27
paste input "7.75"
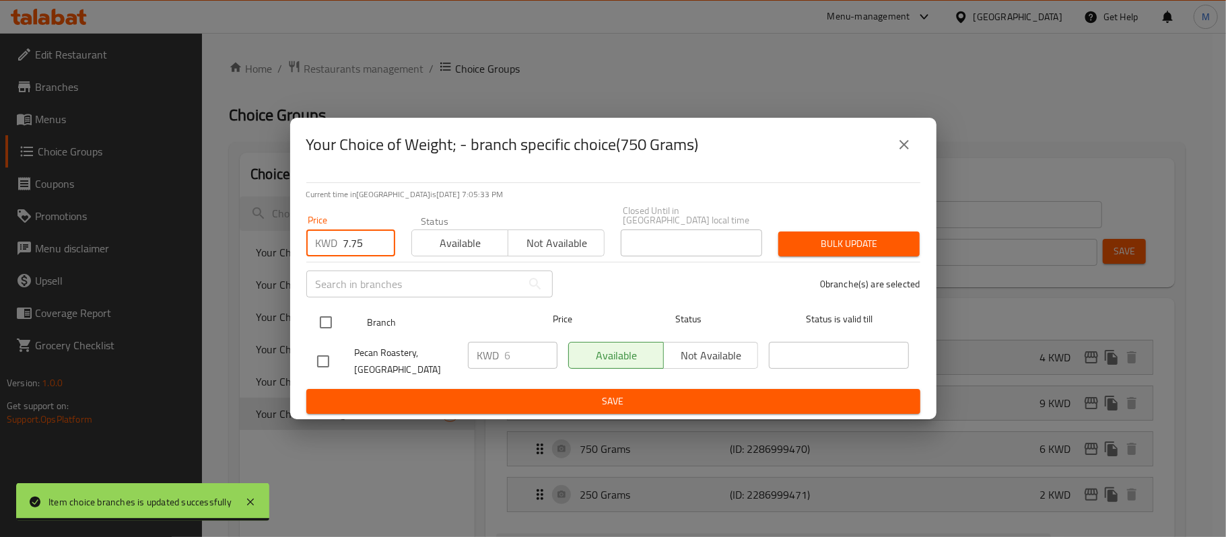
type input "7.75"
click at [325, 316] on input "checkbox" at bounding box center [326, 322] width 28 height 28
checkbox input "true"
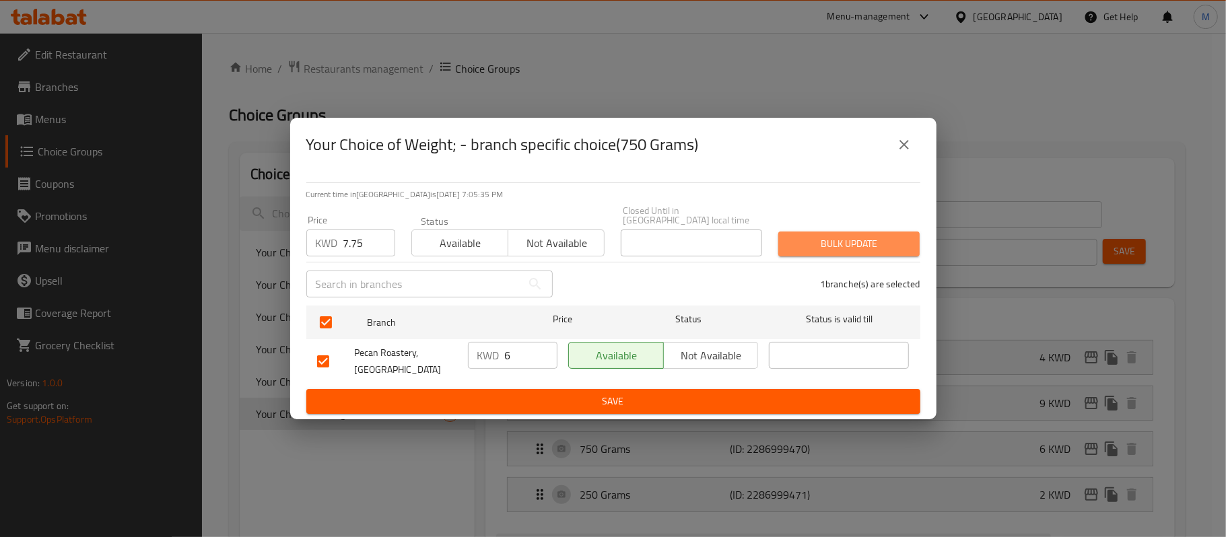
click at [854, 250] on span "Bulk update" at bounding box center [849, 244] width 120 height 17
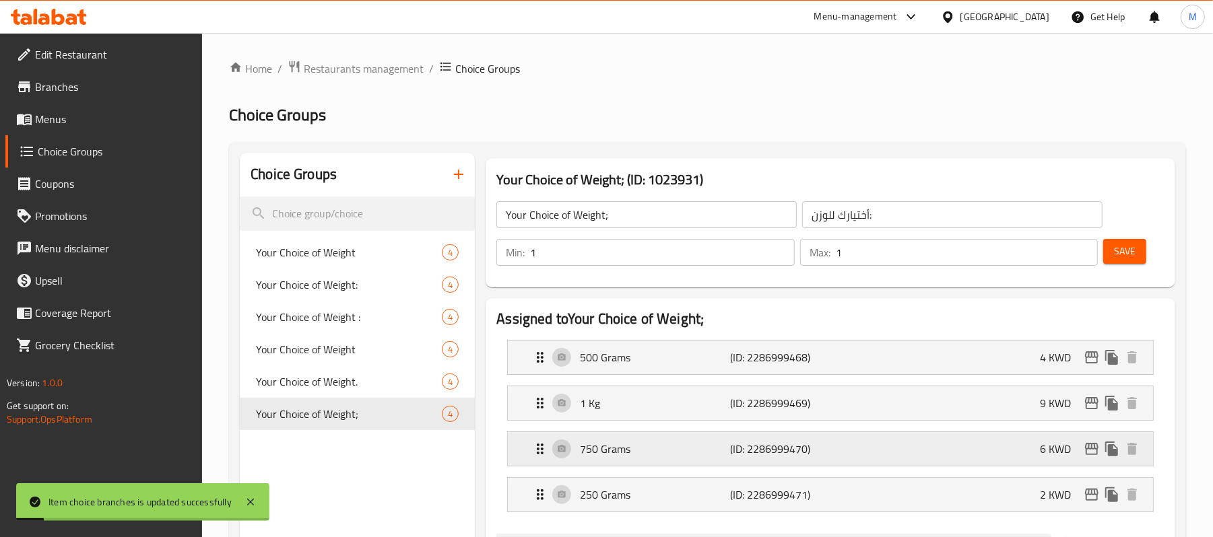
click at [995, 438] on div "750 Grams (ID: 2286999470) 6 KWD" at bounding box center [834, 449] width 605 height 34
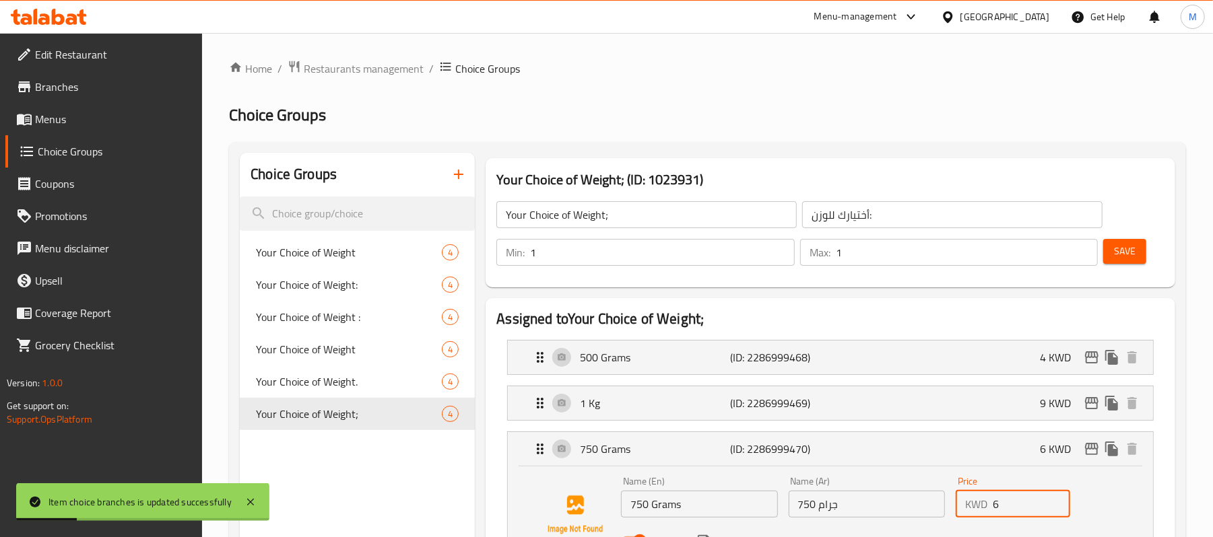
drag, startPoint x: 998, startPoint y: 512, endPoint x: 951, endPoint y: 510, distance: 47.2
click at [951, 510] on div "Price KWD 6 Price" at bounding box center [1012, 497] width 125 height 52
paste input "7.75"
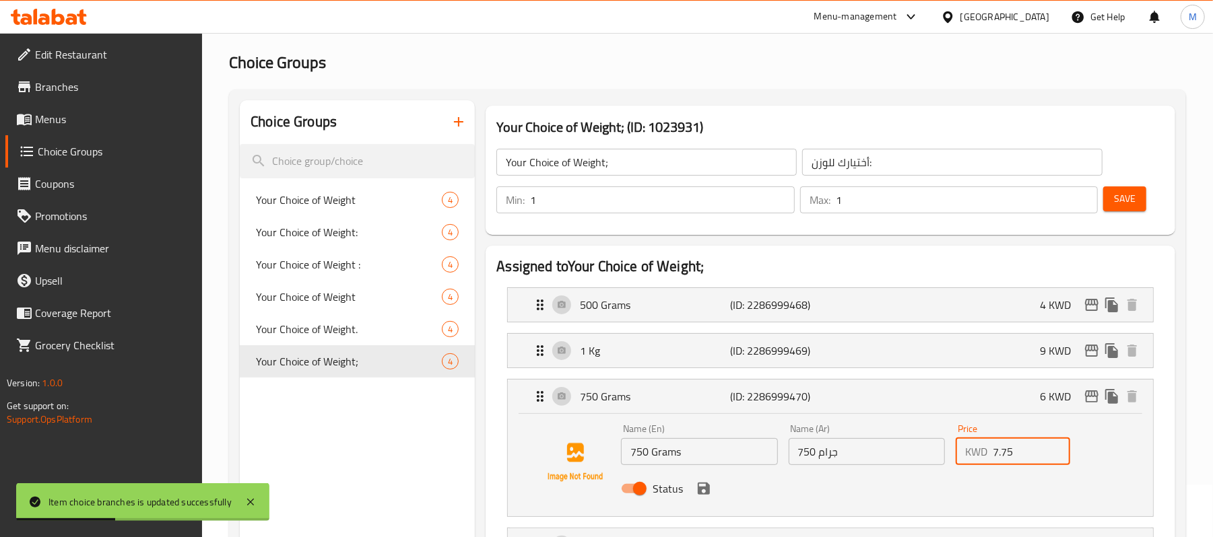
scroll to position [77, 0]
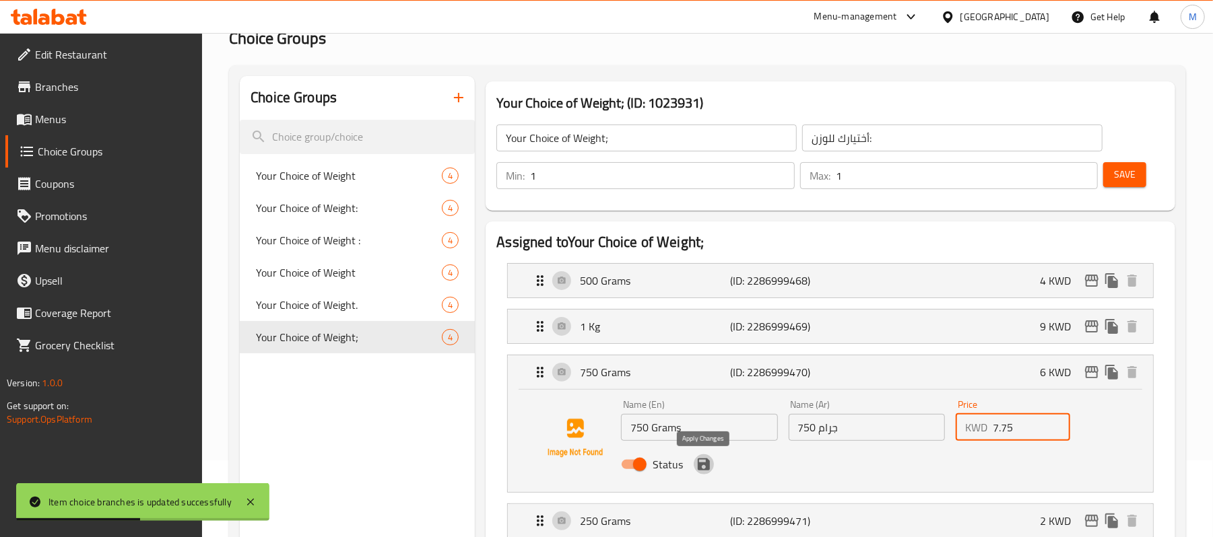
click at [700, 467] on icon "save" at bounding box center [704, 464] width 12 height 12
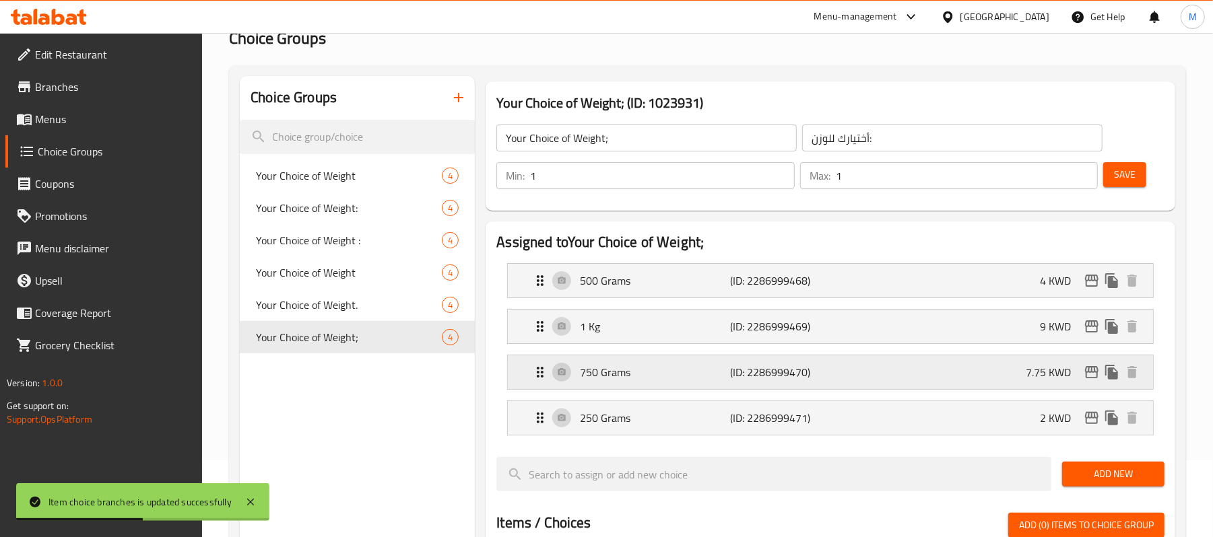
type input "7.75"
click at [1122, 168] on span "Save" at bounding box center [1125, 174] width 22 height 17
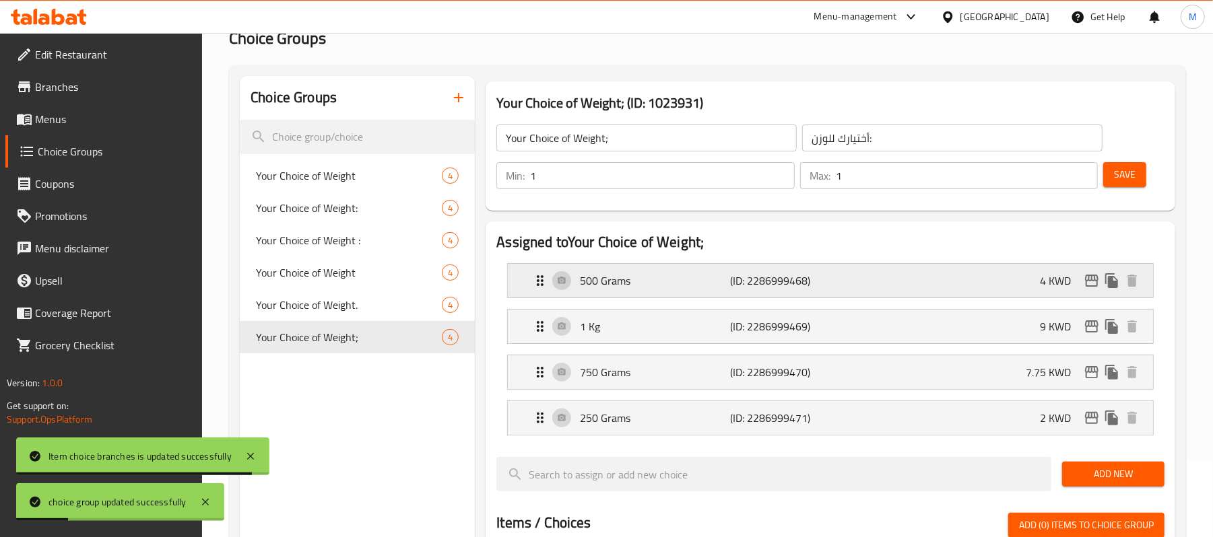
click at [1059, 281] on p "4 KWD" at bounding box center [1061, 281] width 42 height 16
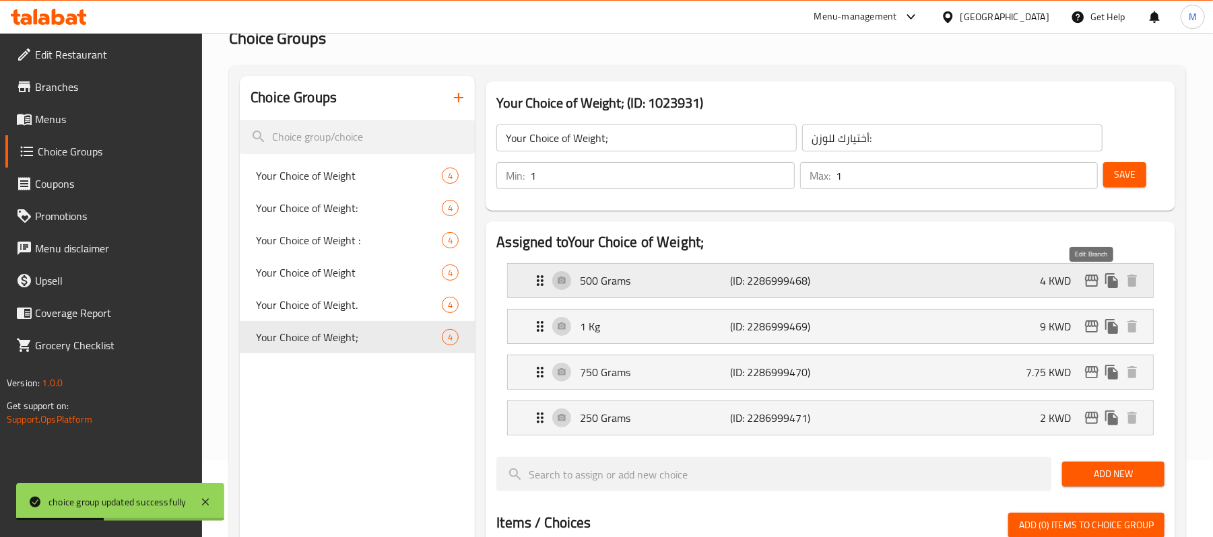
click at [1089, 276] on icon "edit" at bounding box center [1091, 281] width 16 height 16
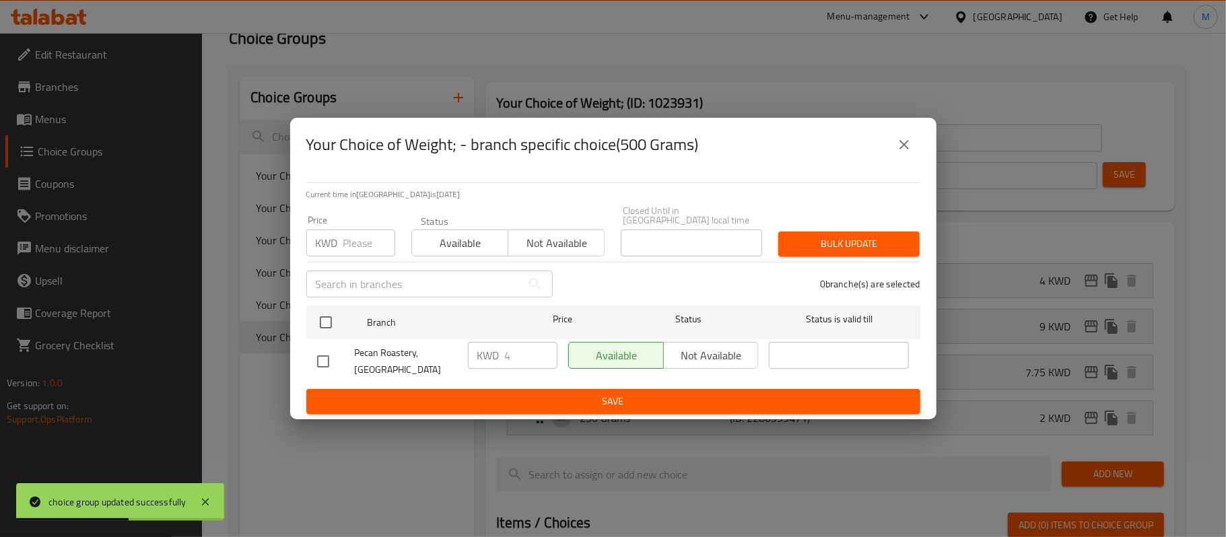
click at [362, 242] on input "number" at bounding box center [369, 243] width 52 height 27
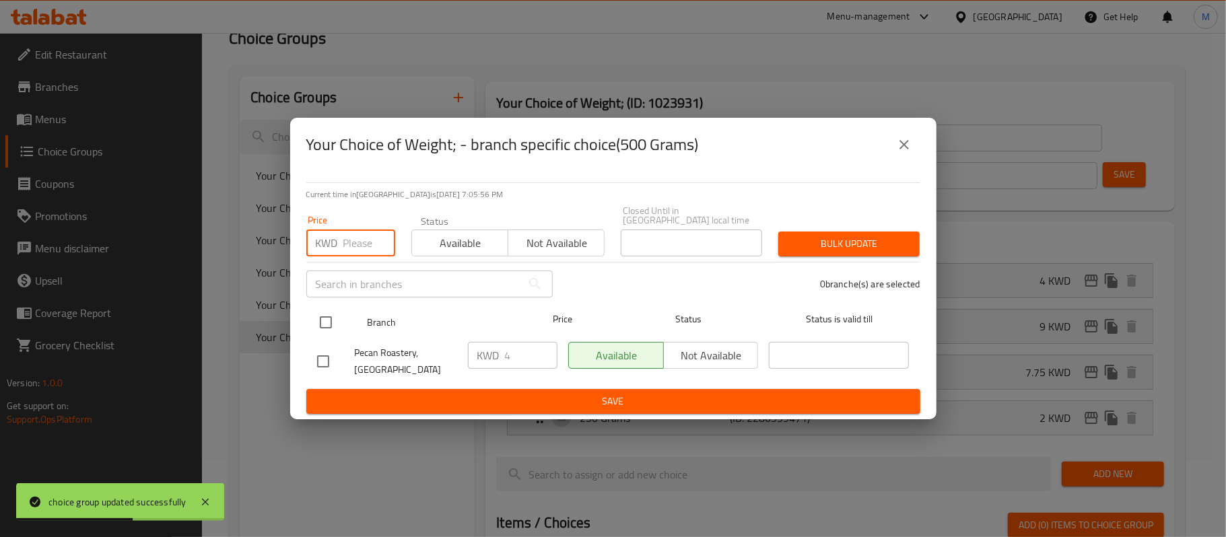
paste input "4.5"
type input "4.5"
click at [314, 318] on input "checkbox" at bounding box center [326, 322] width 28 height 28
checkbox input "true"
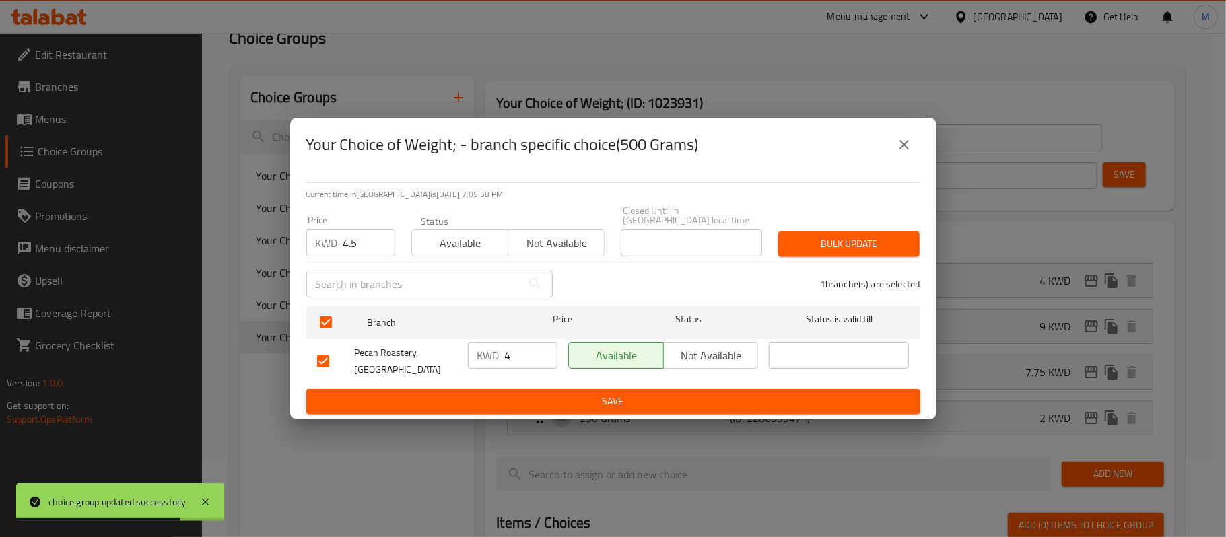
click at [807, 248] on span "Bulk update" at bounding box center [849, 244] width 120 height 17
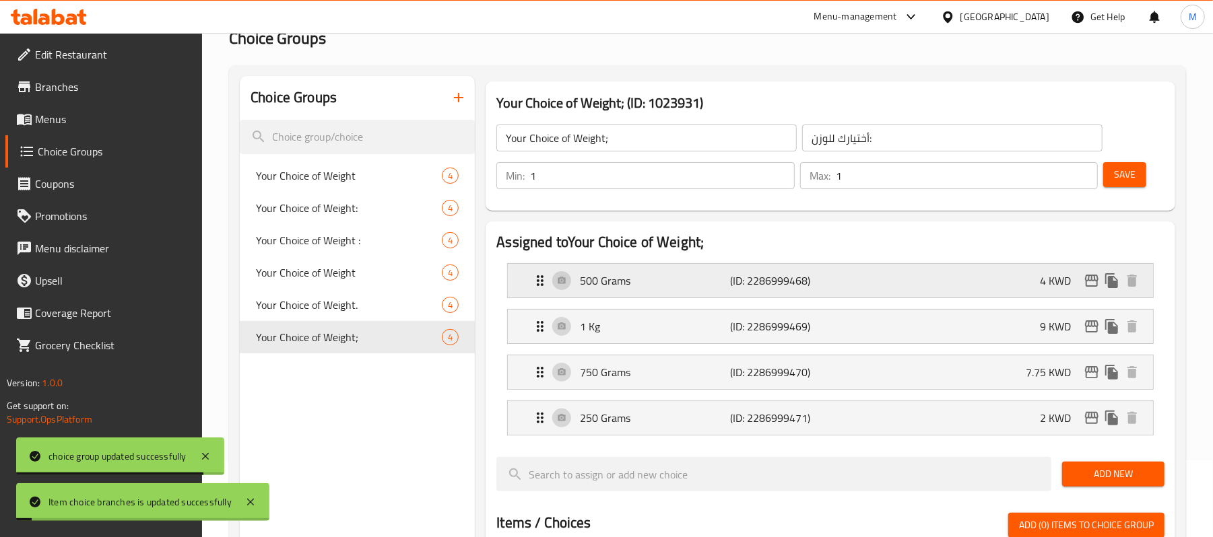
click at [955, 289] on div "500 Grams (ID: 2286999468) 4 KWD" at bounding box center [834, 281] width 605 height 34
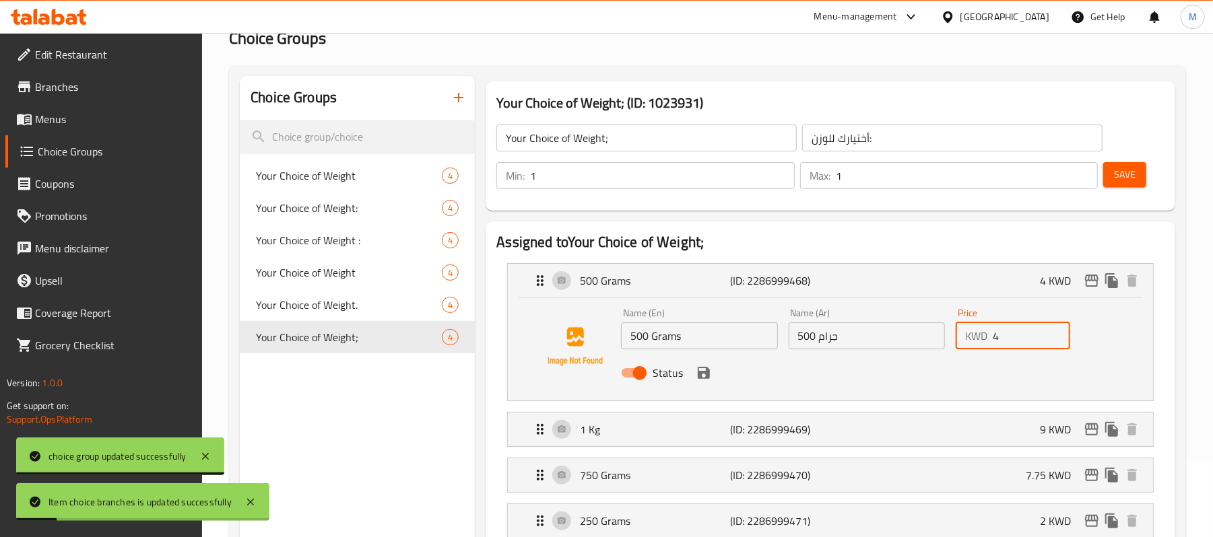
drag, startPoint x: 1006, startPoint y: 338, endPoint x: 975, endPoint y: 342, distance: 31.2
click at [975, 342] on div "KWD 4 Price" at bounding box center [1012, 335] width 114 height 27
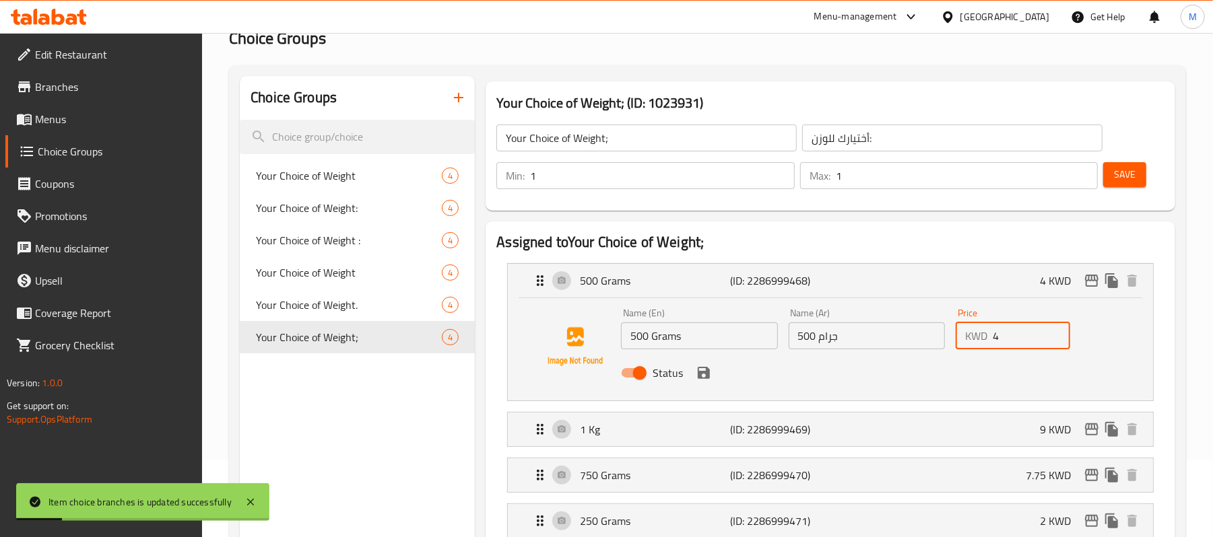
paste input ".5"
click at [704, 372] on icon "save" at bounding box center [704, 373] width 12 height 12
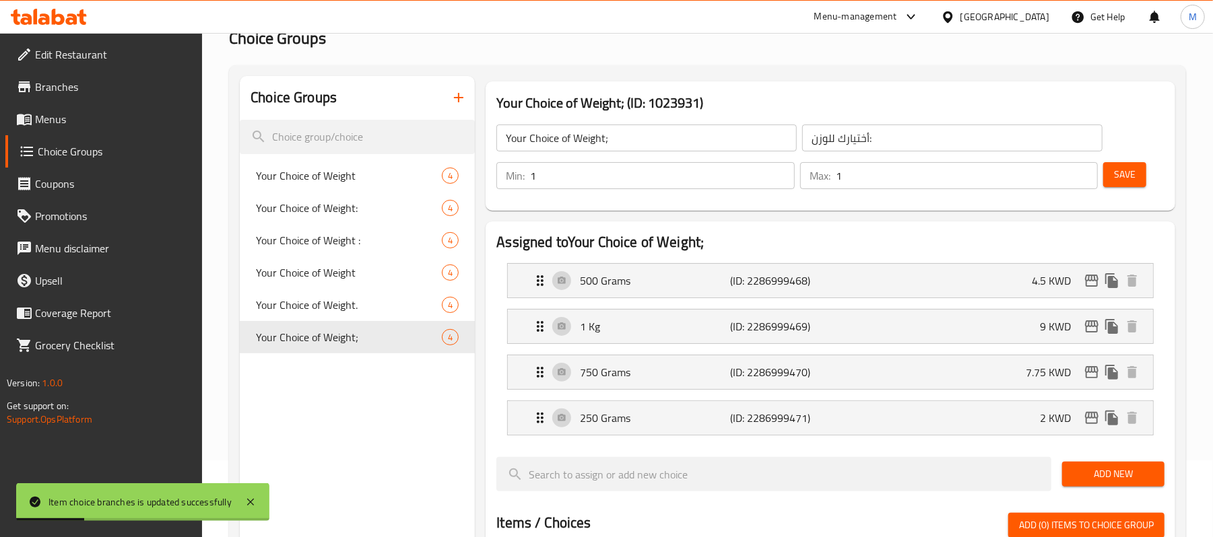
type input "4.5"
click at [1122, 178] on span "Save" at bounding box center [1125, 174] width 22 height 17
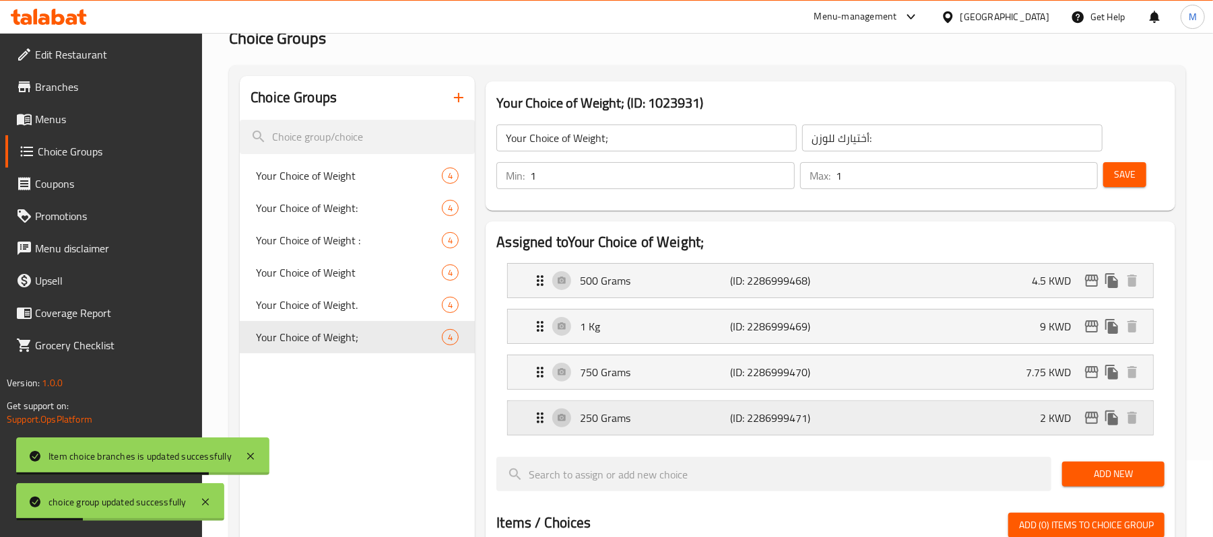
click at [914, 426] on div "250 Grams (ID: 2286999471) 2 KWD" at bounding box center [834, 418] width 605 height 34
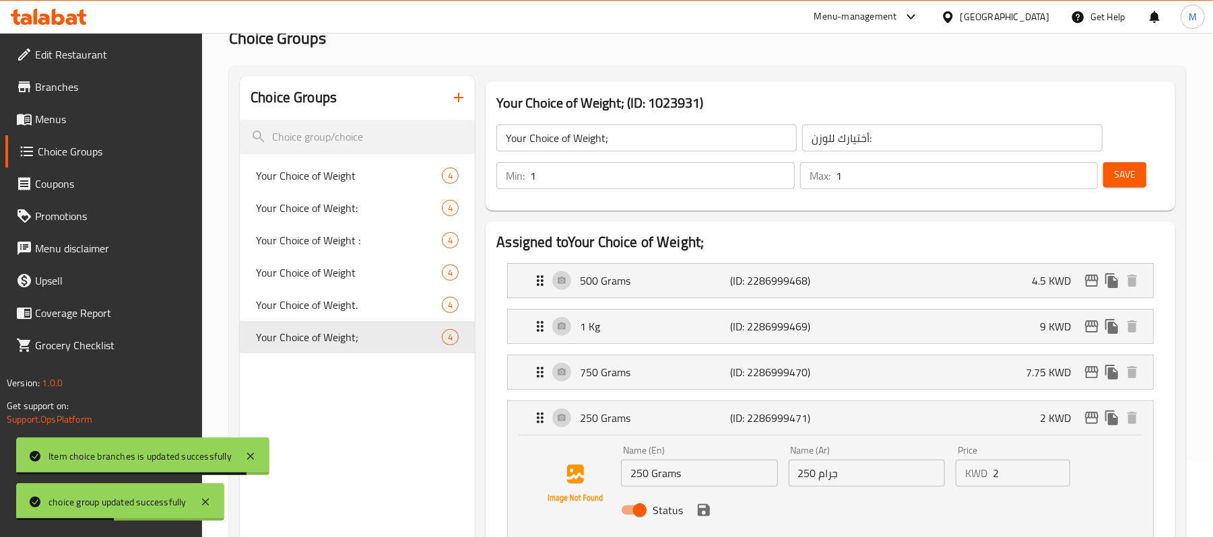
drag, startPoint x: 1005, startPoint y: 488, endPoint x: 997, endPoint y: 482, distance: 10.1
click at [986, 487] on nav "500 Grams (ID: 2286999468) 4.5 KWD Name (En) 500 Grams Name (En) Name (Ar) 500 …" at bounding box center [830, 400] width 668 height 297
click at [1000, 470] on input "2" at bounding box center [1030, 471] width 77 height 27
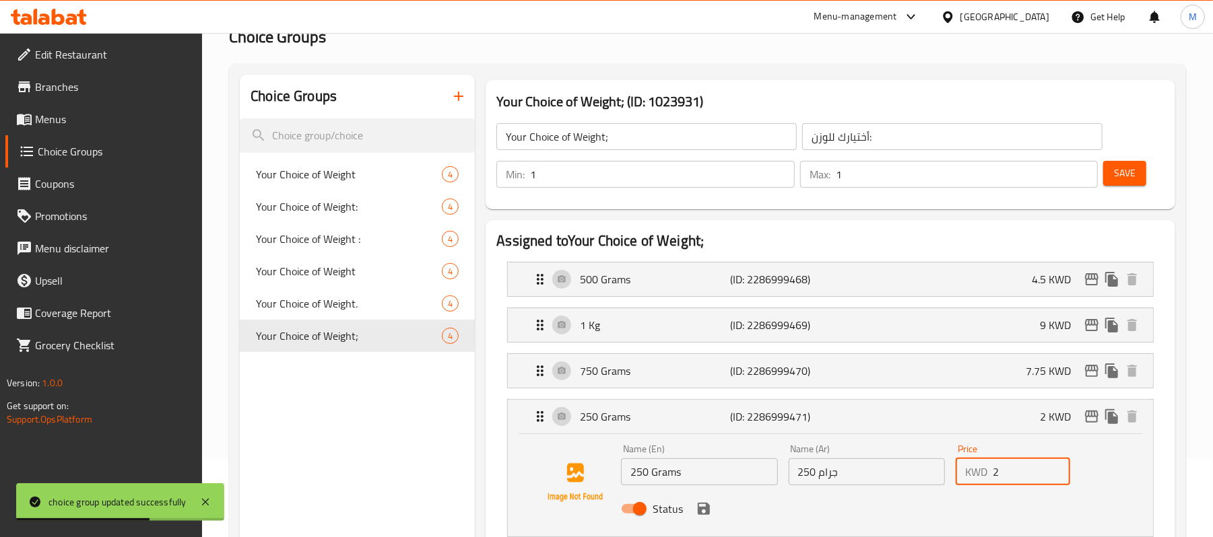
drag, startPoint x: 1000, startPoint y: 470, endPoint x: 976, endPoint y: 475, distance: 25.4
click at [976, 475] on div "KWD 2 Price" at bounding box center [1012, 471] width 114 height 27
paste input ".25"
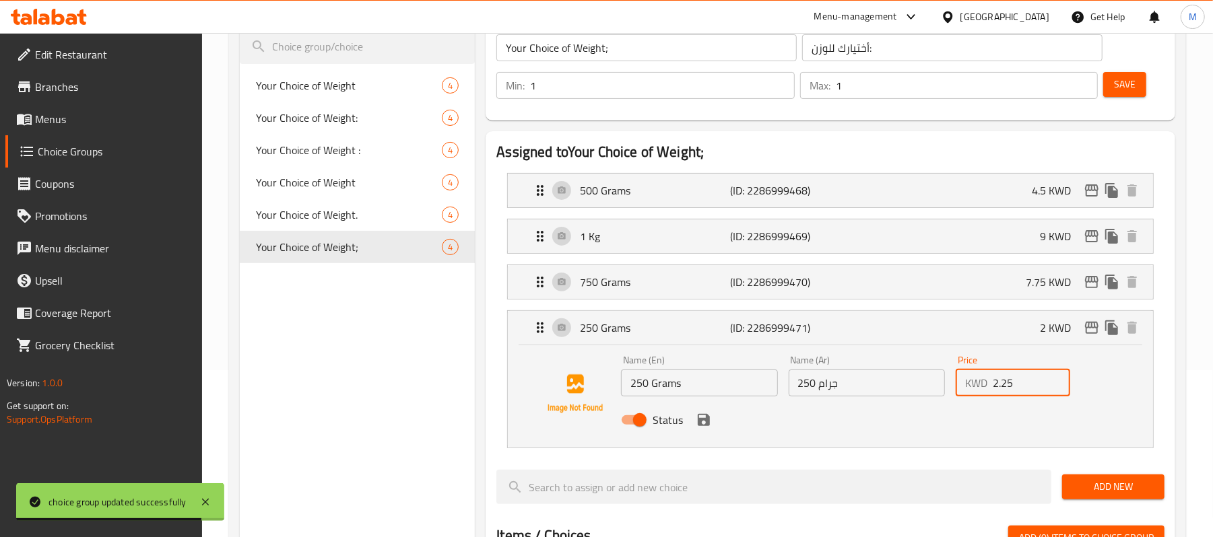
click at [699, 423] on icon "save" at bounding box center [704, 420] width 12 height 12
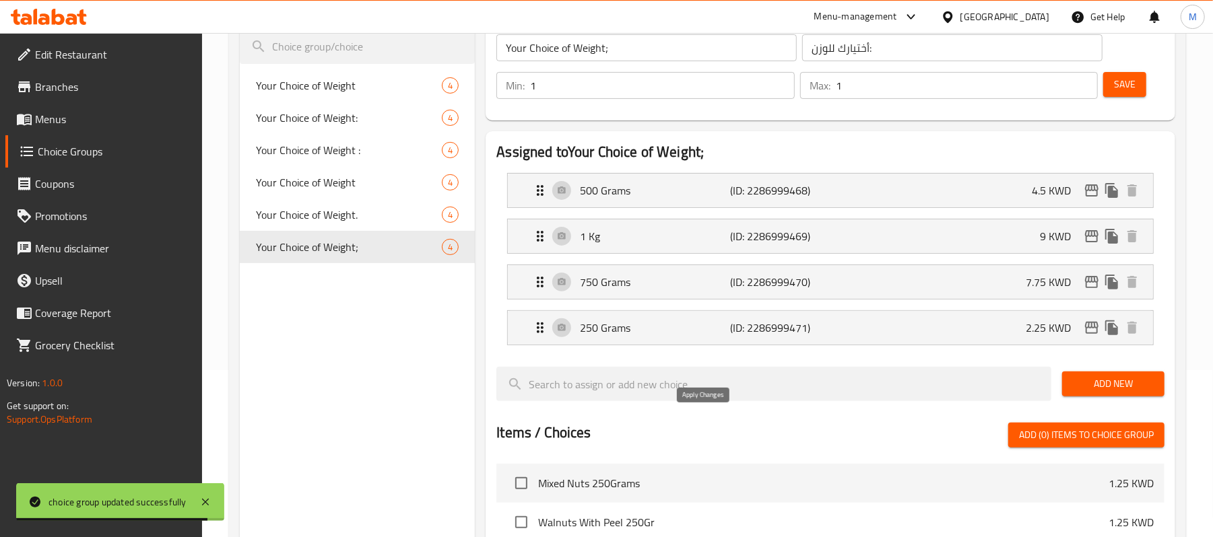
type input "2.25"
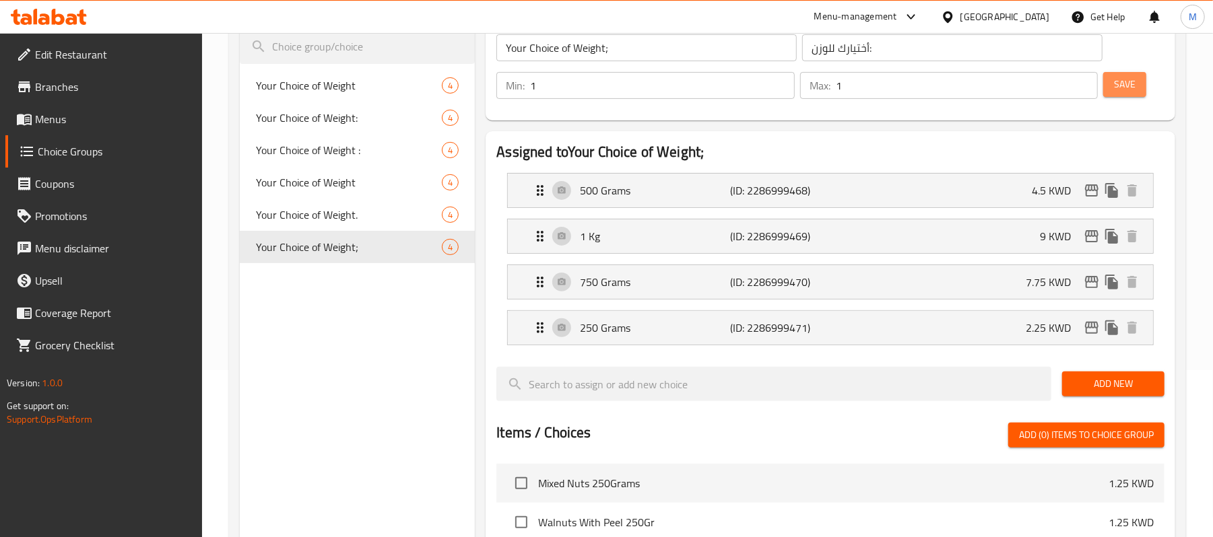
drag, startPoint x: 1108, startPoint y: 83, endPoint x: 1037, endPoint y: 327, distance: 254.0
click at [1110, 83] on button "Save" at bounding box center [1124, 84] width 43 height 25
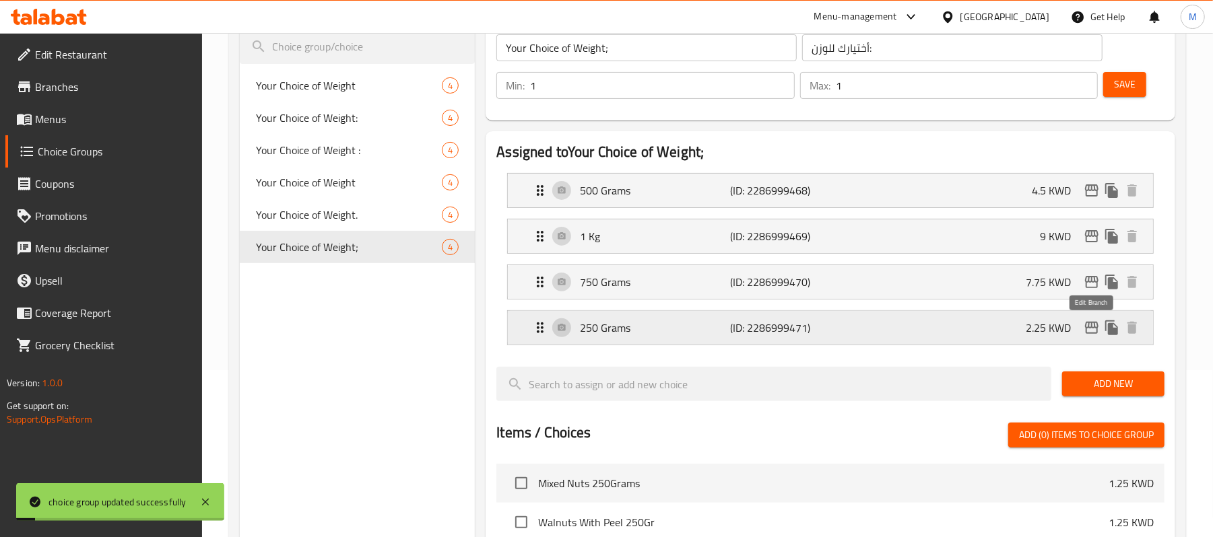
click at [1091, 334] on icon "edit" at bounding box center [1091, 328] width 13 height 12
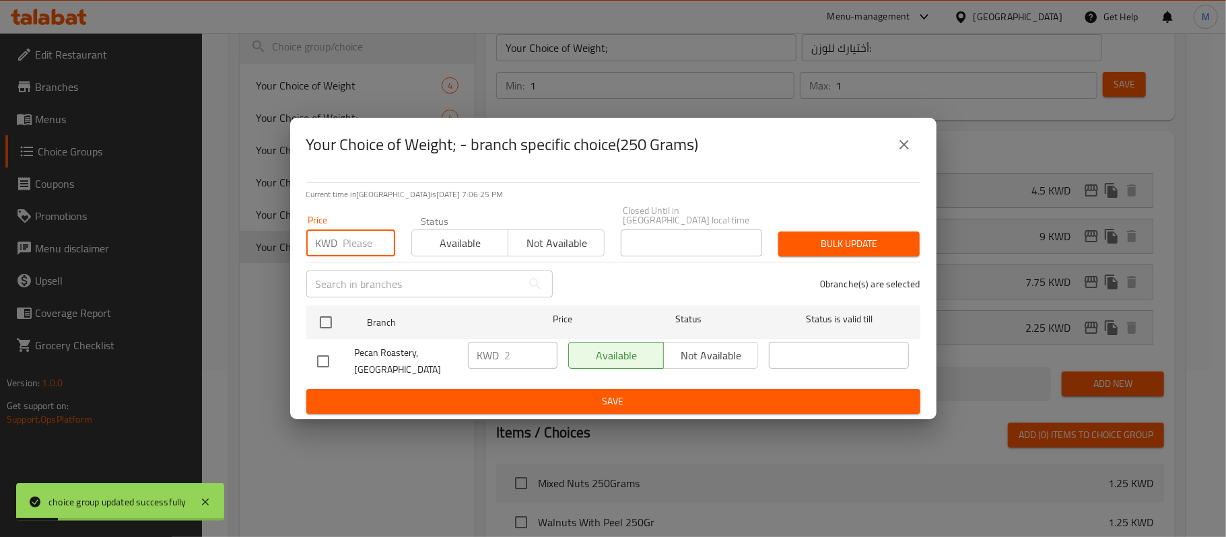
click at [359, 238] on input "number" at bounding box center [369, 243] width 52 height 27
paste input "2.25"
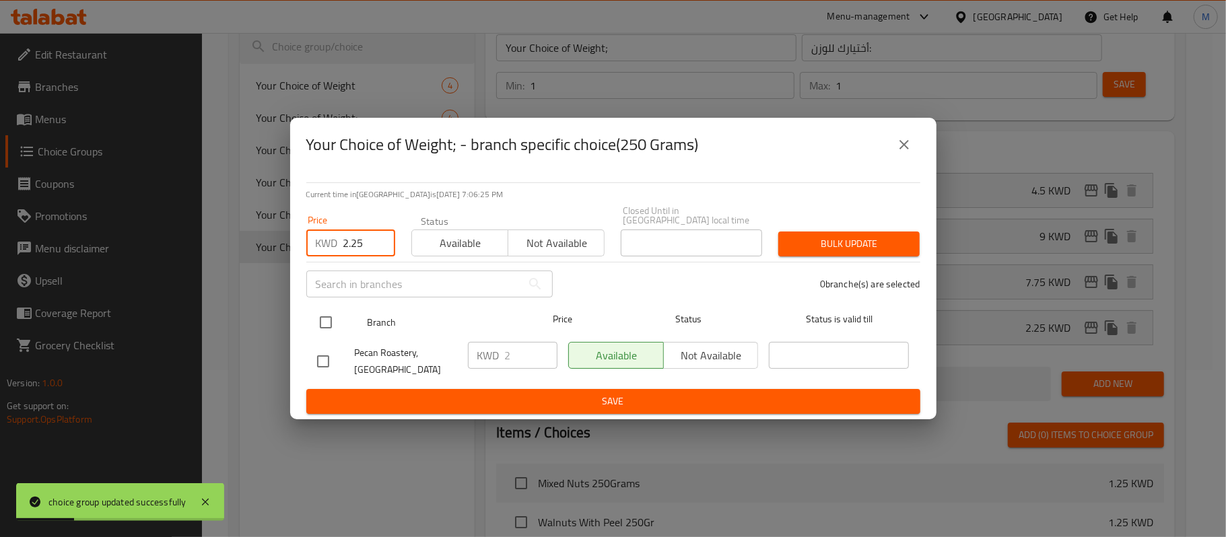
type input "2.25"
click at [312, 324] on input "checkbox" at bounding box center [326, 322] width 28 height 28
checkbox input "true"
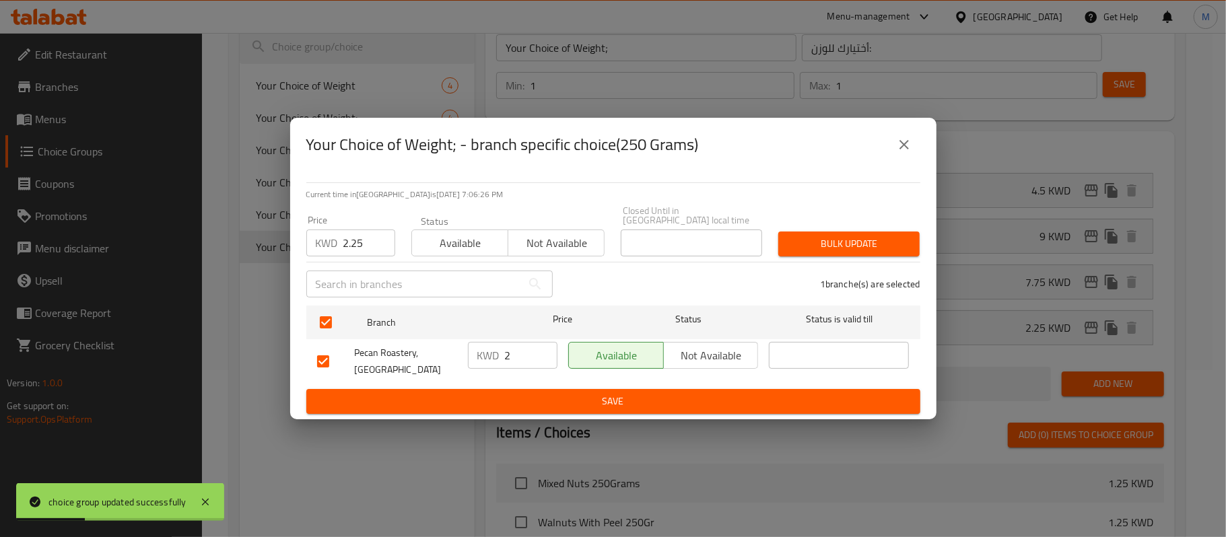
click at [798, 249] on span "Bulk update" at bounding box center [849, 244] width 120 height 17
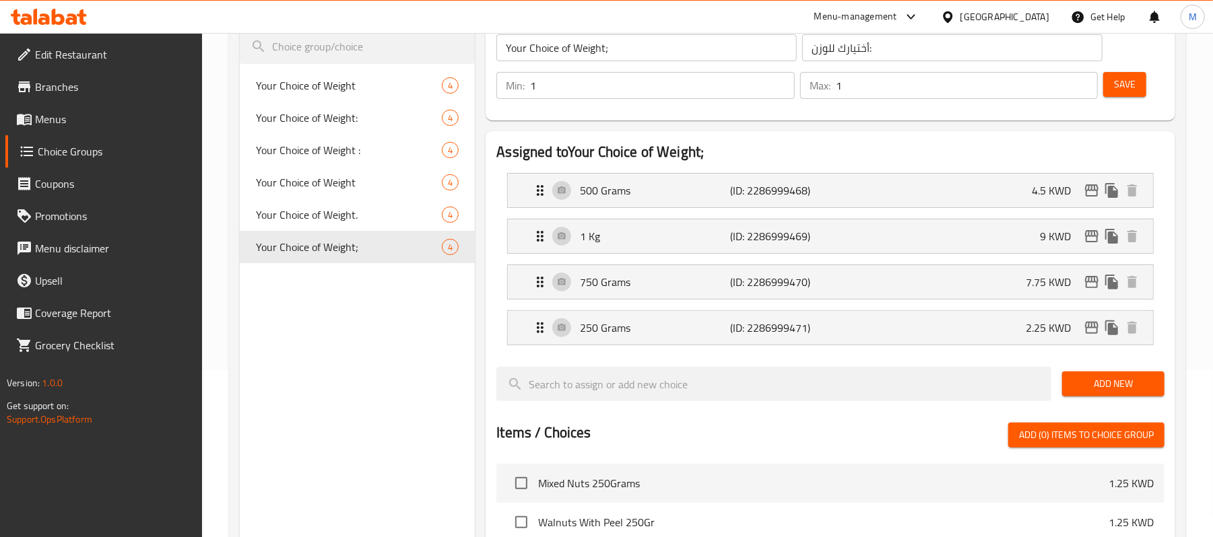
click at [1122, 86] on span "Save" at bounding box center [1125, 84] width 22 height 17
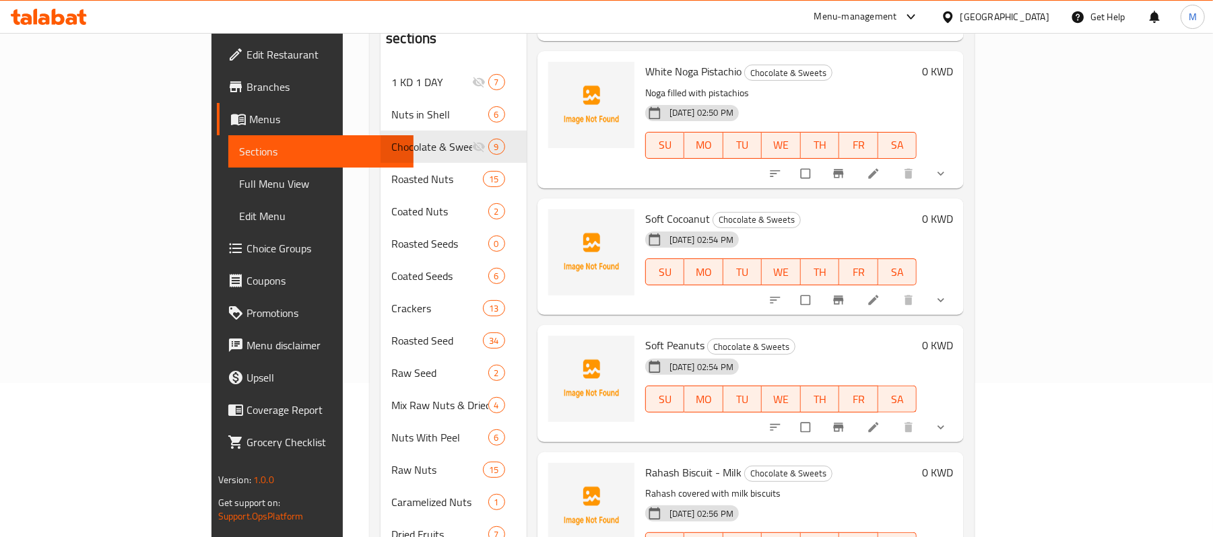
scroll to position [224, 0]
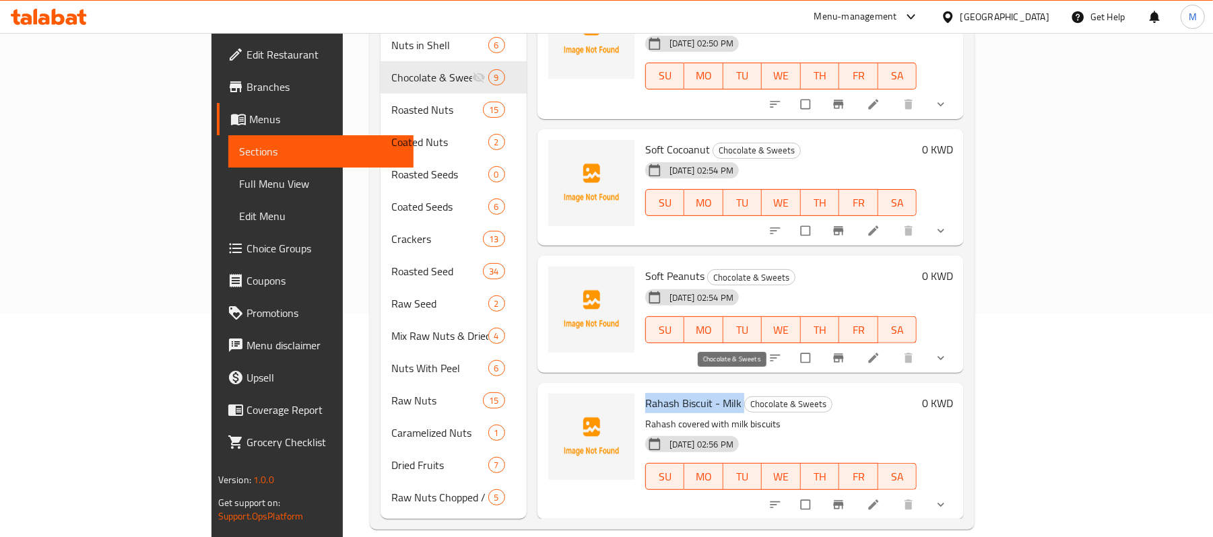
drag, startPoint x: 586, startPoint y: 383, endPoint x: 692, endPoint y: 391, distance: 106.7
click at [692, 391] on div "Rahash Biscuit - Milk Chocolate & Sweets Rahash covered with milk biscuits [DAT…" at bounding box center [781, 451] width 283 height 126
copy h6 "Rahash Biscuit - Milk"
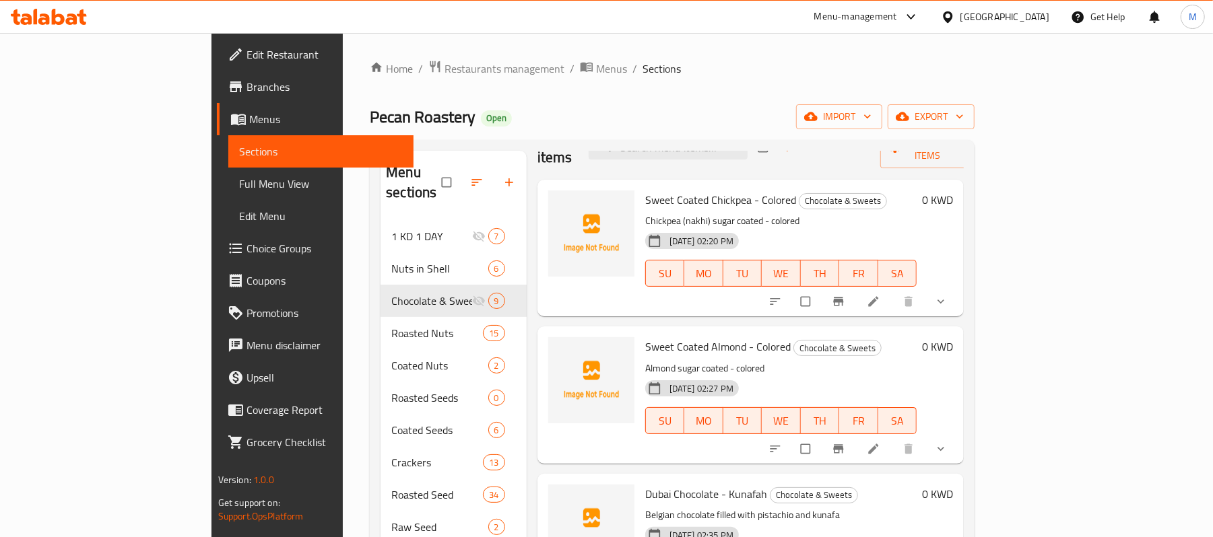
scroll to position [0, 0]
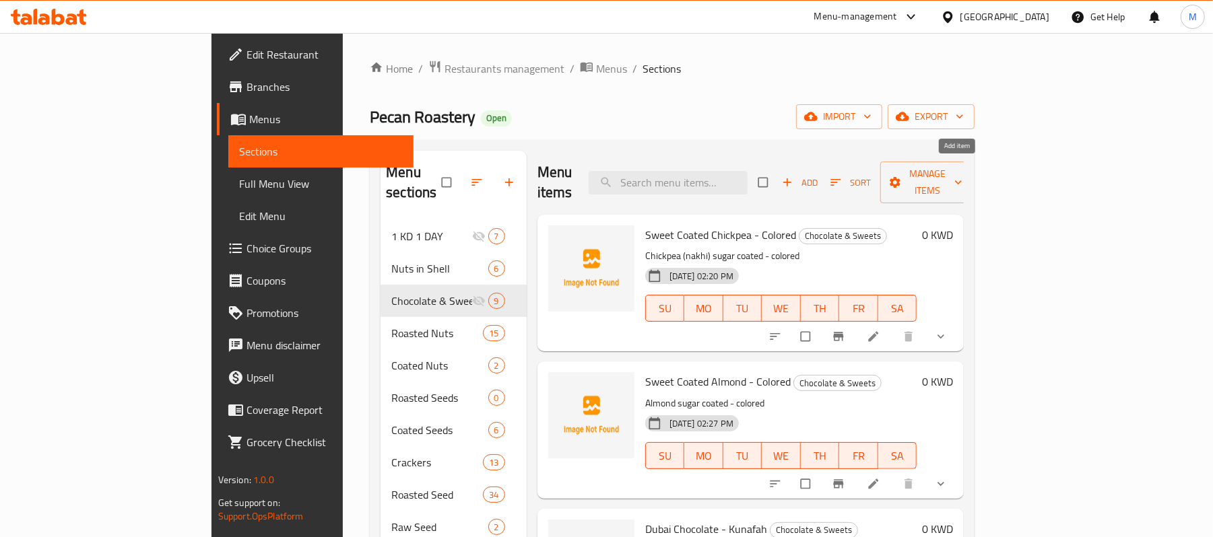
click at [818, 175] on span "Add" at bounding box center [800, 182] width 36 height 15
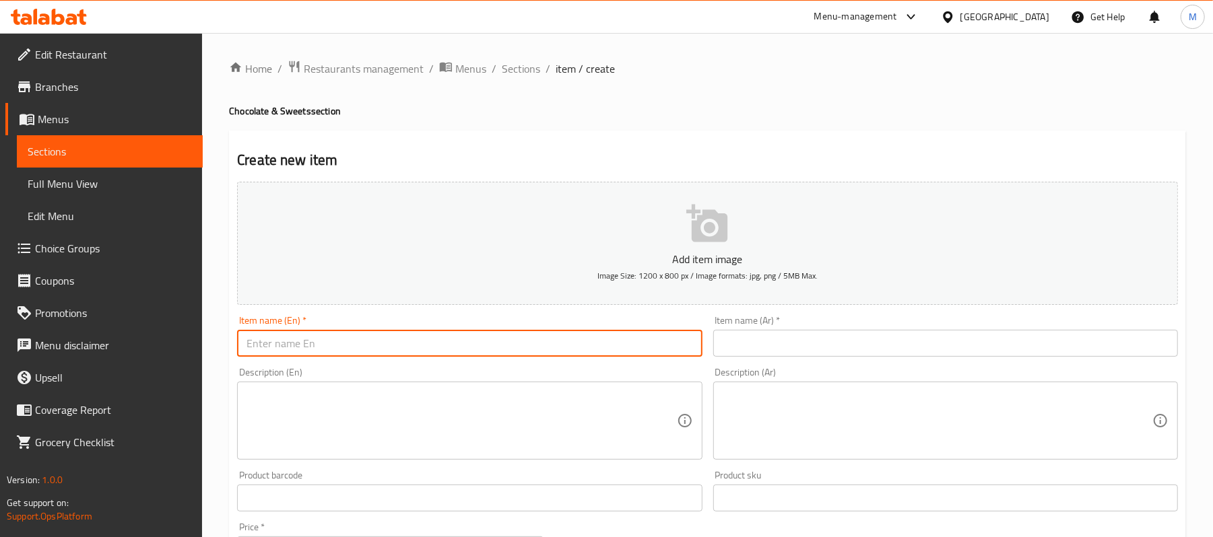
click at [446, 342] on input "text" at bounding box center [469, 343] width 465 height 27
paste input "Rahash Biscuit - Milk"
click at [330, 345] on input "Rahash Biscuit - Milk" at bounding box center [469, 343] width 465 height 27
paste input "Chocolate"
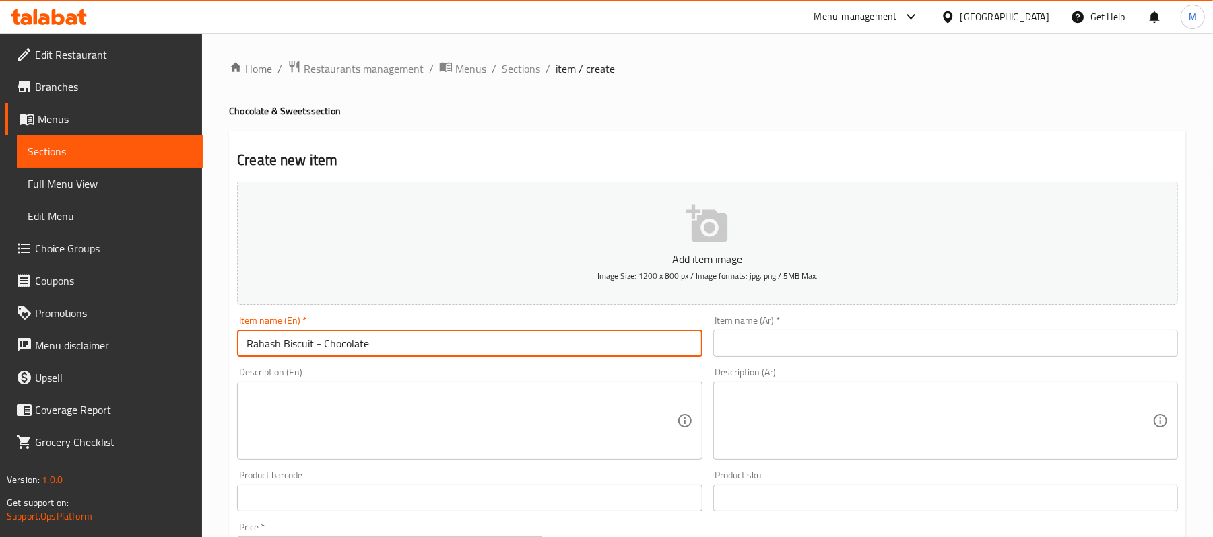
type input "Rahash Biscuit - Chocolate"
click at [823, 343] on input "text" at bounding box center [945, 343] width 465 height 27
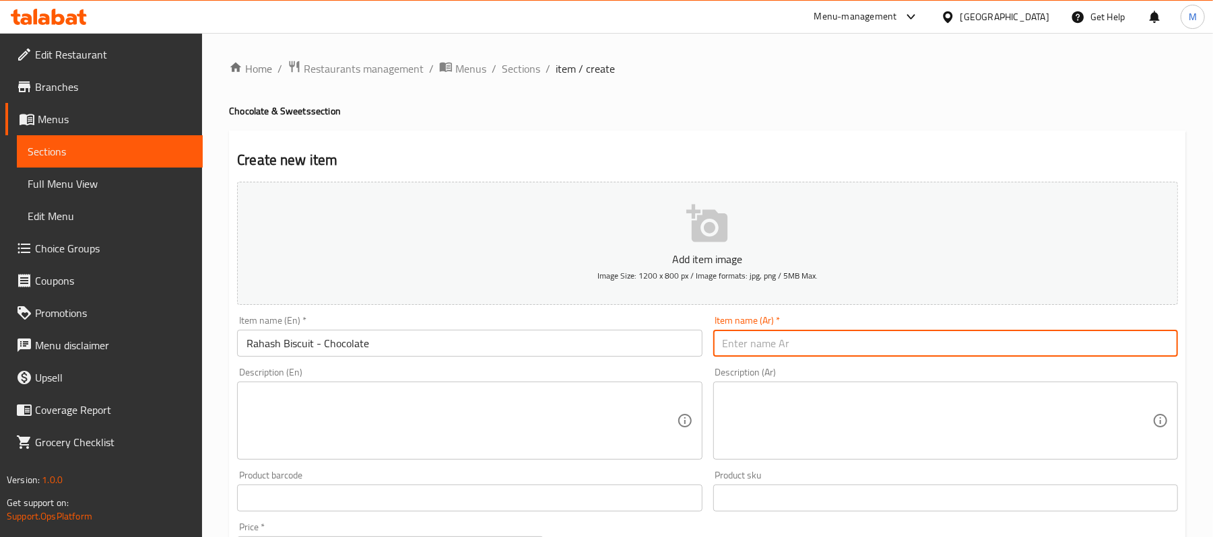
paste input "رهش [PERSON_NAME]"
click at [1102, 345] on input "رهش [PERSON_NAME]" at bounding box center [945, 343] width 465 height 27
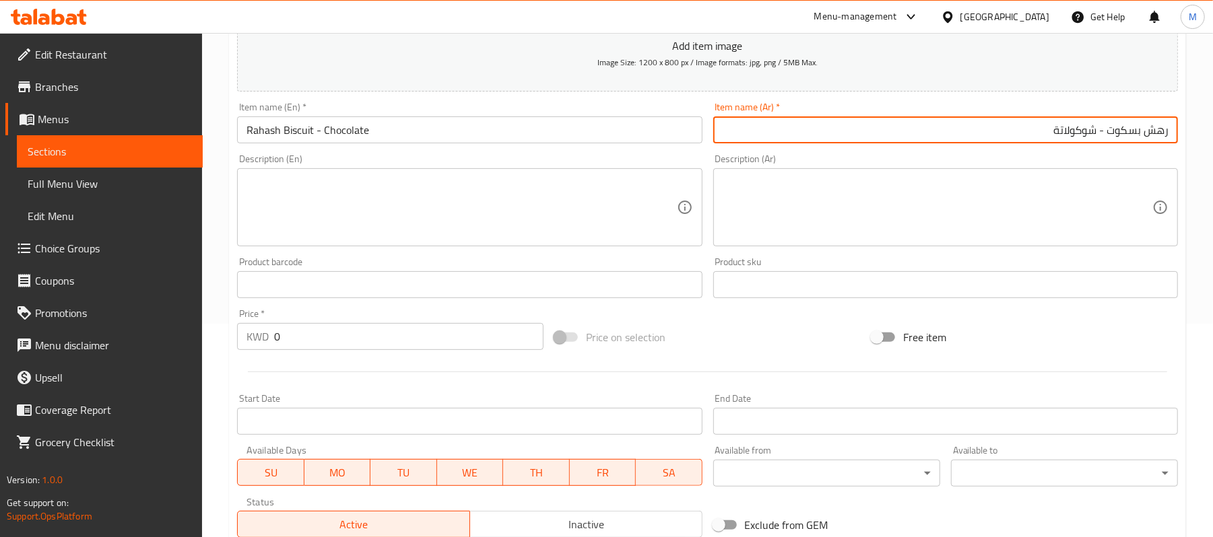
scroll to position [370, 0]
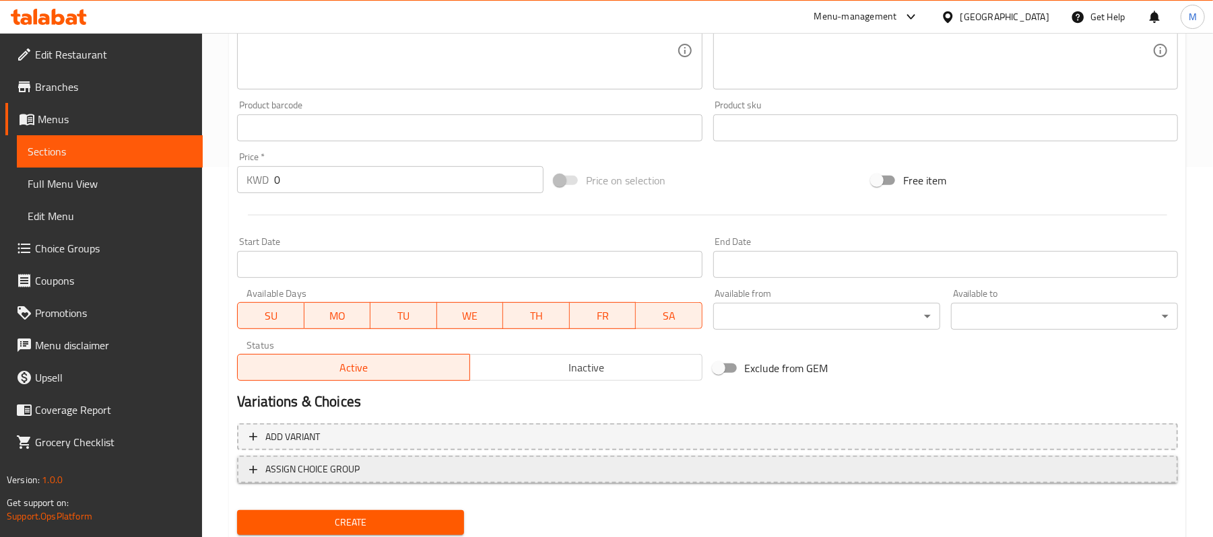
type input "رهش بسكوت - شوكولاتة"
click at [453, 470] on span "ASSIGN CHOICE GROUP" at bounding box center [707, 469] width 916 height 17
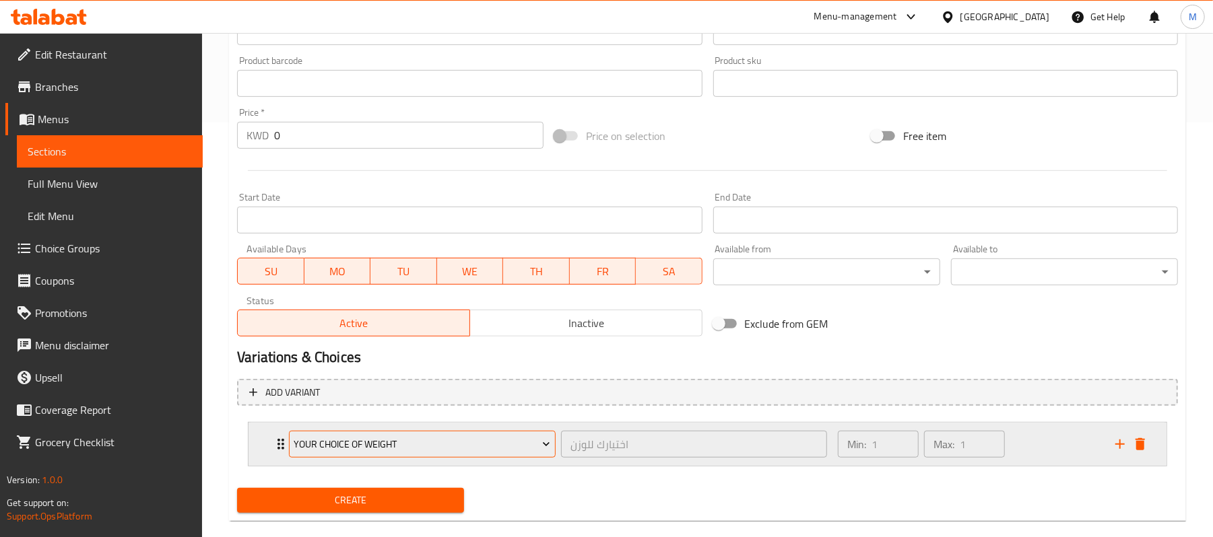
scroll to position [437, 0]
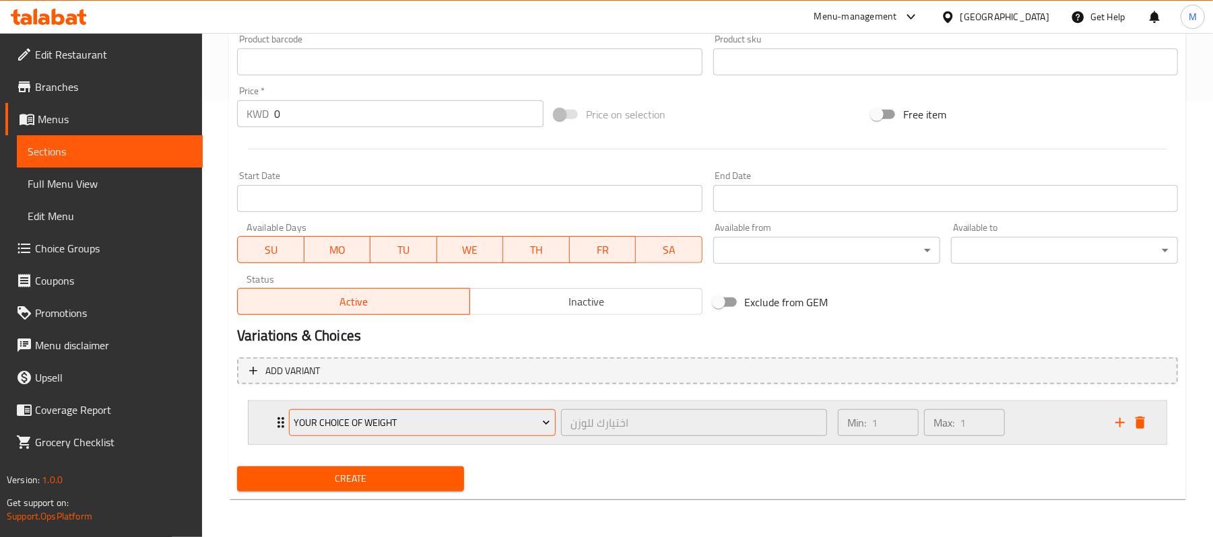
click at [453, 410] on button "Your Choice of Weight" at bounding box center [422, 422] width 267 height 27
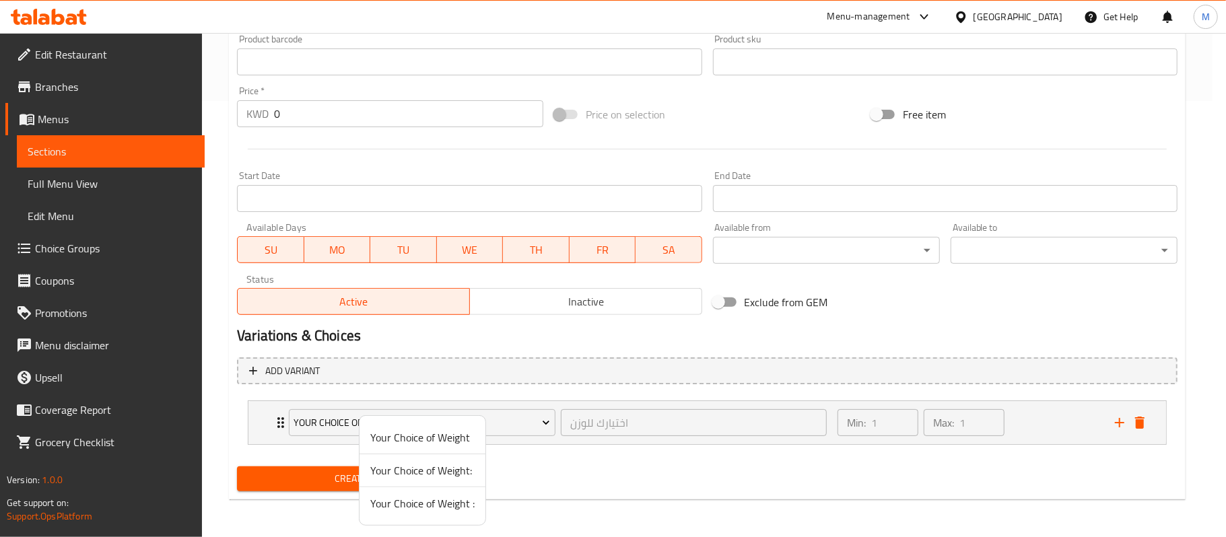
click at [426, 512] on span "Your Choice of Weight :" at bounding box center [422, 504] width 104 height 16
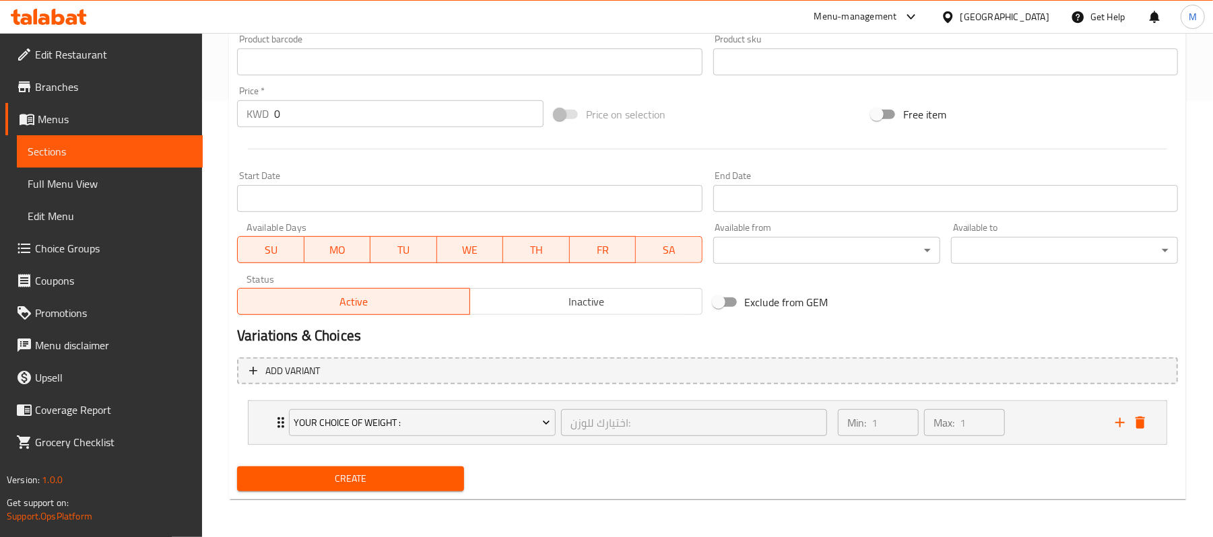
click at [346, 489] on button "Create" at bounding box center [350, 479] width 227 height 25
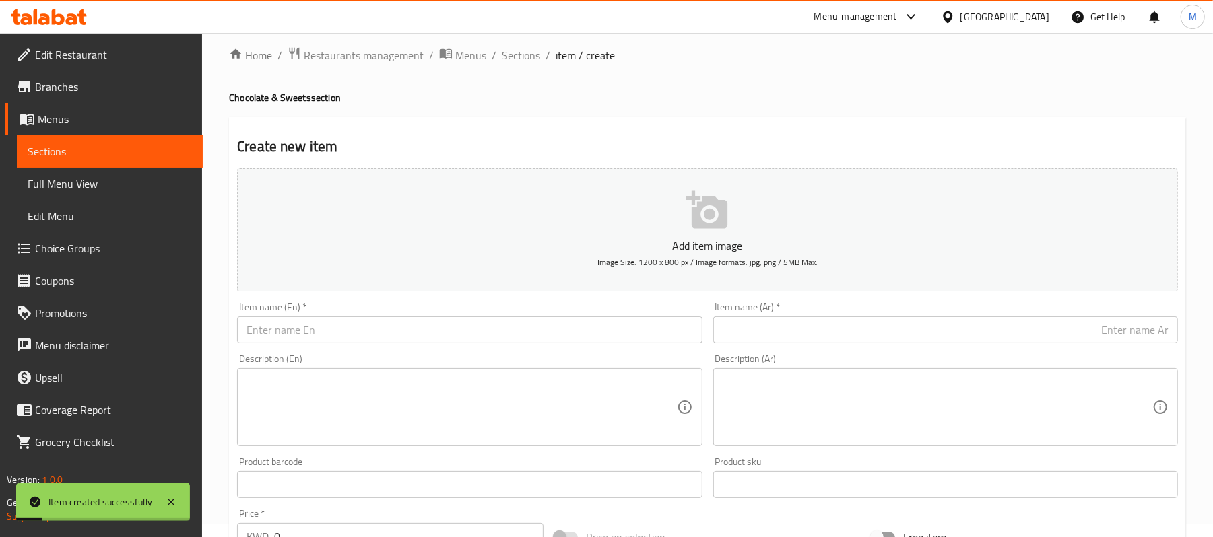
scroll to position [0, 0]
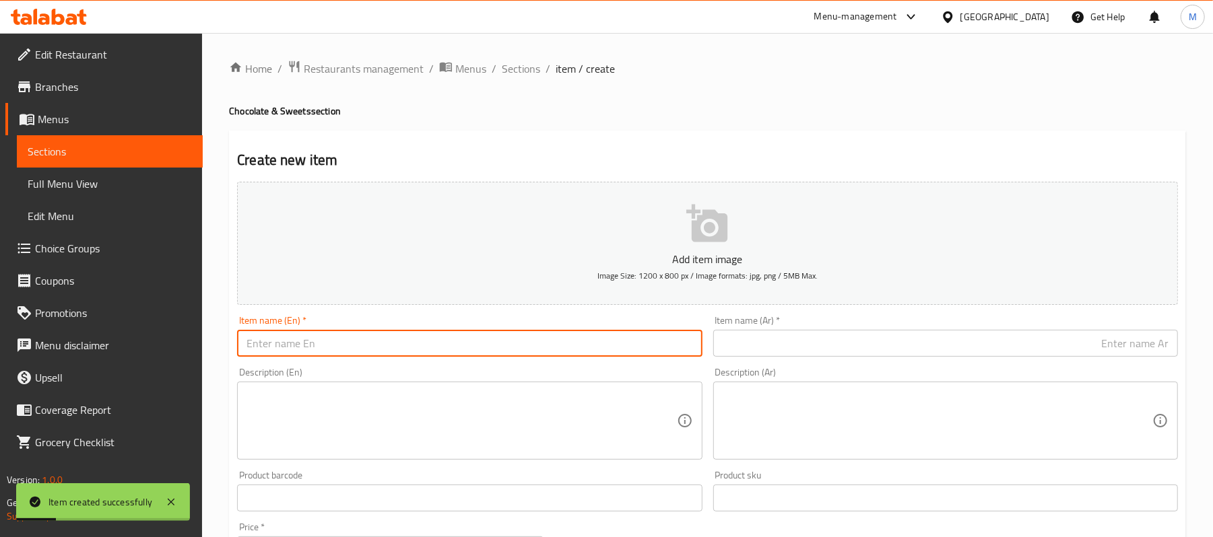
click at [399, 345] on input "text" at bounding box center [469, 343] width 465 height 27
paste input "Wafer Roll [PERSON_NAME]"
type input "Wafer Roll [PERSON_NAME]"
click at [871, 345] on input "text" at bounding box center [945, 343] width 465 height 27
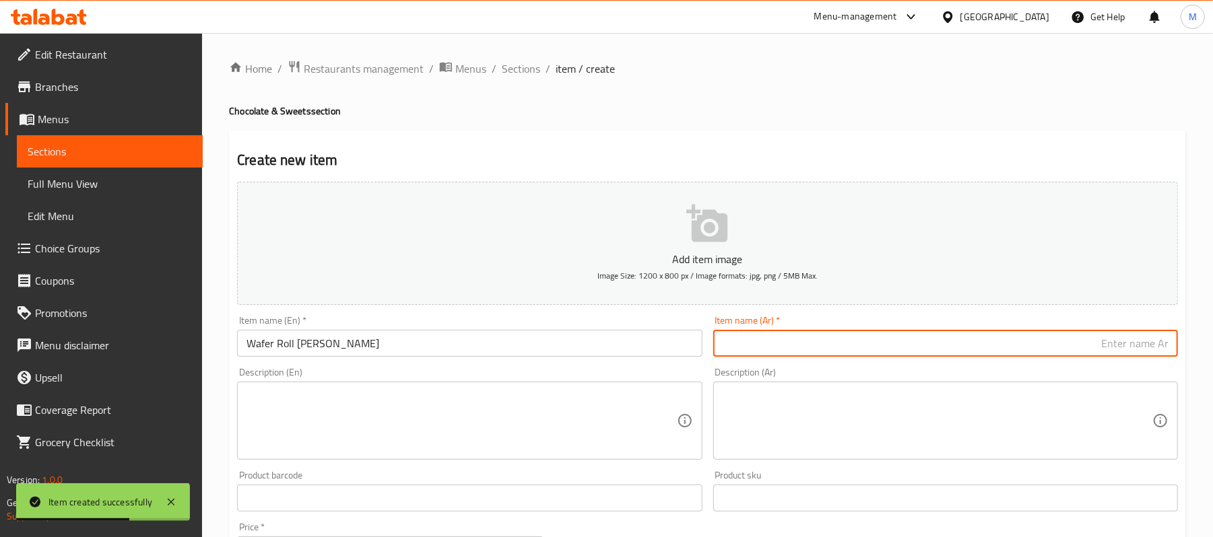
paste input "ويفر رول رهش فستق"
type input "ويفر رول رهش فستق"
click at [335, 426] on textarea at bounding box center [461, 421] width 430 height 64
paste textarea "Rahash Covered with Wafer"
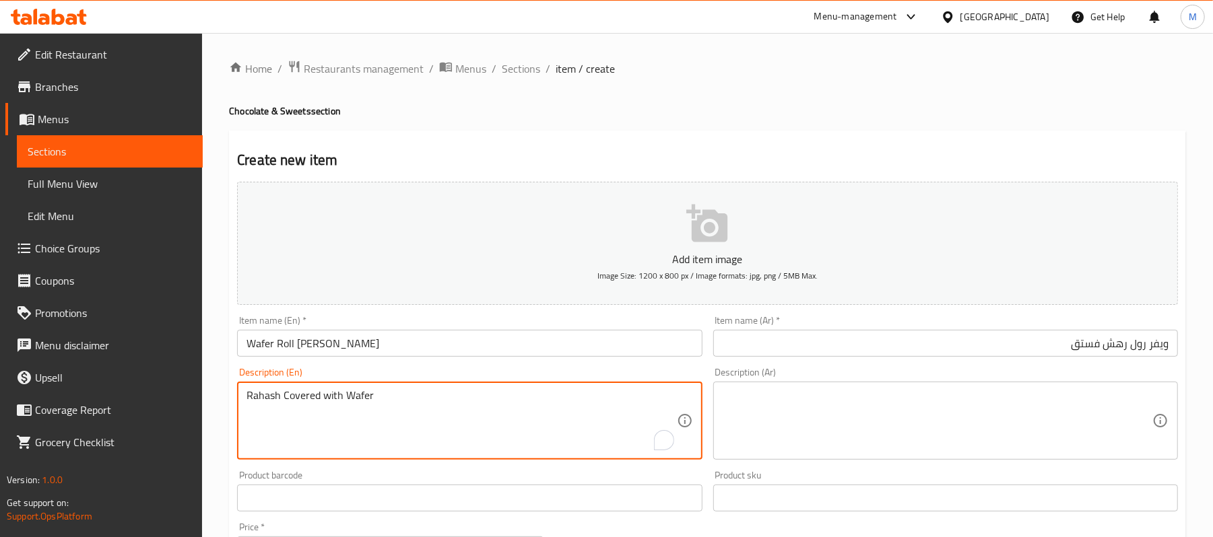
click at [312, 396] on textarea "Rahash Covered with Wafer" at bounding box center [461, 421] width 430 height 64
type textarea "Rahash covered with wafer"
click at [1053, 432] on textarea at bounding box center [937, 421] width 430 height 64
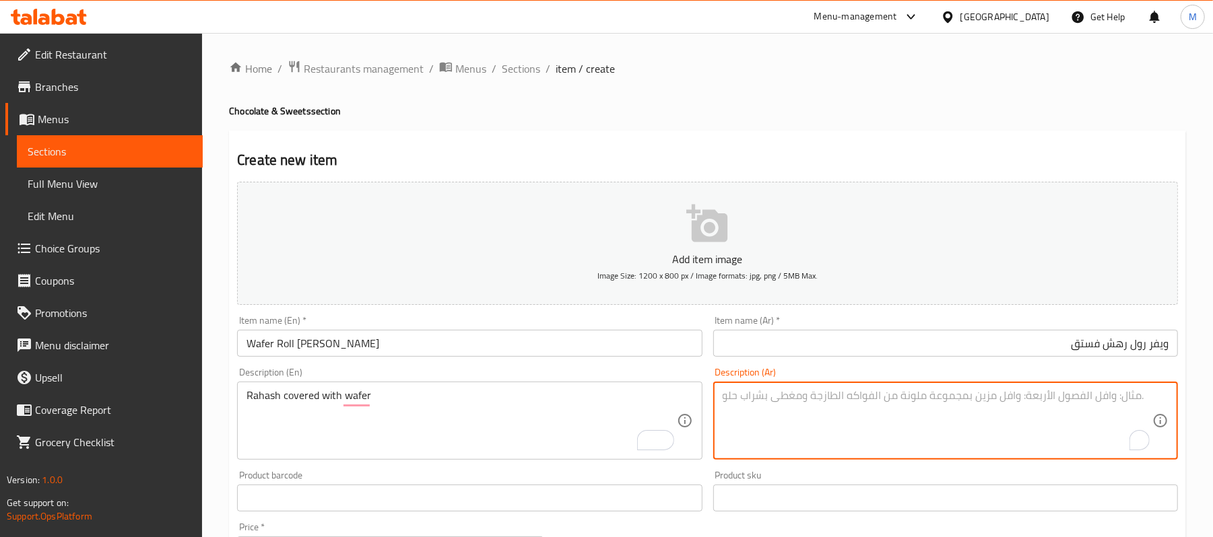
paste textarea "رهش مغطى بطبقة الويفر"
type textarea "رهش مغطى بطبقة الويفر"
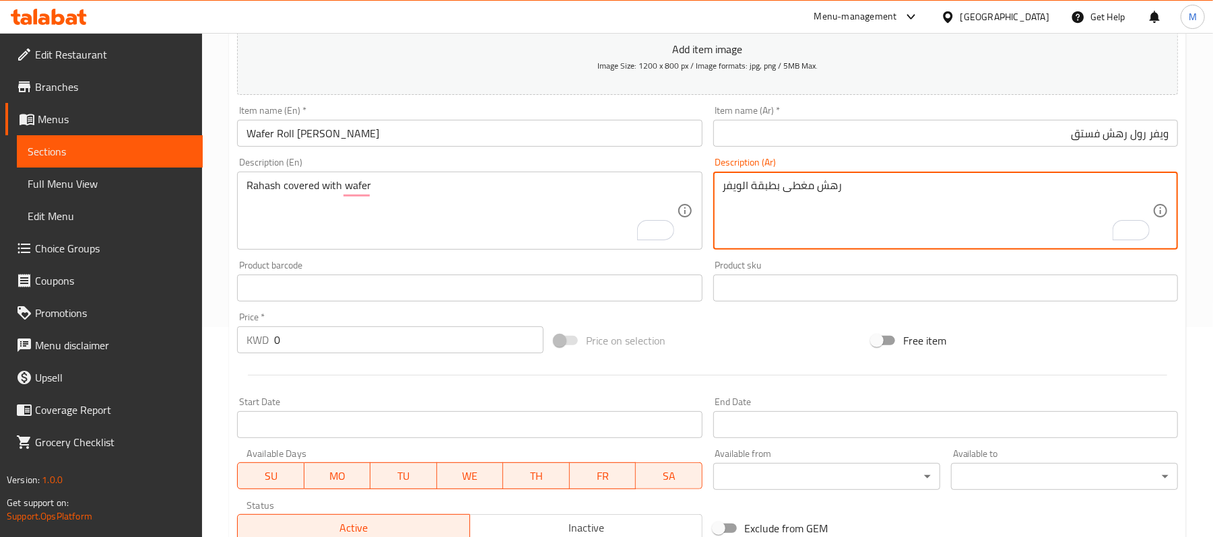
scroll to position [437, 0]
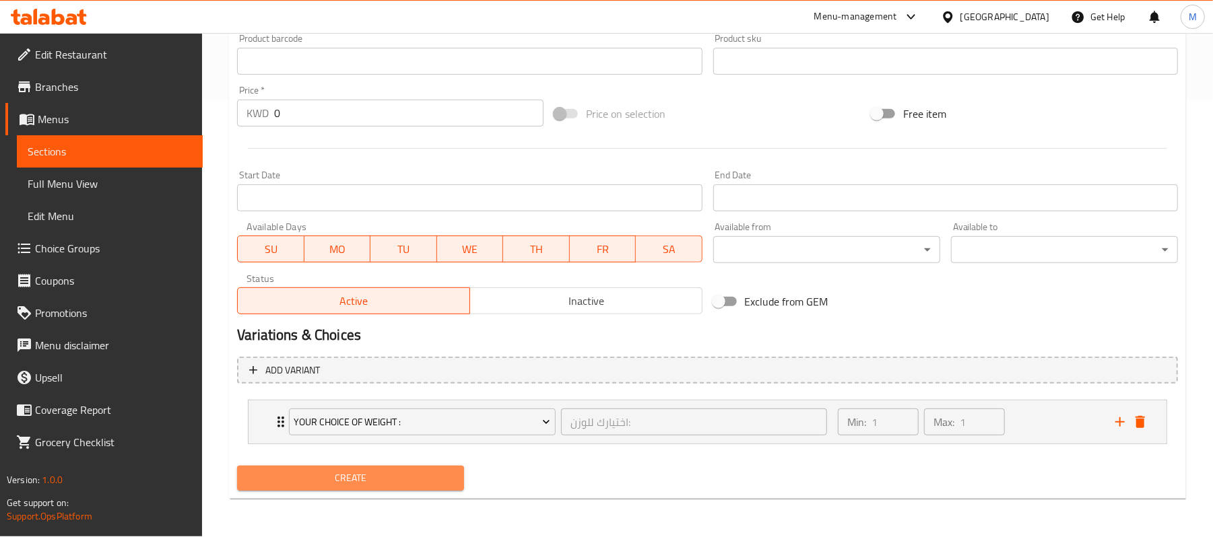
click at [324, 483] on span "Create" at bounding box center [350, 478] width 205 height 17
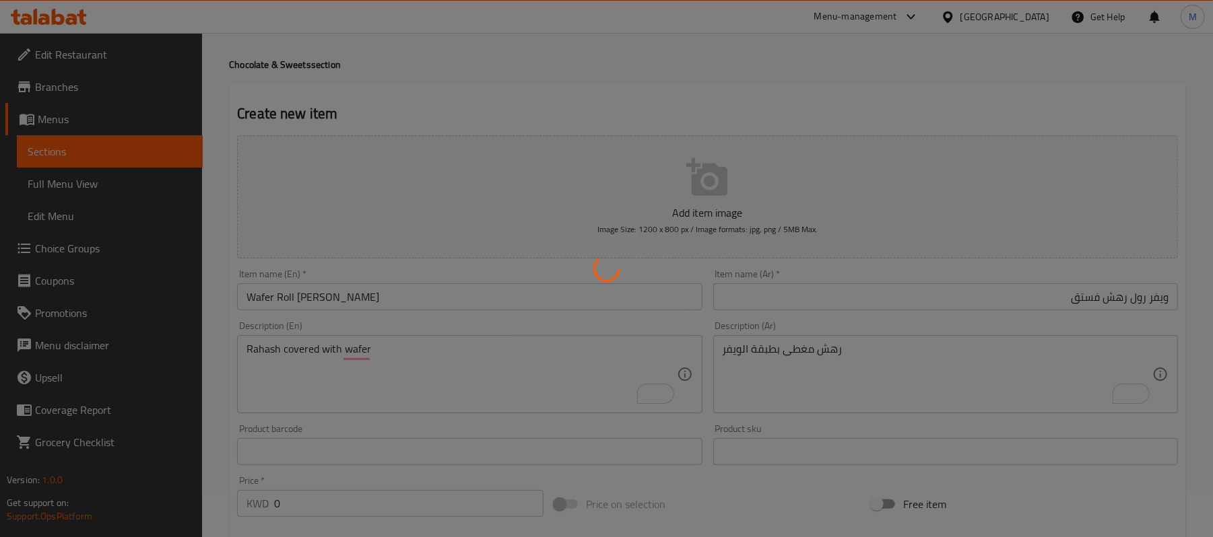
scroll to position [0, 0]
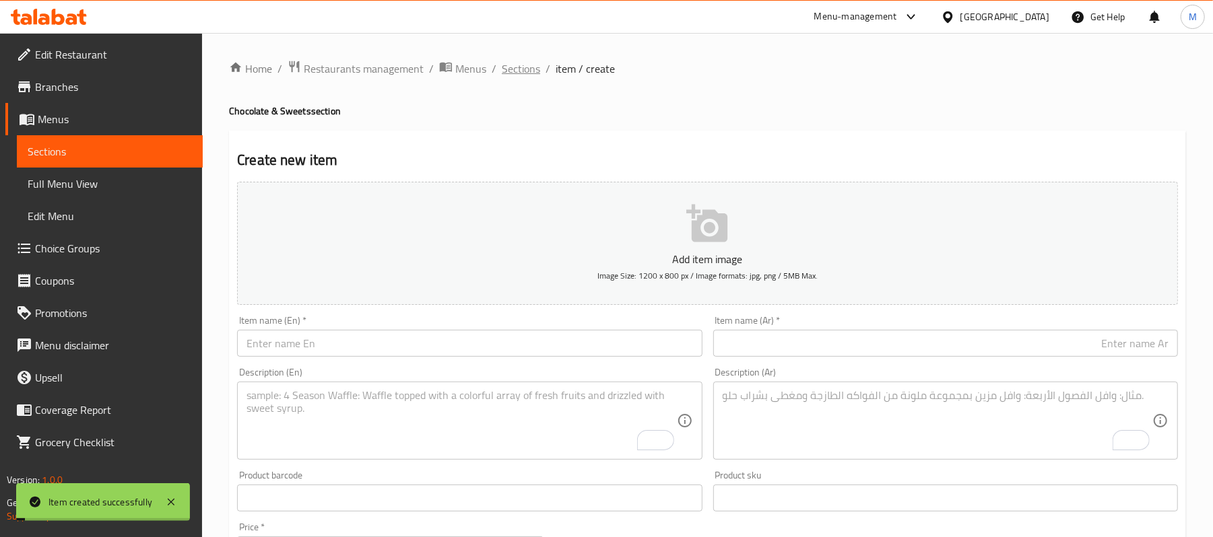
click at [515, 66] on span "Sections" at bounding box center [521, 69] width 38 height 16
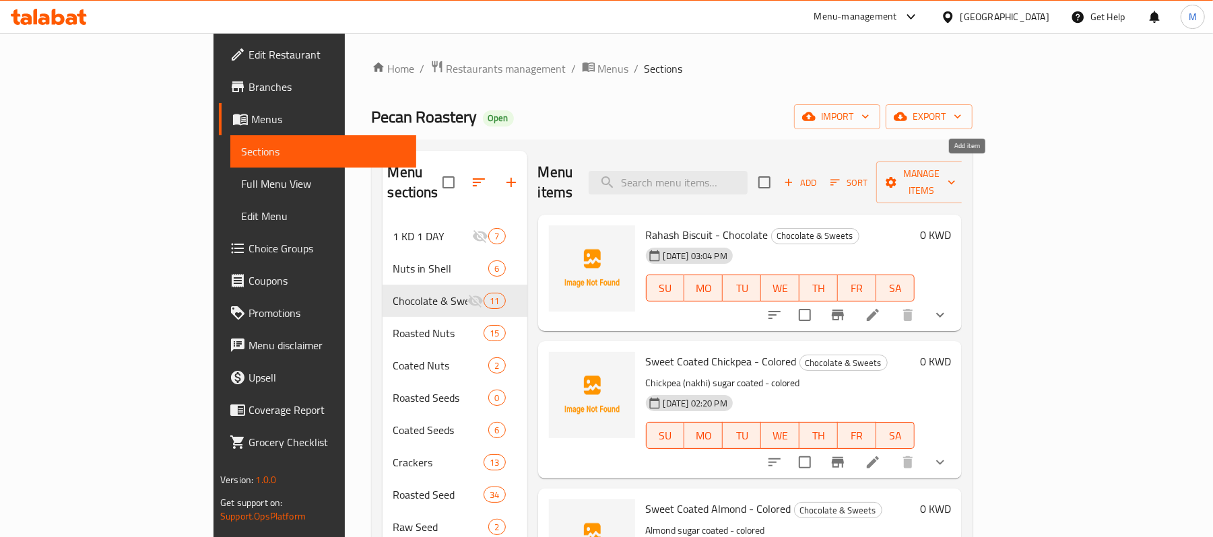
click at [818, 176] on span "Add" at bounding box center [800, 182] width 36 height 15
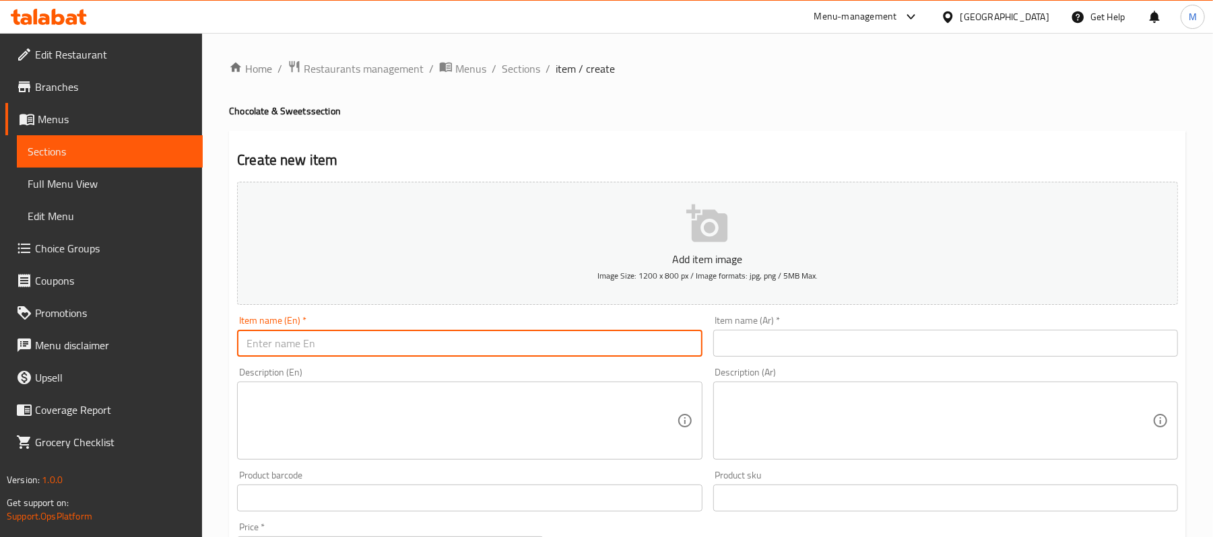
click at [383, 343] on input "text" at bounding box center [469, 343] width 465 height 27
paste input "Rahash Chocolate Biscuit"
click at [303, 343] on input "Rahash Chocolate Biscuit" at bounding box center [469, 343] width 465 height 27
click at [386, 334] on input "Rahash Biscuit" at bounding box center [469, 343] width 465 height 27
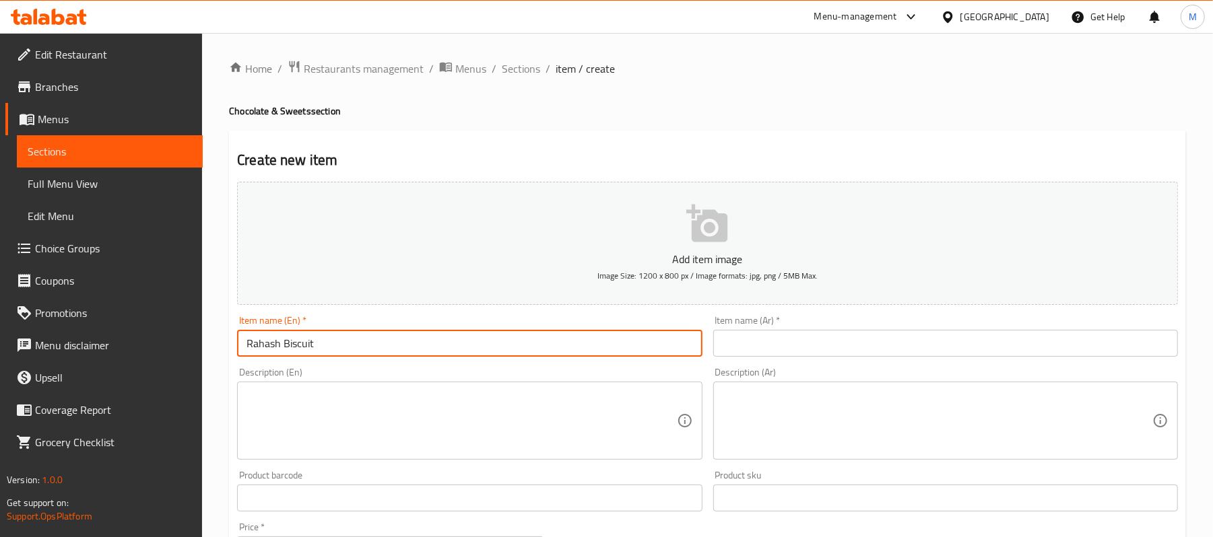
type input "Rahash Biscuit - Chocolate"
click at [830, 356] on input "text" at bounding box center [945, 343] width 465 height 27
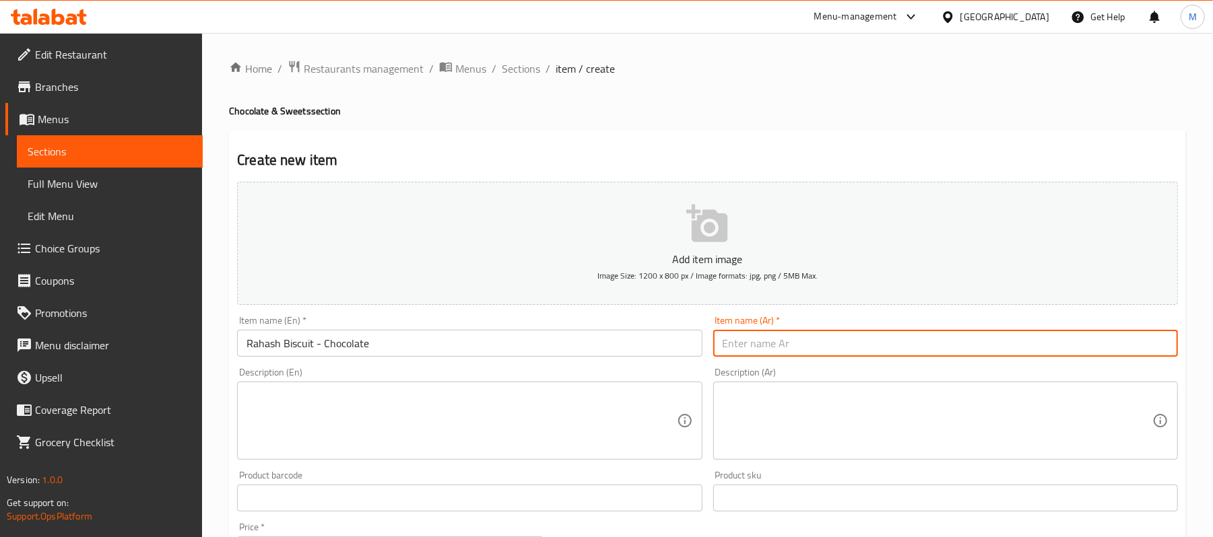
paste input "رهش [PERSON_NAME]"
click at [1105, 355] on input "رهش [PERSON_NAME]" at bounding box center [945, 343] width 465 height 27
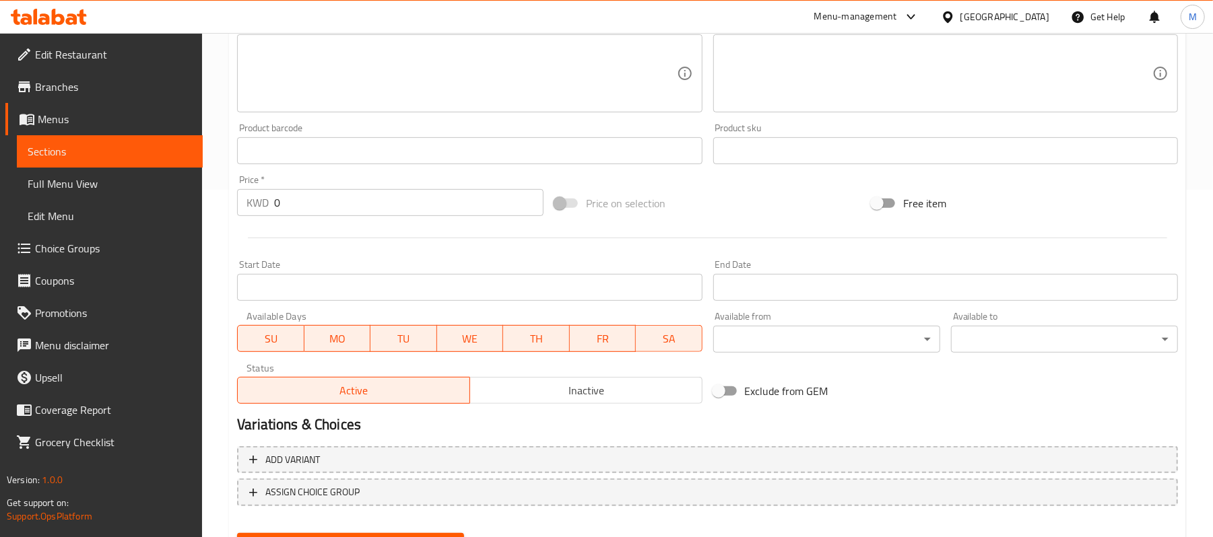
type input "رهش بسكوت - شوكولاتة"
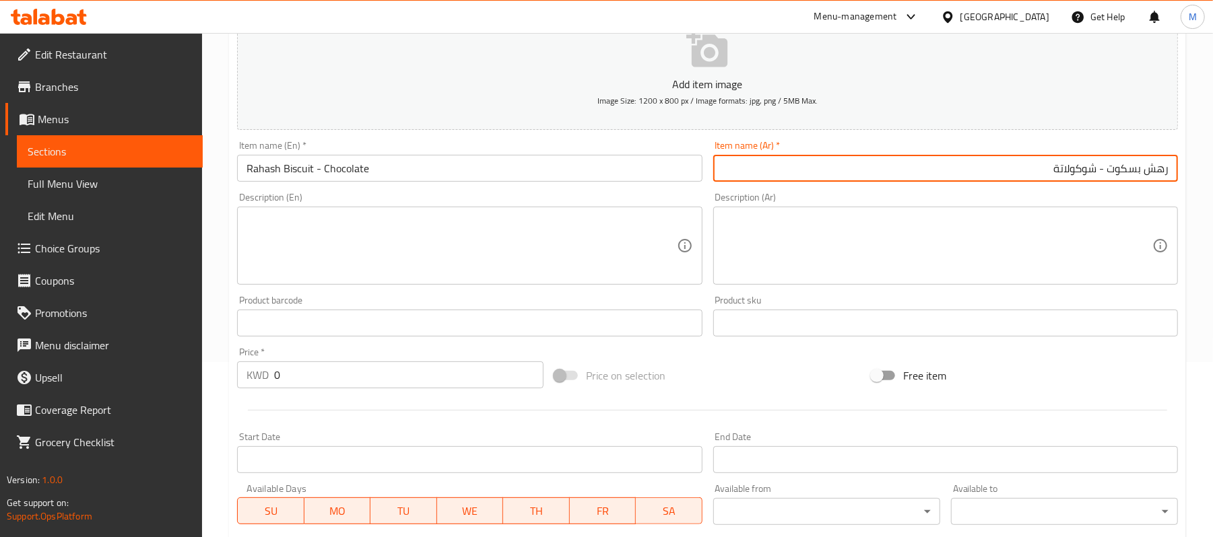
scroll to position [168, 0]
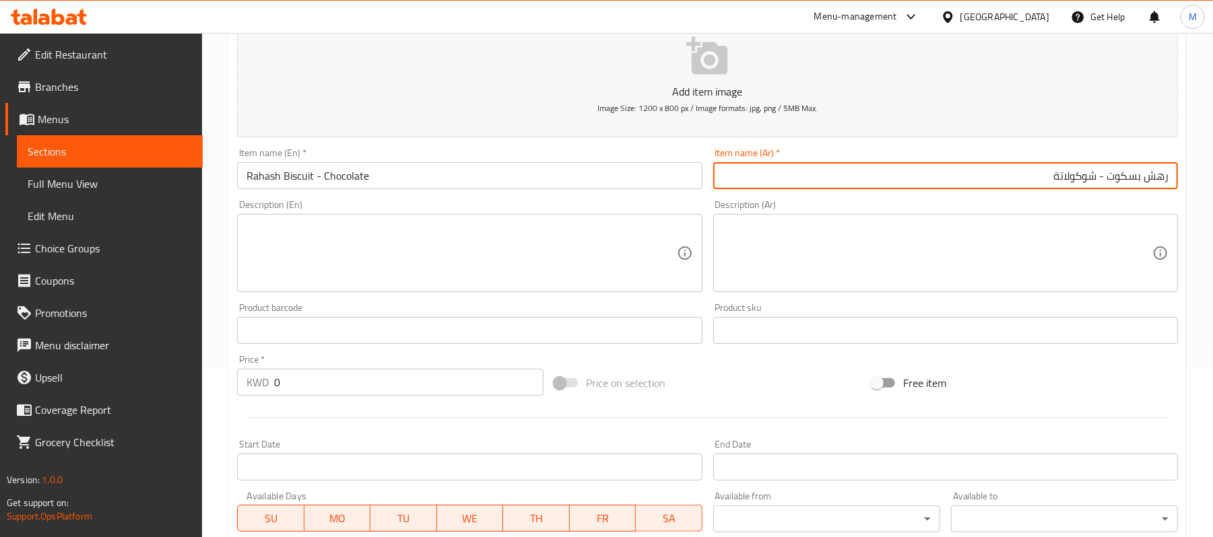
click at [334, 256] on textarea at bounding box center [461, 254] width 430 height 64
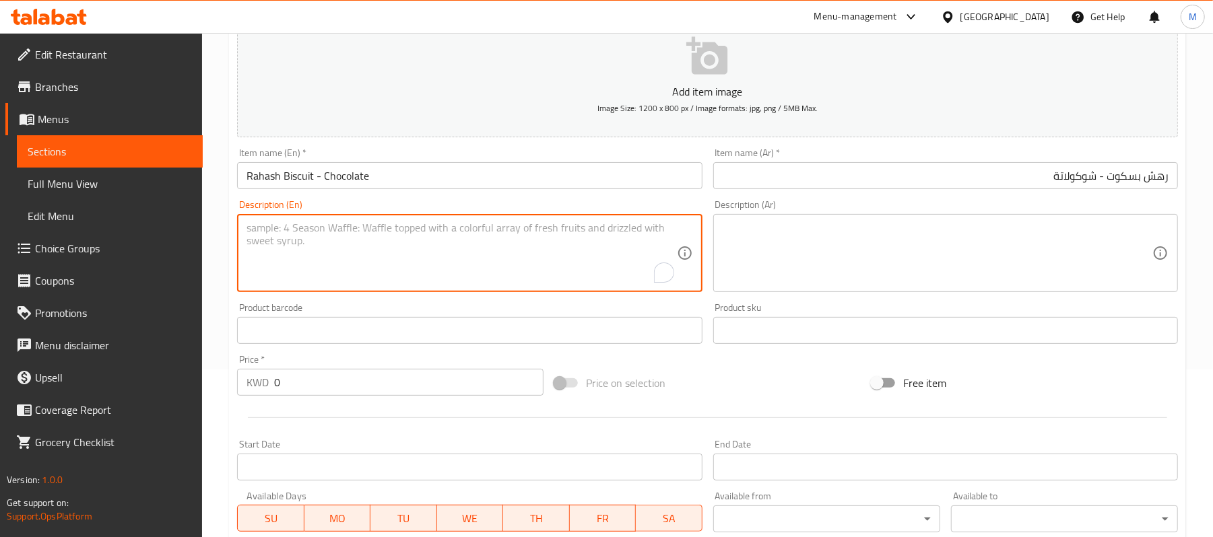
paste textarea "Rahash Covered with Chocolate Biscuits"
click at [318, 228] on textarea "Rahash Covered with Chocolate Biscuits" at bounding box center [461, 254] width 430 height 64
type textarea "Rahash covered with chocolate biscuits"
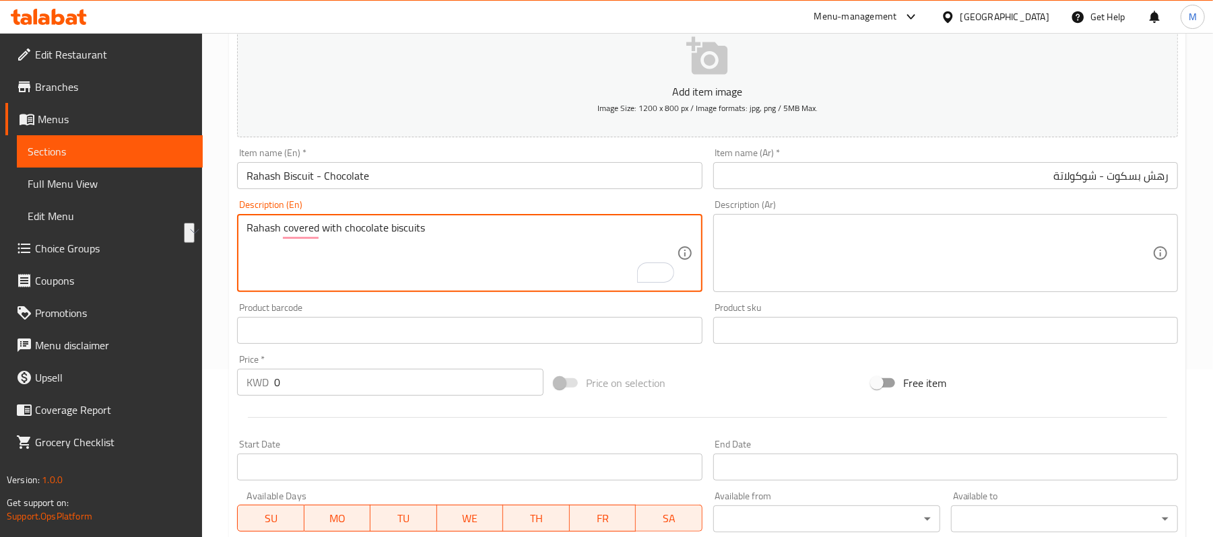
click at [796, 248] on textarea at bounding box center [937, 254] width 430 height 64
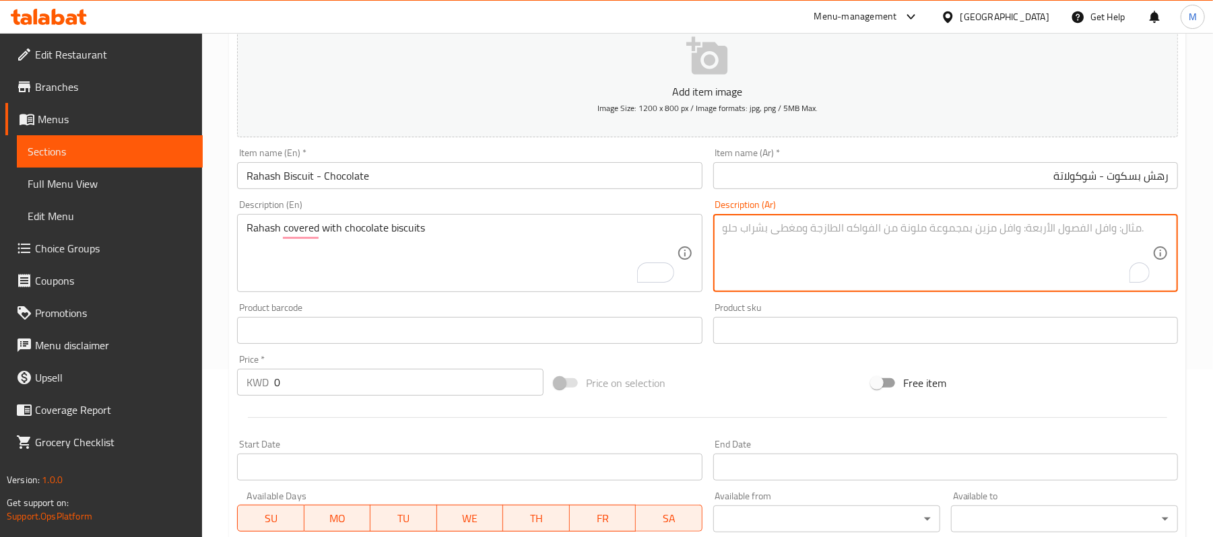
paste textarea "رهش مغطى بقطع البسكويت الشوكولاتة"
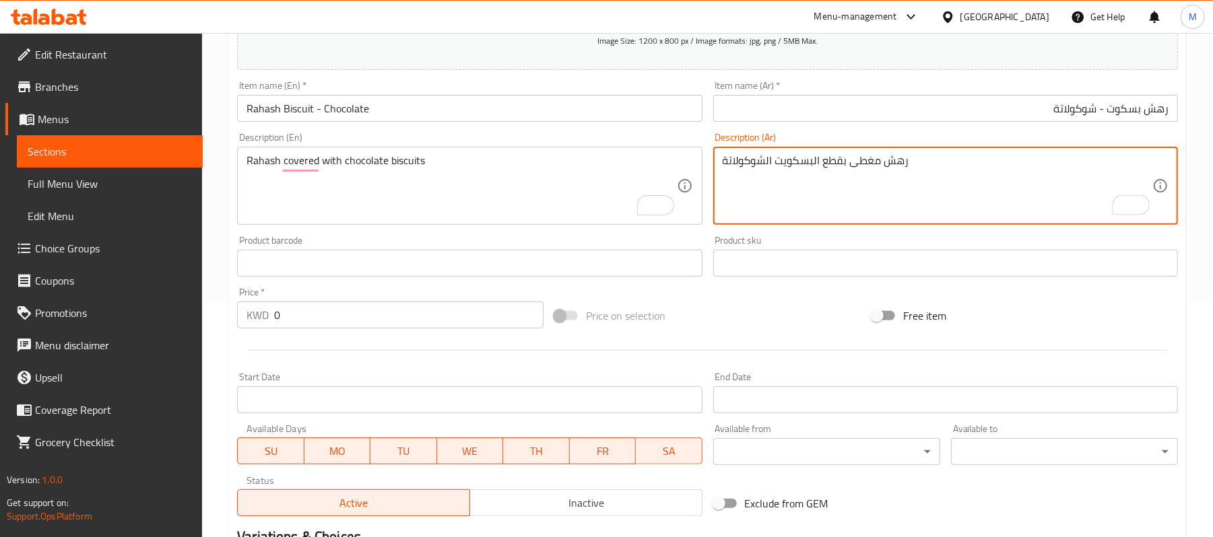
scroll to position [237, 0]
drag, startPoint x: 809, startPoint y: 165, endPoint x: 817, endPoint y: 166, distance: 8.1
click at [817, 166] on textarea "رهش مغطى بقطع البسكويت الشوكولاتة" at bounding box center [937, 184] width 430 height 64
click at [817, 165] on textarea "رهش مغطى بقطع البسكويت الشوكولاتة" at bounding box center [937, 184] width 430 height 64
drag, startPoint x: 812, startPoint y: 159, endPoint x: 819, endPoint y: 162, distance: 7.9
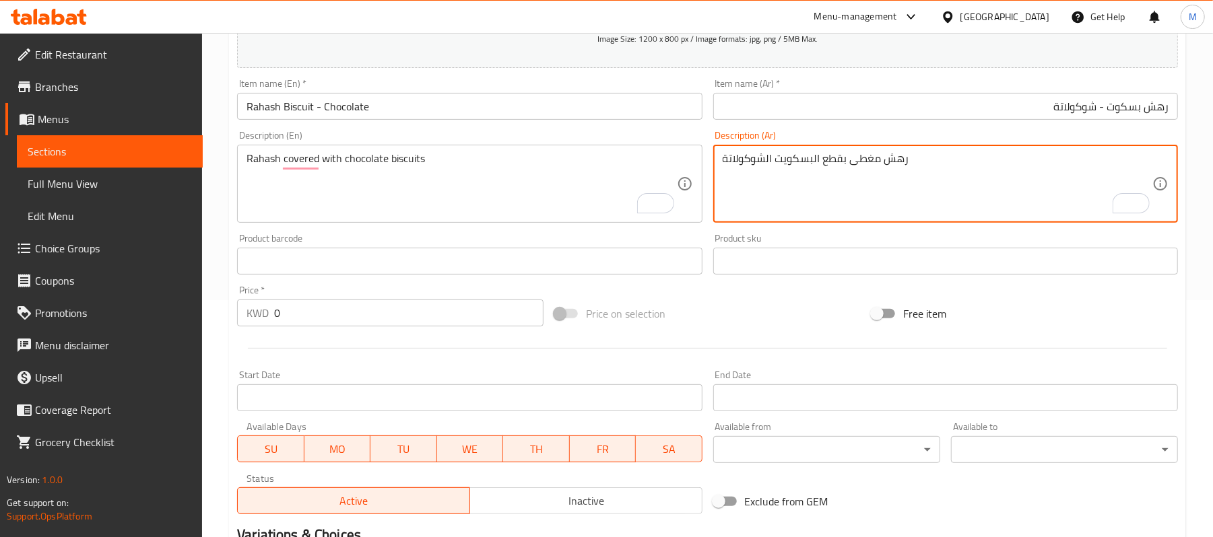
click at [819, 162] on textarea "رهش مغطى بقطع البسكويت الشوكولاتة" at bounding box center [937, 184] width 430 height 64
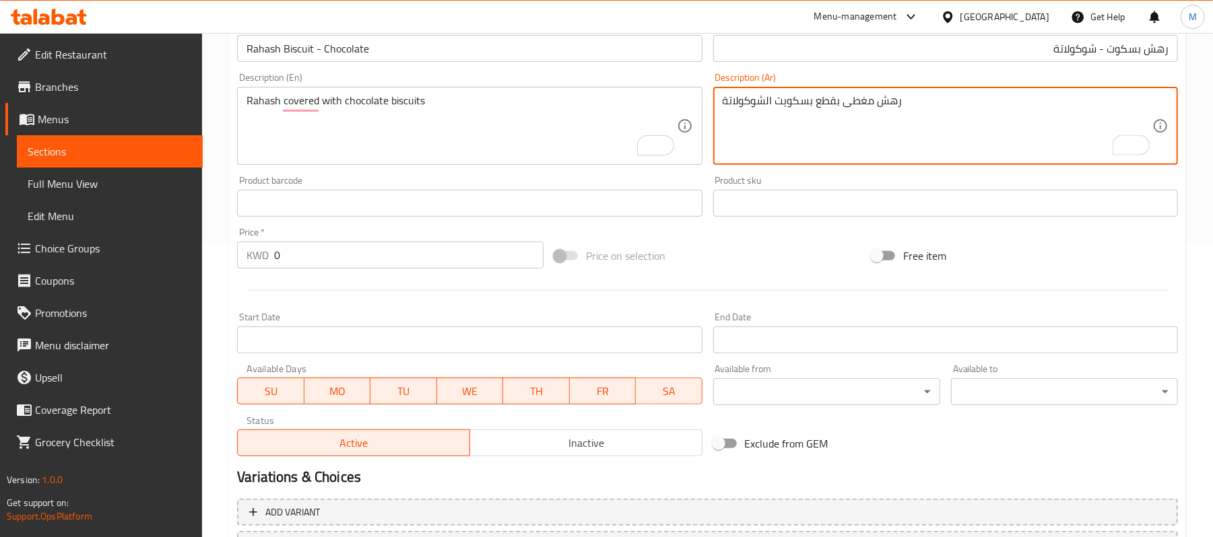
scroll to position [413, 0]
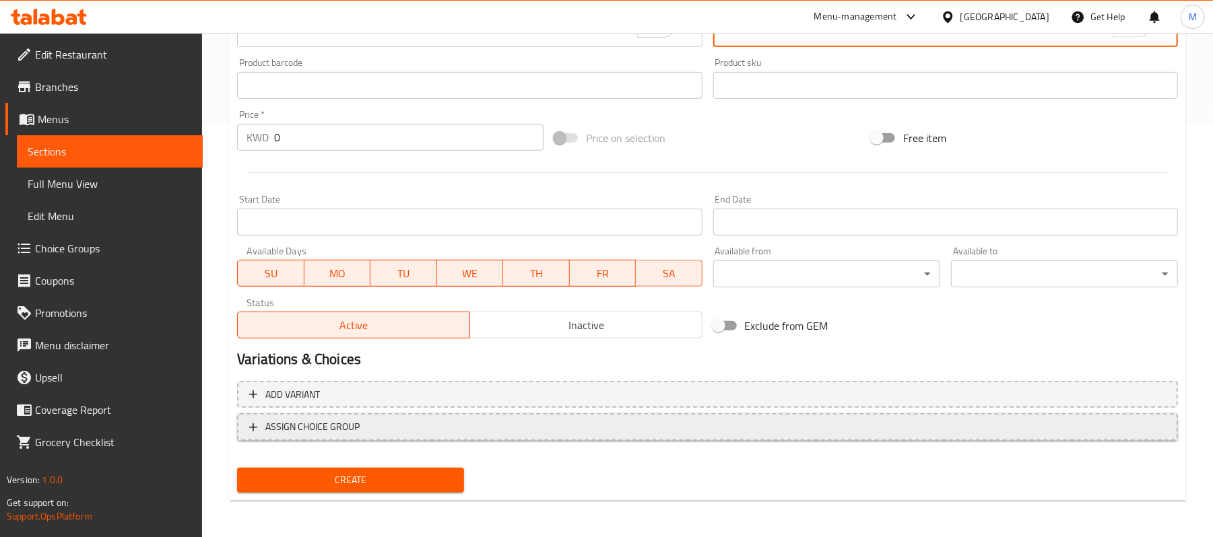
type textarea "رهش مغطى بقطع بسكويت الشوكولاتة"
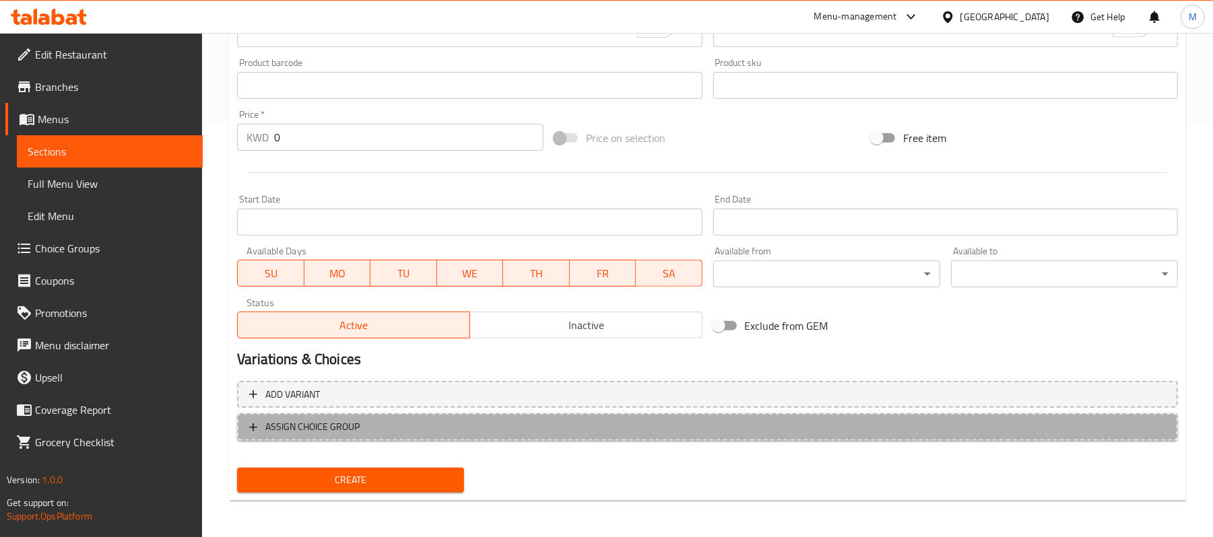
click at [480, 428] on span "ASSIGN CHOICE GROUP" at bounding box center [707, 427] width 916 height 17
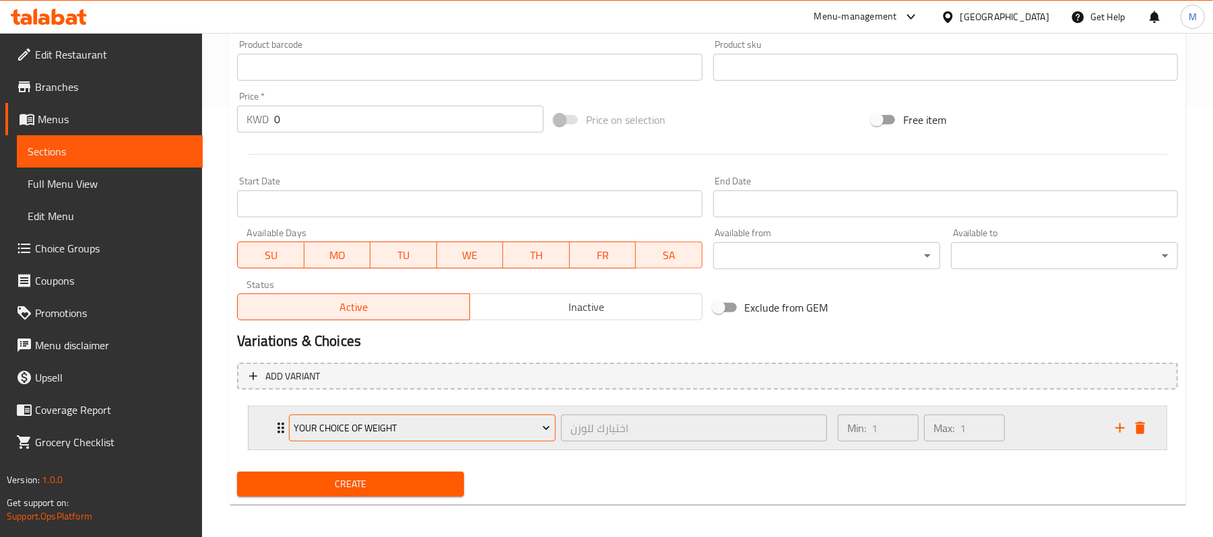
scroll to position [437, 0]
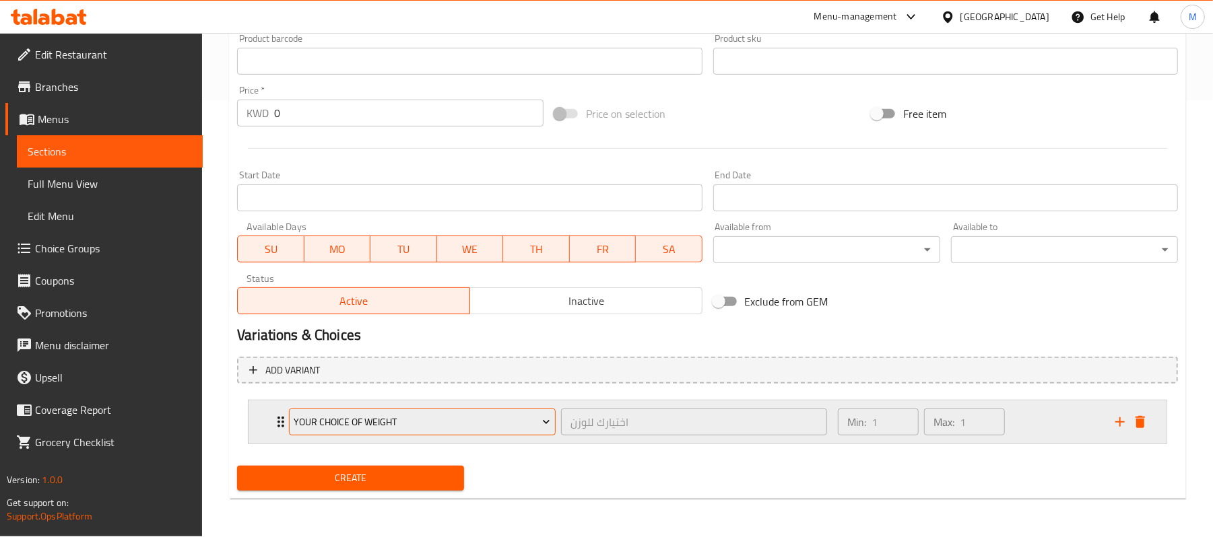
click at [440, 432] on button "Your Choice of Weight" at bounding box center [422, 422] width 267 height 27
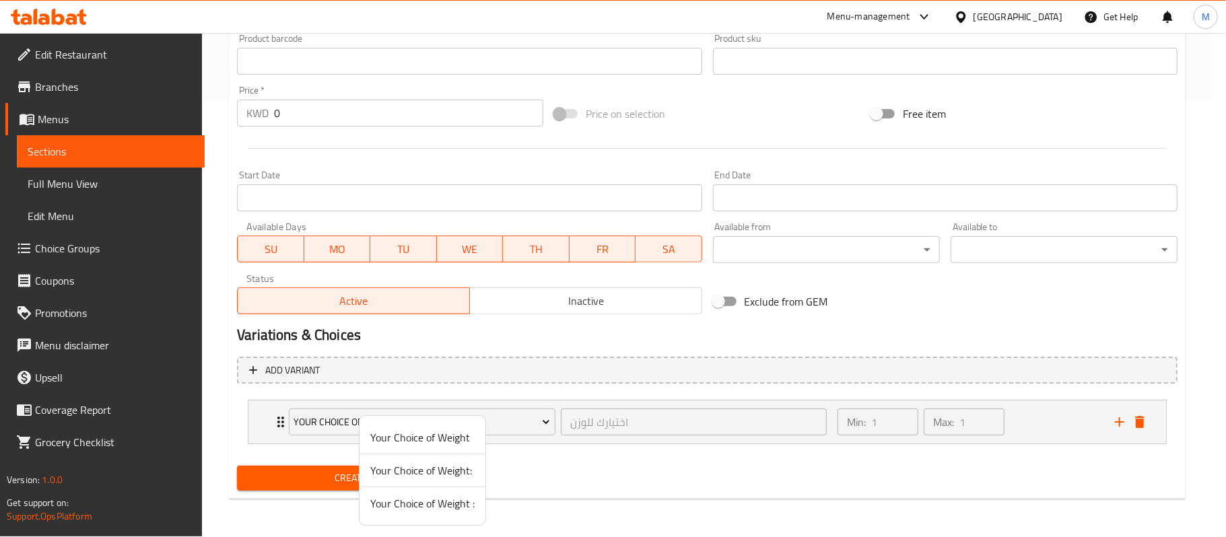
click at [427, 504] on span "Your Choice of Weight :" at bounding box center [422, 504] width 104 height 16
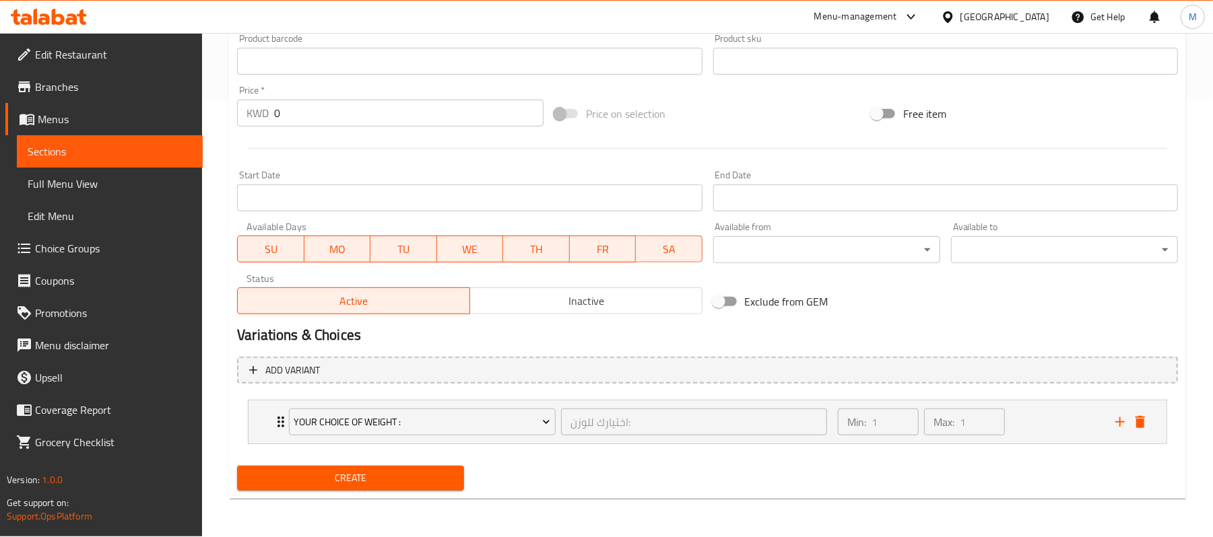
click at [343, 493] on div "Create" at bounding box center [351, 479] width 238 height 36
click at [341, 481] on span "Create" at bounding box center [350, 478] width 205 height 17
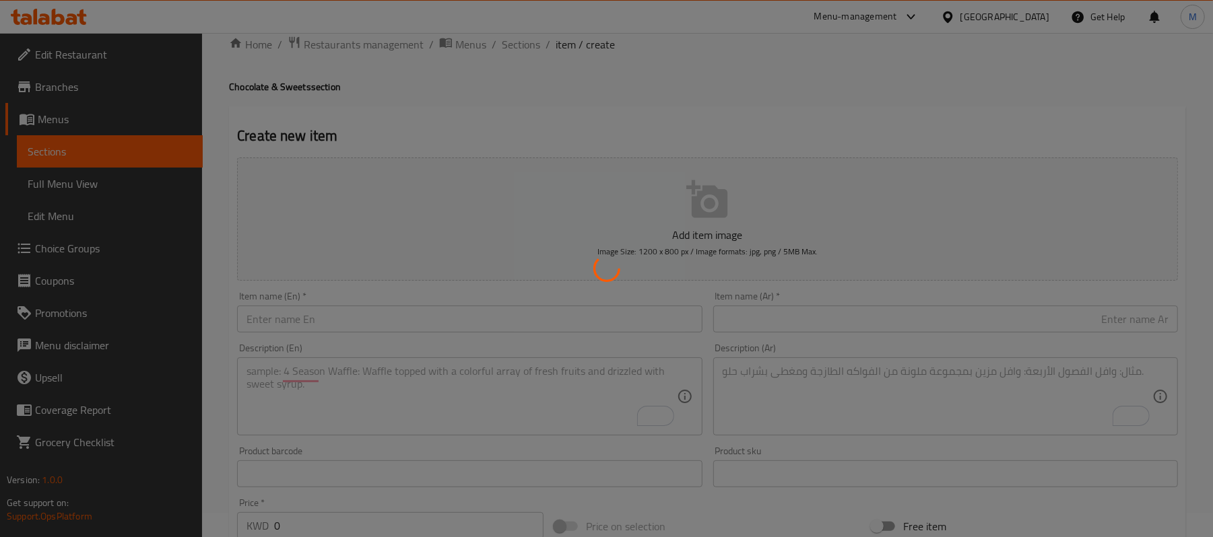
scroll to position [0, 0]
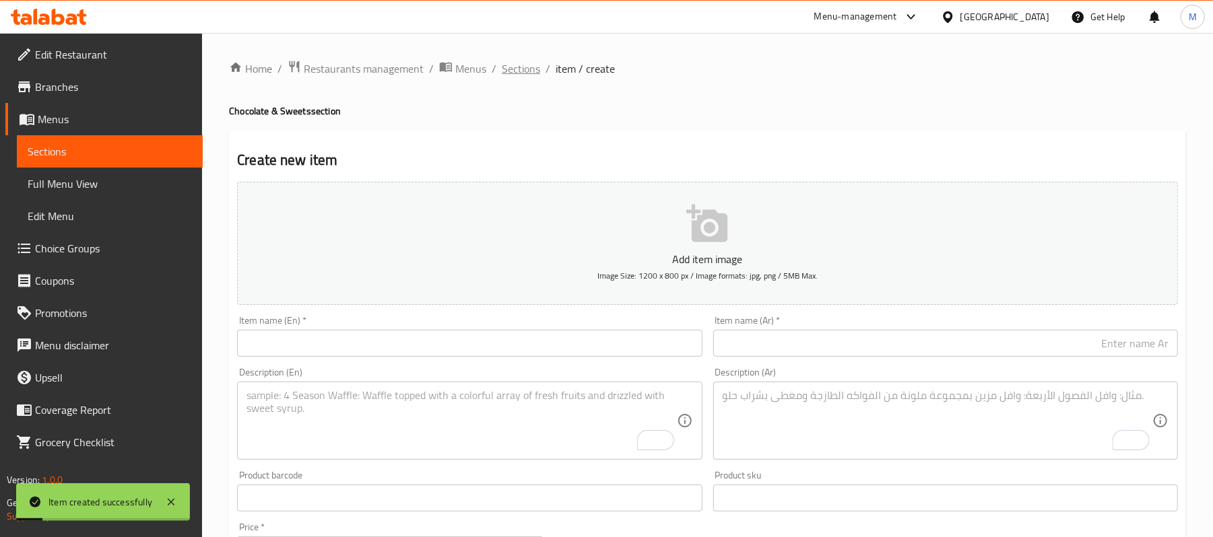
click at [523, 69] on span "Sections" at bounding box center [521, 69] width 38 height 16
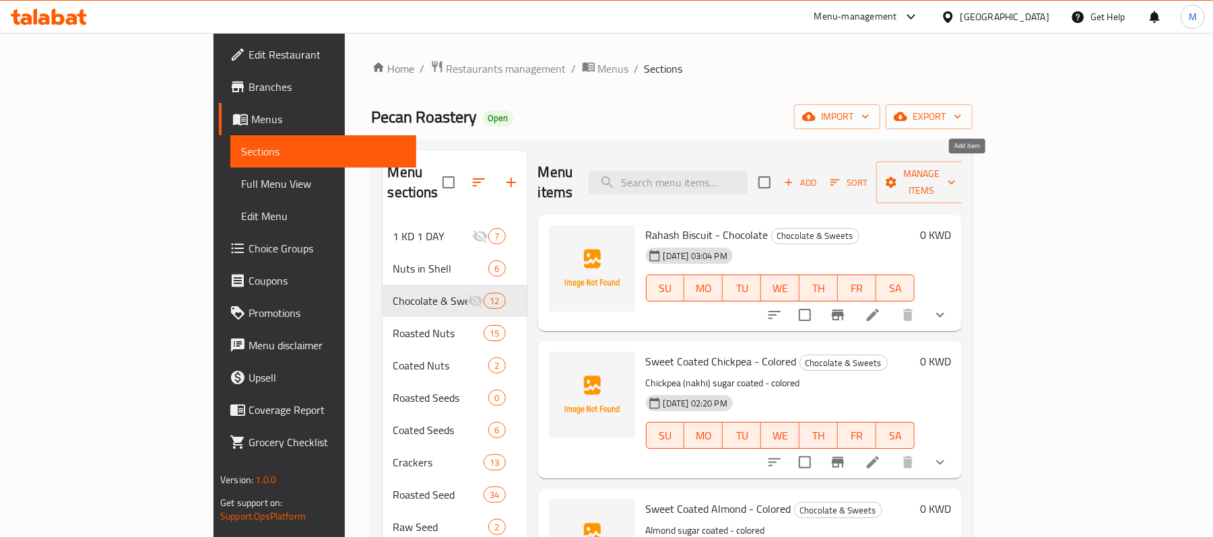
click at [818, 178] on span "Add" at bounding box center [800, 182] width 36 height 15
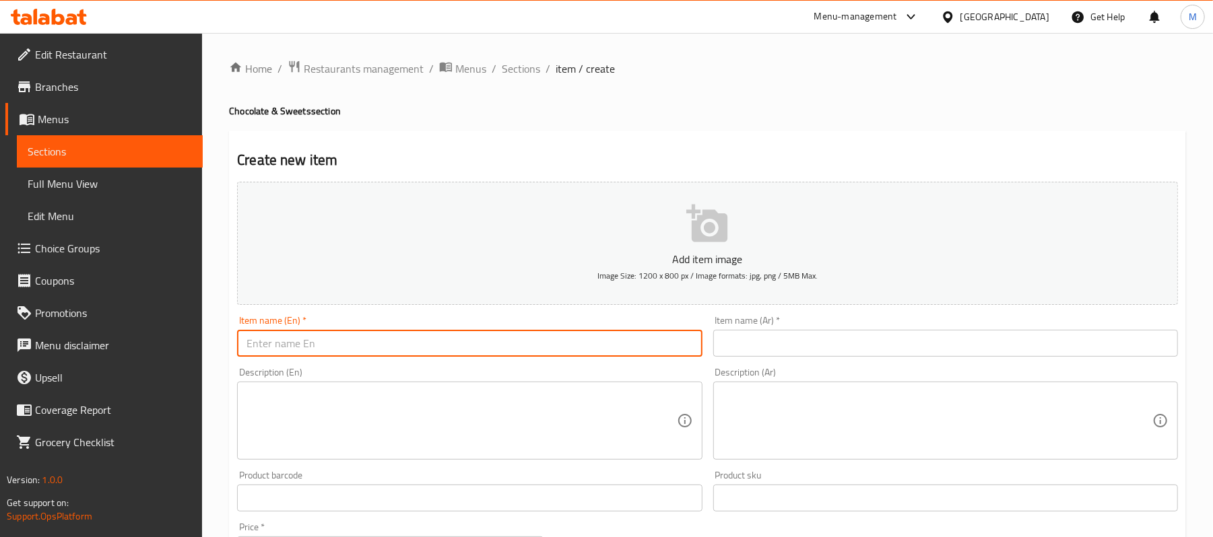
click at [507, 332] on input "text" at bounding box center [469, 343] width 465 height 27
paste input "[GEOGRAPHIC_DATA]"
type input "[GEOGRAPHIC_DATA]"
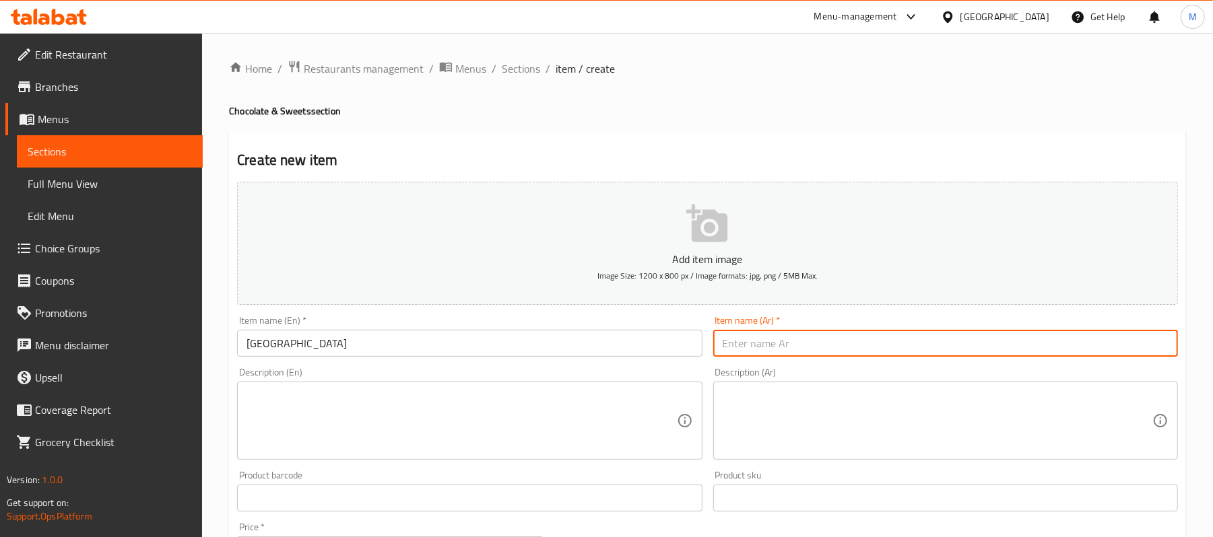
click at [886, 343] on input "text" at bounding box center [945, 343] width 465 height 27
paste input "سمسمية مربع"
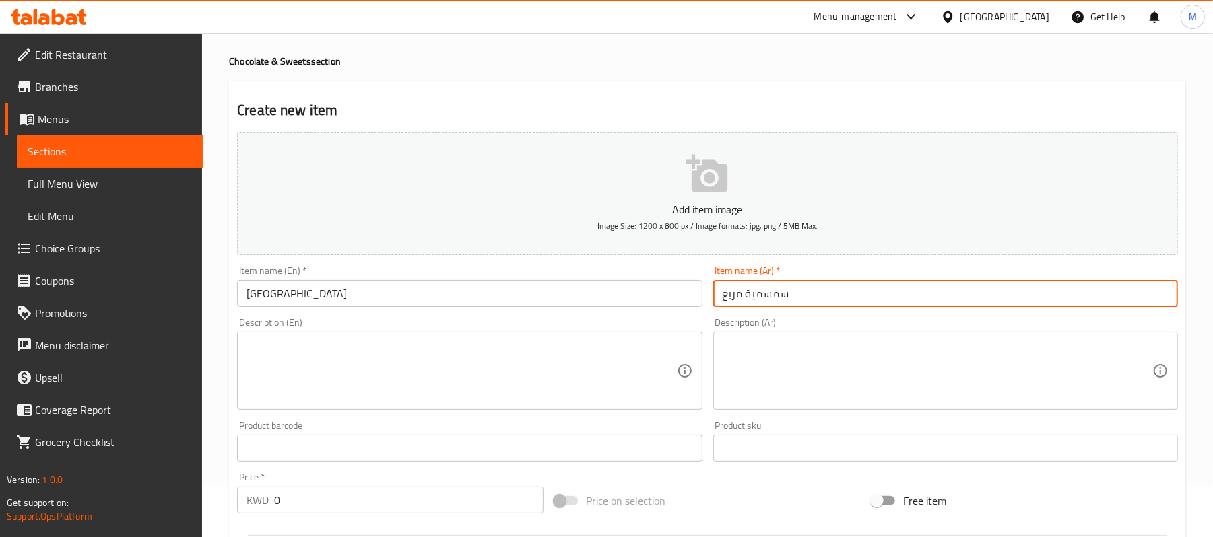
scroll to position [101, 0]
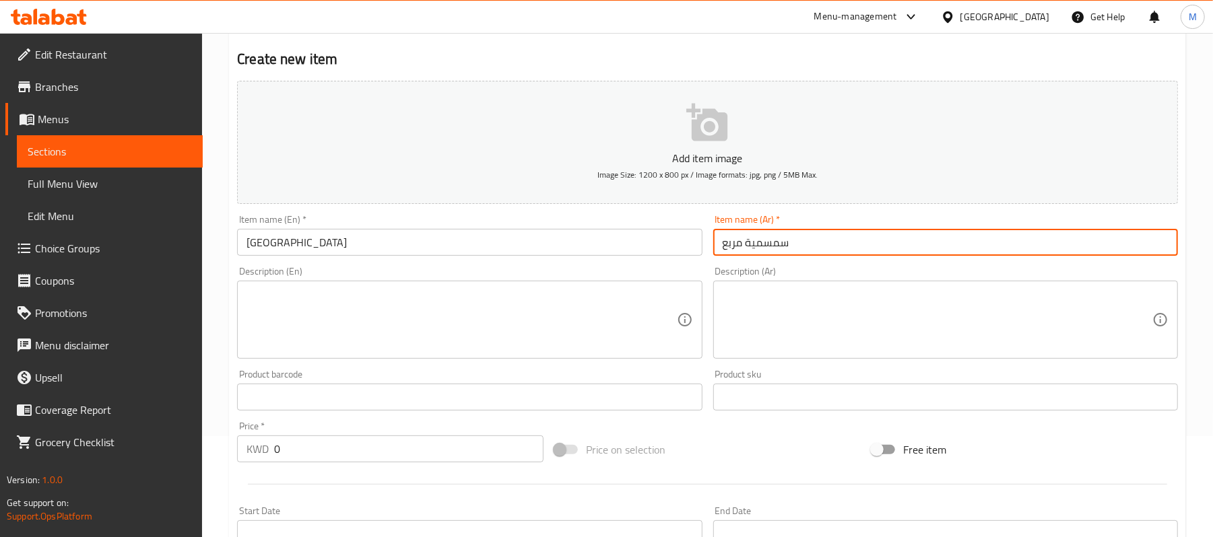
type input "سمسمية مربع"
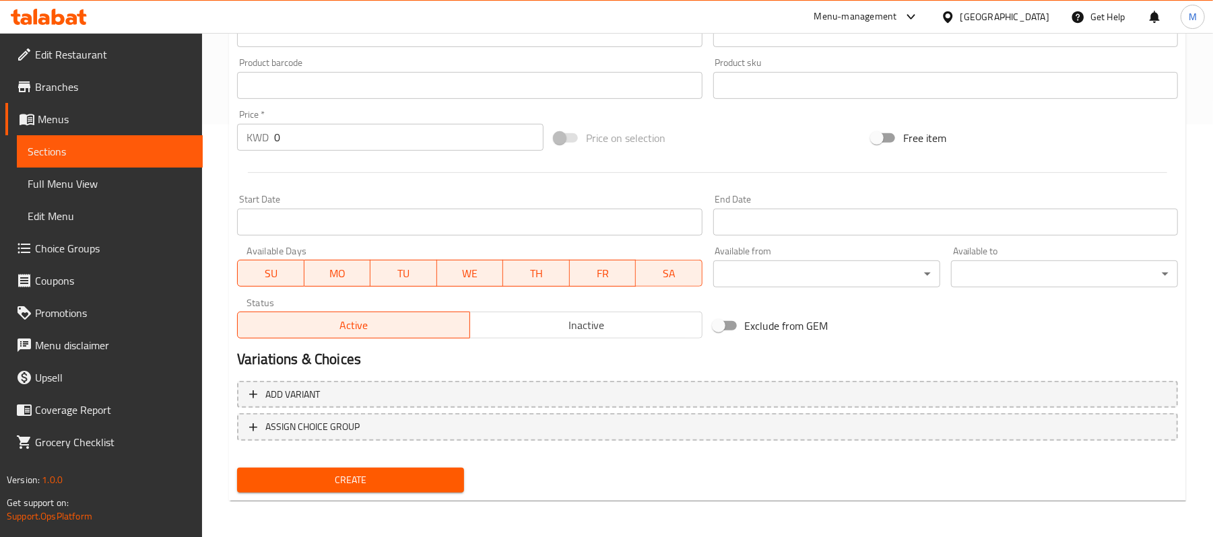
click at [353, 483] on span "Create" at bounding box center [350, 480] width 205 height 17
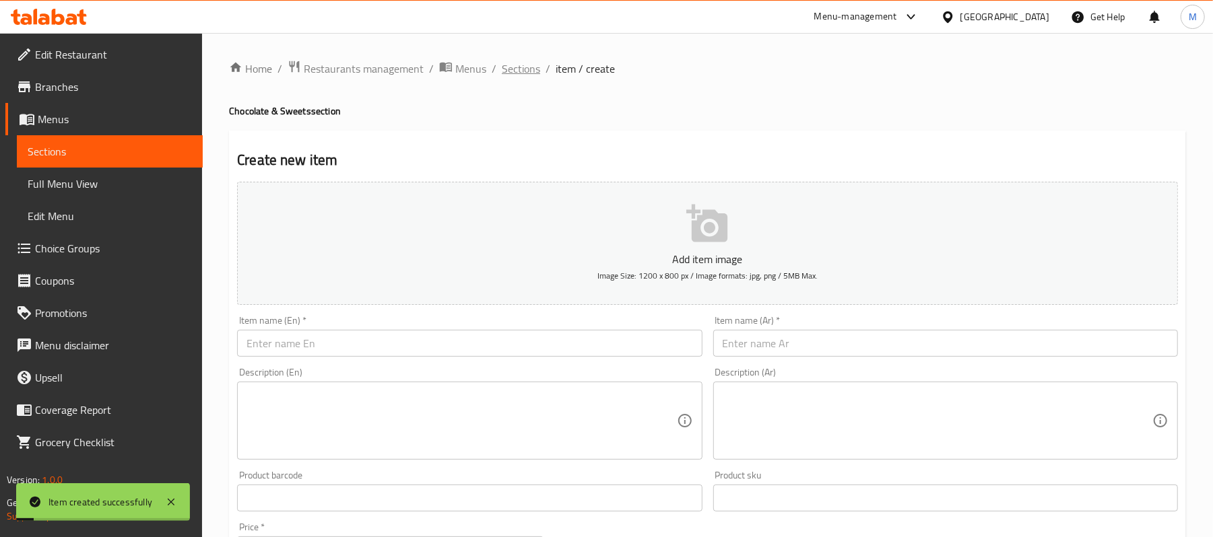
click at [529, 62] on span "Sections" at bounding box center [521, 69] width 38 height 16
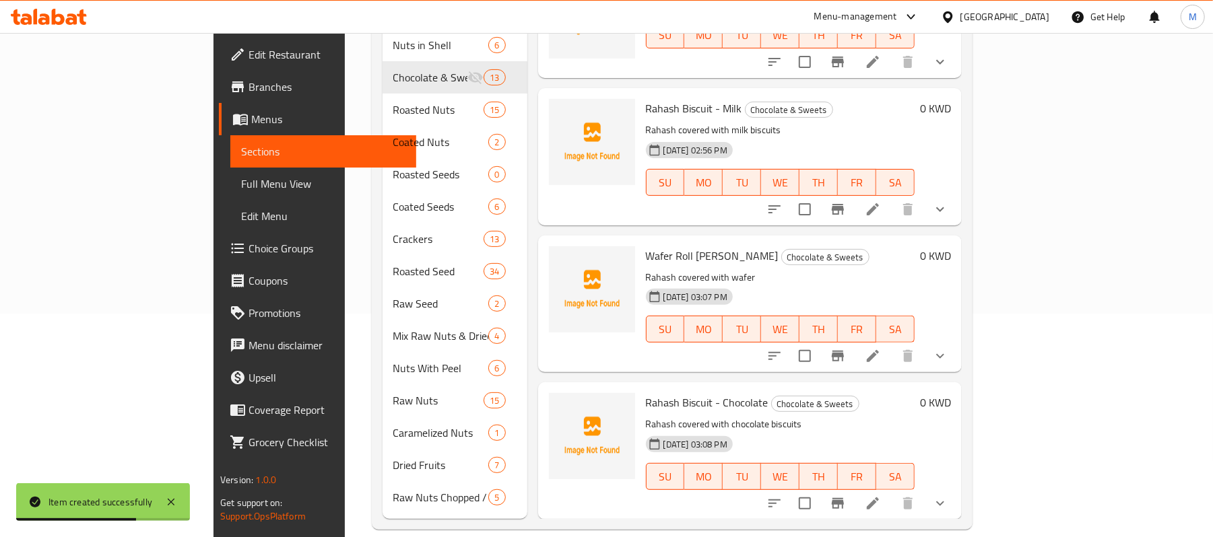
scroll to position [1293, 0]
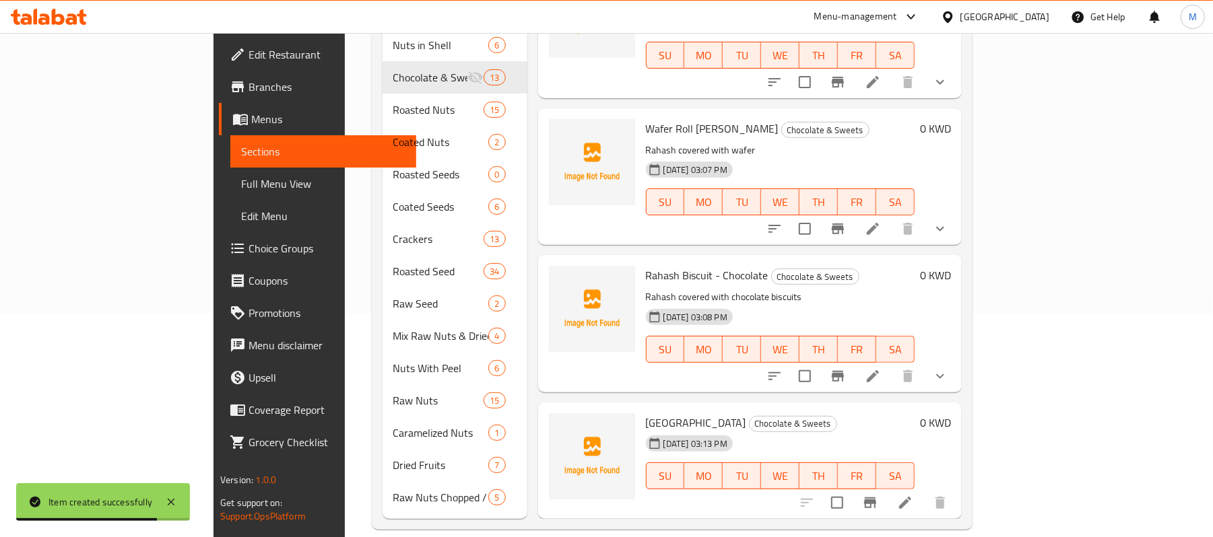
click at [911, 497] on icon at bounding box center [905, 503] width 12 height 12
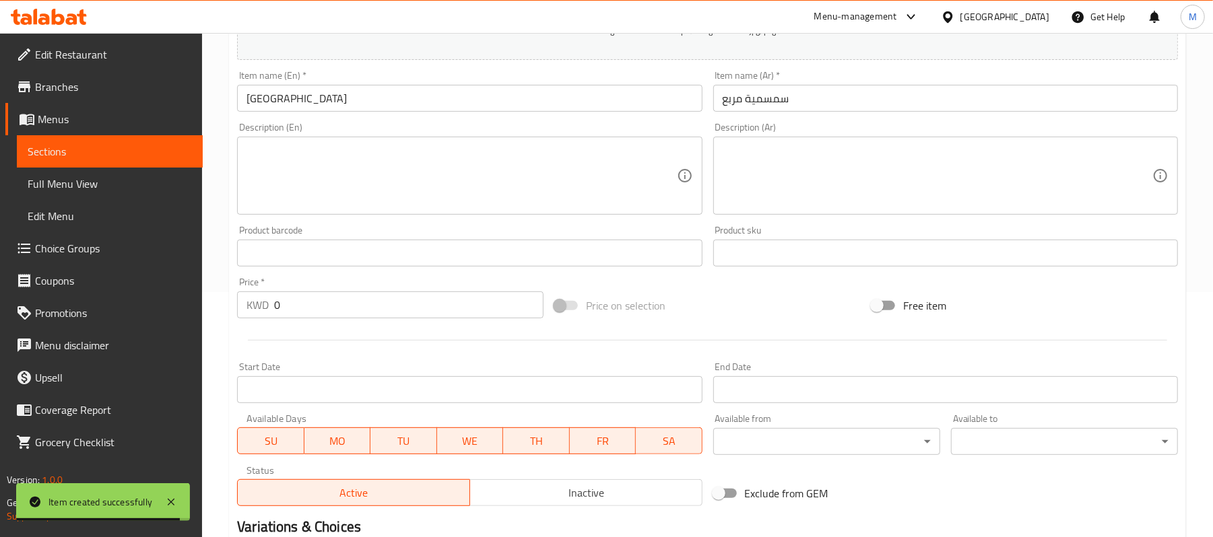
scroll to position [413, 0]
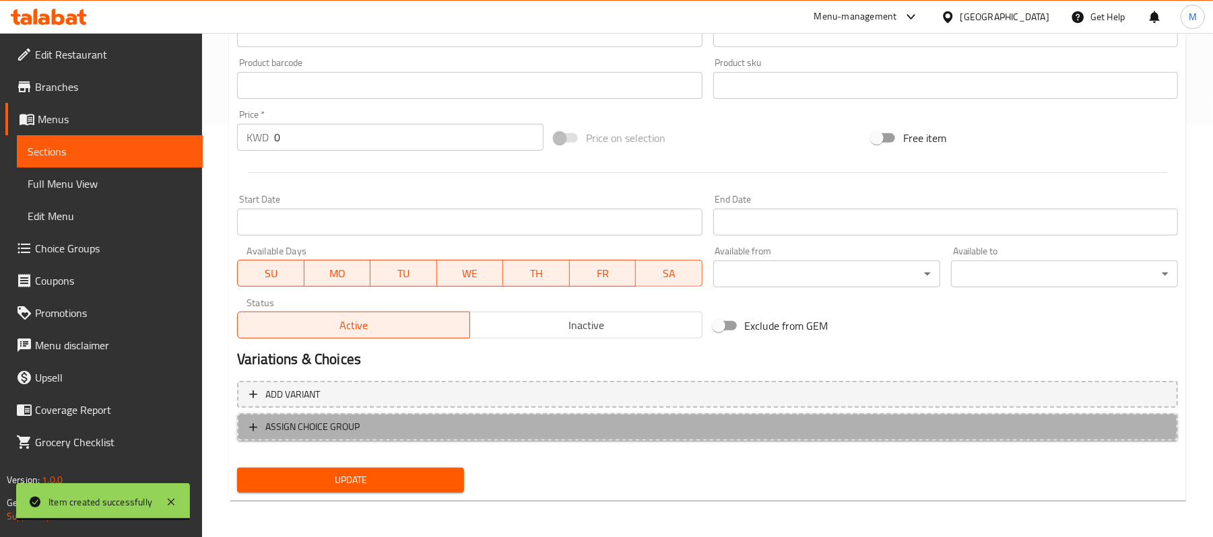
click at [408, 424] on span "ASSIGN CHOICE GROUP" at bounding box center [707, 427] width 916 height 17
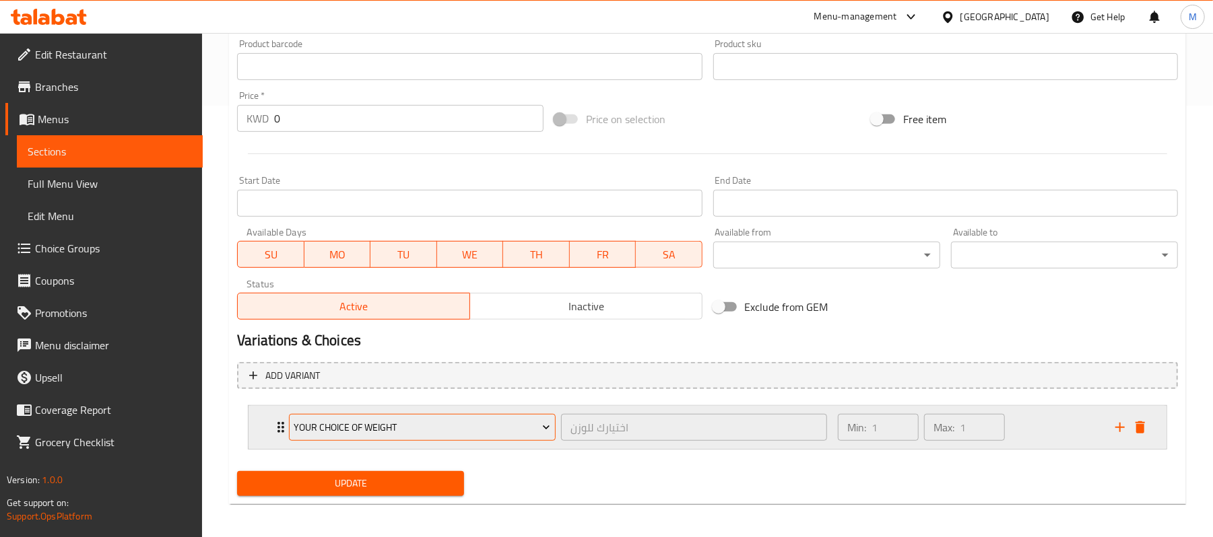
scroll to position [437, 0]
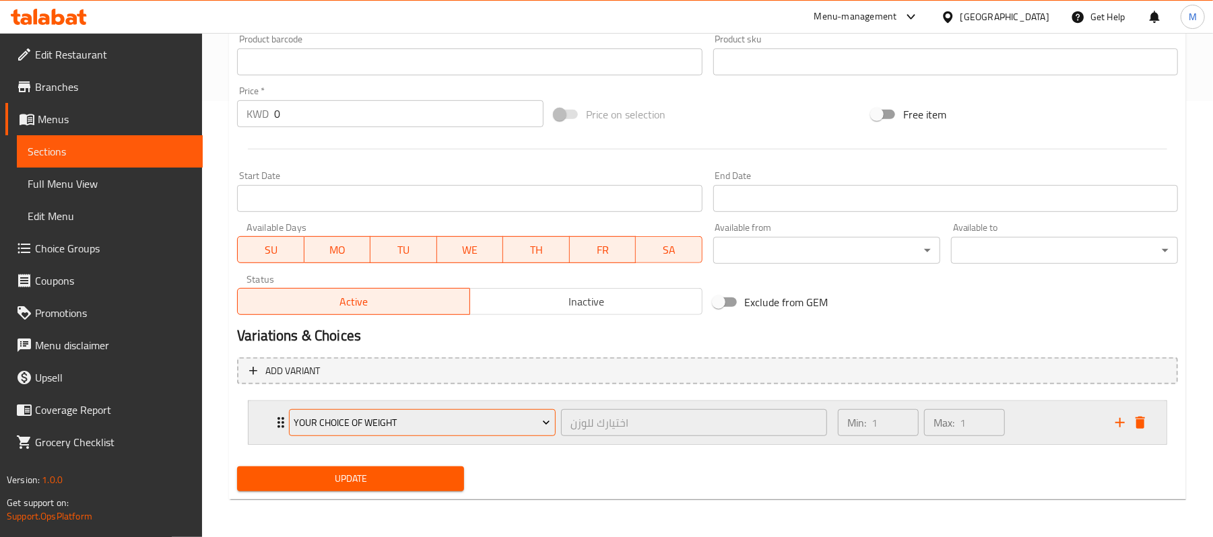
click at [402, 415] on span "Your Choice of Weight" at bounding box center [422, 423] width 257 height 17
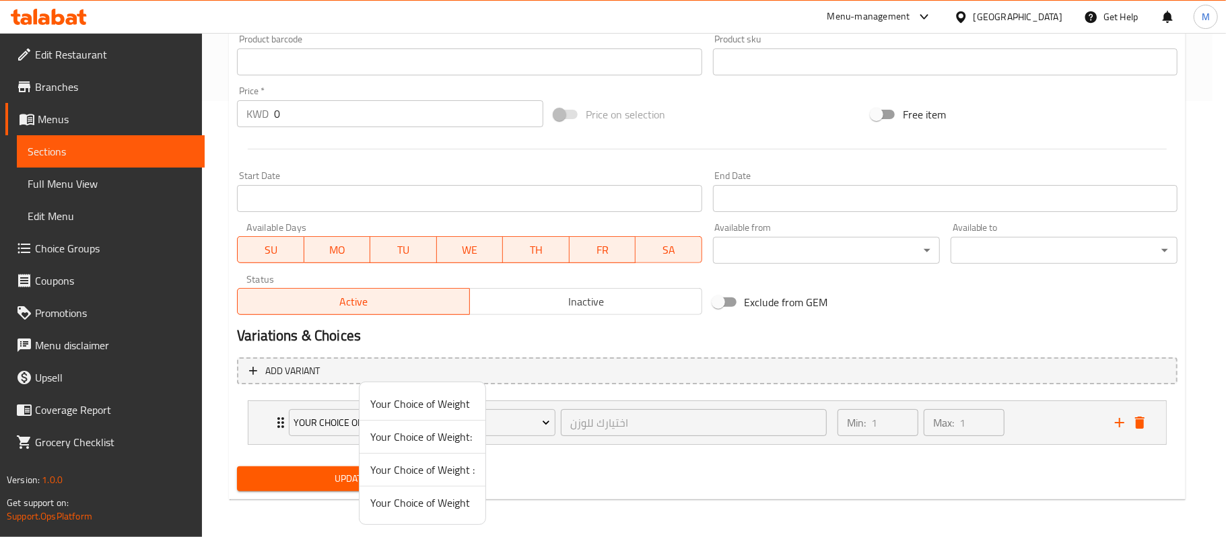
click at [410, 504] on span "Your Choice of Weight" at bounding box center [422, 503] width 104 height 16
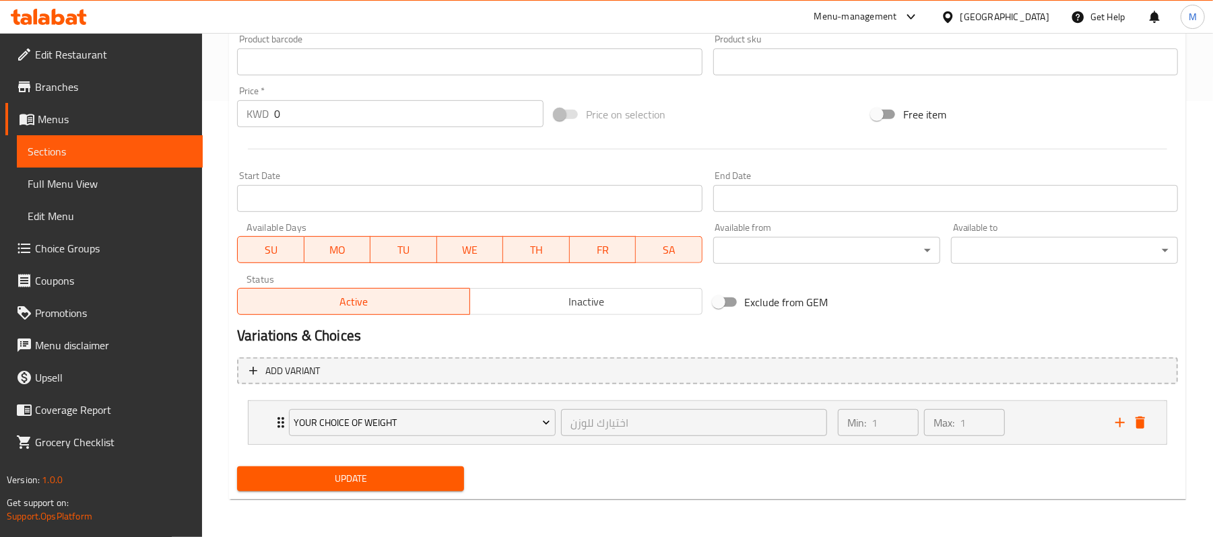
click at [316, 477] on span "Update" at bounding box center [350, 479] width 205 height 17
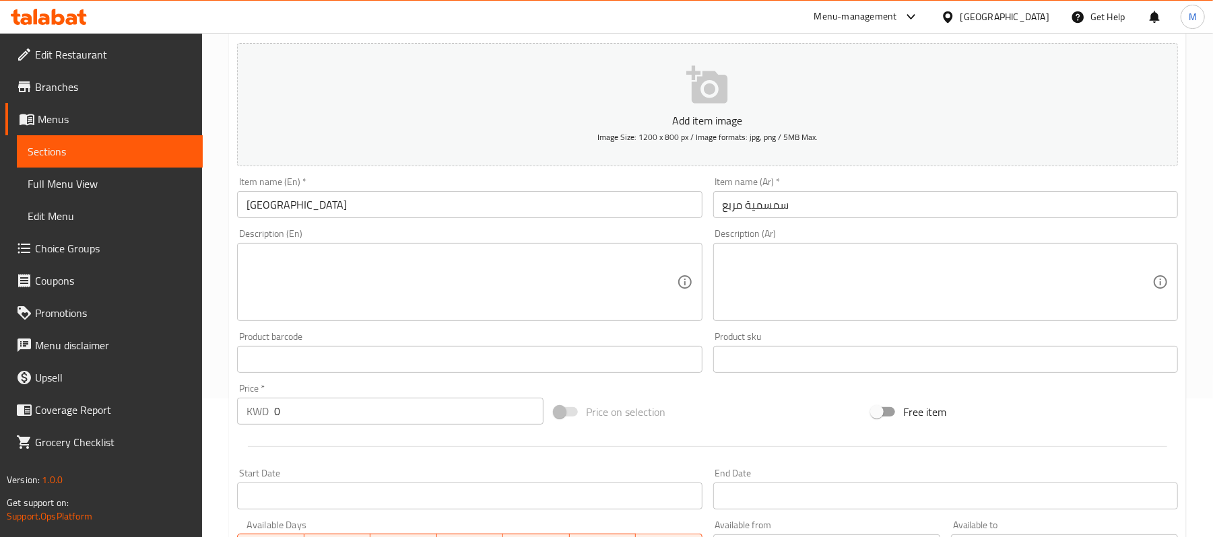
scroll to position [0, 0]
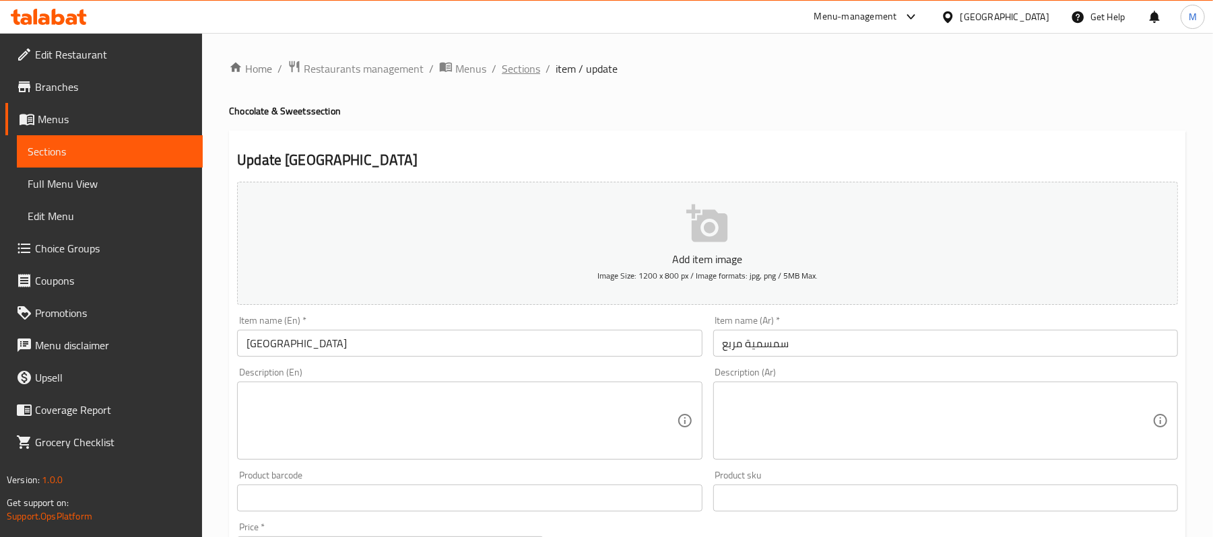
click at [512, 71] on span "Sections" at bounding box center [521, 69] width 38 height 16
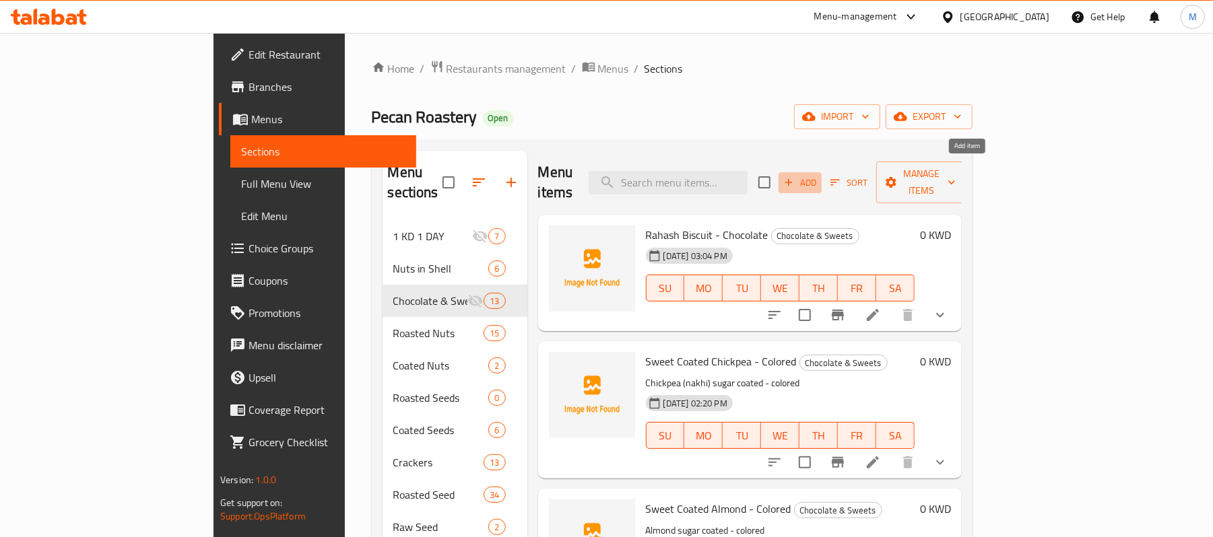
click at [818, 175] on span "Add" at bounding box center [800, 182] width 36 height 15
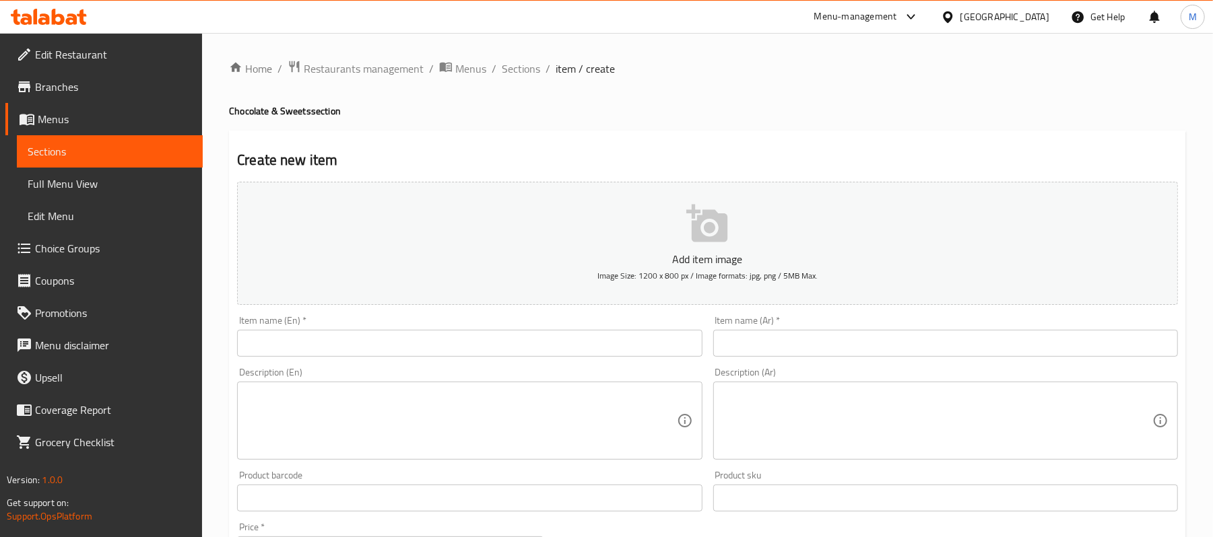
click at [451, 329] on div "Item name (En)   * Item name (En) *" at bounding box center [469, 336] width 465 height 41
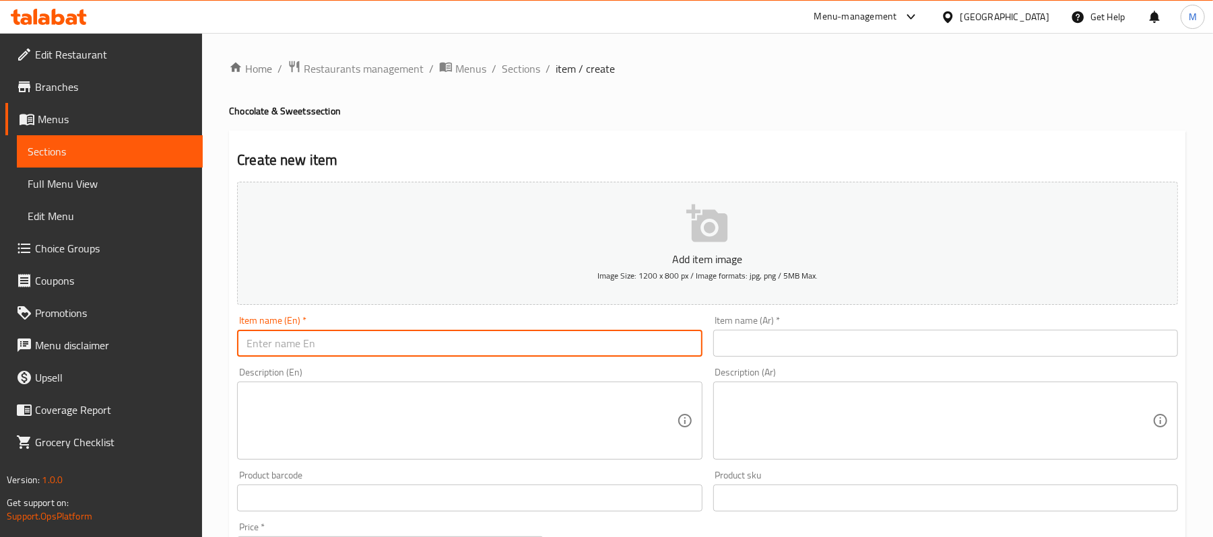
click at [456, 341] on input "text" at bounding box center [469, 343] width 465 height 27
paste input "Simsmiya Rectangle"
type input "Simsmiya Rectangle"
click at [881, 345] on input "text" at bounding box center [945, 343] width 465 height 27
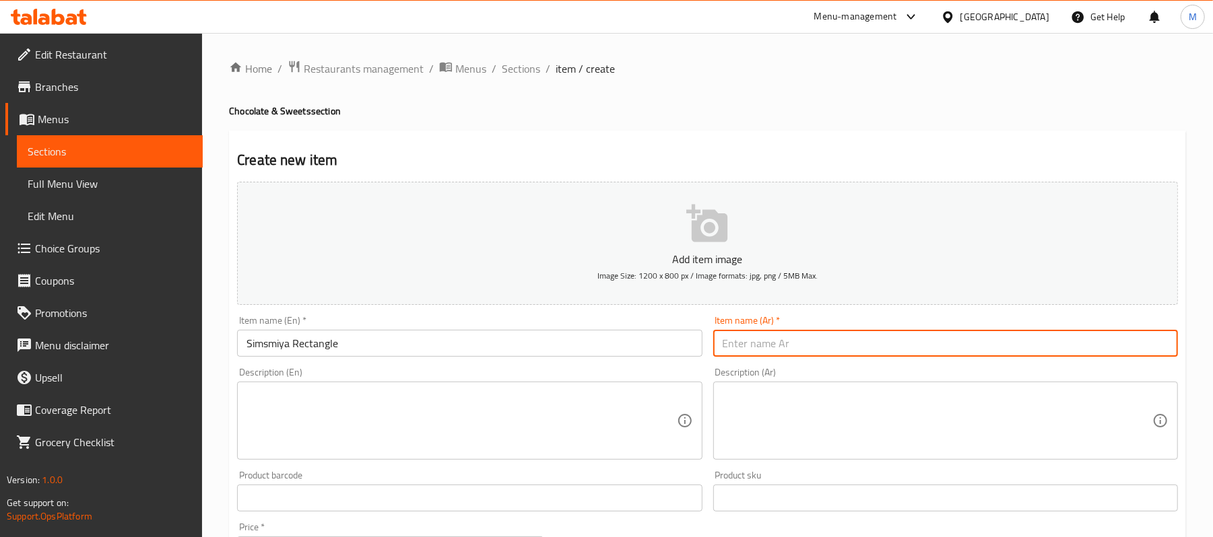
paste input "سمسمية مستطيل"
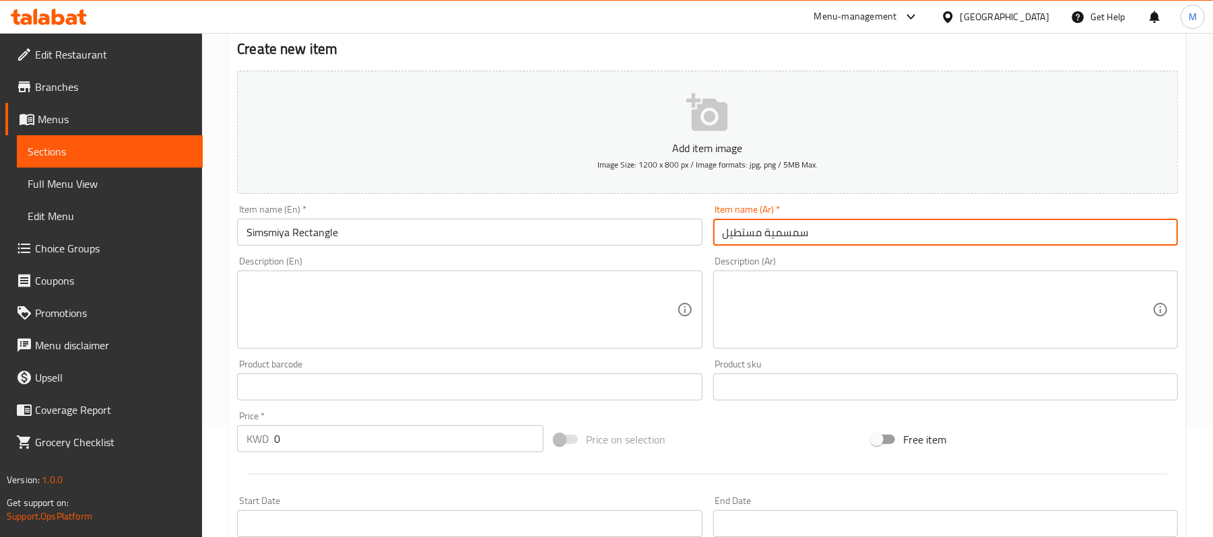
scroll to position [123, 0]
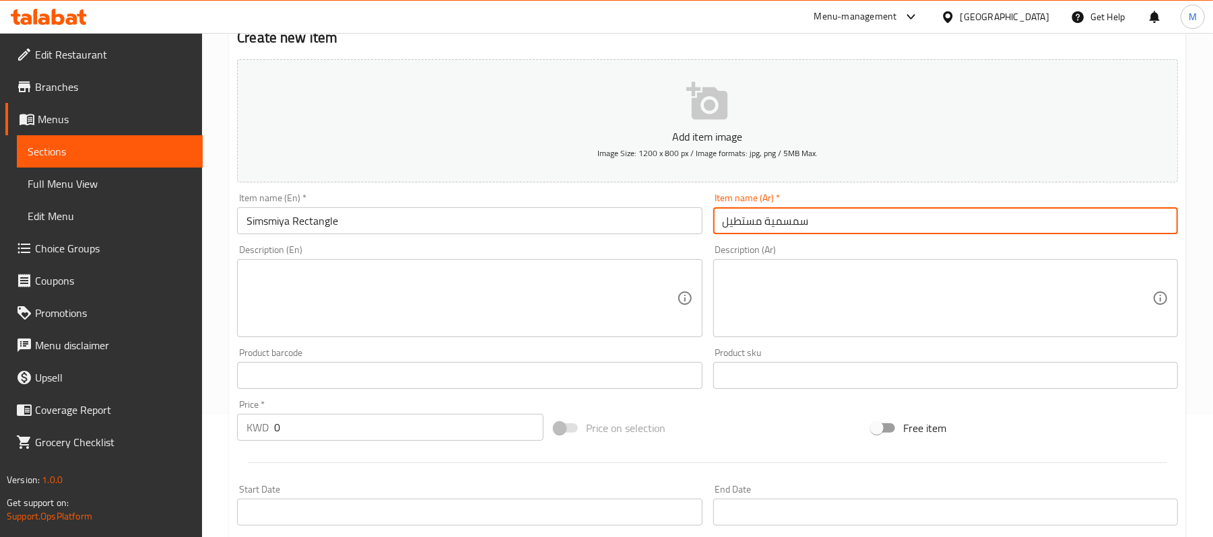
type input "سمسمية مستطيل"
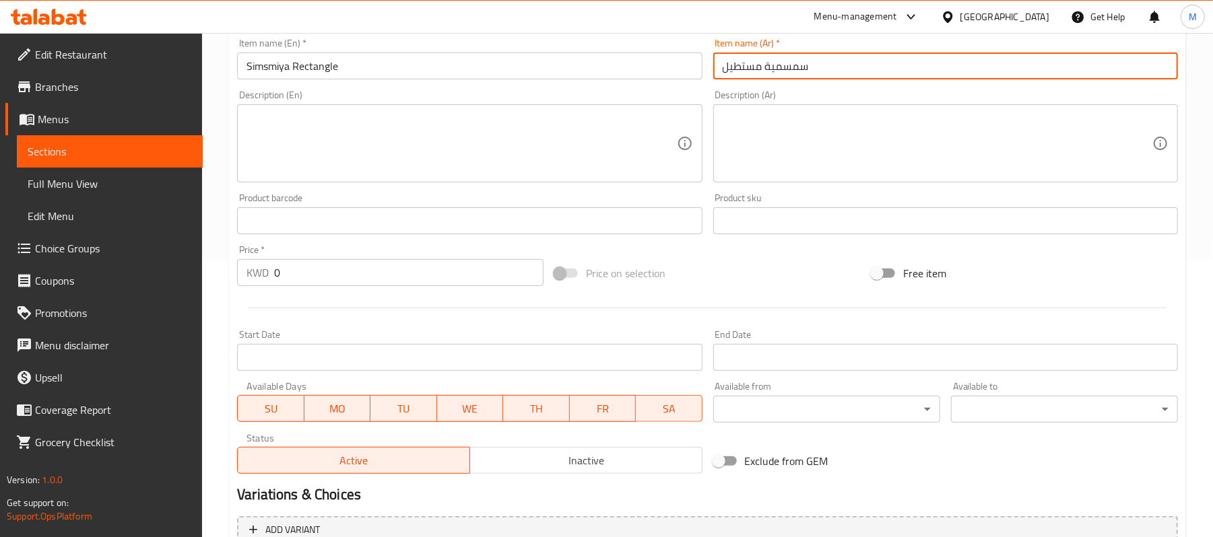
scroll to position [413, 0]
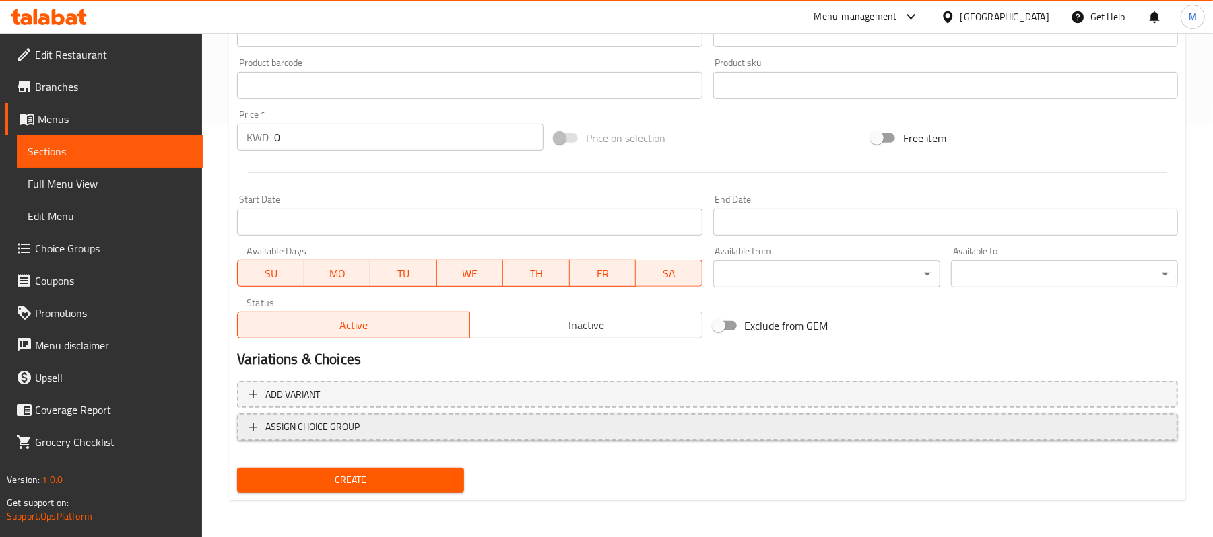
click at [415, 426] on span "ASSIGN CHOICE GROUP" at bounding box center [707, 427] width 916 height 17
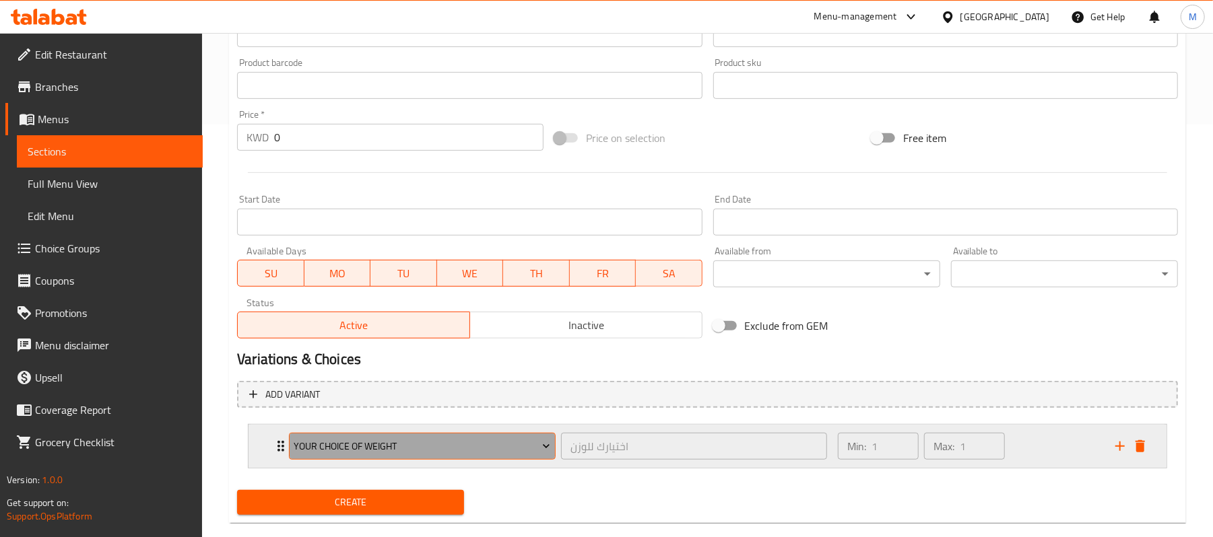
click at [402, 452] on span "Your Choice of Weight" at bounding box center [422, 446] width 257 height 17
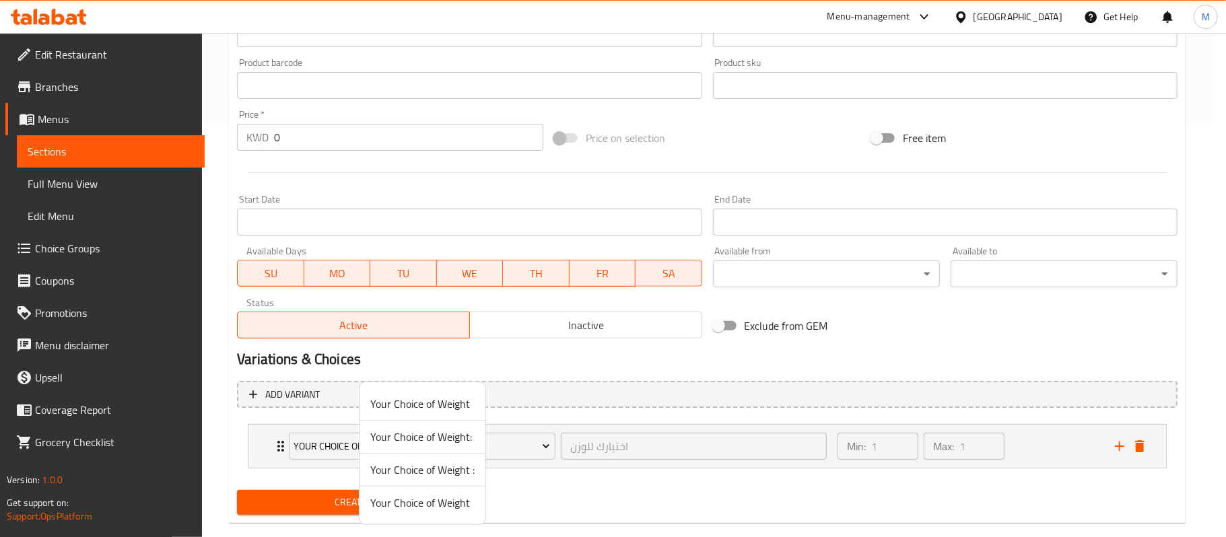
click at [439, 501] on span "Your Choice of Weight" at bounding box center [422, 503] width 104 height 16
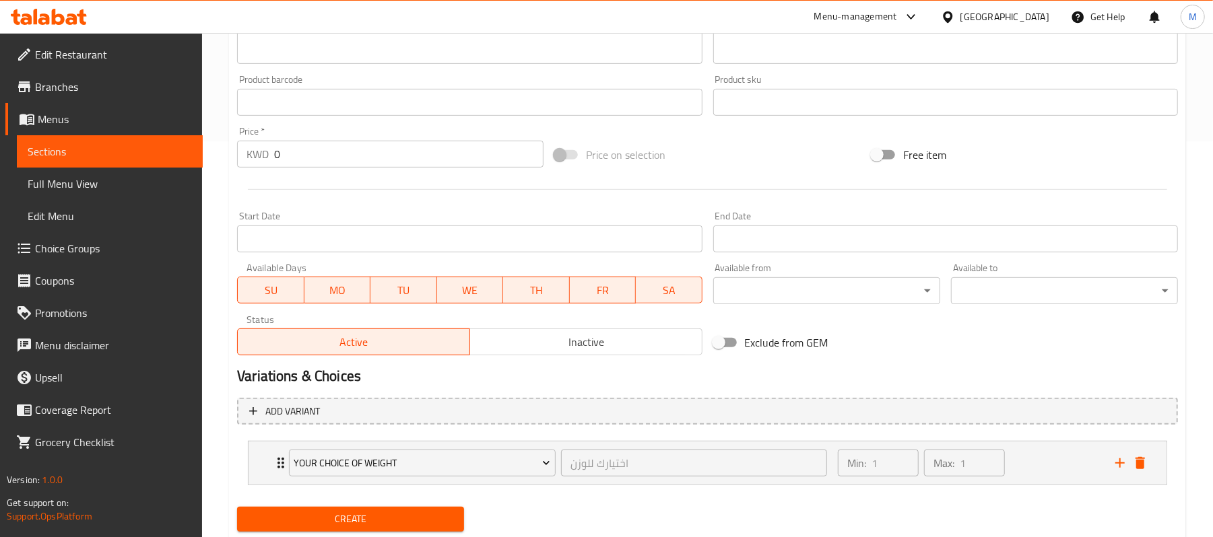
scroll to position [437, 0]
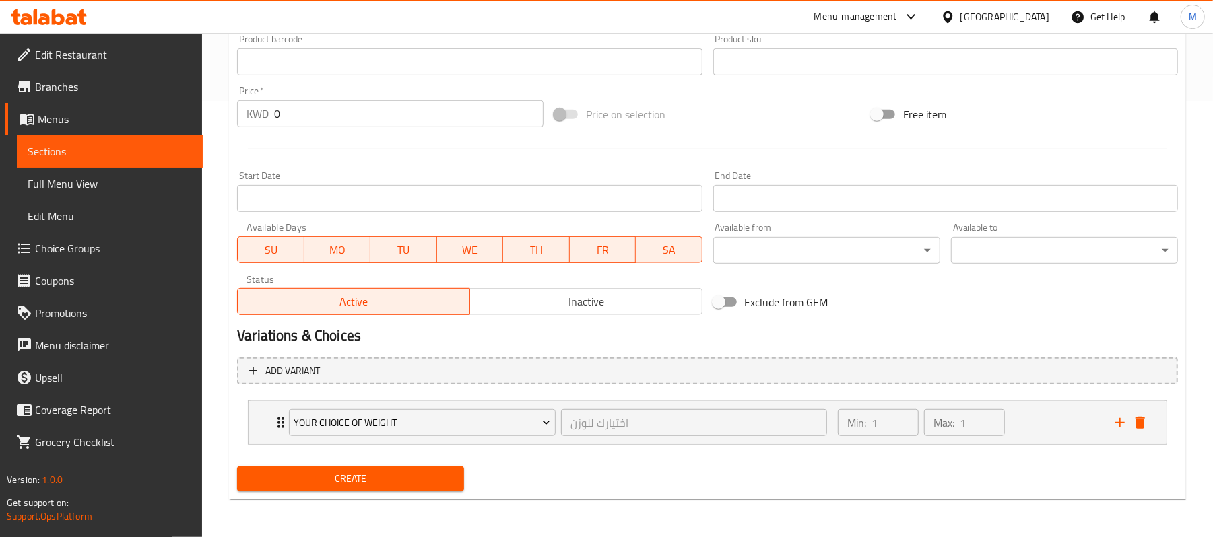
click at [329, 482] on span "Create" at bounding box center [350, 479] width 205 height 17
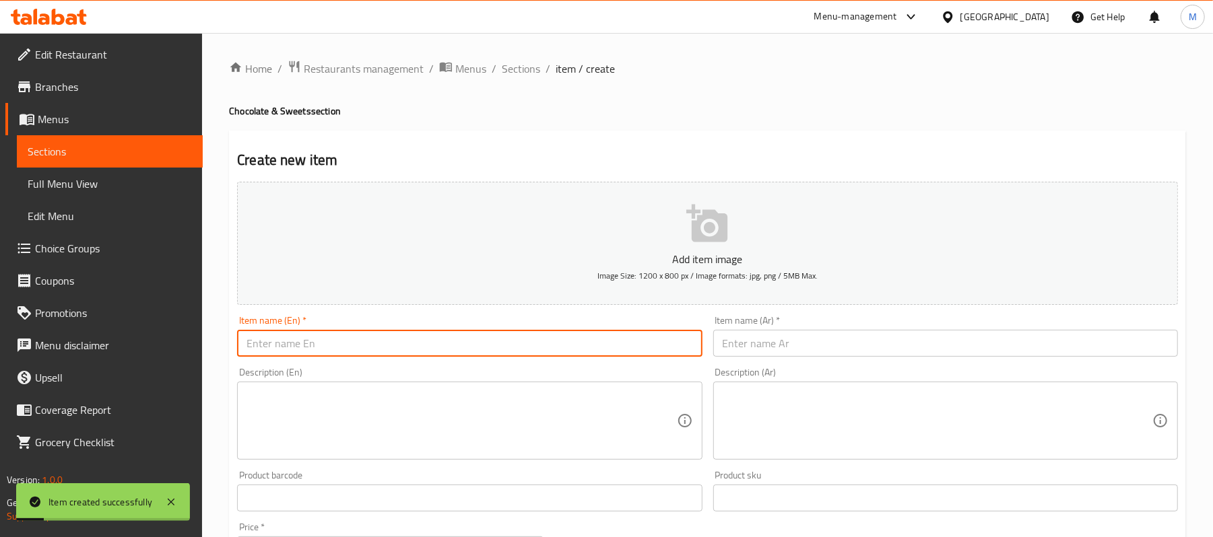
click at [464, 345] on input "text" at bounding box center [469, 343] width 465 height 27
paste input "Simsmiya Round"
type input "Simsmiya Round"
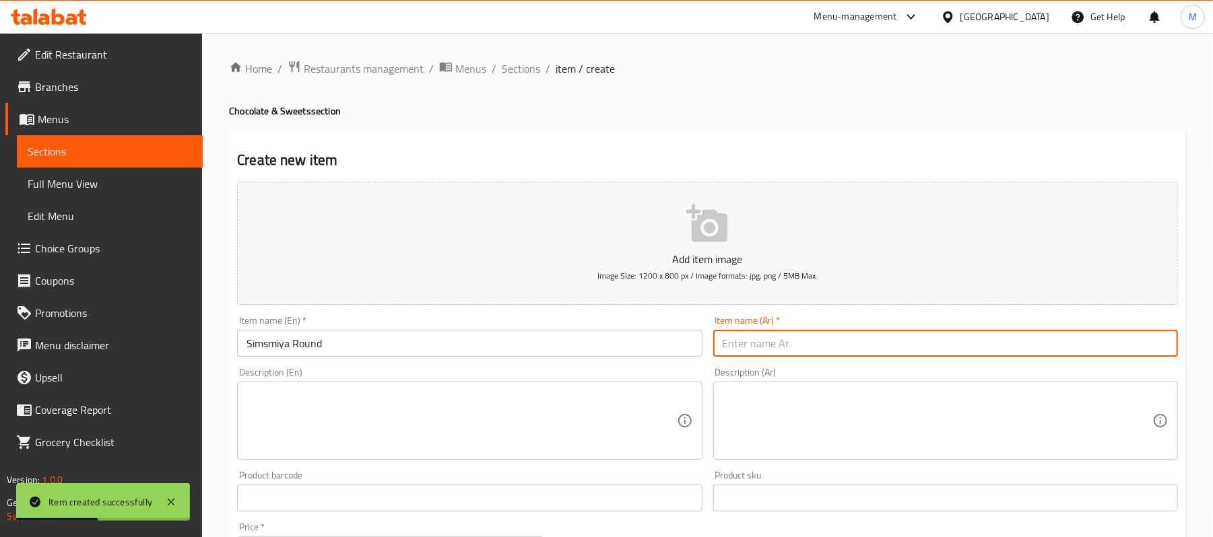
click at [1006, 343] on input "text" at bounding box center [945, 343] width 465 height 27
paste input "سمسمية دائري"
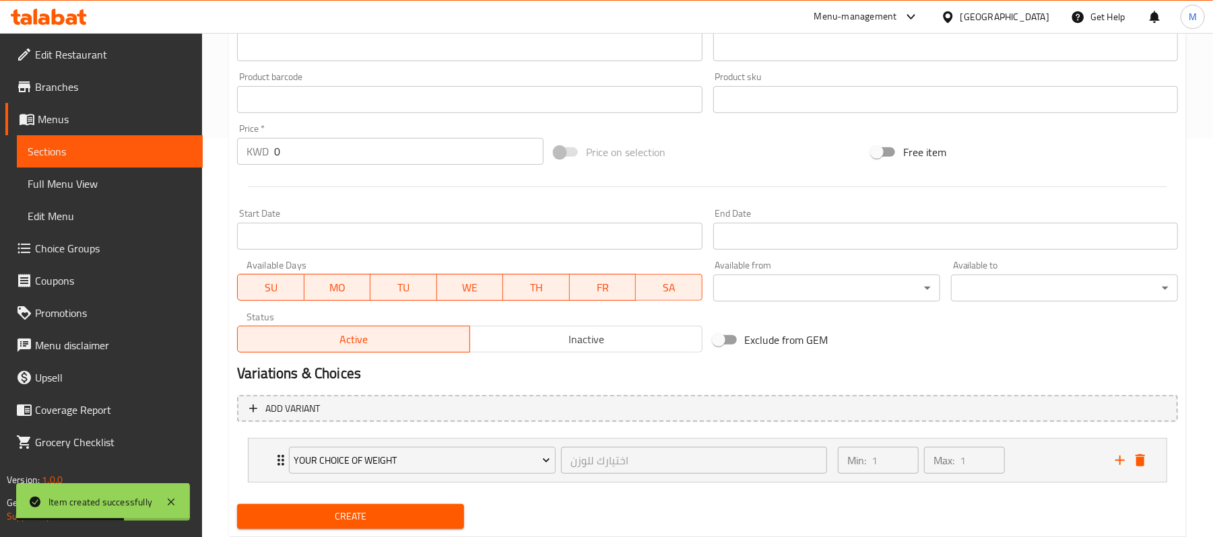
scroll to position [400, 0]
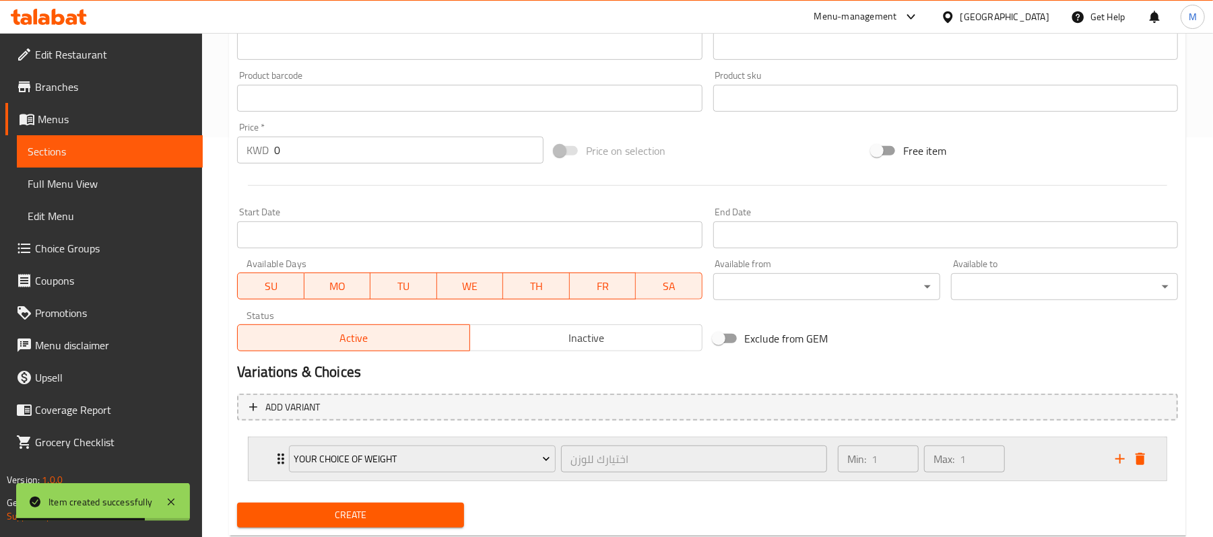
click at [269, 462] on div "Your Choice of Weight اختيارك للوزن ​ Min: 1 ​ Max: 1 ​" at bounding box center [707, 459] width 918 height 43
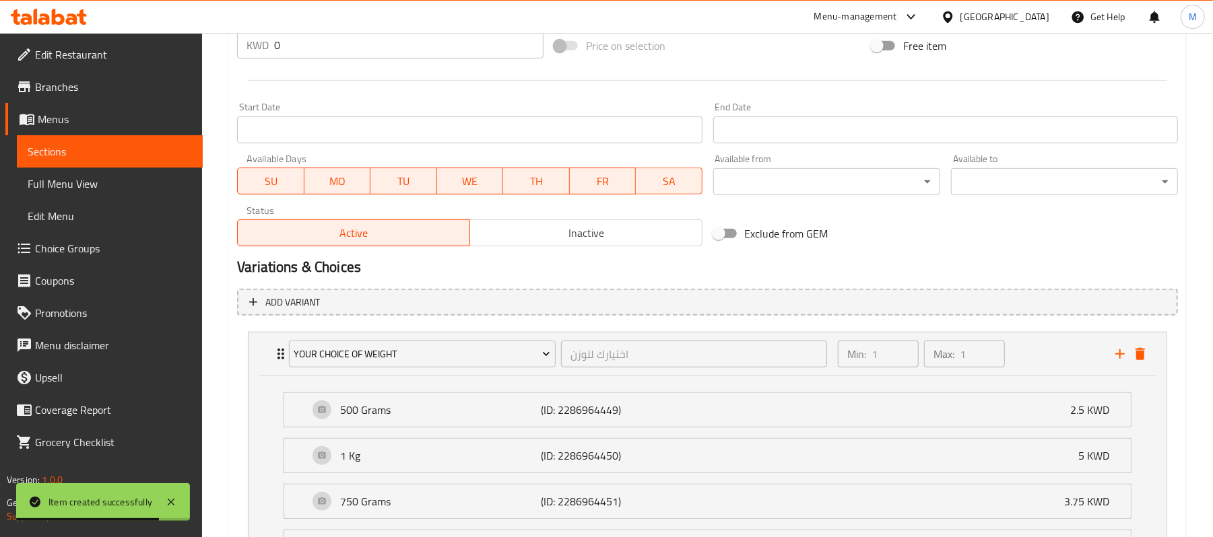
scroll to position [650, 0]
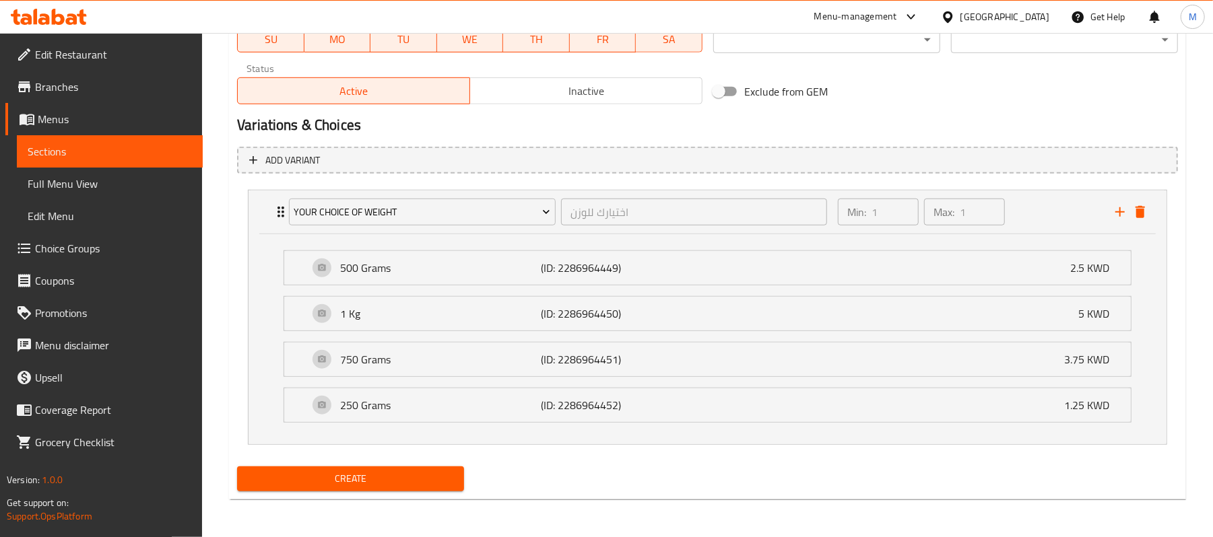
type input "سمسمية دائري"
click at [329, 472] on span "Create" at bounding box center [350, 479] width 205 height 17
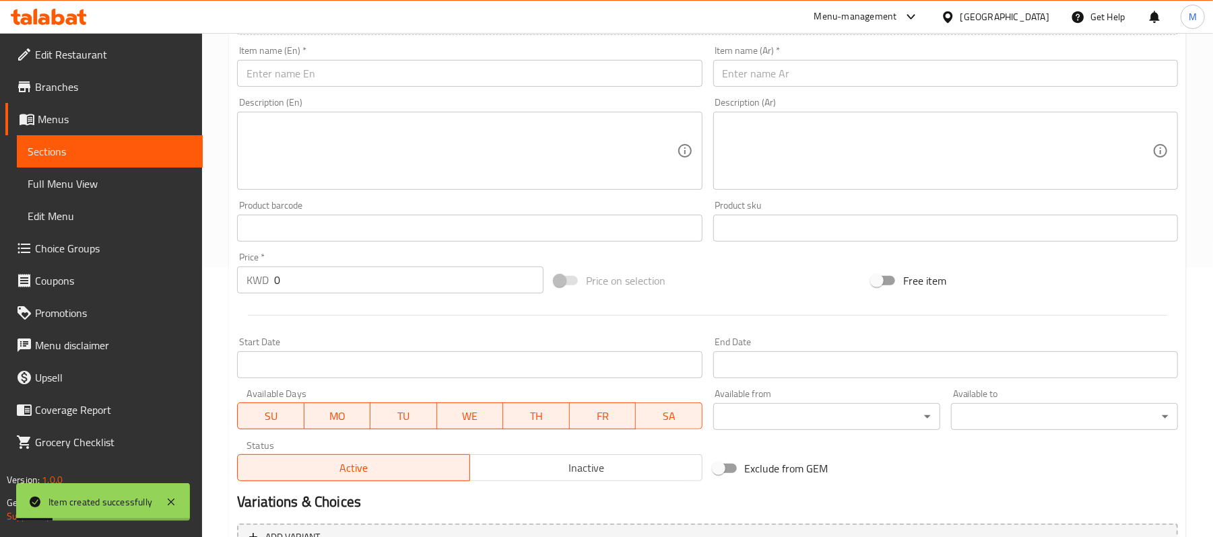
scroll to position [0, 0]
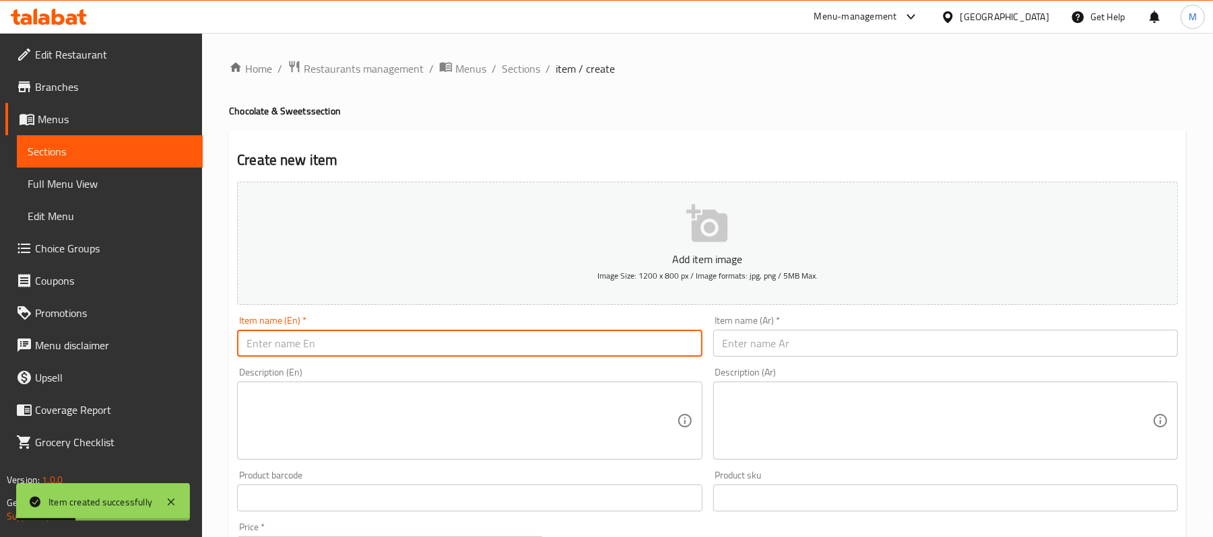
click at [509, 342] on input "text" at bounding box center [469, 343] width 465 height 27
paste input "Raha Covered with Sliced Pistachio - Cylinderical"
type input "Raha Covered with Sliced Pistachio - Cylinderical"
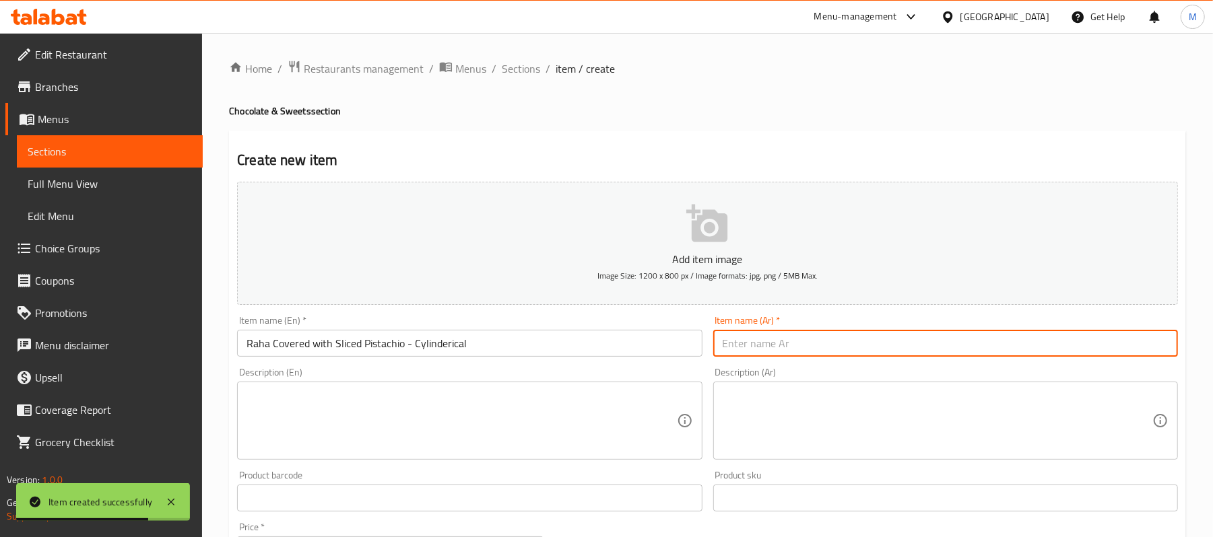
click at [902, 345] on input "text" at bounding box center [945, 343] width 465 height 27
paste input "راحة مغطاة بشرائح الفستق - اسطوانية"
type input "راحة مغطاة بشرائح الفستق - اسطوانية"
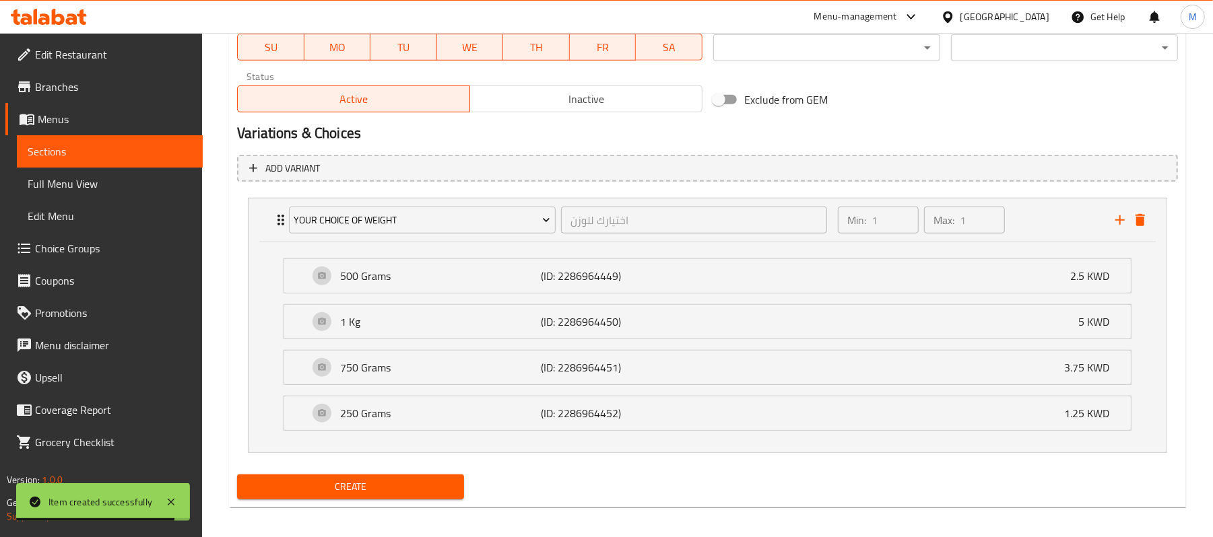
scroll to position [650, 0]
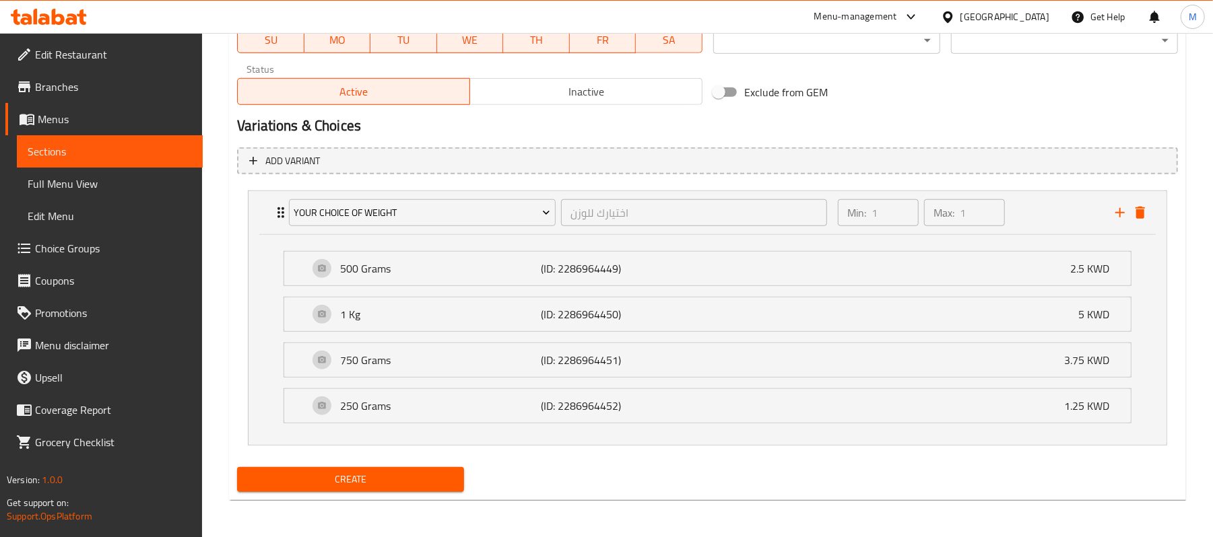
scroll to position [650, 0]
type input "راحة مغطاة بشرائح الفستق - اسطوانية"
click at [454, 477] on button "Create" at bounding box center [350, 479] width 227 height 25
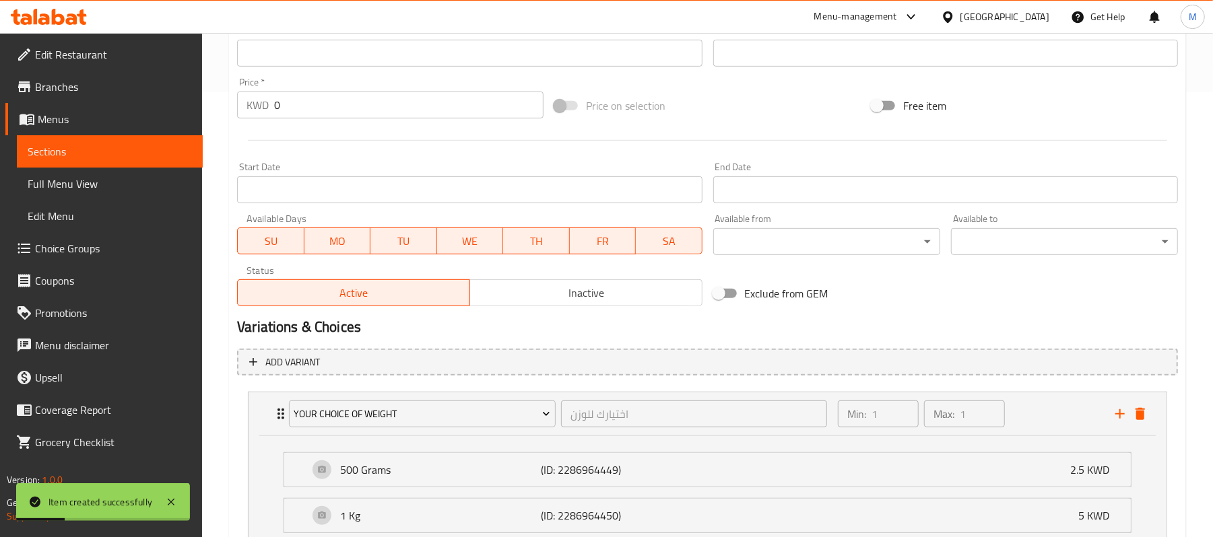
scroll to position [201, 0]
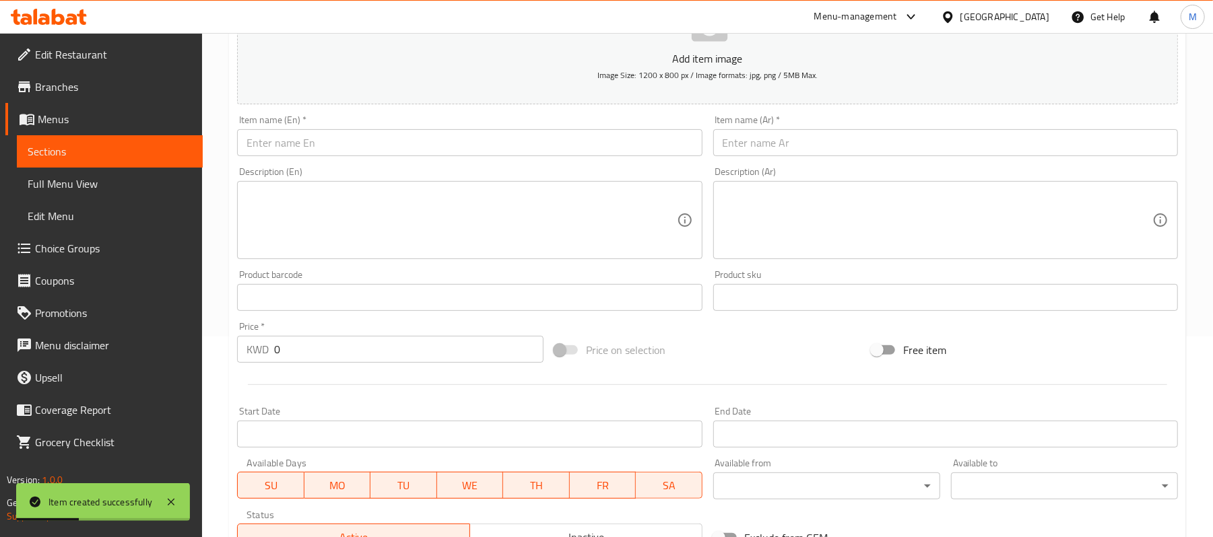
click at [410, 143] on input "text" at bounding box center [469, 142] width 465 height 27
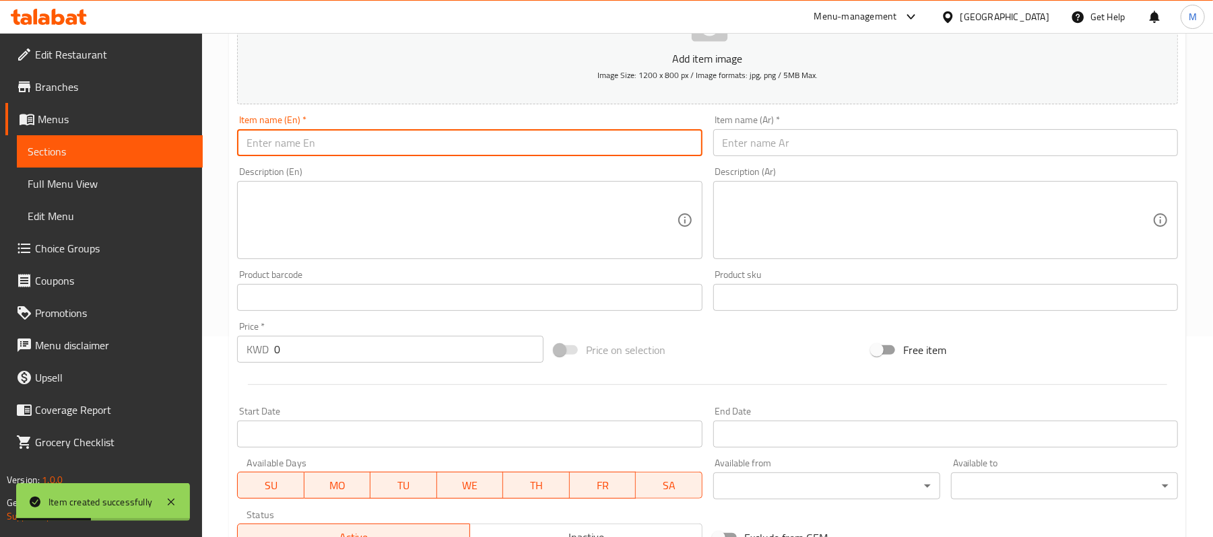
paste input "راحة مغطاة بشرائح الفستق - اسطوانية"
type input "راحة مغطاة بشرائح الفستق - اسطوانية"
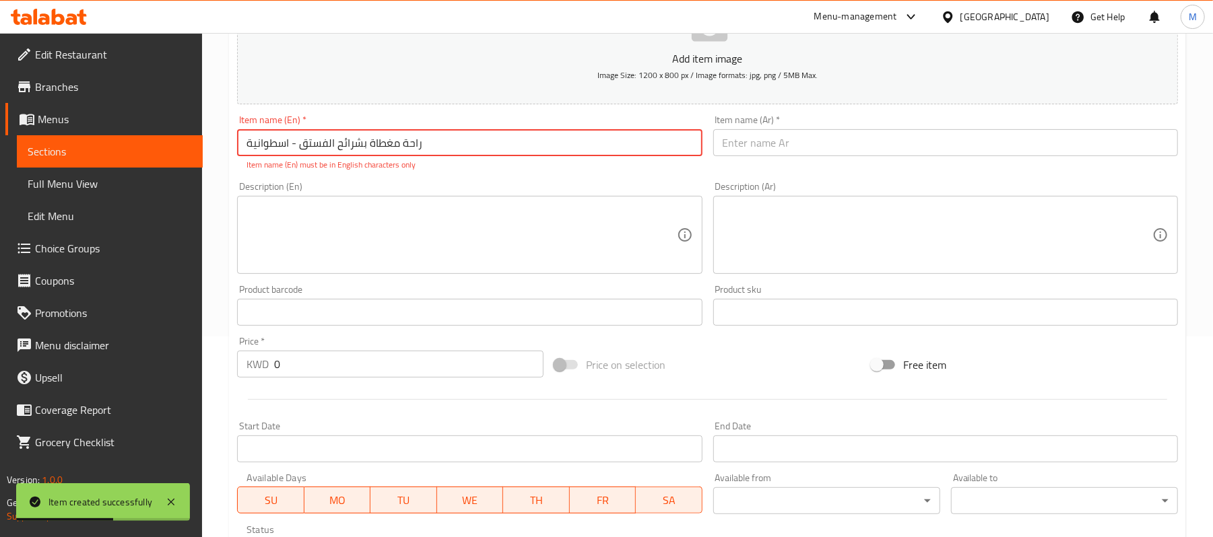
click at [407, 144] on input "راحة مغطاة بشرائح الفستق - اسطوانية" at bounding box center [469, 142] width 465 height 27
paste input "Man wa Salwa"
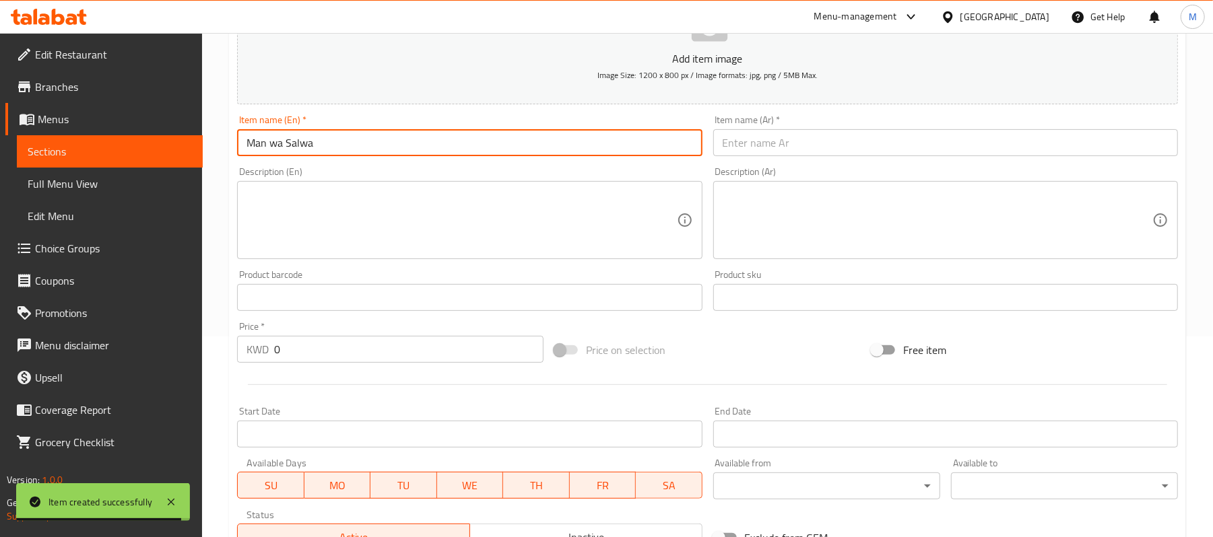
type input "Man wa Salwa"
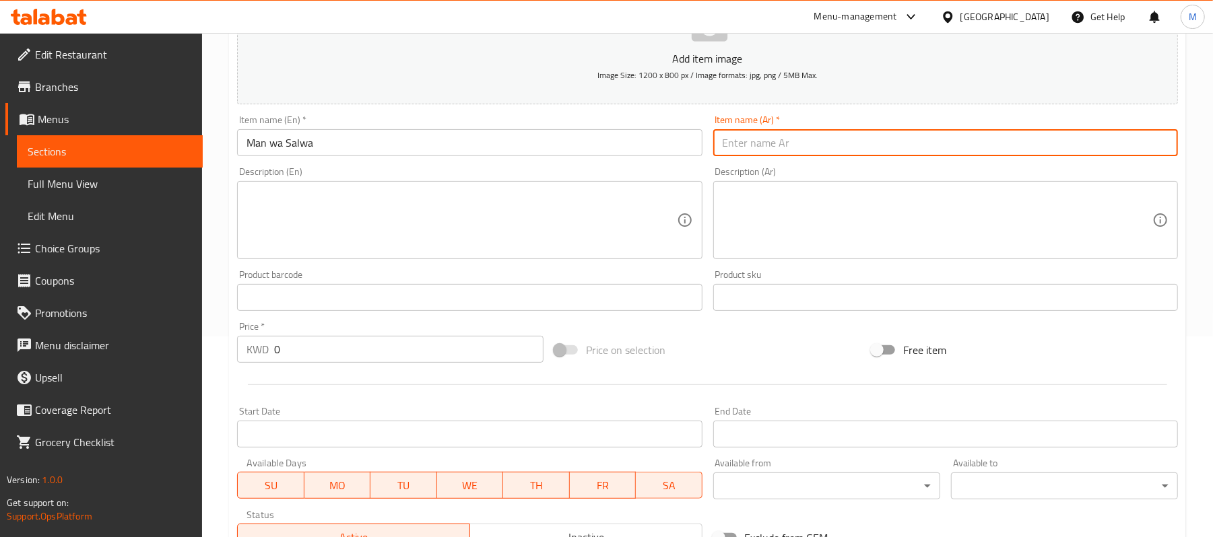
click at [831, 149] on input "text" at bounding box center [945, 142] width 465 height 27
paste input "من و سلوى حلبي"
type input "من و سلوى حلبي"
click at [438, 141] on input "Man wa Salwa" at bounding box center [469, 142] width 465 height 27
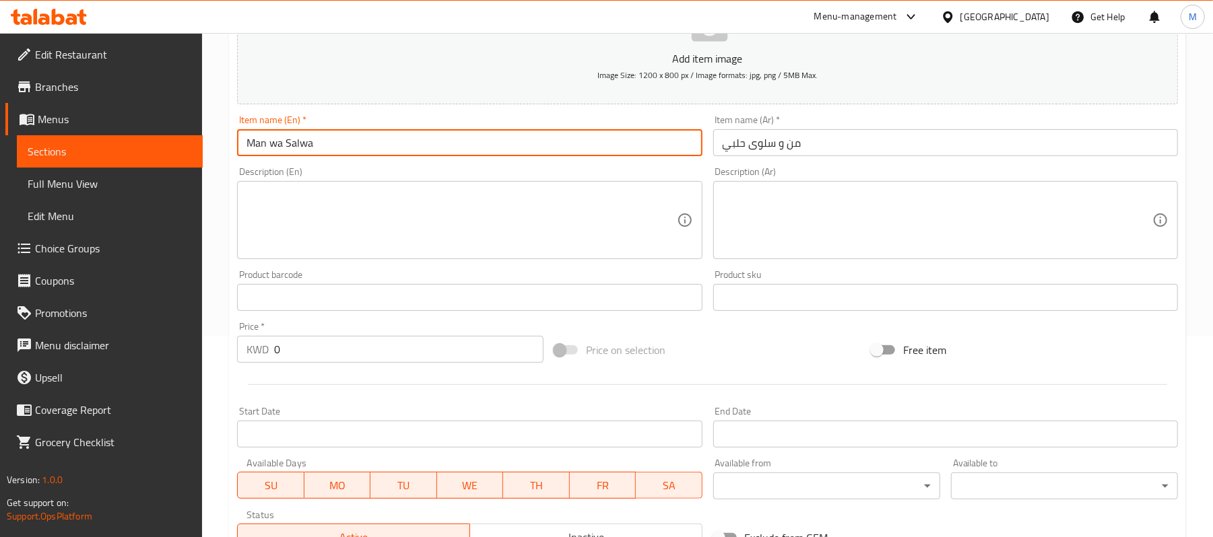
paste input "[DEMOGRAPHIC_DATA]"
type input "Man wa [PERSON_NAME]"
drag, startPoint x: 316, startPoint y: 186, endPoint x: 318, endPoint y: 194, distance: 7.7
click at [318, 194] on div "Description (En)" at bounding box center [469, 220] width 465 height 78
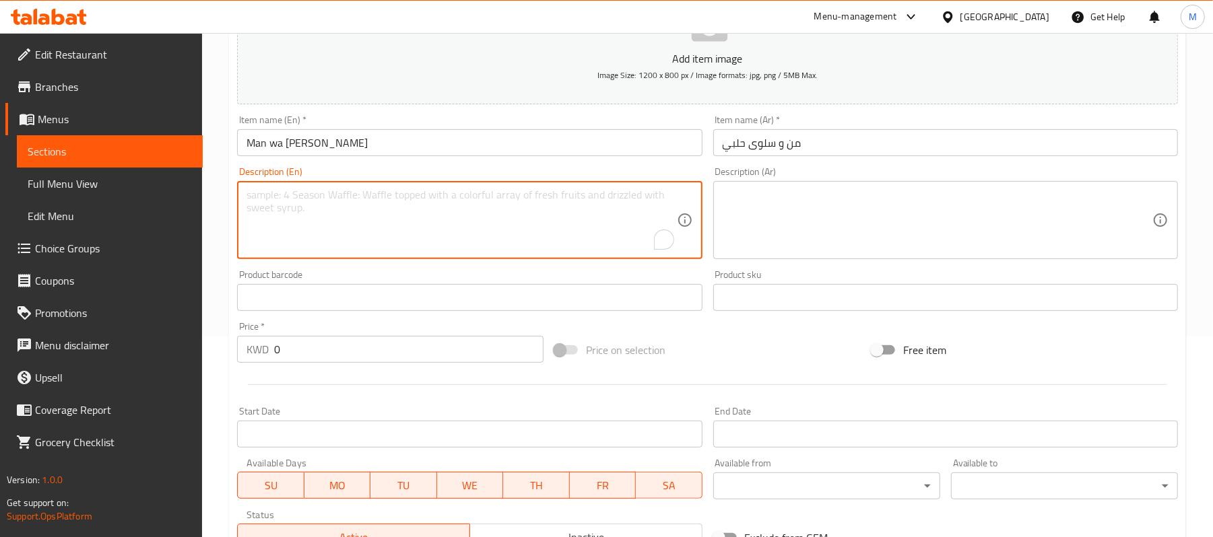
paste textarea "Noga Covered with Grounded Pistachio"
click at [319, 195] on textarea "Noga Covered with Grounded Pistachio" at bounding box center [461, 221] width 430 height 64
type textarea "Noga covered with grounded pistachio"
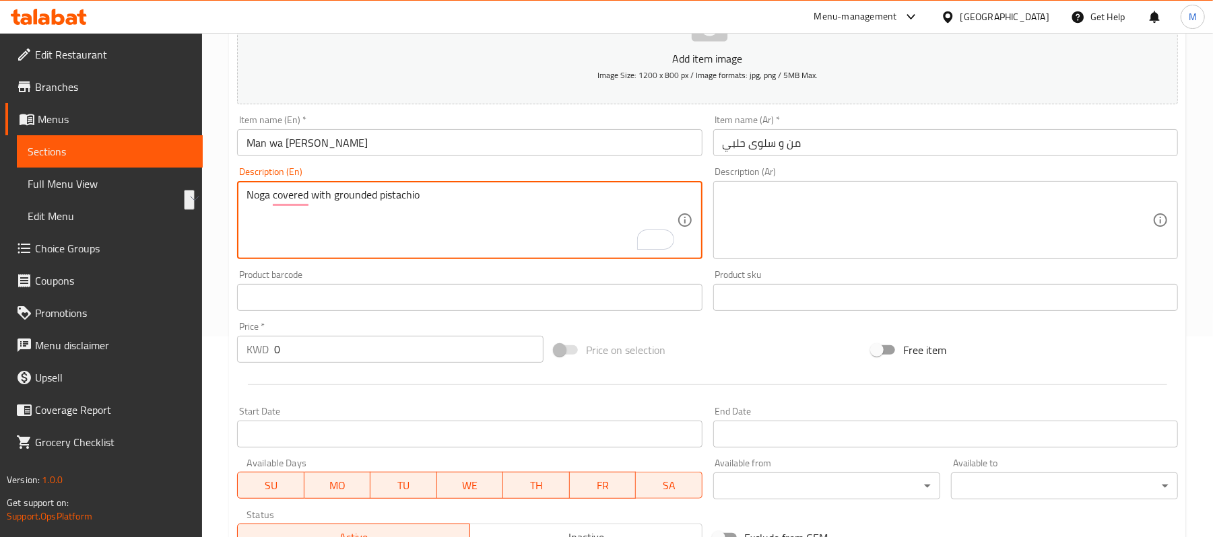
click at [849, 235] on textarea at bounding box center [937, 221] width 430 height 64
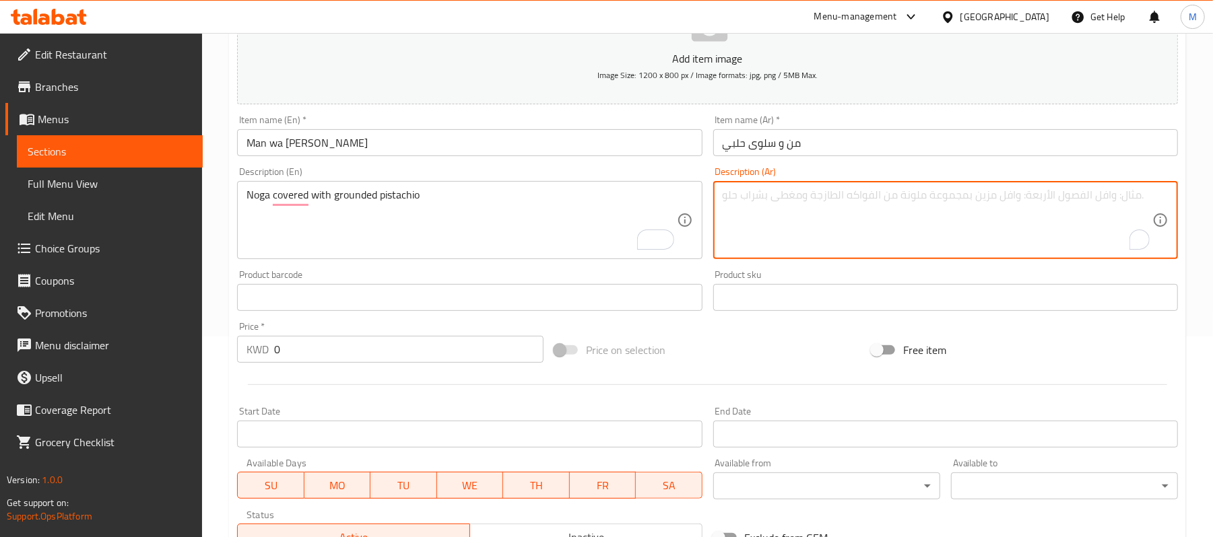
paste textarea "نوغا مغطى بالفستق الناعم و الهيل"
click at [1129, 193] on textarea "نوغا مغطى بالفستق الناعم و الهيل" at bounding box center [937, 221] width 430 height 64
click at [1129, 194] on textarea "نوغا مغطى بالفستق الناعم و الهيل" at bounding box center [937, 221] width 430 height 64
type textarea "نوغا مغطى بالفستق الناعم و الهيل"
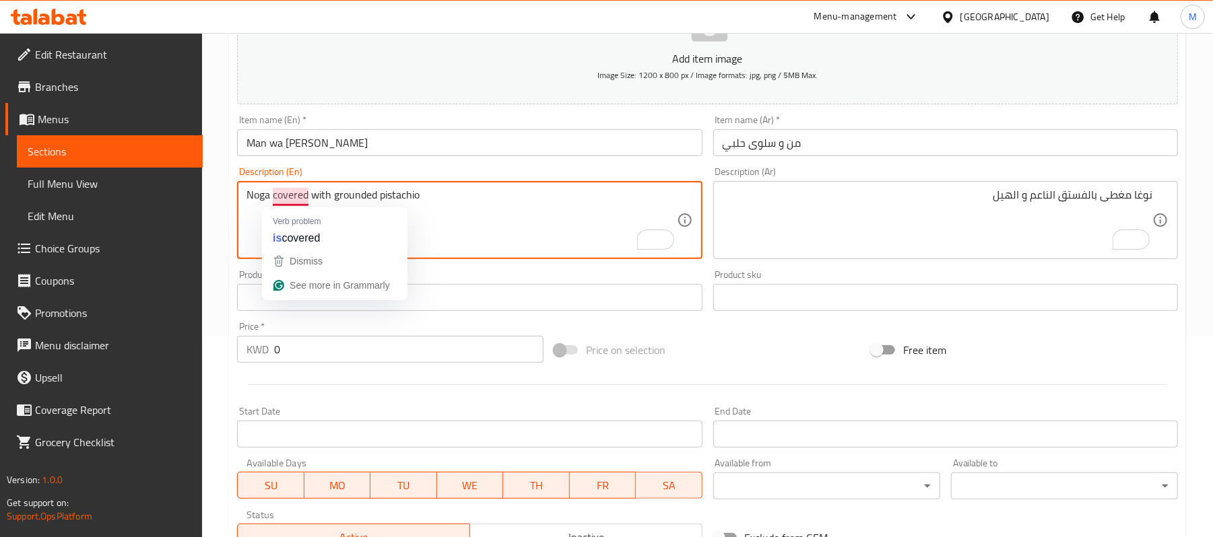
click at [292, 200] on textarea "Noga covered with grounded pistachio" at bounding box center [461, 221] width 430 height 64
paste textarea "ugat topped with soft pistachios and cardamom"
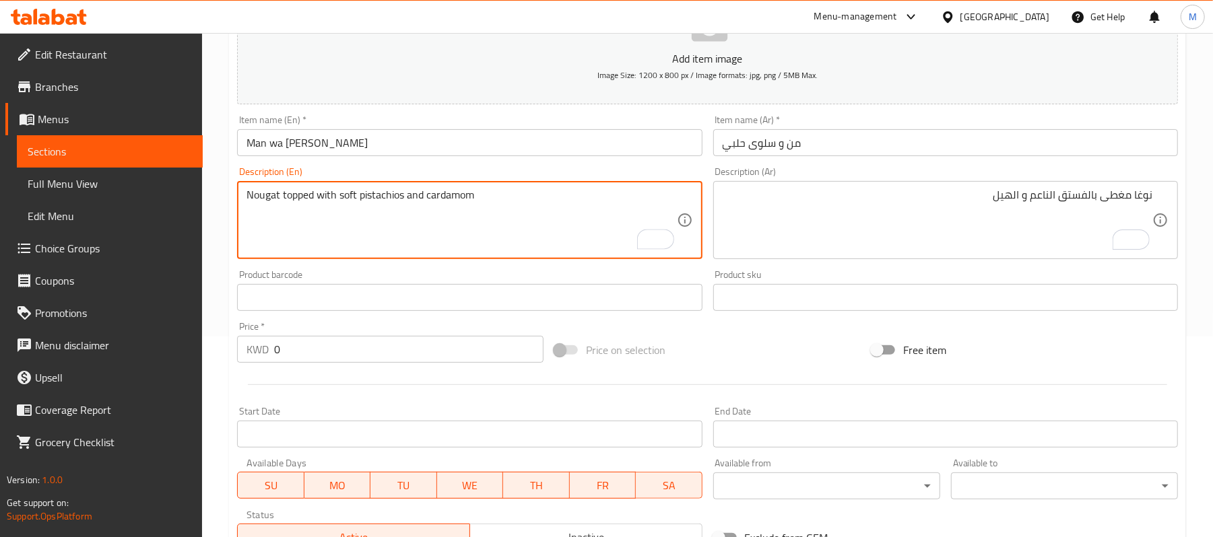
click at [292, 195] on textarea "Nougat topped with soft pistachios and cardamom" at bounding box center [461, 221] width 430 height 64
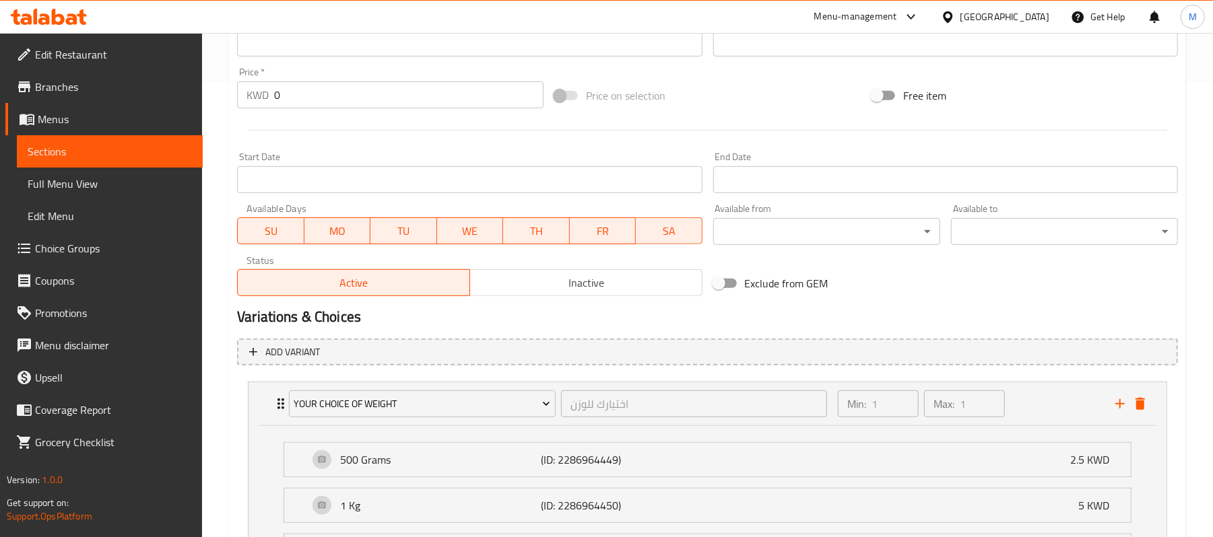
scroll to position [291, 0]
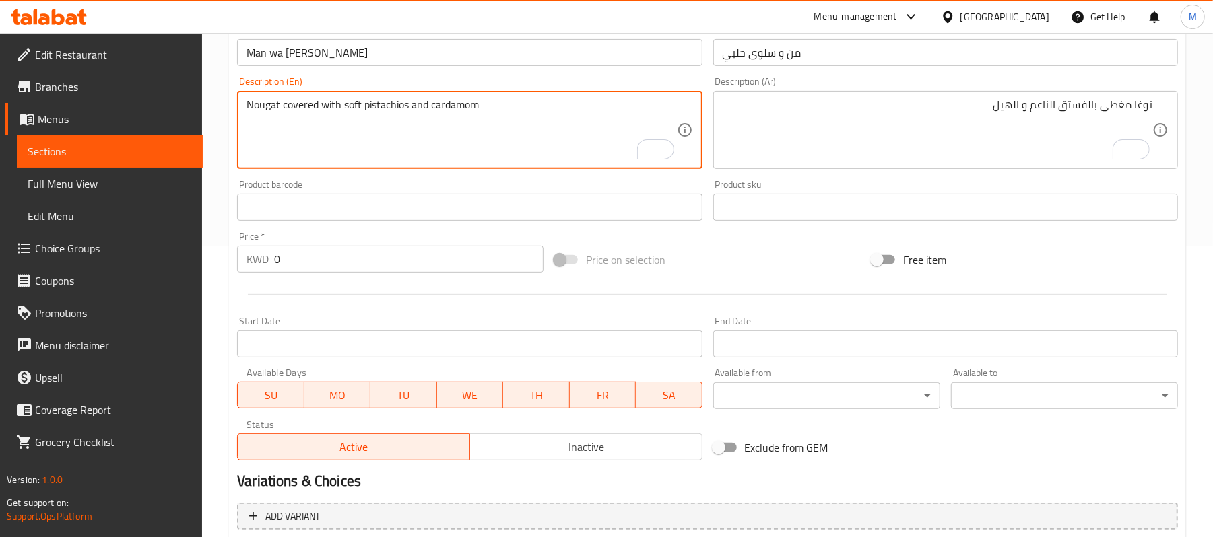
type textarea "Nougat covered with soft pistachios and cardamom"
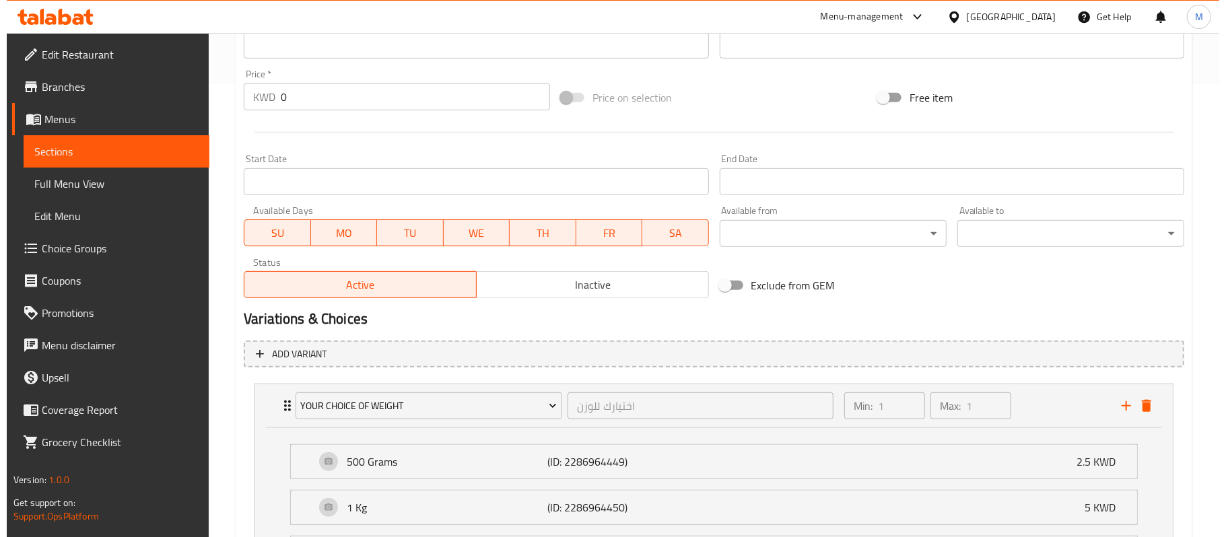
scroll to position [560, 0]
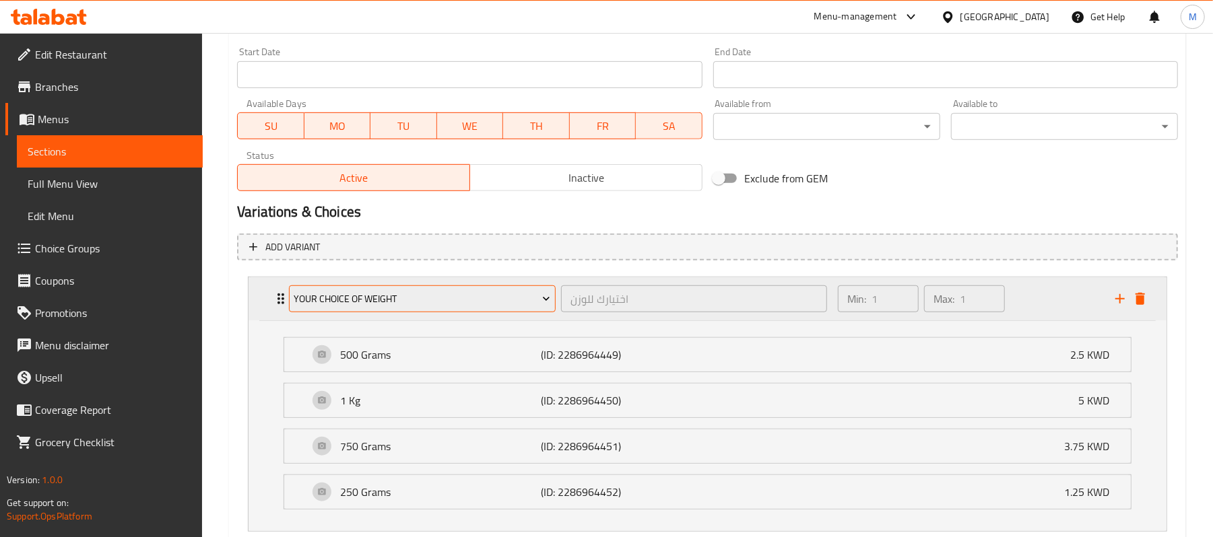
click at [308, 291] on span "Your Choice of Weight" at bounding box center [422, 299] width 257 height 17
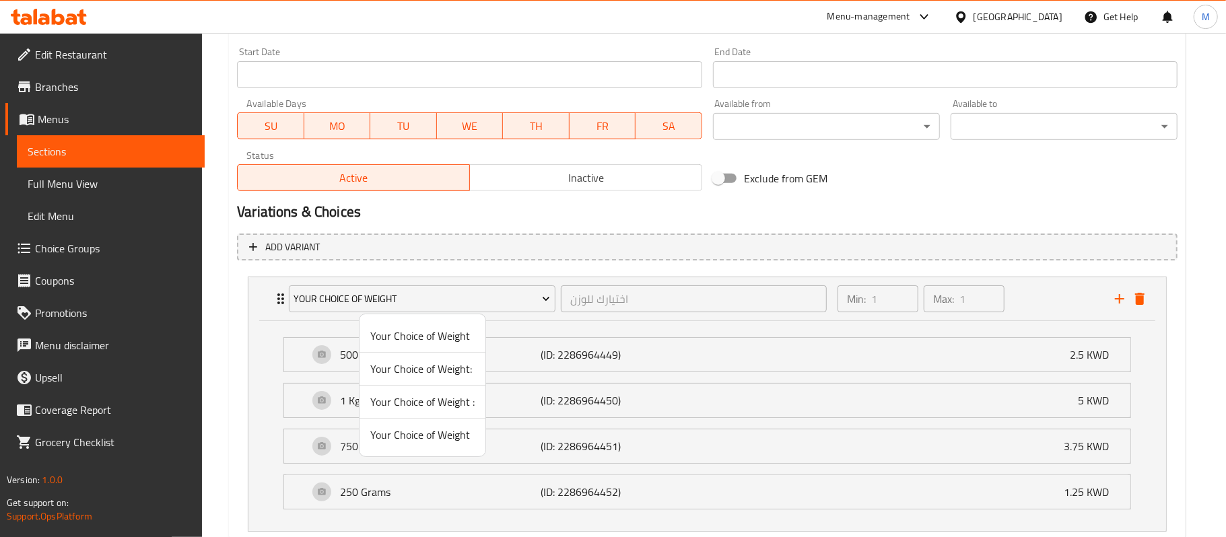
click at [401, 374] on span "Your Choice of Weight:" at bounding box center [422, 369] width 104 height 16
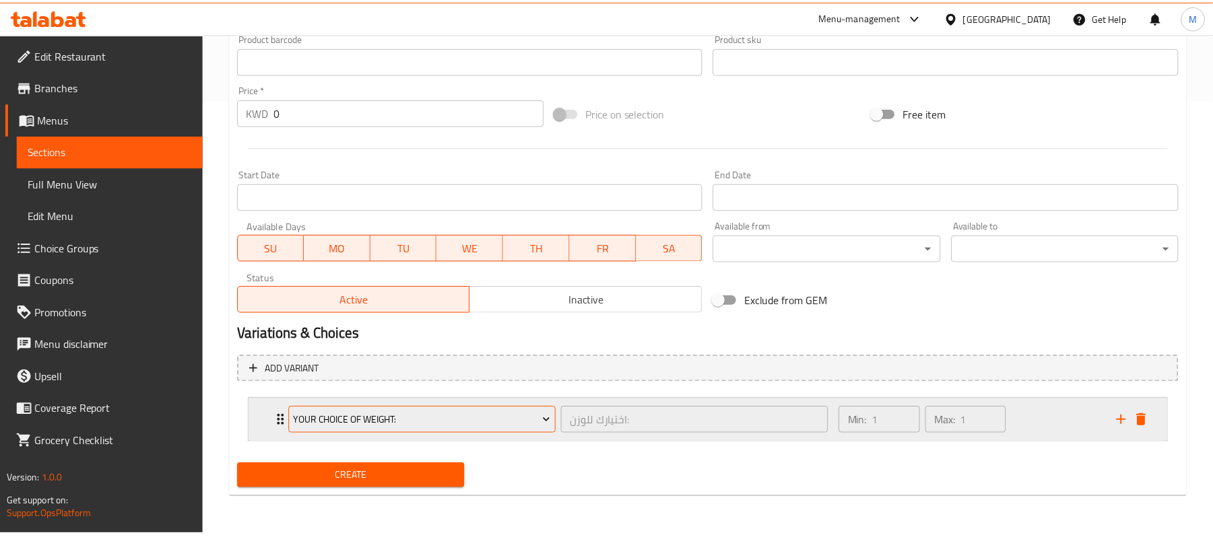
scroll to position [437, 0]
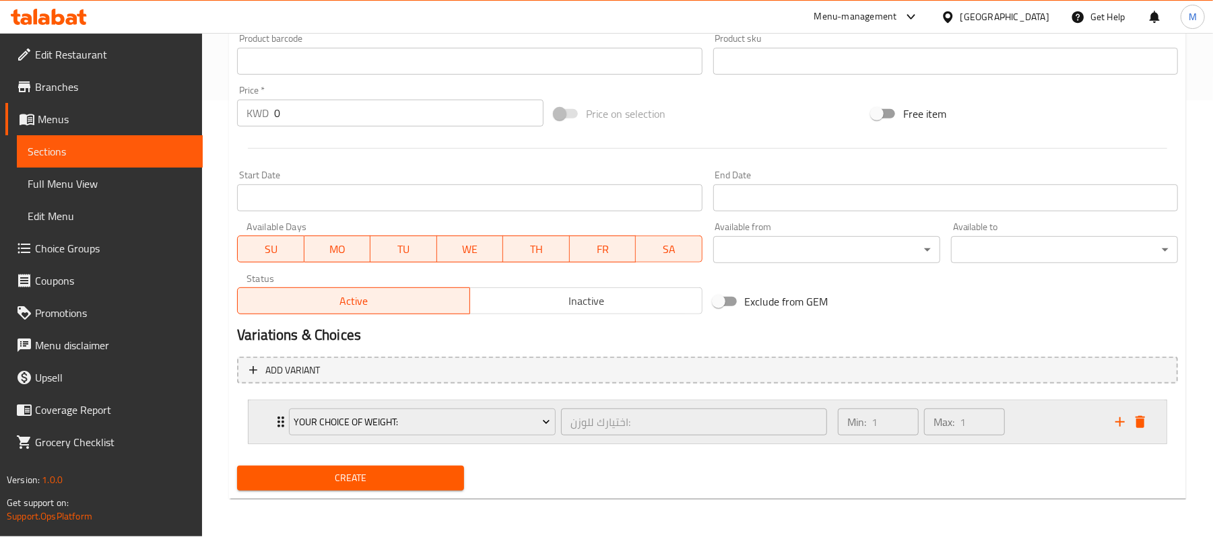
click at [262, 427] on div "Your Choice of Weight: اختيارك للوزن: ​ Min: 1 ​ Max: 1 ​" at bounding box center [707, 422] width 918 height 43
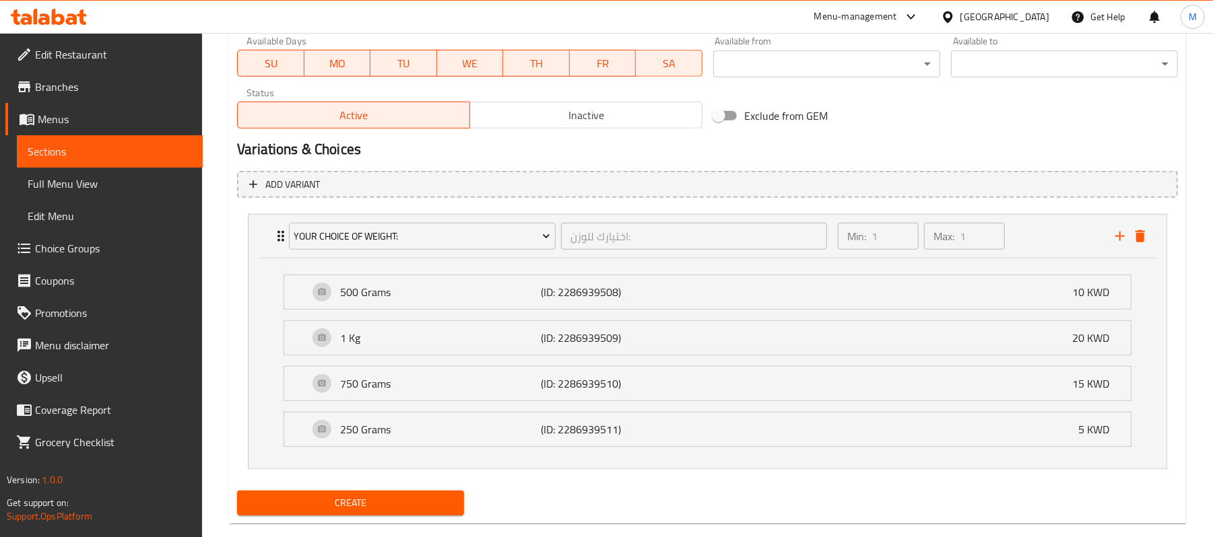
scroll to position [650, 0]
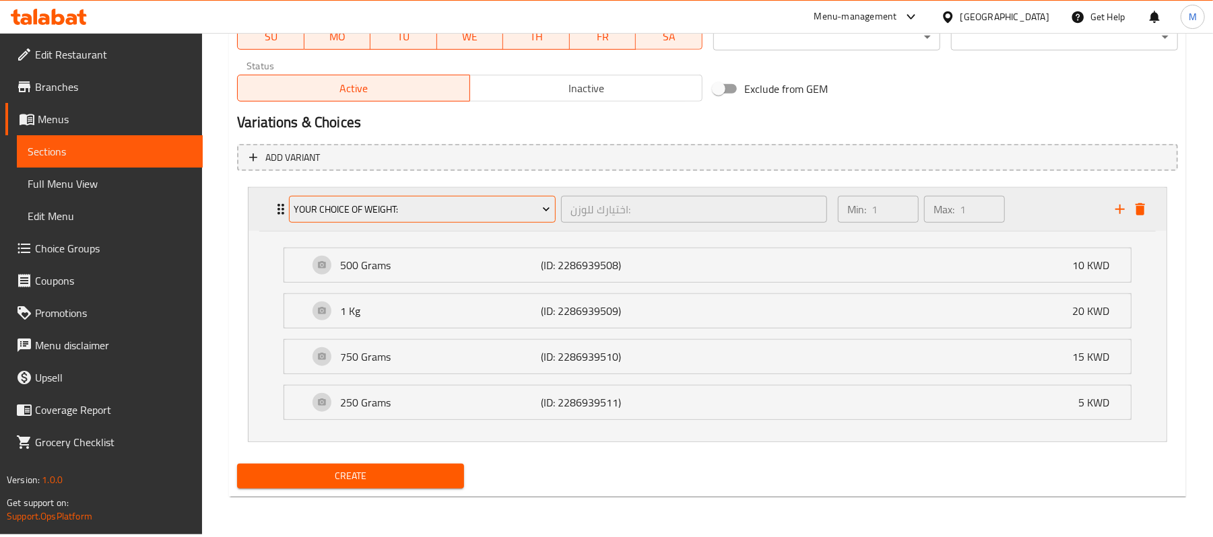
click at [314, 208] on span "Your Choice of Weight:" at bounding box center [422, 209] width 257 height 17
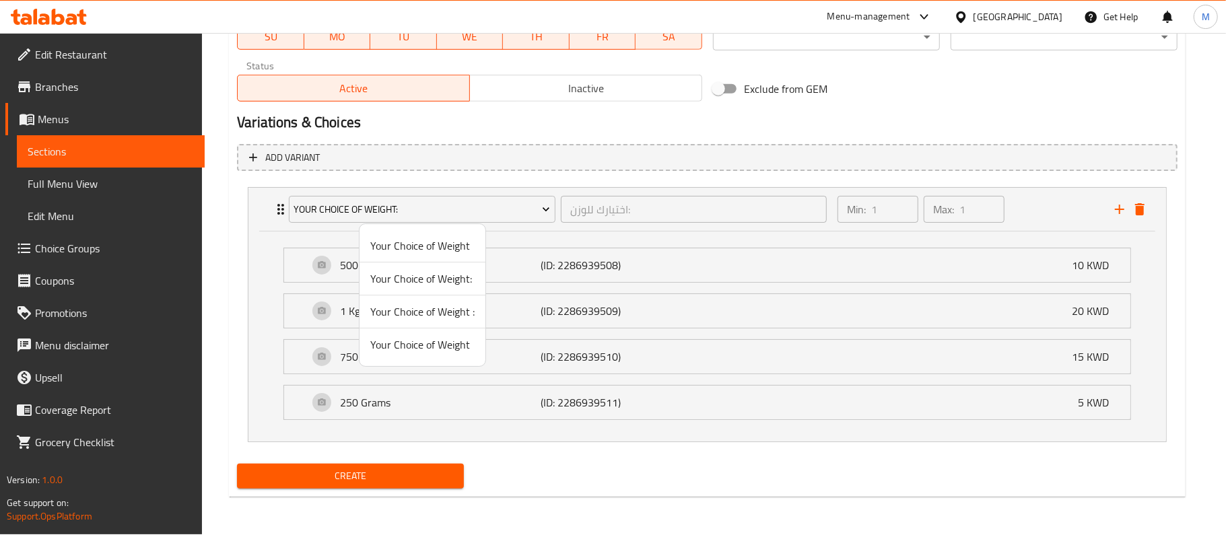
click at [399, 283] on span "Your Choice of Weight:" at bounding box center [422, 279] width 104 height 16
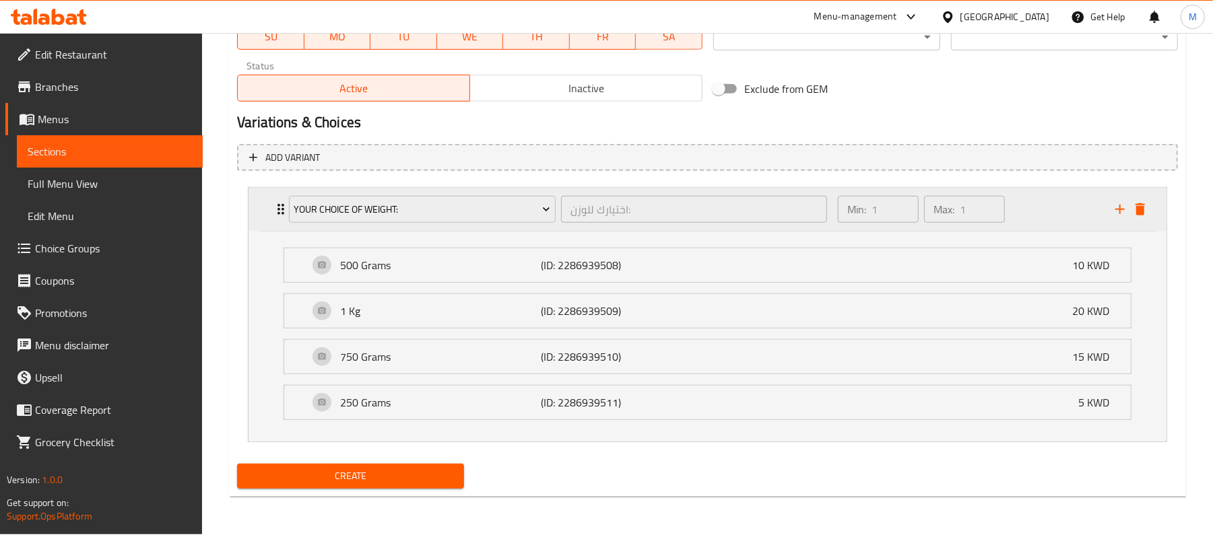
click at [268, 203] on div "Your Choice of Weight: اختيارك للوزن: ​ Min: 1 ​ Max: 1 ​" at bounding box center [707, 209] width 918 height 43
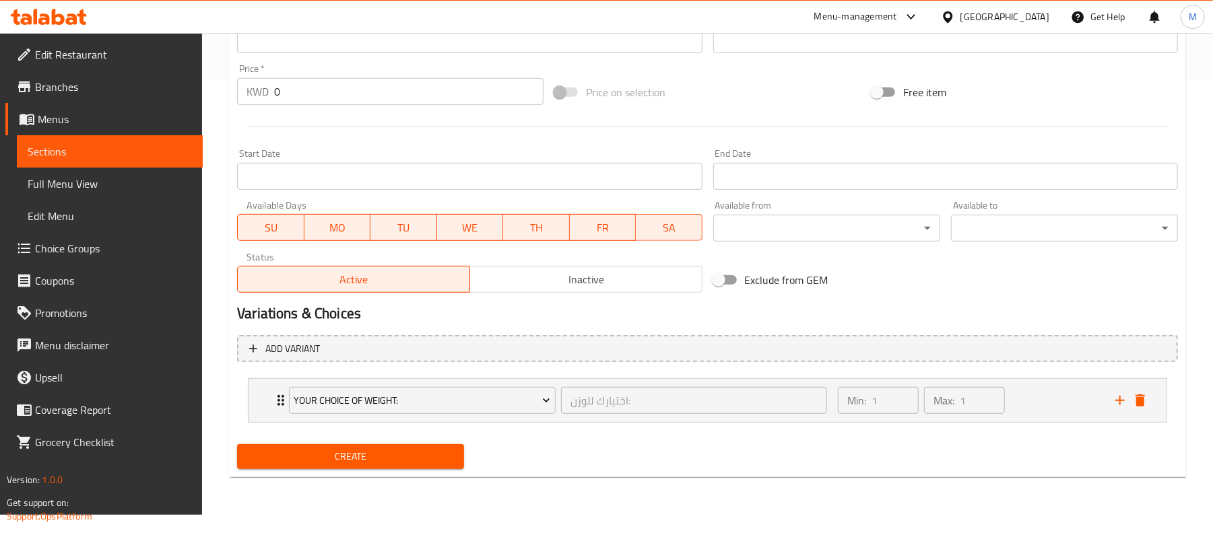
scroll to position [437, 0]
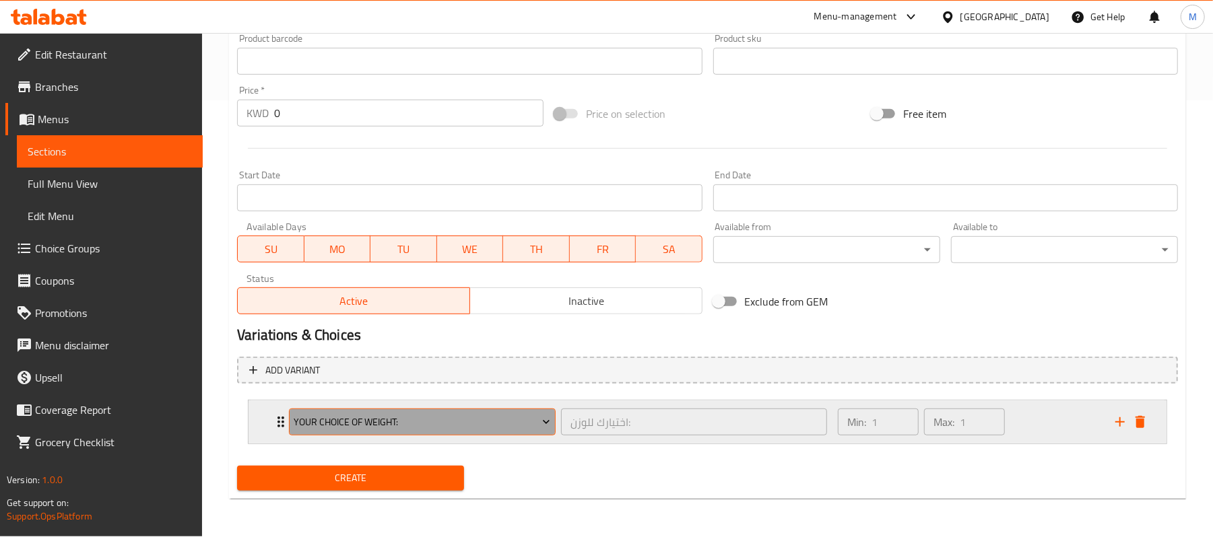
click at [335, 418] on span "Your Choice of Weight:" at bounding box center [422, 422] width 257 height 17
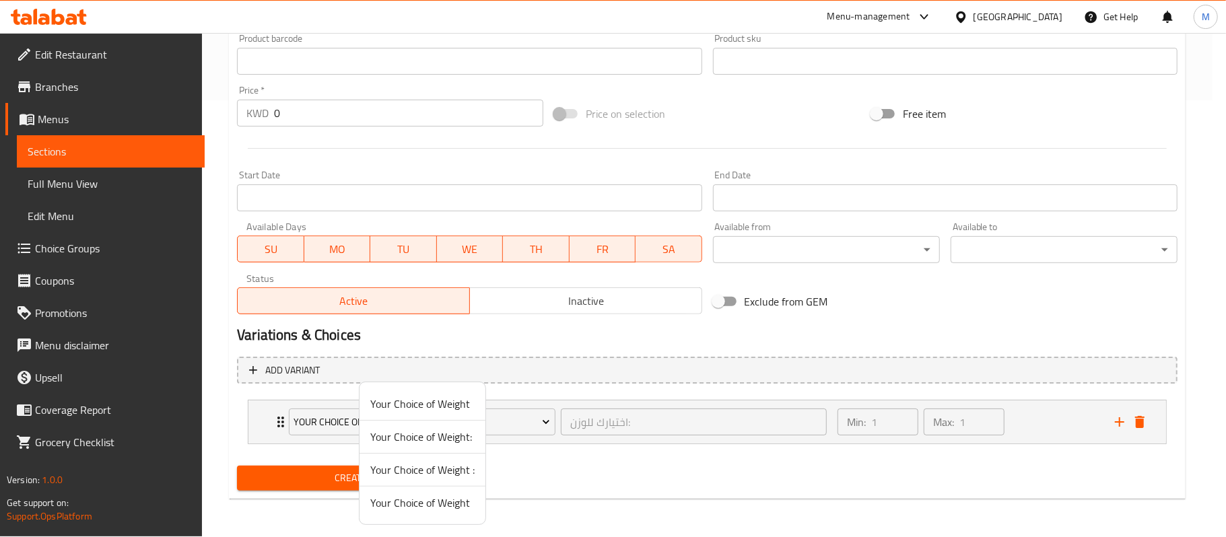
click at [392, 469] on span "Your Choice of Weight :" at bounding box center [422, 470] width 104 height 16
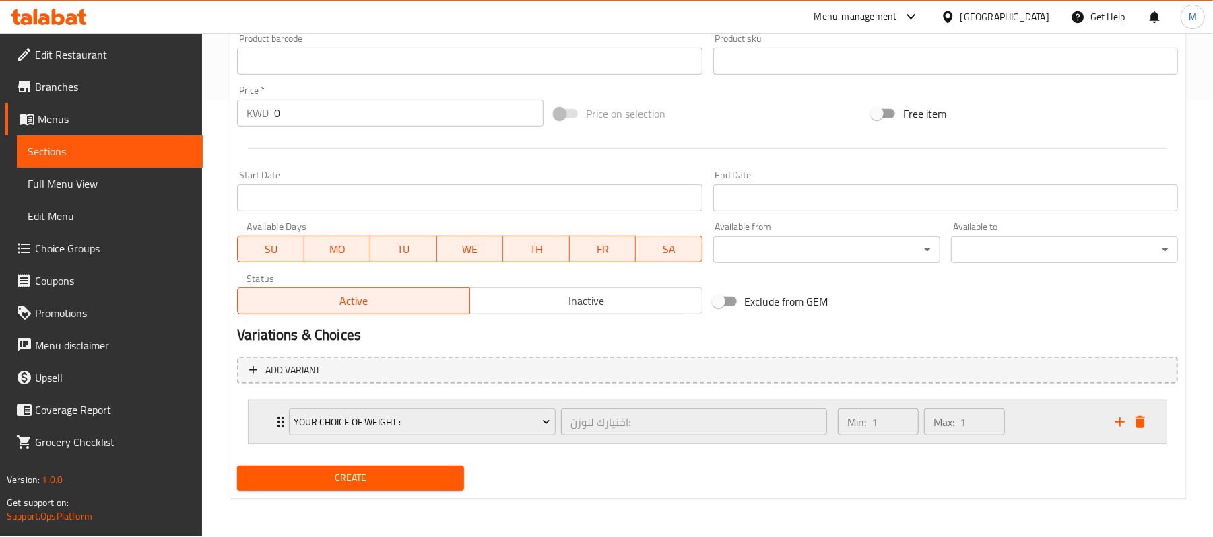
click at [263, 420] on div "Your Choice of Weight : اختيارك للوزن: ​ Min: 1 ​ Max: 1 ​" at bounding box center [707, 422] width 918 height 43
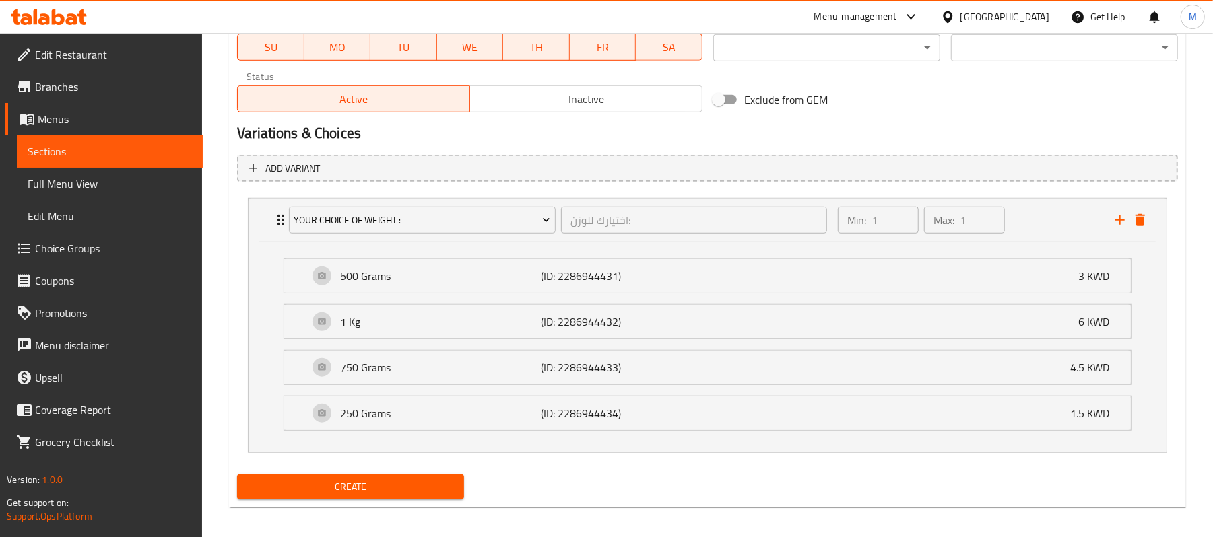
scroll to position [650, 0]
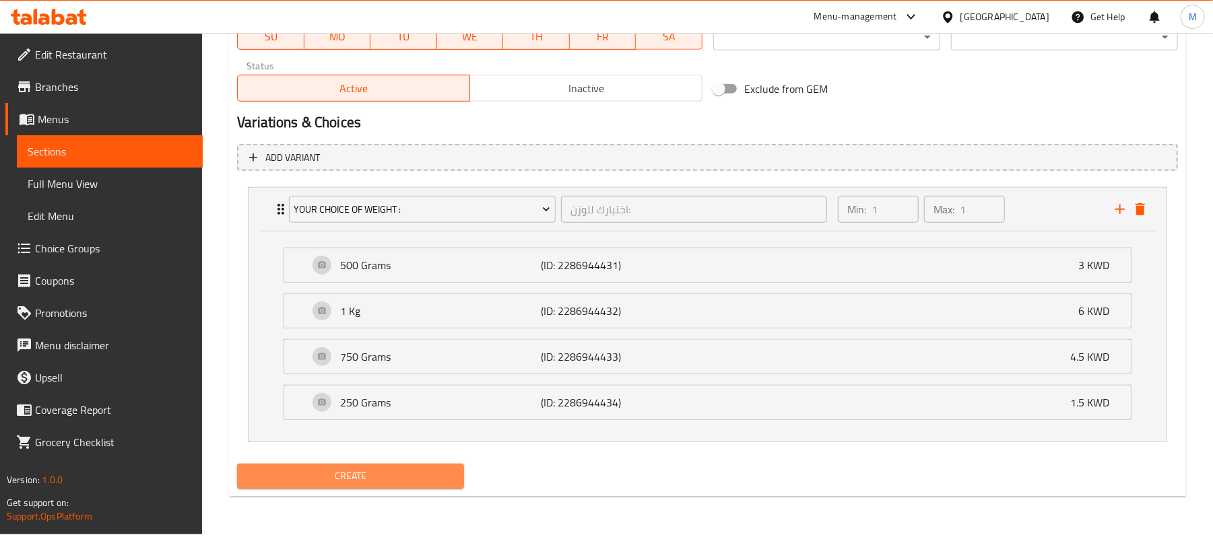
click at [341, 469] on span "Create" at bounding box center [350, 476] width 205 height 17
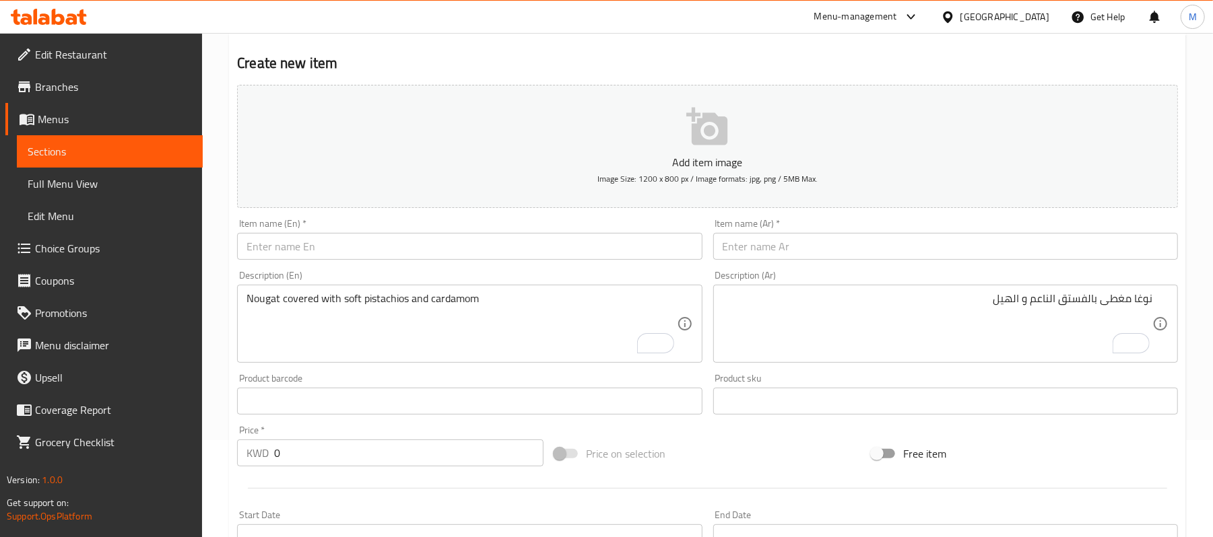
scroll to position [0, 0]
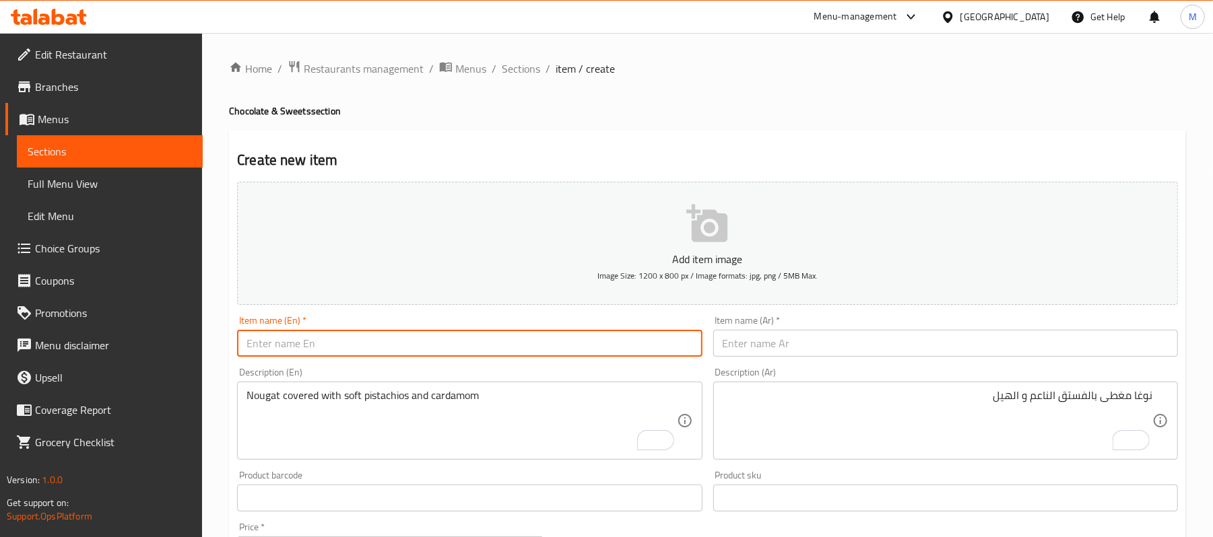
click at [343, 354] on input "text" at bounding box center [469, 343] width 465 height 27
paste input "Qamar Al-Deen Extra - Square"
type input "Qamar Al-Deen Extra - Square"
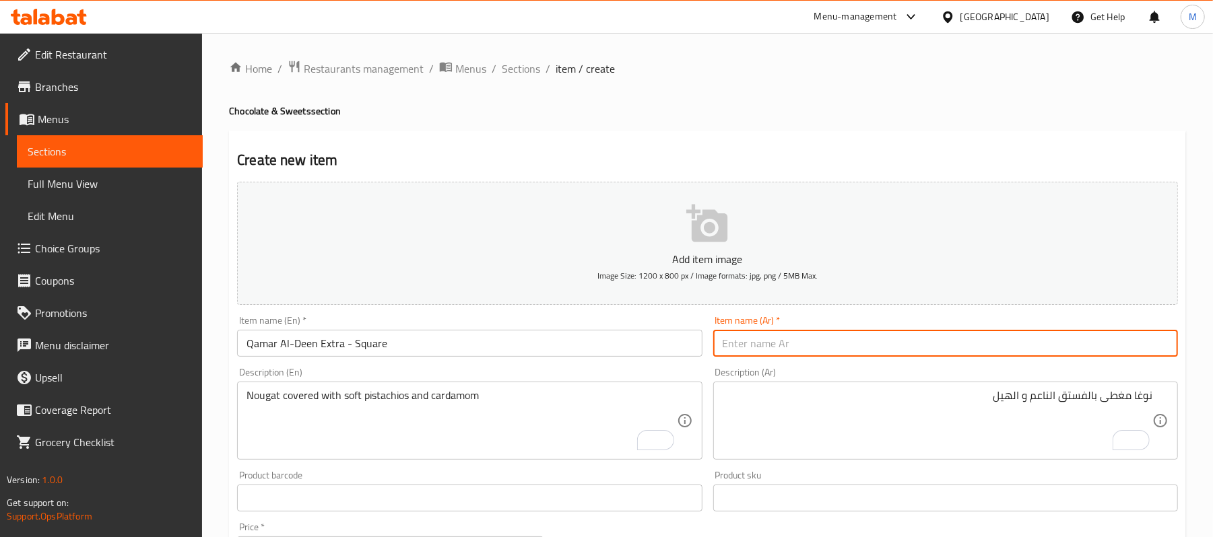
click at [727, 337] on input "text" at bounding box center [945, 343] width 465 height 27
paste input "قمرالدين مربع اكسترا"
type input "قمرالدين مربع اكسترا"
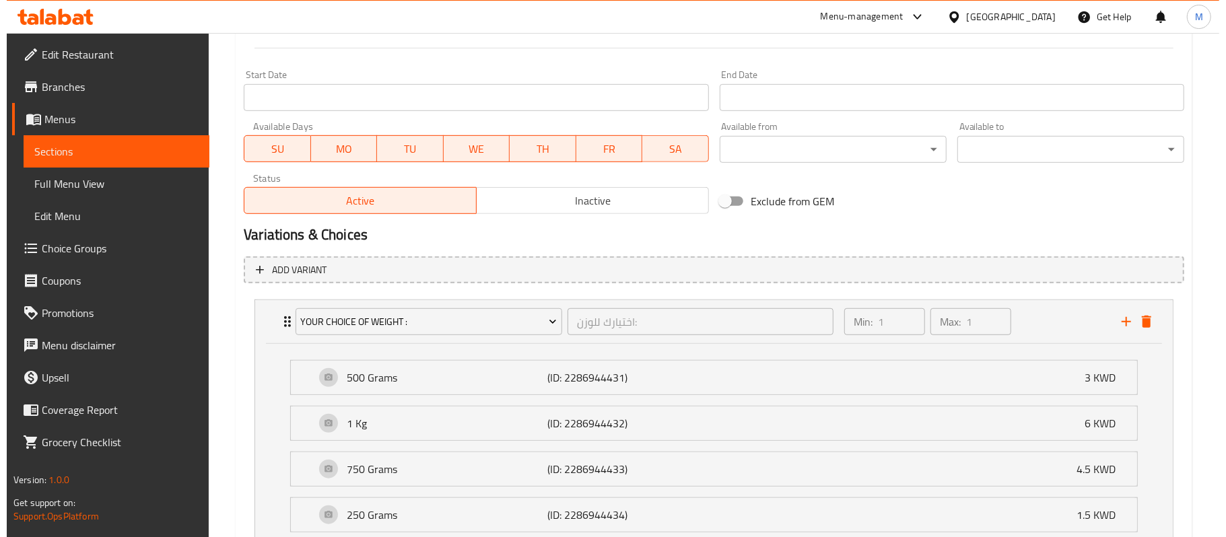
scroll to position [650, 0]
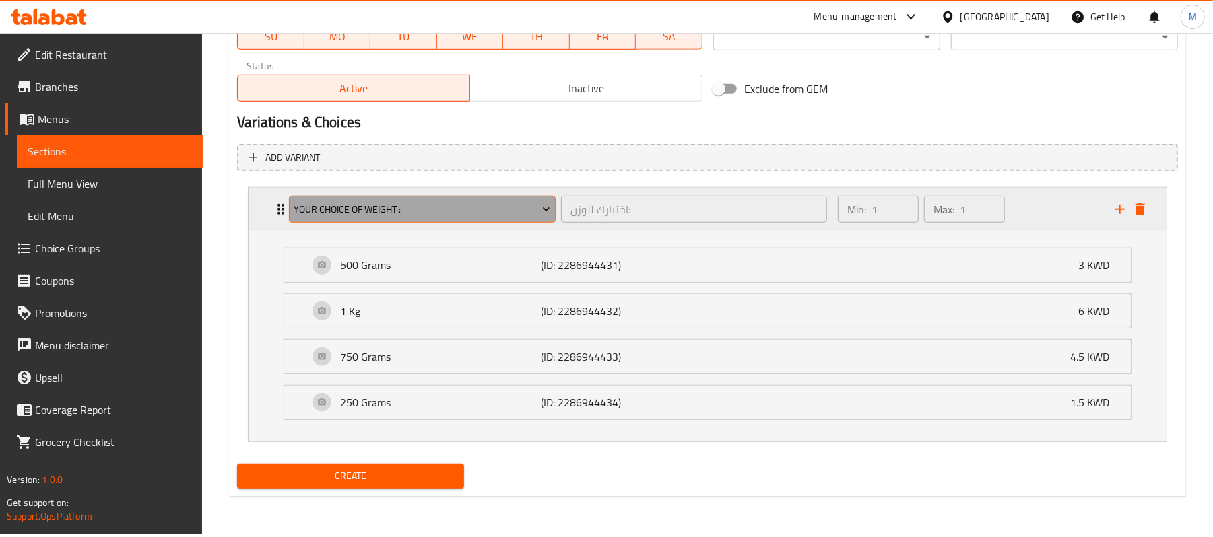
click at [300, 203] on span "Your Choice of Weight :" at bounding box center [422, 209] width 257 height 17
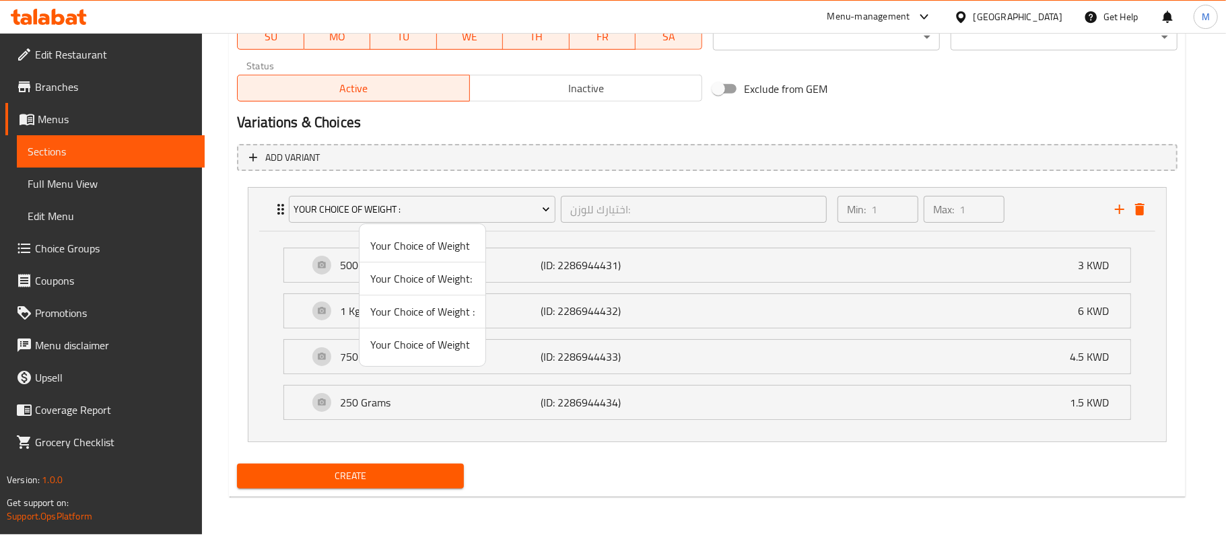
click at [386, 345] on span "Your Choice of Weight" at bounding box center [422, 345] width 104 height 16
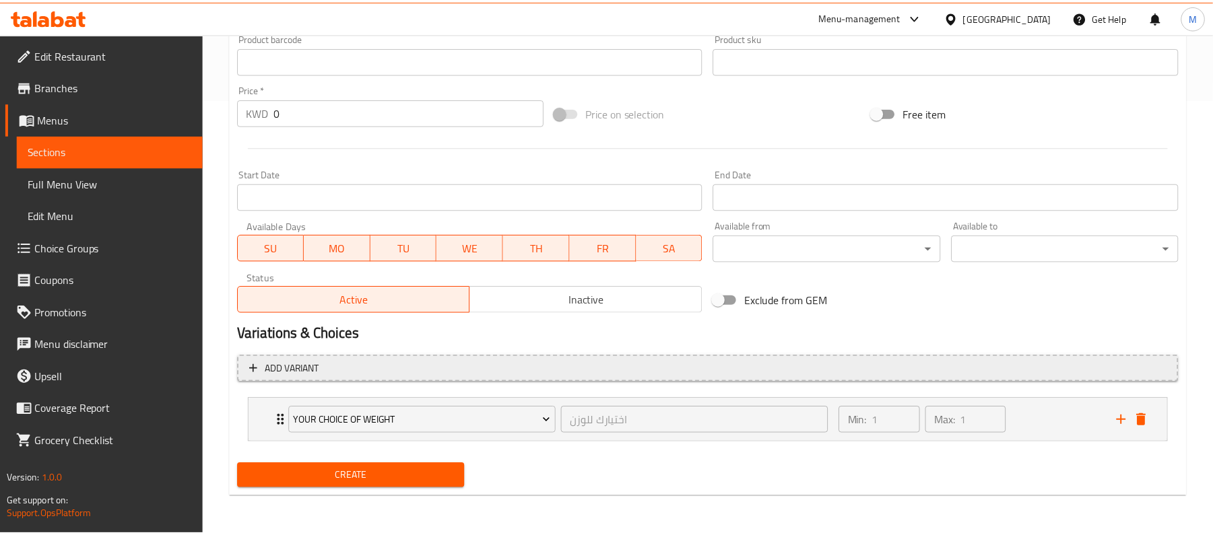
scroll to position [437, 0]
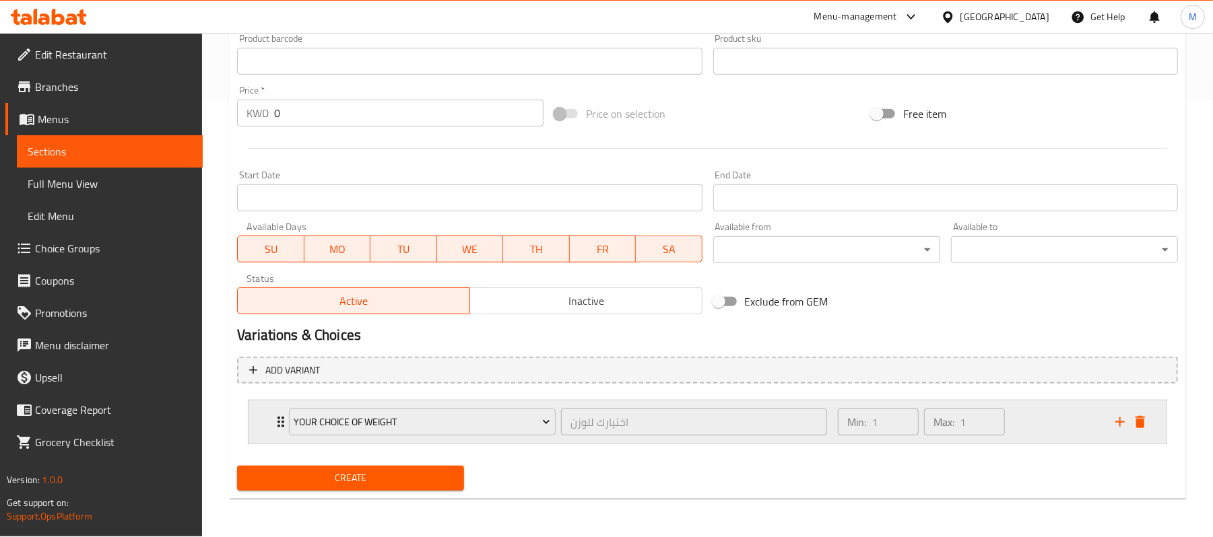
click at [254, 410] on div "Your Choice of Weight اختيارك للوزن ​ Min: 1 ​ Max: 1 ​" at bounding box center [707, 422] width 918 height 43
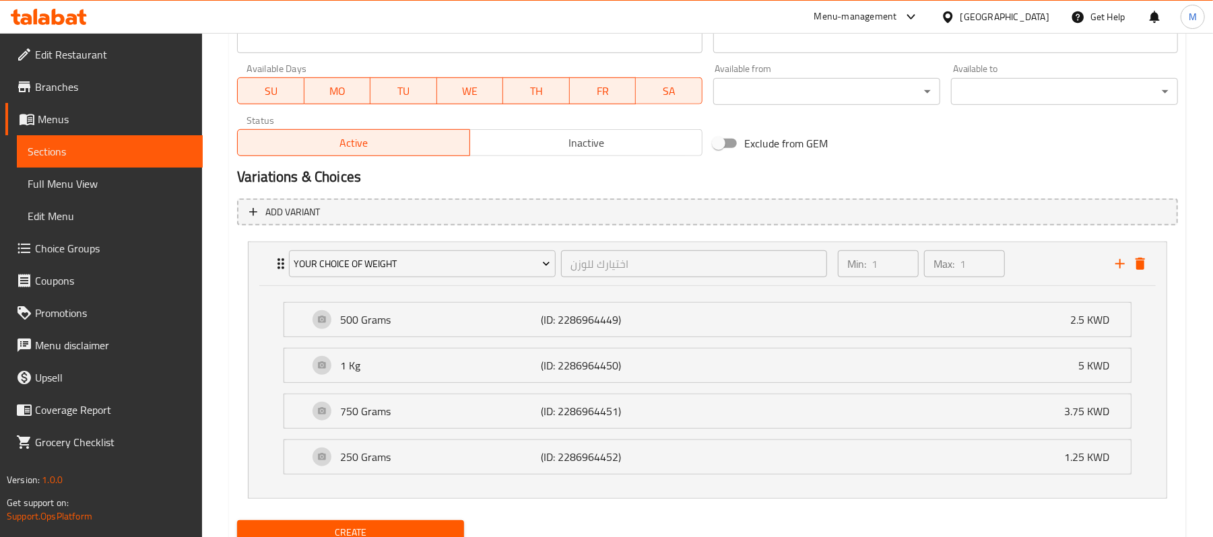
scroll to position [650, 0]
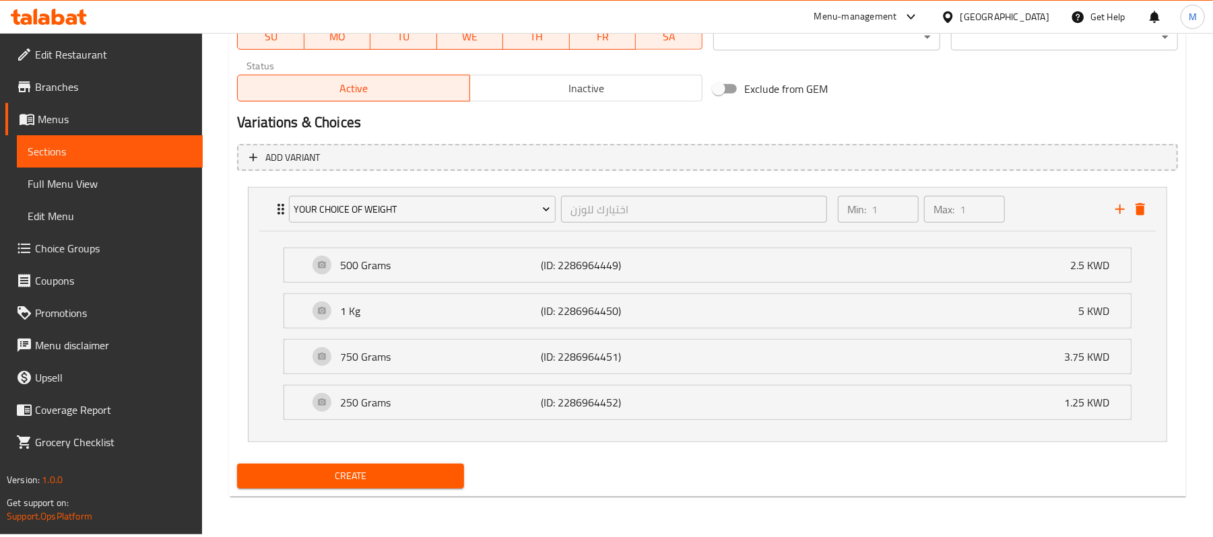
click at [272, 485] on span "Create" at bounding box center [350, 476] width 205 height 17
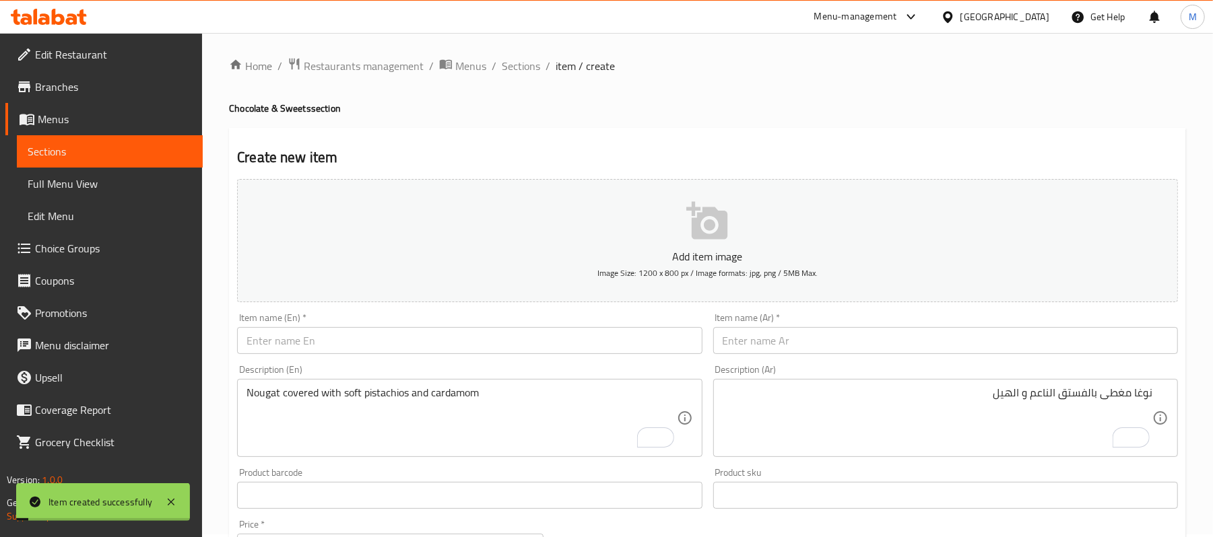
scroll to position [0, 0]
click at [408, 337] on input "text" at bounding box center [469, 343] width 465 height 27
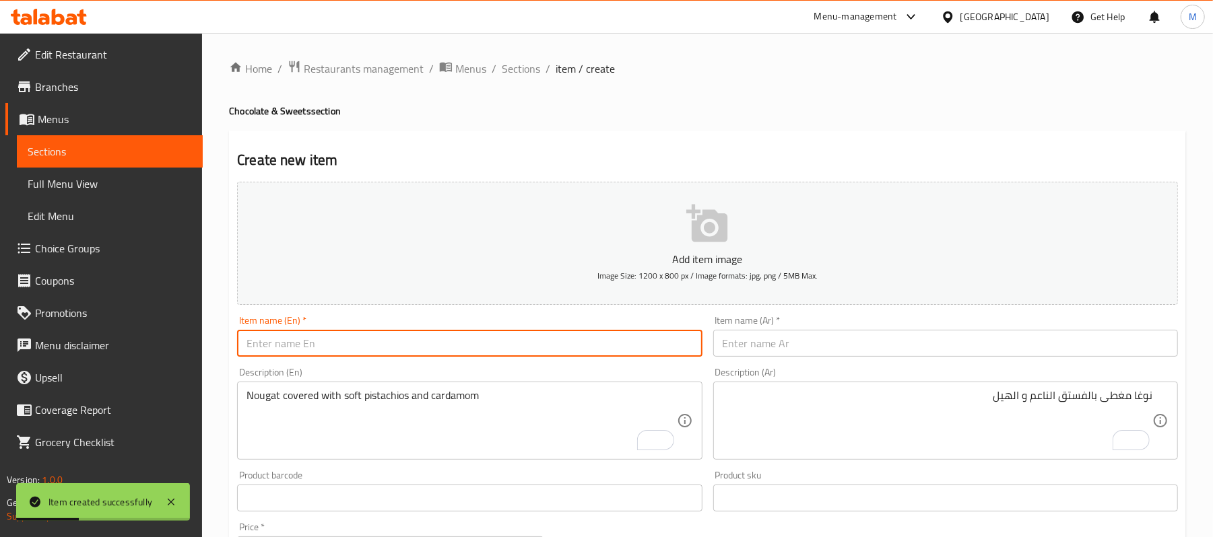
paste input "Qamar Al-Deen Extra-Roll"
type input "Qamar Al-Deen Extra-Roll"
click at [746, 333] on input "text" at bounding box center [945, 343] width 465 height 27
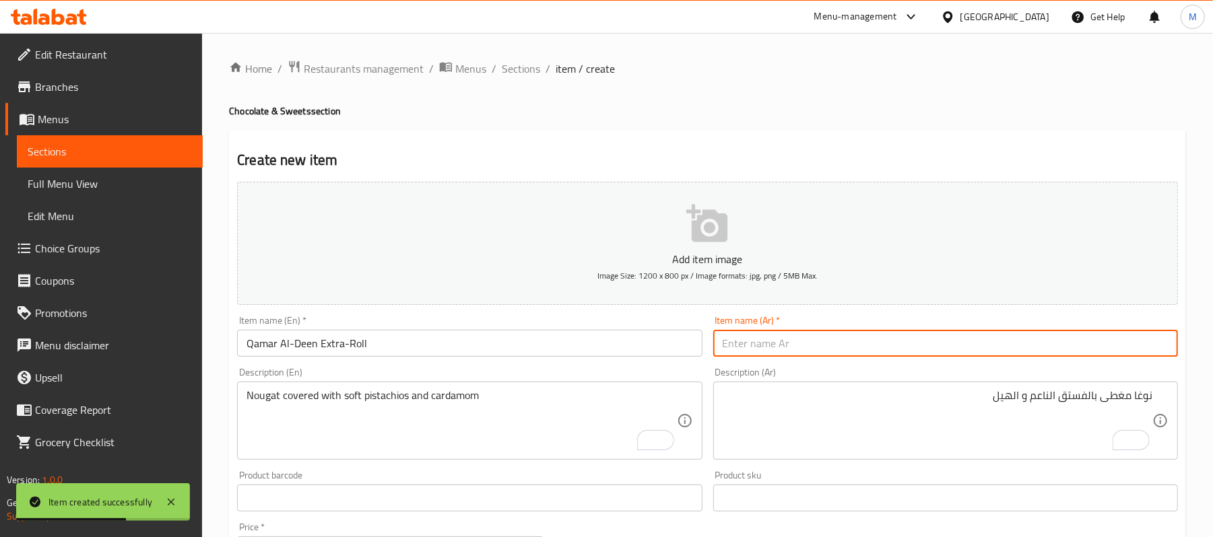
paste input "قمرالدين رول اكسترا"
type input "قمرالدين رول اكسترا"
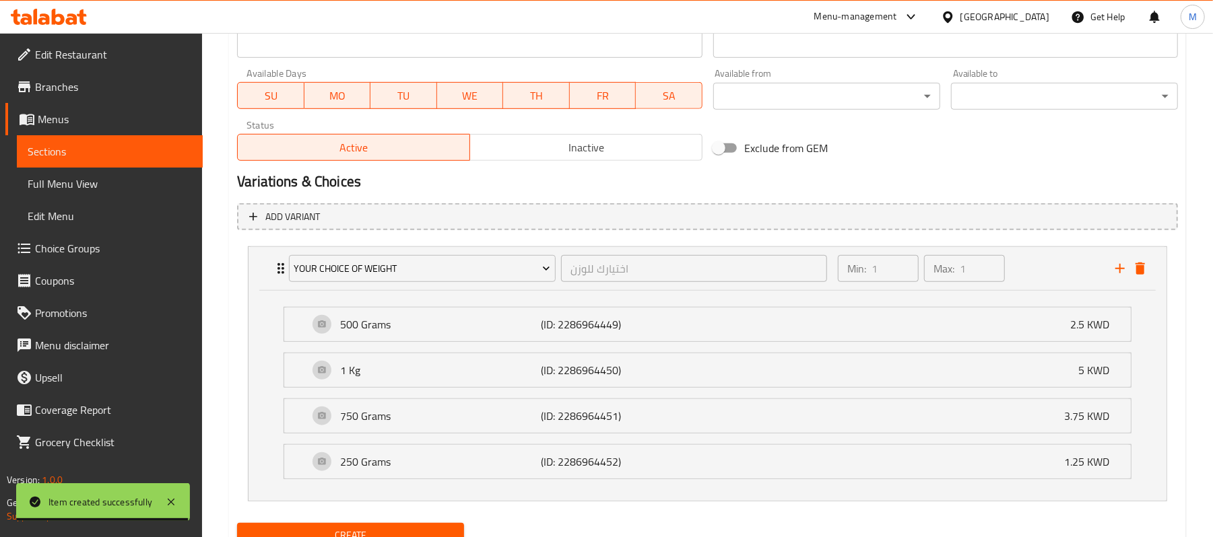
scroll to position [597, 0]
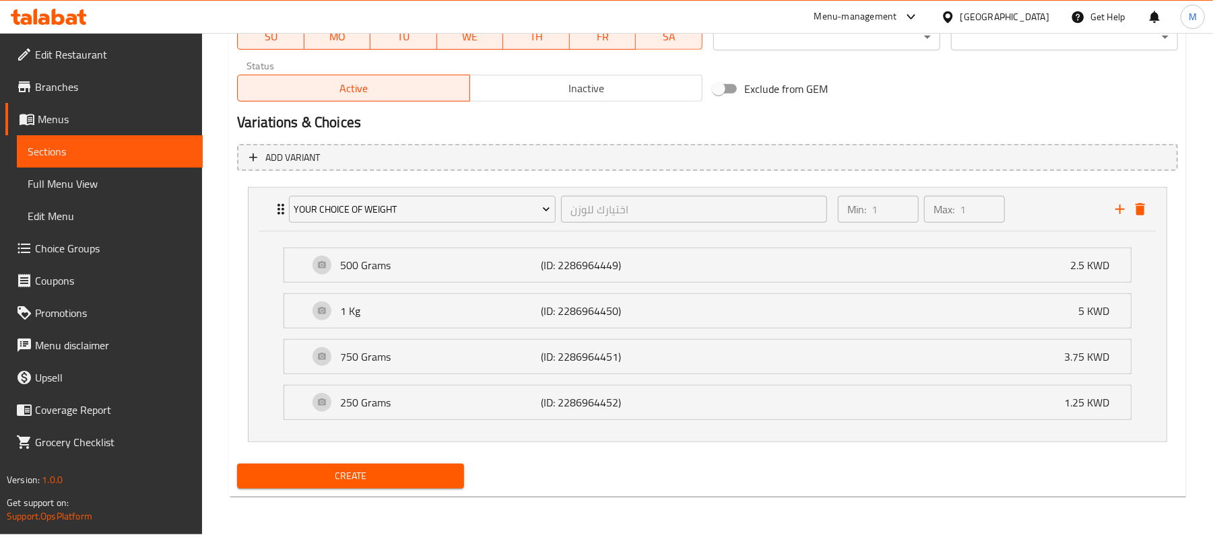
click at [385, 481] on span "Create" at bounding box center [350, 476] width 205 height 17
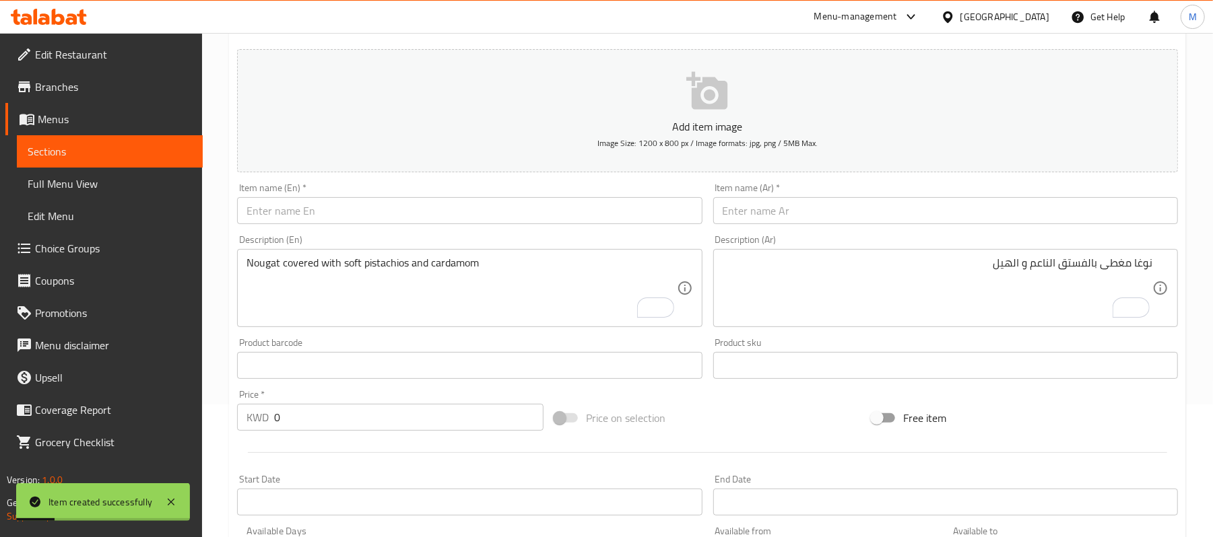
scroll to position [0, 0]
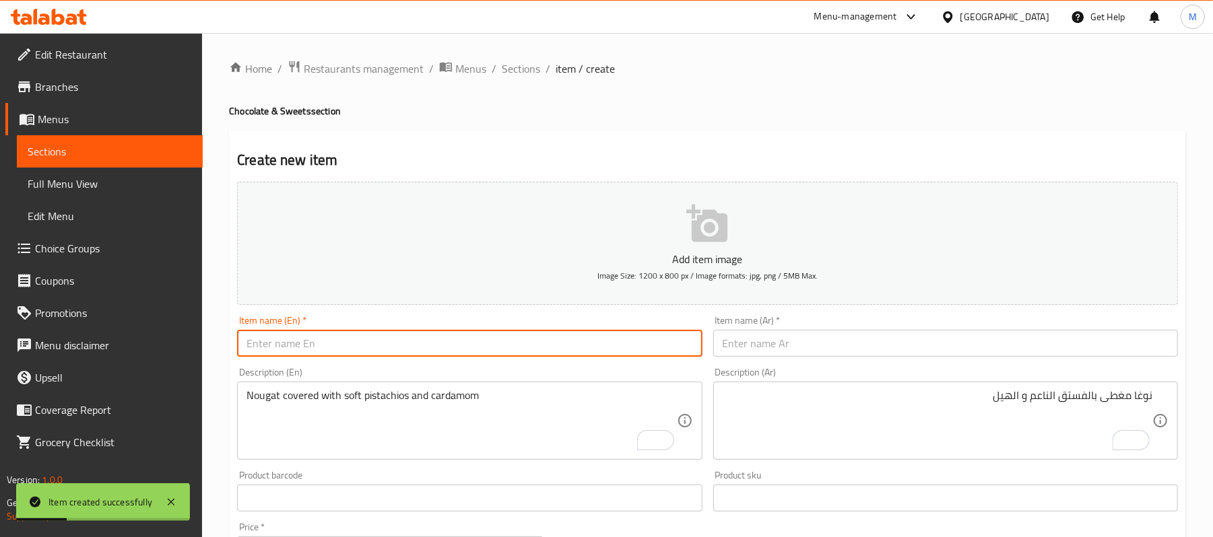
click at [343, 335] on input "text" at bounding box center [469, 343] width 465 height 27
paste input "Qamar Al-Deen Diet-Roll"
type input "Qamar Al-Deen Diet-Roll"
click at [943, 335] on input "text" at bounding box center [945, 343] width 465 height 27
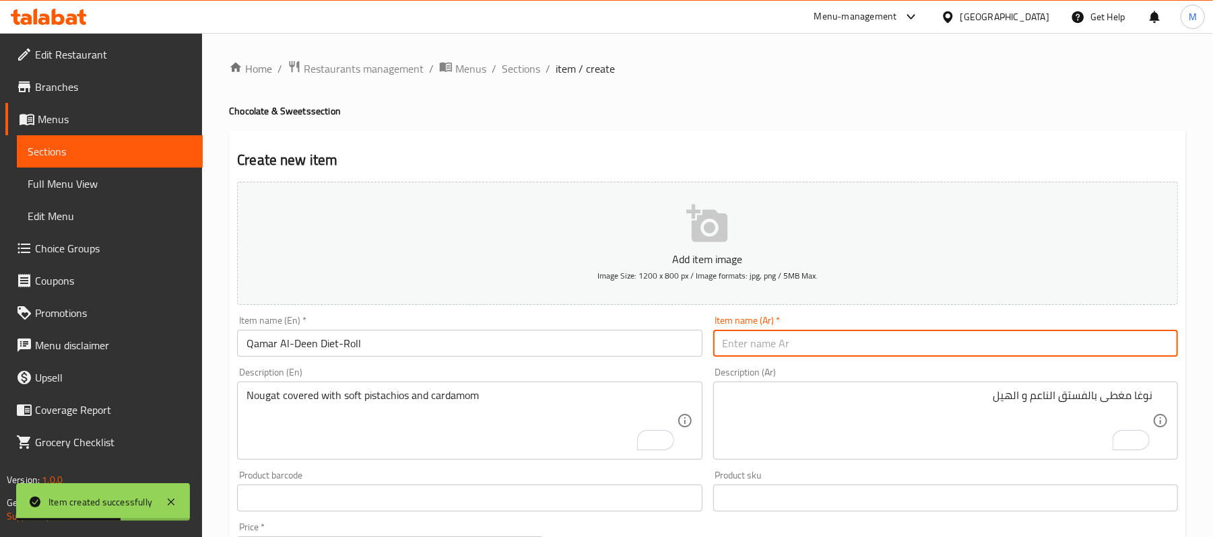
paste input "قمرالدين رول خالي من السكر"
type input "قمرالدين رول خالي من السكر"
click at [326, 345] on input "Qamar Al-Deen Diet-Roll" at bounding box center [469, 343] width 465 height 27
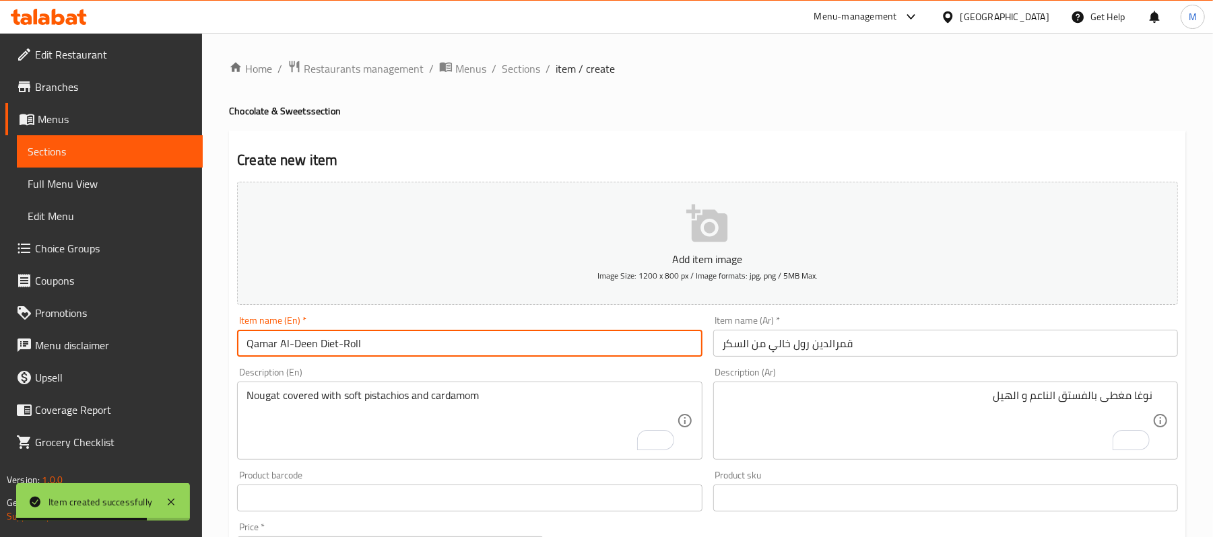
click at [326, 345] on input "Qamar Al-Deen Diet-Roll" at bounding box center [469, 343] width 465 height 27
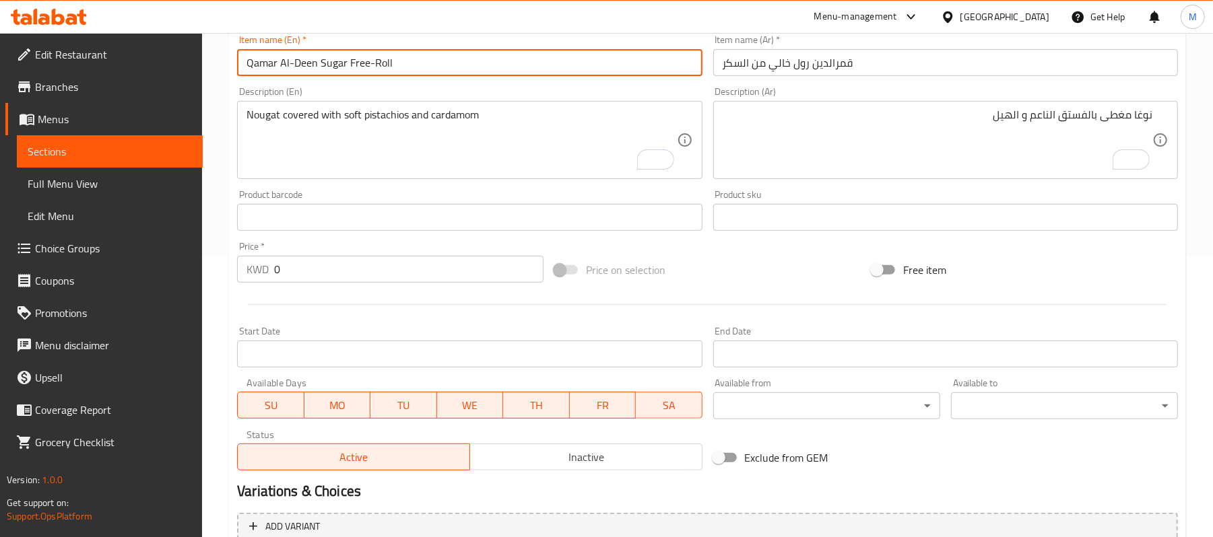
scroll to position [650, 0]
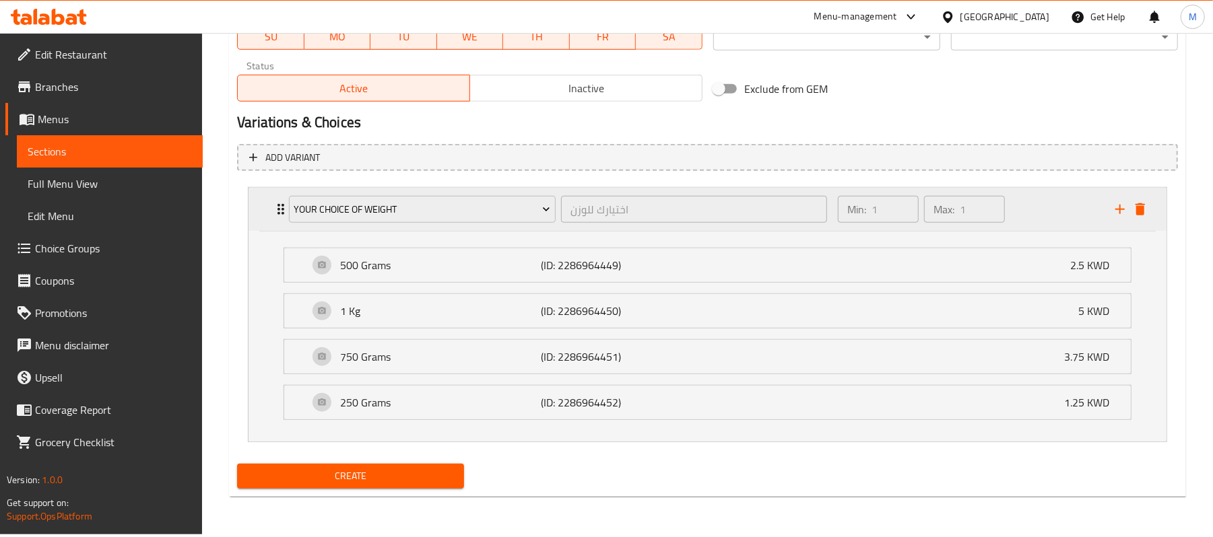
click at [442, 194] on div "Your Choice of Weight" at bounding box center [422, 209] width 272 height 32
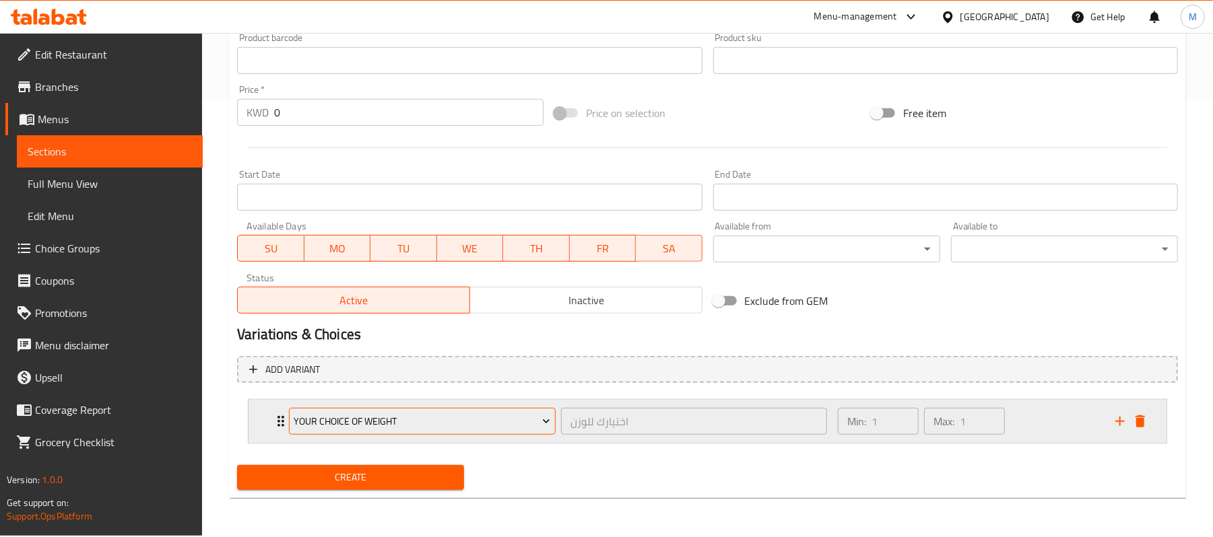
scroll to position [437, 0]
type input "Qamar Al-Deen Sugar Free-Roll"
click at [493, 427] on span "Your Choice of Weight" at bounding box center [422, 422] width 257 height 17
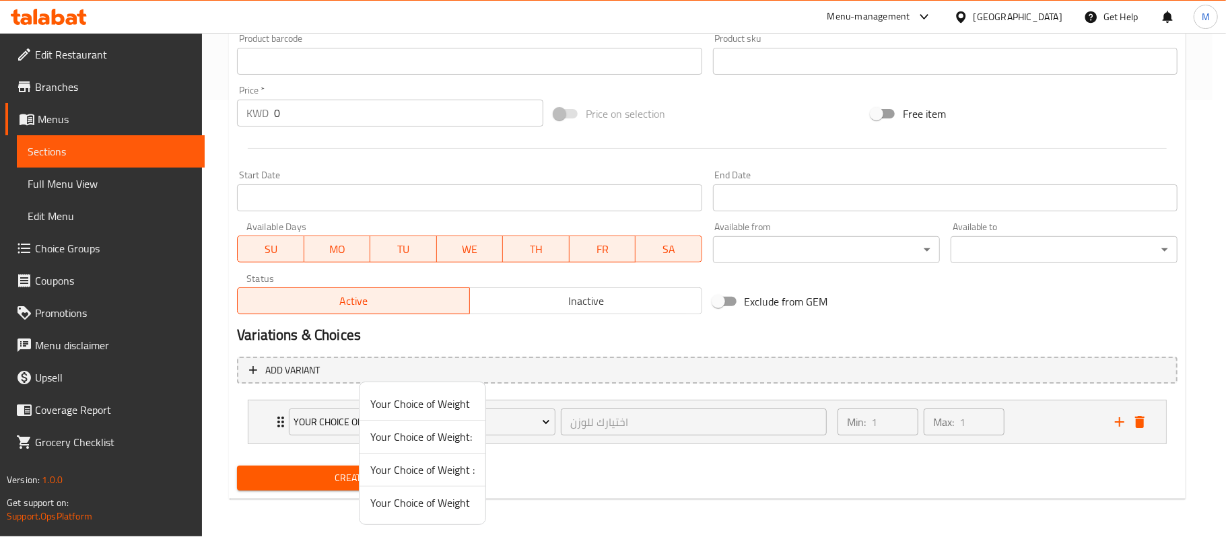
click at [423, 434] on span "Your Choice of Weight:" at bounding box center [422, 437] width 104 height 16
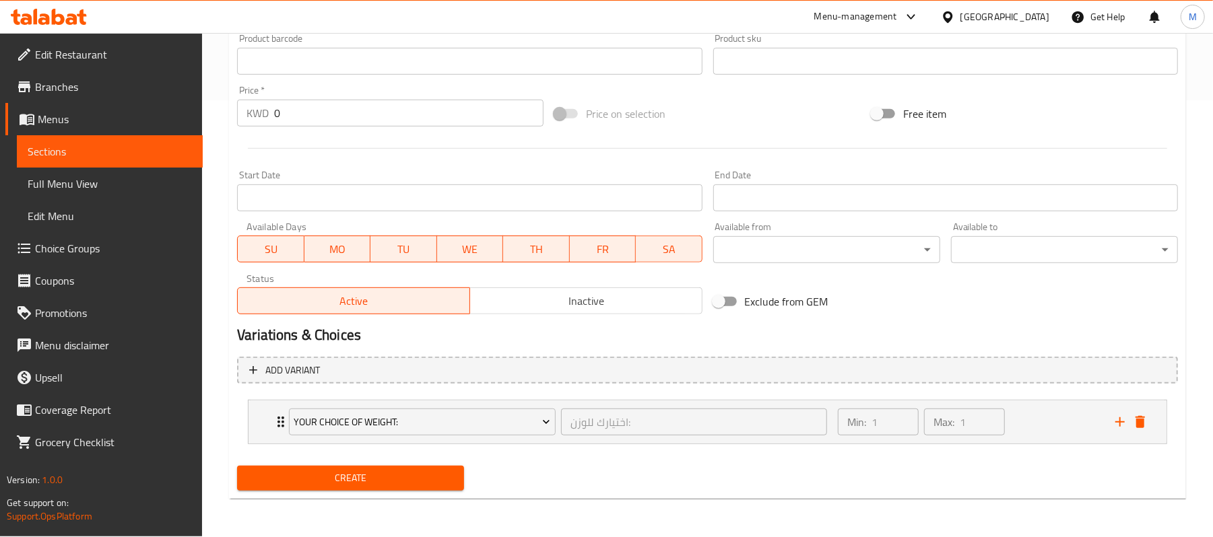
click at [248, 408] on li "Your Choice of Weight: اختيارك للوزن: ​ Min: 1 ​ Max: 1 ​ 500 Grams (ID: 228693…" at bounding box center [707, 422] width 941 height 55
click at [253, 421] on div "Your Choice of Weight: اختيارك للوزن: ​ Min: 1 ​ Max: 1 ​" at bounding box center [707, 422] width 918 height 43
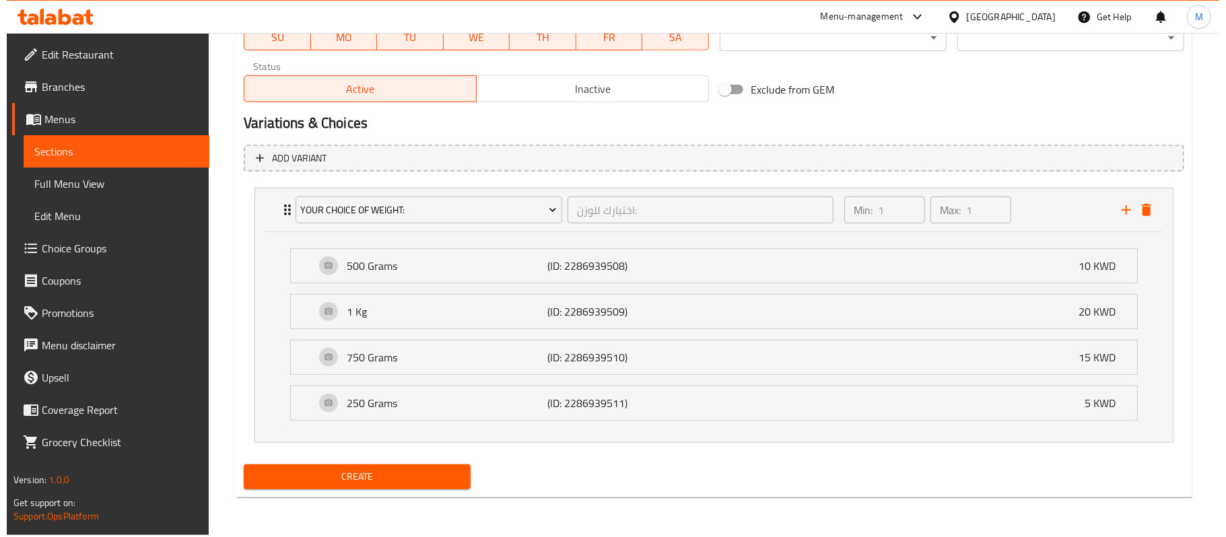
scroll to position [650, 0]
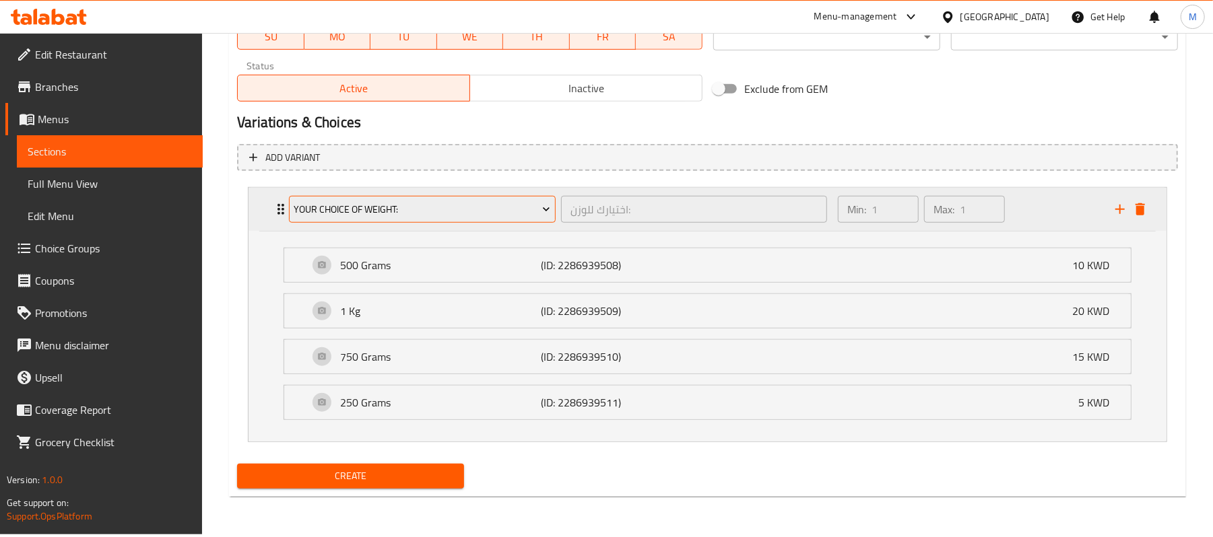
click at [432, 213] on span "Your Choice of Weight:" at bounding box center [422, 209] width 257 height 17
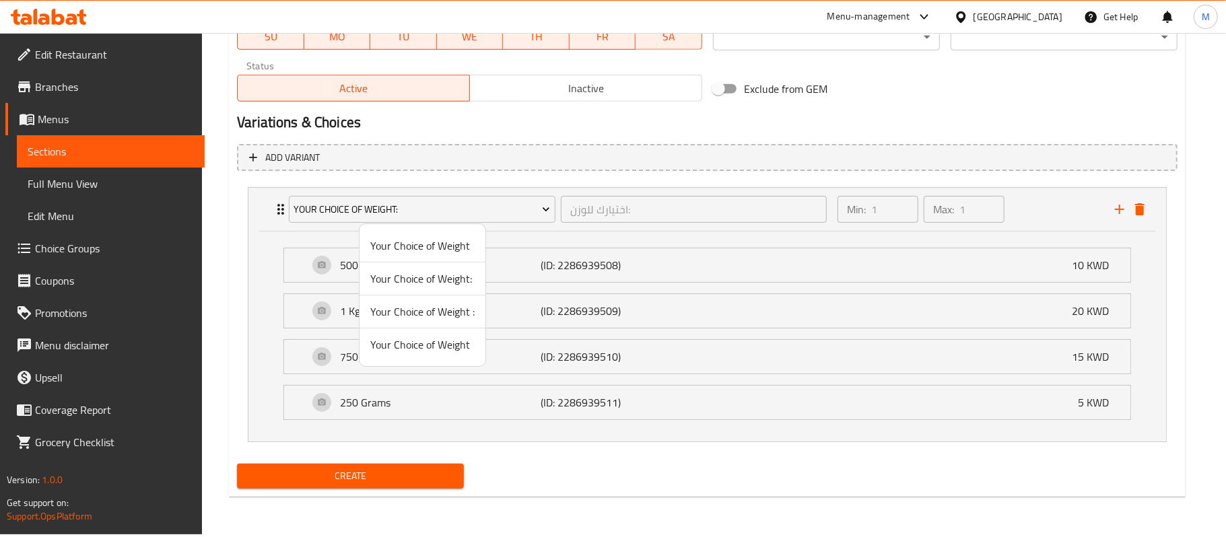
click at [423, 246] on span "Your Choice of Weight" at bounding box center [422, 246] width 104 height 16
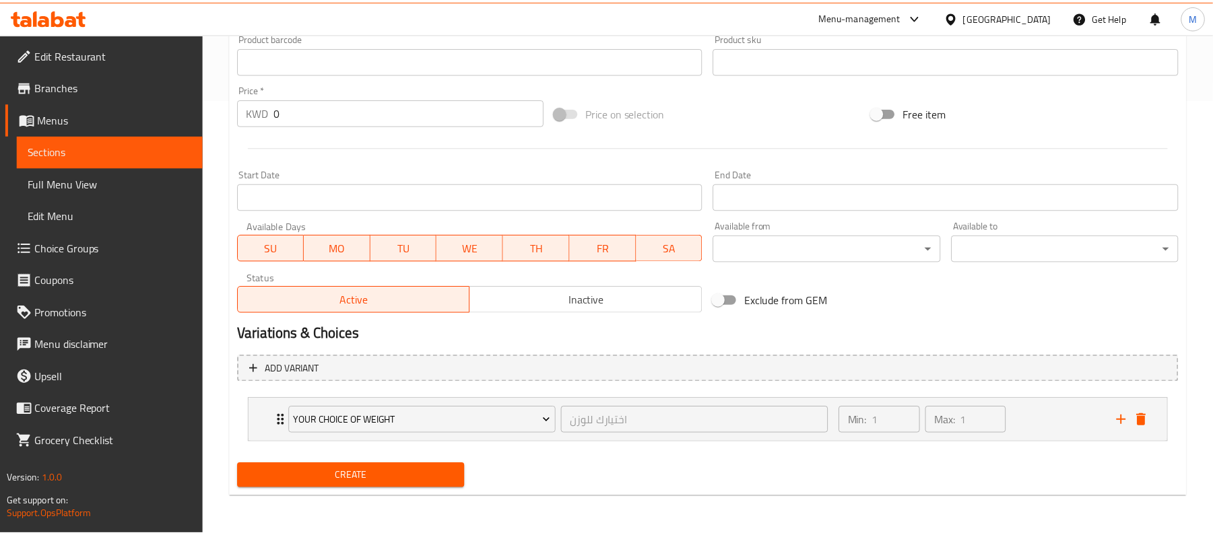
scroll to position [437, 0]
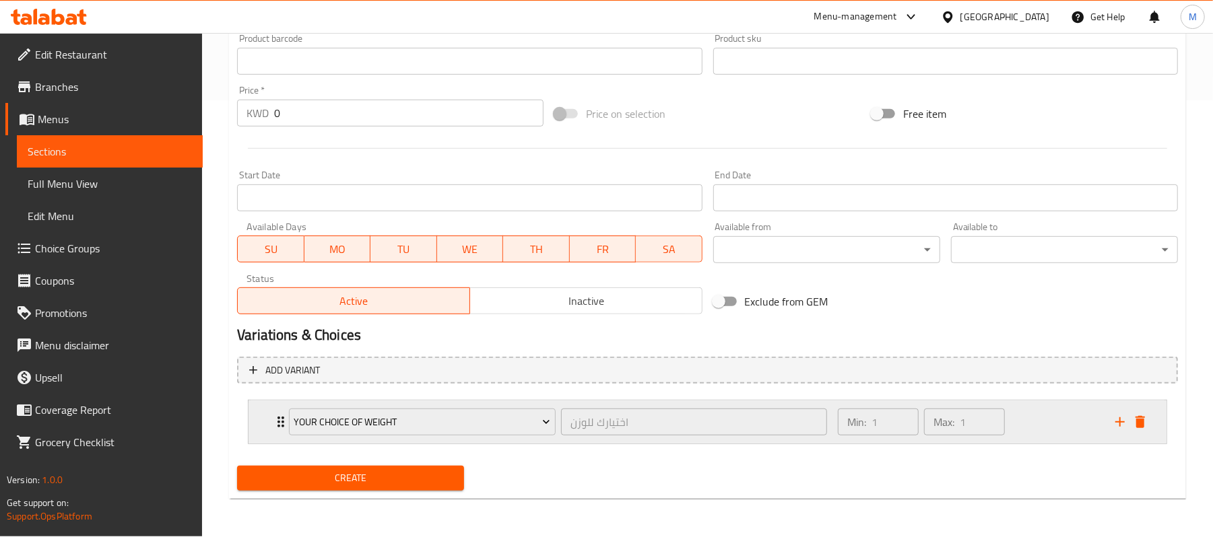
click at [263, 415] on div "Your Choice of Weight اختيارك للوزن ​ Min: 1 ​ Max: 1 ​" at bounding box center [707, 422] width 918 height 43
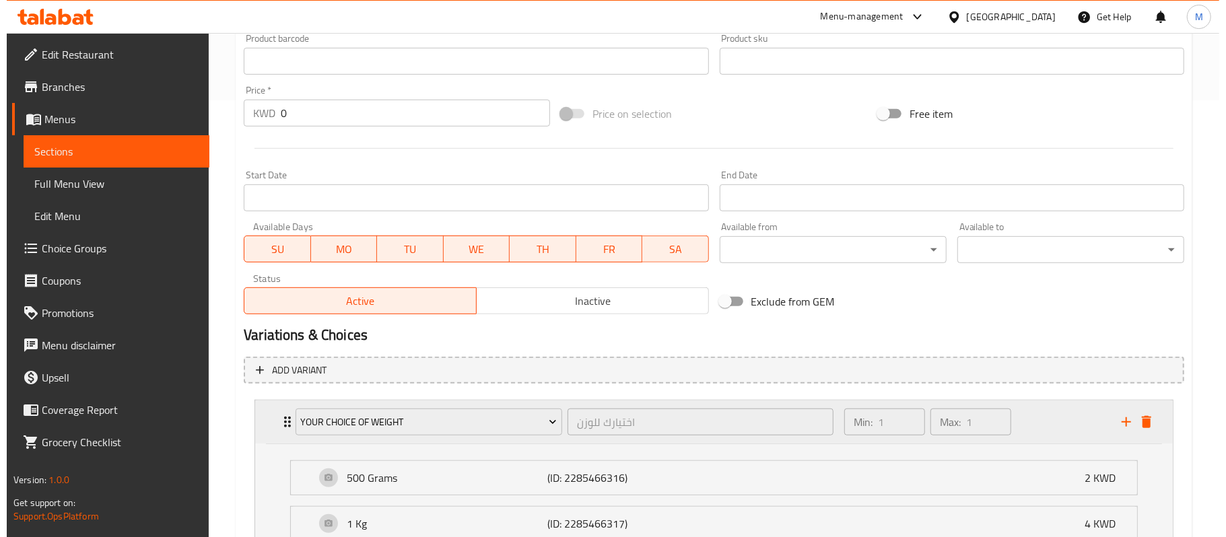
scroll to position [650, 0]
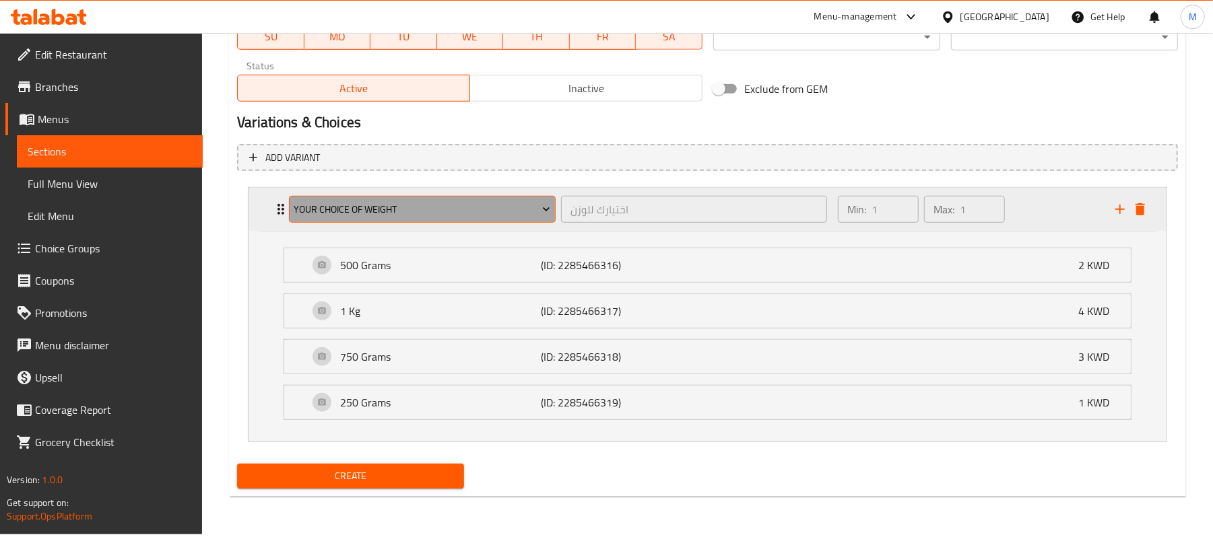
click at [417, 213] on span "Your Choice of Weight" at bounding box center [422, 209] width 257 height 17
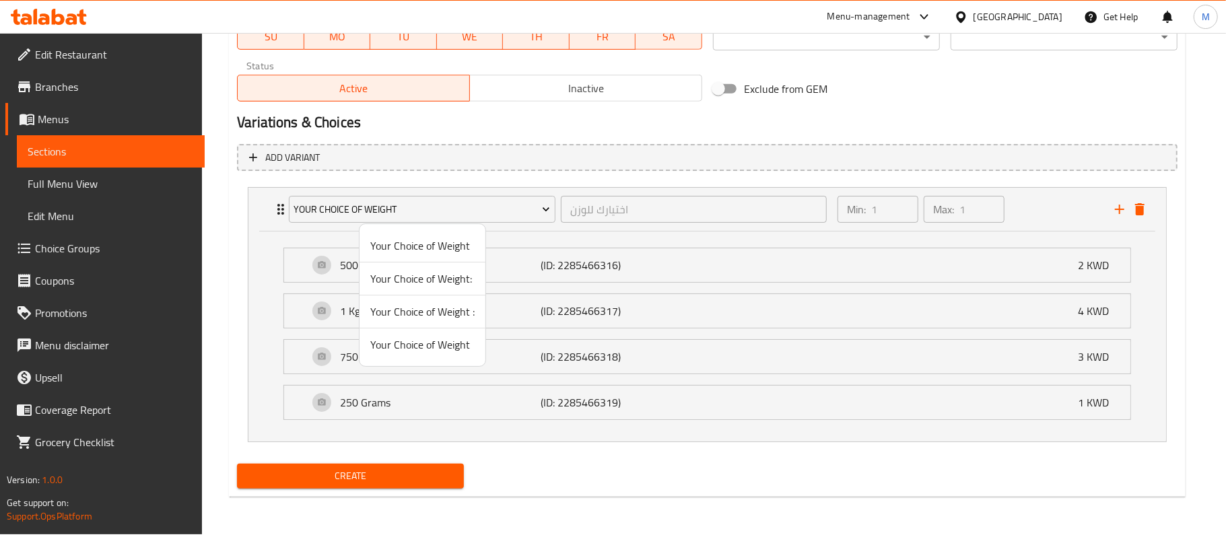
click at [431, 314] on span "Your Choice of Weight :" at bounding box center [422, 312] width 104 height 16
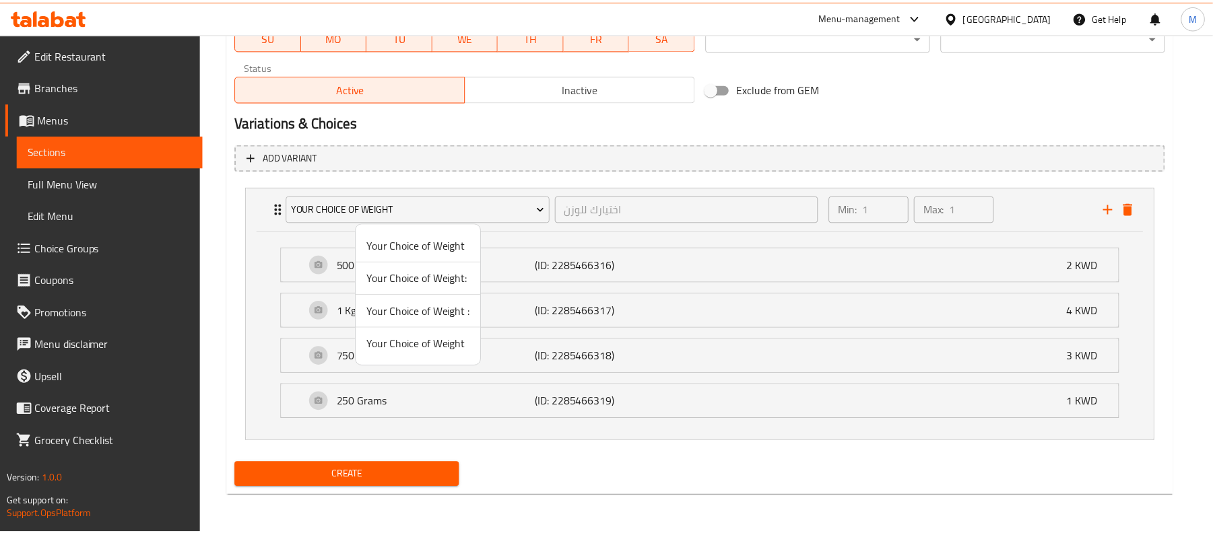
scroll to position [437, 0]
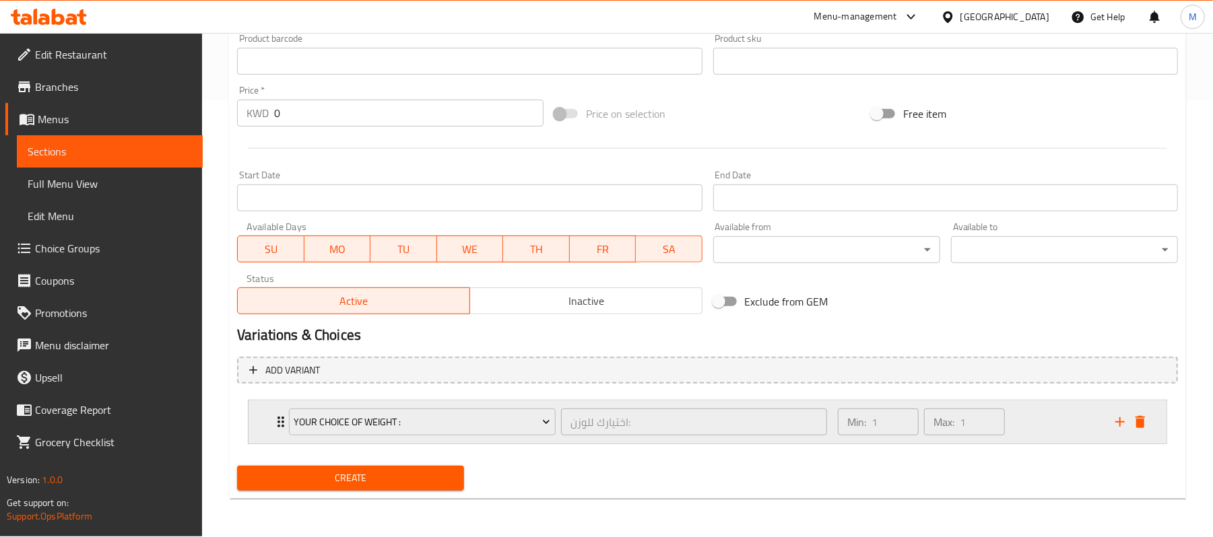
click at [272, 408] on div "Your Choice of Weight : اختيارك للوزن: ​ Min: 1 ​ Max: 1 ​" at bounding box center [707, 422] width 918 height 43
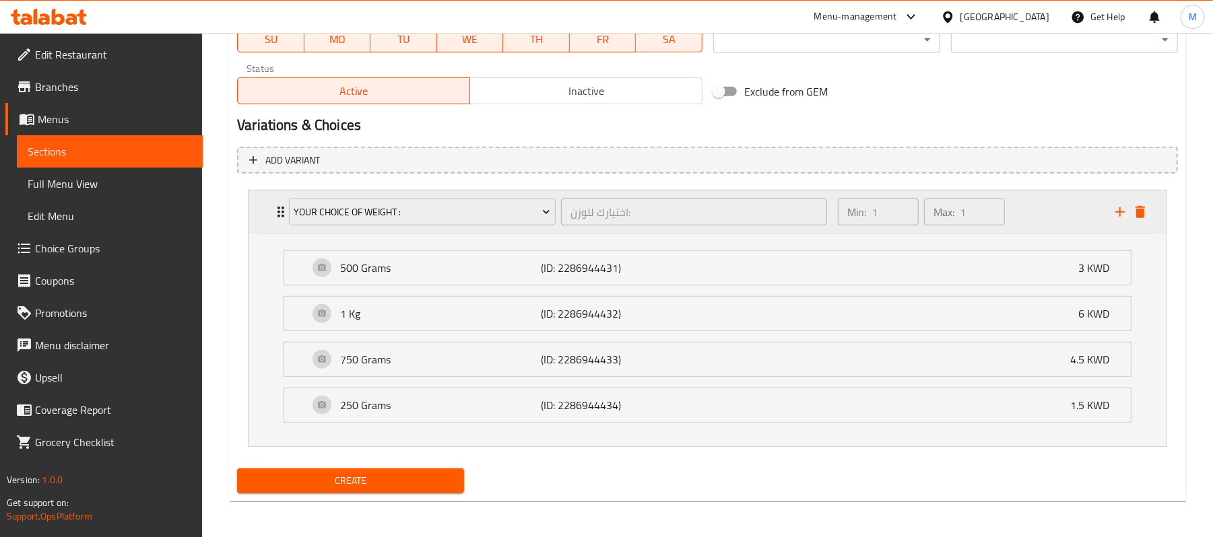
scroll to position [650, 0]
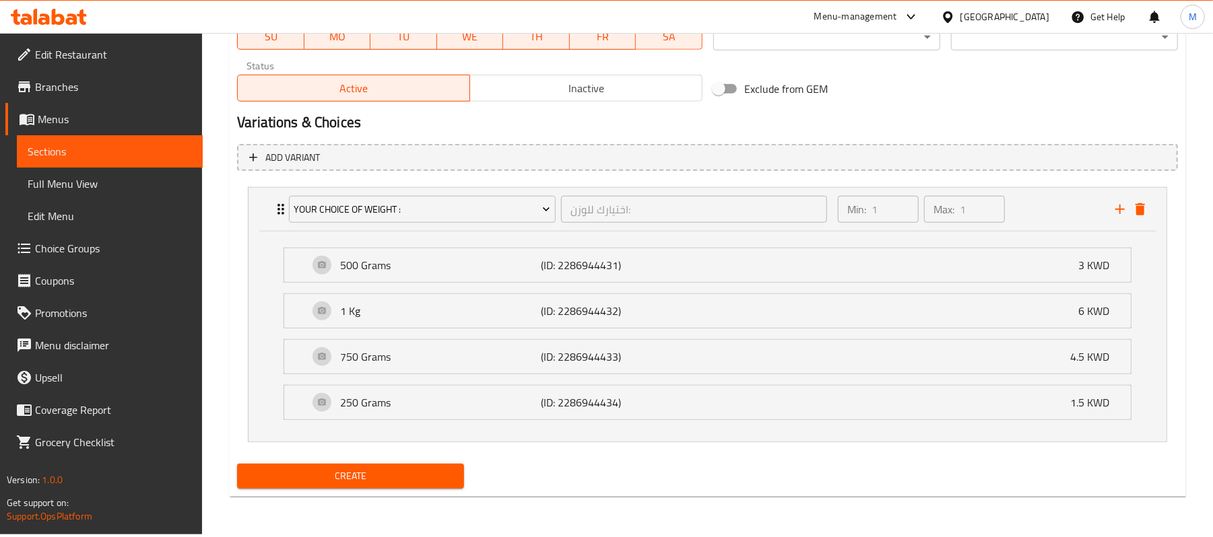
click at [342, 475] on span "Create" at bounding box center [350, 476] width 205 height 17
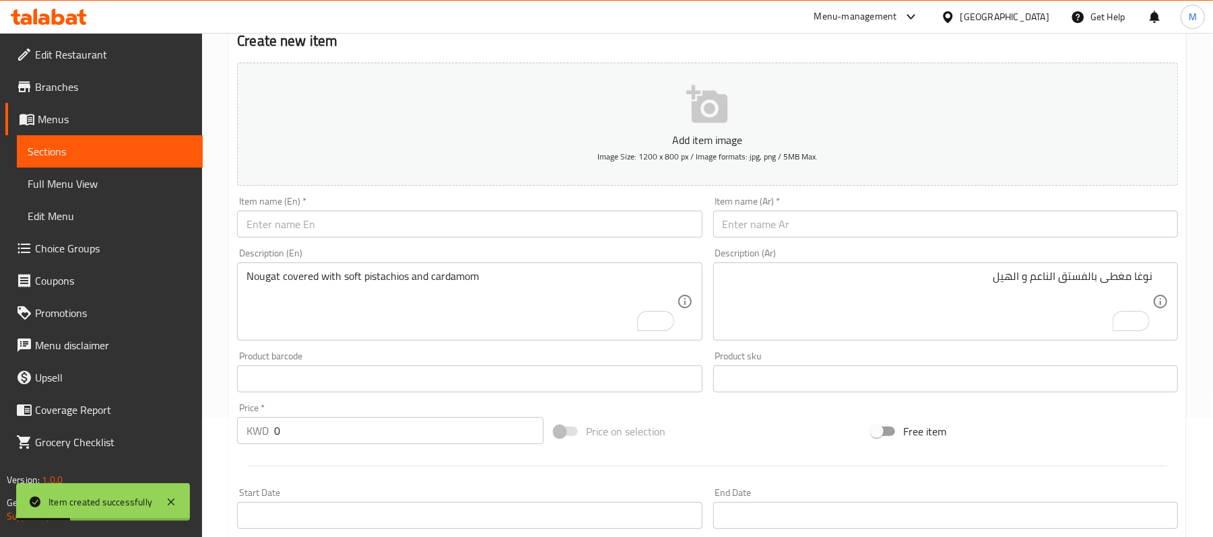
scroll to position [22, 0]
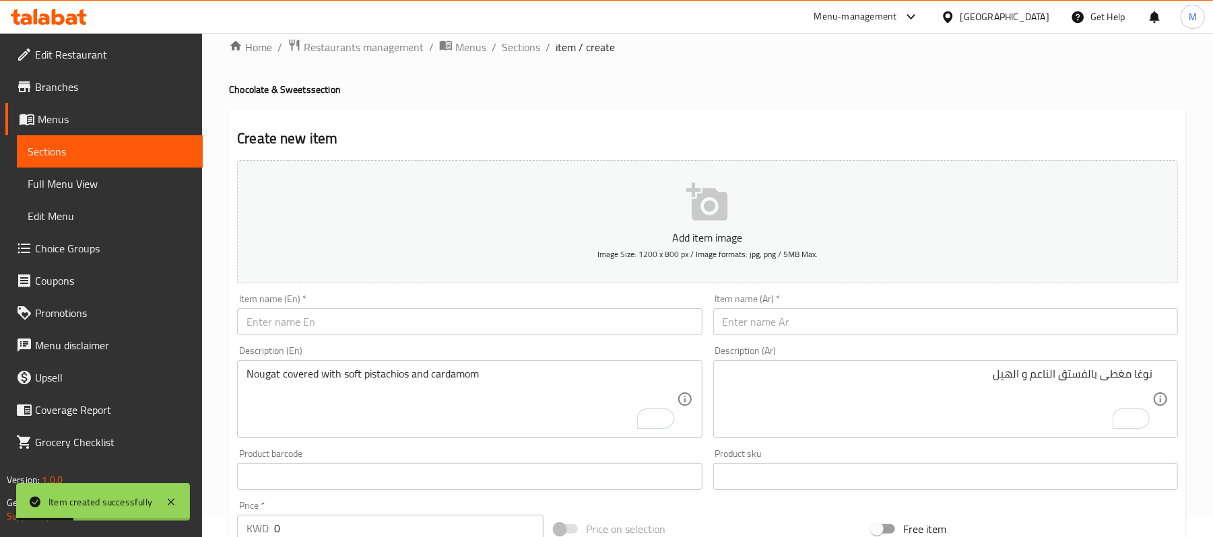
click at [399, 291] on div "Item name (En)   * Item name (En) *" at bounding box center [469, 315] width 475 height 52
click at [394, 321] on input "text" at bounding box center [469, 321] width 465 height 27
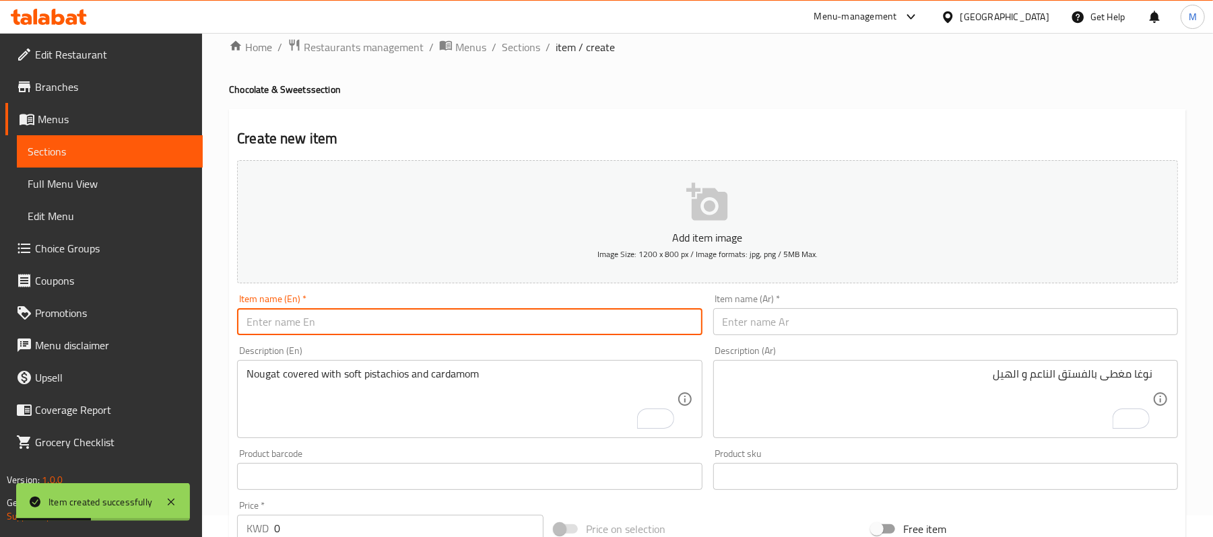
paste input "Qamar Al-Deen Diet - Square"
type input "Qamar Al-Deen Diet - Square"
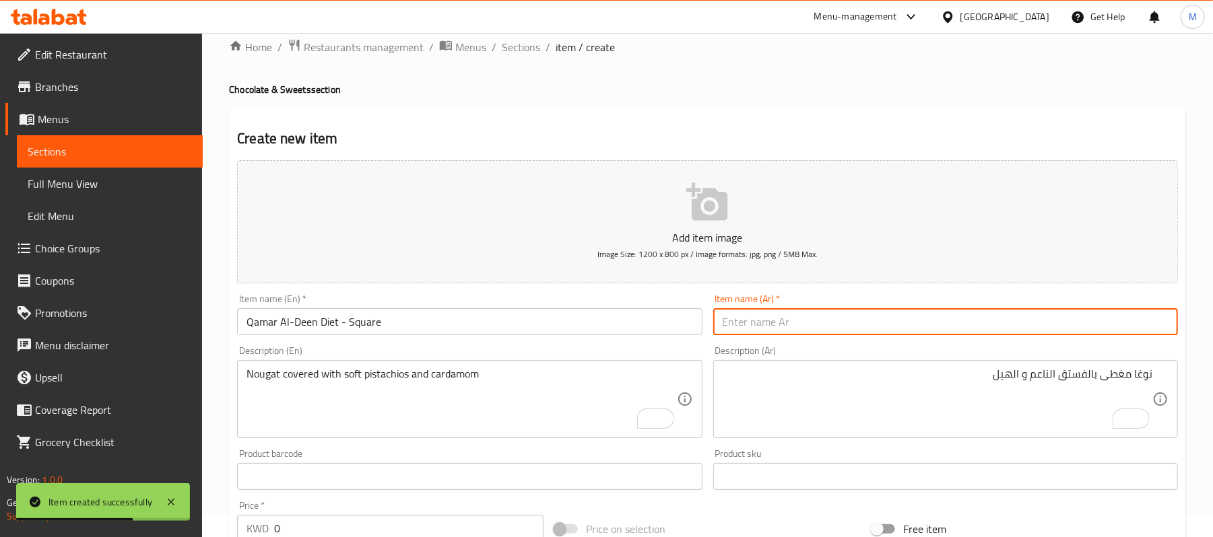
click at [735, 321] on input "text" at bounding box center [945, 321] width 465 height 27
paste input "قمرالدين مربع خالي من السكر"
type input "قمرالدين مربع خالي من السكر"
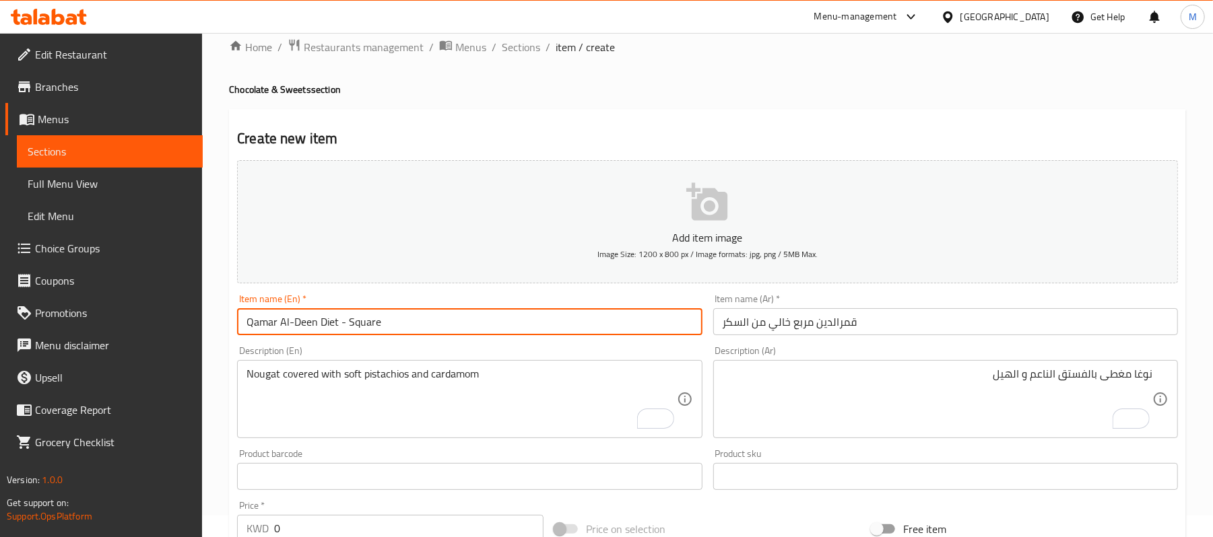
click at [326, 324] on input "Qamar Al-Deen Diet - Square" at bounding box center [469, 321] width 465 height 27
paste input "Sugar Free"
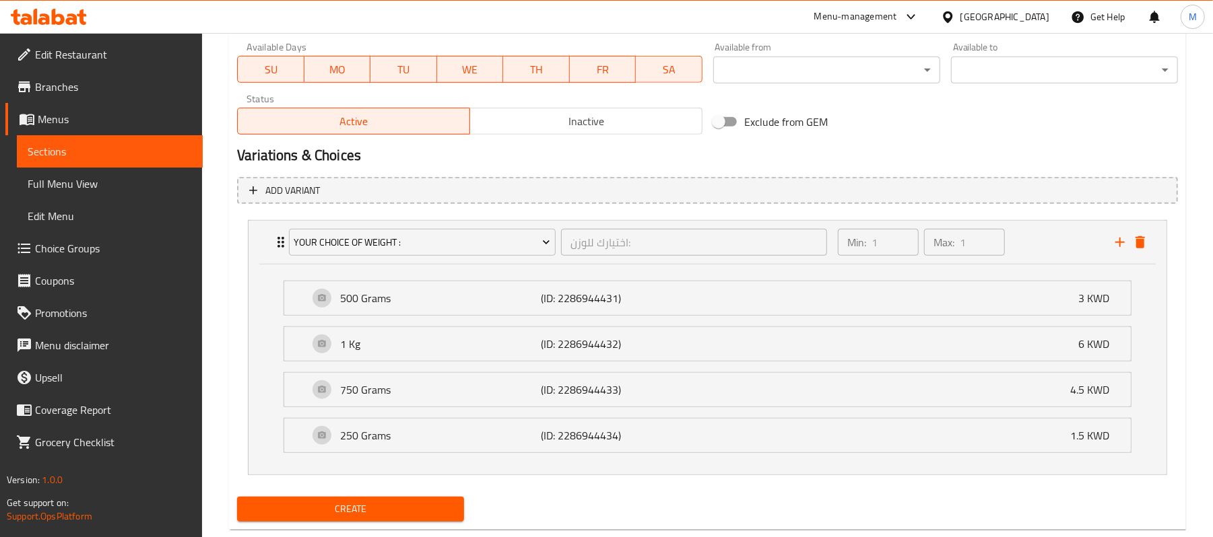
scroll to position [650, 0]
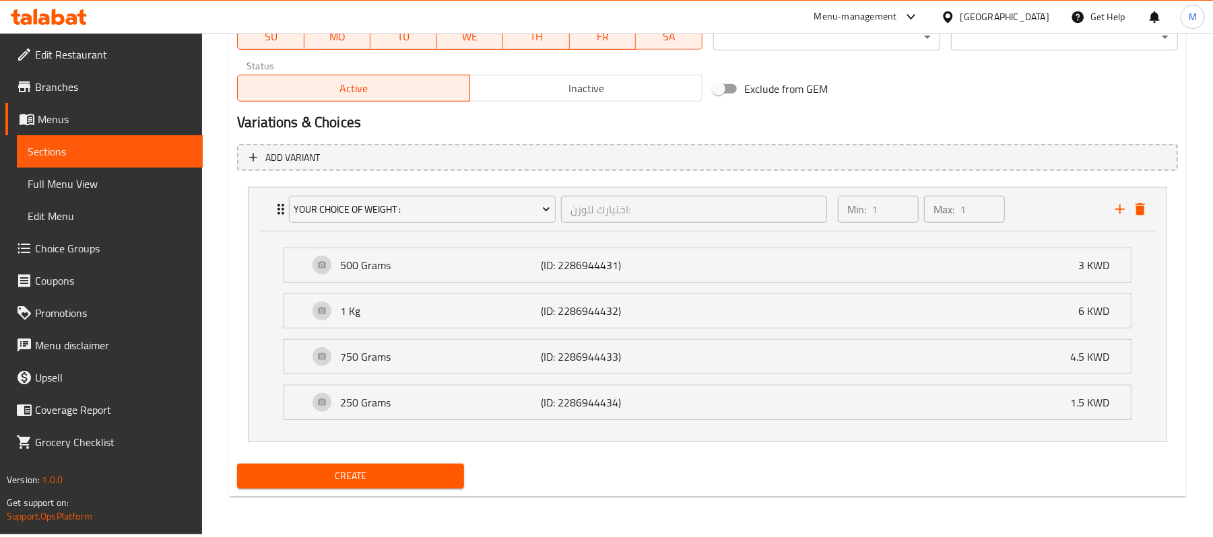
type input "Qamar Al-Deen Sugar Free - Square"
click at [372, 488] on button "Create" at bounding box center [350, 476] width 227 height 25
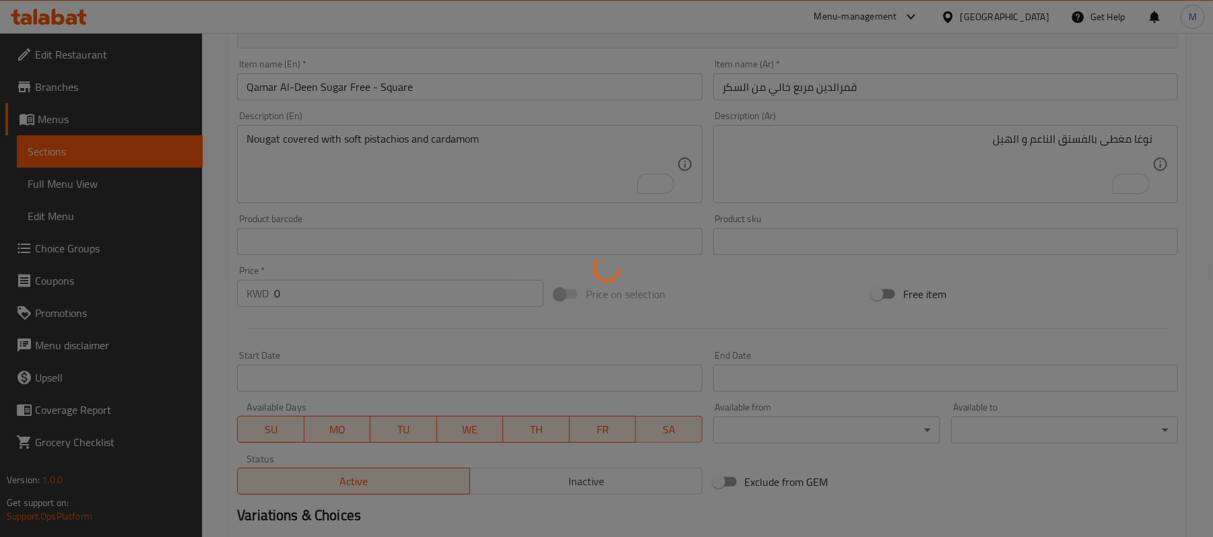
scroll to position [201, 0]
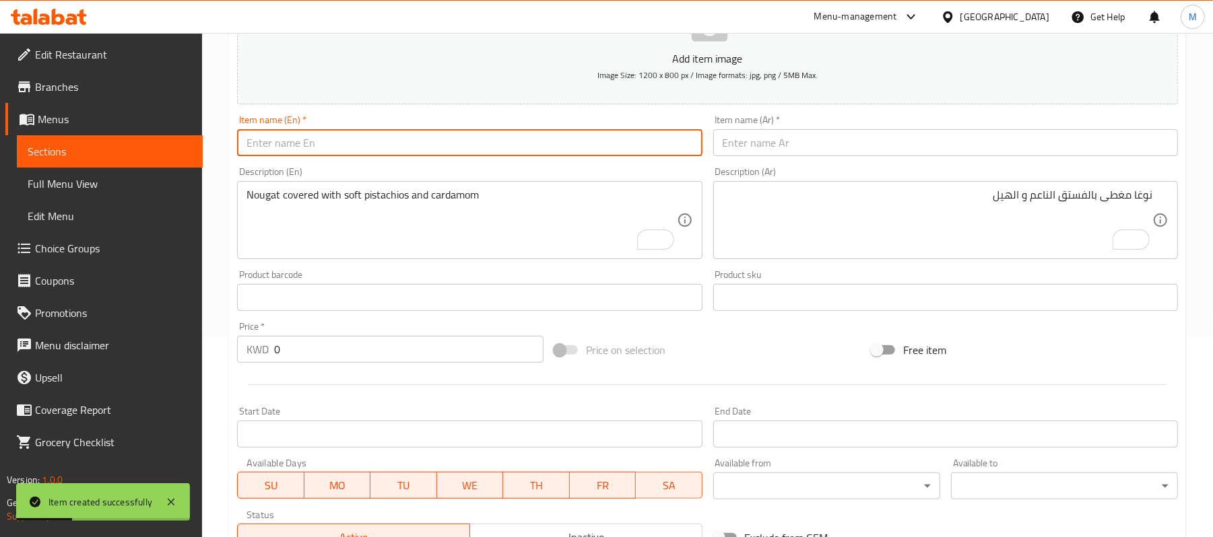
click at [397, 154] on input "text" at bounding box center [469, 142] width 465 height 27
paste input "Jelly Candy - Mix without Added Sugar"
type input "Jelly Candy - Mix without Added Sugar"
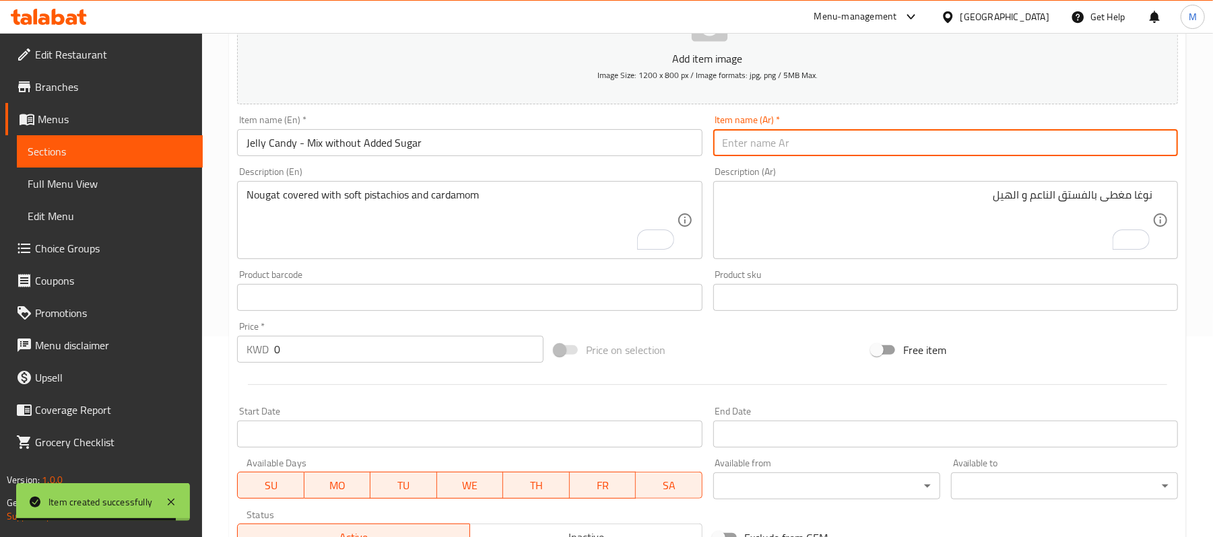
click at [854, 154] on input "text" at bounding box center [945, 142] width 465 height 27
paste input "جلي كاندي فواكه مشكلة - خالي من السكر المضاف"
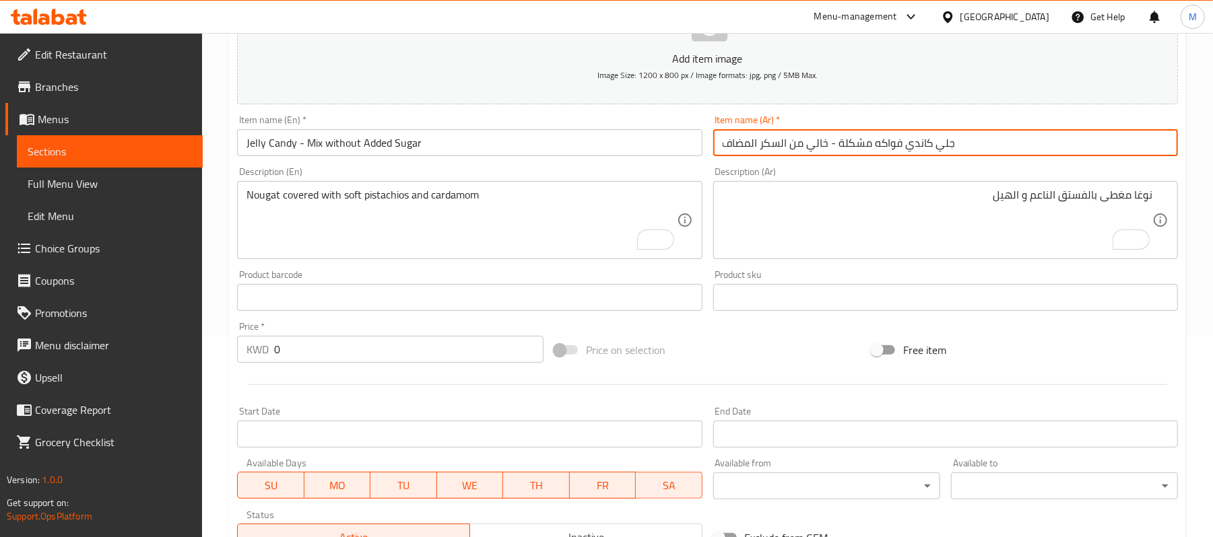
type input "جلي كاندي فواكه مشكلة - خالي من السكر المضاف"
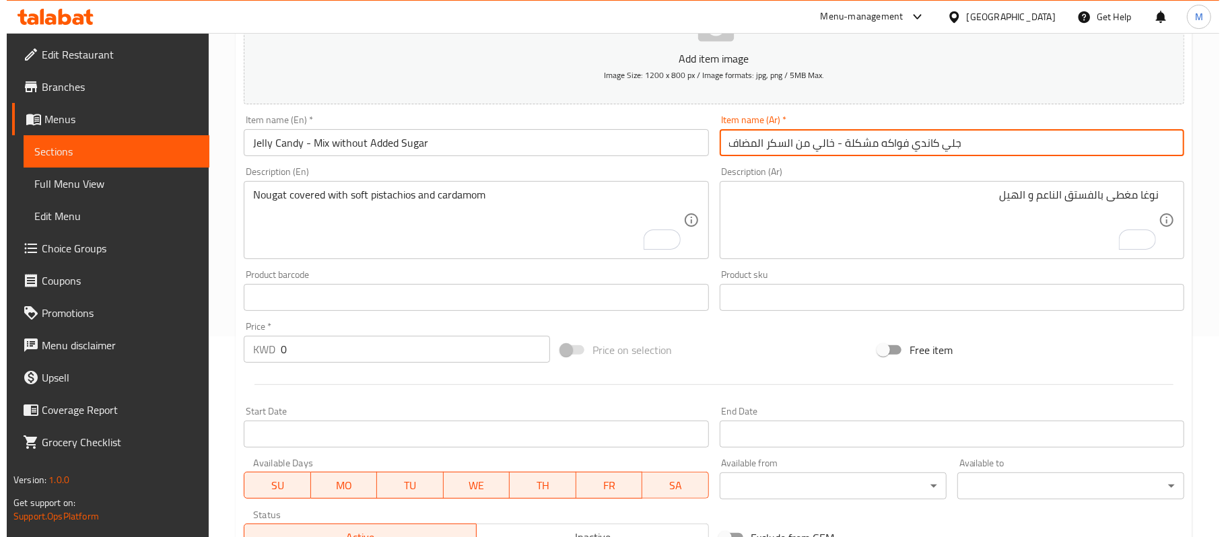
scroll to position [650, 0]
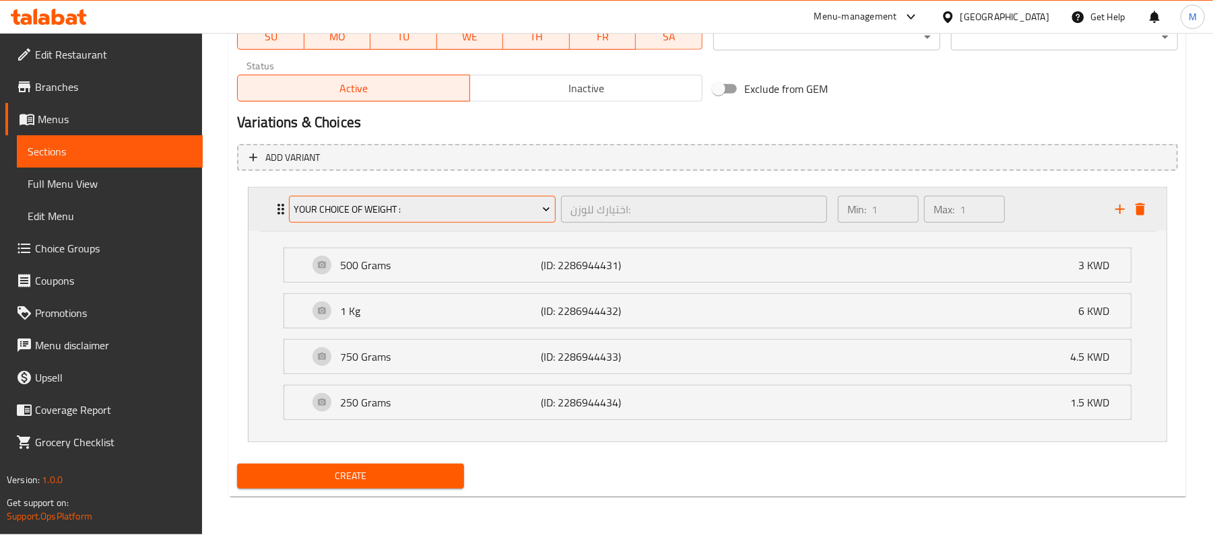
click at [376, 201] on span "Your Choice of Weight :" at bounding box center [422, 209] width 257 height 17
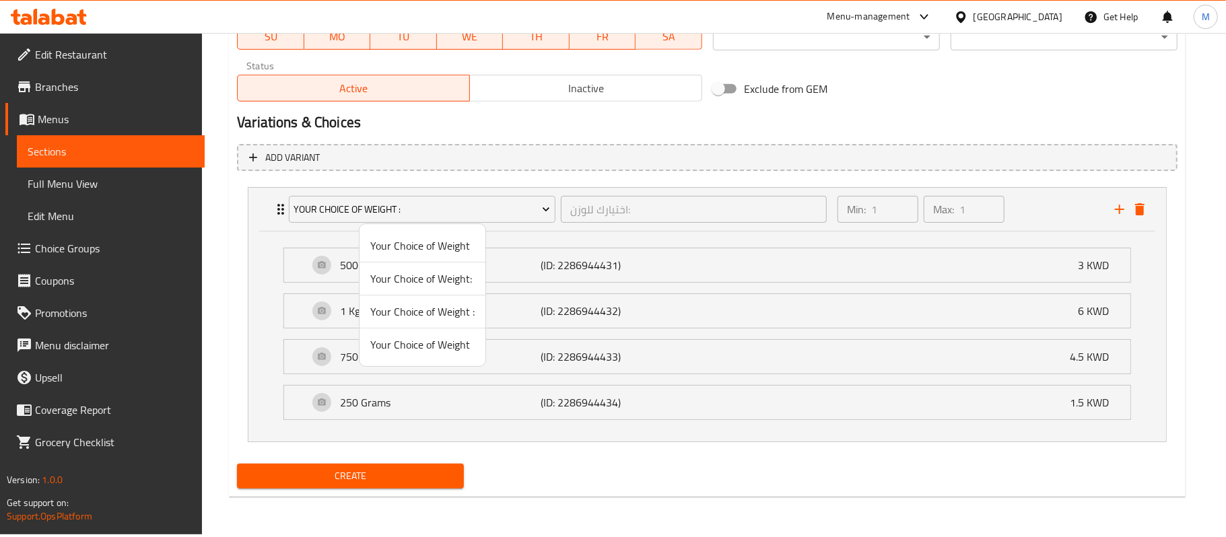
click at [416, 343] on span "Your Choice of Weight" at bounding box center [422, 345] width 104 height 16
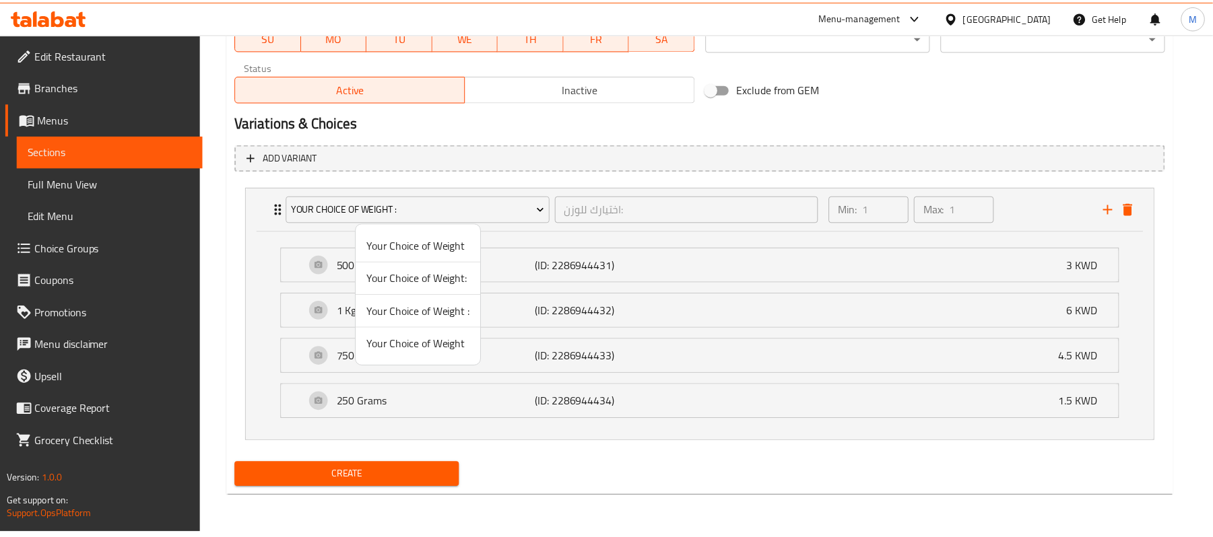
scroll to position [437, 0]
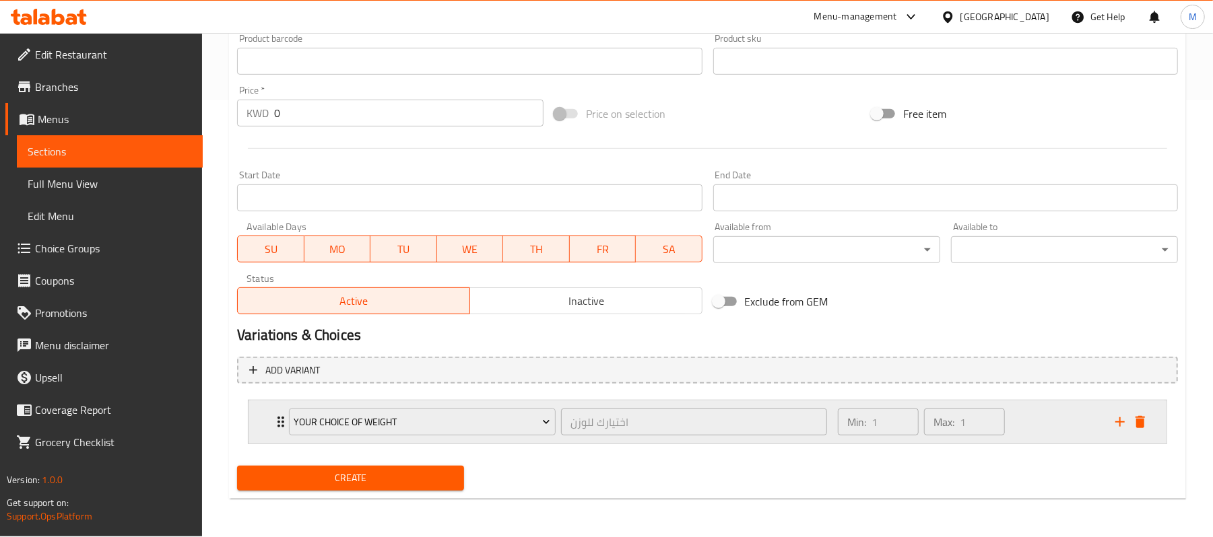
click at [263, 413] on div "Your Choice of Weight اختيارك للوزن ​ Min: 1 ​ Max: 1 ​" at bounding box center [707, 422] width 918 height 43
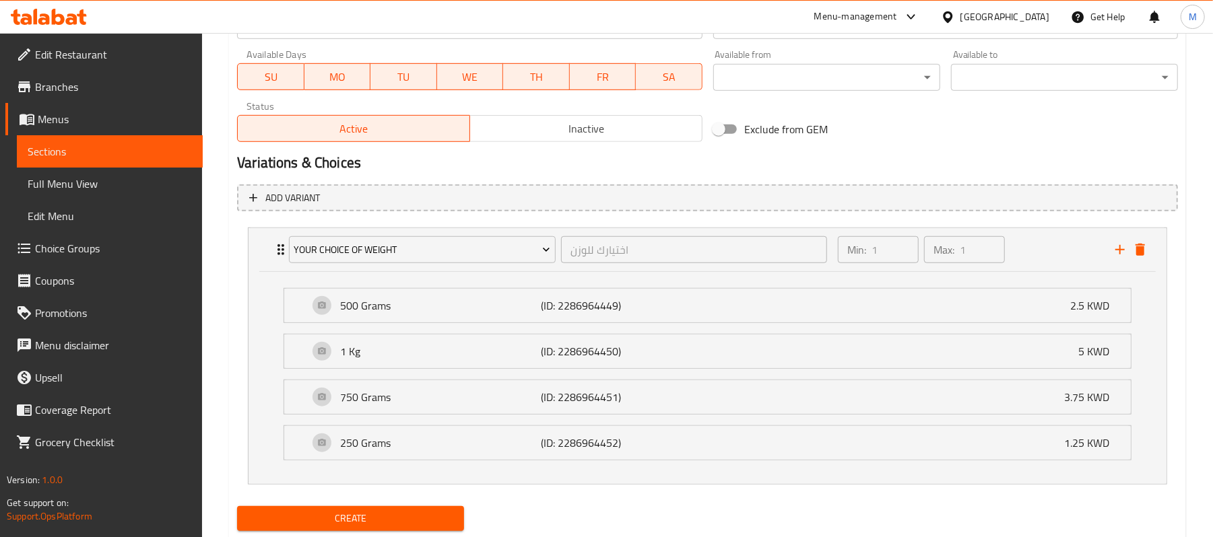
scroll to position [650, 0]
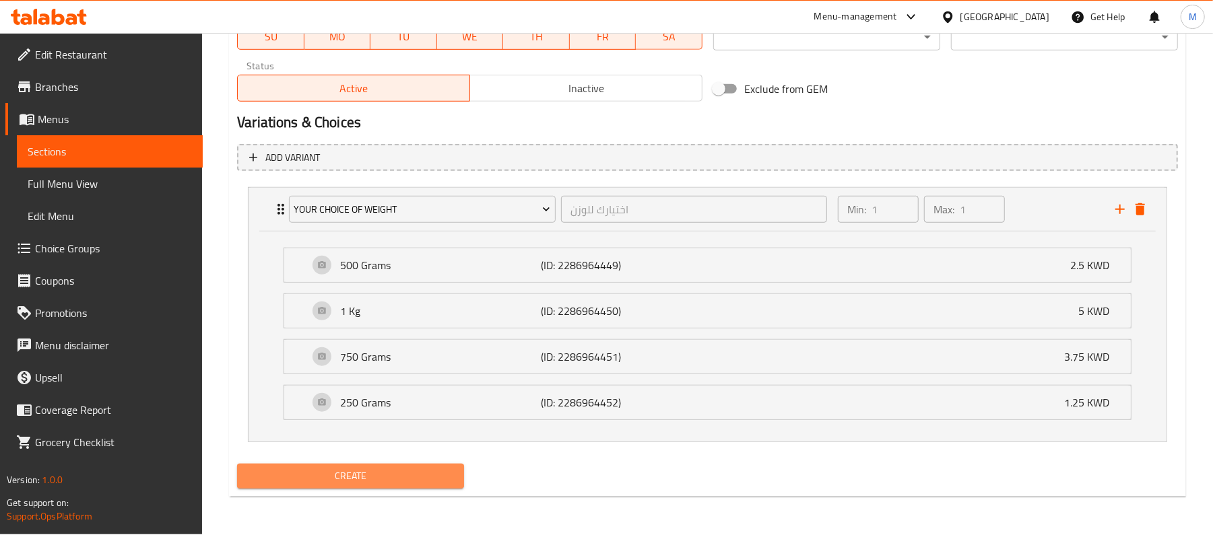
click at [254, 472] on span "Create" at bounding box center [350, 476] width 205 height 17
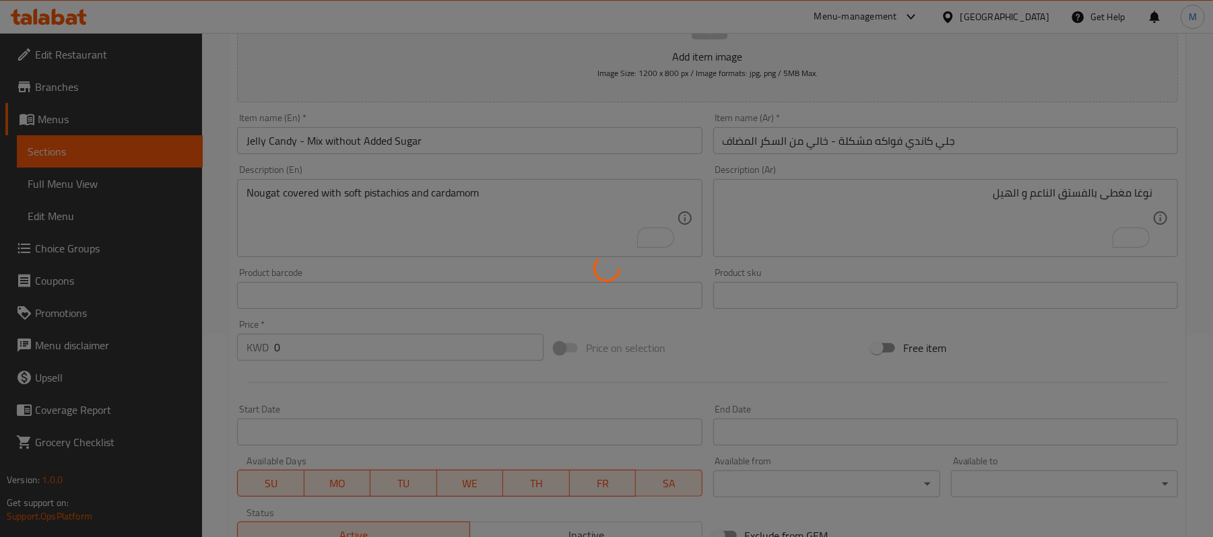
scroll to position [201, 0]
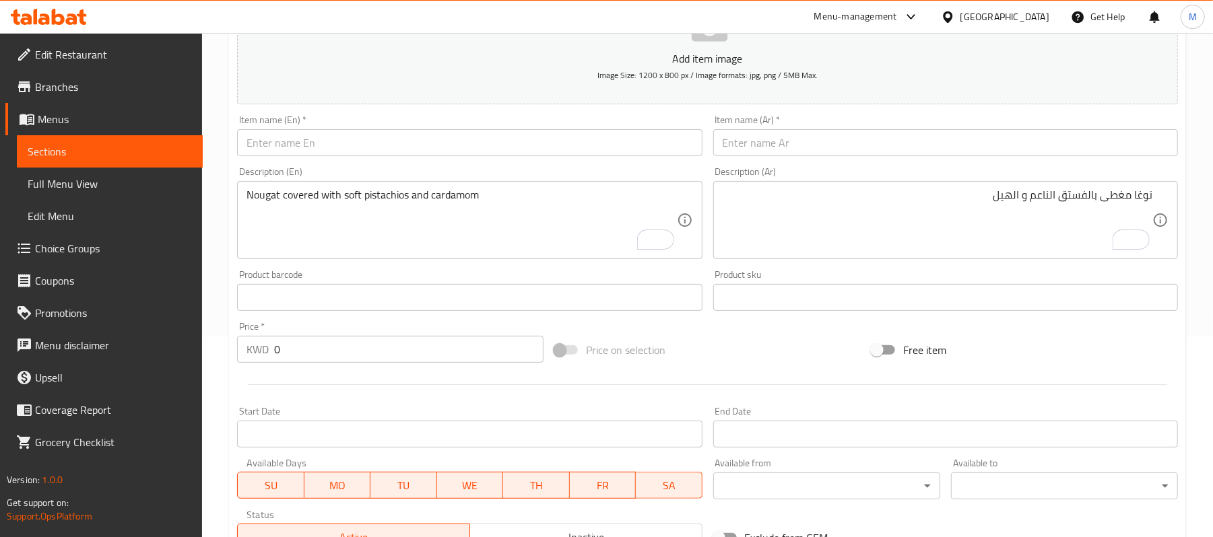
click at [370, 160] on div "Item name (En)   * Item name (En) *" at bounding box center [469, 136] width 475 height 52
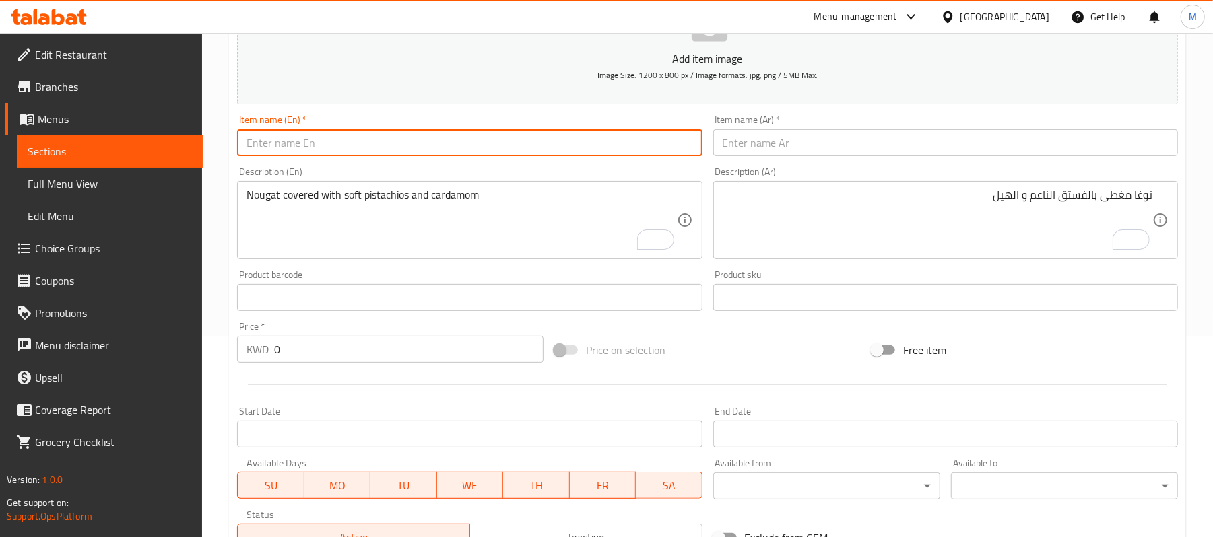
click at [359, 146] on input "text" at bounding box center [469, 142] width 465 height 27
paste input "Jelly Candy - Grape without Added Sugar"
type input "Jelly Candy - Grape without Added Sugar"
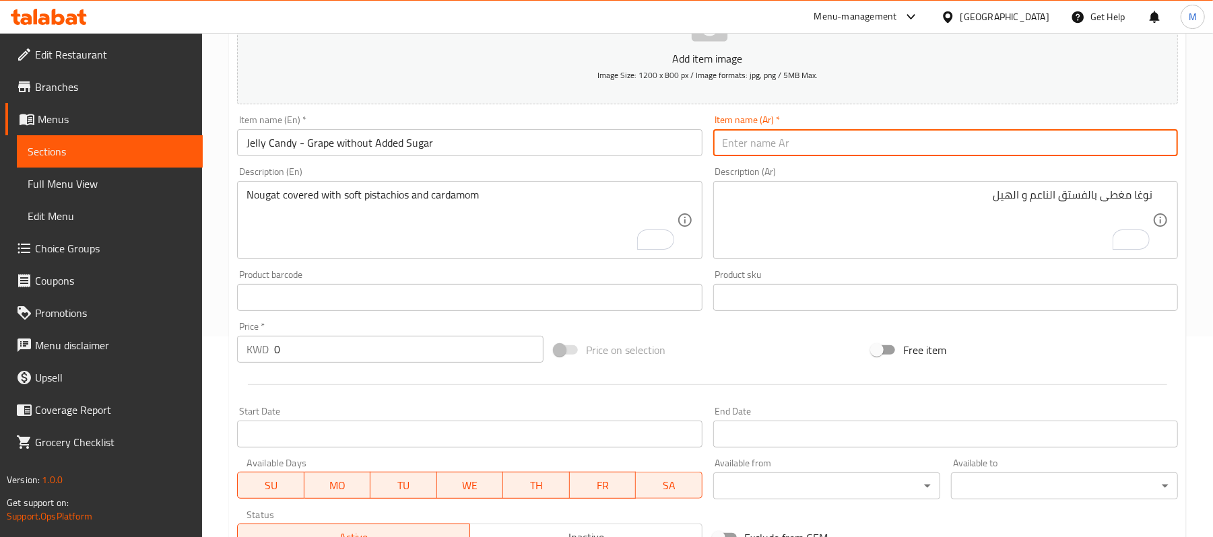
click at [739, 149] on input "text" at bounding box center [945, 142] width 465 height 27
paste input "[PERSON_NAME] عنب - خالي من السكر المضاف"
type input "[PERSON_NAME] عنب - خالي من السكر المضاف"
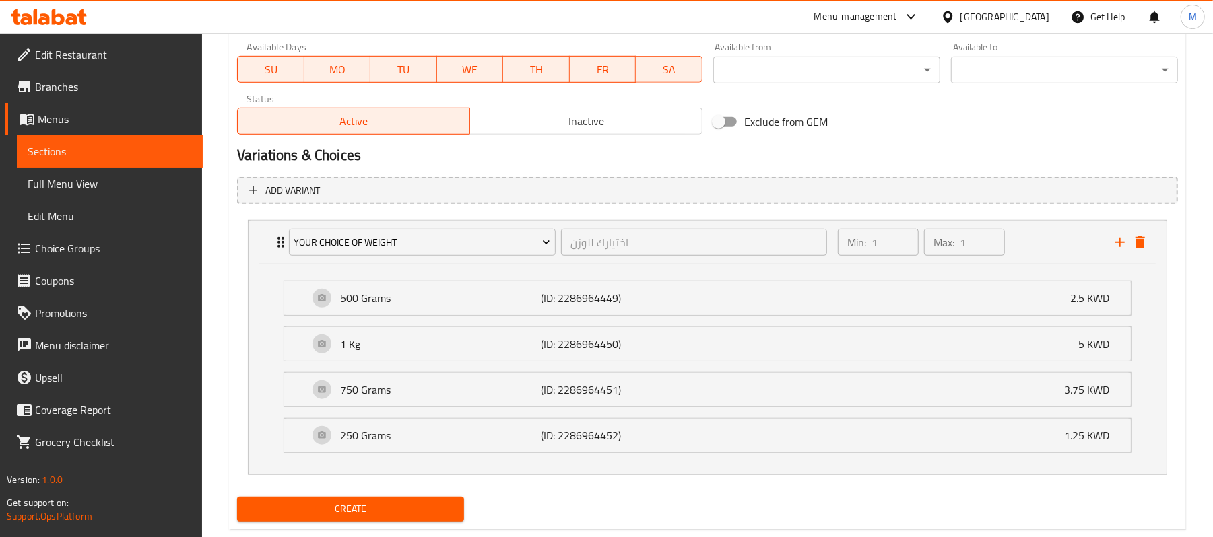
scroll to position [650, 0]
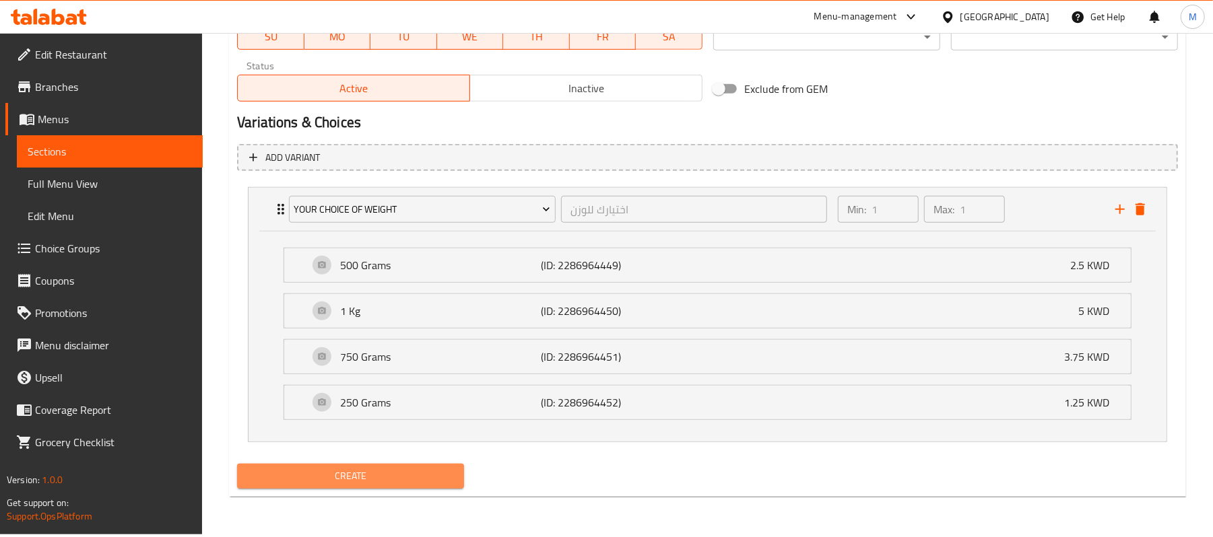
click at [407, 489] on button "Create" at bounding box center [350, 476] width 227 height 25
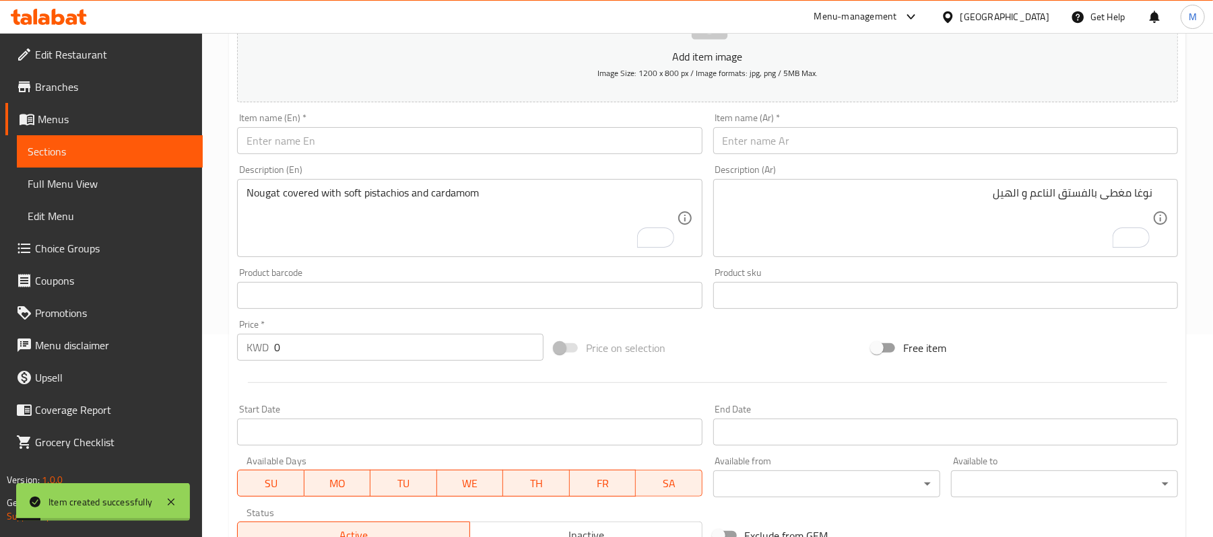
scroll to position [201, 0]
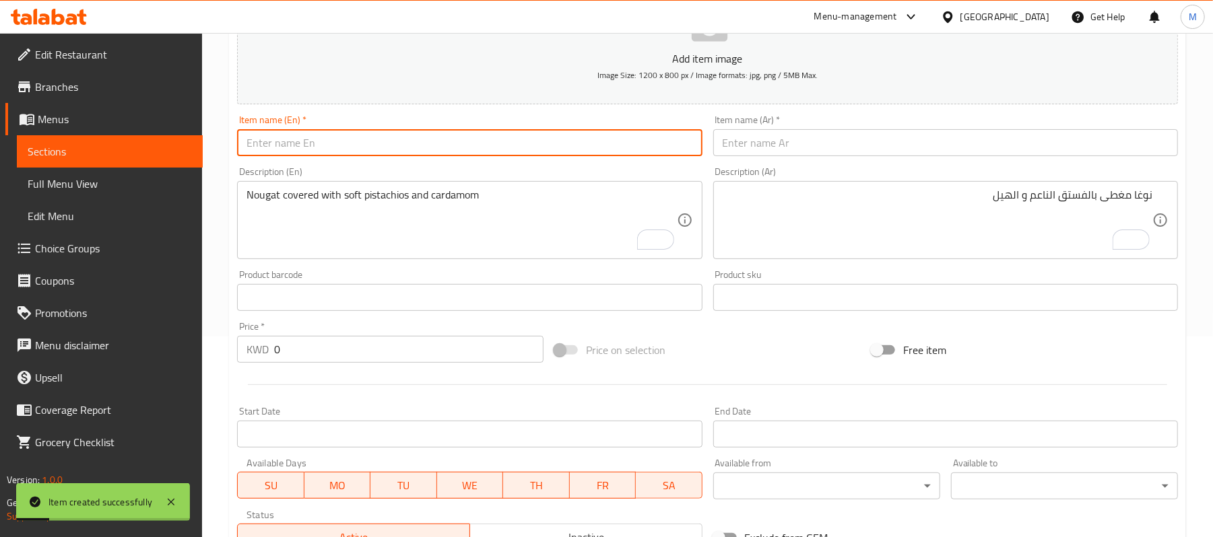
click at [376, 146] on input "text" at bounding box center [469, 142] width 465 height 27
paste input "Jelly Candy - Blueberry without Added Sugar"
type input "Jelly Candy - Blueberry without Added Sugar"
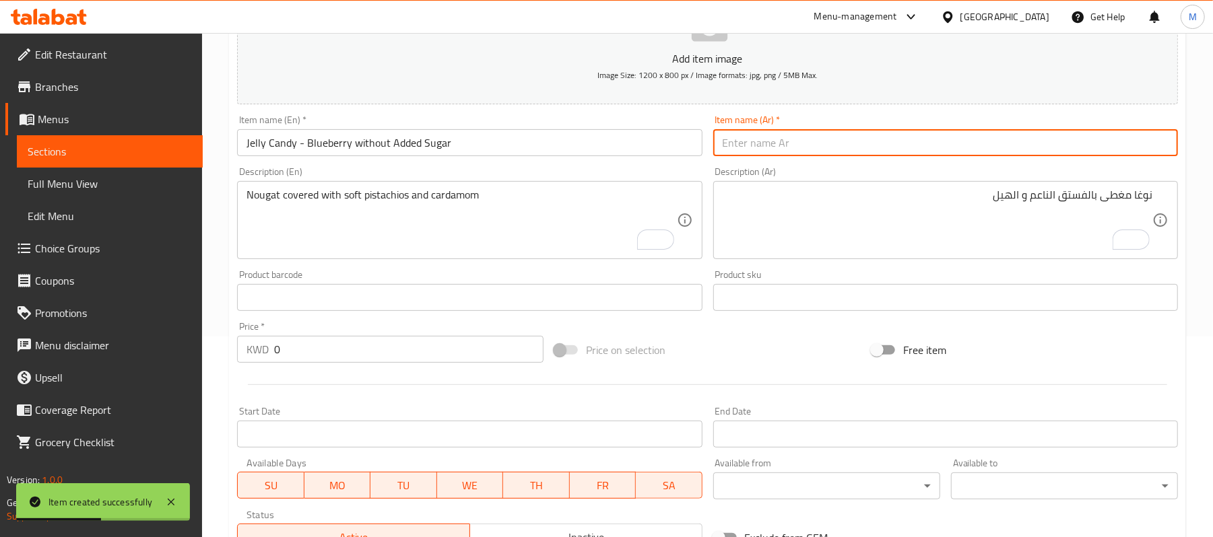
click at [780, 135] on input "text" at bounding box center [945, 142] width 465 height 27
paste input "جلي كاندي توت أزرق - خالي من السكر المضاف"
type input "جلي كاندي توت أزرق - خالي من السكر المضاف"
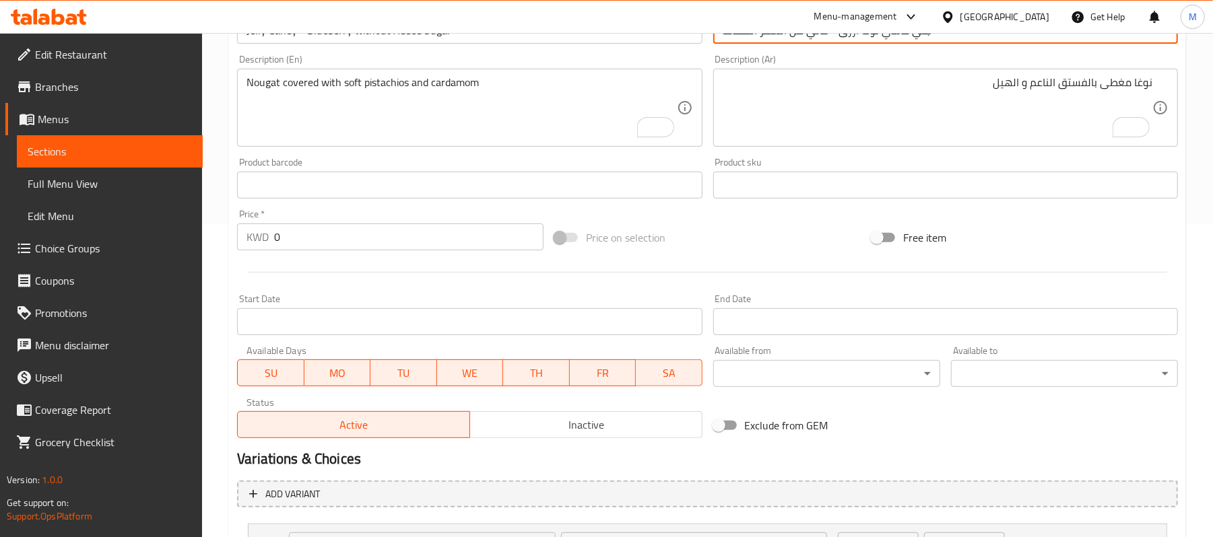
scroll to position [650, 0]
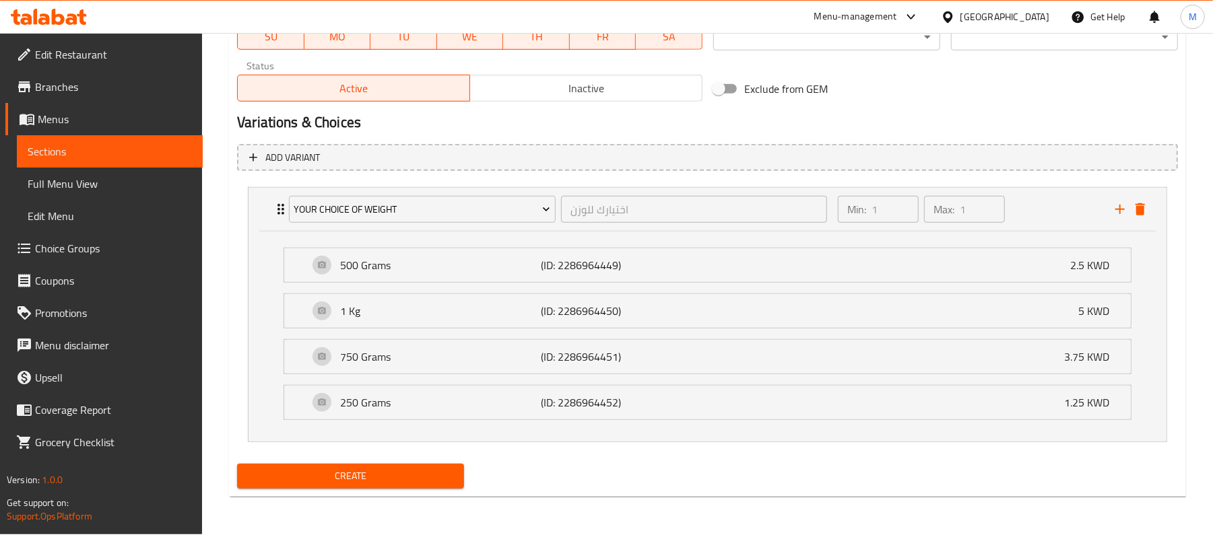
click at [431, 478] on span "Create" at bounding box center [350, 476] width 205 height 17
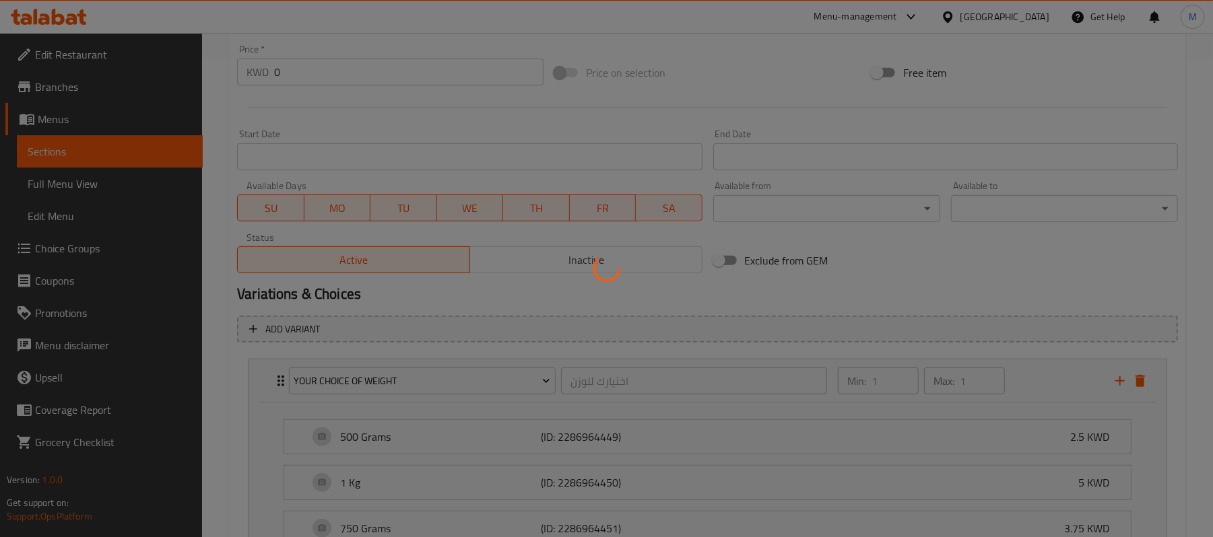
scroll to position [201, 0]
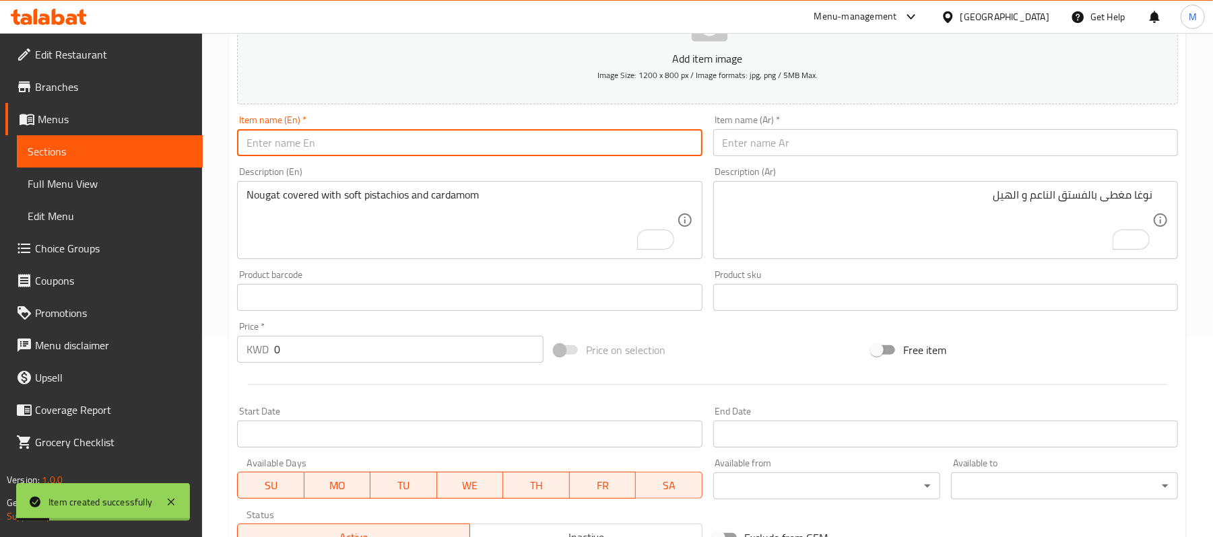
click at [383, 151] on input "text" at bounding box center [469, 142] width 465 height 27
paste input "Jelly Candy - Orange without Added Sugar"
type input "Jelly Candy - Orange without Added Sugar"
click at [796, 141] on input "text" at bounding box center [945, 142] width 465 height 27
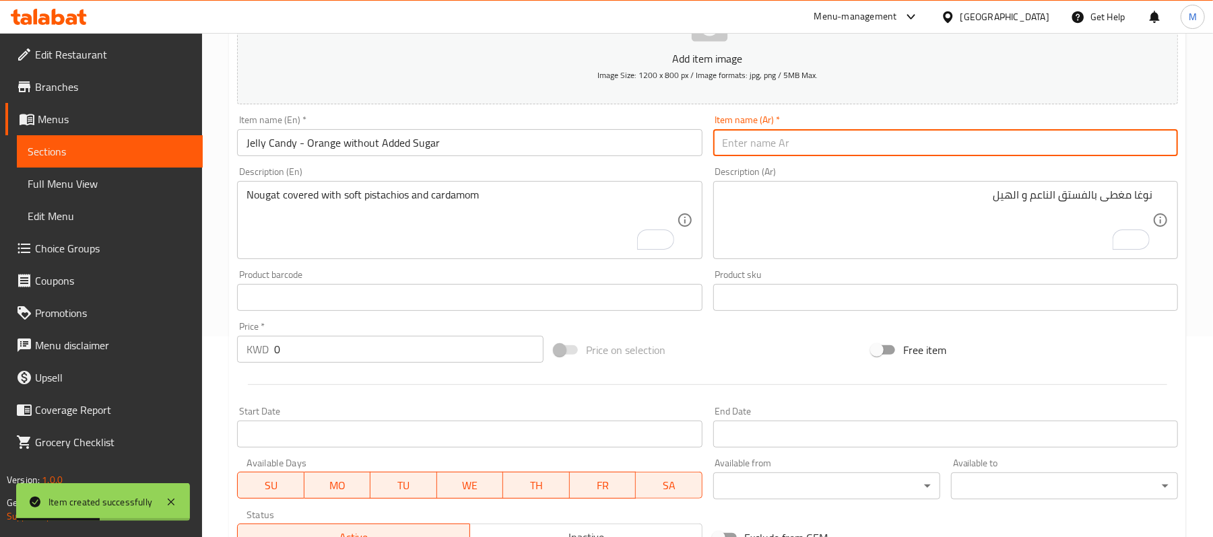
paste input "جلي كاندي برتقال - خالي من السكر المضاف"
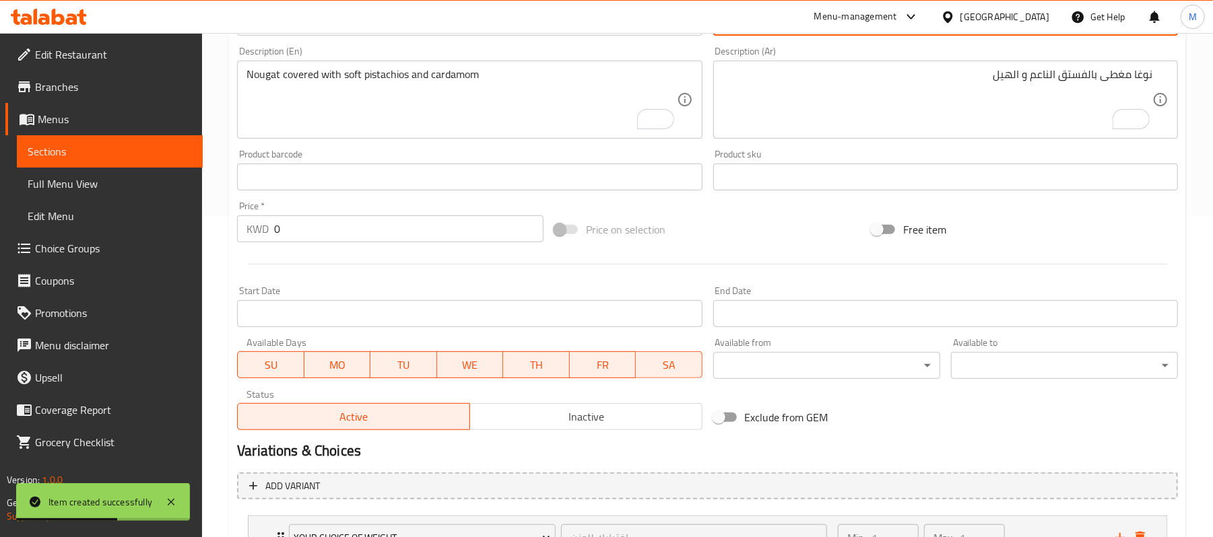
scroll to position [650, 0]
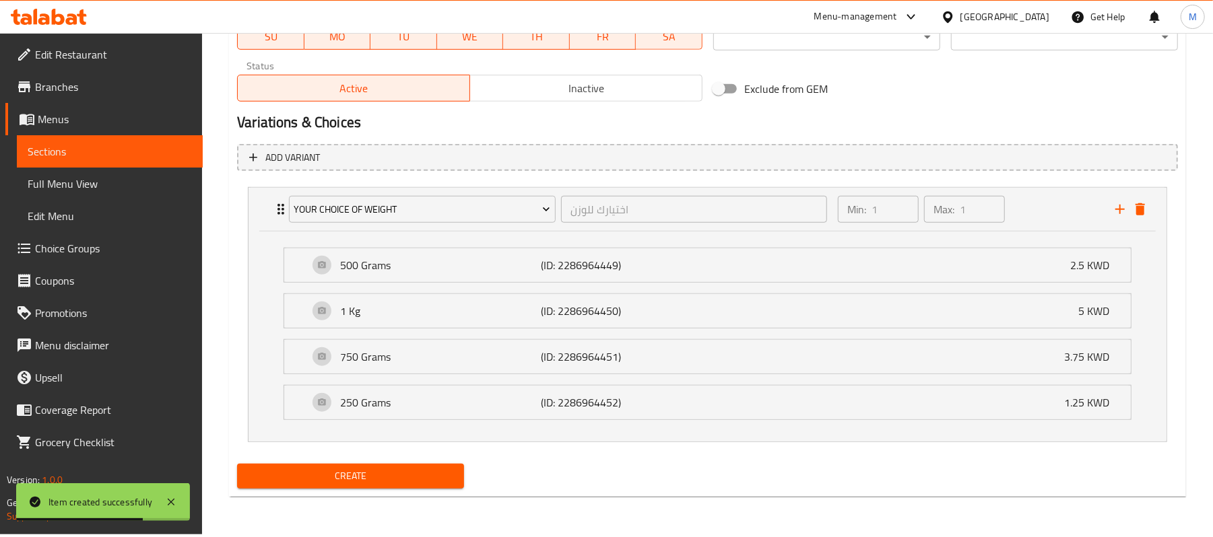
type input "جلي كاندي برتقال - خالي من السكر المضاف"
click at [340, 475] on span "Create" at bounding box center [350, 476] width 205 height 17
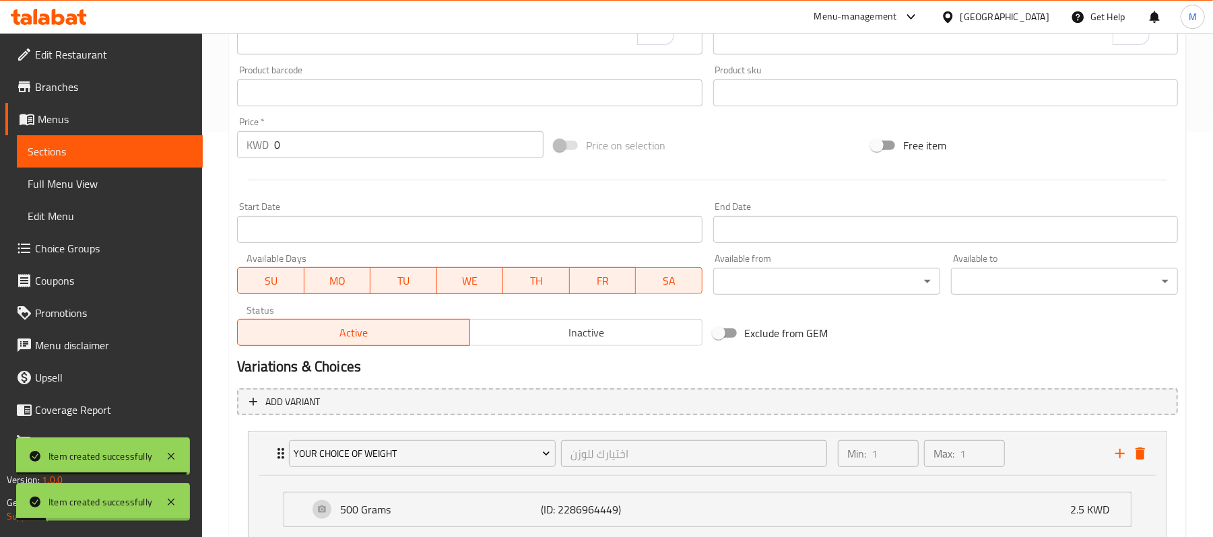
scroll to position [291, 0]
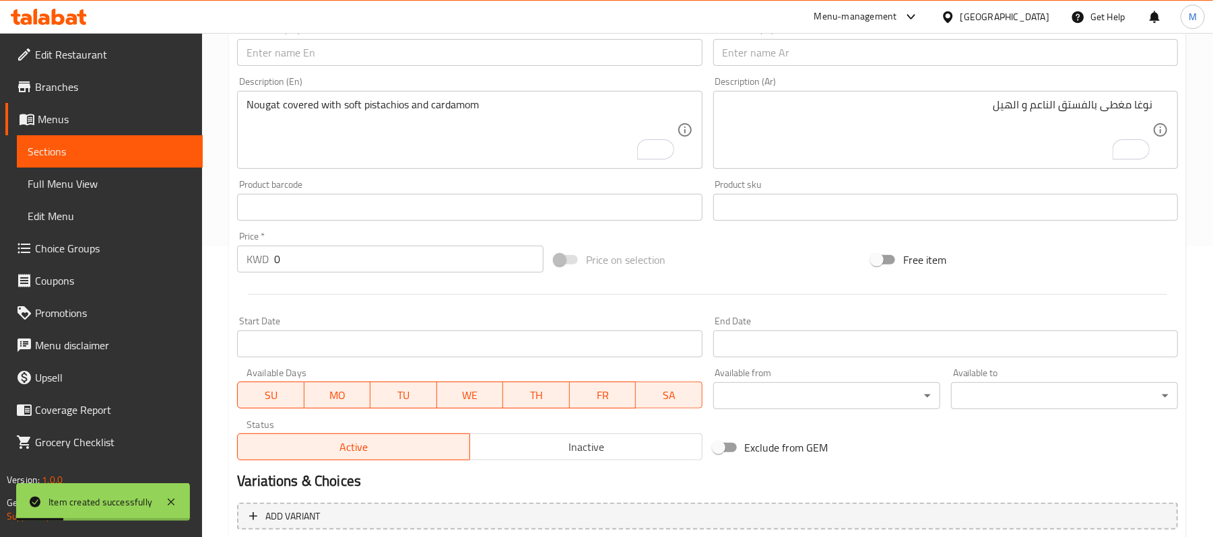
click at [330, 65] on input "text" at bounding box center [469, 52] width 465 height 27
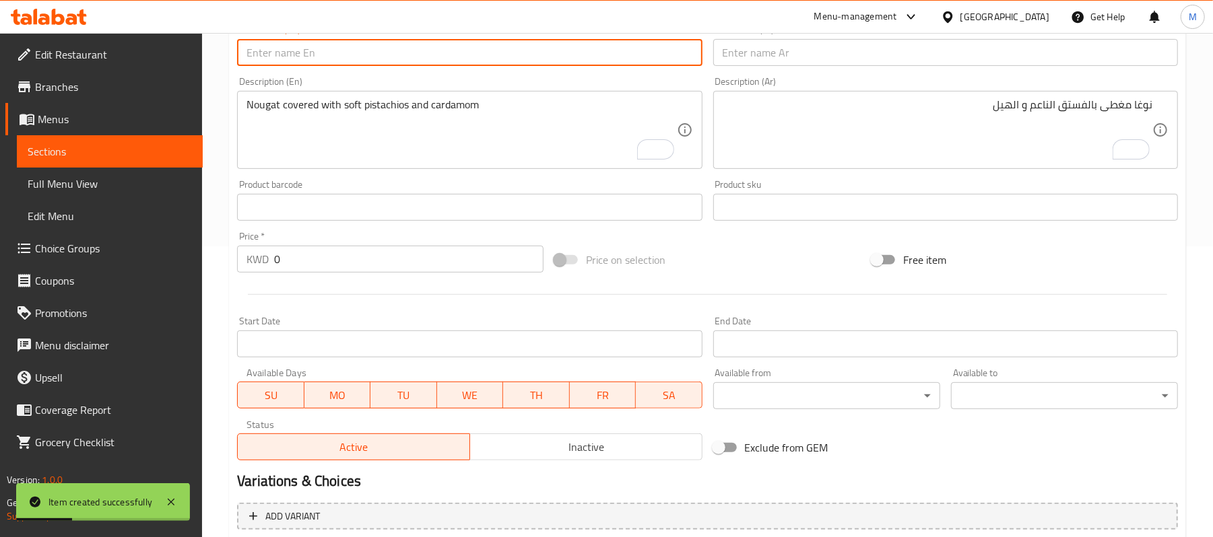
paste input "Jelly Candy - Passion Fruit without Added Sugar"
type input "Jelly Candy - Passion Fruit without Added Sugar"
click at [846, 59] on input "text" at bounding box center [945, 52] width 465 height 27
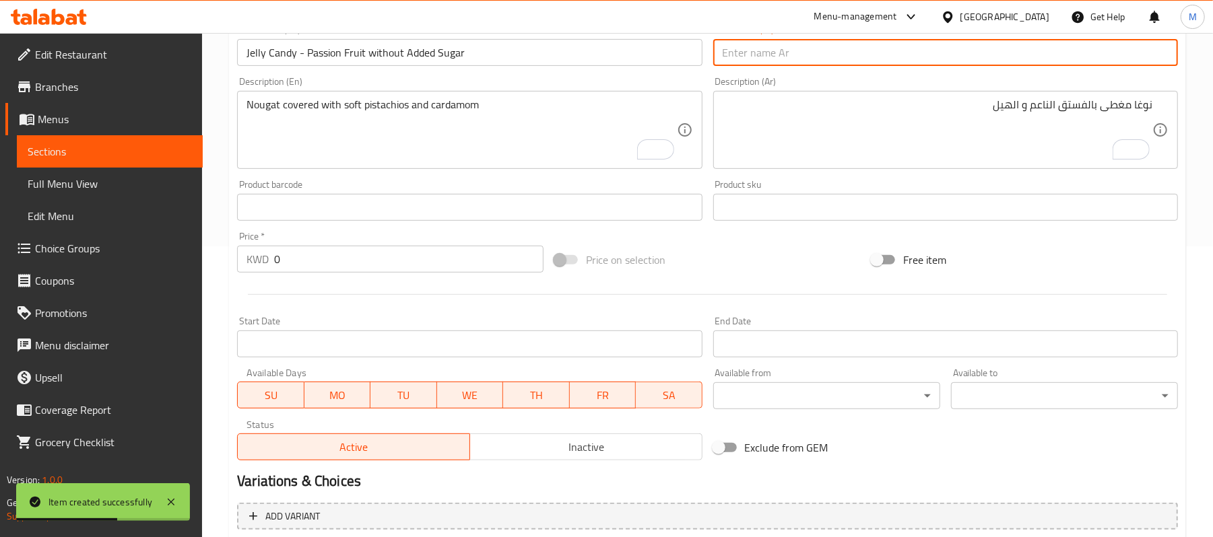
paste input "جلي كاندي باشن فروت - خالي من السكر المضاف"
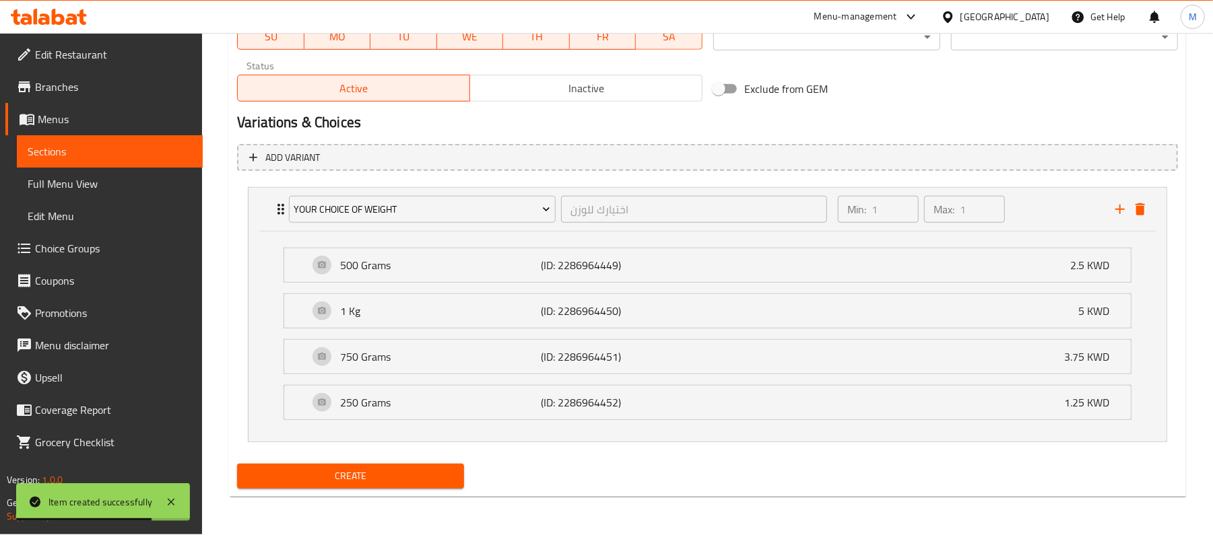
type input "جلي كاندي باشن فروت - خالي من السكر المضاف"
click at [294, 470] on span "Create" at bounding box center [350, 476] width 205 height 17
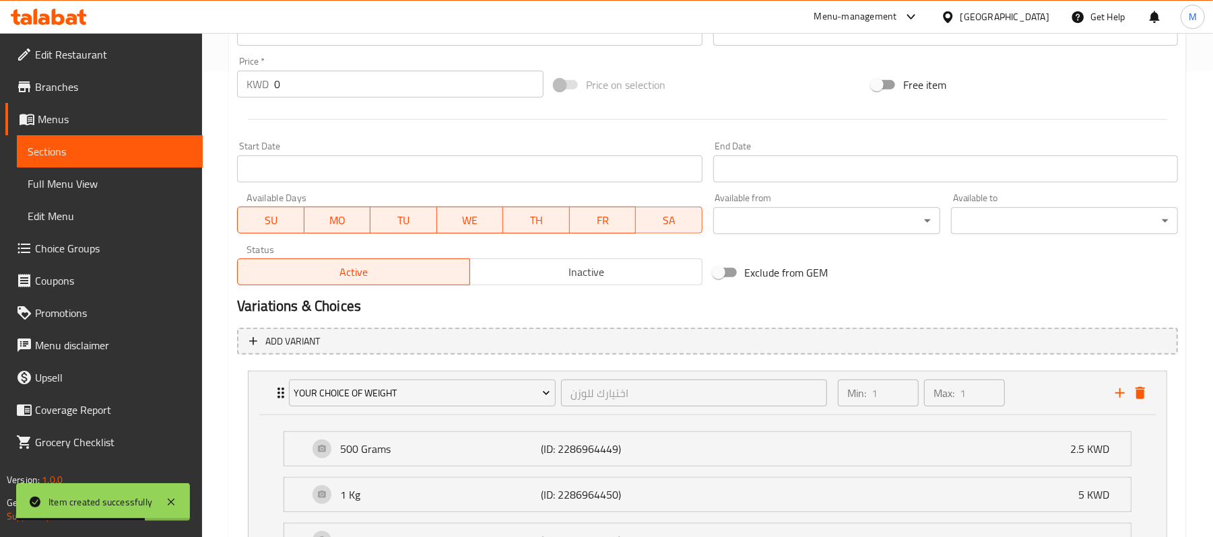
scroll to position [291, 0]
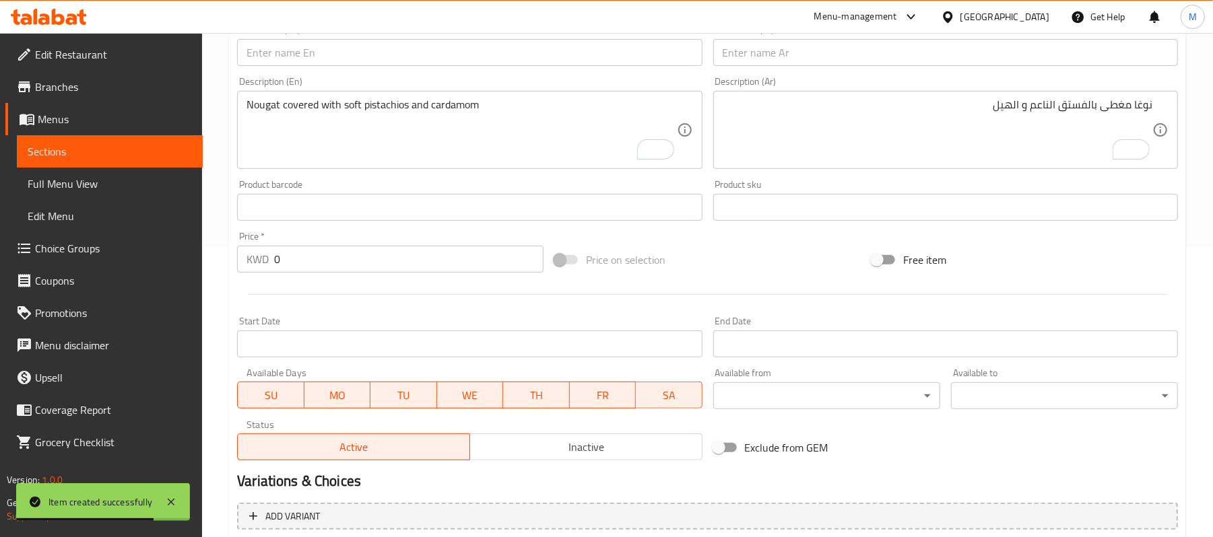
click at [403, 60] on input "text" at bounding box center [469, 52] width 465 height 27
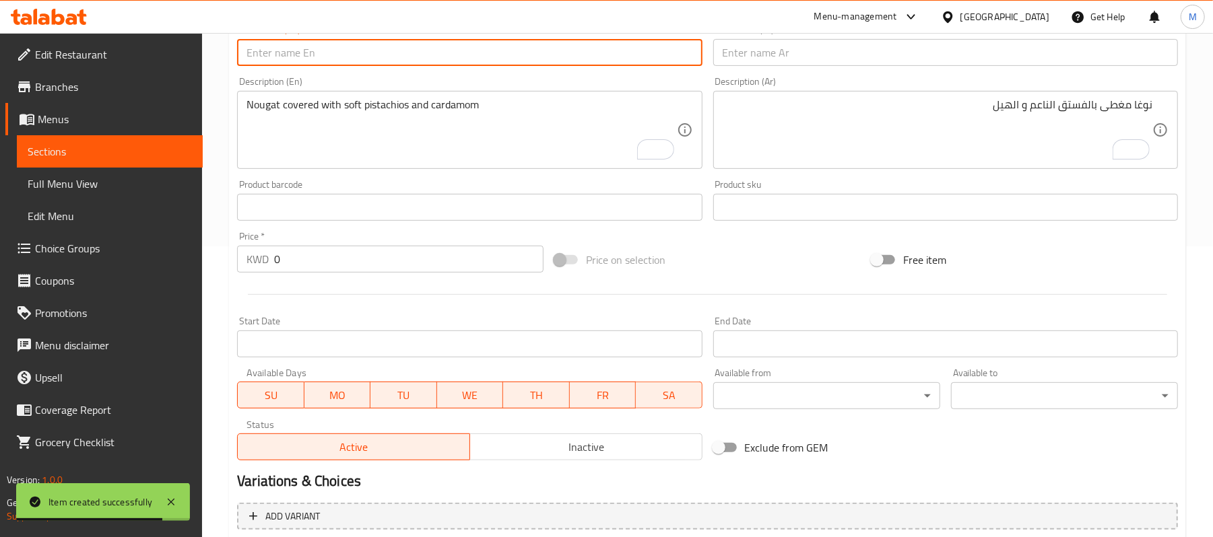
paste input "Jelly Candy - Pinapple without Added Sugar"
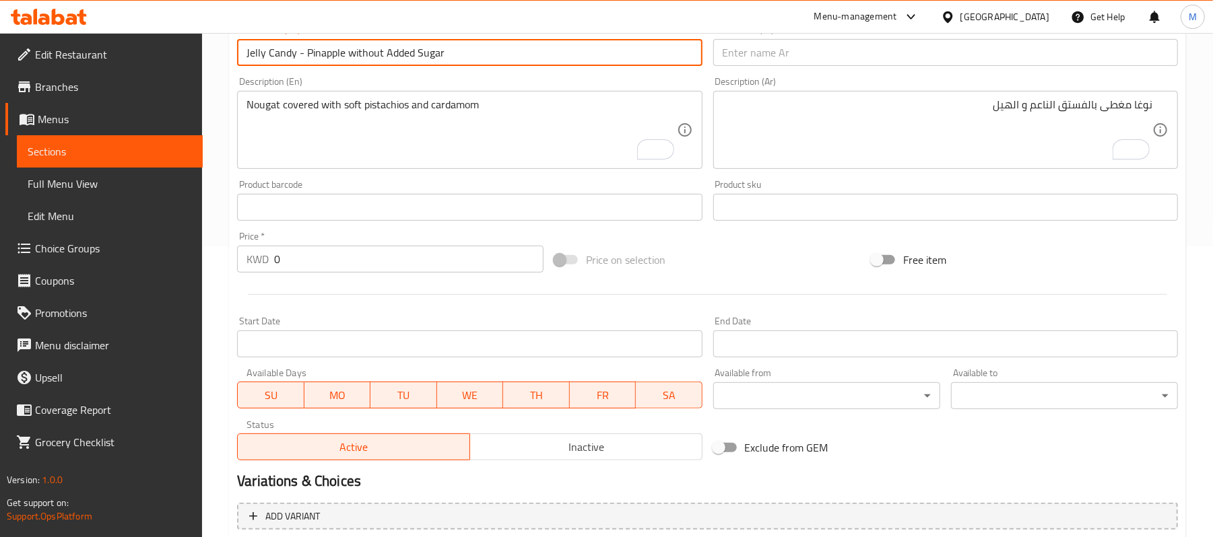
type input "Jelly Candy - Pinapple without Added Sugar"
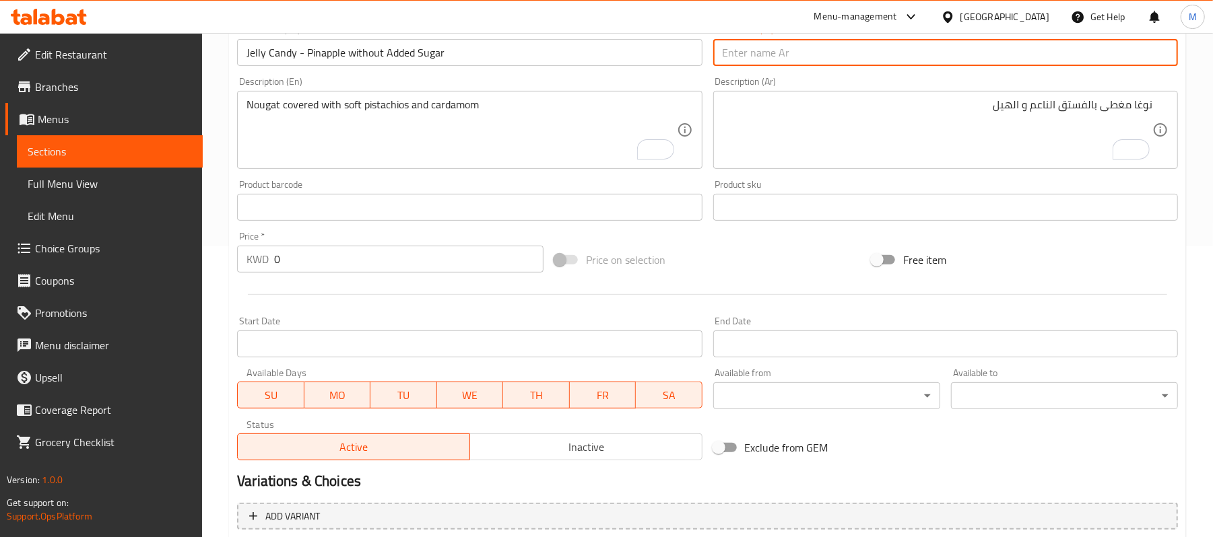
click at [812, 52] on input "text" at bounding box center [945, 52] width 465 height 27
paste input "جلي كاندي أناناس - خالي من السكر المضاف"
type input "جلي كاندي أناناس - خالي من السكر المضاف"
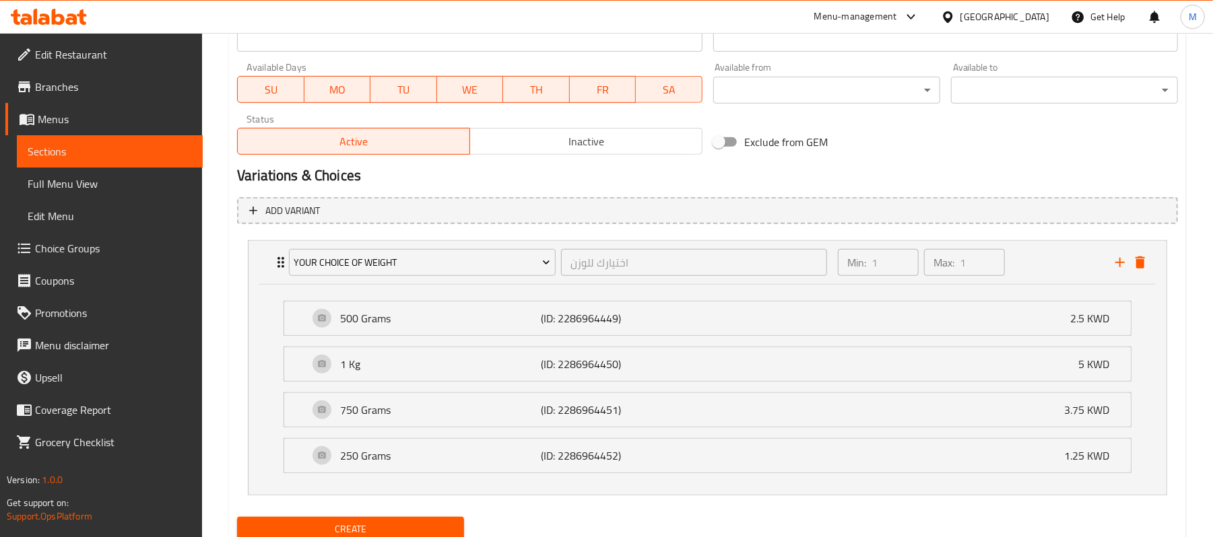
scroll to position [650, 0]
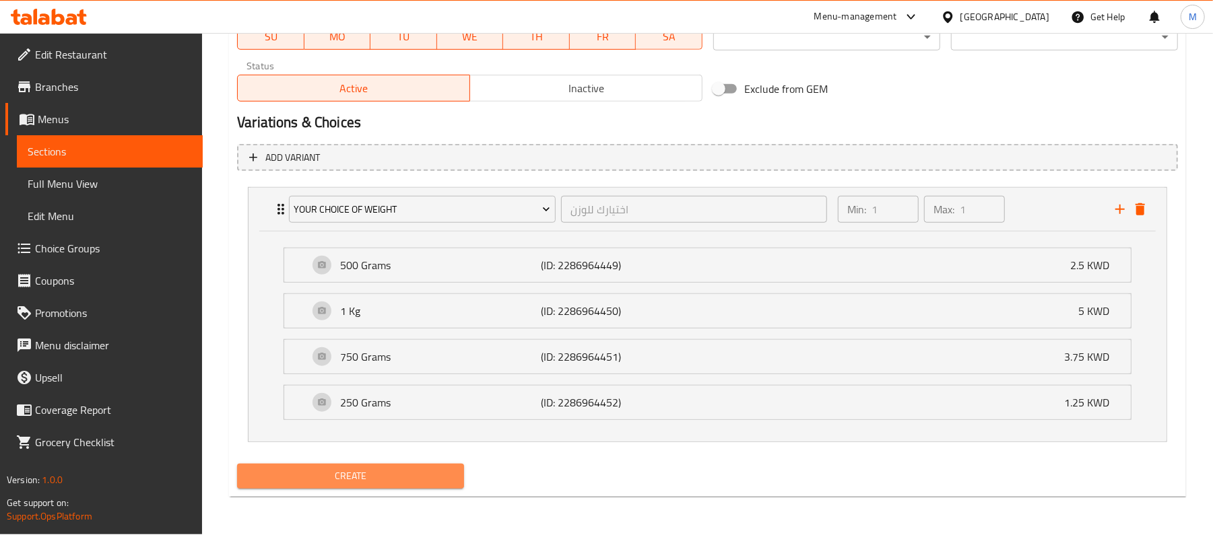
click at [306, 489] on button "Create" at bounding box center [350, 476] width 227 height 25
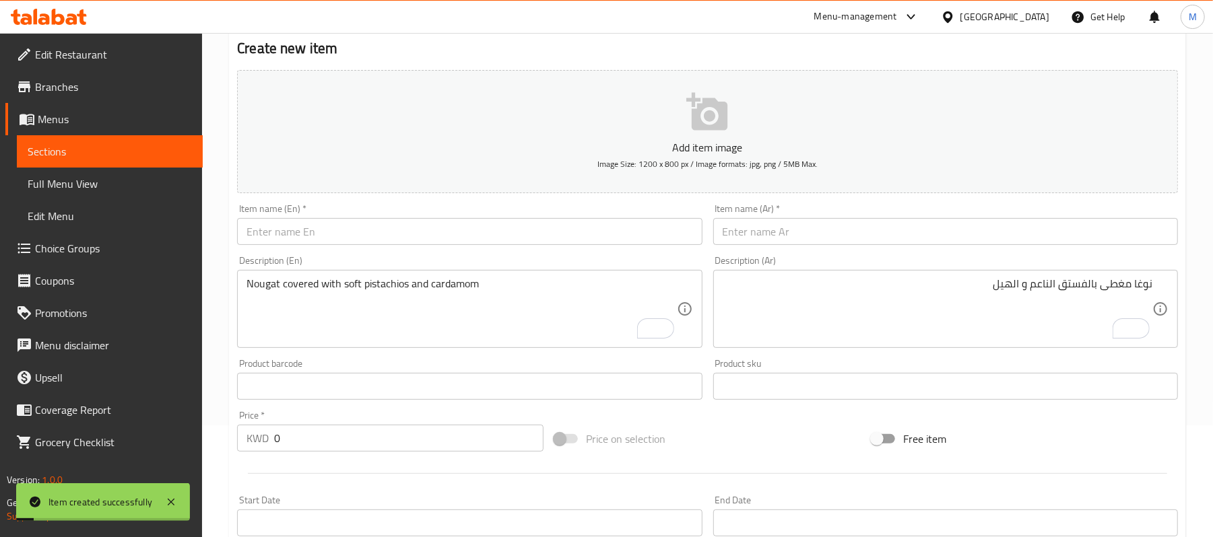
scroll to position [111, 0]
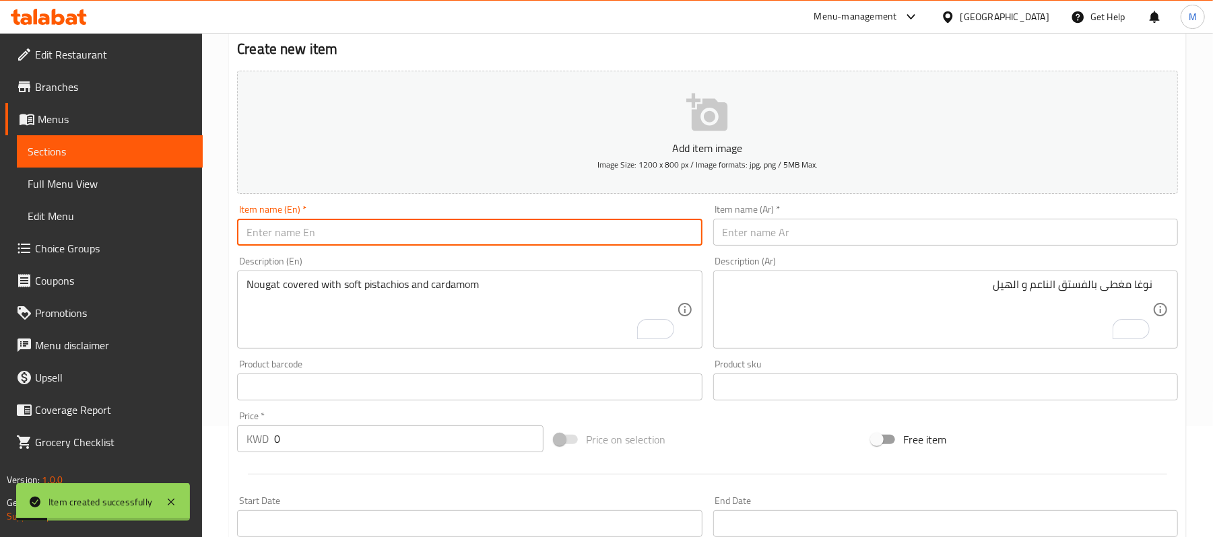
click at [359, 238] on input "text" at bounding box center [469, 232] width 465 height 27
paste input "Jelly Candy - Tamerhindi without Added Sugar"
type input "Jelly Candy - Tamerhindi without Added Sugar"
click at [929, 242] on input "text" at bounding box center [945, 232] width 465 height 27
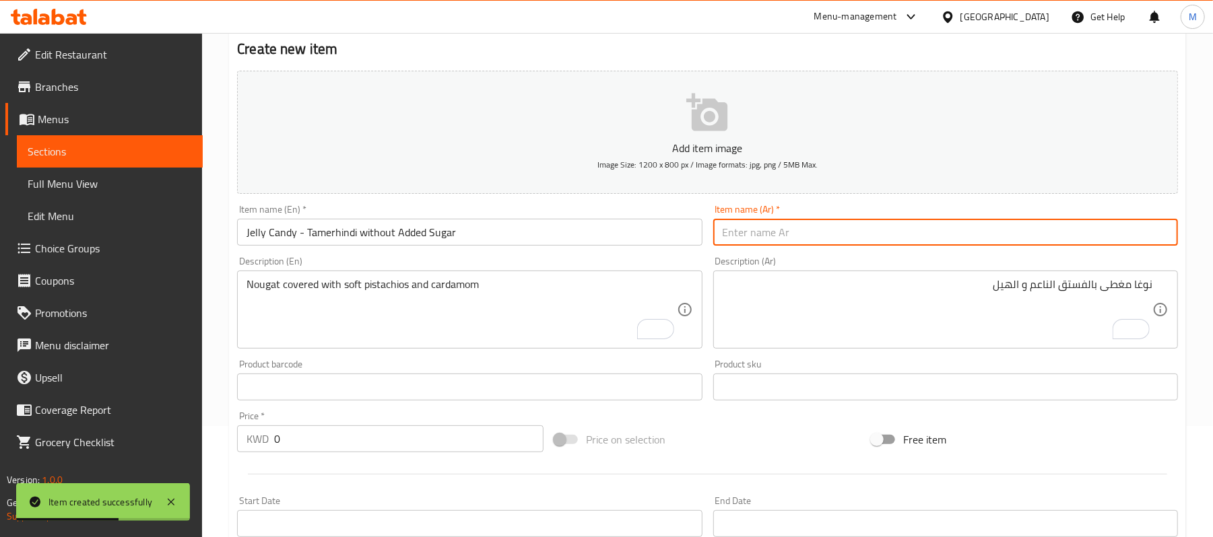
paste input "جلي كاندي تمر هندي - خالي من السكر المضاف"
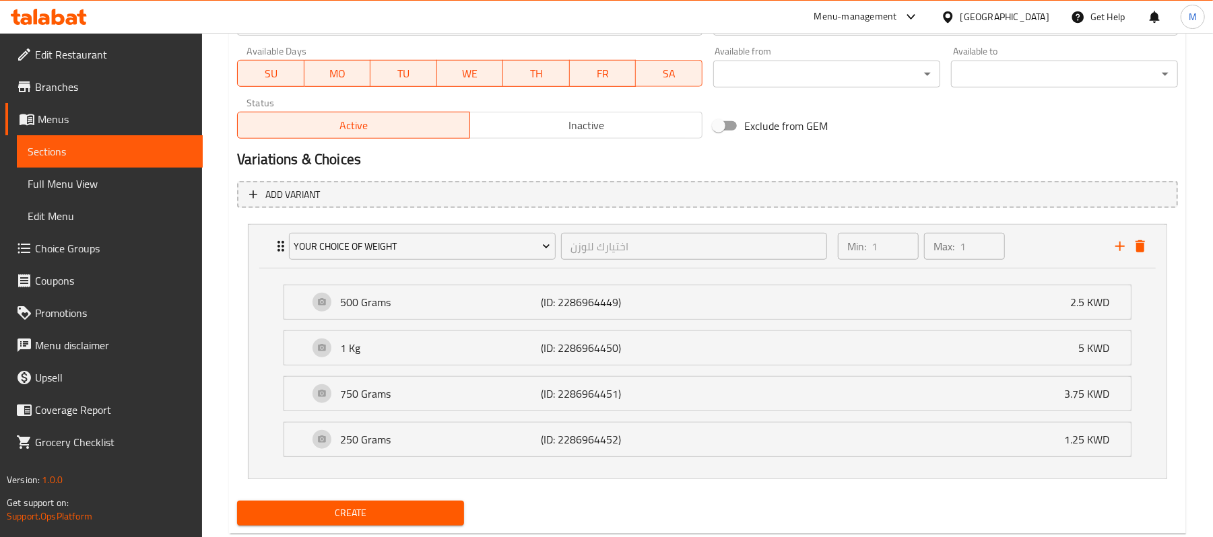
scroll to position [650, 0]
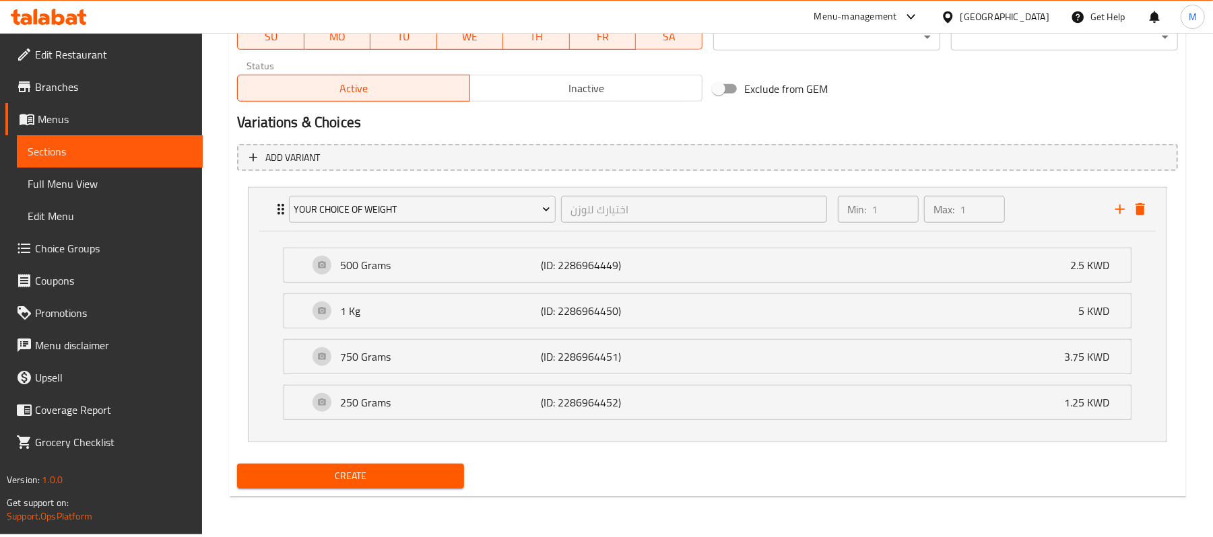
type input "جلي كاندي تمر هندي - خالي من السكر المضاف"
click at [440, 483] on span "Create" at bounding box center [350, 476] width 205 height 17
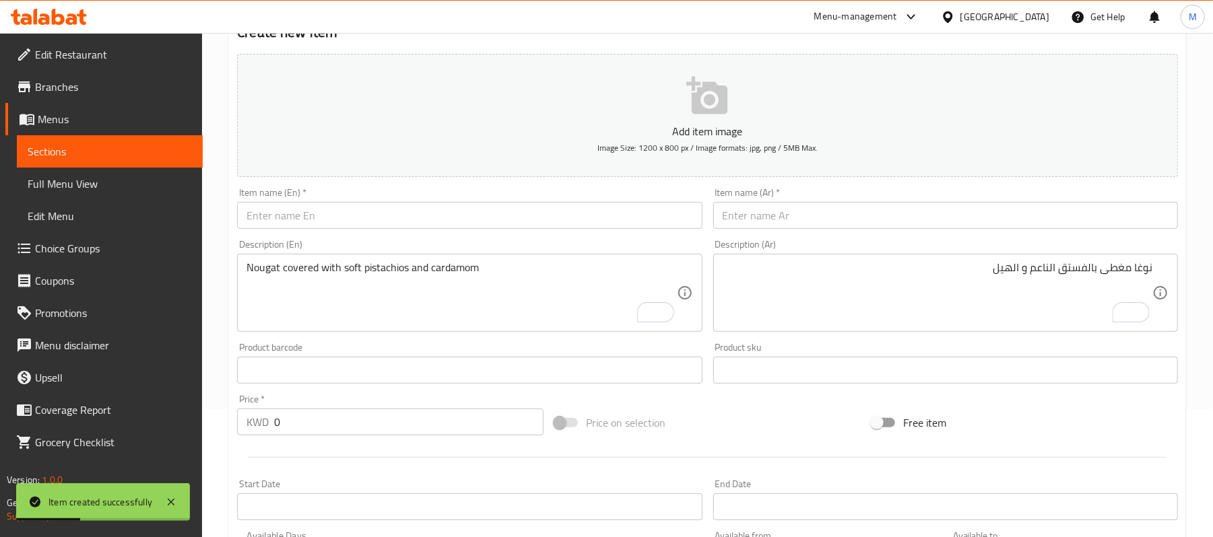
scroll to position [0, 0]
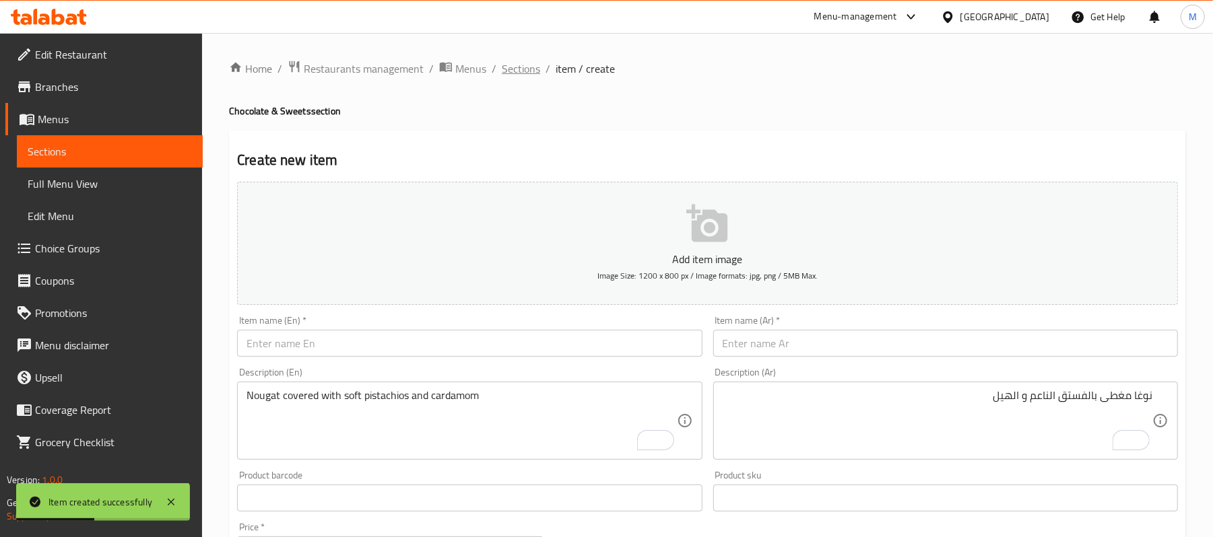
click at [513, 68] on span "Sections" at bounding box center [521, 69] width 38 height 16
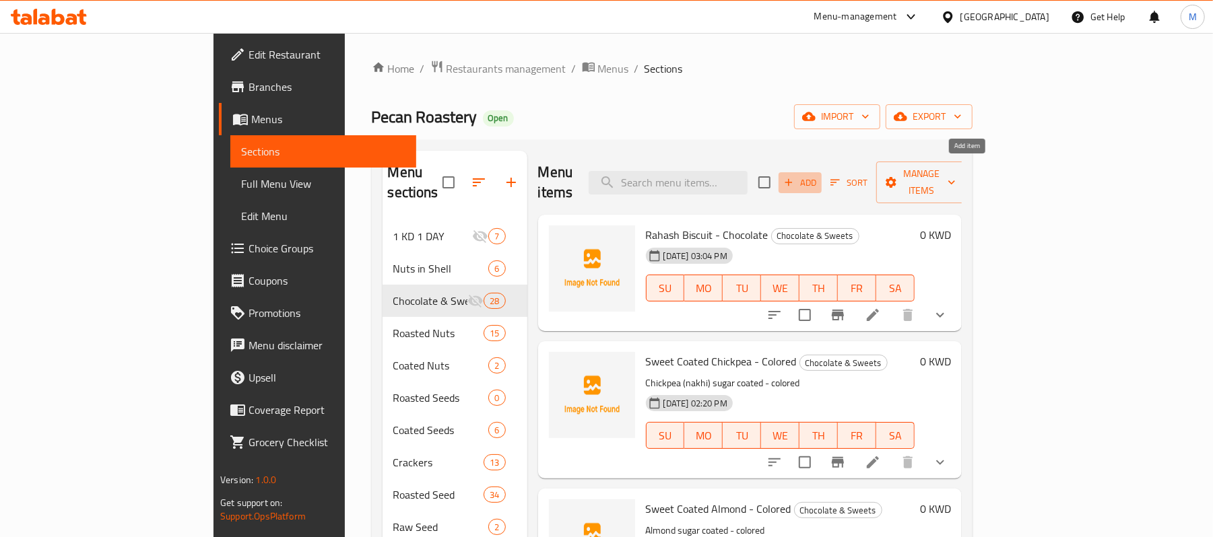
click at [821, 183] on button "Add" at bounding box center [799, 182] width 43 height 21
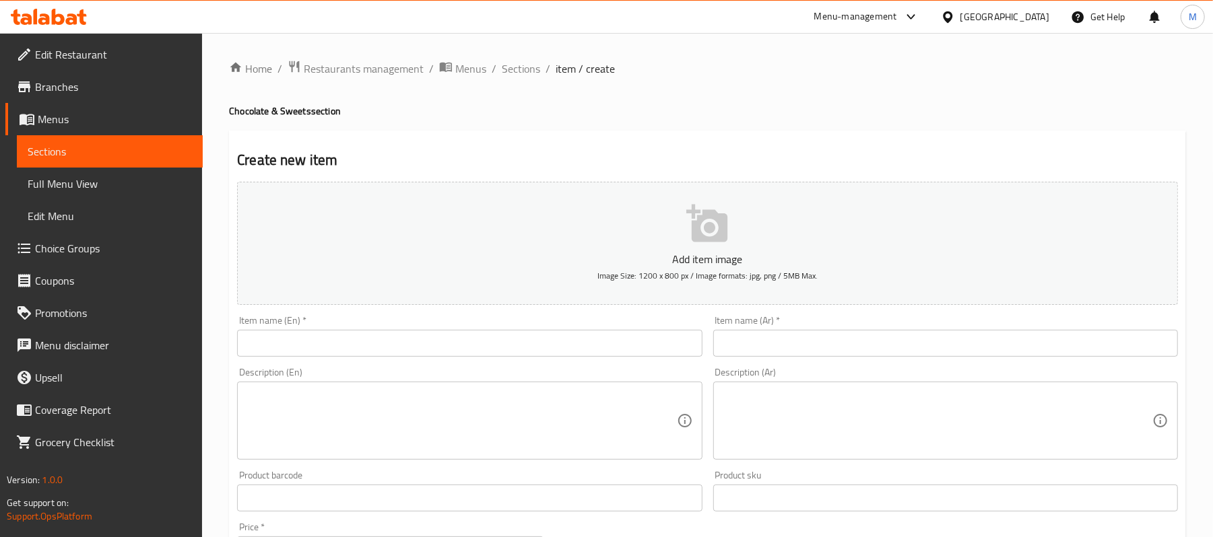
click at [458, 339] on input "text" at bounding box center [469, 343] width 465 height 27
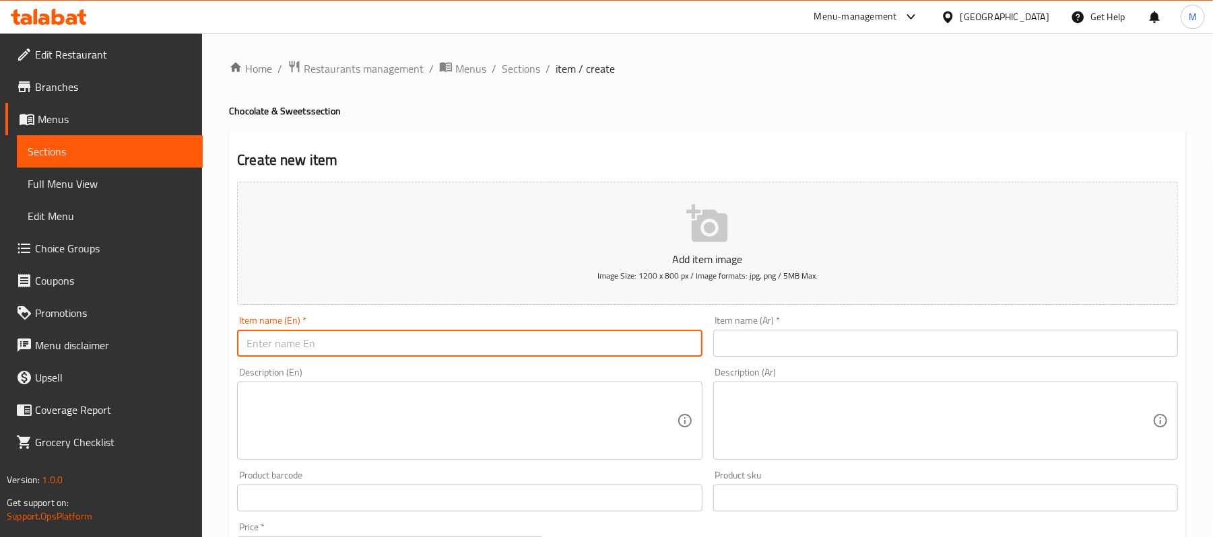
paste input "Laica Milk Chocolate- Cream & Crunchy Filling"
type input "Laica Milk Chocolate- Cream & Crunchy Filling"
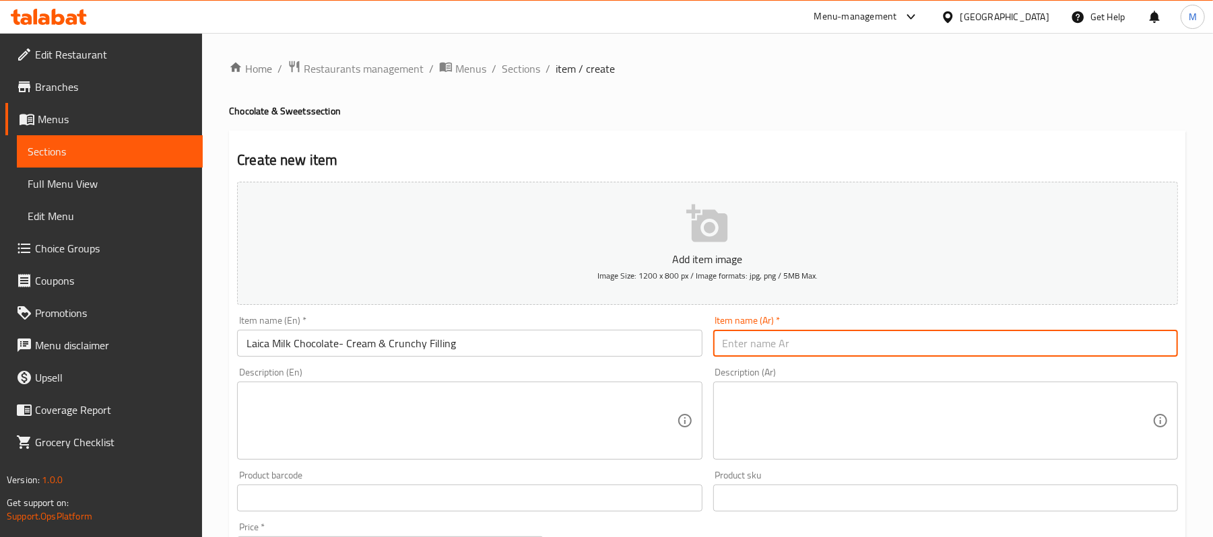
click at [935, 348] on input "text" at bounding box center [945, 343] width 465 height 27
paste input "شوكولاته لايكا بحشوة الكريمه و بسكويت"
click at [757, 343] on input "شوكولاته لايكا بحشوة الكريمه و بسكويت" at bounding box center [945, 343] width 465 height 27
click at [761, 346] on input "شوكولاته لايكا بحشوة الكريمه و بسكويت" at bounding box center [945, 343] width 465 height 27
type input "شوكولاته لايكا بحشوة الكريمه وبسكويت"
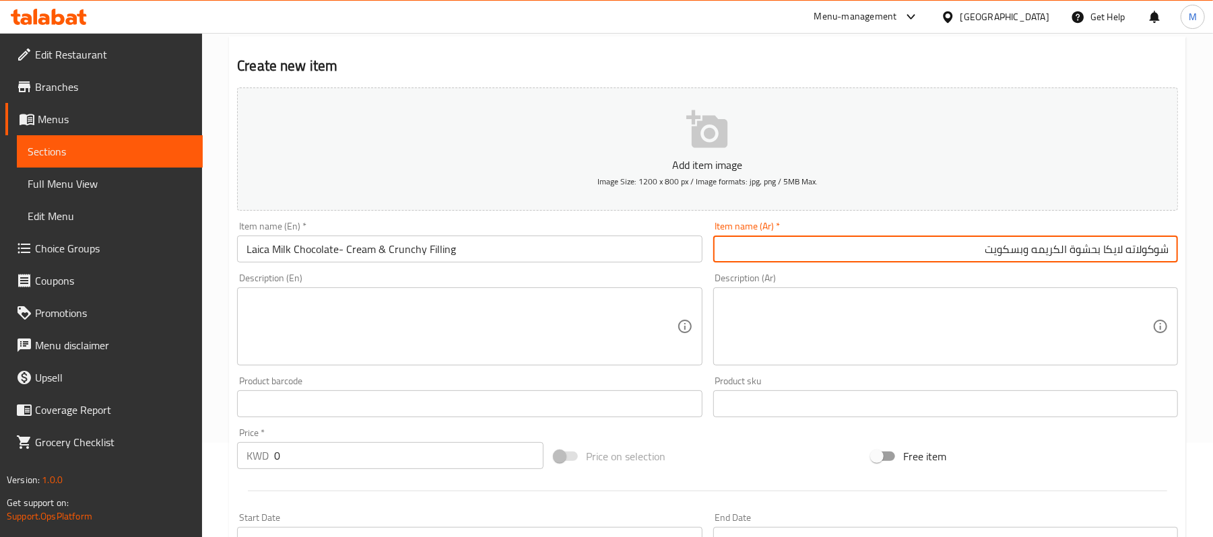
scroll to position [54, 0]
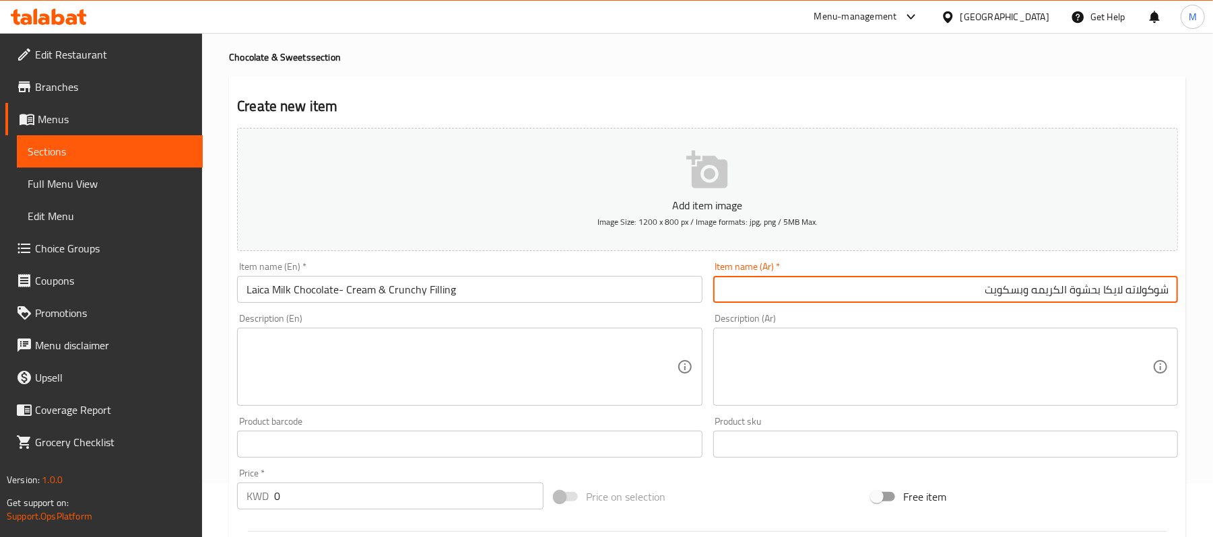
click at [442, 295] on input "Laica Milk Chocolate- Cream & Crunchy Filling" at bounding box center [469, 289] width 465 height 27
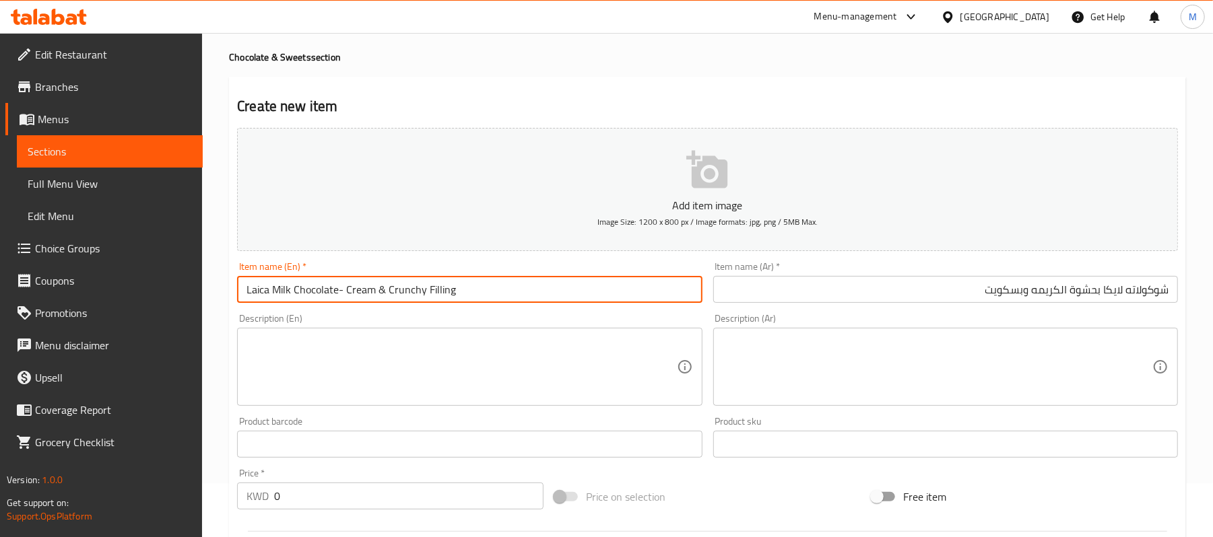
click at [442, 295] on input "Laica Milk Chocolate- Cream & Crunchy Filling" at bounding box center [469, 289] width 465 height 27
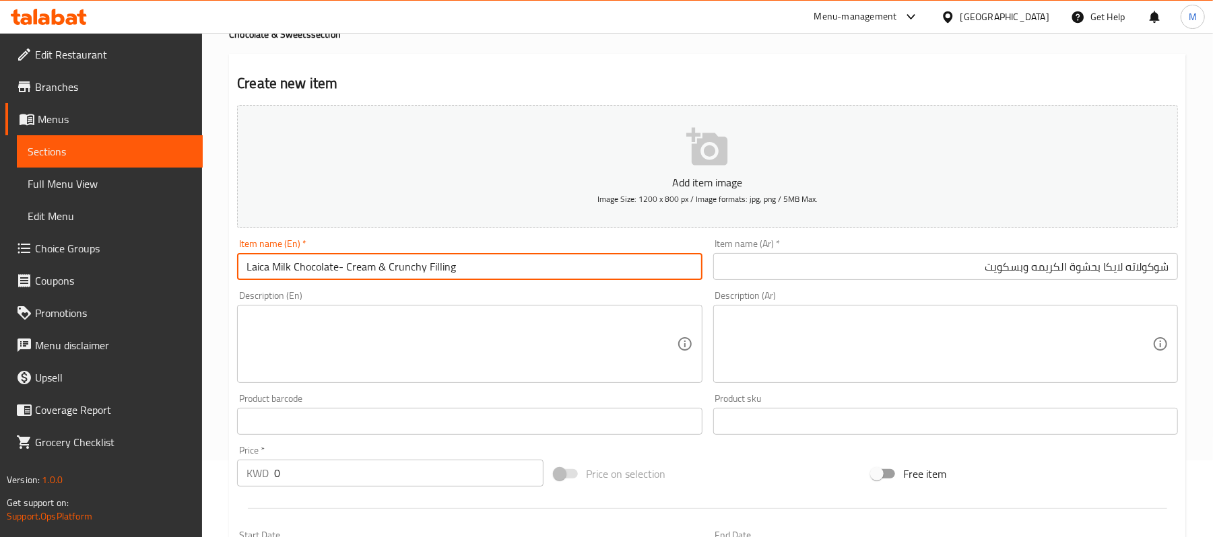
scroll to position [413, 0]
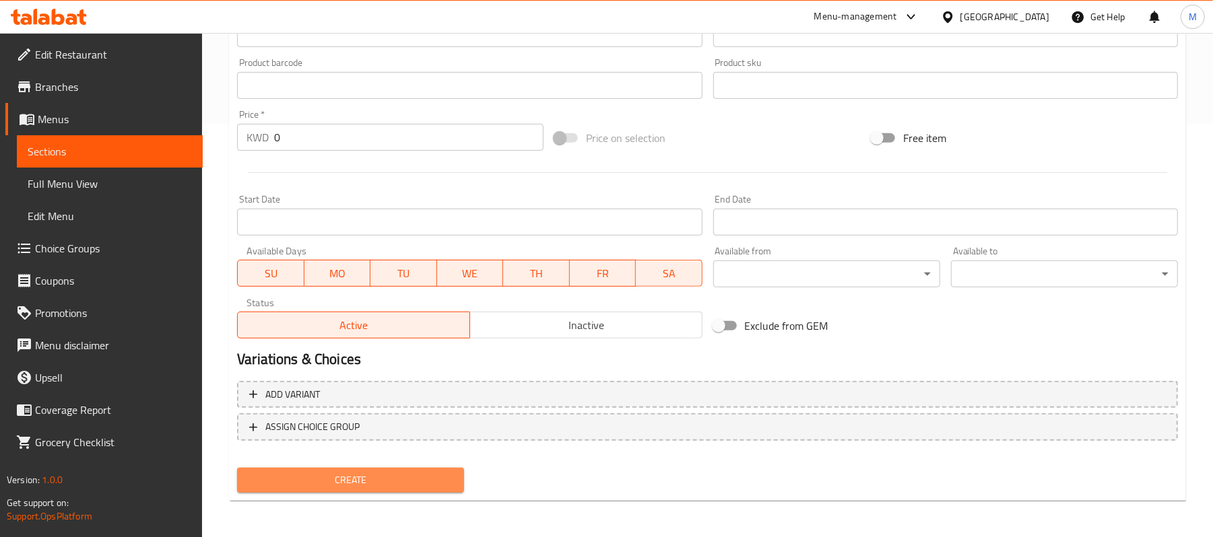
click at [373, 478] on span "Create" at bounding box center [350, 480] width 205 height 17
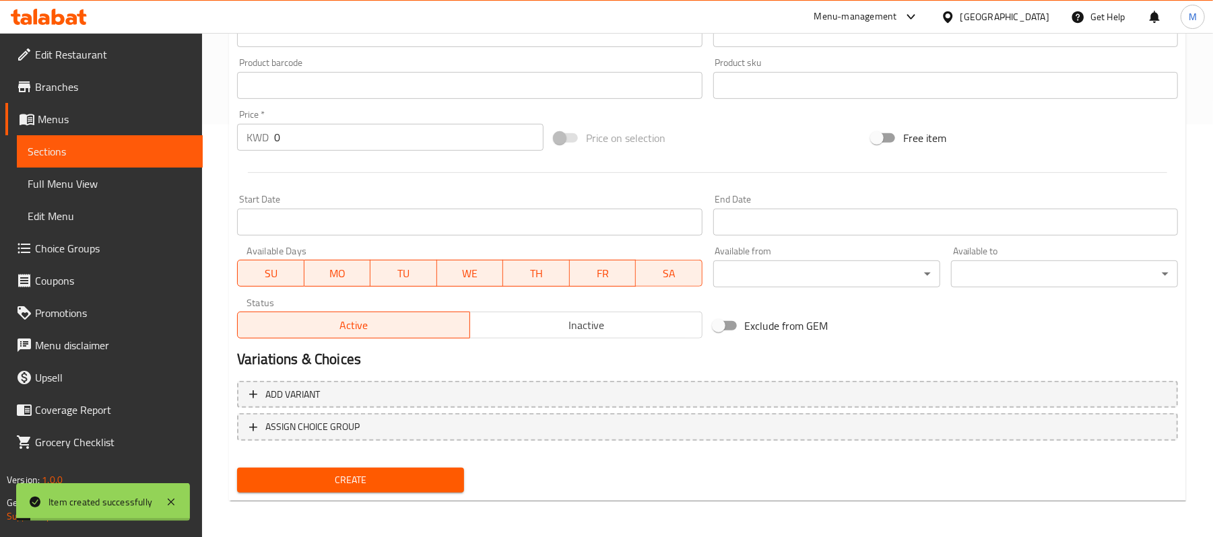
scroll to position [0, 0]
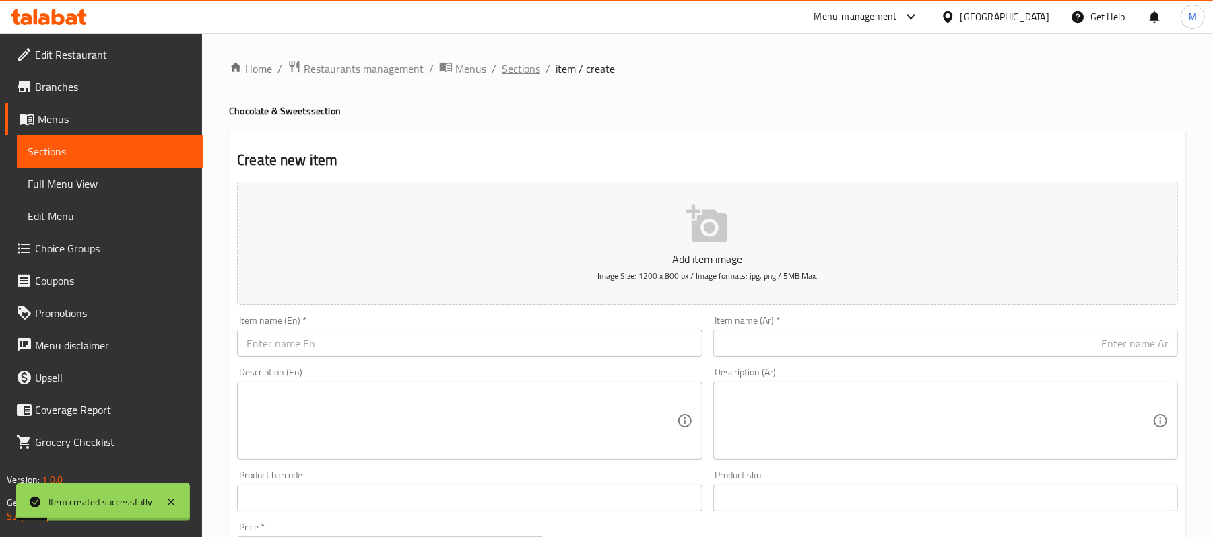
click at [525, 63] on span "Sections" at bounding box center [521, 69] width 38 height 16
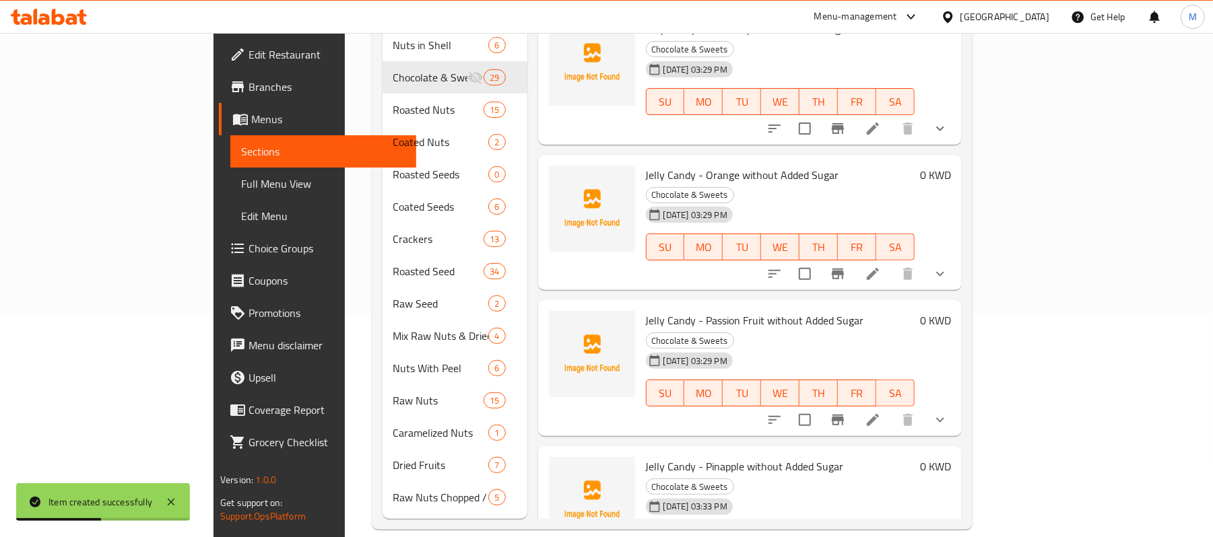
scroll to position [3345, 0]
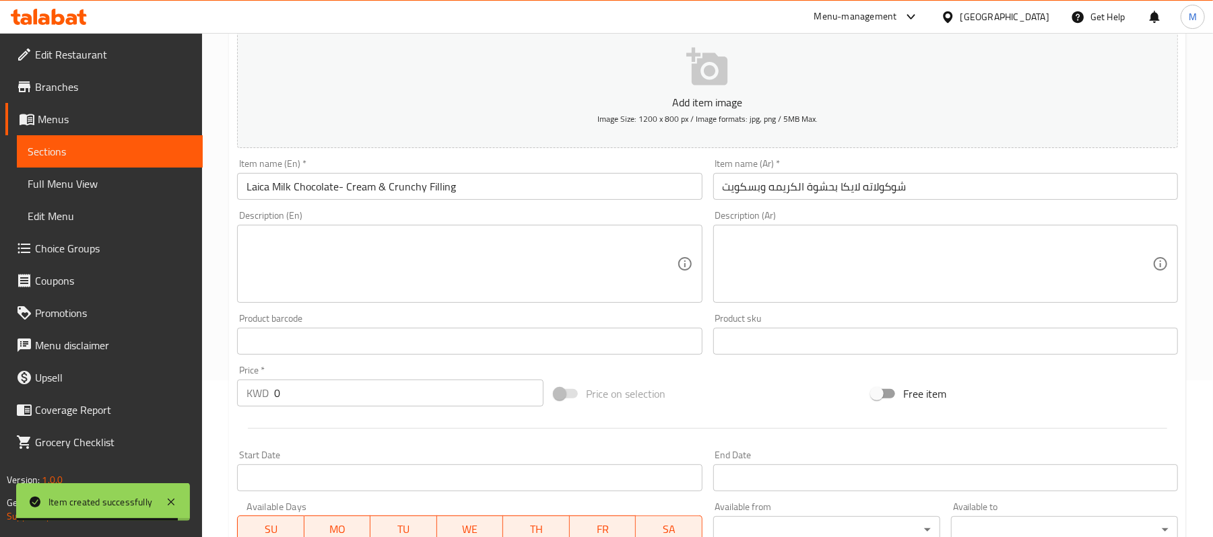
scroll to position [413, 0]
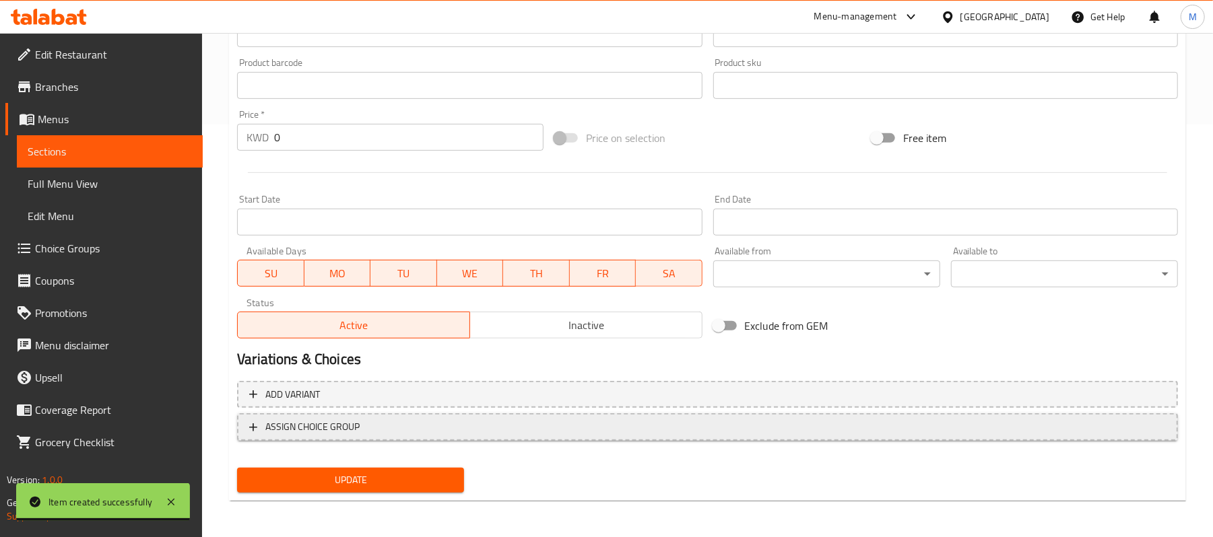
click at [430, 434] on span "ASSIGN CHOICE GROUP" at bounding box center [707, 427] width 916 height 17
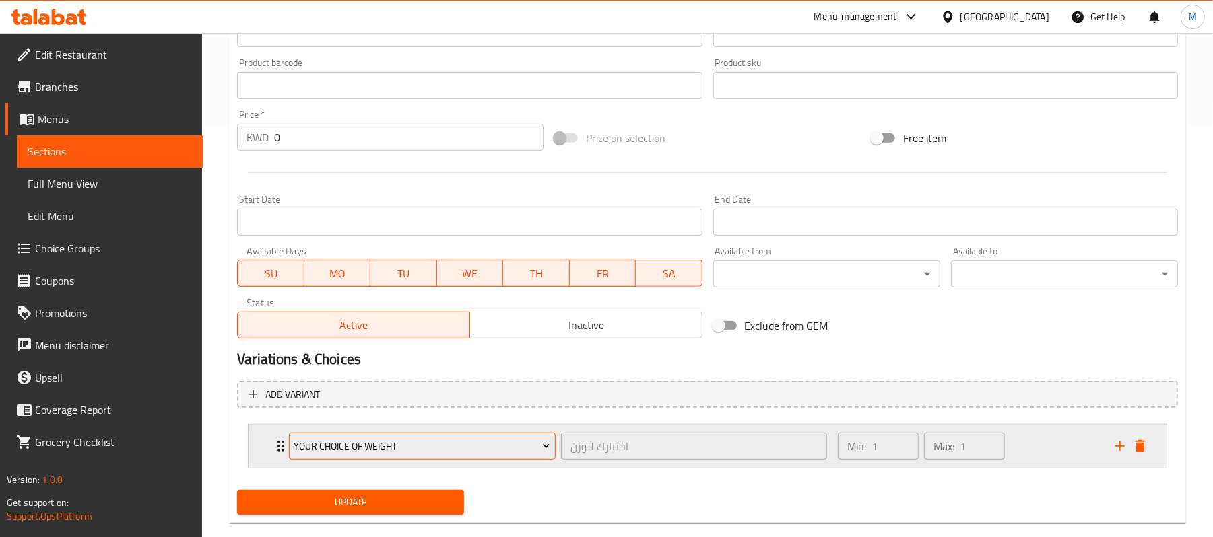
click at [452, 444] on span "Your Choice of Weight" at bounding box center [422, 446] width 257 height 17
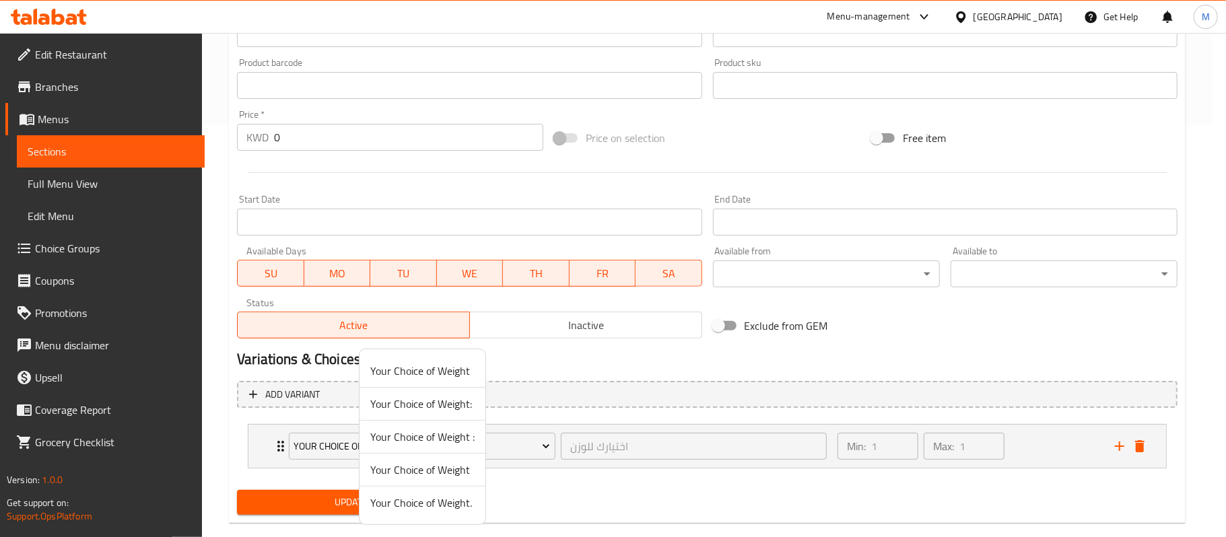
click at [400, 505] on span "Your Choice of Weight." at bounding box center [422, 503] width 104 height 16
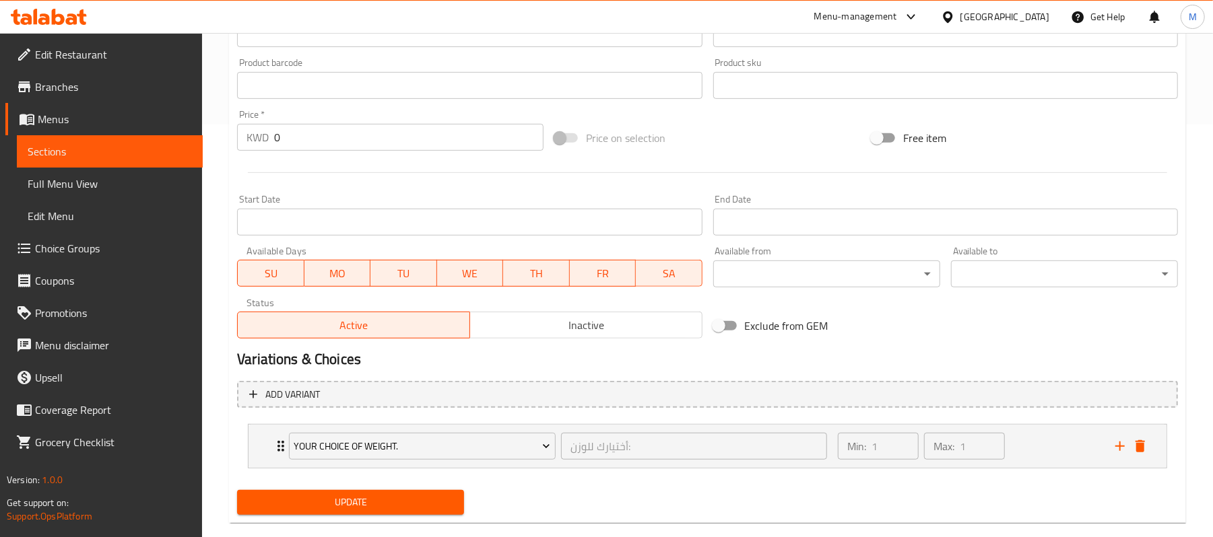
click at [345, 498] on span "Update" at bounding box center [350, 502] width 205 height 17
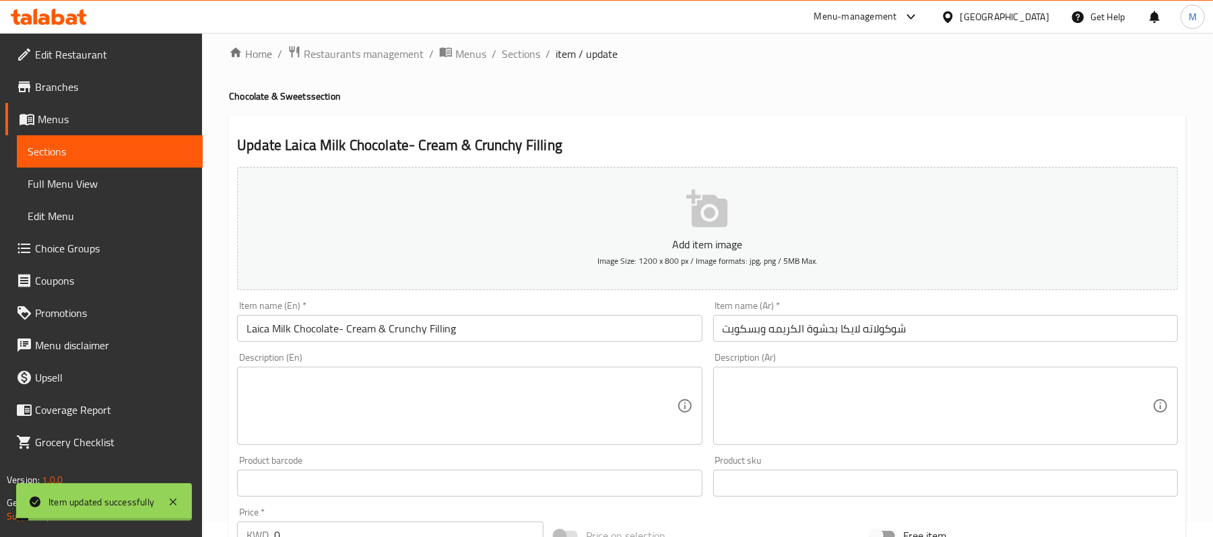
scroll to position [0, 0]
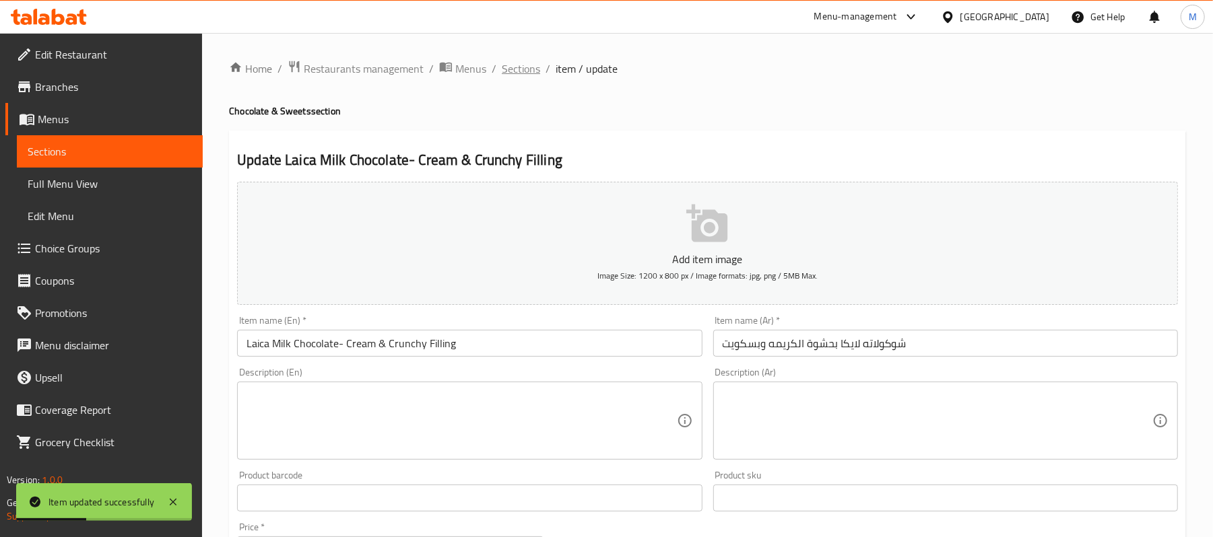
click at [522, 69] on span "Sections" at bounding box center [521, 69] width 38 height 16
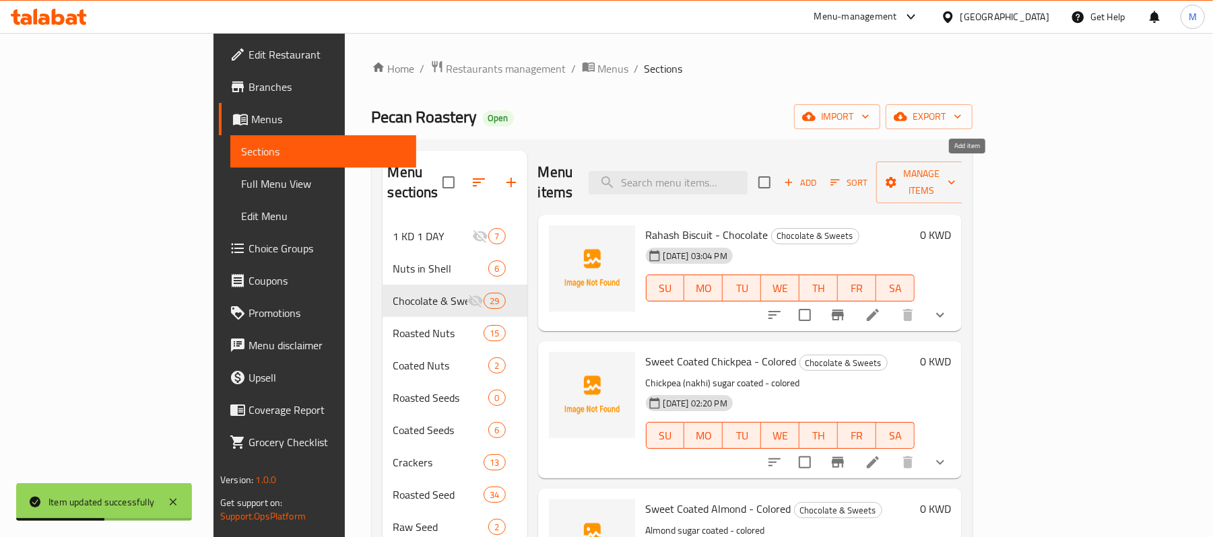
click at [818, 175] on span "Add" at bounding box center [800, 182] width 36 height 15
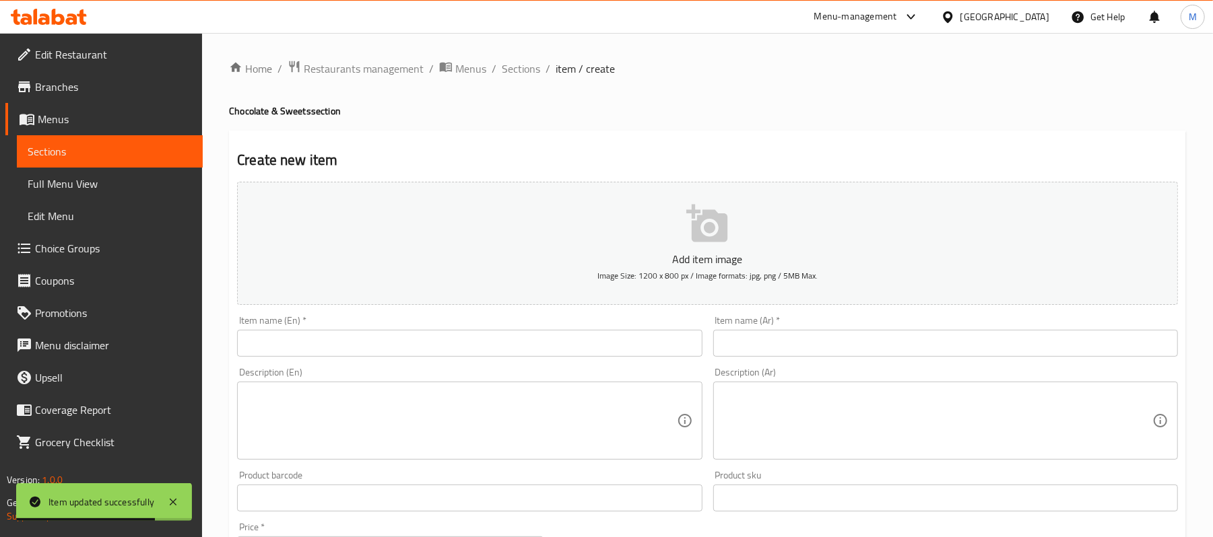
click at [416, 346] on input "text" at bounding box center [469, 343] width 465 height 27
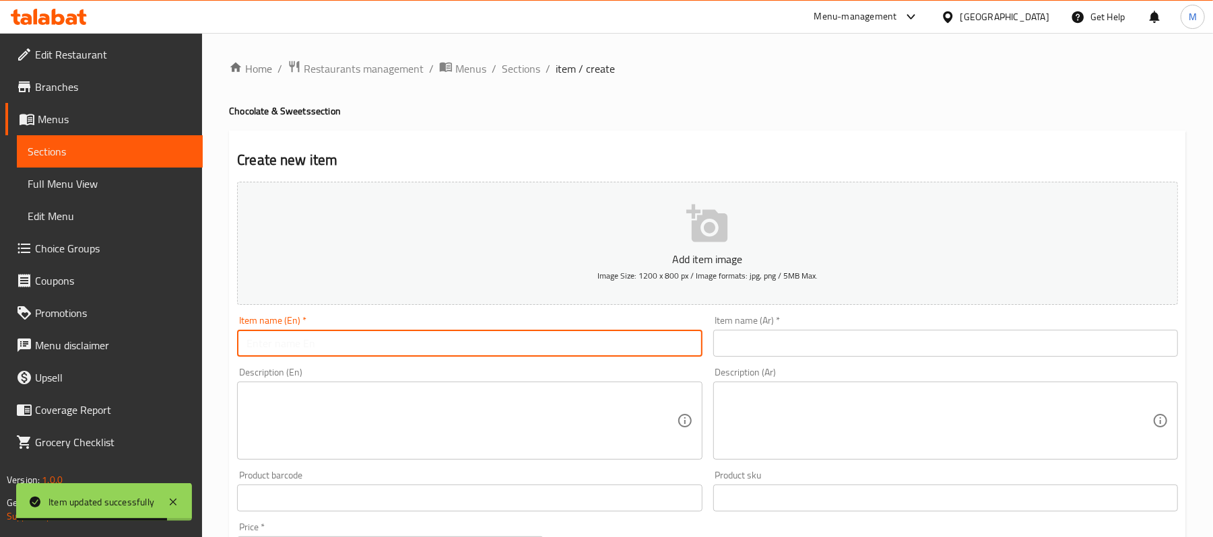
paste input "Laica Milk Chocolate Chocolate Filling"
click at [343, 341] on input "Laica Milk Chocolate Chocolate Filling" at bounding box center [469, 343] width 465 height 27
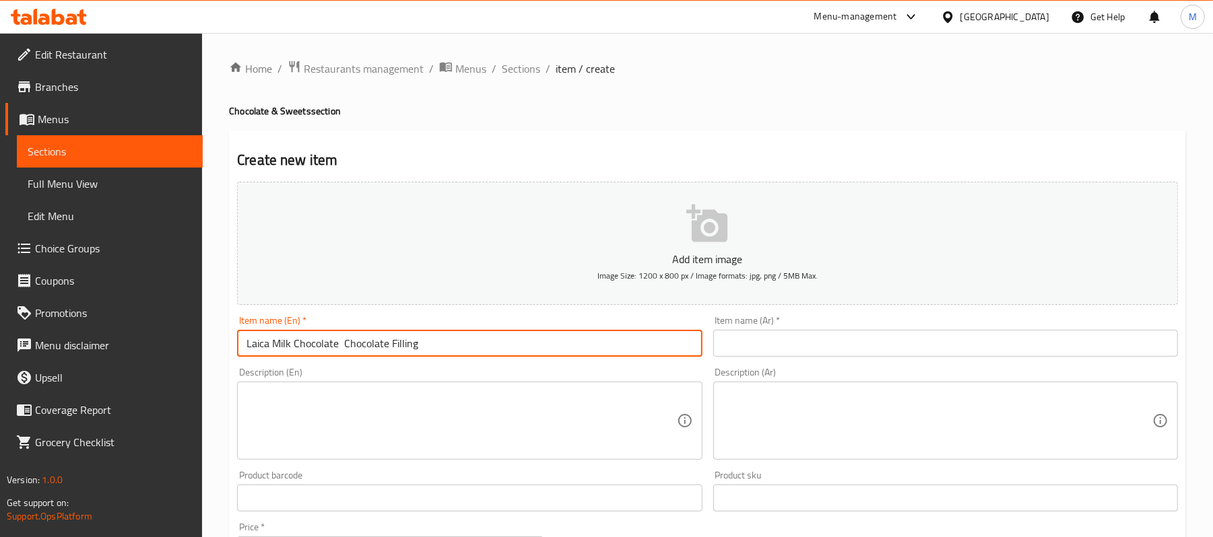
click at [348, 342] on input "Laica Milk Chocolate Chocolate Filling" at bounding box center [469, 343] width 465 height 27
click at [345, 346] on input "Laica Milk Chocolate Chocolate Filling" at bounding box center [469, 343] width 465 height 27
type input "Laica Milk Chocolate Filling"
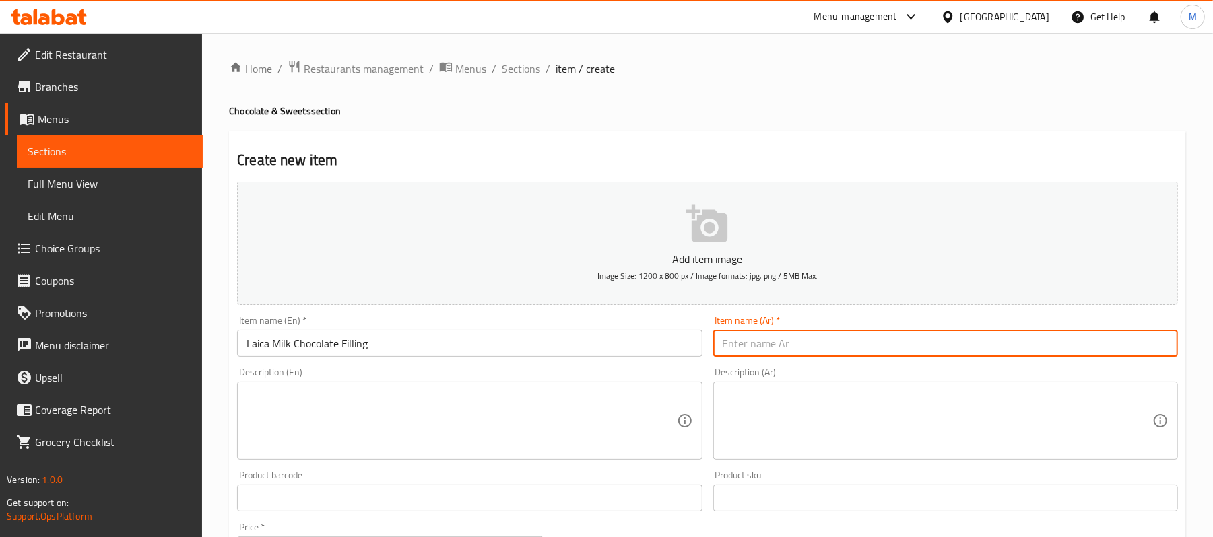
click at [918, 353] on input "text" at bounding box center [945, 343] width 465 height 27
paste input "شوكولاته لايكا بحشوة الشوكولاتة"
type input "شوكولاته لايكا بحشوة الشوكولاتة"
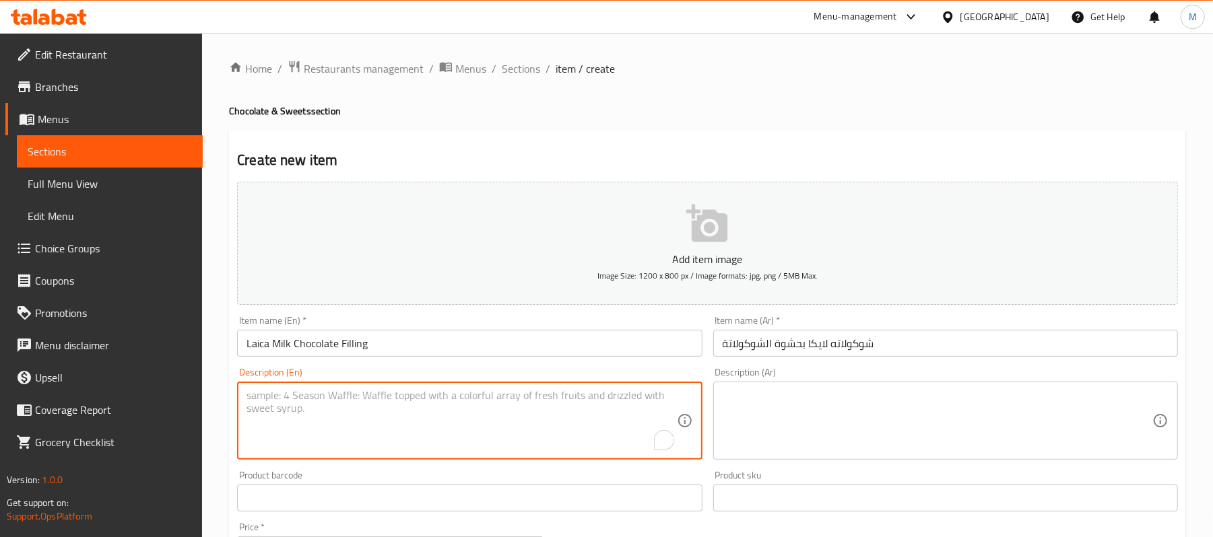
click at [421, 423] on textarea "To enrich screen reader interactions, please activate Accessibility in Grammarl…" at bounding box center [461, 421] width 430 height 64
paste textarea "Italian Milk Chocolate - Chocolate Filling"
click at [395, 399] on textarea "Italian Milk Chocolate - Chocolate Filling" at bounding box center [461, 421] width 430 height 64
click at [394, 399] on textarea "Italian Milk Chocolate - Chocolate Filling" at bounding box center [461, 421] width 430 height 64
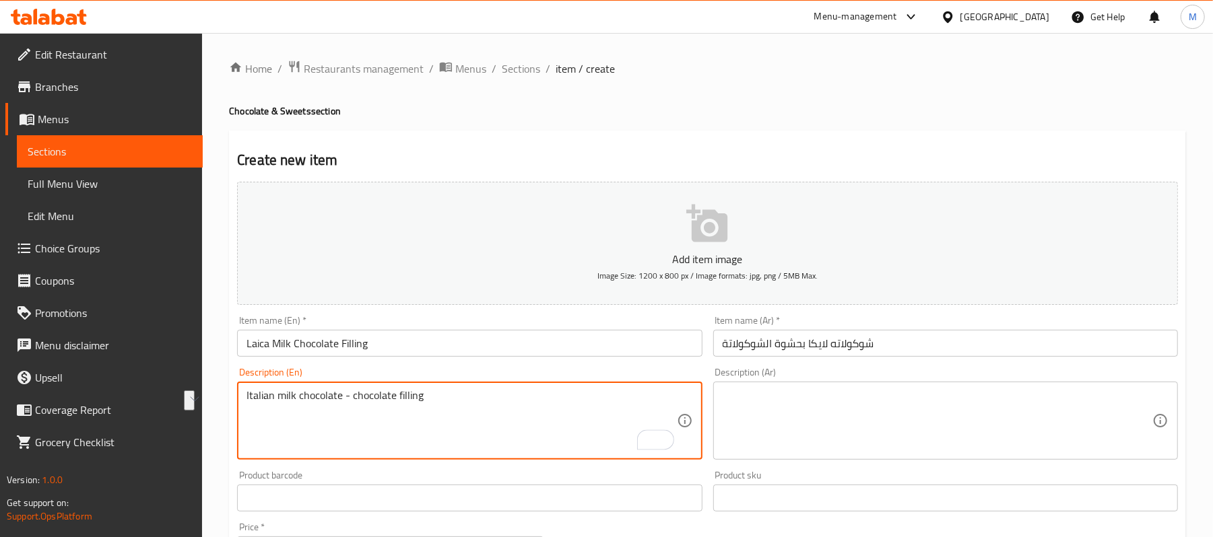
click at [466, 447] on textarea "Italian milk chocolate - chocolate filling" at bounding box center [461, 421] width 430 height 64
type textarea "Italian milk chocolate - chocolate filling"
click at [852, 404] on textarea at bounding box center [937, 421] width 430 height 64
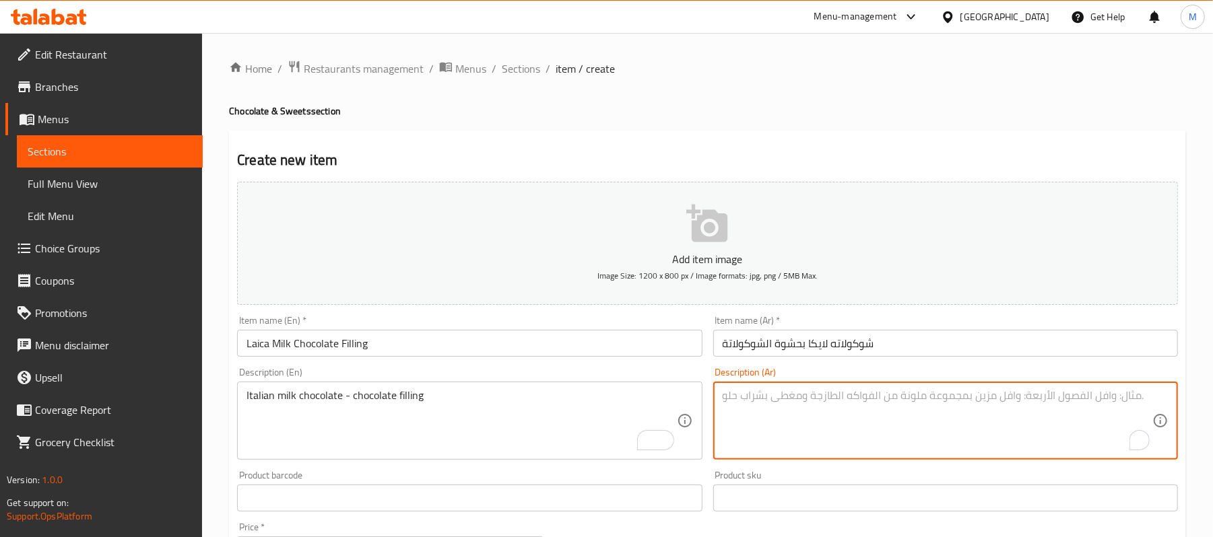
paste textarea "شوكولاته ايطالية بحشوة الشوكولاتة"
type textarea "شوكولاته ايطالية بحشوة الشوكولاتة"
click at [308, 351] on input "Laica Milk Chocolate Filling" at bounding box center [469, 343] width 465 height 27
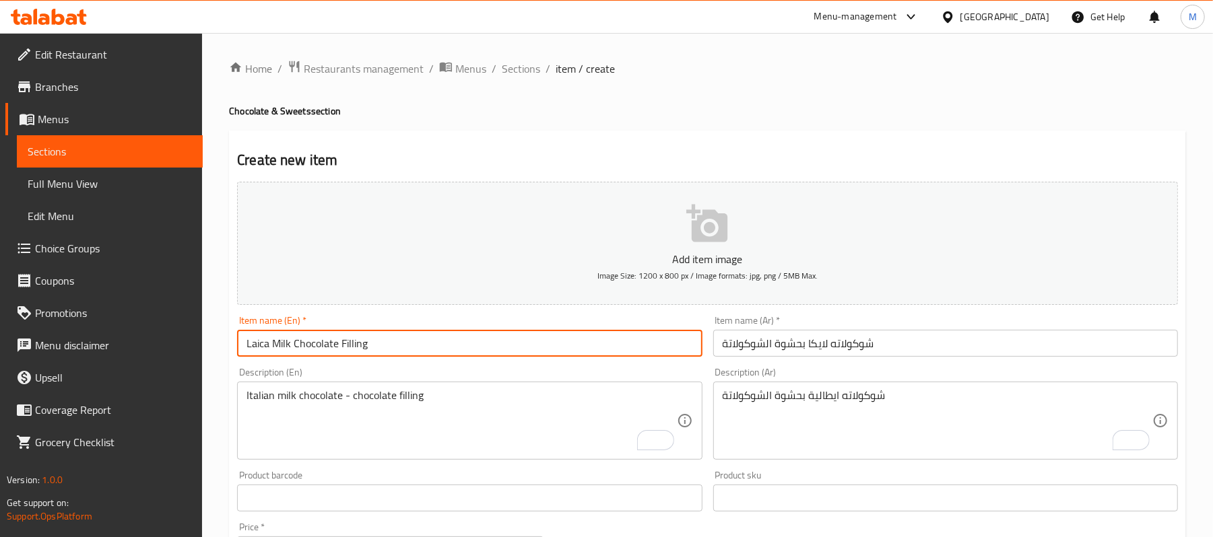
click at [308, 351] on input "Laica Milk Chocolate Filling" at bounding box center [469, 343] width 465 height 27
paste input "Chocolate"
click at [341, 349] on input "Laica Milk Chocolate Chocolate Filling" at bounding box center [469, 343] width 465 height 27
click at [351, 345] on input "Laica Milk Chocolate- Chocolate Filling" at bounding box center [469, 343] width 465 height 27
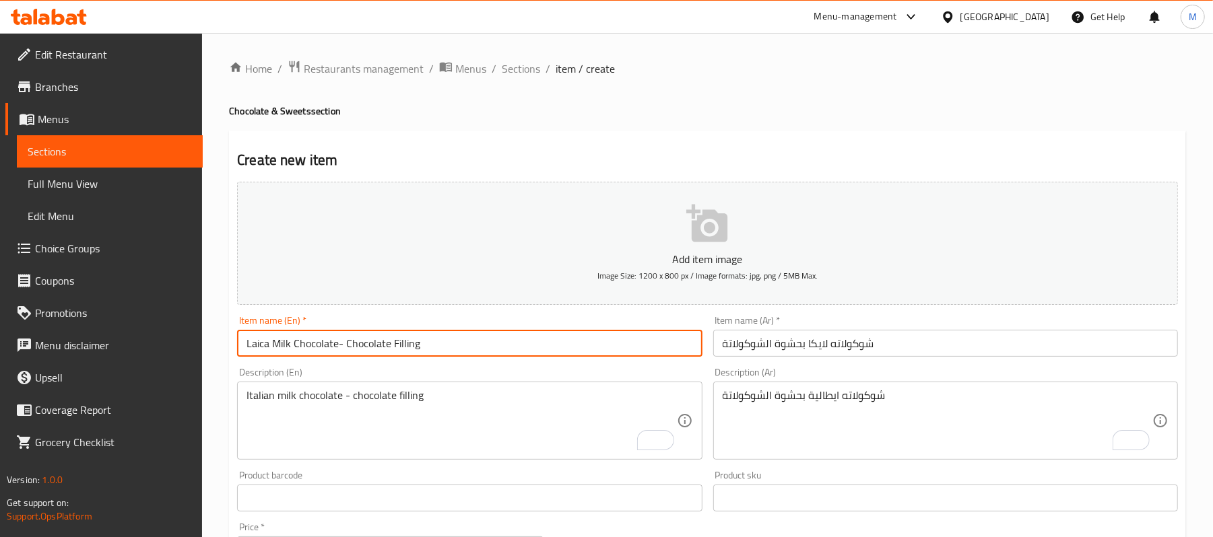
click at [338, 345] on input "Laica Milk Chocolate- Chocolate Filling" at bounding box center [469, 343] width 465 height 27
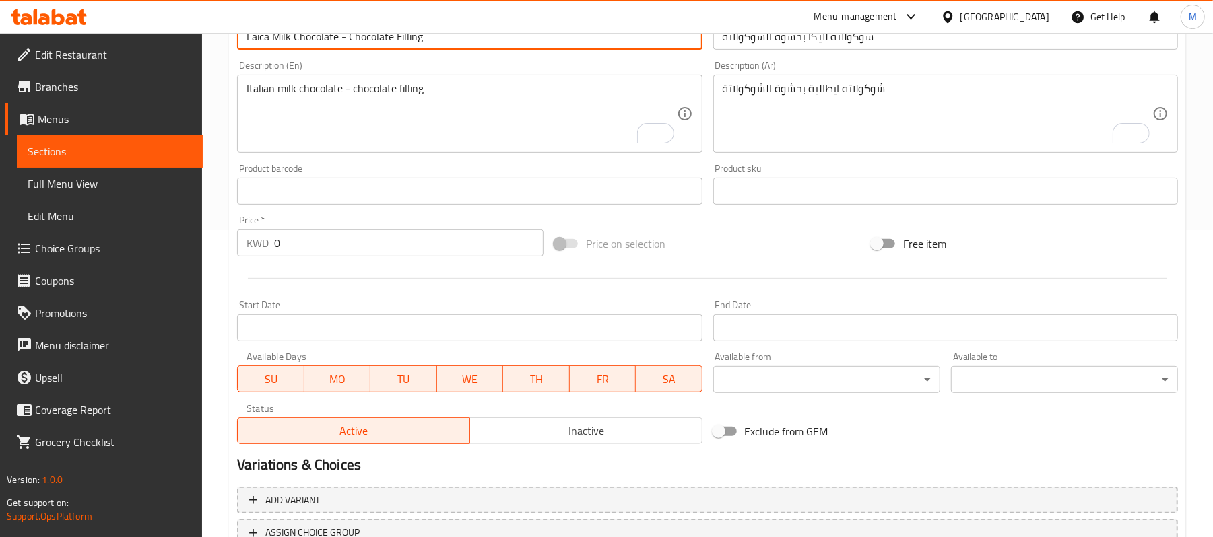
scroll to position [413, 0]
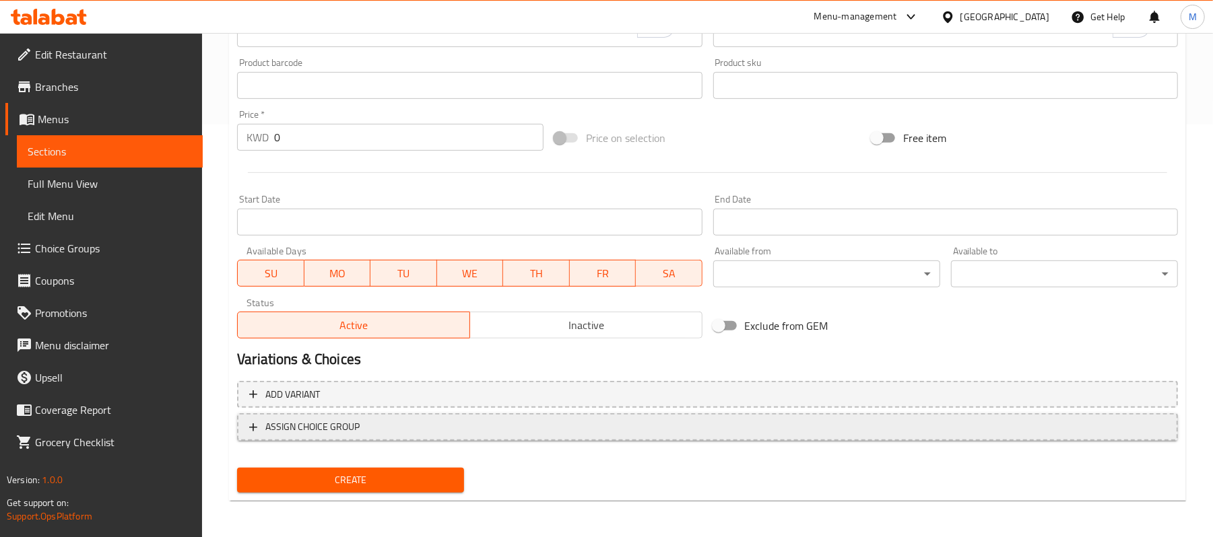
type input "Laica Milk Chocolate - Chocolate Filling"
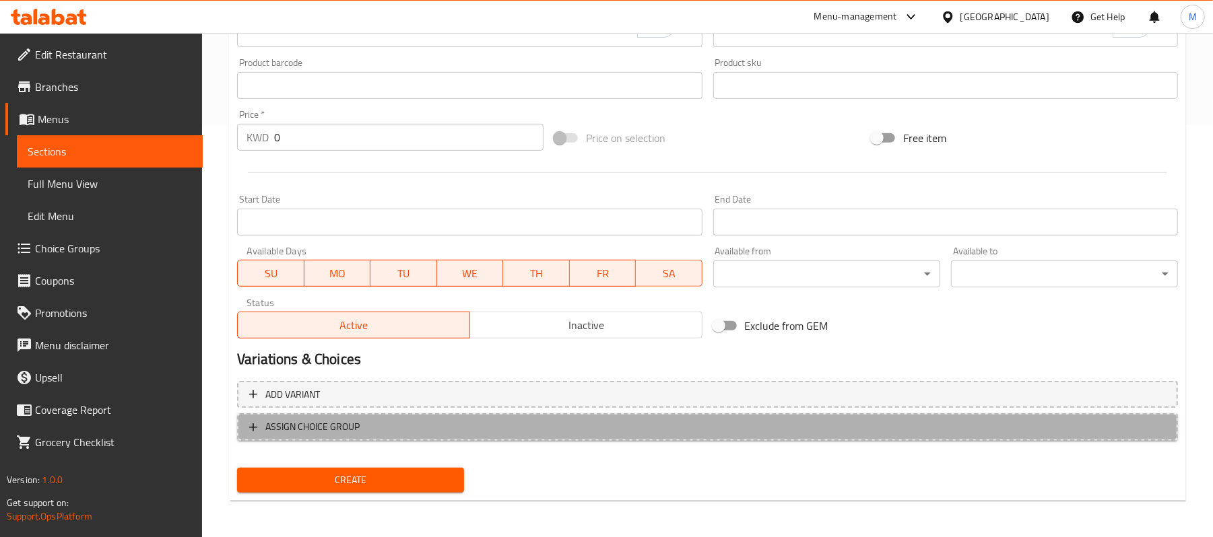
click at [501, 426] on span "ASSIGN CHOICE GROUP" at bounding box center [707, 427] width 916 height 17
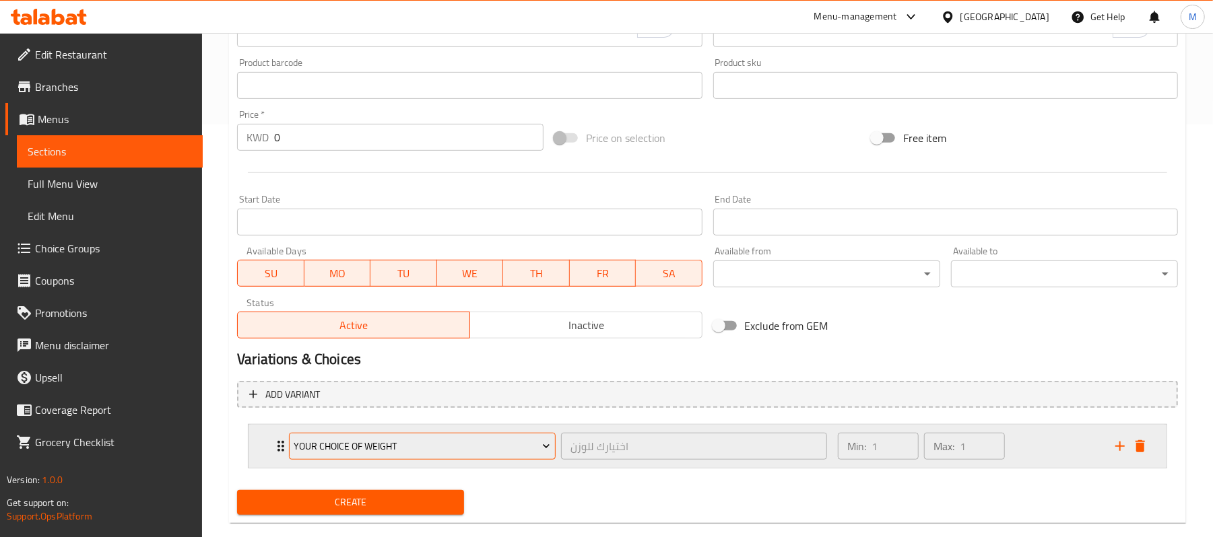
click at [467, 452] on span "Your Choice of Weight" at bounding box center [422, 446] width 257 height 17
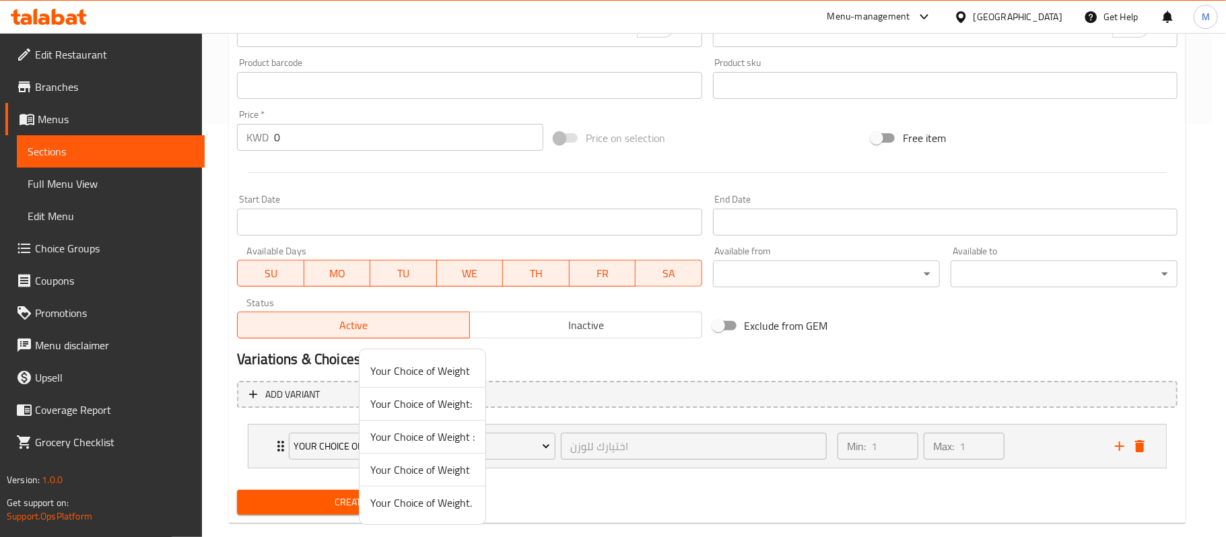
click at [409, 508] on span "Your Choice of Weight." at bounding box center [422, 503] width 104 height 16
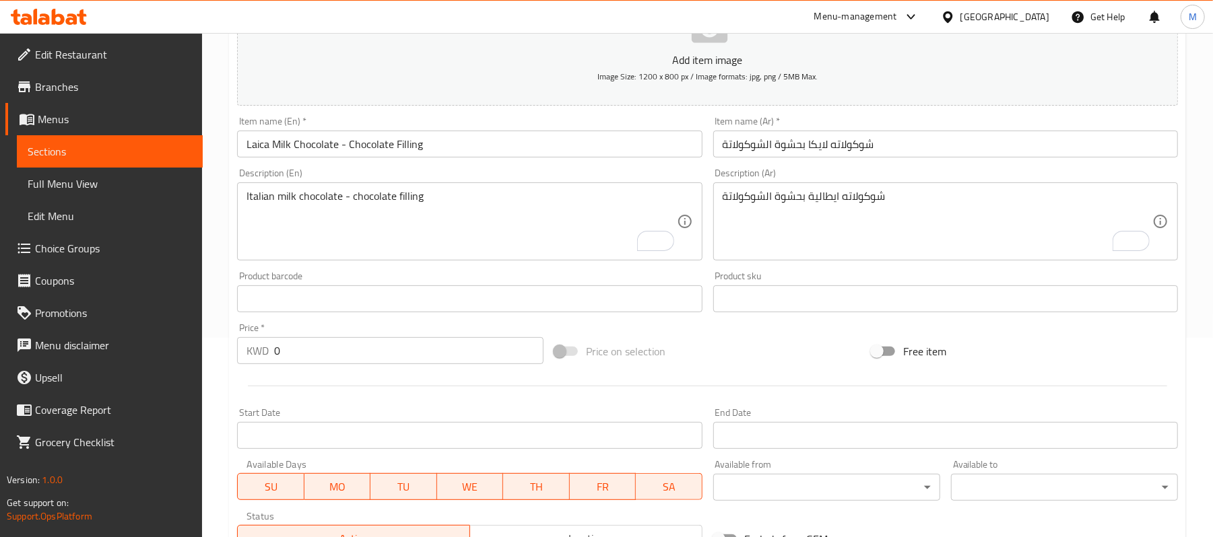
scroll to position [437, 0]
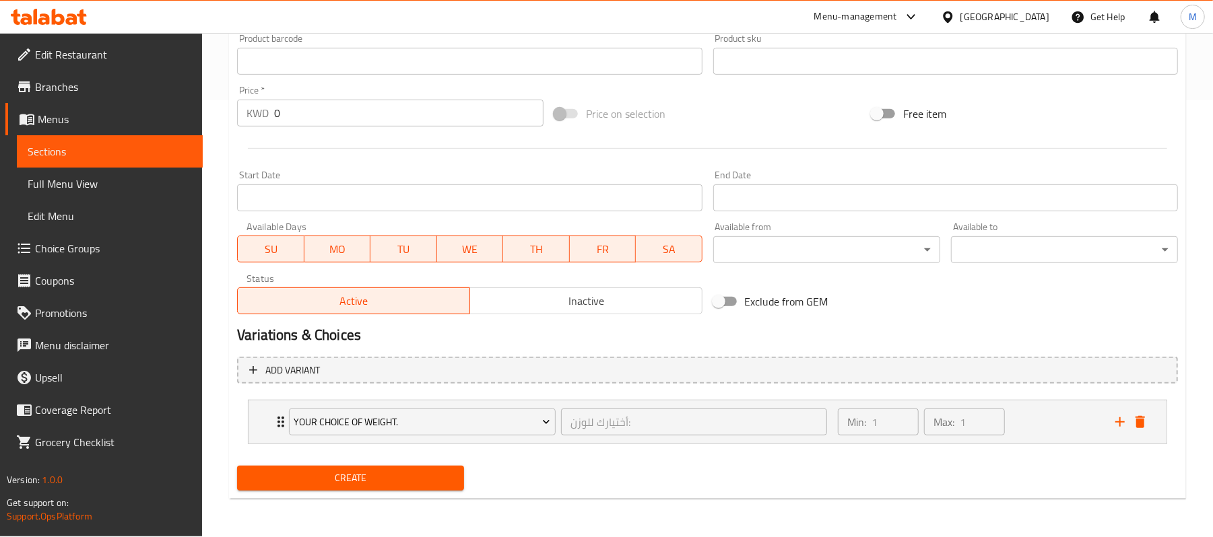
click at [407, 486] on span "Create" at bounding box center [350, 478] width 205 height 17
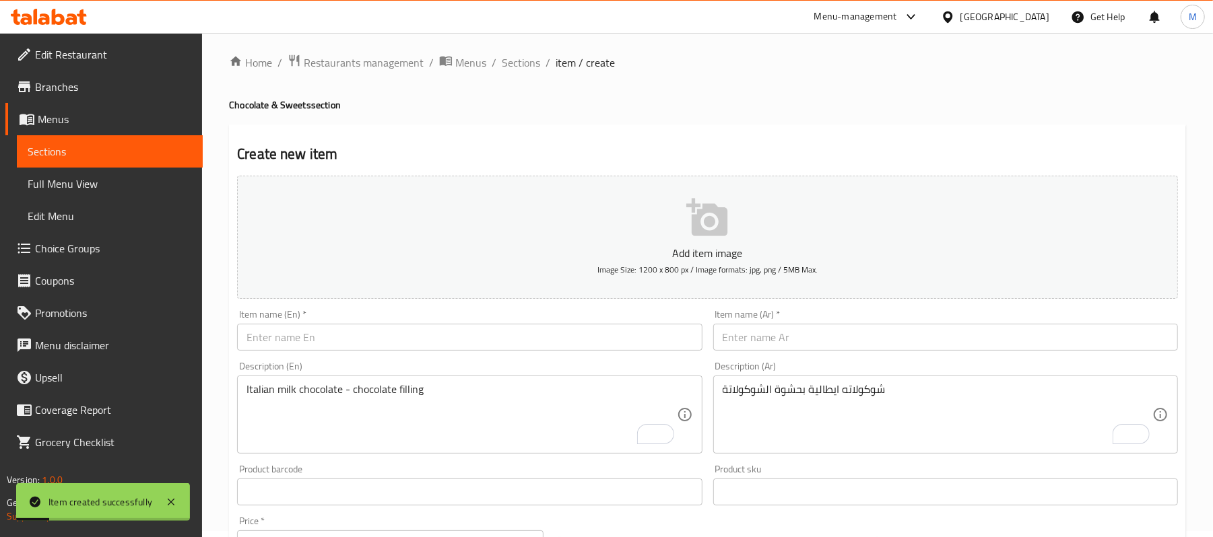
scroll to position [0, 0]
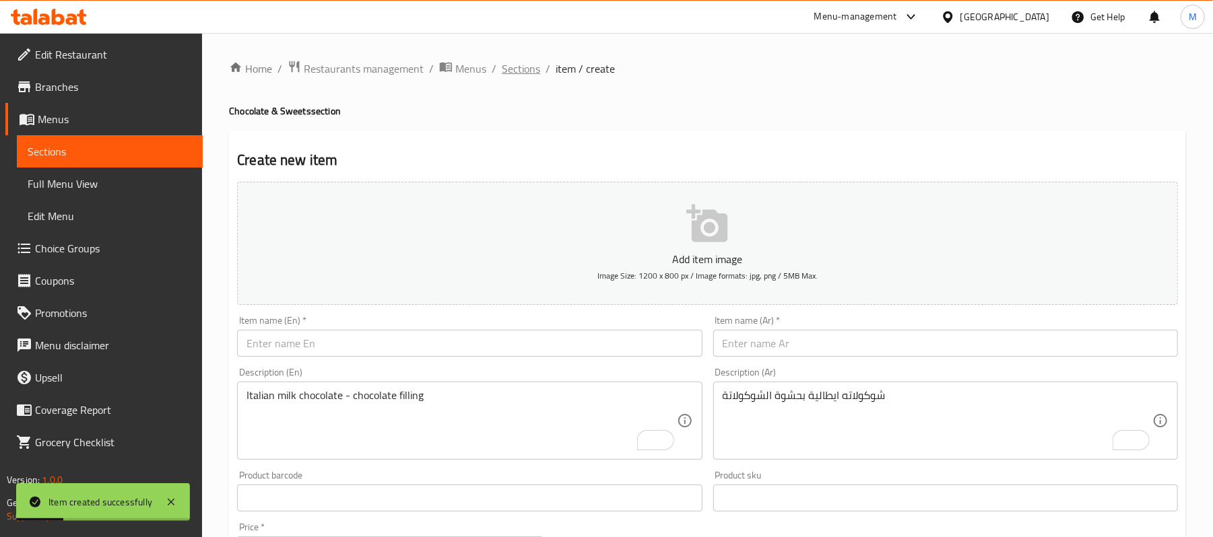
click at [526, 71] on span "Sections" at bounding box center [521, 69] width 38 height 16
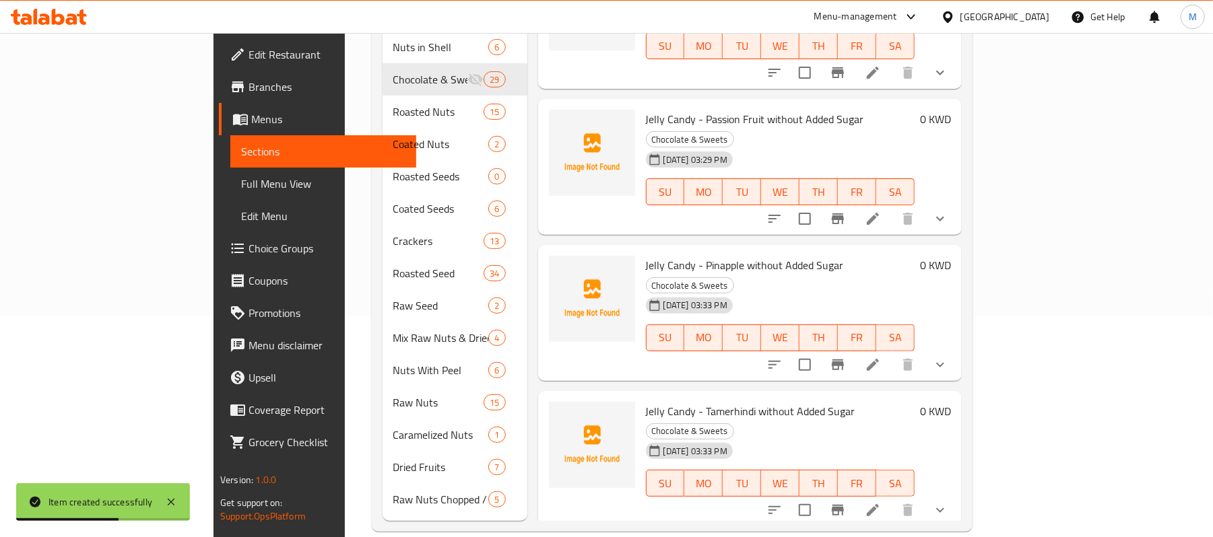
scroll to position [224, 0]
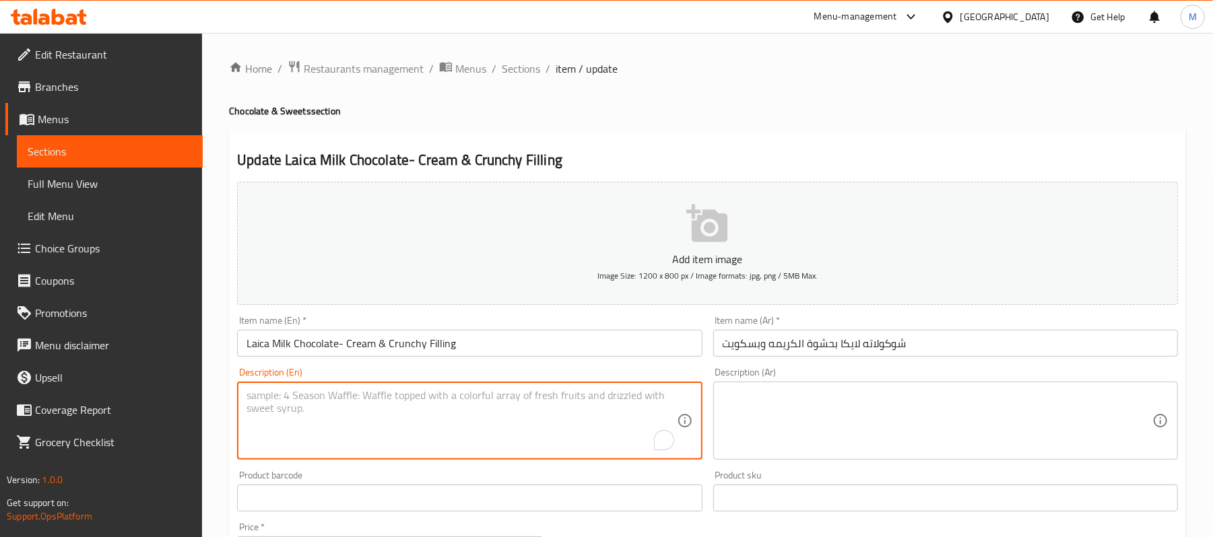
click at [386, 399] on textarea "To enrich screen reader interactions, please activate Accessibility in Grammarl…" at bounding box center [461, 421] width 430 height 64
paste textarea "Italian Milk Chocolate - Cream & Crunchy Filling"
click at [332, 392] on textarea "Italian Milk Chocolate - Cream & Crunchy Filling" at bounding box center [461, 421] width 430 height 64
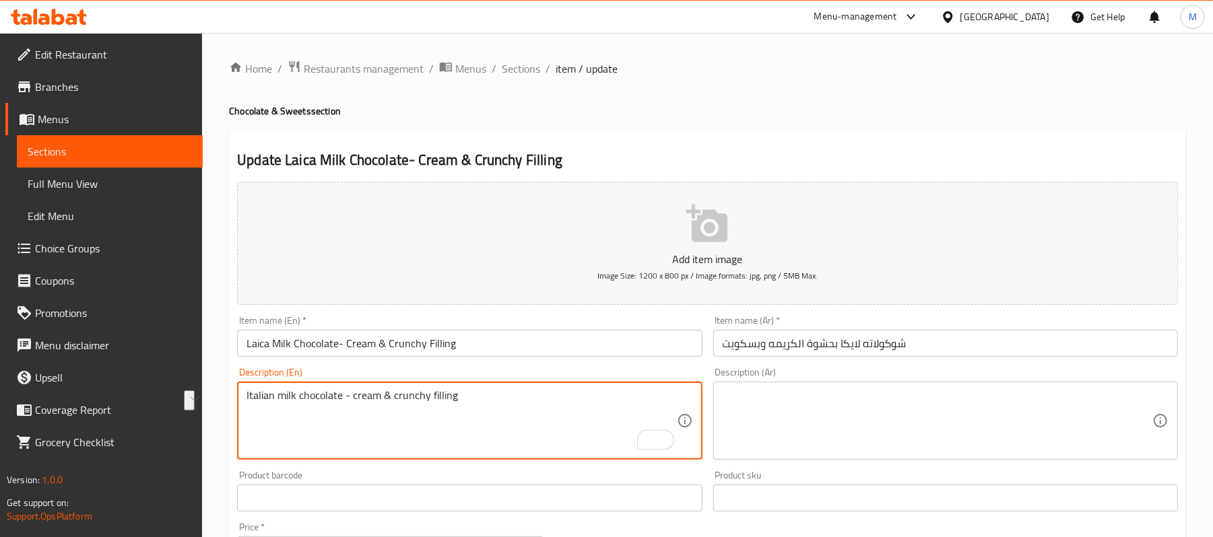
type textarea "Italian milk chocolate - cream & crunchy filling"
click at [879, 413] on textarea at bounding box center [937, 421] width 430 height 64
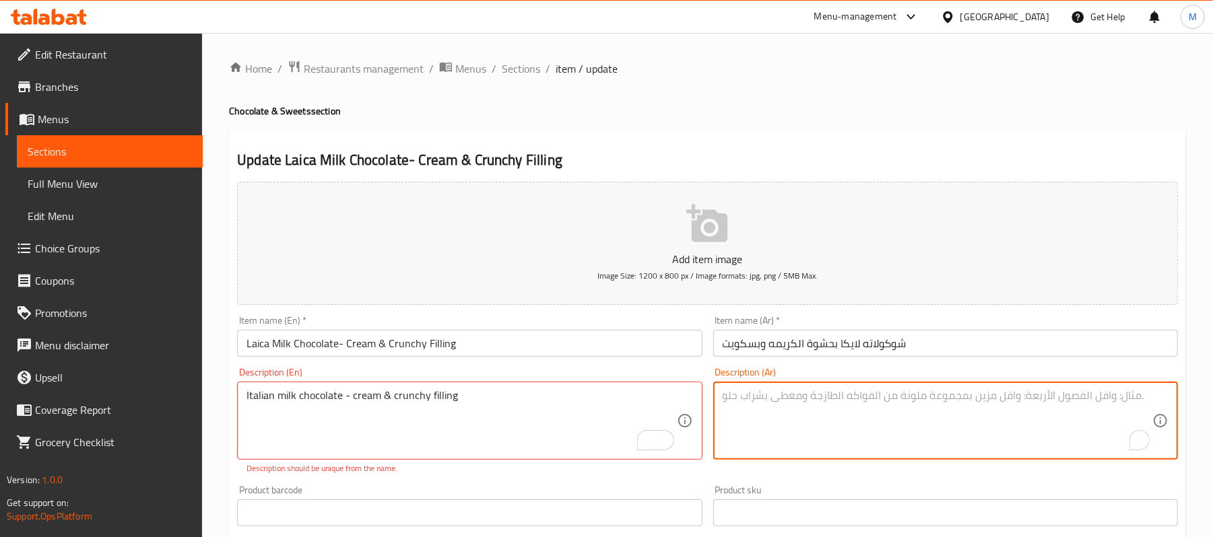
paste textarea "شوكولاته ايطالية بحشوة الكريمه و بسكويت"
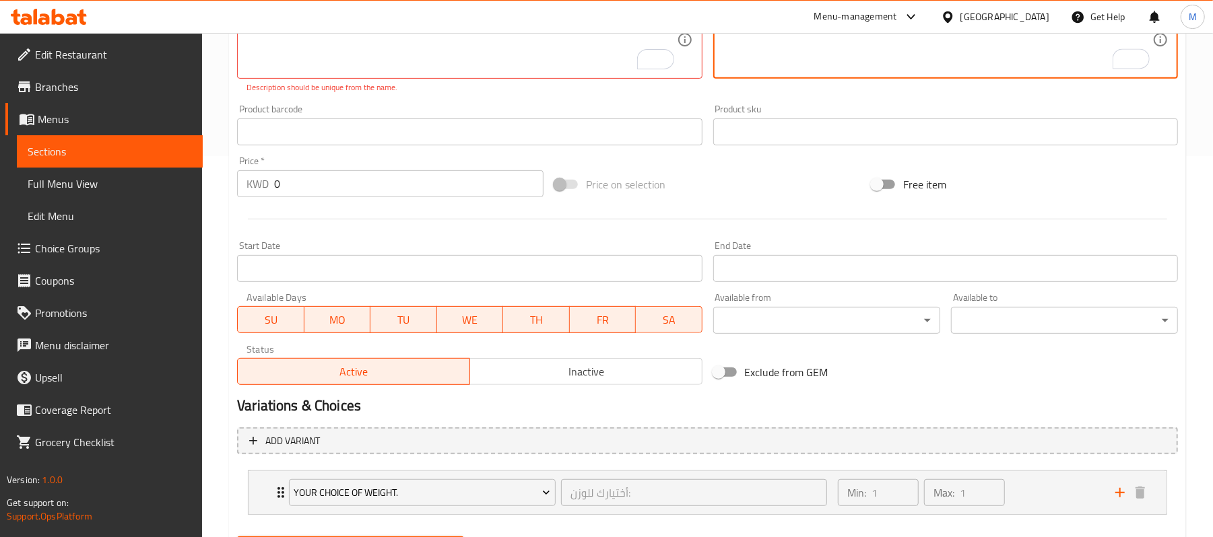
scroll to position [451, 0]
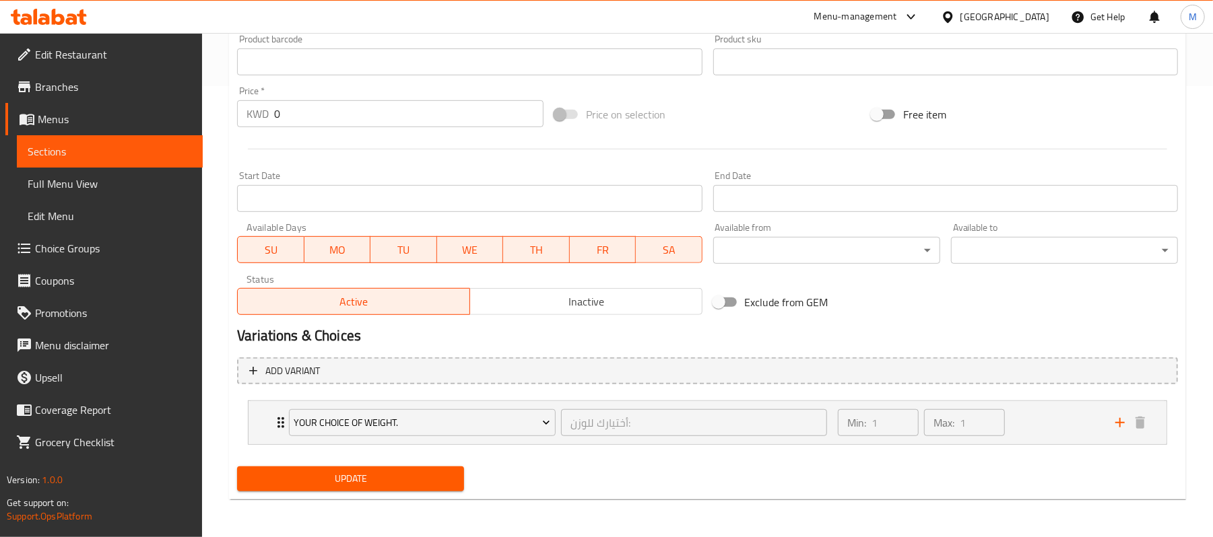
type textarea "شوكولاته ايطالية بحشوة الكريمه و بسكويت"
click at [380, 482] on span "Update" at bounding box center [350, 479] width 205 height 17
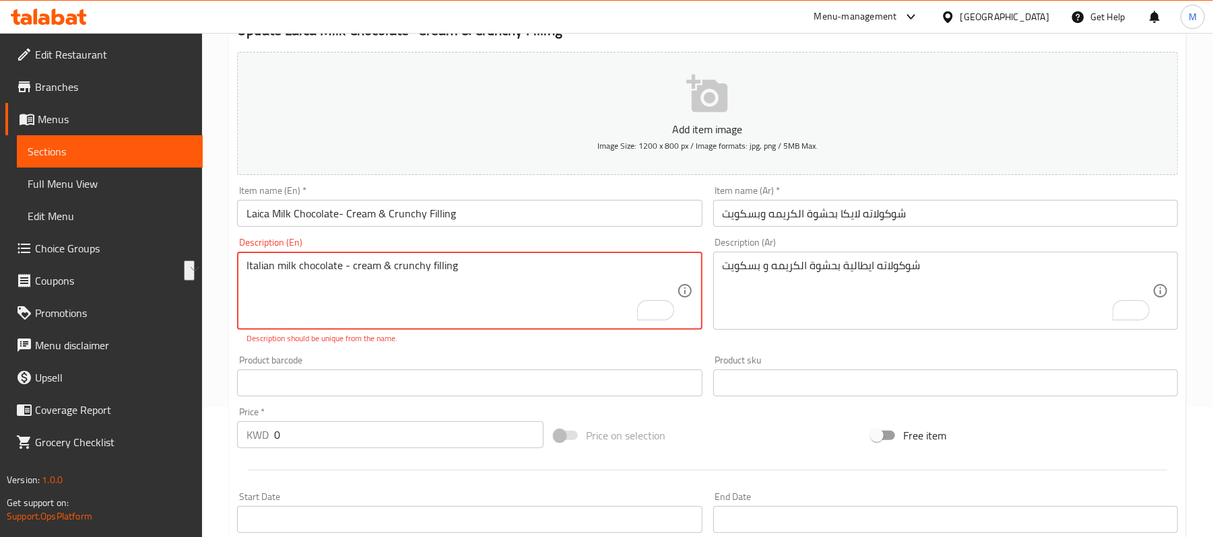
click at [429, 278] on textarea "Italian milk chocolate - cream & crunchy filling" at bounding box center [461, 291] width 430 height 64
drag, startPoint x: 350, startPoint y: 269, endPoint x: 341, endPoint y: 268, distance: 9.5
click at [341, 268] on textarea "Italian milk chocolate - cream & crunchy filling" at bounding box center [461, 291] width 430 height 64
click at [482, 289] on textarea "Italian milk chocolate cream & crunchy filling" at bounding box center [461, 291] width 430 height 64
click at [467, 353] on div "Product barcode Product barcode" at bounding box center [469, 376] width 475 height 52
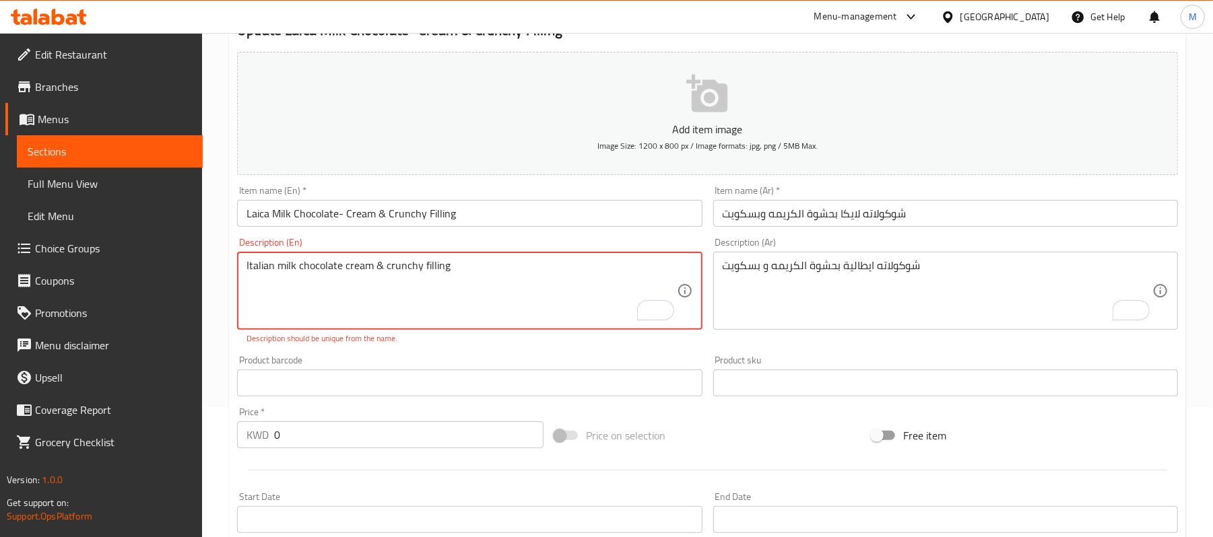
scroll to position [451, 0]
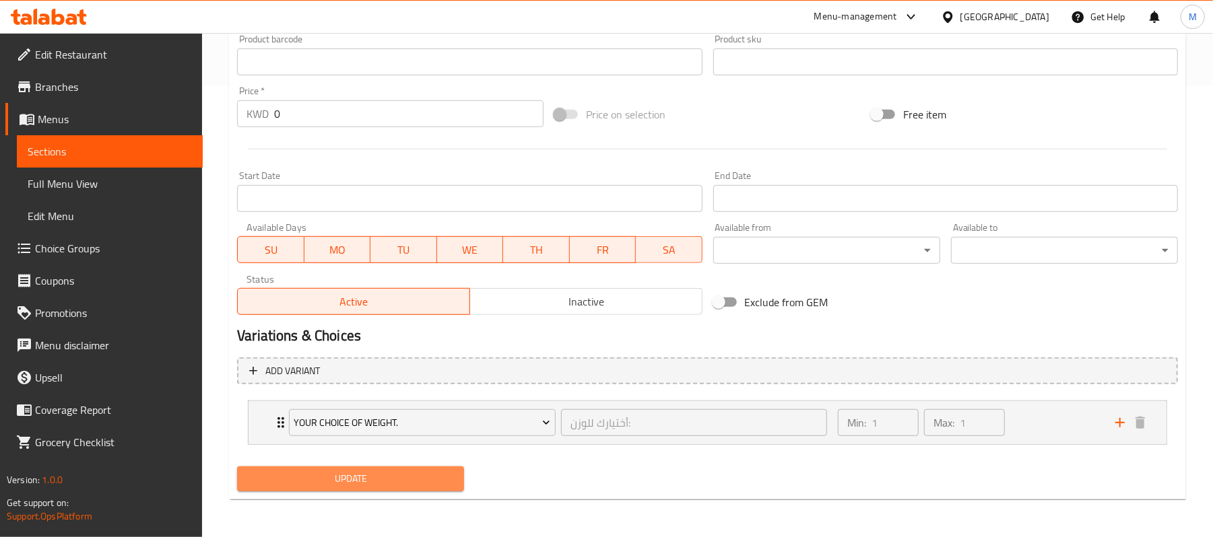
click at [384, 475] on span "Update" at bounding box center [350, 479] width 205 height 17
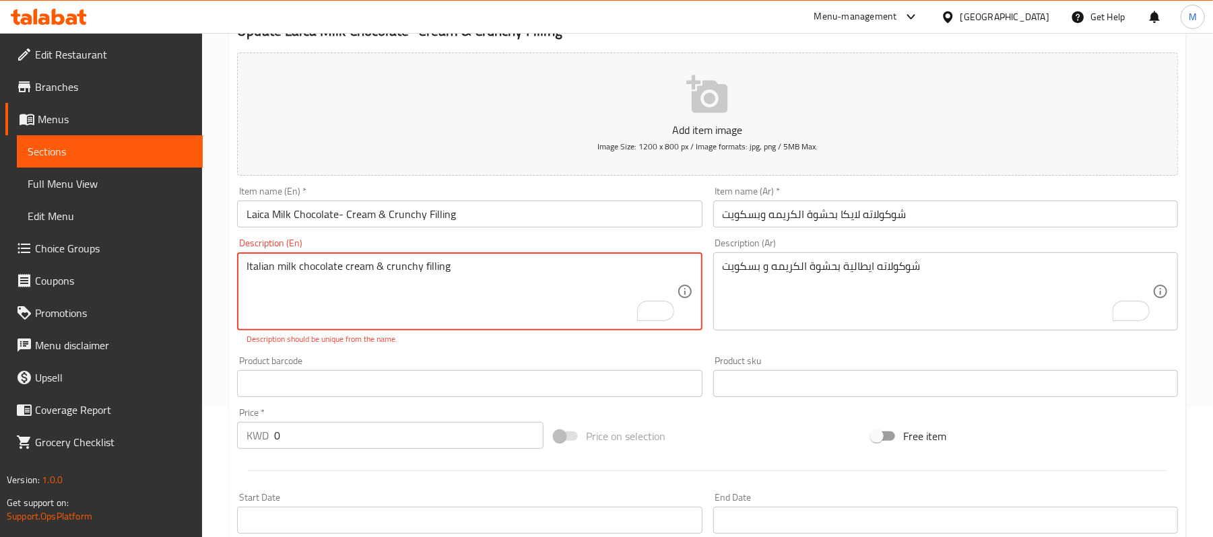
click at [362, 283] on textarea "Italian milk chocolate cream & crunchy filling" at bounding box center [461, 292] width 430 height 64
click at [302, 279] on textarea "Italian milk chocolate cream & crunchy filling" at bounding box center [461, 292] width 430 height 64
click at [374, 271] on textarea "Italian milk chocolate cream & crunchy filling" at bounding box center [461, 292] width 430 height 64
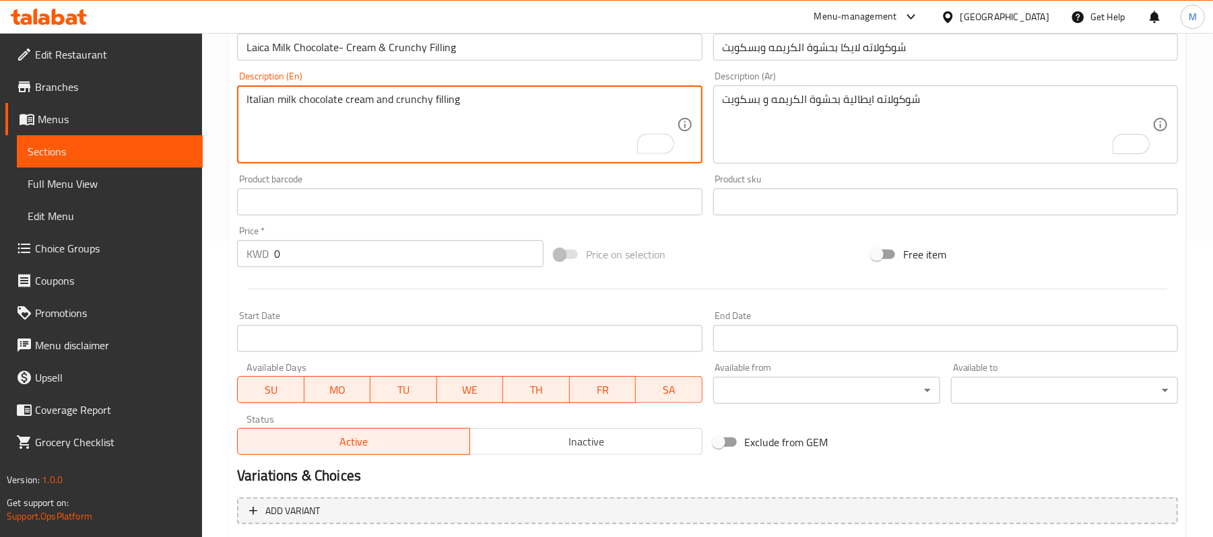
scroll to position [437, 0]
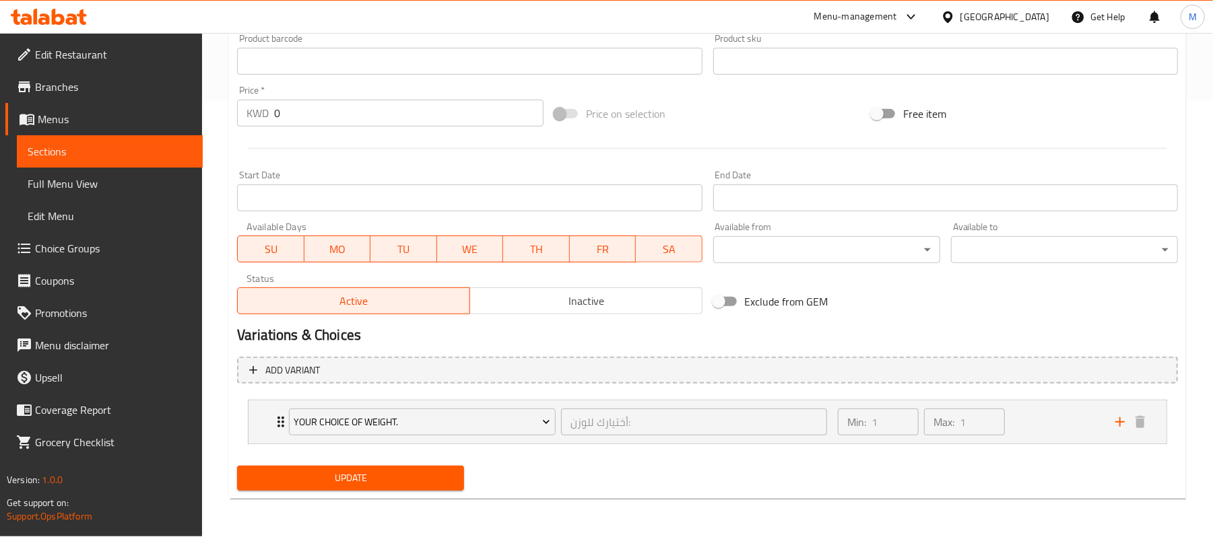
type textarea "Italian milk chocolate cream and crunchy filling"
click at [380, 478] on span "Update" at bounding box center [350, 478] width 205 height 17
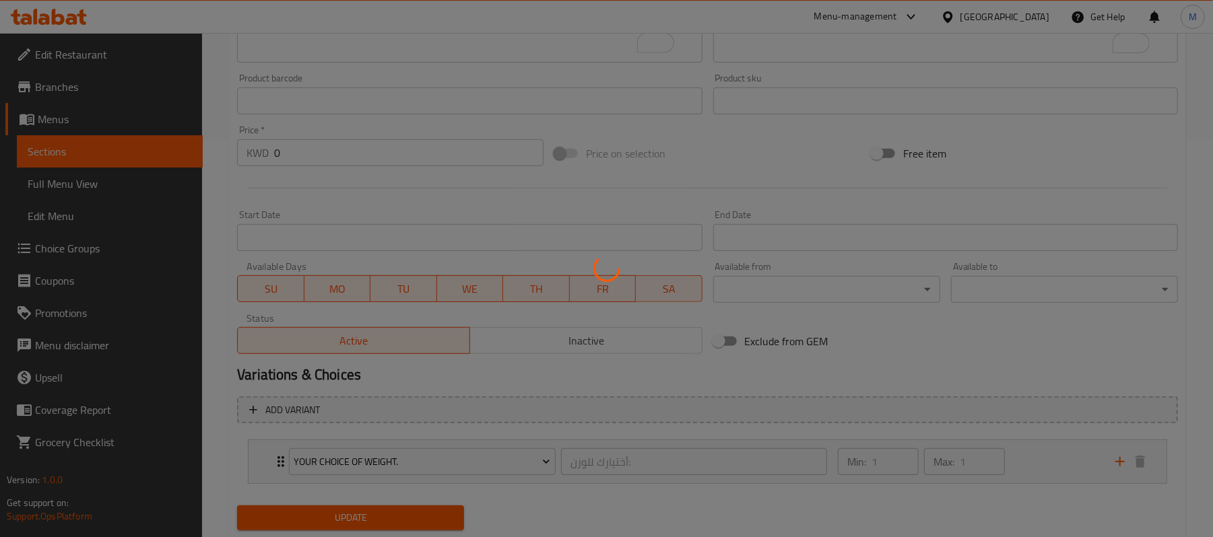
scroll to position [0, 0]
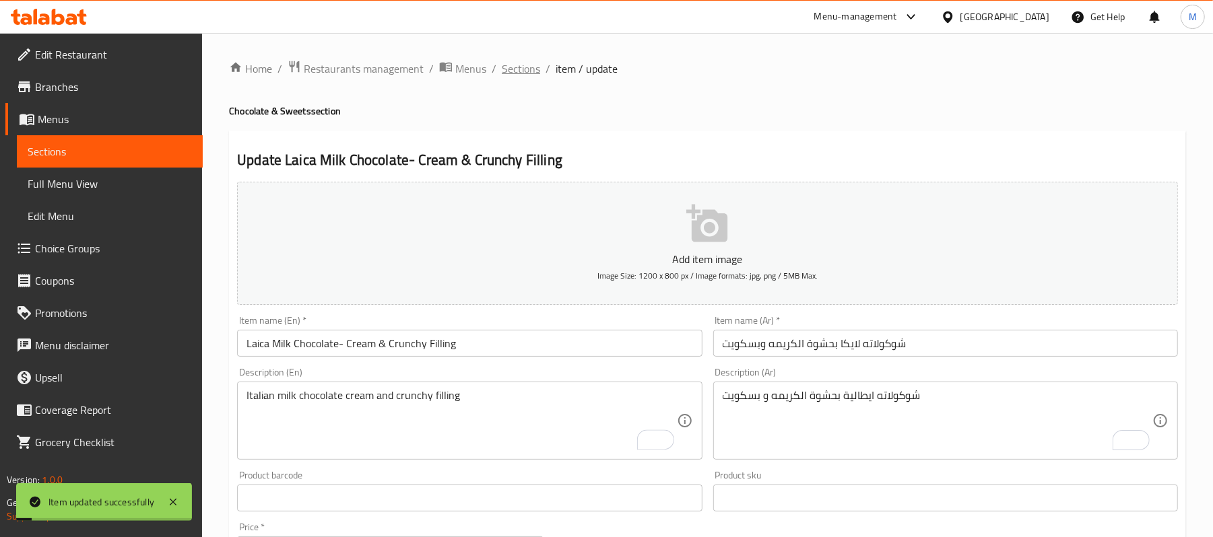
click at [513, 71] on span "Sections" at bounding box center [521, 69] width 38 height 16
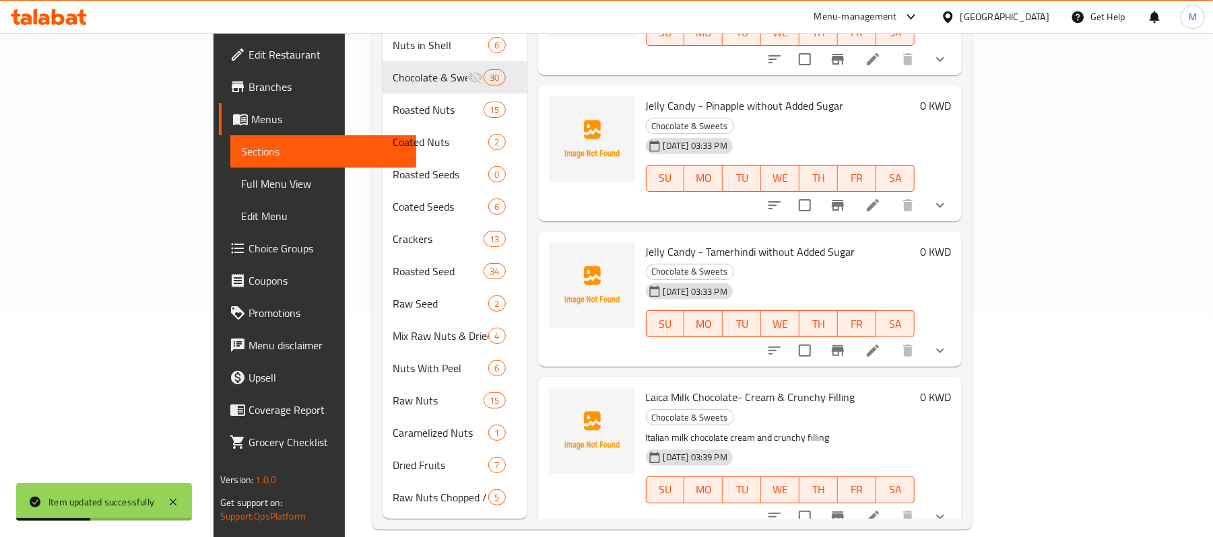
scroll to position [3512, 0]
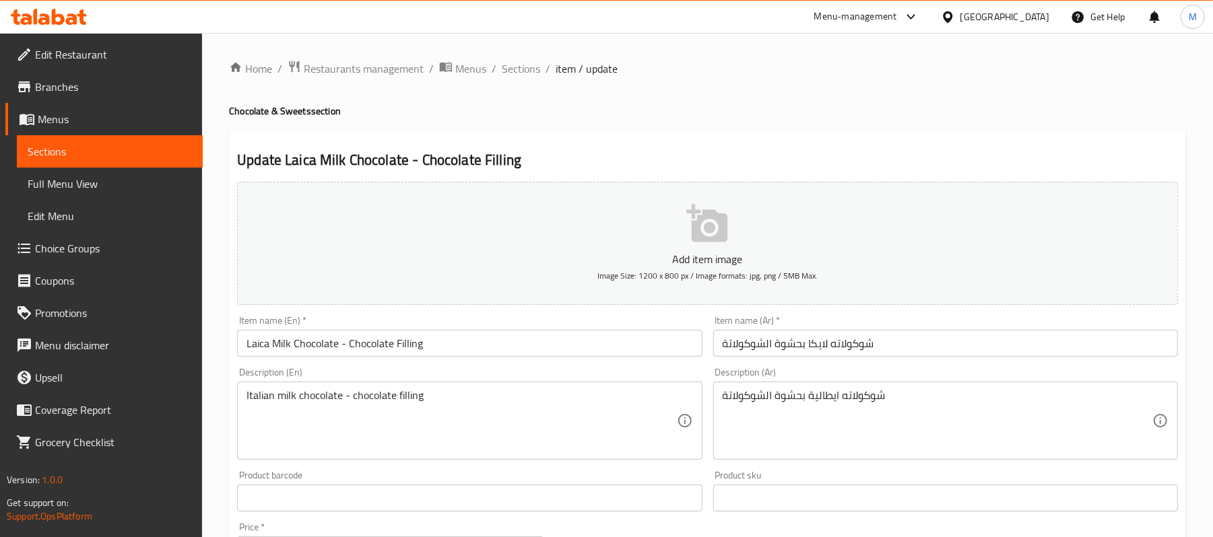
drag, startPoint x: 515, startPoint y: 69, endPoint x: 1225, endPoint y: 208, distance: 723.8
click at [515, 69] on span "Sections" at bounding box center [521, 69] width 38 height 16
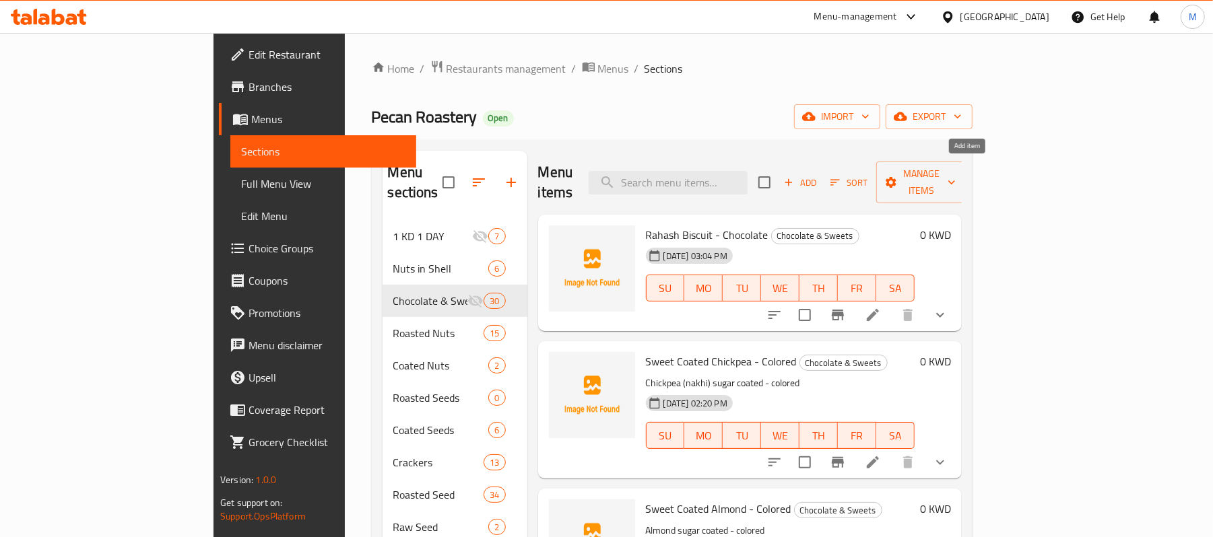
click at [818, 175] on span "Add" at bounding box center [800, 182] width 36 height 15
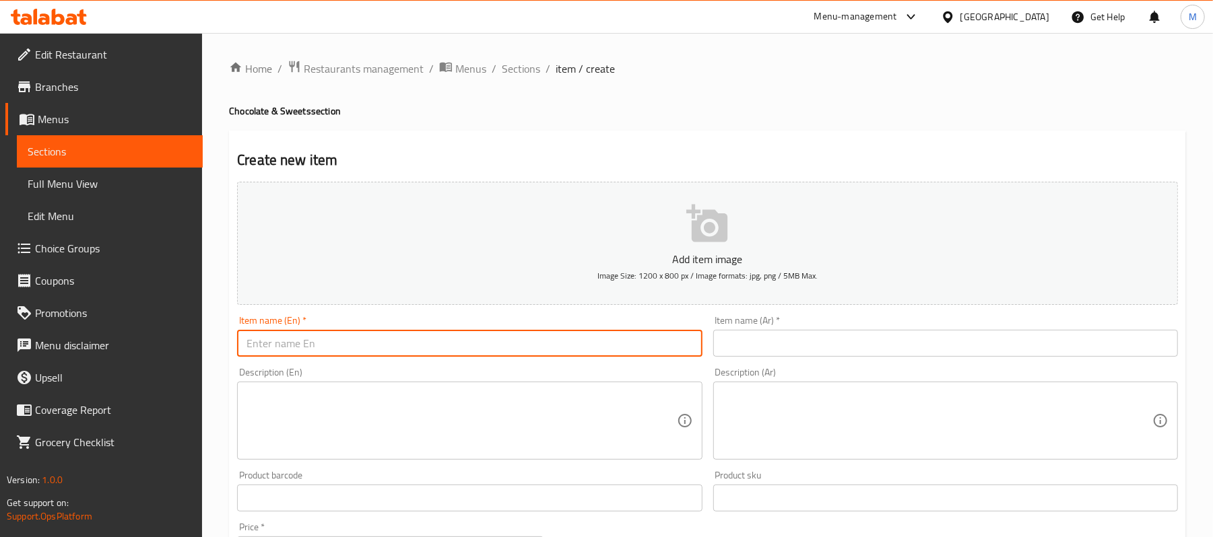
click at [415, 349] on input "text" at bounding box center [469, 343] width 465 height 27
paste input "Laica Plain Milk Chocolate"
type input "Laica Plain Milk Chocolate"
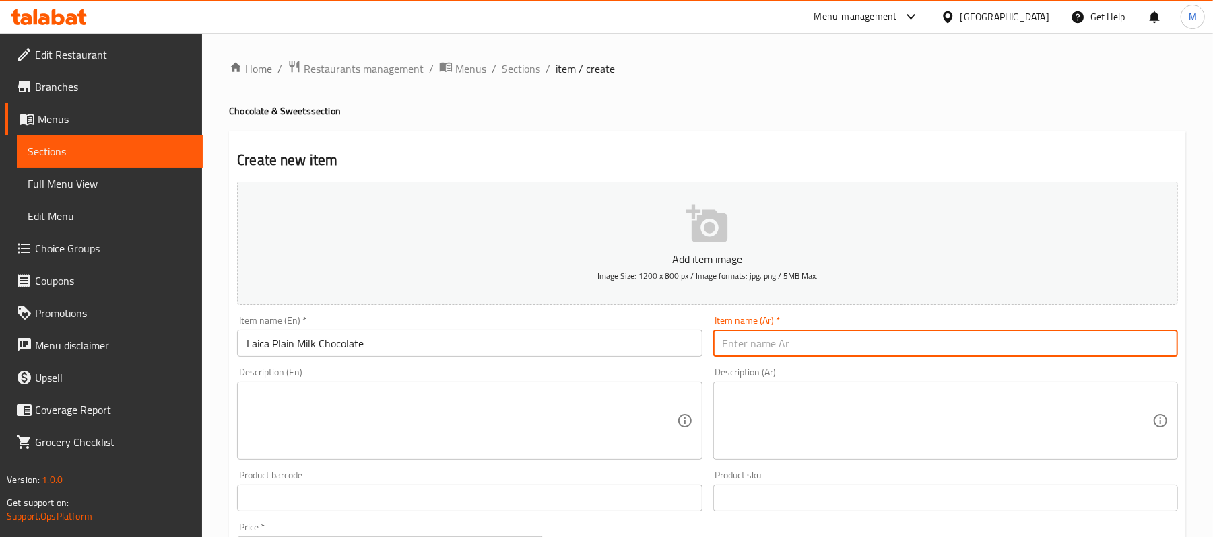
click at [811, 345] on input "text" at bounding box center [945, 343] width 465 height 27
paste input "شوكولاته لايكا حليب سادة"
type input "شوكولاته لايكا حليب سادة"
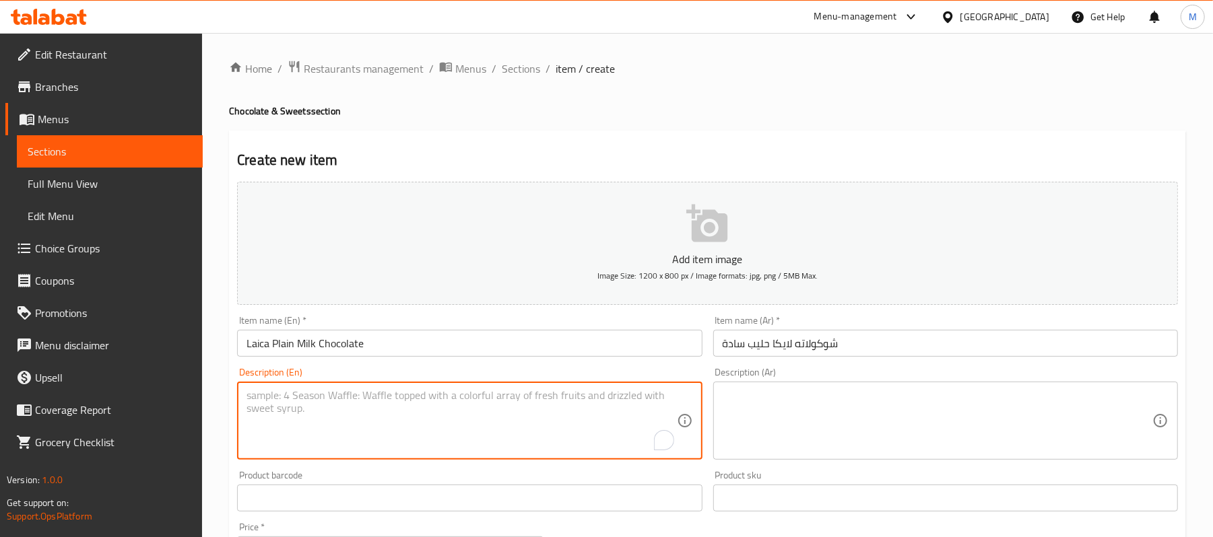
click at [305, 418] on textarea "To enrich screen reader interactions, please activate Accessibility in Grammarl…" at bounding box center [461, 421] width 430 height 64
paste textarea "Italian Plain Milk Chocolate"
click at [302, 400] on textarea "Italian Plain Milk Chocolate" at bounding box center [461, 421] width 430 height 64
click at [303, 399] on textarea "Italian Plain Milk Chocolate" at bounding box center [461, 421] width 430 height 64
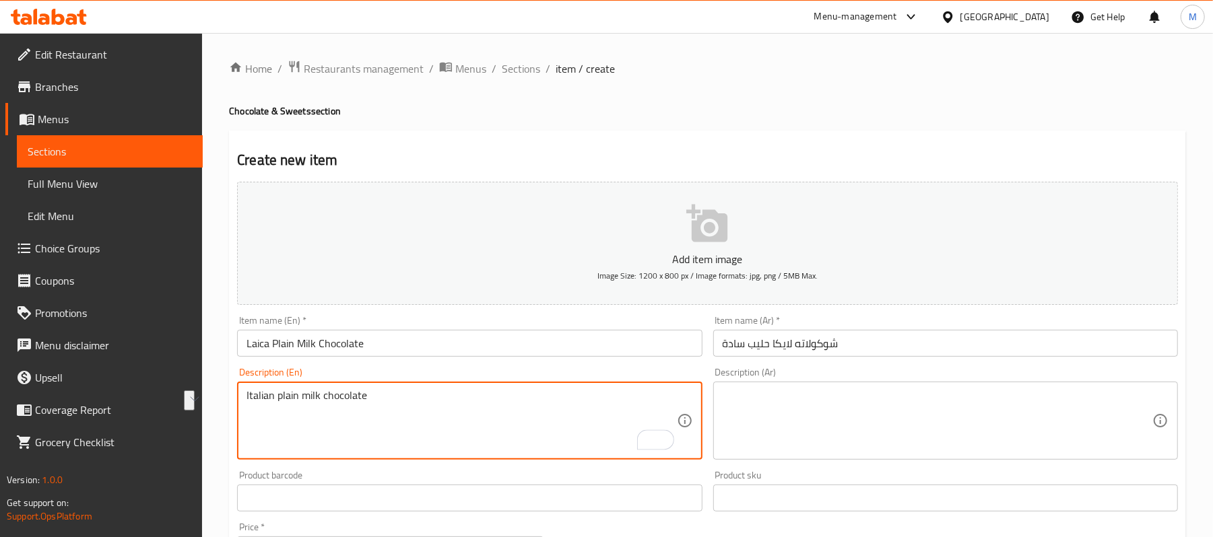
click at [404, 393] on textarea "Italian plain milk chocolate" at bounding box center [461, 421] width 430 height 64
type textarea "Italian plain milk chocolate"
click at [930, 428] on textarea at bounding box center [937, 421] width 430 height 64
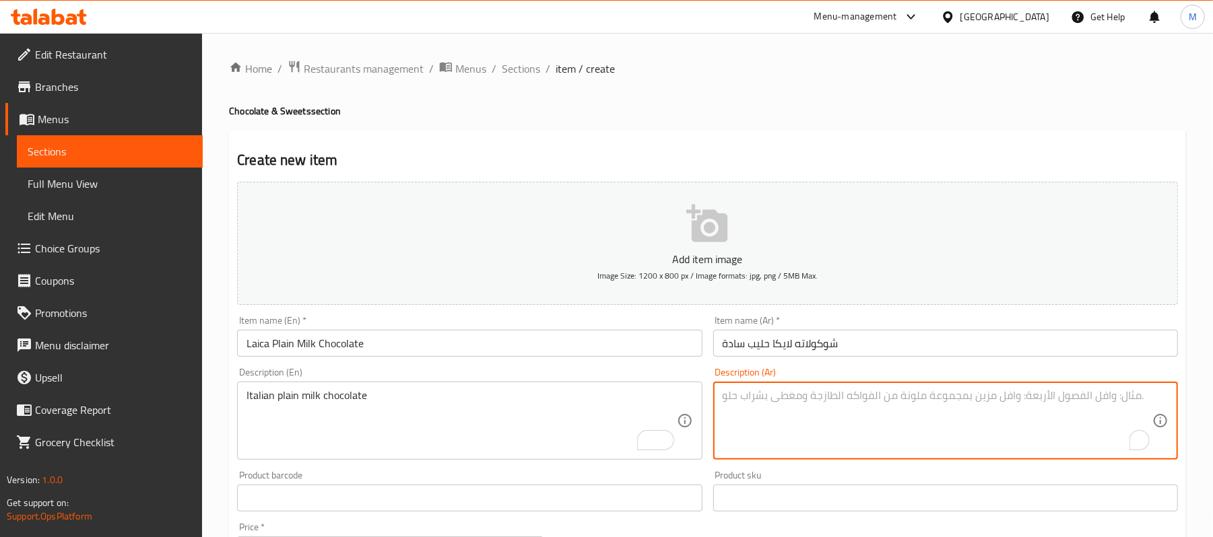
paste textarea "شوكولاته ايطالية حليب سادة"
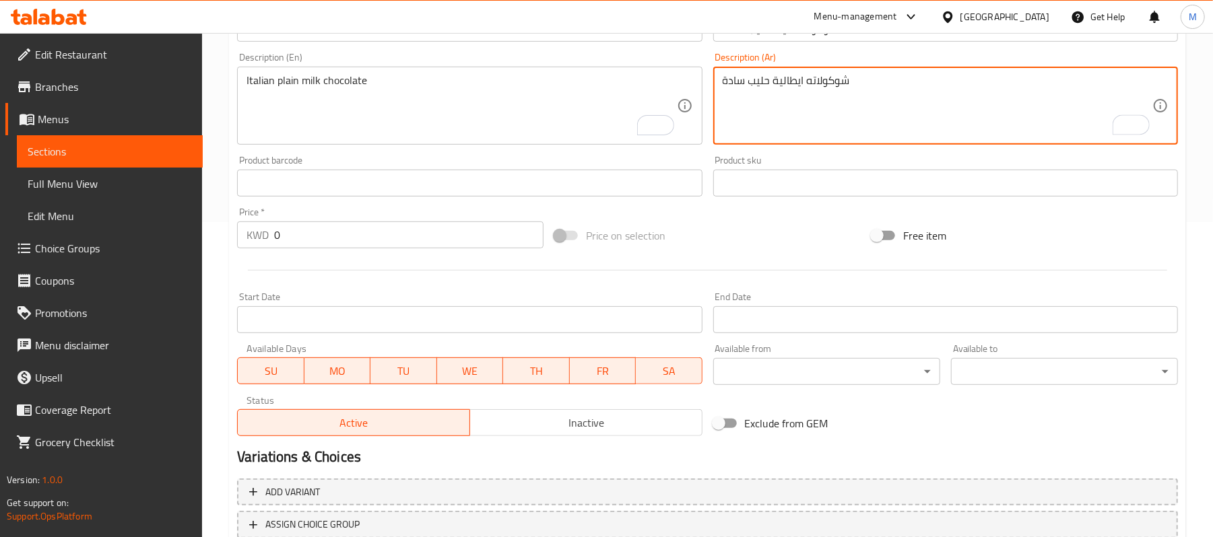
scroll to position [413, 0]
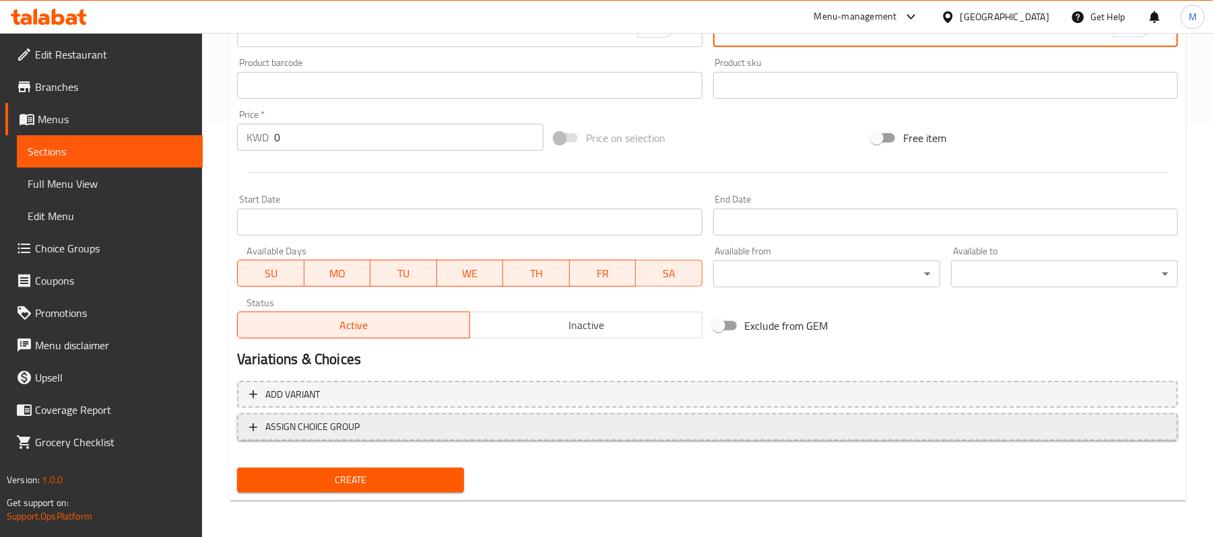
type textarea "شوكولاته ايطالية حليب سادة"
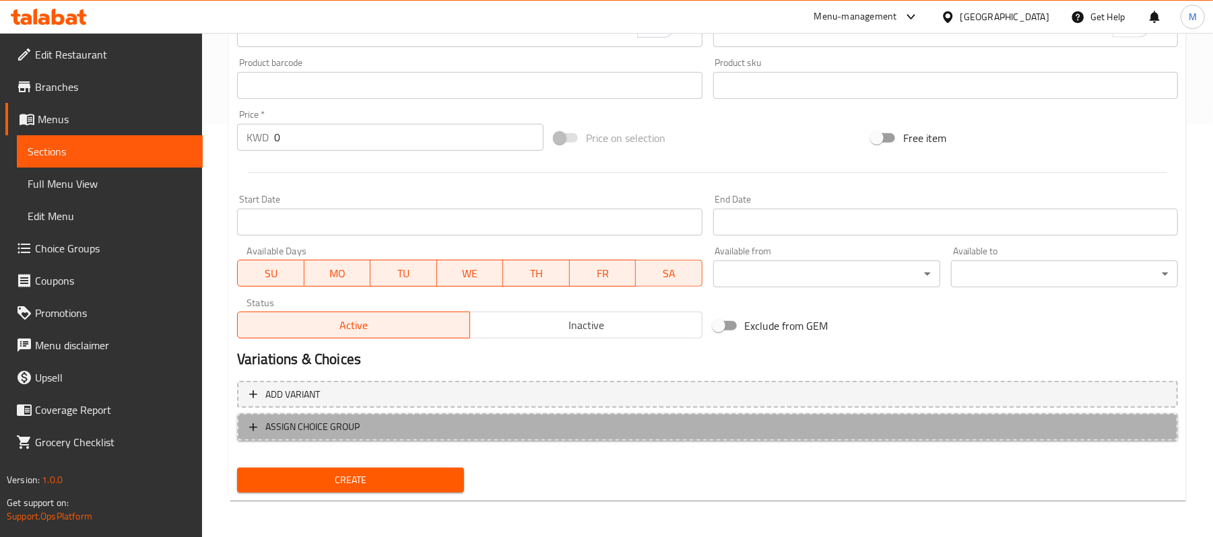
click at [410, 424] on span "ASSIGN CHOICE GROUP" at bounding box center [707, 427] width 916 height 17
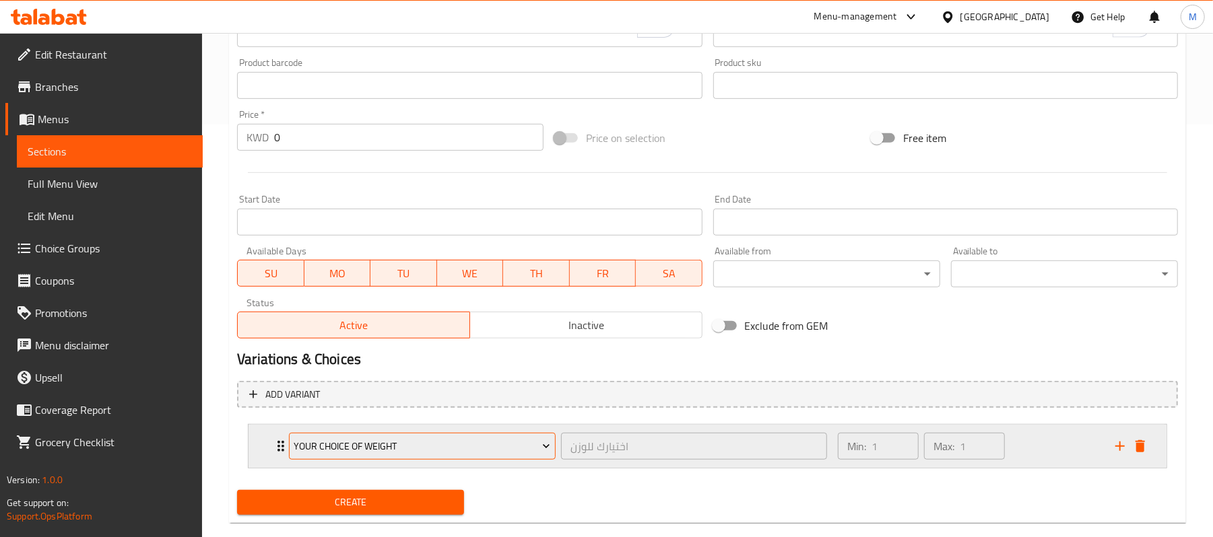
click at [426, 444] on span "Your Choice of Weight" at bounding box center [422, 446] width 257 height 17
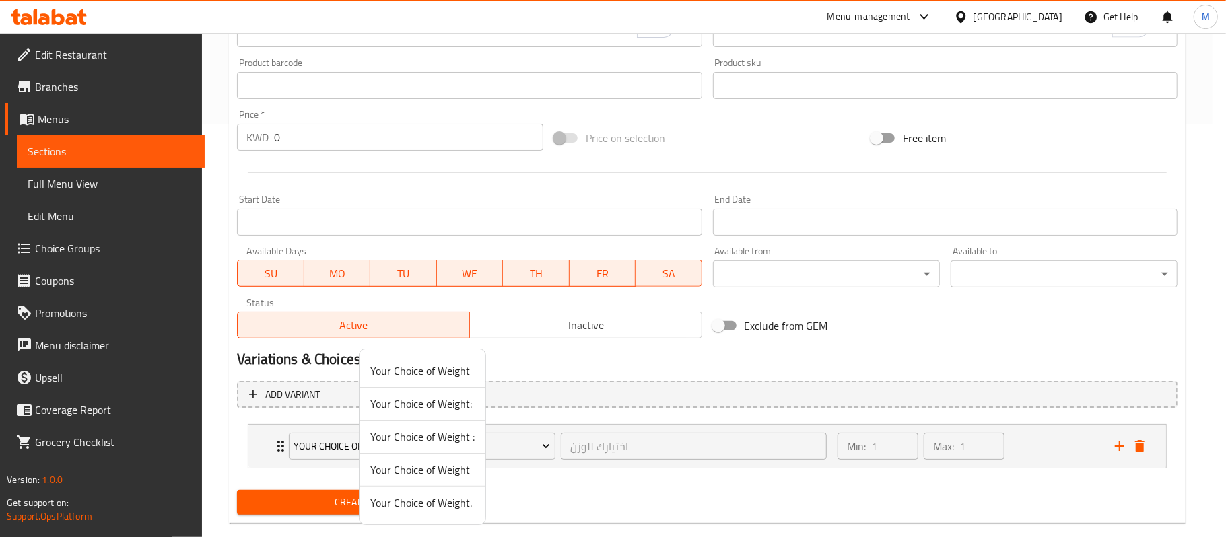
click at [423, 502] on span "Your Choice of Weight." at bounding box center [422, 503] width 104 height 16
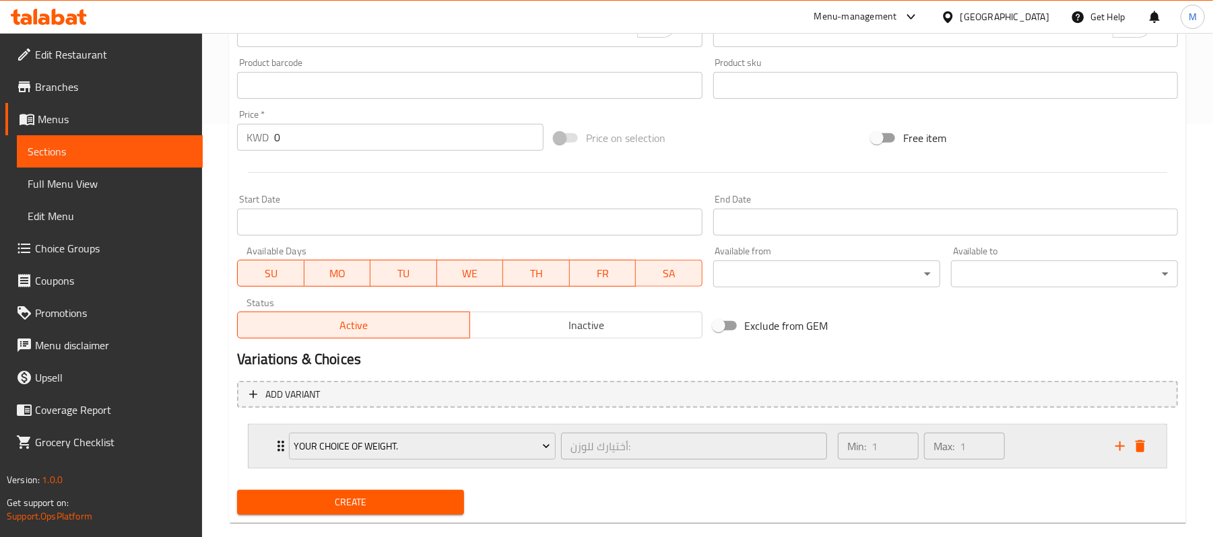
click at [249, 436] on div "Your Choice of Weight. أختيارك للوزن: ​ Min: 1 ​ Max: 1 ​" at bounding box center [707, 446] width 918 height 43
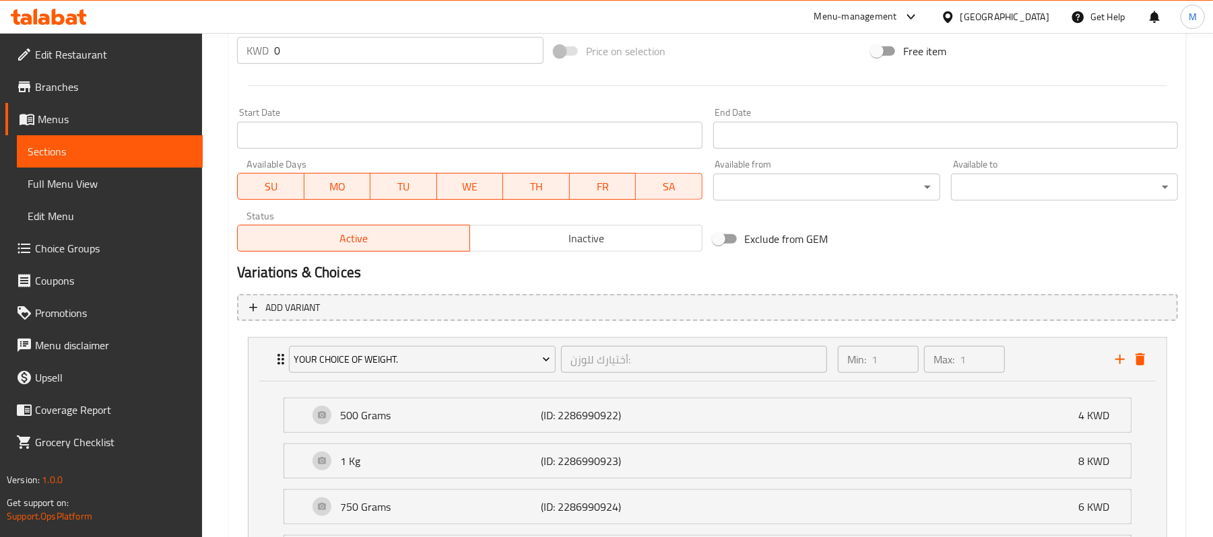
scroll to position [650, 0]
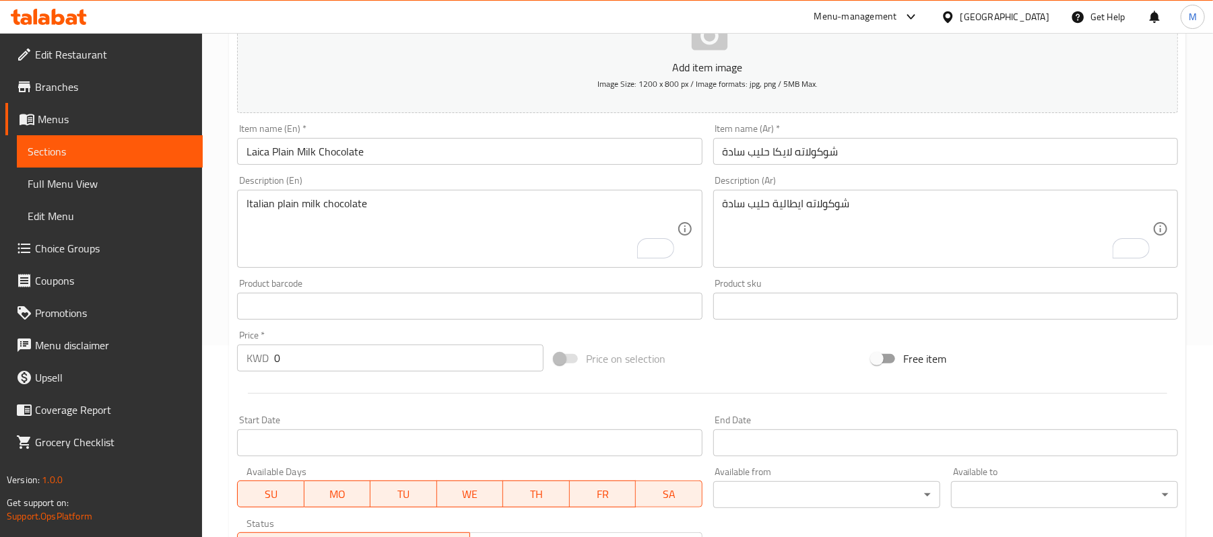
scroll to position [650, 0]
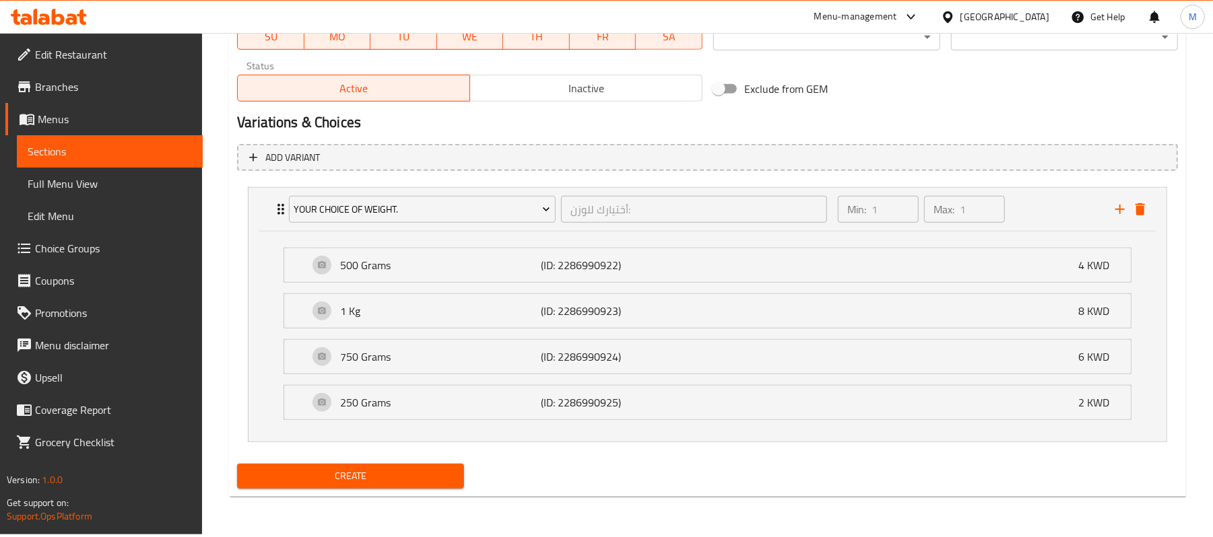
click at [437, 494] on div "Create" at bounding box center [351, 476] width 238 height 36
click at [434, 485] on span "Create" at bounding box center [350, 476] width 205 height 17
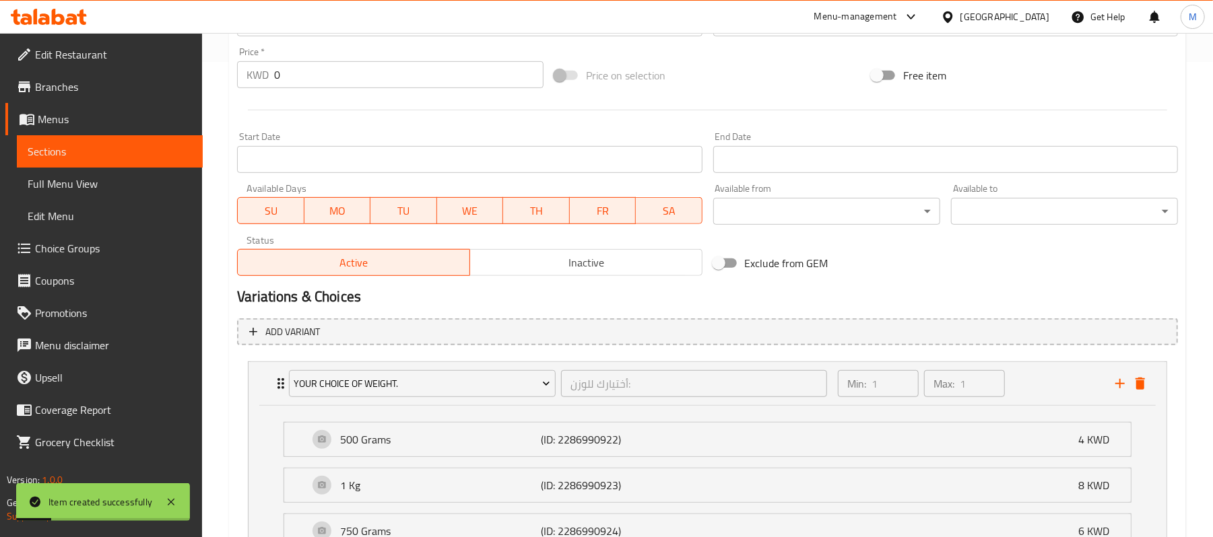
scroll to position [291, 0]
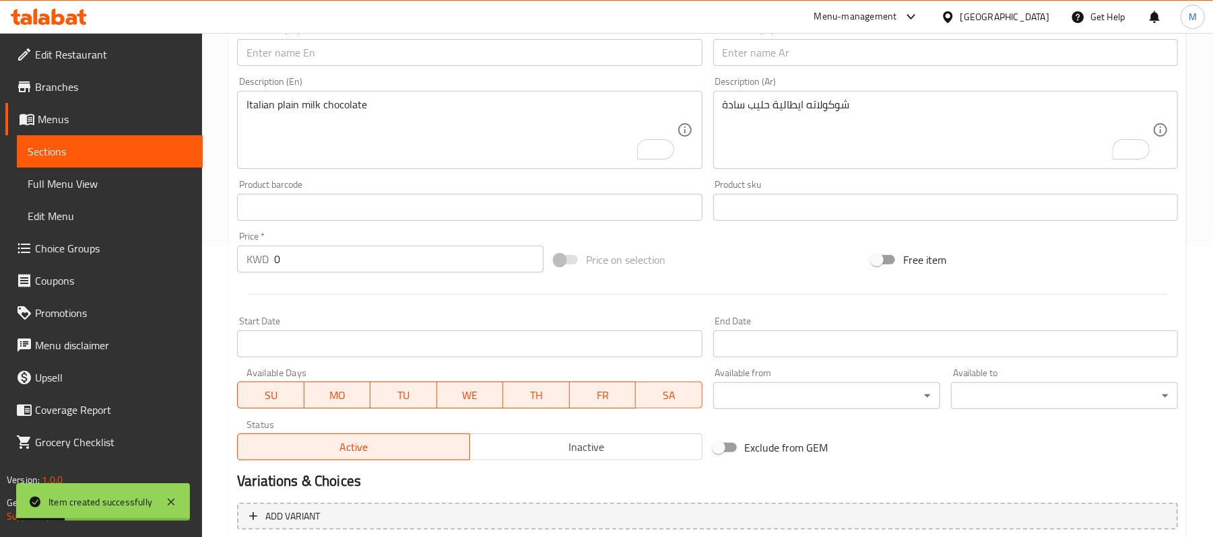
click at [376, 79] on div "Description (En) Italian plain milk chocolate Description (En)" at bounding box center [469, 123] width 465 height 92
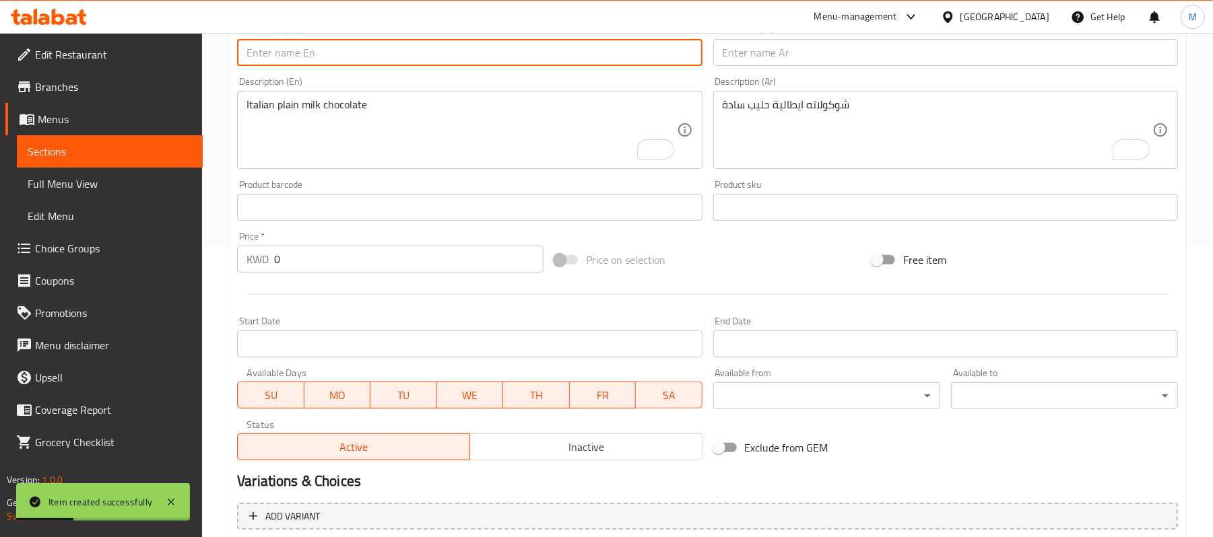
click at [372, 58] on input "text" at bounding box center [469, 52] width 465 height 27
paste input "Laica Milk Chocolate - Hazelnut Cream Filling"
type input "Laica Milk Chocolate - Hazelnut Cream Filling"
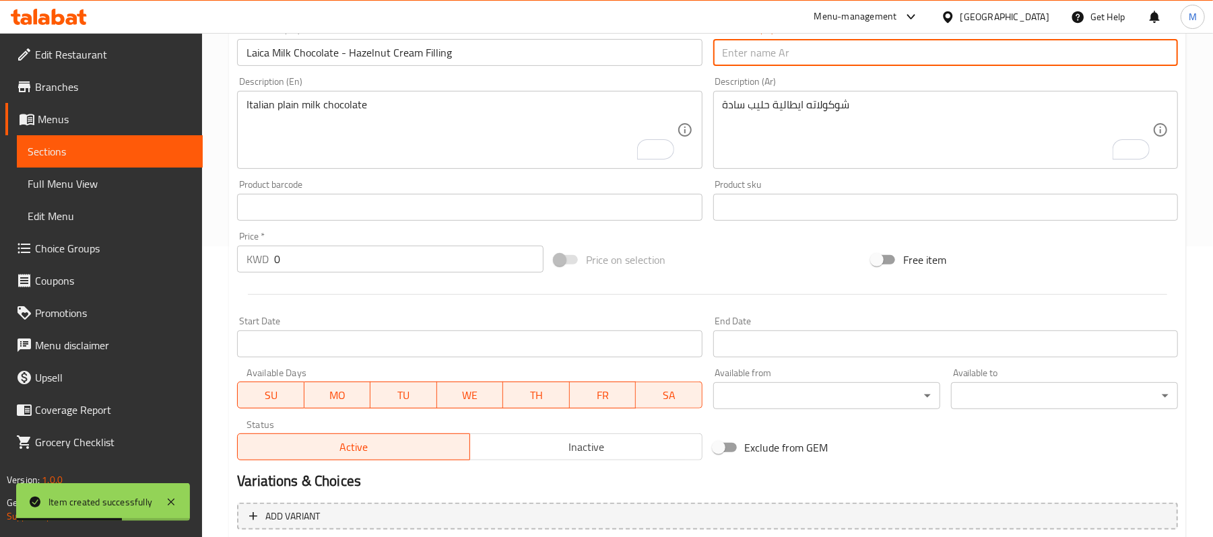
click at [874, 55] on input "text" at bounding box center [945, 52] width 465 height 27
paste input "شوكولاته لايكا بحشوة كريمه البندق"
type input "شوكولاته لايكا بحشوة كريمه البندق"
click at [324, 108] on textarea "Italian plain milk chocolate" at bounding box center [461, 130] width 430 height 64
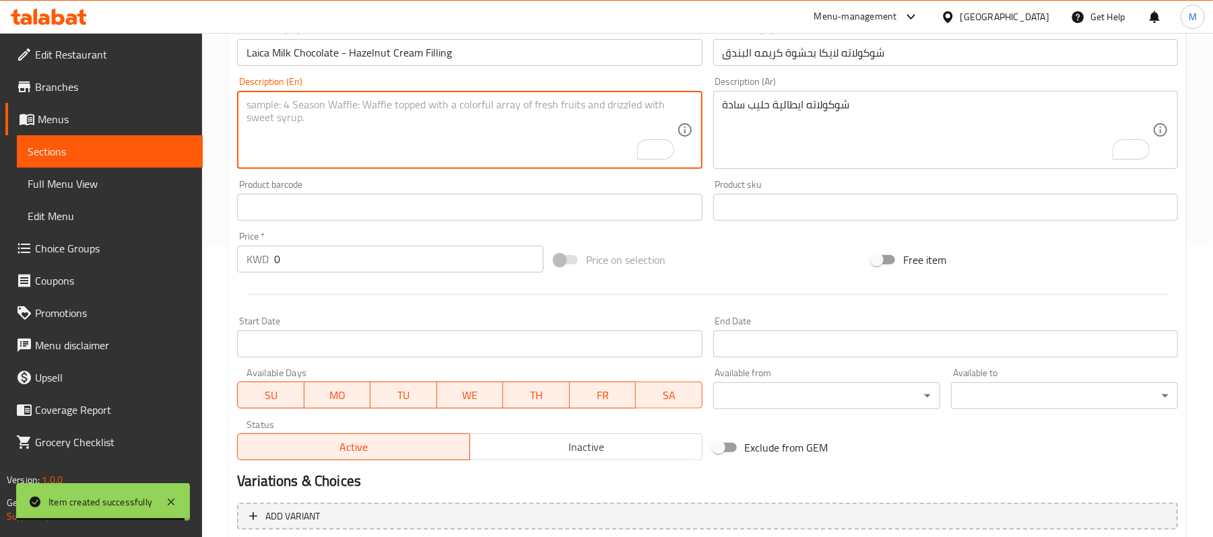
paste textarea "Italian Milk Chocolate - Hazelnut Cream Filling"
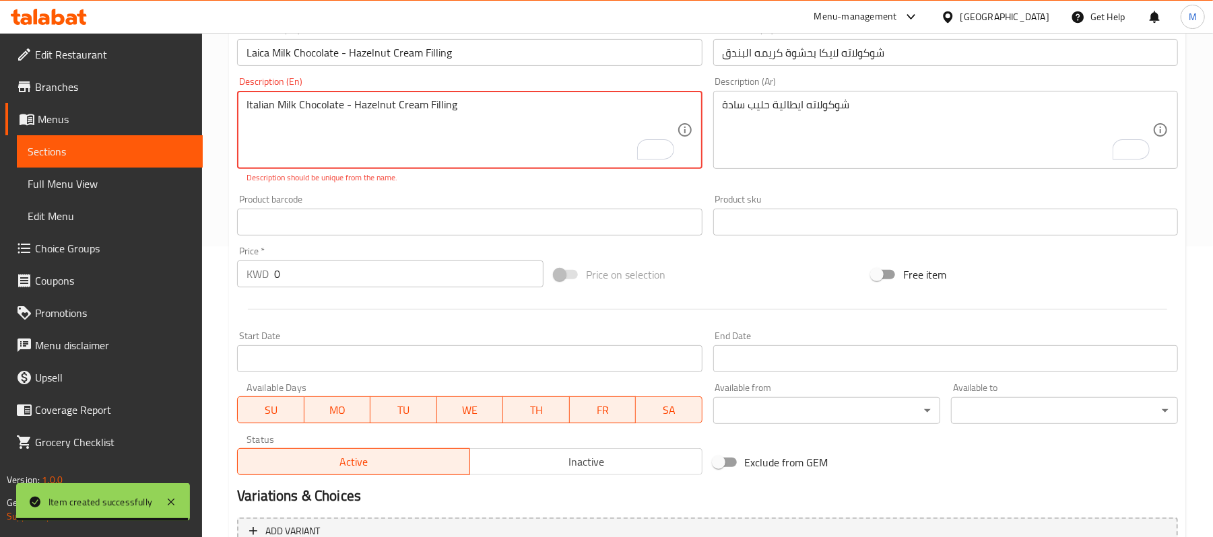
click at [324, 108] on textarea "Italian Milk Chocolate - Hazelnut Cream Filling" at bounding box center [461, 130] width 430 height 64
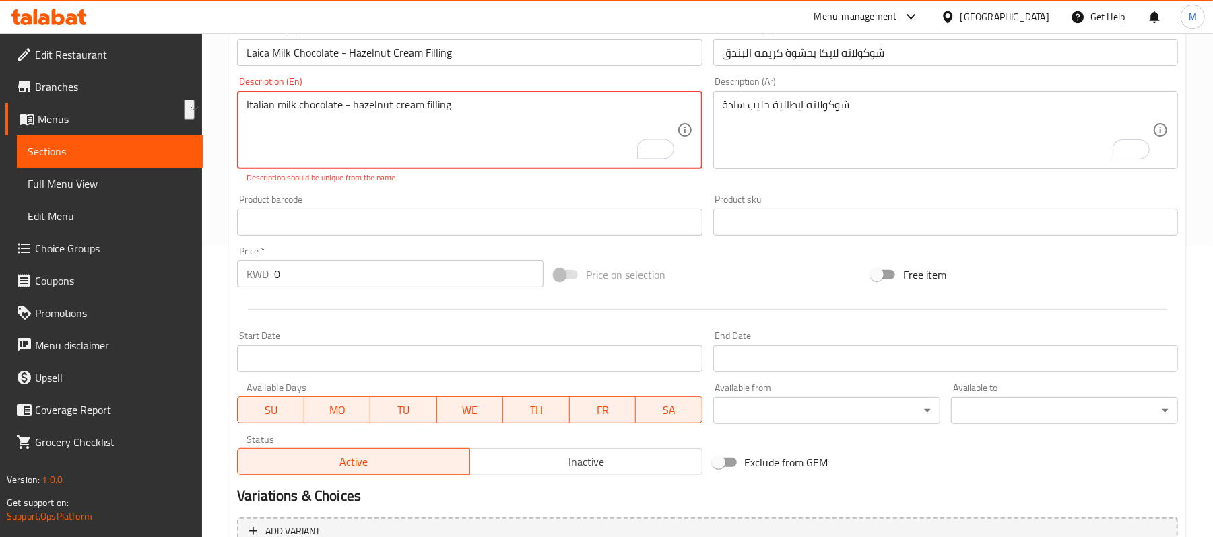
click at [574, 132] on textarea "Italian milk chocolate - hazelnut cream filling" at bounding box center [461, 130] width 430 height 64
drag, startPoint x: 351, startPoint y: 106, endPoint x: 342, endPoint y: 111, distance: 10.9
click at [342, 111] on textarea "Italian milk chocolate - hazelnut cream filling" at bounding box center [461, 130] width 430 height 64
type textarea "Italian milk chocolate hazelnut cream filling"
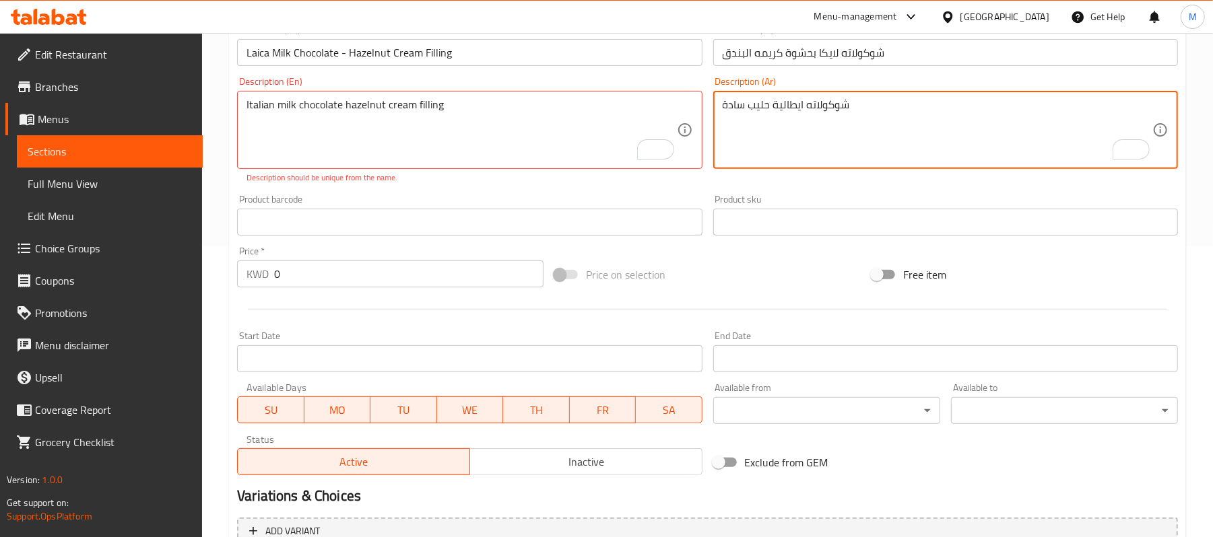
click at [970, 131] on textarea "شوكولاته ايطالية حليب سادة" at bounding box center [937, 130] width 430 height 64
paste textarea "شوكولاته ايطالية بحشوة كريمه البندق"
type textarea "شوكولاته ايطالية بحشوة كريمه البندق"
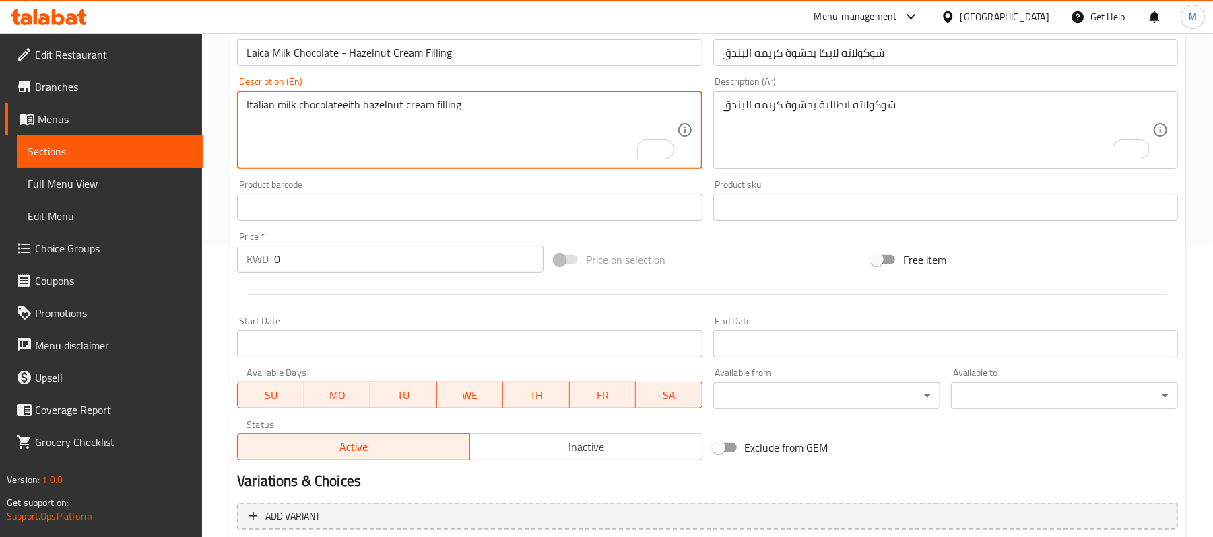
click at [345, 109] on textarea "Italian milk chocolateeith hazelnut cream filling" at bounding box center [461, 130] width 430 height 64
click at [341, 110] on textarea "Italian milk chocolatewith hazelnut cream filling" at bounding box center [461, 130] width 430 height 64
click at [348, 140] on textarea "Italian milk chocolate with hazelnut cream filling" at bounding box center [461, 130] width 430 height 64
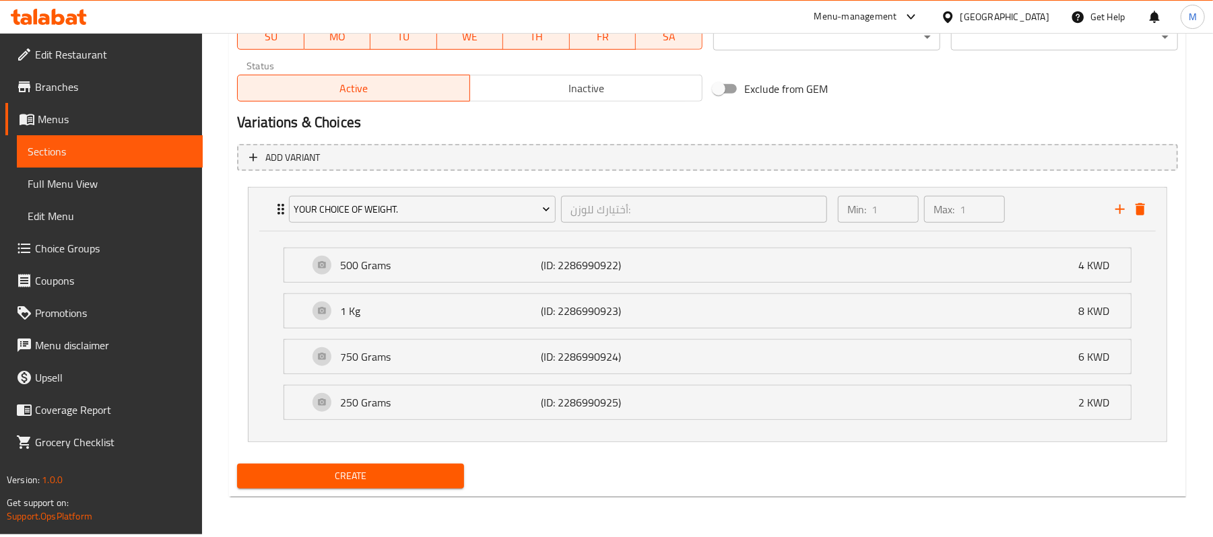
type textarea "Italian milk chocolate with hazelnut cream filling"
click at [450, 479] on span "Create" at bounding box center [350, 476] width 205 height 17
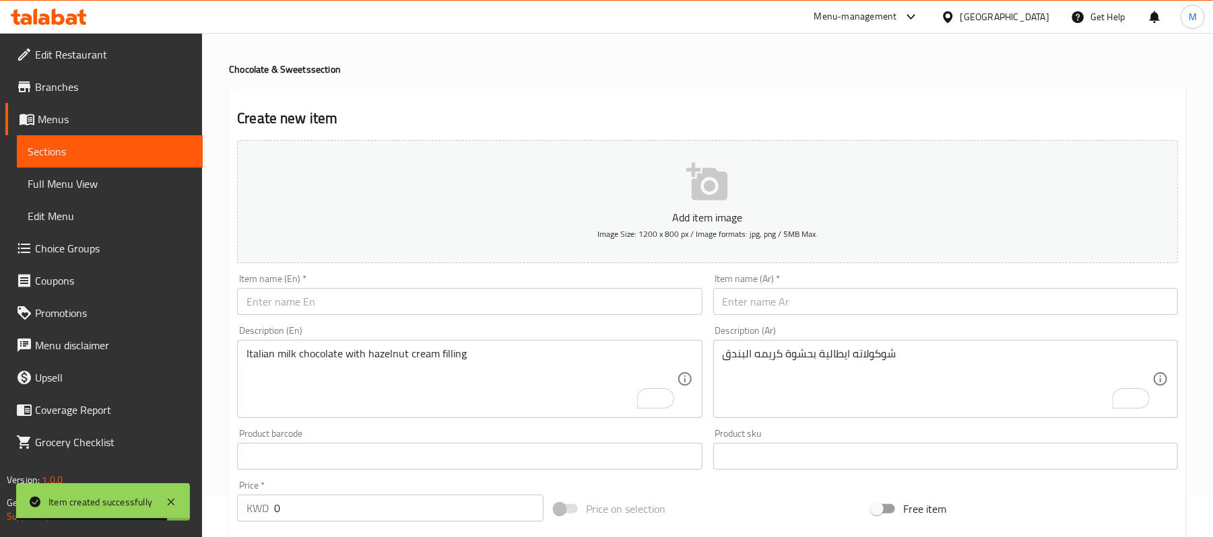
scroll to position [0, 0]
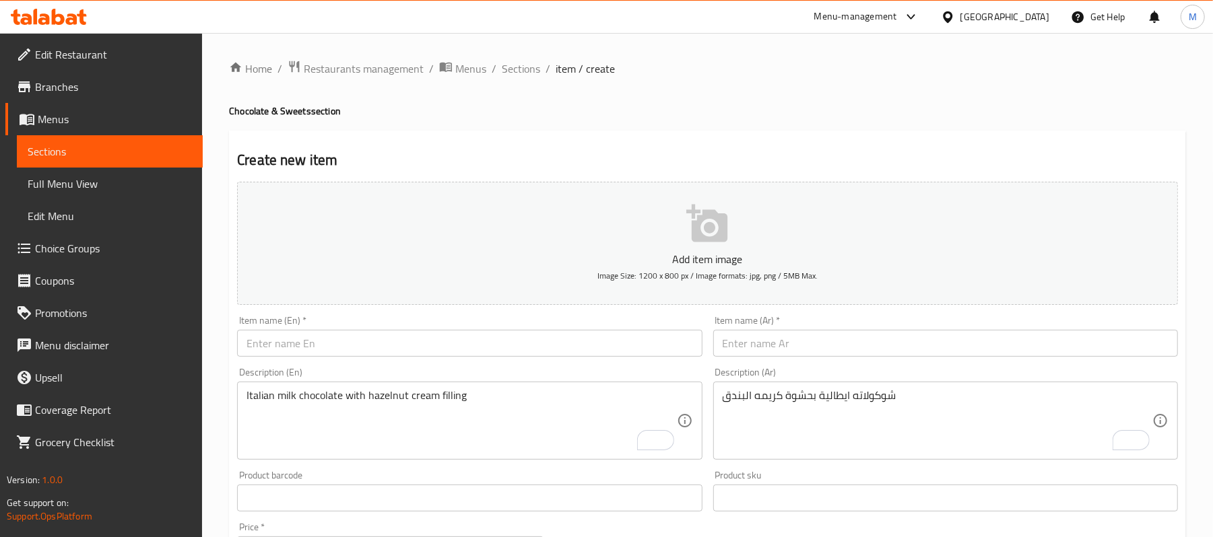
click at [261, 353] on input "text" at bounding box center [469, 343] width 465 height 27
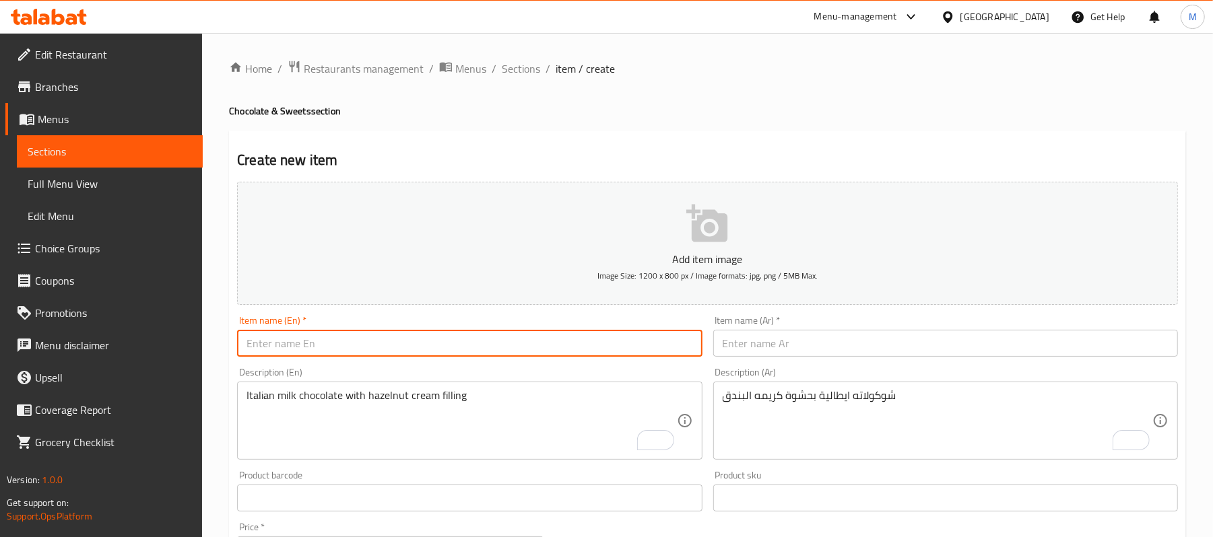
paste input "Laica Milk Chocolate - Hazelnut Cream Filling"
type input "Laica Milk Chocolate - Hazelnut Cream Filling"
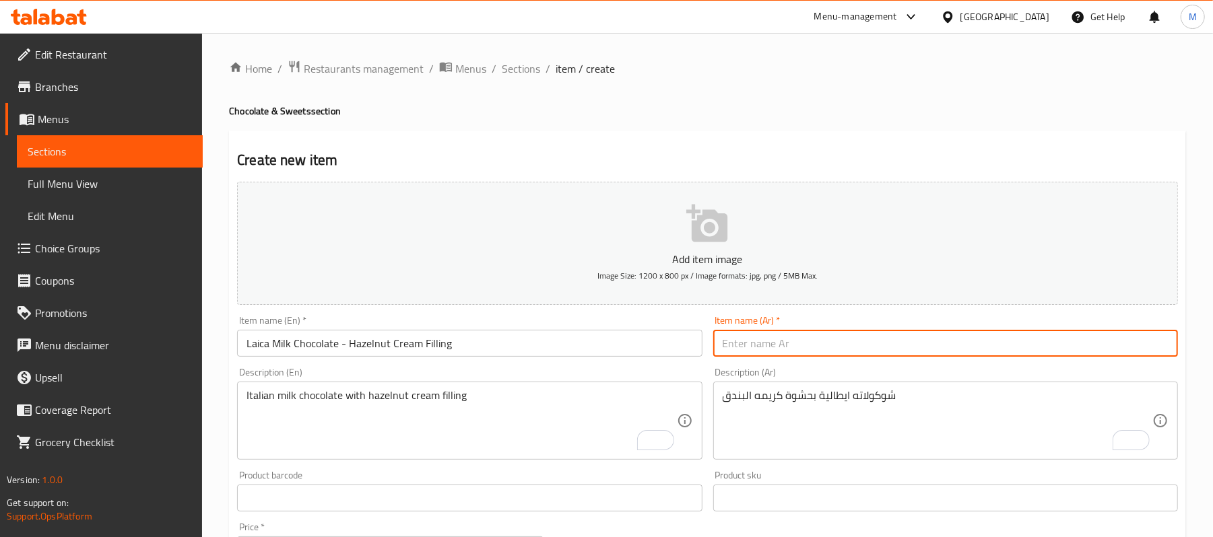
click at [750, 343] on input "text" at bounding box center [945, 343] width 465 height 27
paste input "شوكولاته لايكا بحشوة كريمه البندق"
type input "شوكولاته لايكا بحشوة كريمه البندق"
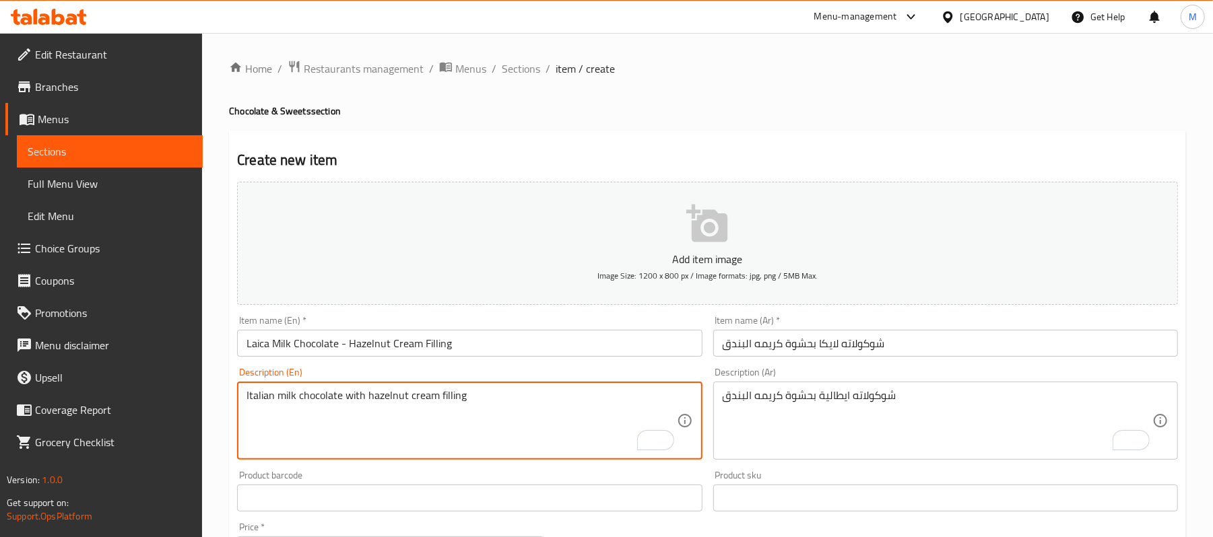
click at [265, 437] on textarea "Italian milk chocolate with hazelnut cream filling" at bounding box center [461, 421] width 430 height 64
paste textarea "Italian Milk Chocolate - Hazelnut Cream Filling"
click at [273, 405] on textarea "Italian Milk Chocolate - Hazelnut Cream Filling" at bounding box center [461, 421] width 430 height 64
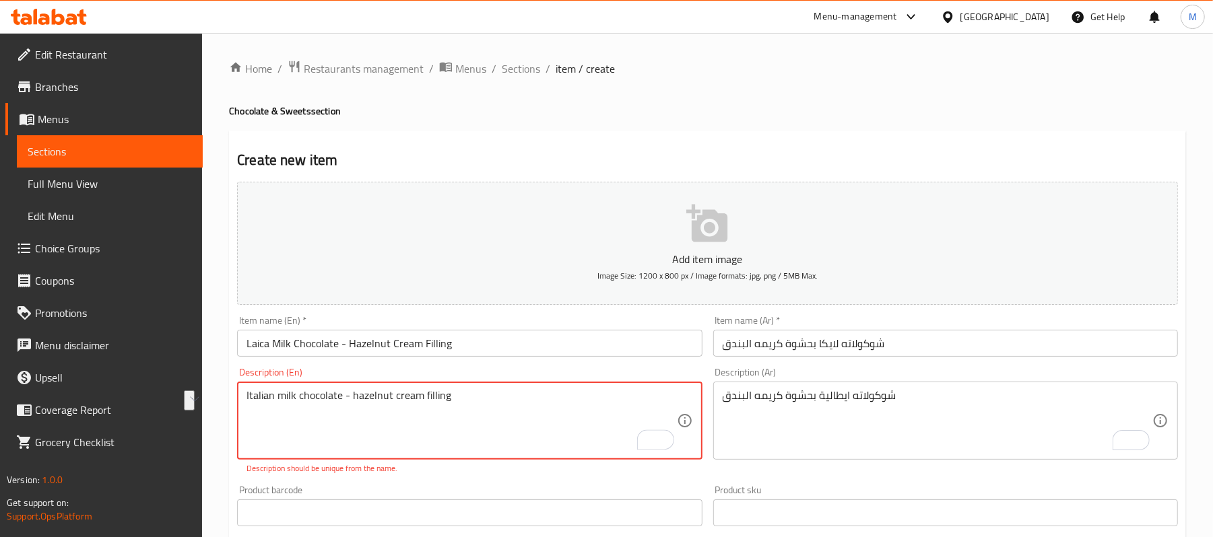
click at [378, 395] on textarea "Italian milk chocolate - hazelnut cream filling" at bounding box center [461, 421] width 430 height 64
click at [343, 401] on textarea "Italian milk chocolate - hazelnut cream filling" at bounding box center [461, 421] width 430 height 64
type textarea "Italian milk chocolate with hazelnut cream filling"
click at [908, 391] on textarea "شوكولاته ايطالية بحشوة كريمه البندق" at bounding box center [937, 421] width 430 height 64
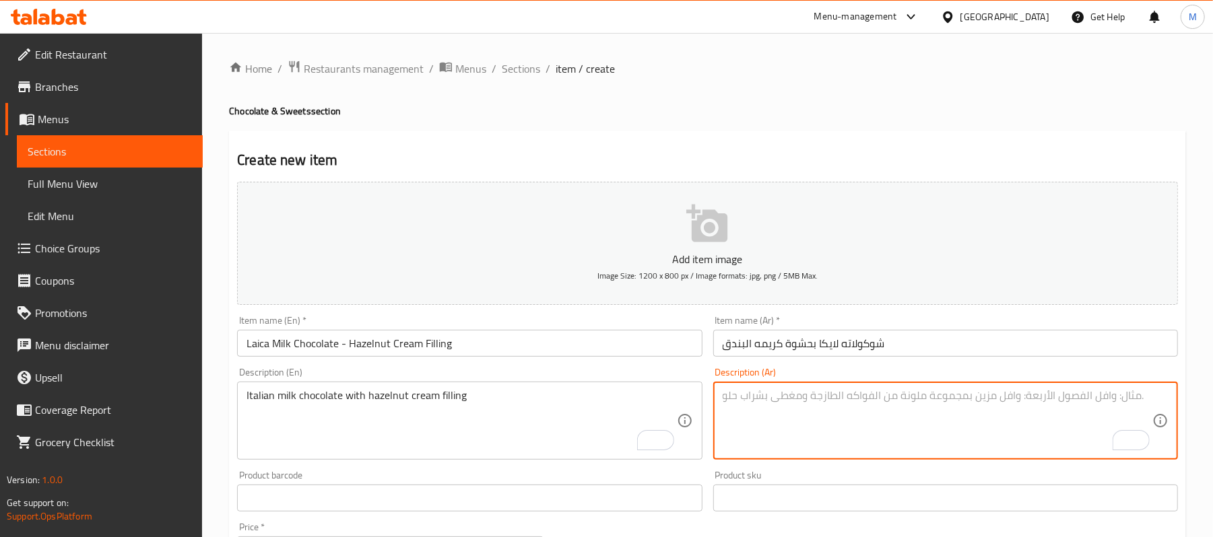
paste textarea "شوكولاته ايطالية بحشوة كريمه البندق"
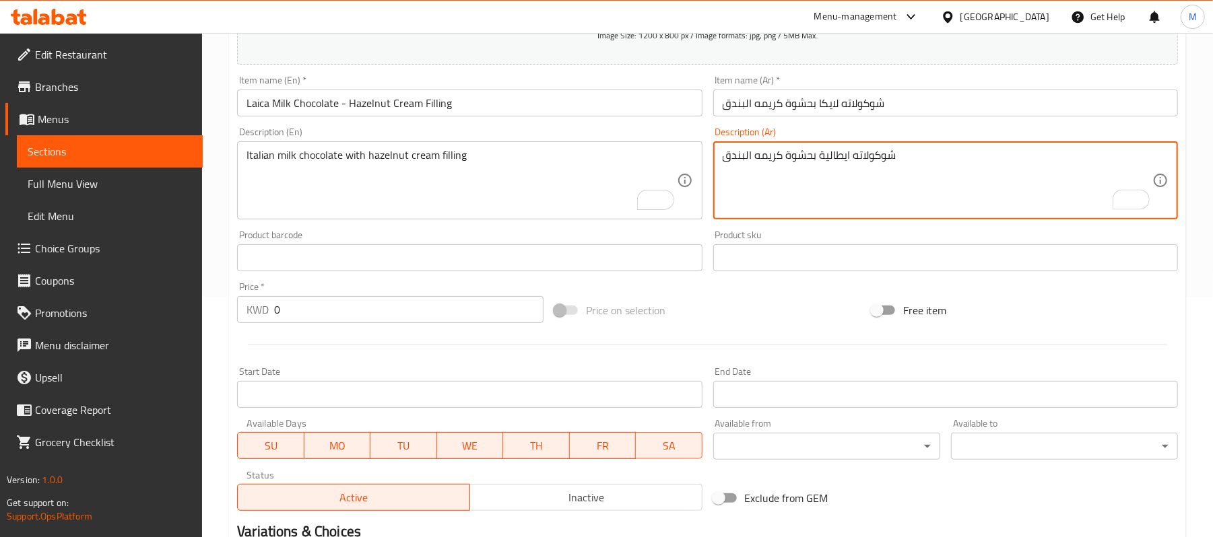
scroll to position [339, 0]
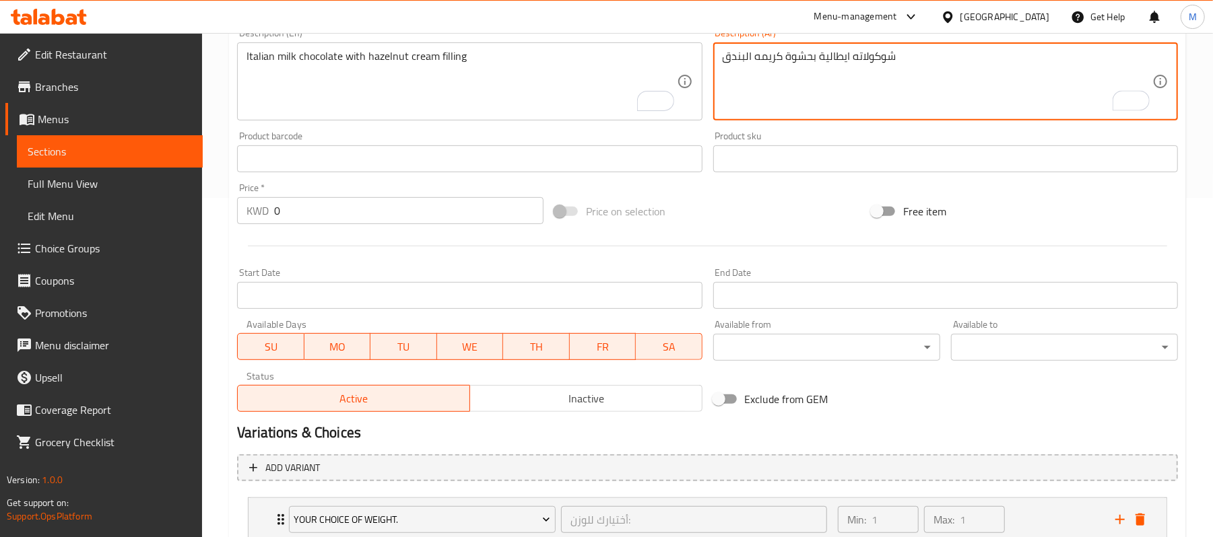
type textarea "شوكولاته ايطالية بحشوة كريمه البندق"
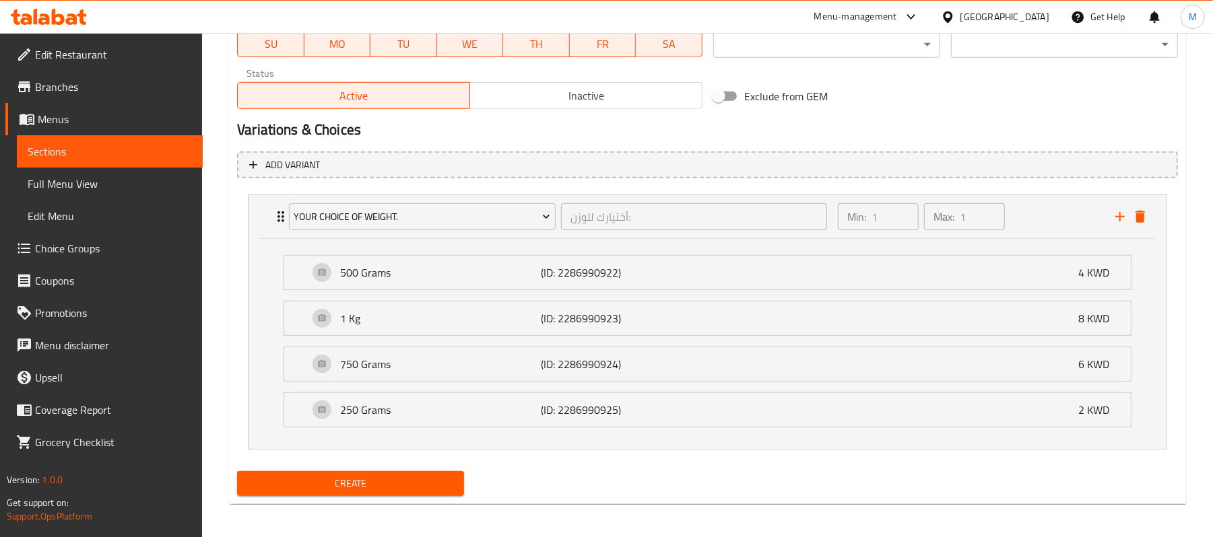
scroll to position [650, 0]
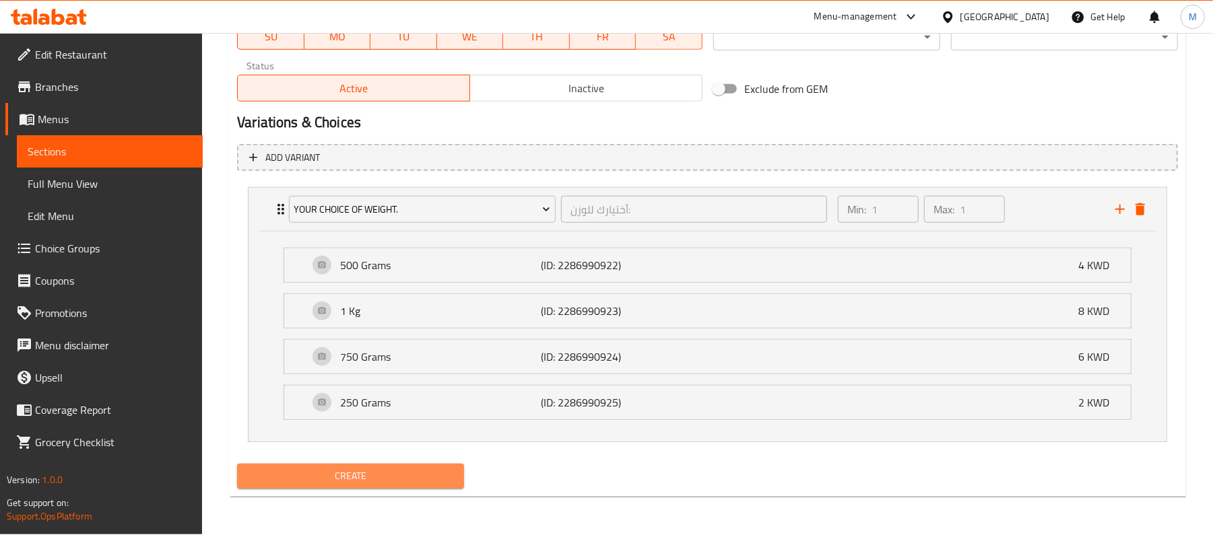
click at [283, 485] on span "Create" at bounding box center [350, 476] width 205 height 17
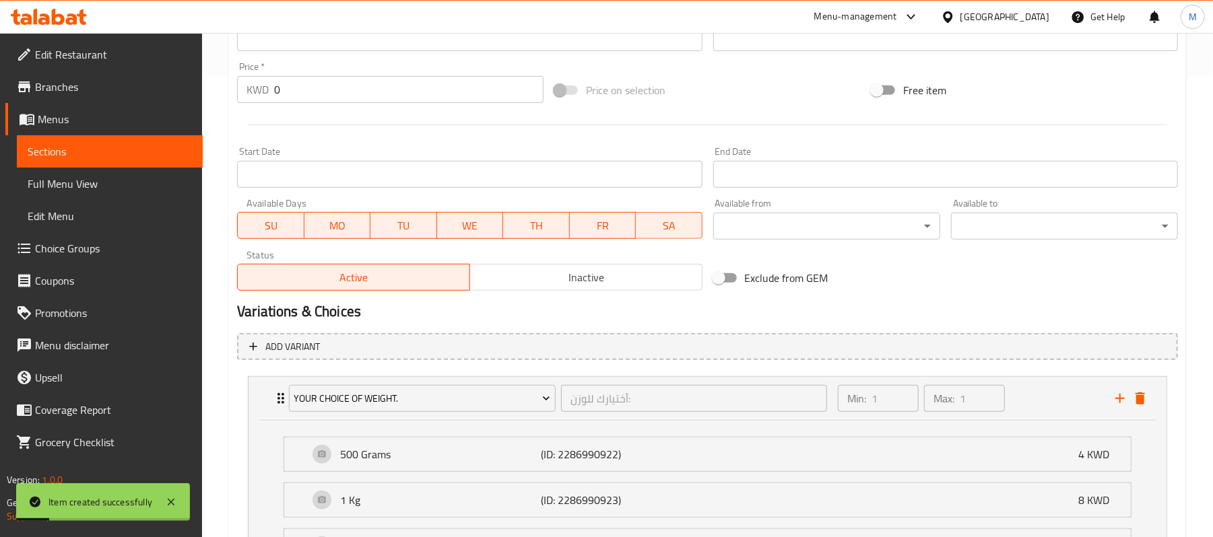
scroll to position [291, 0]
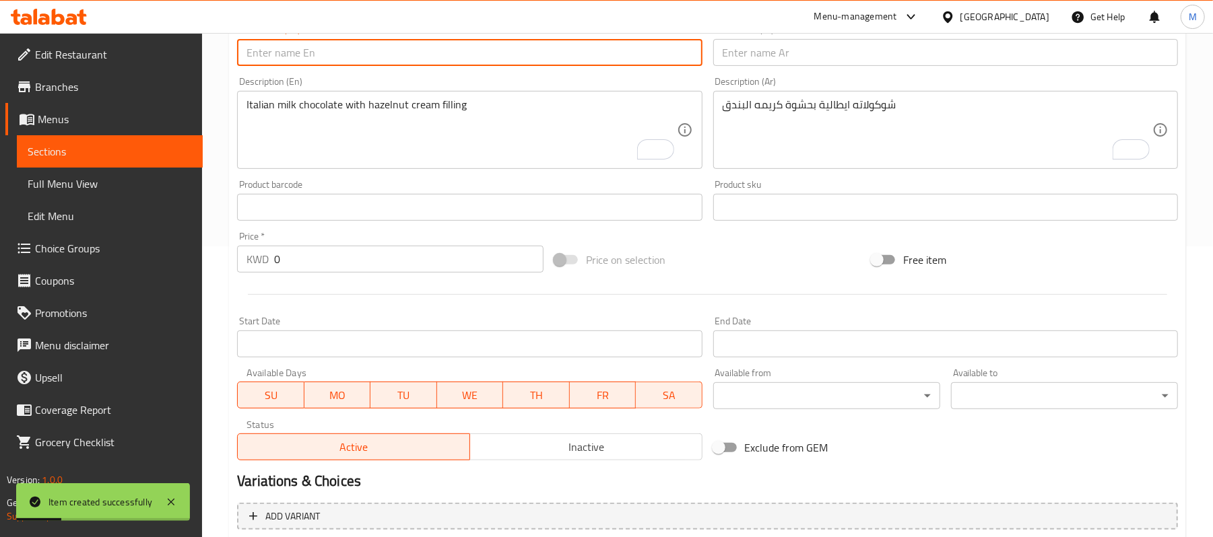
click at [357, 53] on input "text" at bounding box center [469, 52] width 465 height 27
paste input "Laica Milk Chocolate- Milk Cream Filling"
type input "Laica Milk Chocolate- Milk Cream Filling"
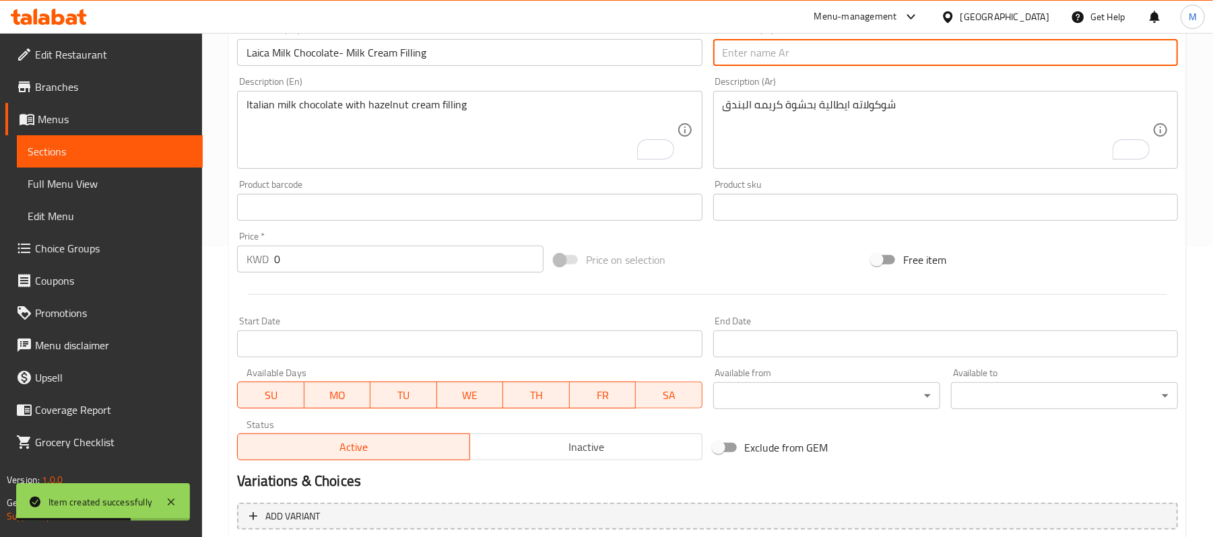
click at [817, 63] on input "text" at bounding box center [945, 52] width 465 height 27
paste input "شوكولاته لايكا بحشوة الشوكولاته البيضاء"
type input "شوكولاته لايكا بحشوة الشوكولاته البيضاء"
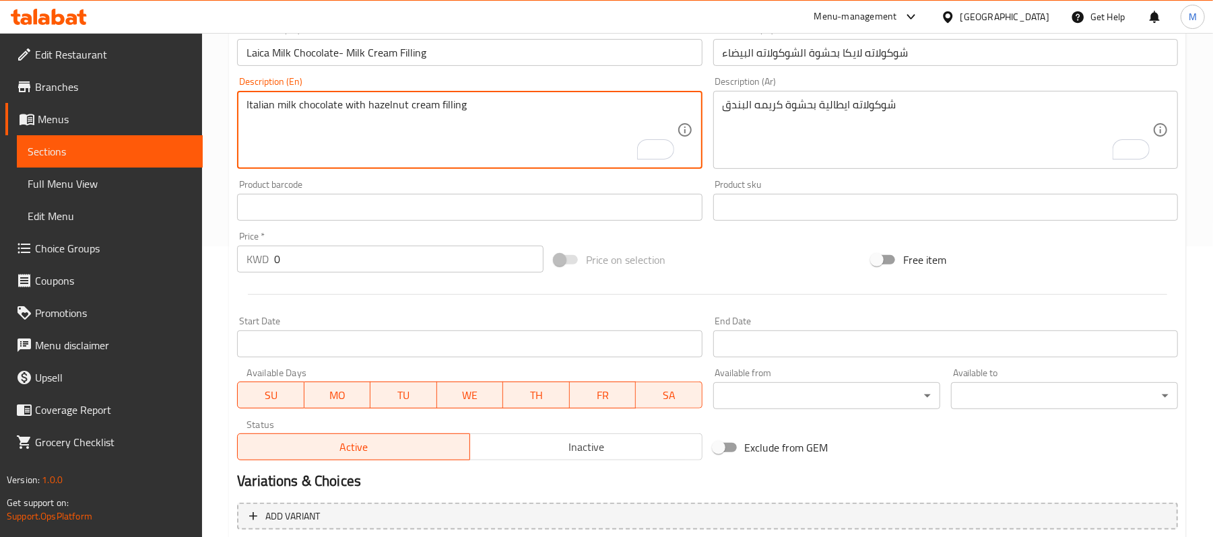
click at [315, 122] on textarea "Italian milk chocolate with hazelnut cream filling" at bounding box center [461, 130] width 430 height 64
paste textarea "Italian Milk Chocolate- Milk Cream Filling"
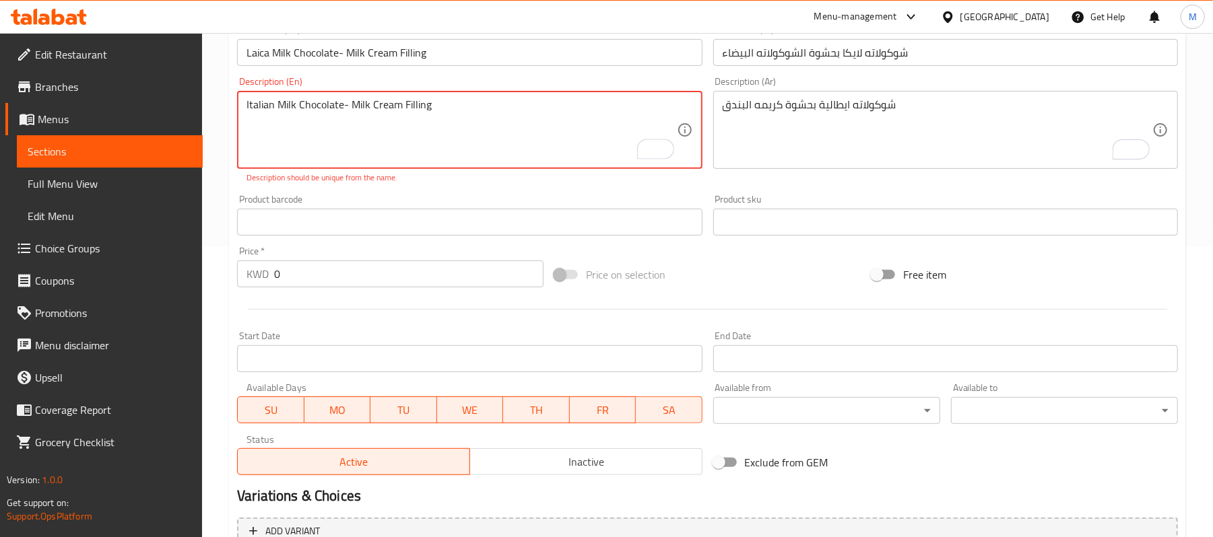
click at [342, 106] on textarea "Italian Milk Chocolate- Milk Cream Filling" at bounding box center [461, 130] width 430 height 64
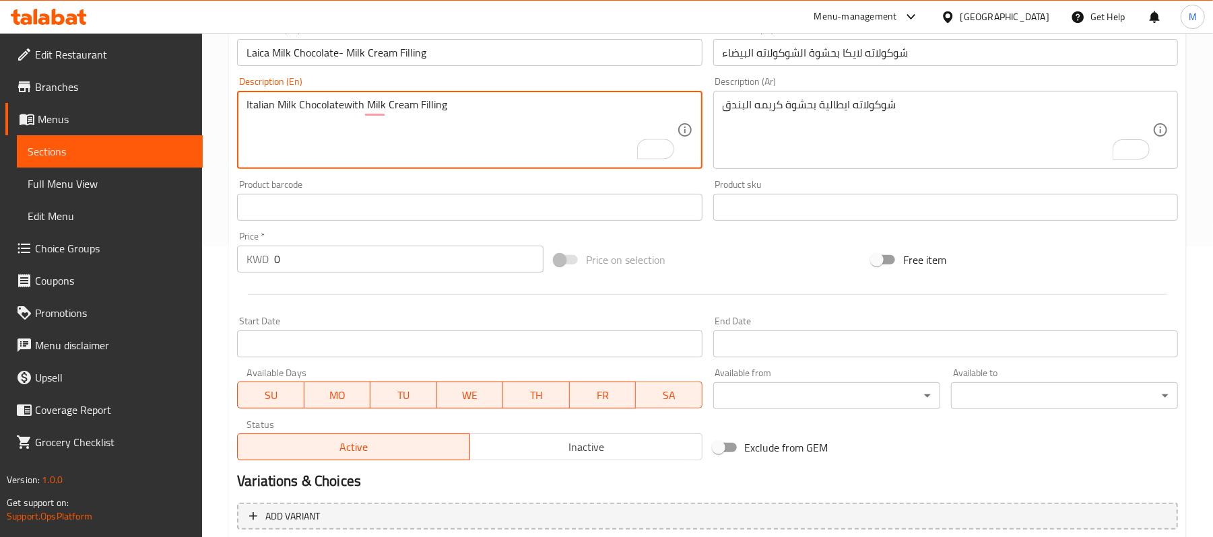
click at [343, 104] on textarea "Italian Milk Chocolatewith Milk Cream Filling" at bounding box center [461, 130] width 430 height 64
click at [388, 109] on textarea "Italian Milk Chocolate with Milk Cream Filling" at bounding box center [461, 130] width 430 height 64
type textarea "Italian milk chocolate with milk cream filling"
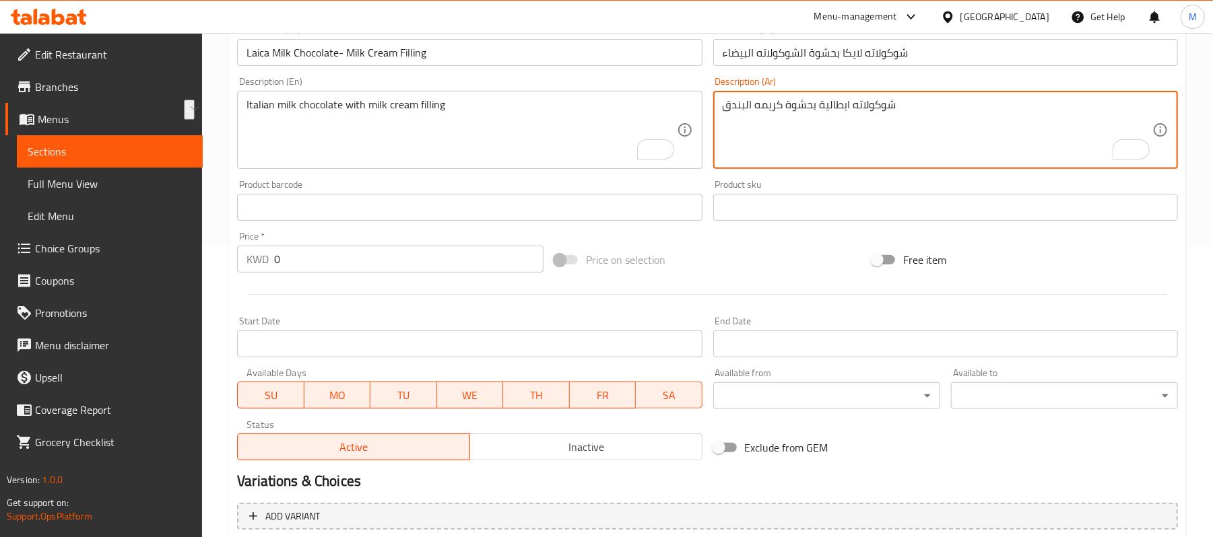
click at [913, 108] on textarea "شوكولاته ايطالية بحشوة كريمه البندق" at bounding box center [937, 130] width 430 height 64
paste textarea "شوكولاته ايطالية بحشوة الشوكولاته البيضاء"
type textarea "شوكولاته ايطالية بحشوة الشوكولاته البيضاء"
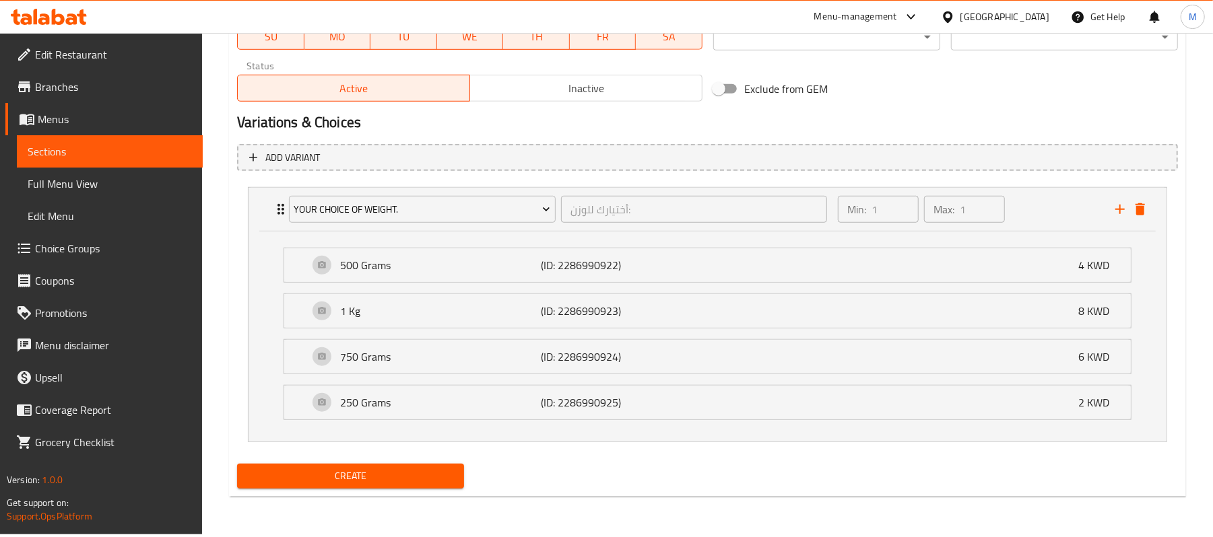
click at [246, 486] on button "Create" at bounding box center [350, 476] width 227 height 25
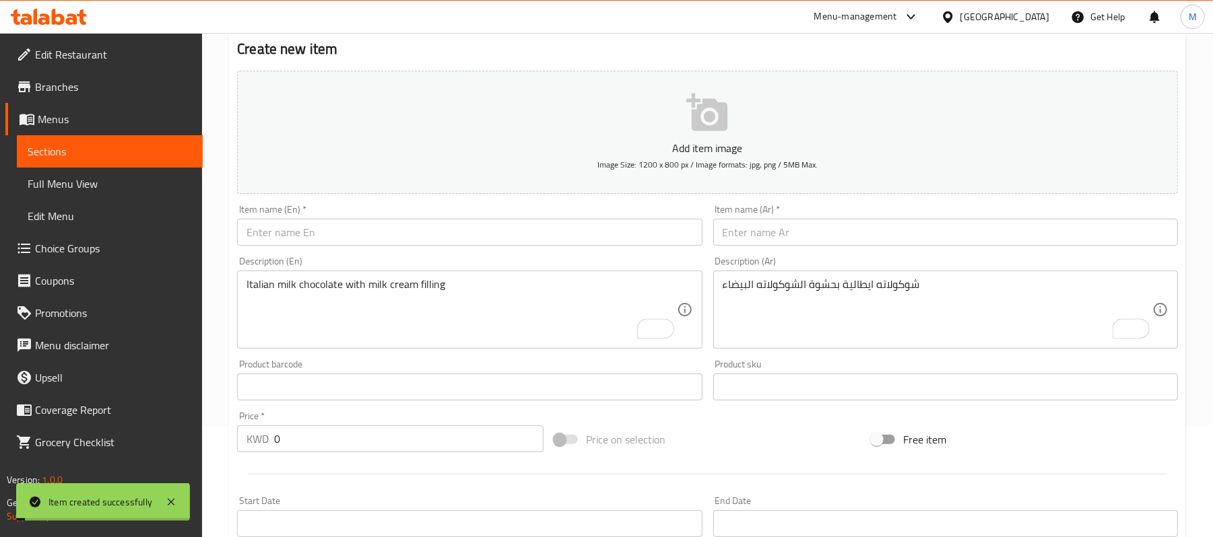
scroll to position [0, 0]
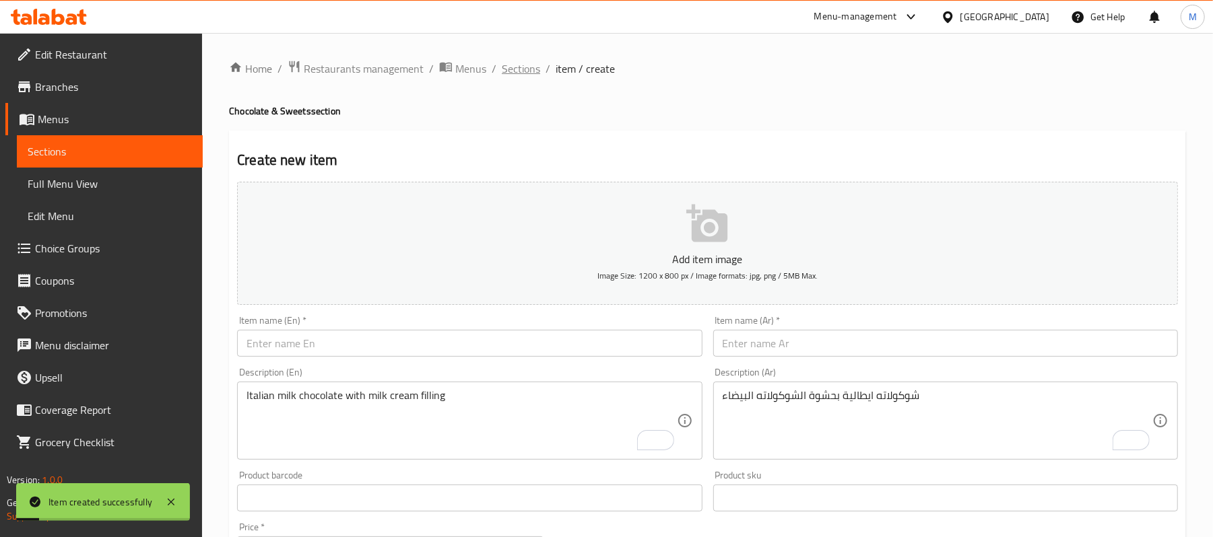
click at [513, 63] on span "Sections" at bounding box center [521, 69] width 38 height 16
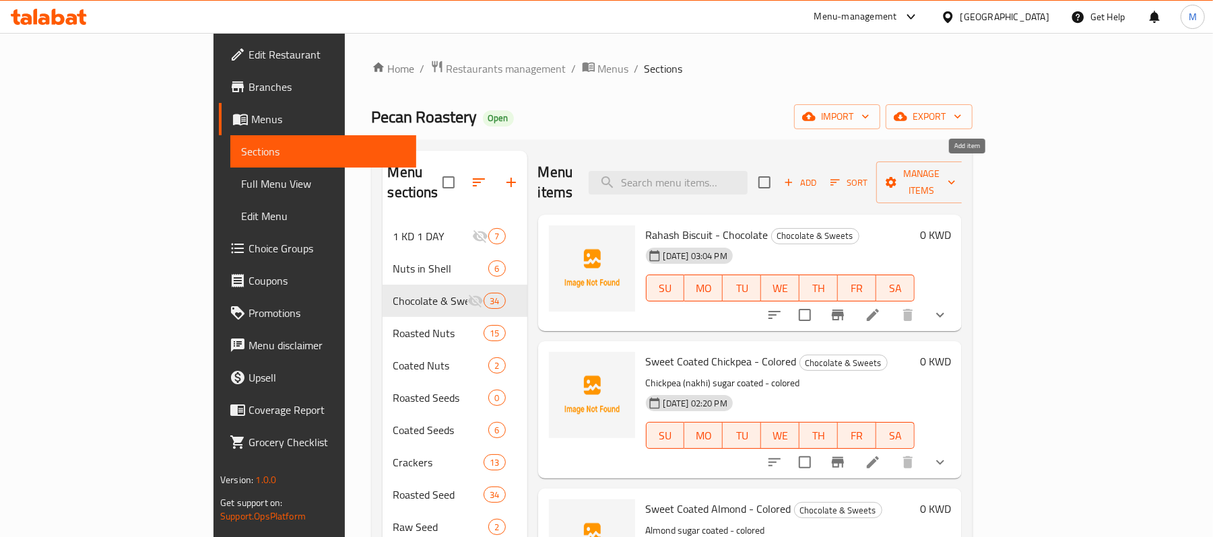
click at [818, 175] on span "Add" at bounding box center [800, 182] width 36 height 15
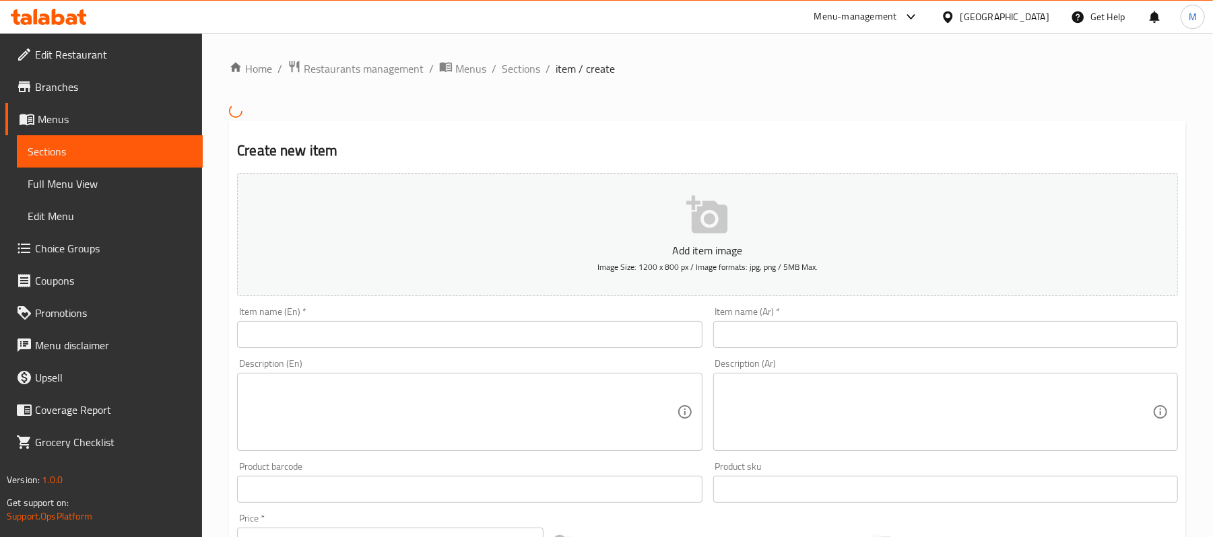
click at [393, 332] on input "text" at bounding box center [469, 334] width 465 height 27
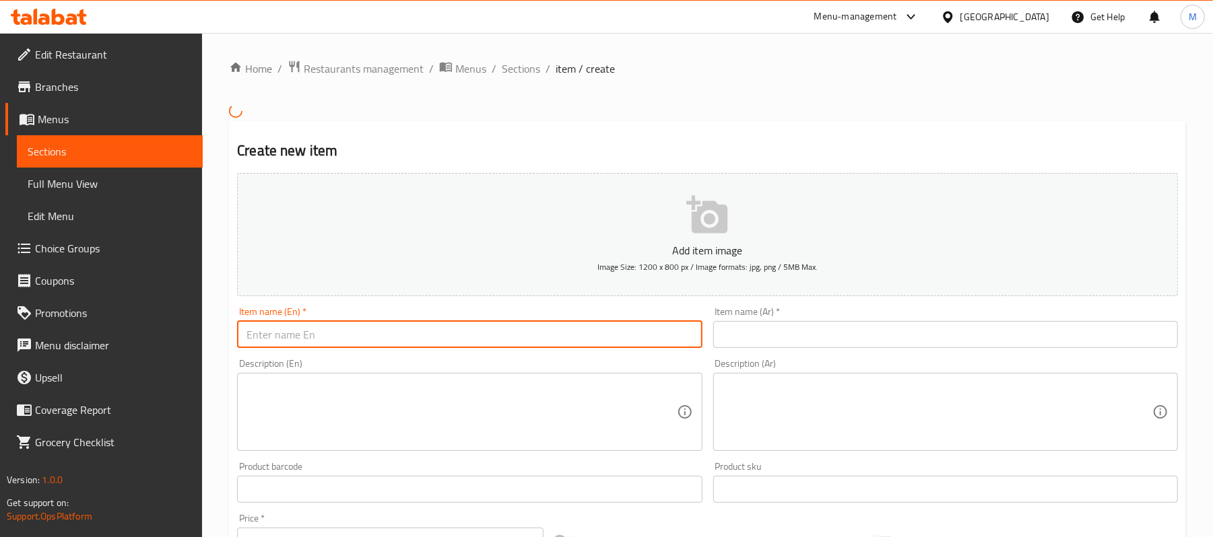
paste input "Laica Chocolate Praline - Milk (Blue)"
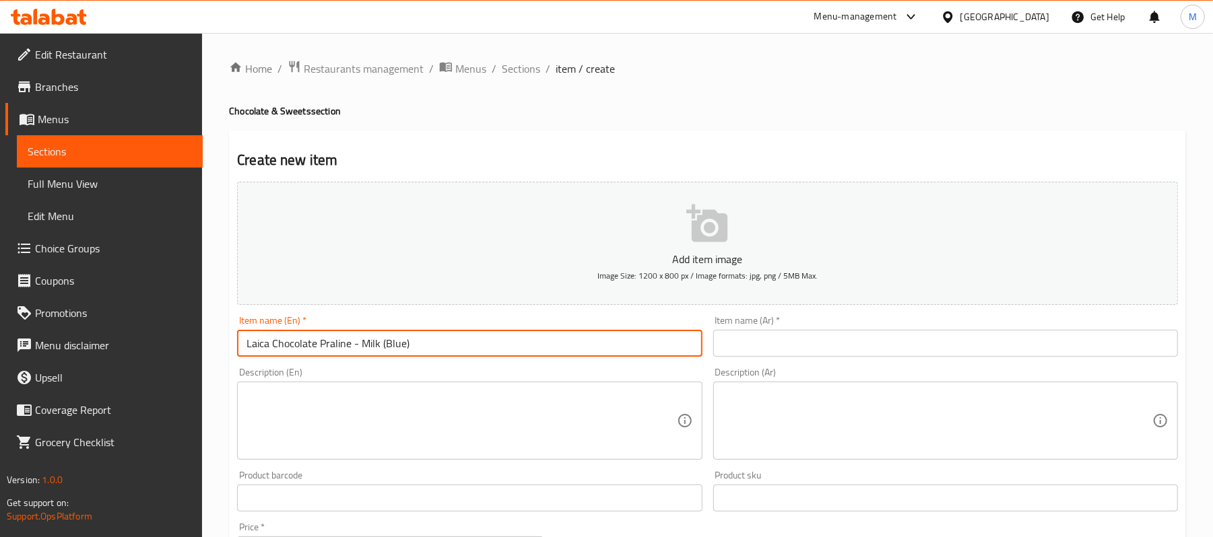
type input "Laica Chocolate Praline - Milk (Blue)"
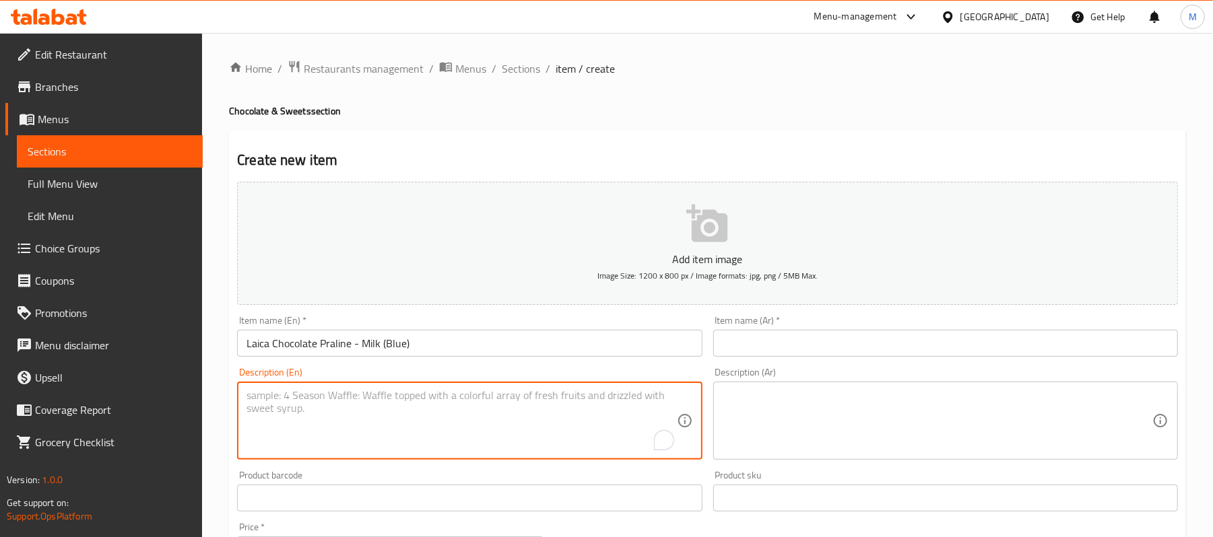
click at [401, 401] on textarea "To enrich screen reader interactions, please activate Accessibility in Grammarl…" at bounding box center [461, 421] width 430 height 64
paste textarea "Italian Chocolate with Milk"
click at [362, 397] on textarea "Italian Chocolate with Milk" at bounding box center [461, 421] width 430 height 64
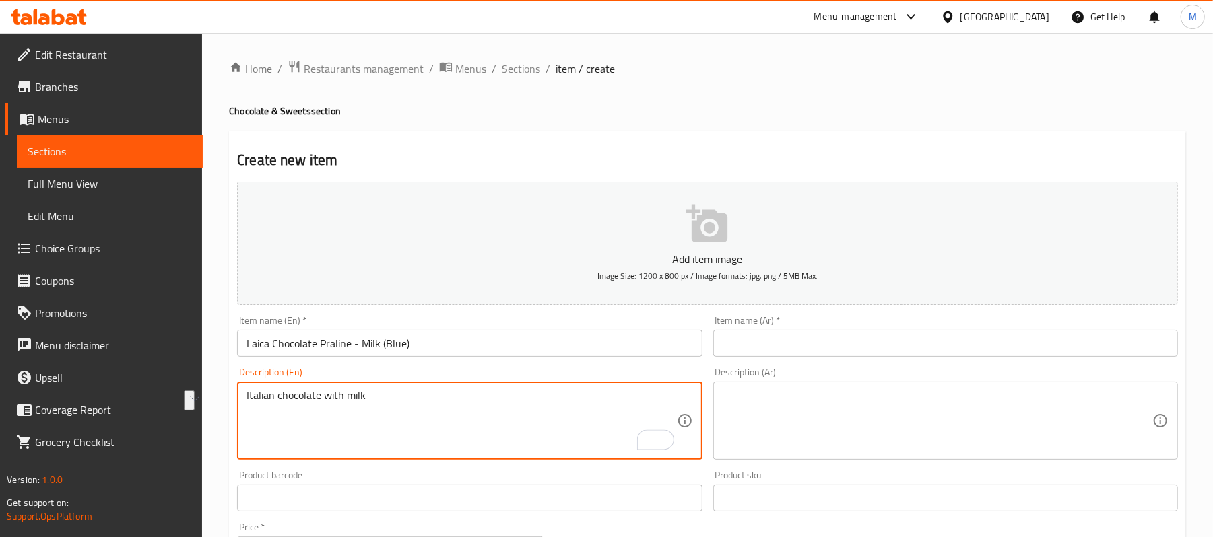
type textarea "Italian chocolate with milk"
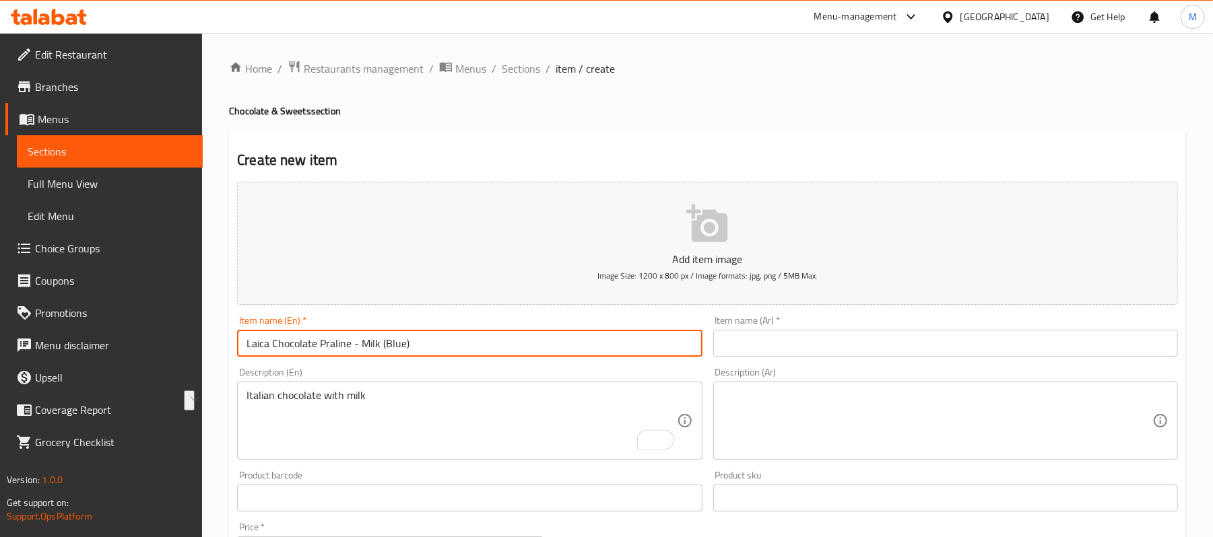
click at [403, 346] on input "Laica Chocolate Praline - Milk (Blue)" at bounding box center [469, 343] width 465 height 27
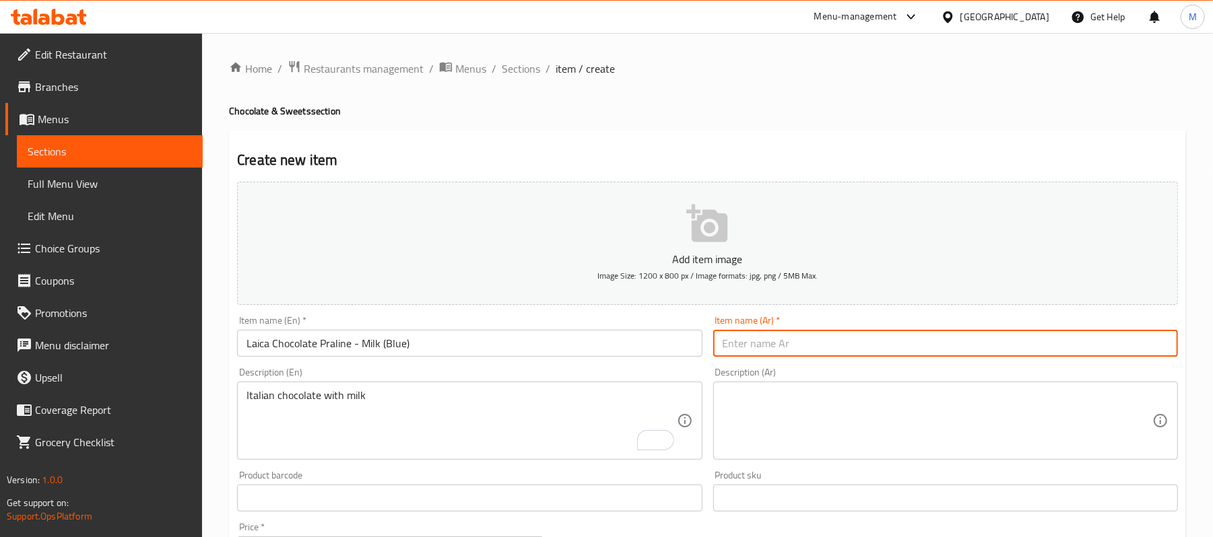
click at [803, 335] on input "text" at bounding box center [945, 343] width 465 height 27
paste input "شوكولاتة برالين لايكا - حليب (أزرق)"
type input "شوكولاتة برالين لايكا - حليب (أزرق)"
click at [1011, 451] on textarea at bounding box center [937, 421] width 430 height 64
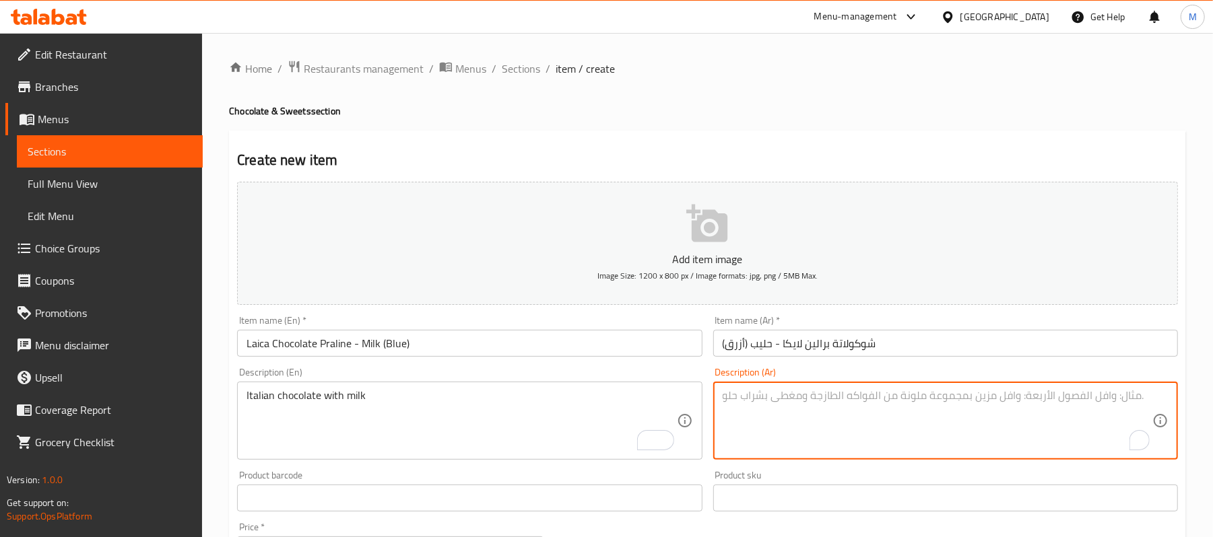
paste textarea "شوكولاته ايطالية - حليب"
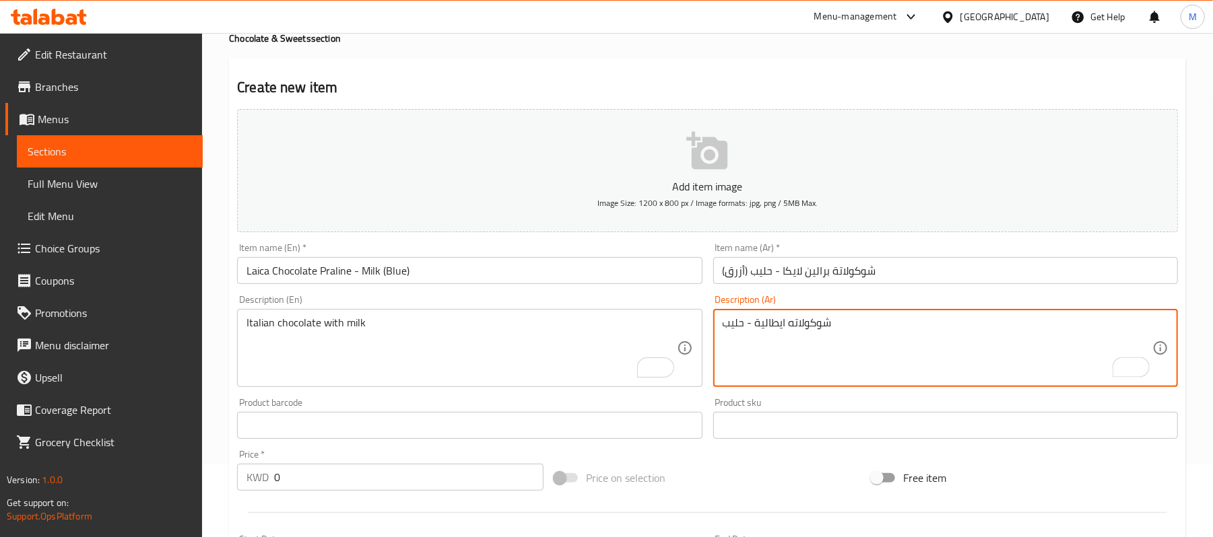
scroll to position [98, 0]
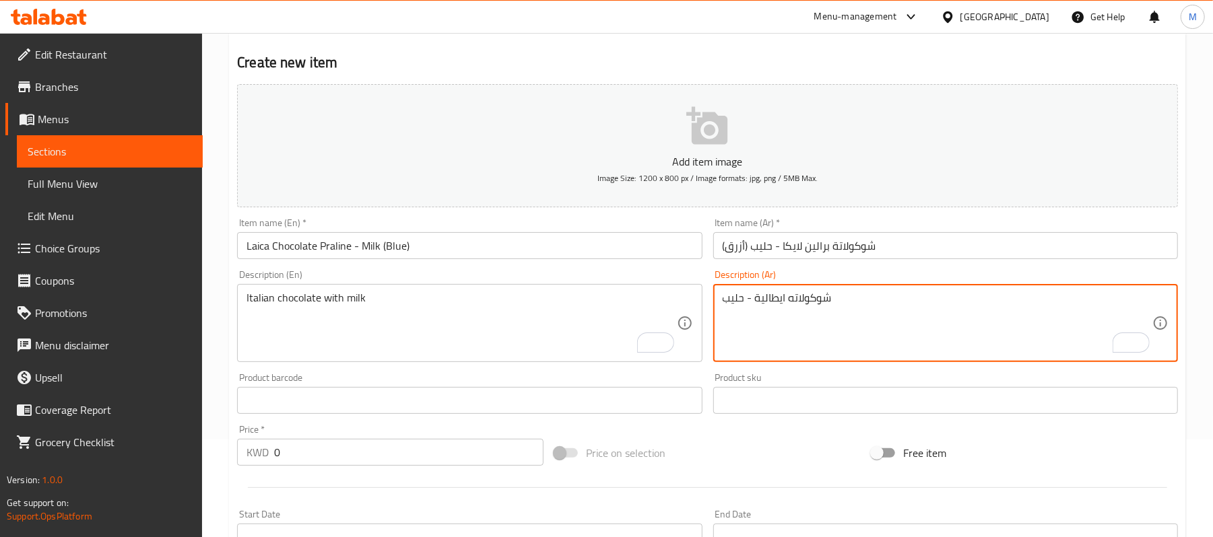
type textarea "شوكولاته ايطالية - حليب"
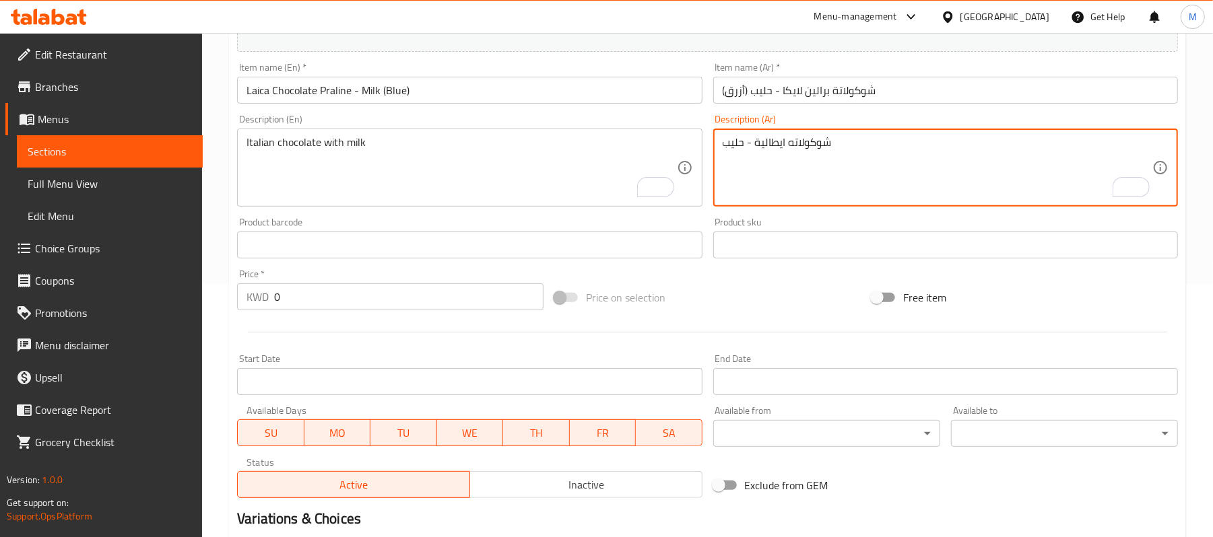
scroll to position [413, 0]
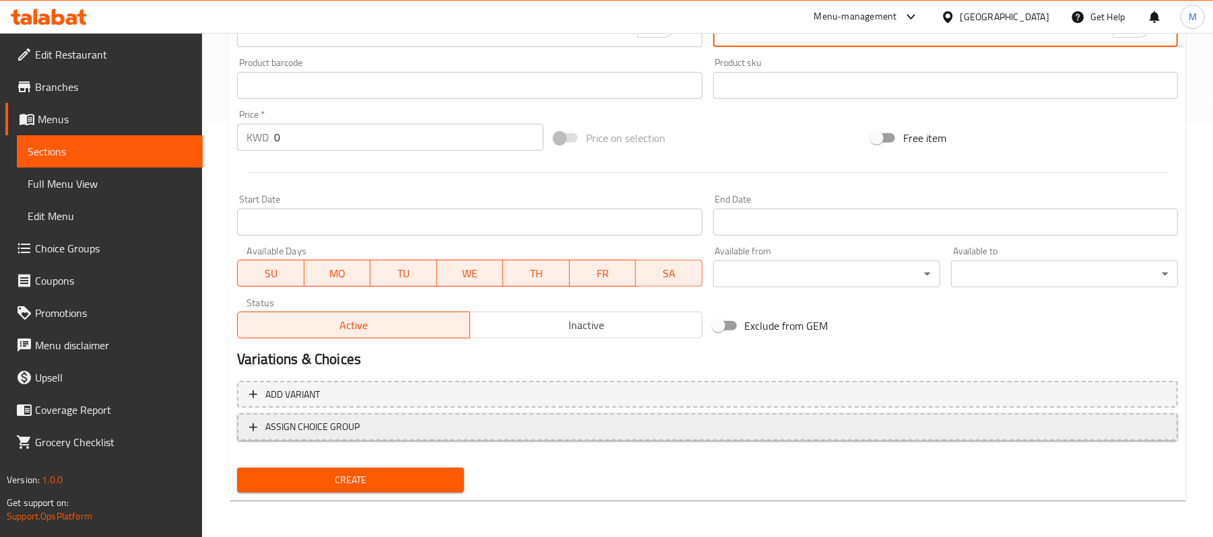
click at [447, 432] on span "ASSIGN CHOICE GROUP" at bounding box center [707, 427] width 916 height 17
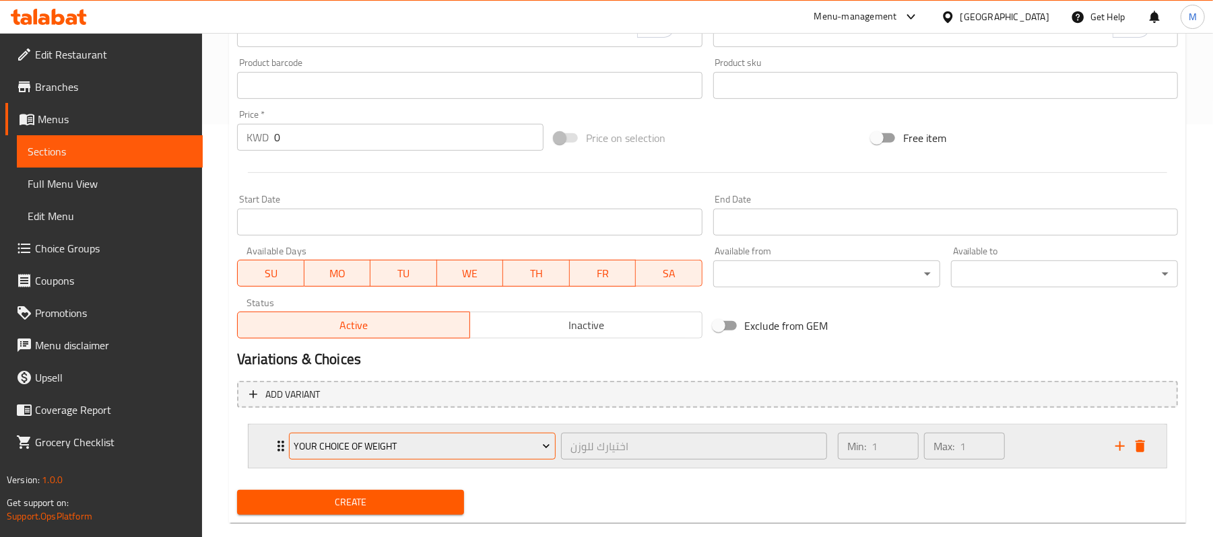
click at [427, 448] on span "Your Choice of Weight" at bounding box center [422, 446] width 257 height 17
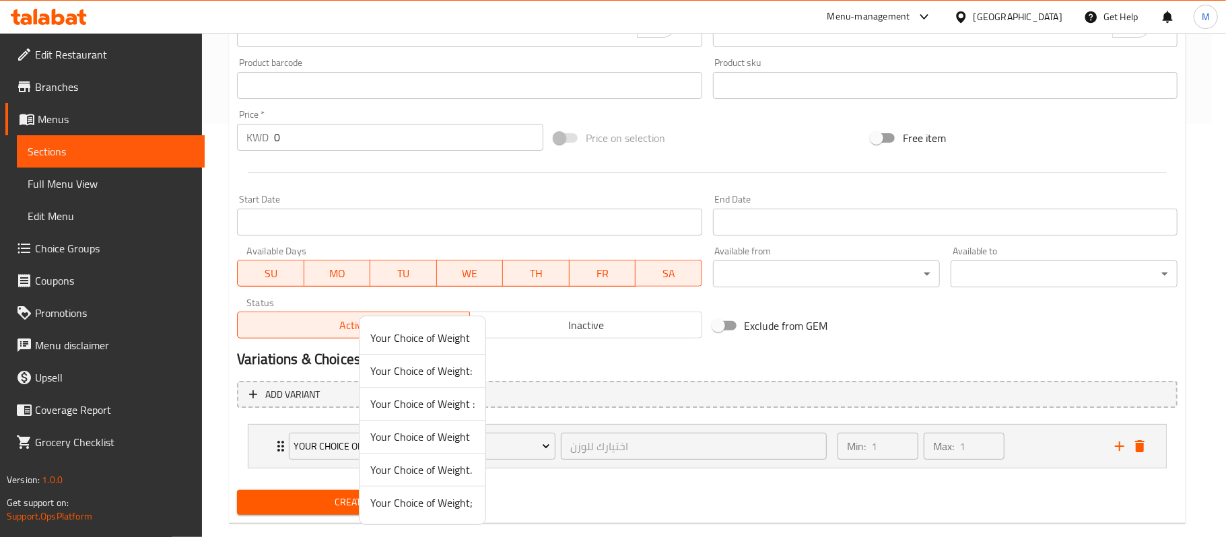
click at [393, 501] on span "Your Choice of Weight;" at bounding box center [422, 503] width 104 height 16
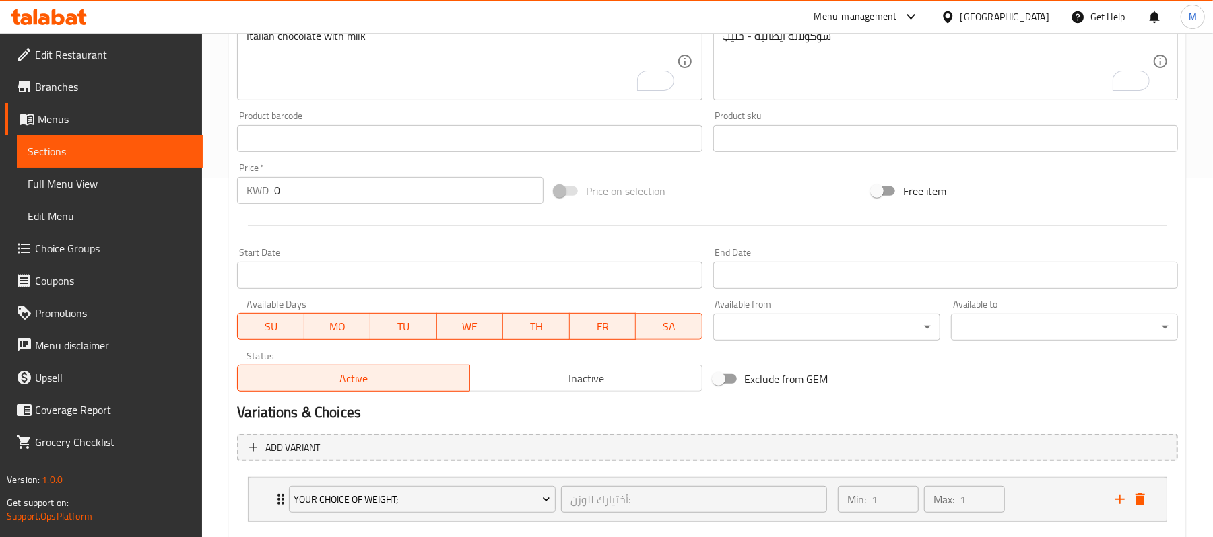
scroll to position [437, 0]
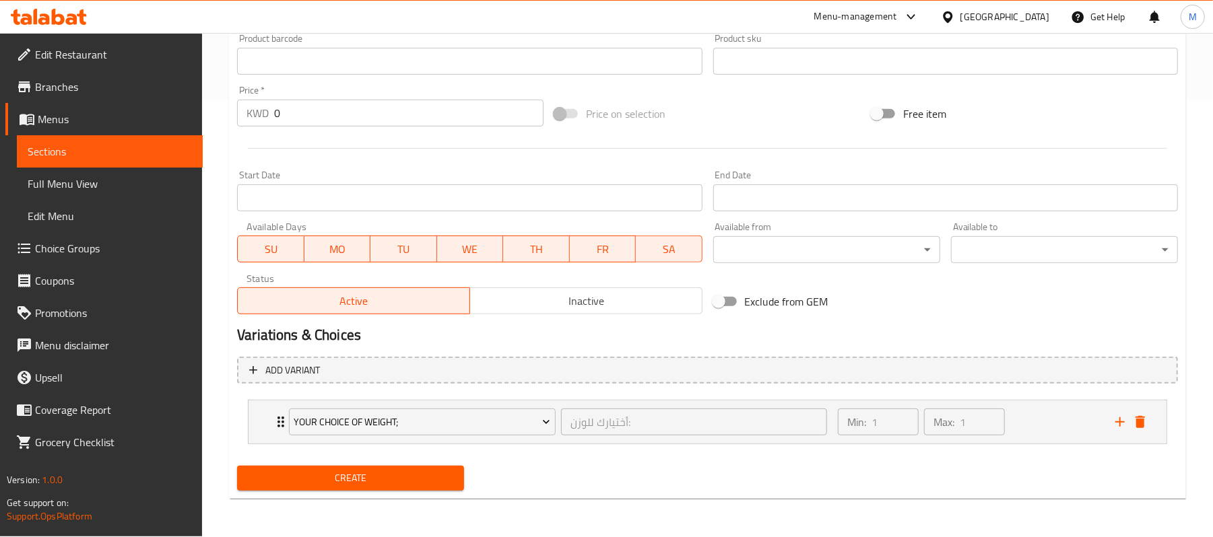
click at [404, 482] on span "Create" at bounding box center [350, 478] width 205 height 17
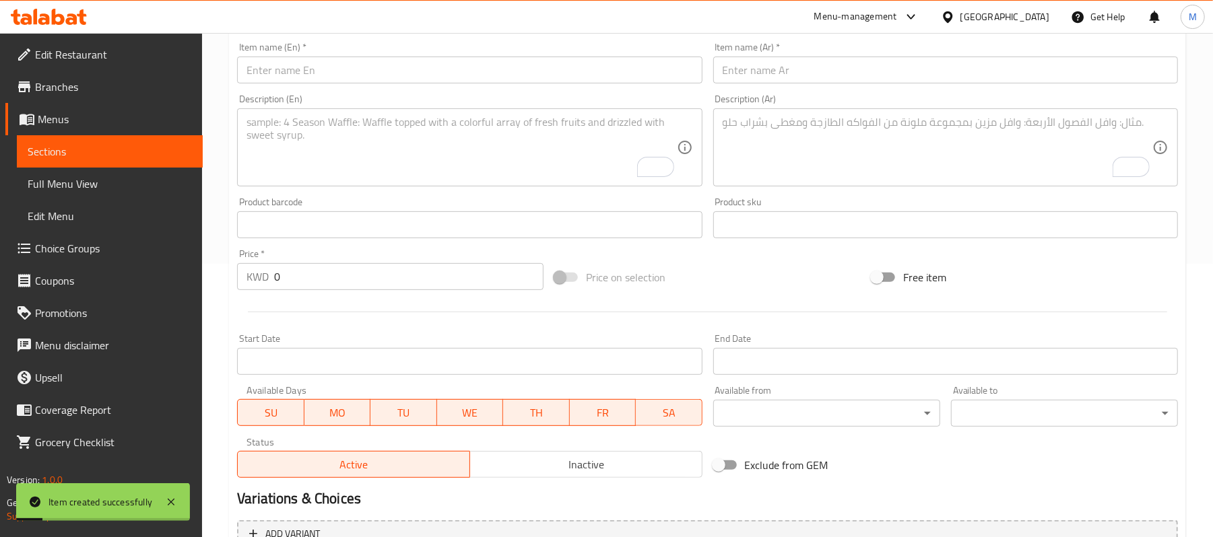
scroll to position [168, 0]
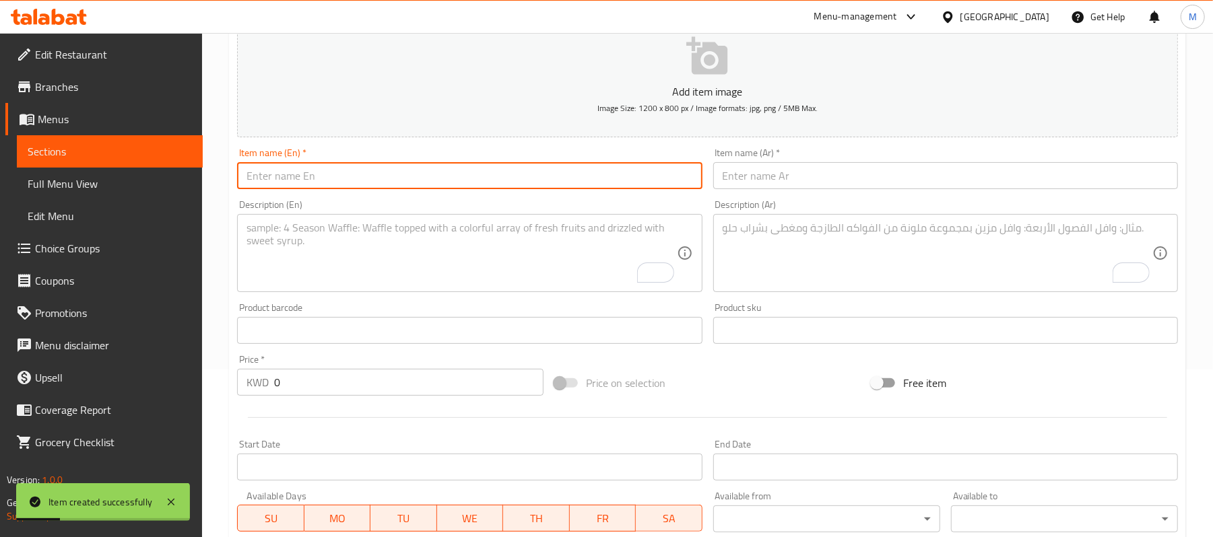
click at [345, 184] on input "text" at bounding box center [469, 175] width 465 height 27
paste input "Laica Chocolate Praline - Cocoa (Red)"
type input "Laica Chocolate Praline - Cocoa (Red)"
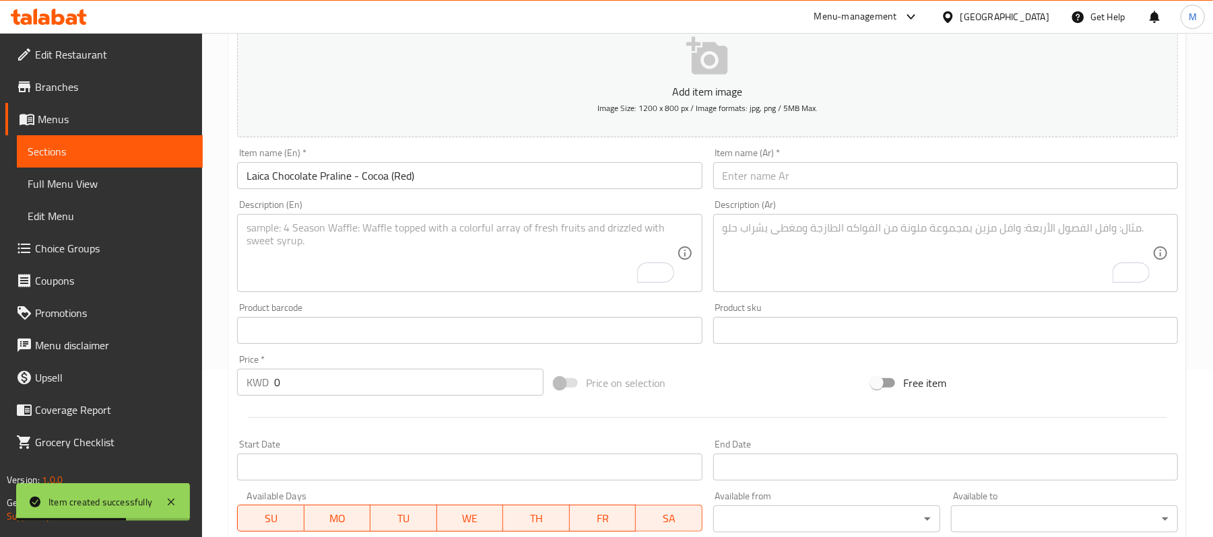
click at [849, 199] on div "Description (Ar) Description (Ar)" at bounding box center [945, 246] width 475 height 103
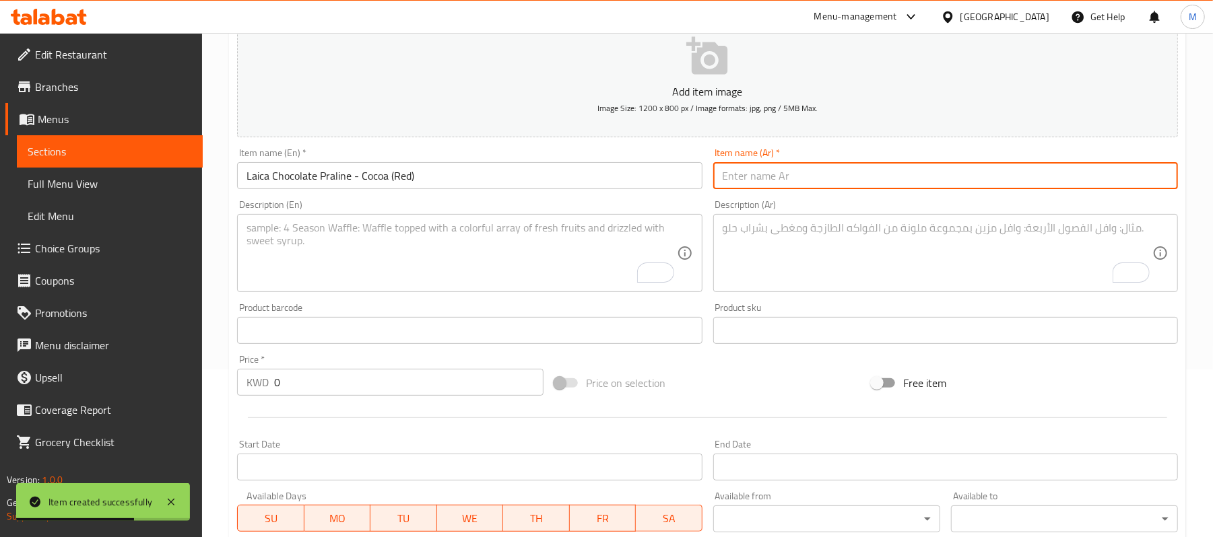
click at [832, 186] on input "text" at bounding box center [945, 175] width 465 height 27
paste input "شوكولاتة برالين لايكا - كاكاو (أحمر)"
type input "شوكولاتة برالين لايكا - كاكاو (أحمر)"
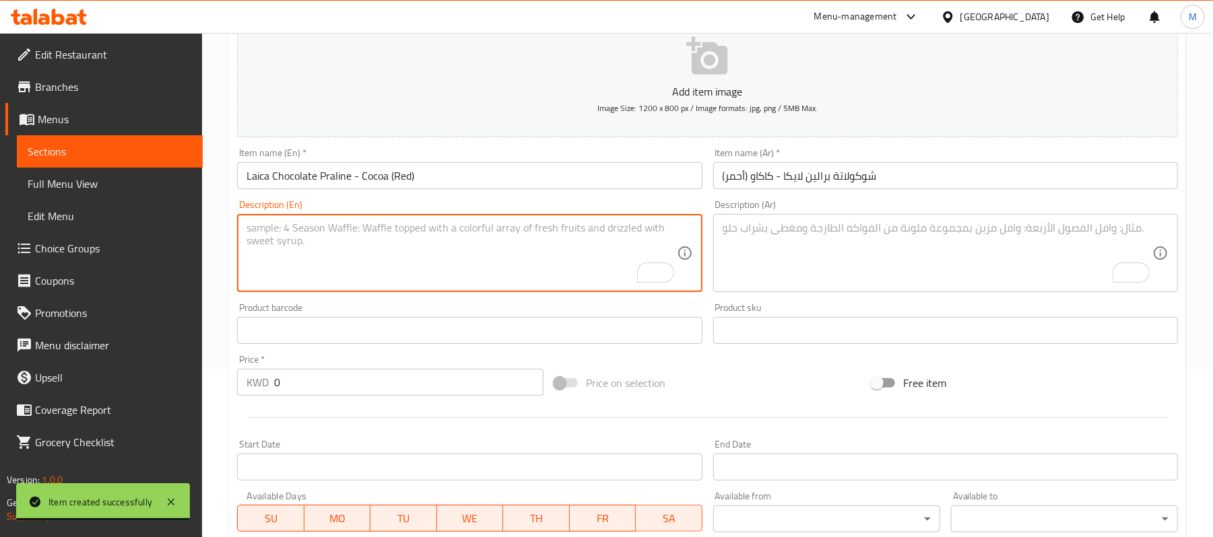
click at [331, 233] on textarea "To enrich screen reader interactions, please activate Accessibility in Grammarl…" at bounding box center [461, 254] width 430 height 64
paste textarea "Italian Chocolate"
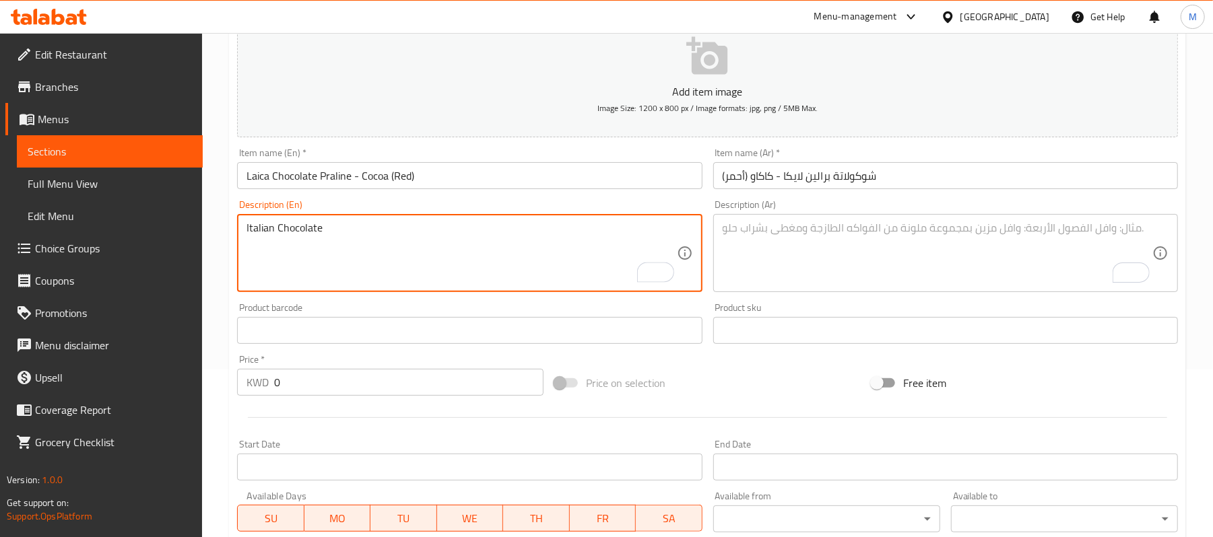
click at [370, 180] on input "Laica Chocolate Praline - Cocoa (Red)" at bounding box center [469, 175] width 465 height 27
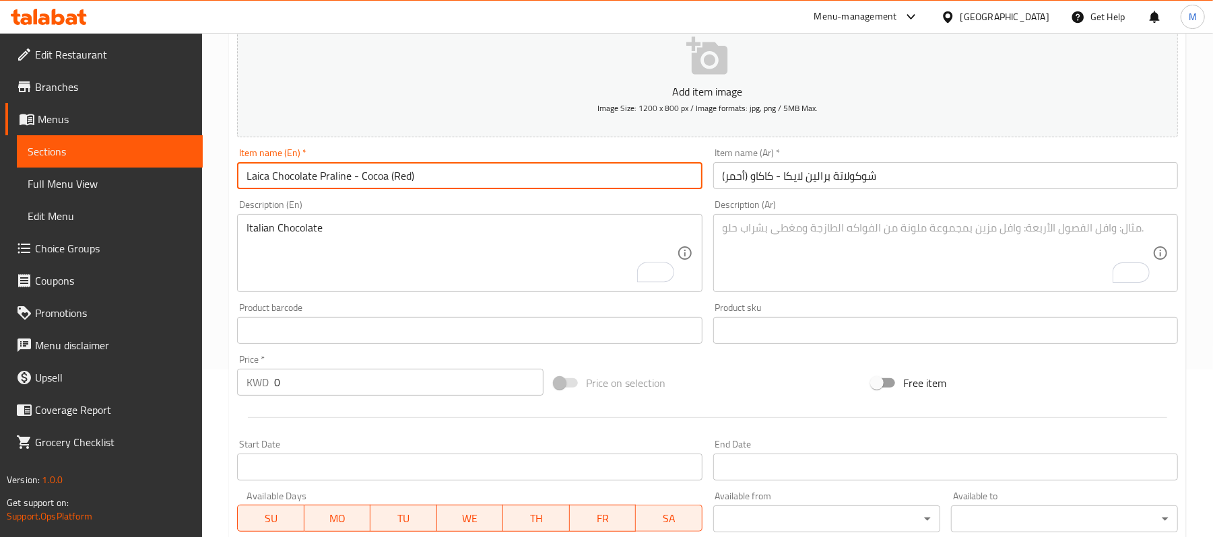
click at [370, 180] on input "Laica Chocolate Praline - Cocoa (Red)" at bounding box center [469, 175] width 465 height 27
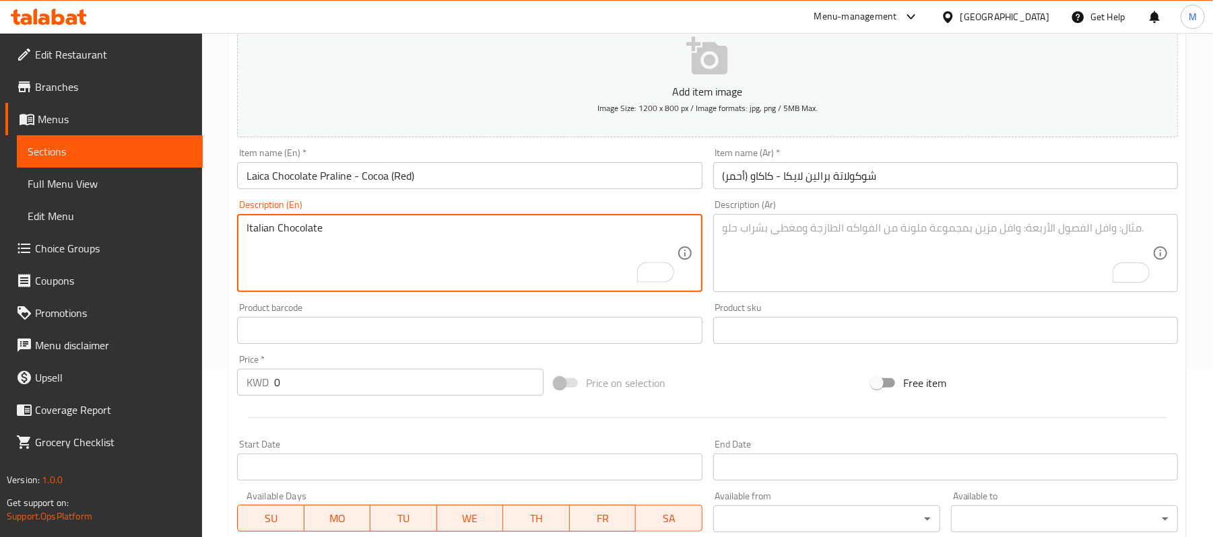
paste textarea "Cocoa"
click at [313, 216] on div "Italian Chocolate Cocoa Description (En)" at bounding box center [469, 253] width 465 height 78
click at [329, 226] on textarea "Italian Chocolate Cocoa" at bounding box center [461, 254] width 430 height 64
click at [332, 238] on textarea "Italian Chocolate Cocoa" at bounding box center [461, 254] width 430 height 64
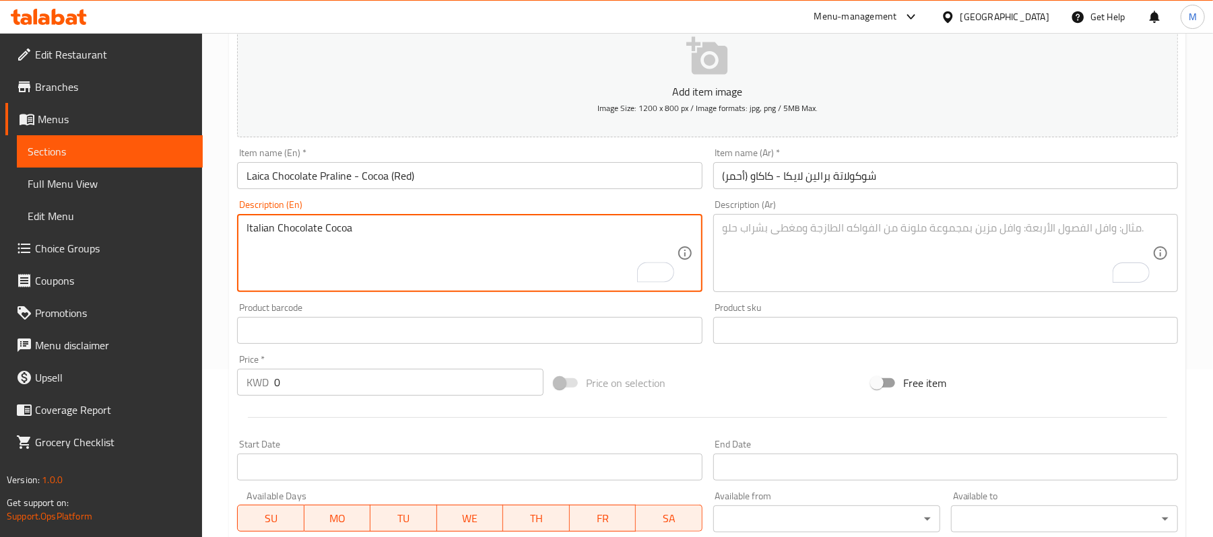
click at [332, 238] on textarea "Italian Chocolate Cocoa" at bounding box center [461, 254] width 430 height 64
type textarea "Italian chocolate cocoa"
click at [871, 242] on textarea "To enrich screen reader interactions, please activate Accessibility in Grammarl…" at bounding box center [937, 254] width 430 height 64
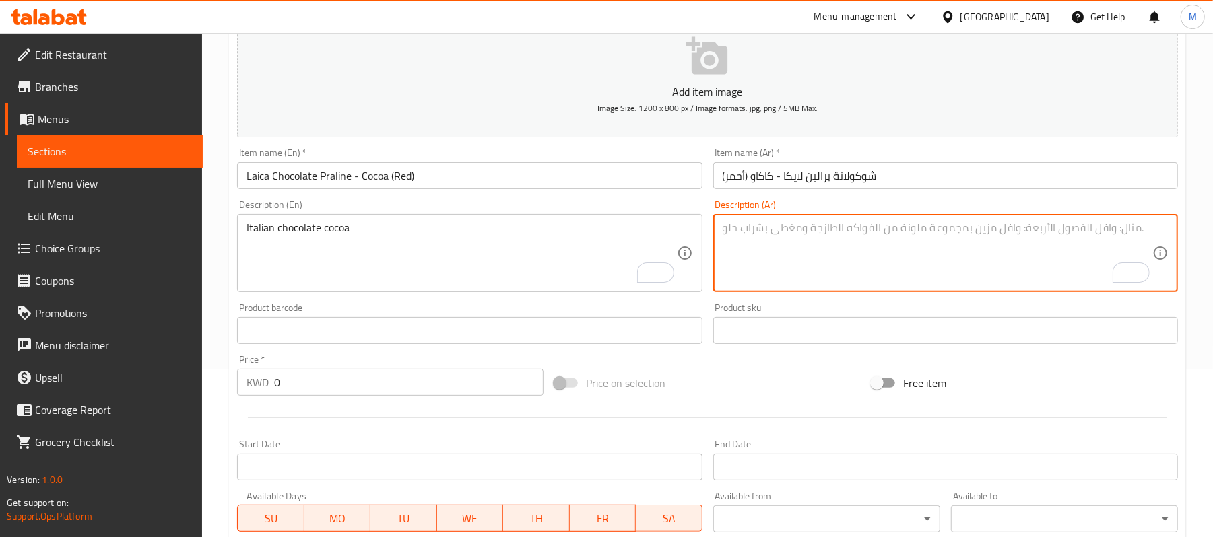
paste textarea "شوكولاته بايطالية - كاكاو"
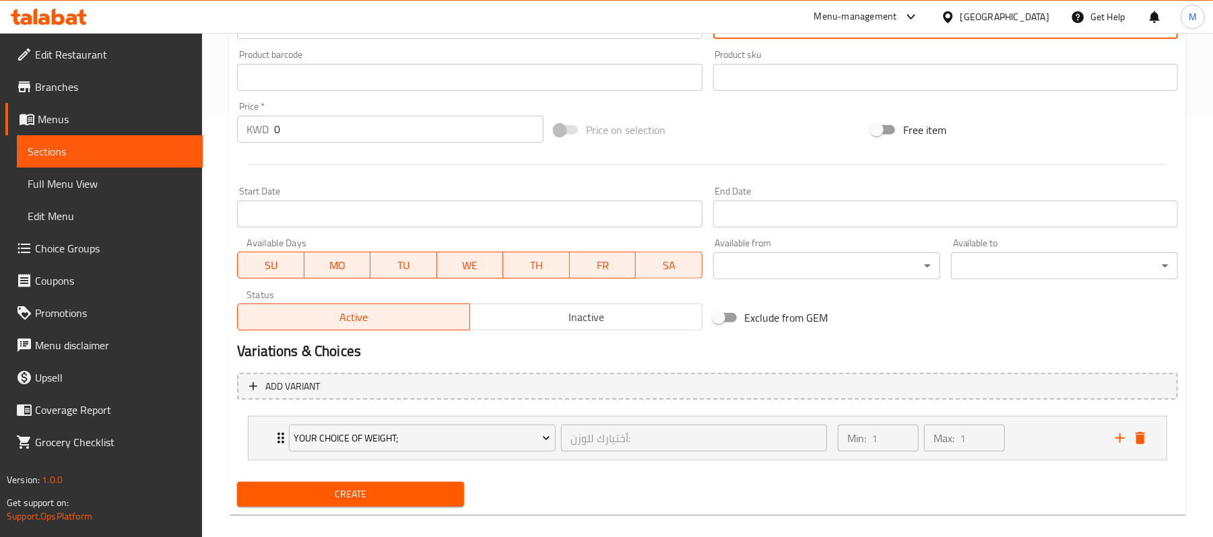
scroll to position [437, 0]
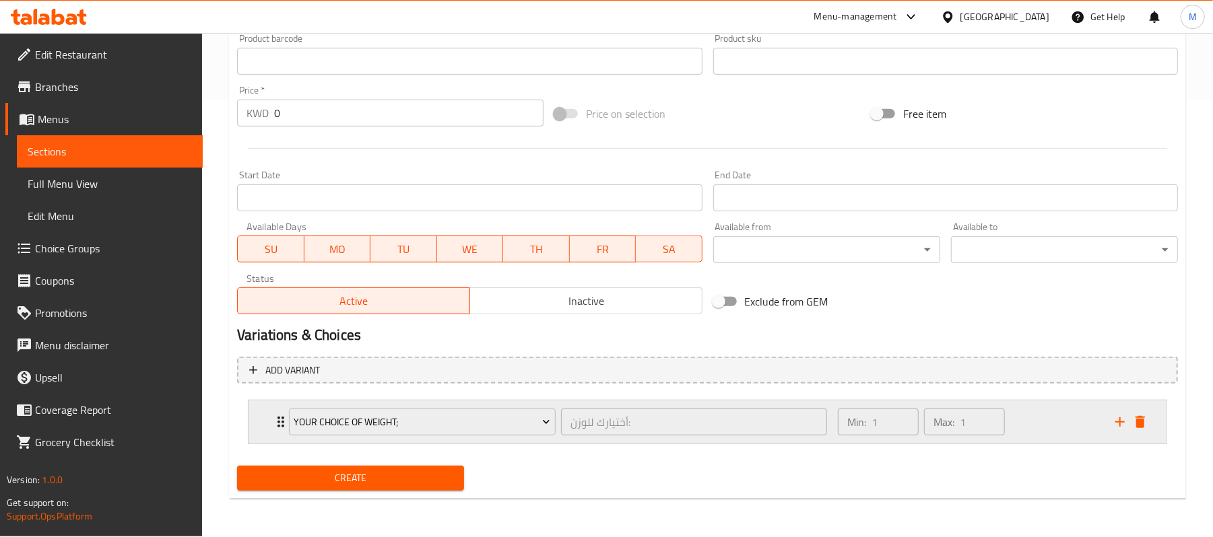
click at [256, 420] on div "Your Choice of Weight; أختيارك للوزن: ​ Min: 1 ​ Max: 1 ​" at bounding box center [707, 422] width 918 height 43
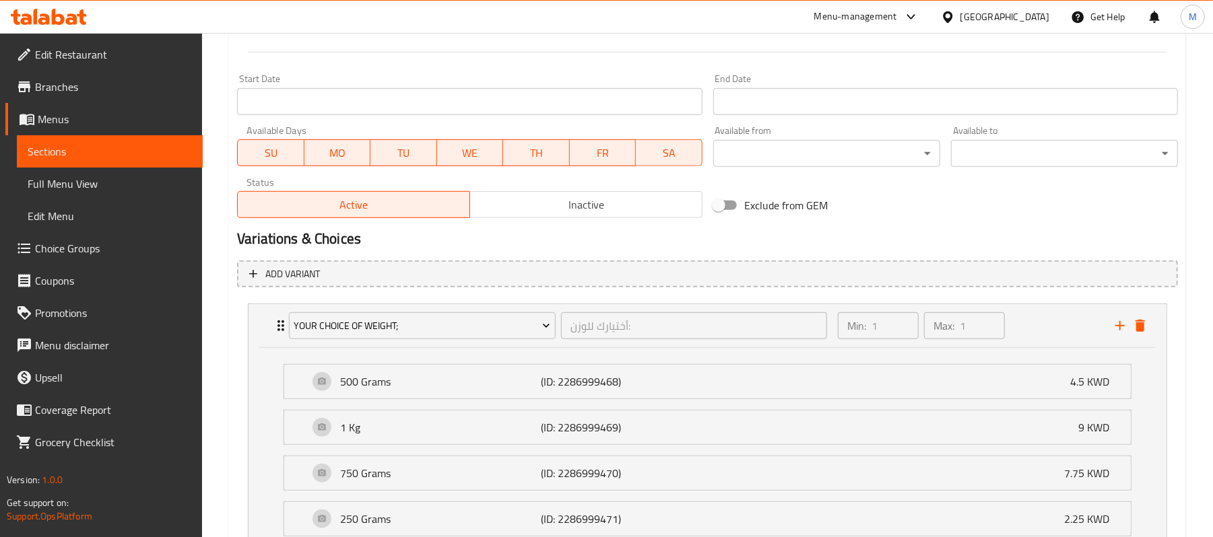
scroll to position [617, 0]
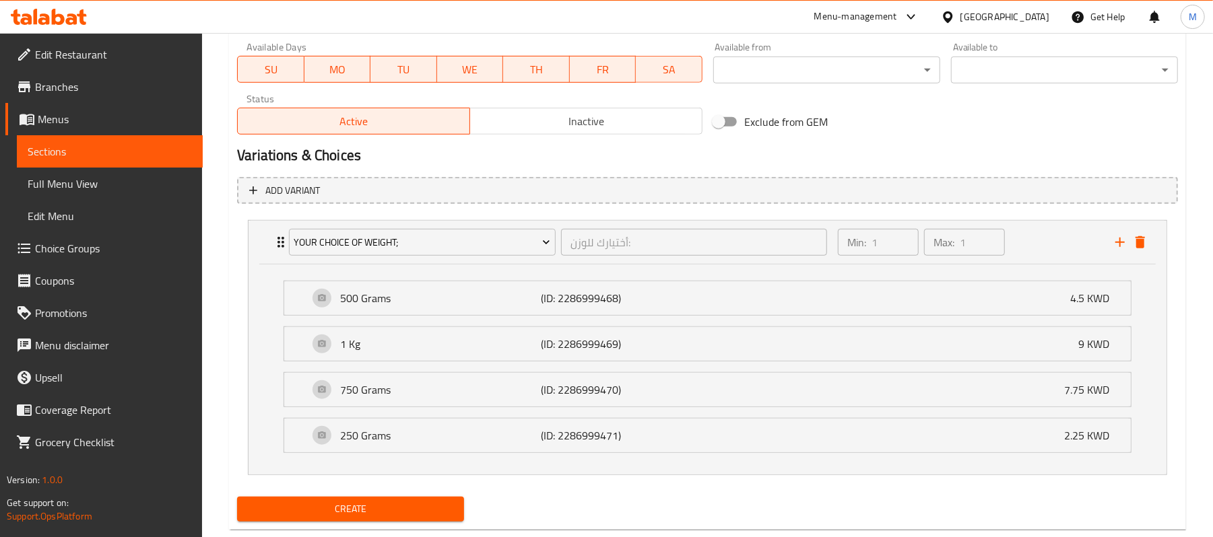
type textarea "شوكولاته بايطالية - كاكاو"
click at [394, 497] on div "Create" at bounding box center [351, 509] width 238 height 36
click at [407, 513] on span "Create" at bounding box center [350, 509] width 205 height 17
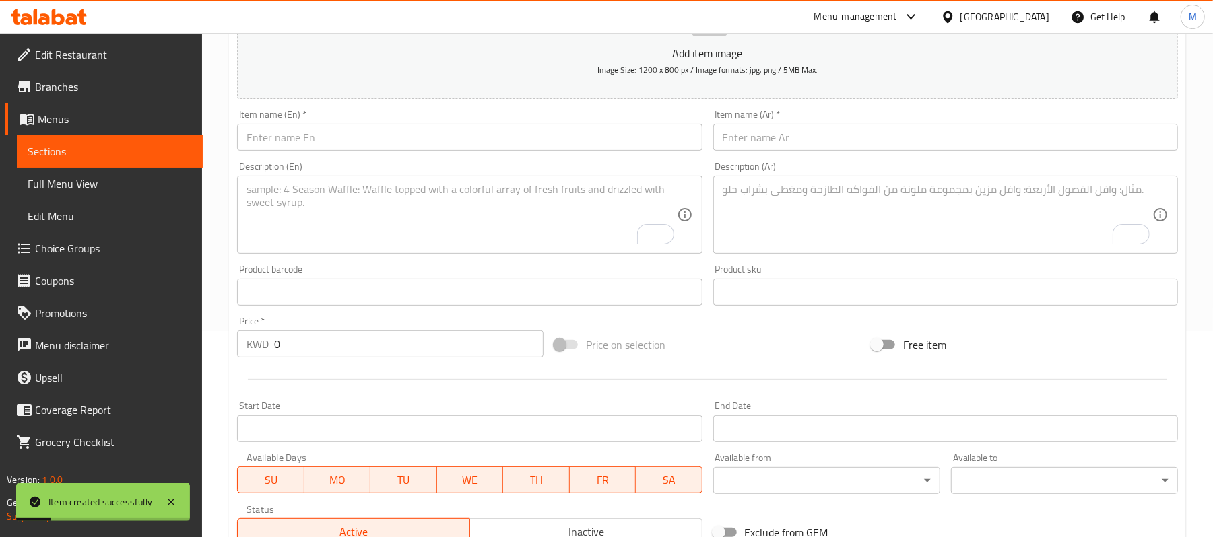
scroll to position [78, 0]
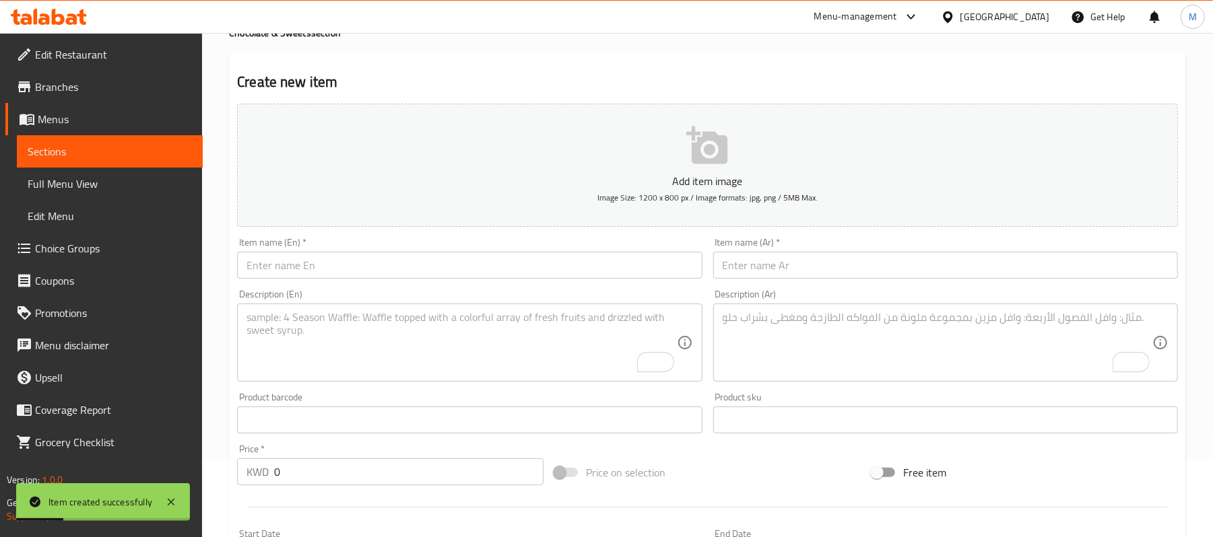
click at [431, 278] on input "text" at bounding box center [469, 265] width 465 height 27
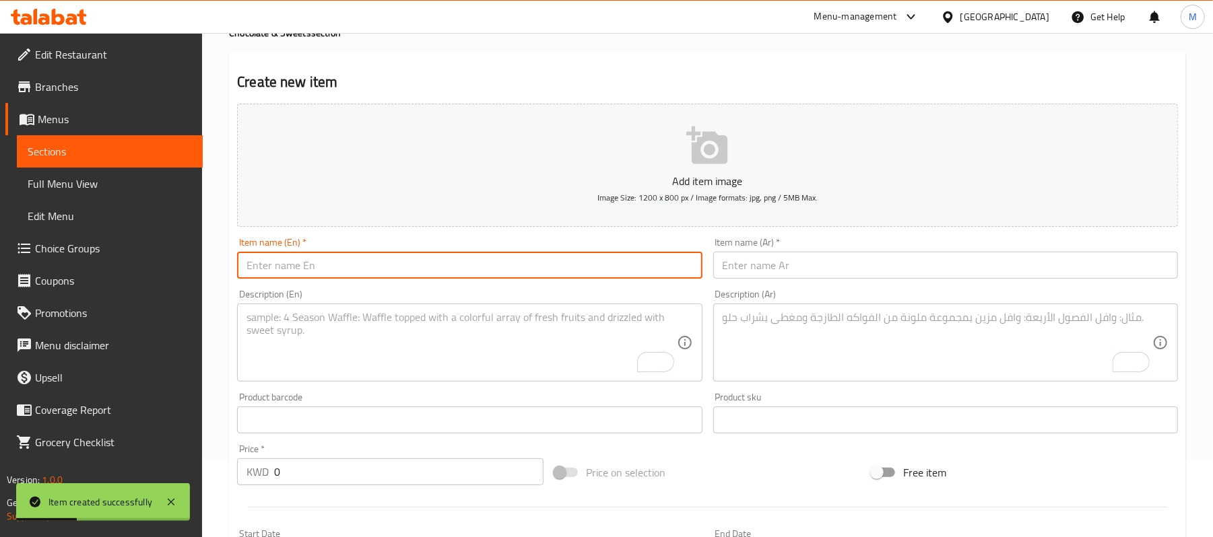
paste input "Laica Chocolate Praline - Hazelnut (Gold)"
click at [407, 269] on input "Laica Chocolate Praline - Hazelnut (Gold)" at bounding box center [469, 265] width 465 height 27
click at [408, 269] on input "Laica Chocolate Praline - Hazelnut (Gold)" at bounding box center [469, 265] width 465 height 27
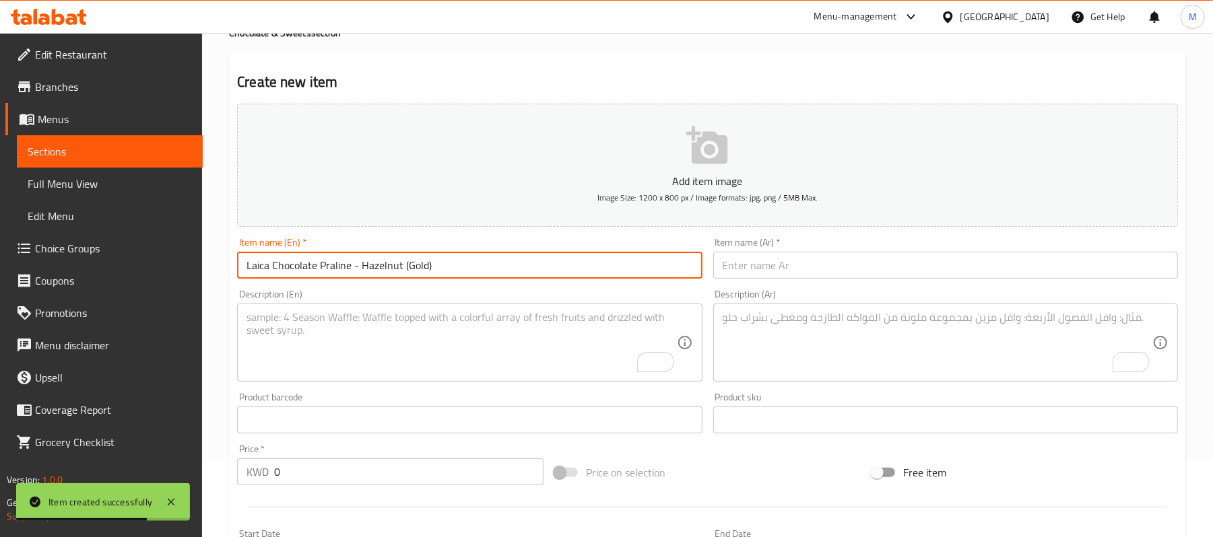
type input "Laica Chocolate Praline - Hazelnut (Gold)"
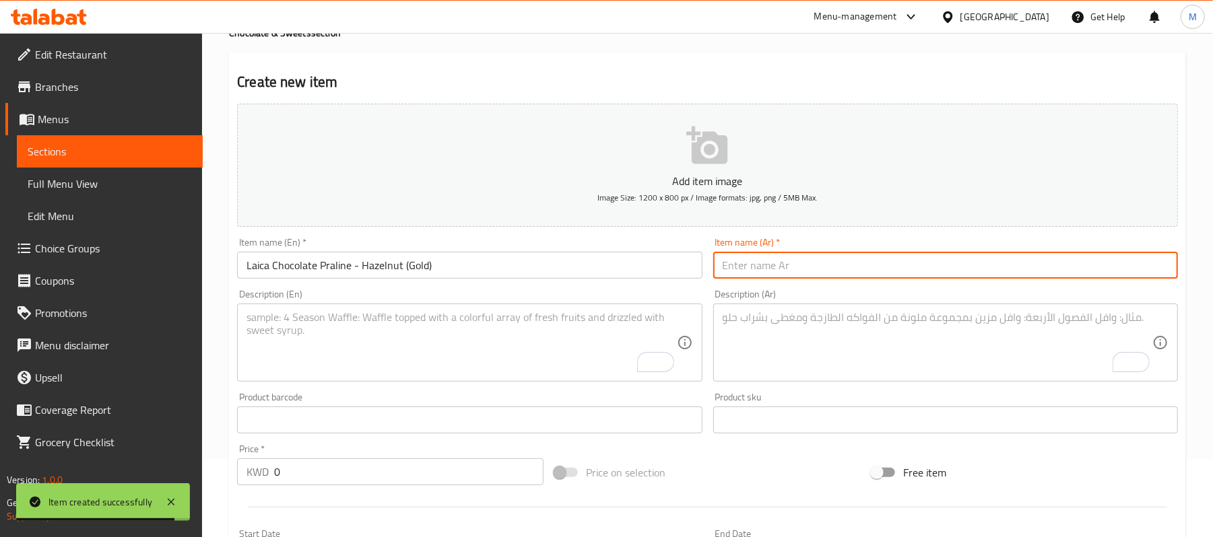
click at [901, 264] on input "text" at bounding box center [945, 265] width 465 height 27
paste input "شوكولاتة لايكا برالين - بندق (ذهبي)"
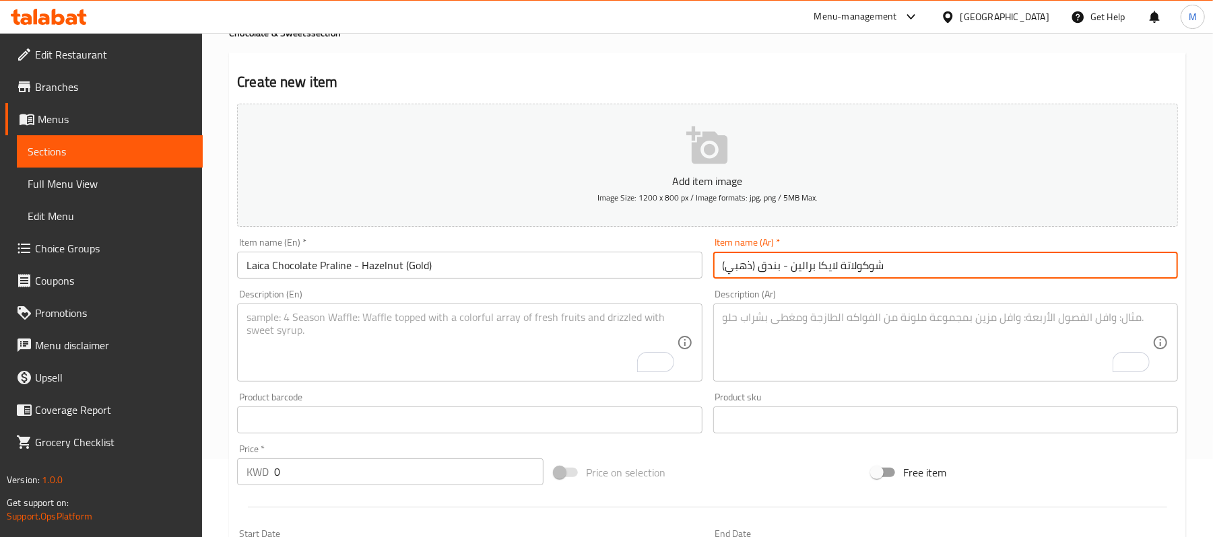
type input "شوكولاتة لايكا برالين - بندق (ذهبي)"
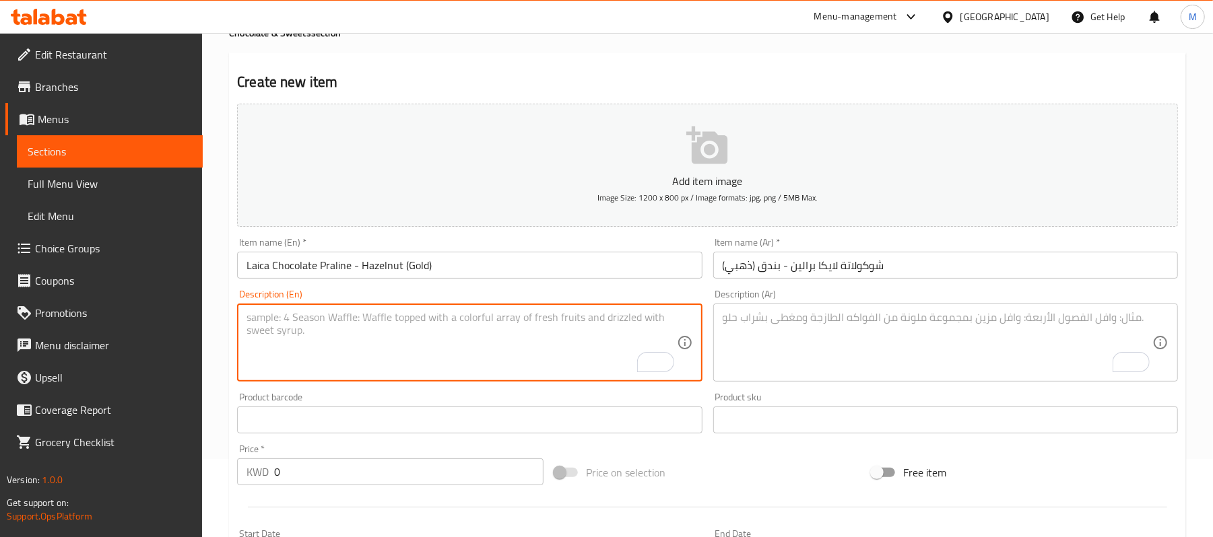
click at [421, 339] on textarea "To enrich screen reader interactions, please activate Accessibility in Grammarl…" at bounding box center [461, 343] width 430 height 64
paste textarea "شوكولاته بارلاين - بندق"
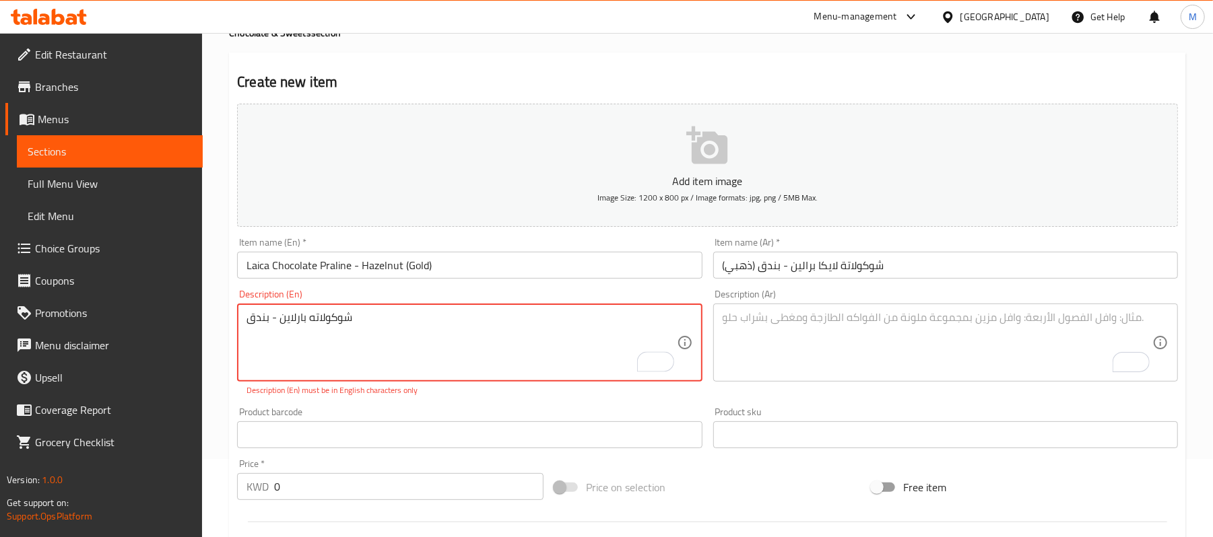
type textarea "شوكولاته بارلاين - بندق"
click at [876, 324] on textarea "To enrich screen reader interactions, please activate Accessibility in Grammarl…" at bounding box center [937, 343] width 430 height 64
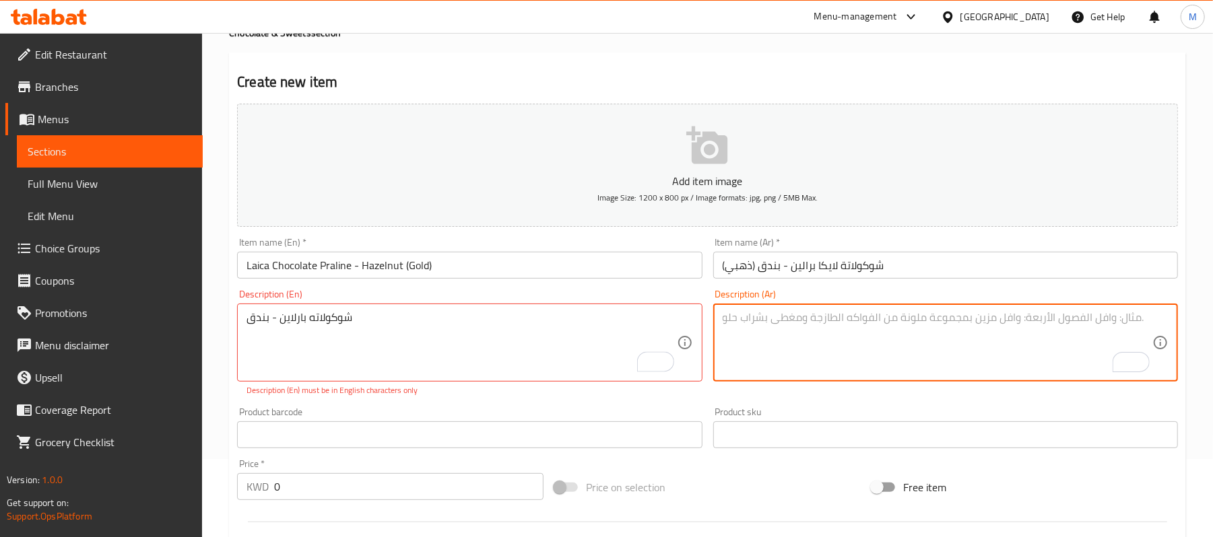
paste textarea "شوكولاته بارلاين - بندق"
type textarea "شوكولاته بارلاين - بندق"
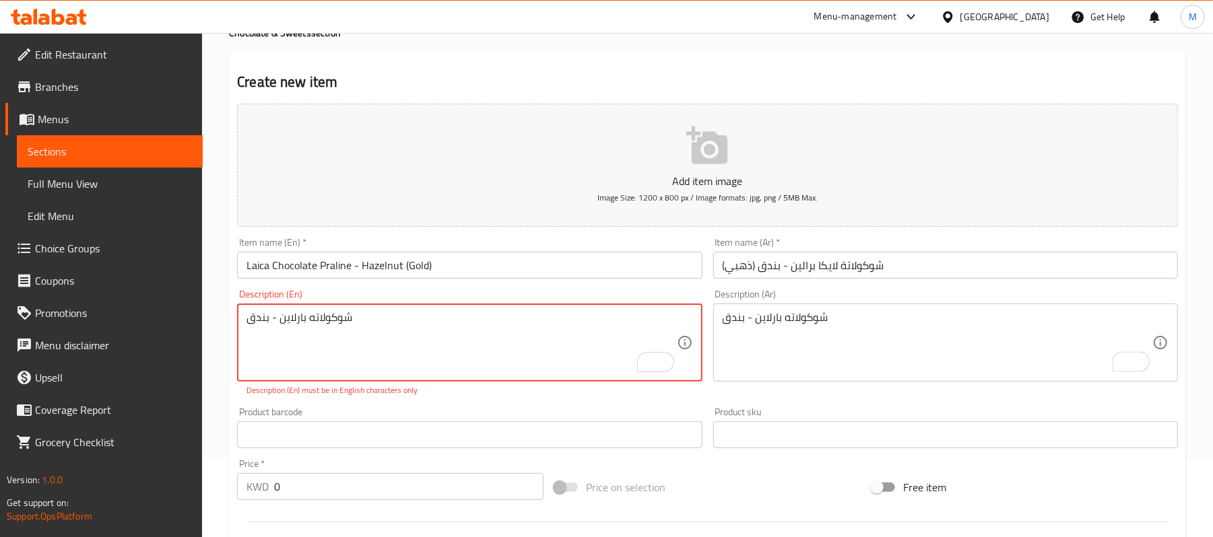
click at [290, 321] on textarea "شوكولاته بارلاين - بندق" at bounding box center [461, 343] width 430 height 64
paste textarea "Italian Chocholate with Hazelnut"
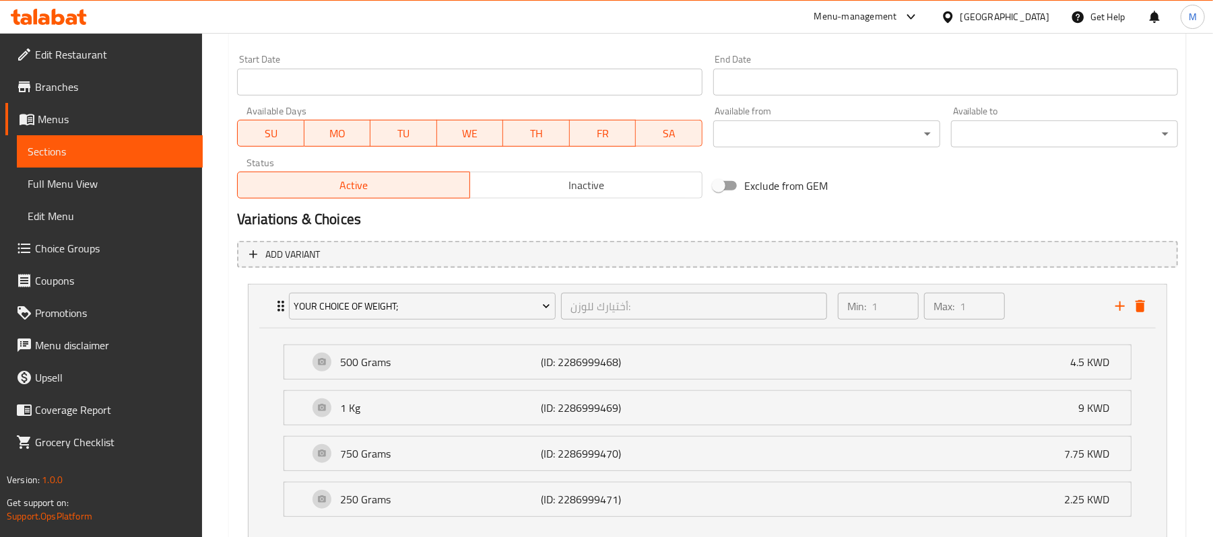
scroll to position [650, 0]
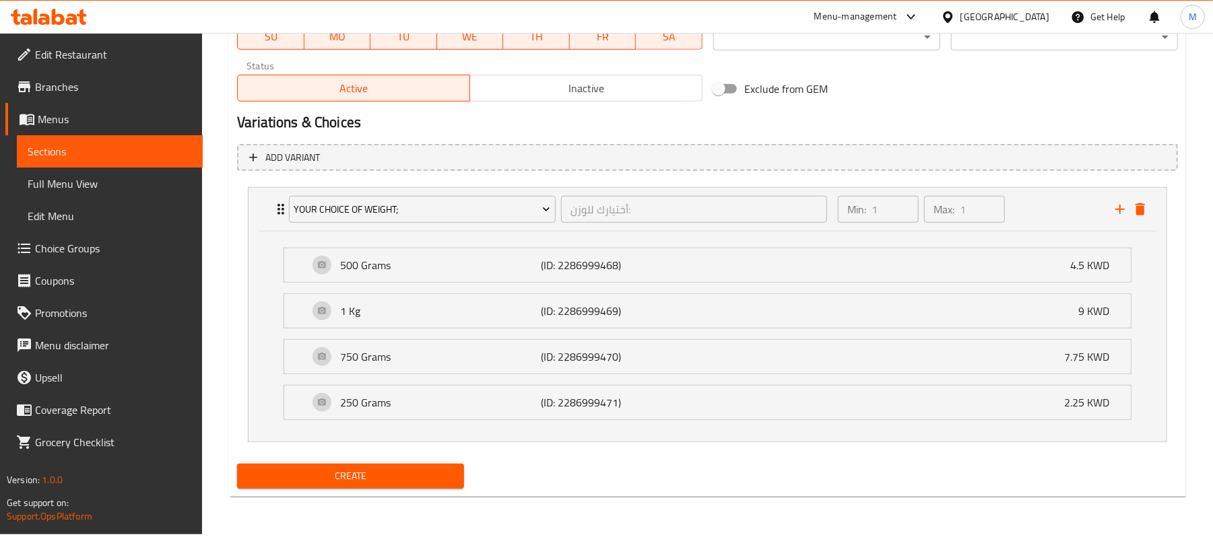
type textarea "Italian Chocolate with Hazelnut"
click at [417, 481] on span "Create" at bounding box center [350, 476] width 205 height 17
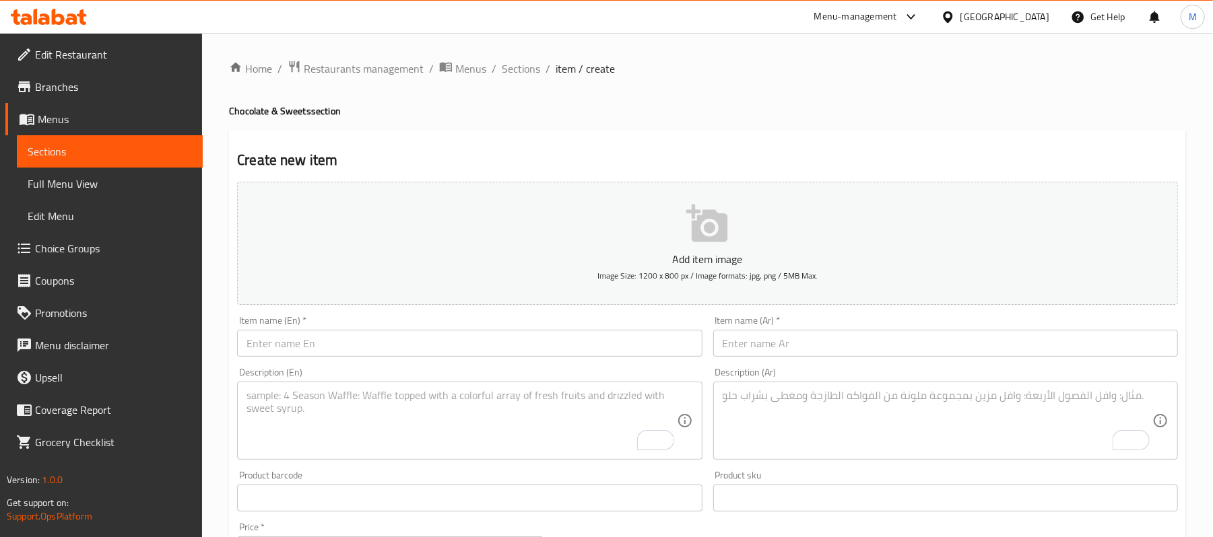
click at [353, 349] on input "text" at bounding box center [469, 343] width 465 height 27
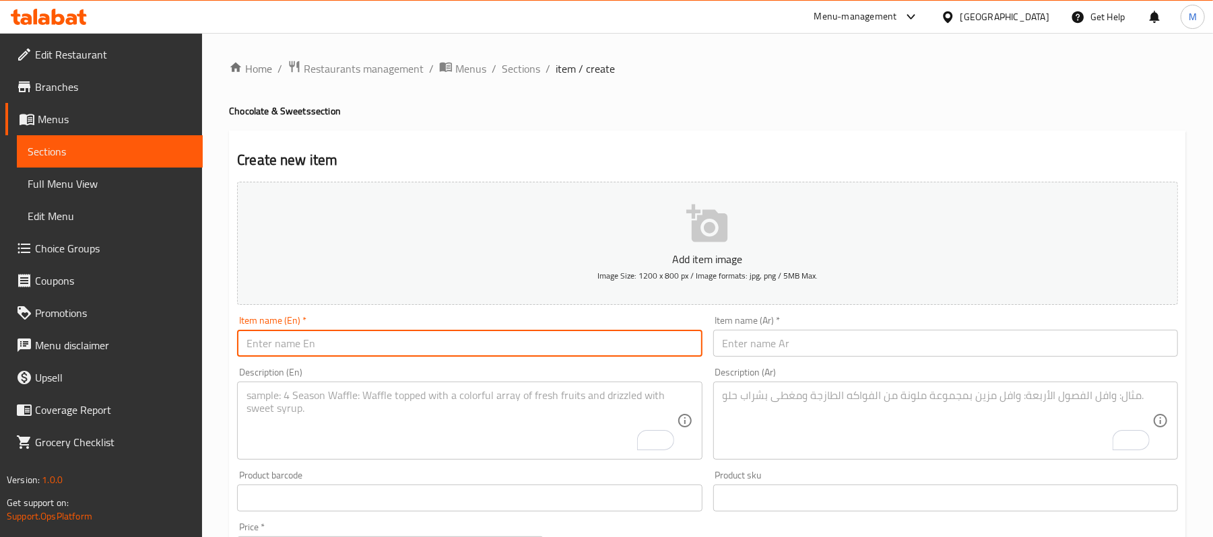
paste input "Liquid Coffee Chocolate"
type input "Liquid Coffee Chocolate"
drag, startPoint x: 897, startPoint y: 370, endPoint x: 879, endPoint y: 353, distance: 24.3
click at [895, 369] on div "Description (Ar) Description (Ar)" at bounding box center [945, 414] width 465 height 92
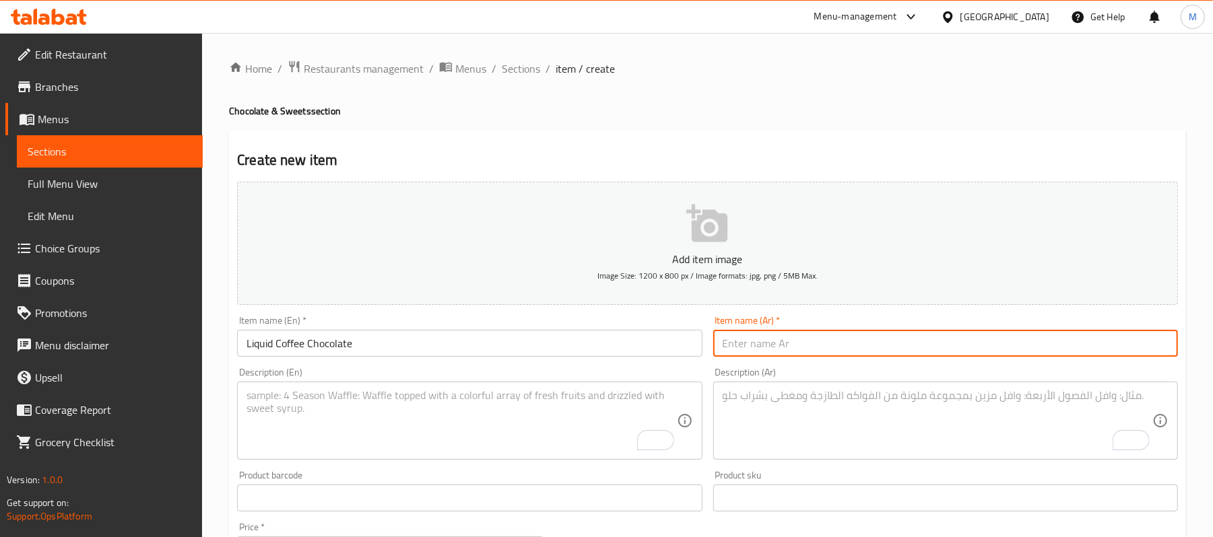
click at [879, 353] on input "text" at bounding box center [945, 343] width 465 height 27
paste input "شوكولاته بالقهوة"
type input "شوكولاته بالقهوة"
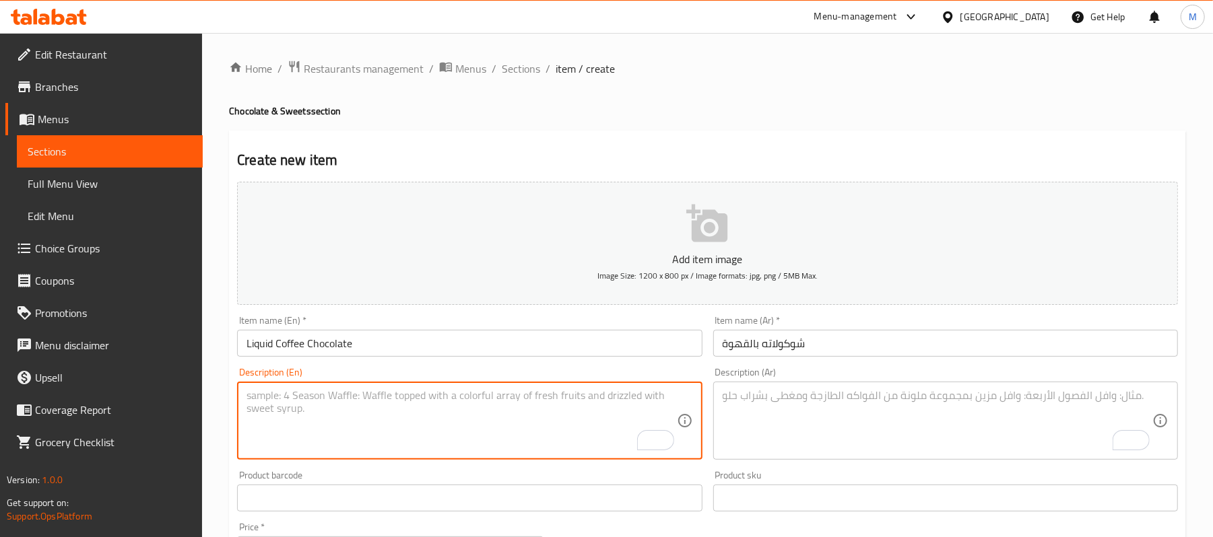
click at [316, 408] on textarea "To enrich screen reader interactions, please activate Accessibility in Grammarl…" at bounding box center [461, 421] width 430 height 64
paste textarea "Laica Milk Chocolate - Milk Cream & Cereal"
click at [330, 396] on textarea "Laica Milk Chocolate - Milk Cream & Cereal" at bounding box center [461, 421] width 430 height 64
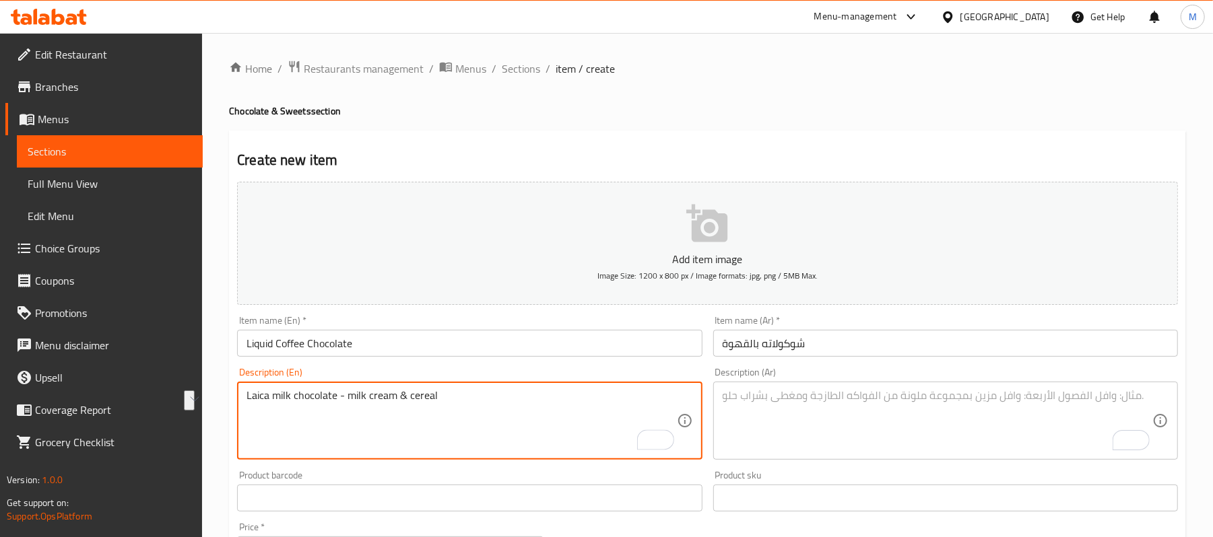
click at [556, 410] on textarea "Laica milk chocolate - milk cream & cereal" at bounding box center [461, 421] width 430 height 64
type textarea "Laica milk chocolate - milk cream & cereal"
click at [844, 434] on textarea "To enrich screen reader interactions, please activate Accessibility in Grammarl…" at bounding box center [937, 421] width 430 height 64
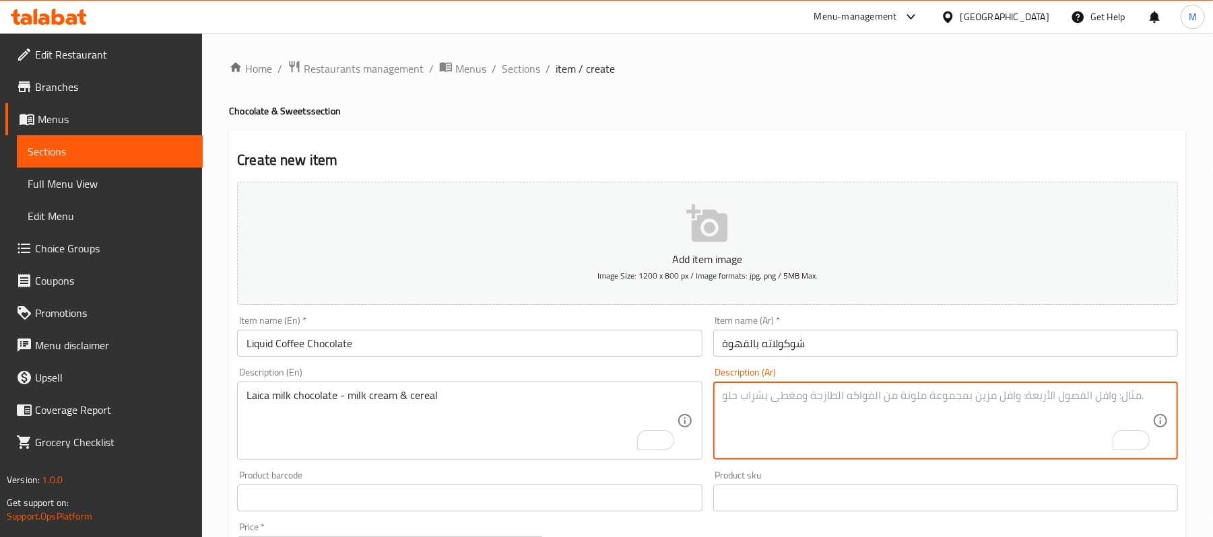
paste textarea "شوكولاته ايطالية بحشوة الحليب والحبوب"
type textarea "شوكولاته ايطالية بحشوة الحليب والحبوب"
click at [508, 73] on span "Sections" at bounding box center [521, 69] width 38 height 16
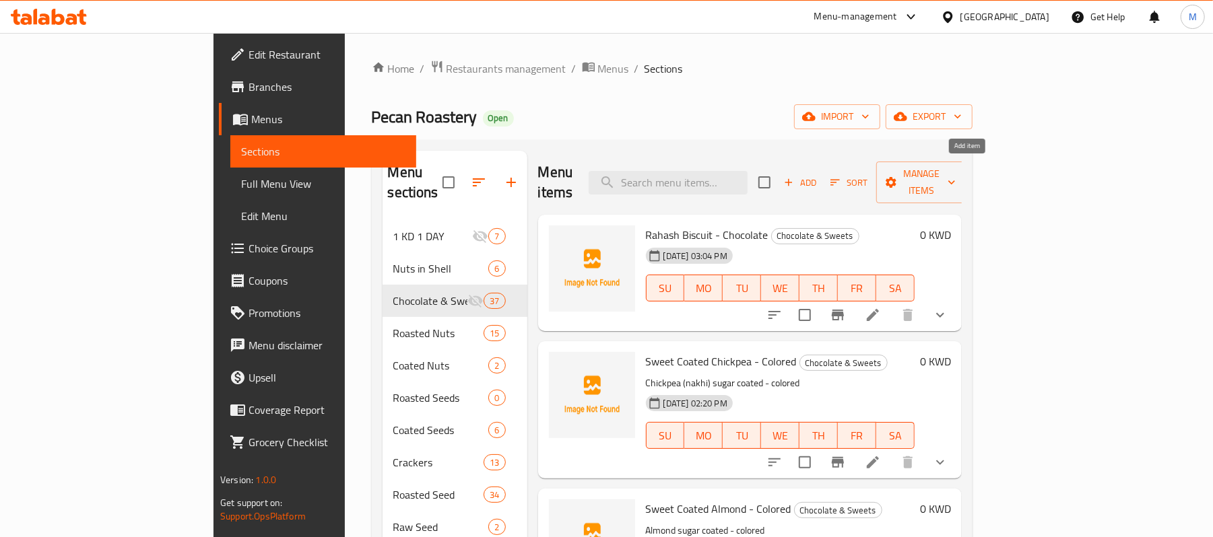
click at [818, 175] on span "Add" at bounding box center [800, 182] width 36 height 15
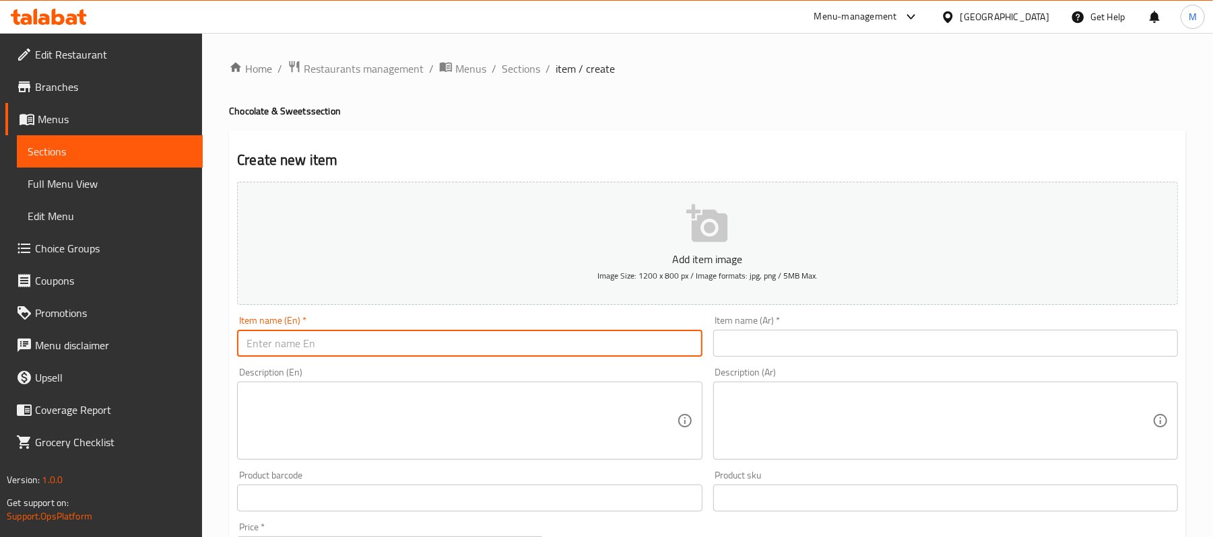
click at [374, 343] on input "text" at bounding box center [469, 343] width 465 height 27
paste input "Liquid Coffee Chocolate"
type input "Liquid Coffee Chocolate"
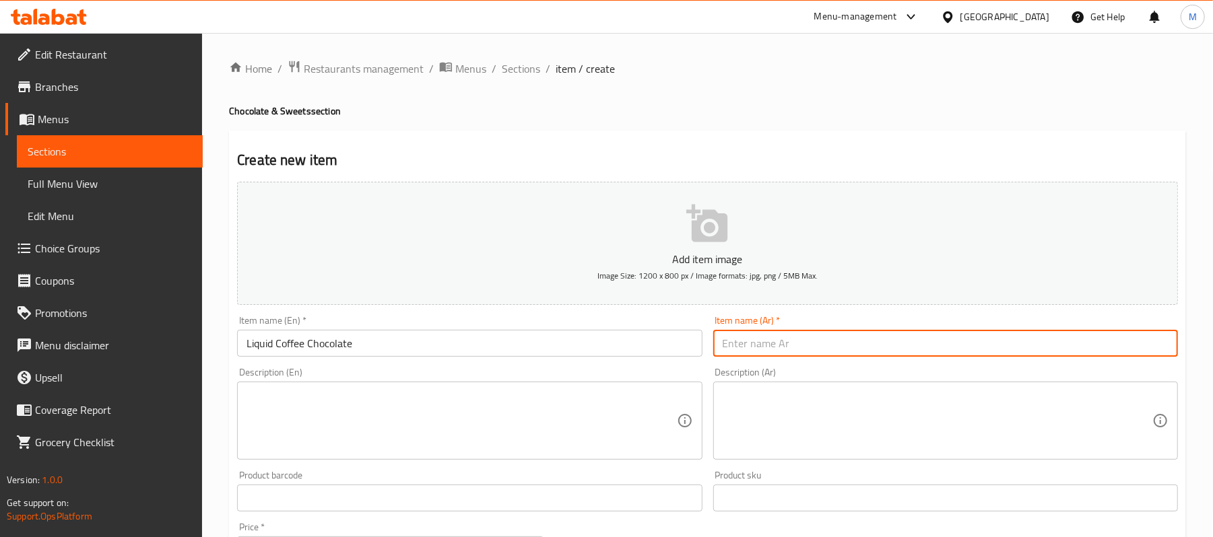
click at [798, 350] on input "text" at bounding box center [945, 343] width 465 height 27
paste input "شوكولاته بالقهوة"
type input "شوكولاته بالقهوة"
click at [326, 392] on textarea at bounding box center [461, 421] width 430 height 64
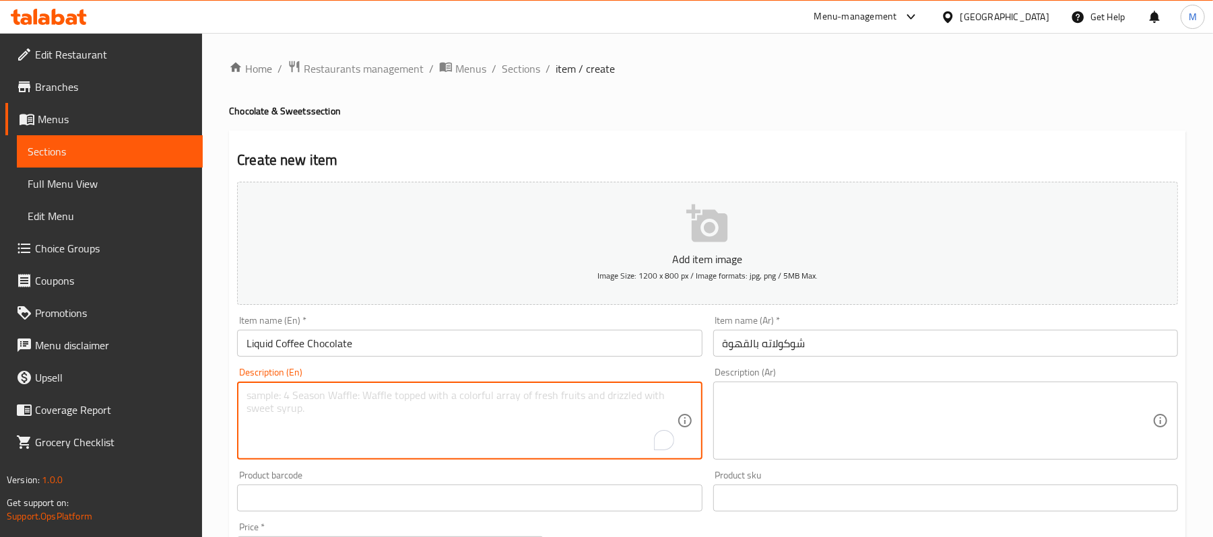
paste textarea "Italian Chocolate filled with liquid Coffee"
click at [329, 399] on textarea "Italian Chocolate filled with liquid Coffee" at bounding box center [461, 421] width 430 height 64
type textarea "Italian chocolate filled with liquid coffee"
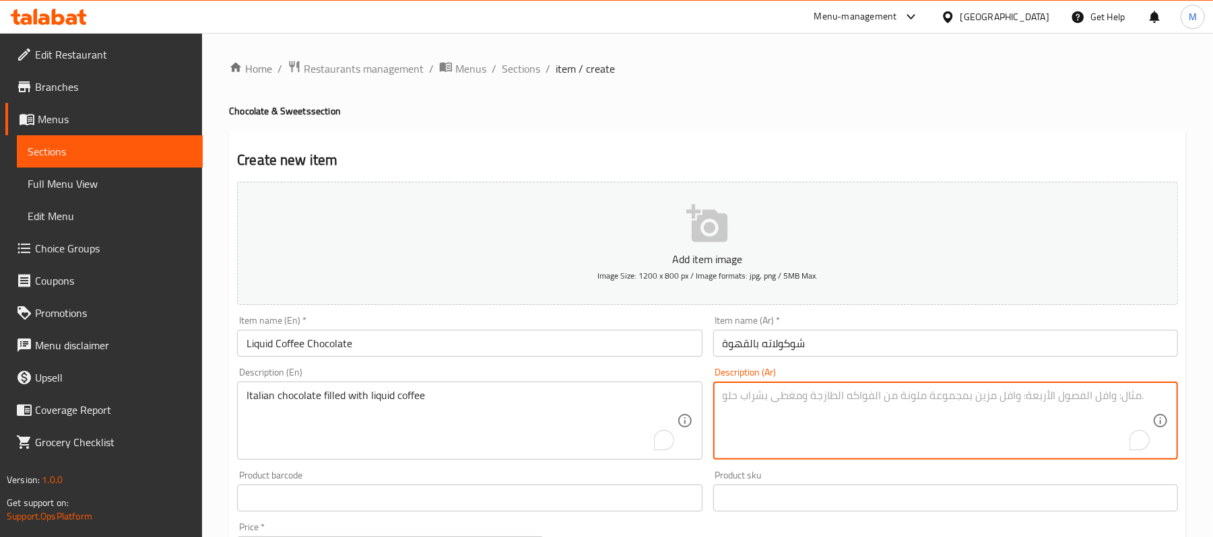
click at [933, 431] on textarea "To enrich screen reader interactions, please activate Accessibility in Grammarl…" at bounding box center [937, 421] width 430 height 64
paste textarea "شوكولاته ايكالية محشوة بالقهوة السائلة"
type textarea "شوكولاته ايكالية محشوة بالقهوة السائلة"
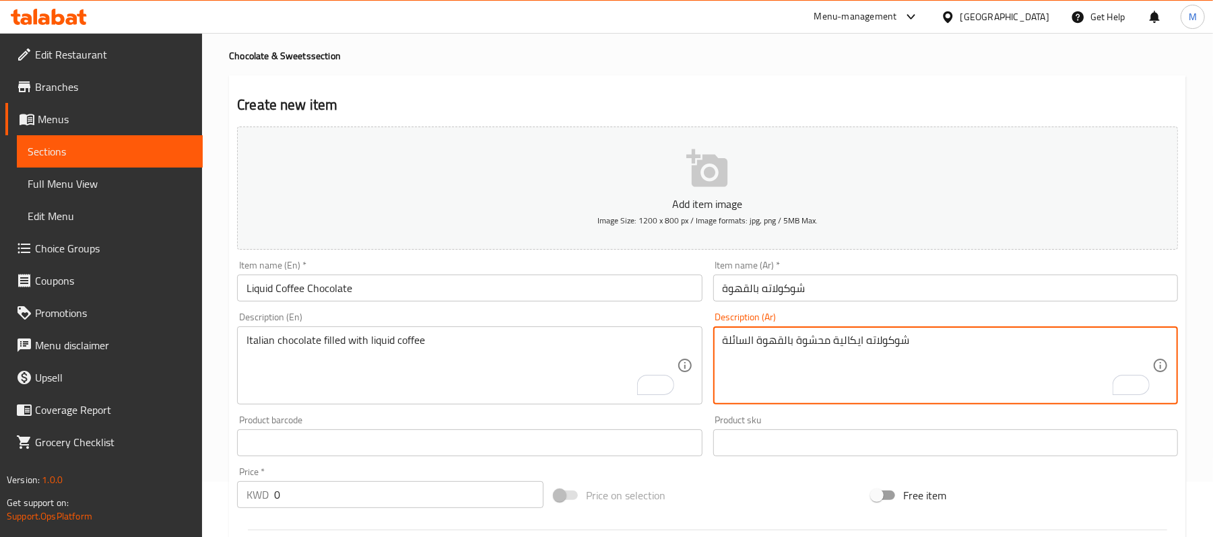
scroll to position [54, 0]
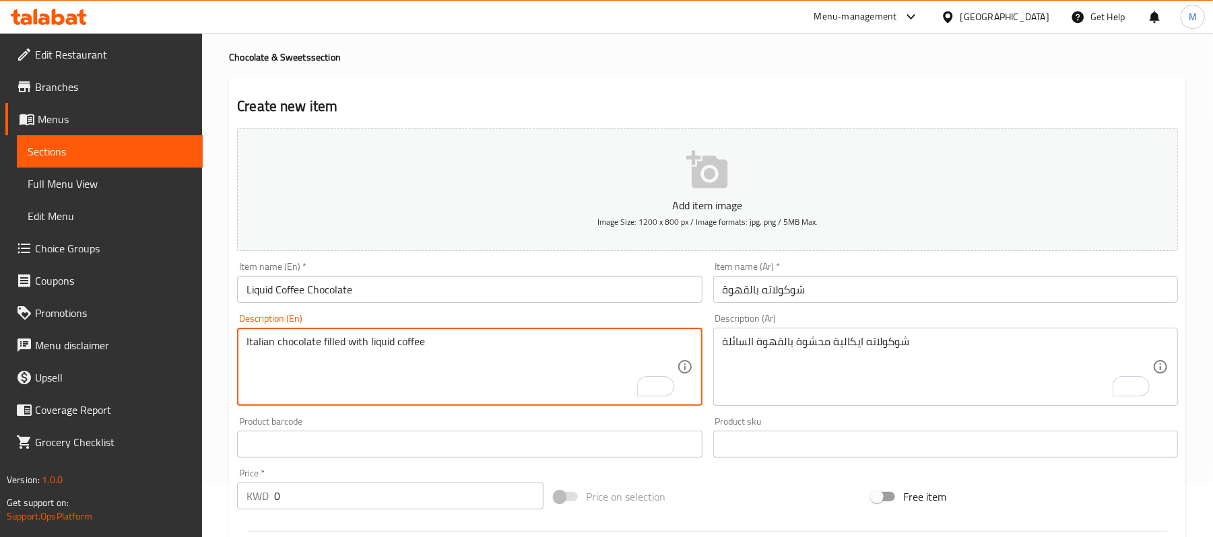
click at [395, 345] on textarea "Italian chocolate filled with liquid coffee" at bounding box center [461, 367] width 430 height 64
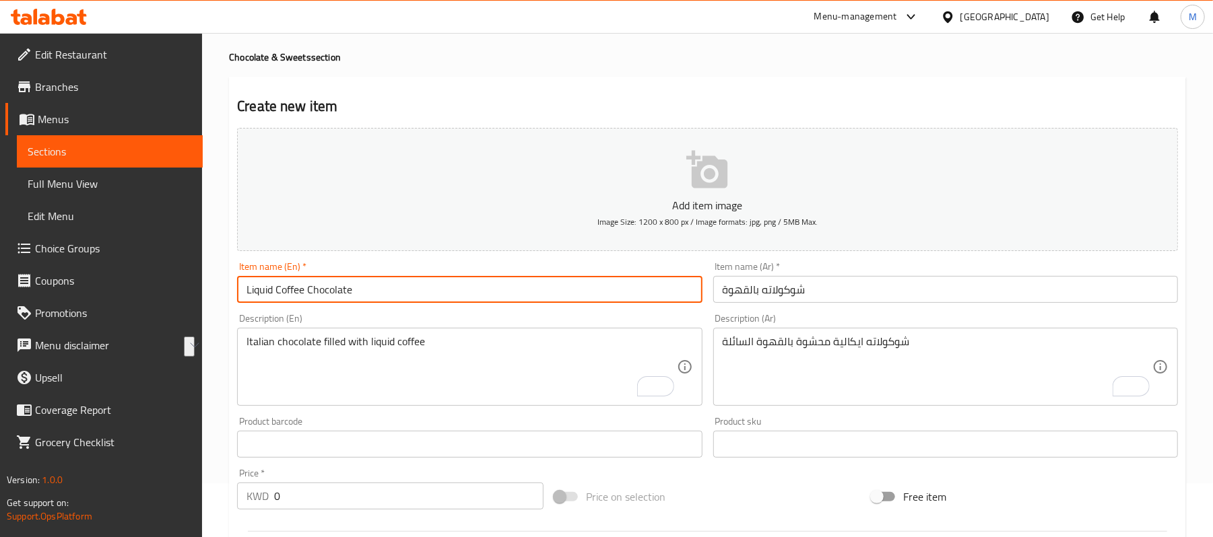
click at [485, 294] on input "Liquid Coffee Chocolate" at bounding box center [469, 289] width 465 height 27
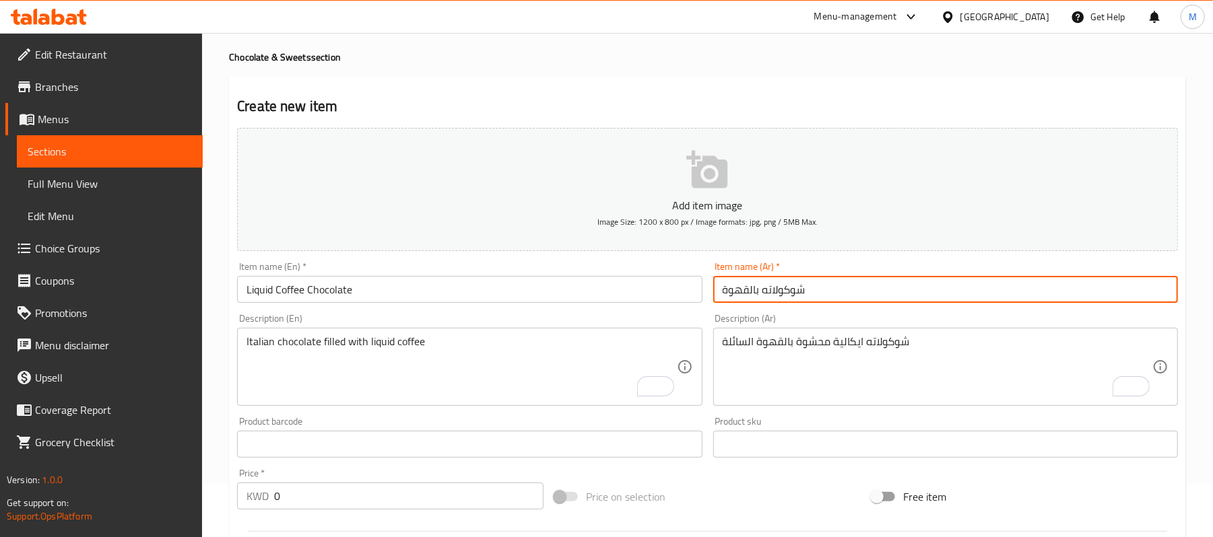
click at [824, 284] on input "شوكولاته بالقهوة" at bounding box center [945, 289] width 465 height 27
type input "شوكولاته بالقهوة السائلة"
